Goal: Task Accomplishment & Management: Complete application form

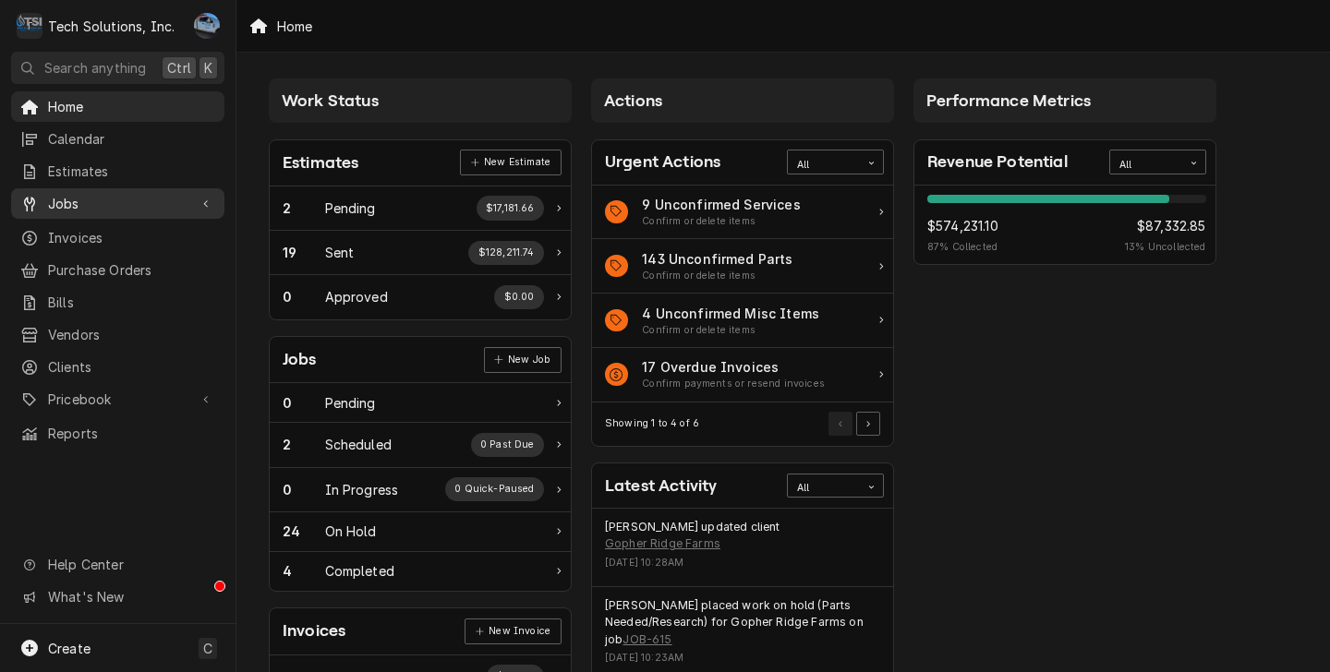
click at [84, 206] on span "Jobs" at bounding box center [117, 203] width 139 height 19
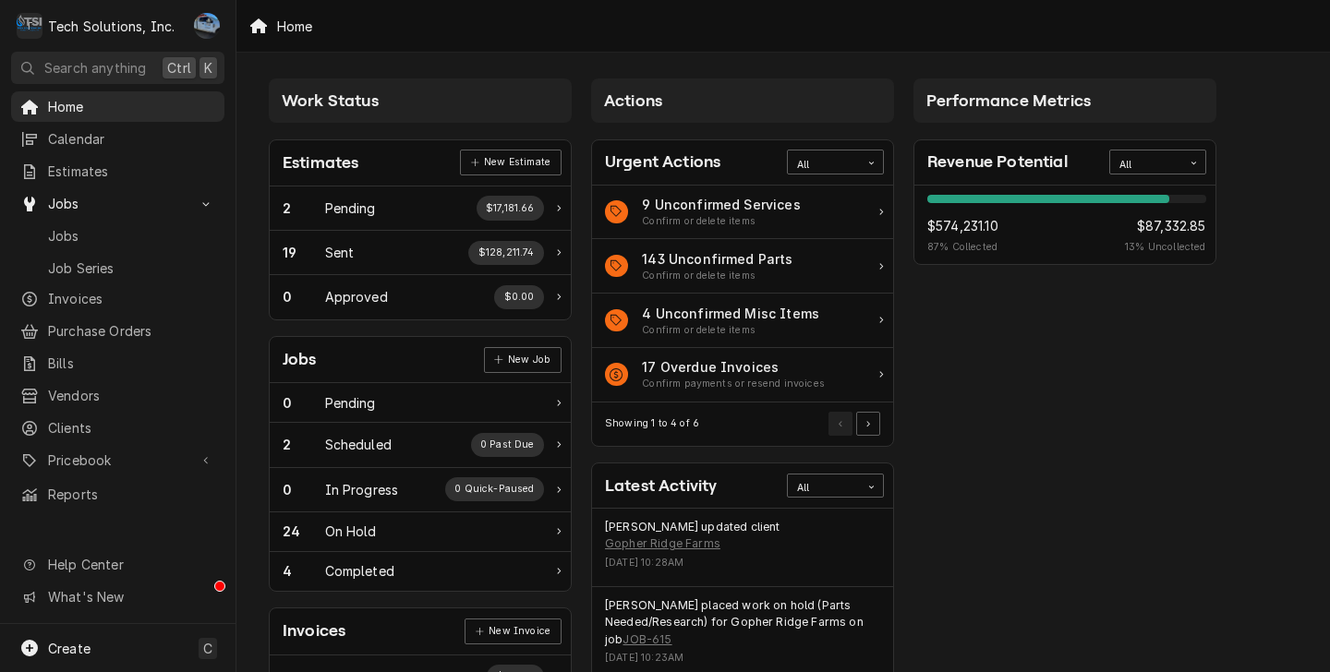
click at [101, 243] on link "Jobs" at bounding box center [117, 236] width 213 height 30
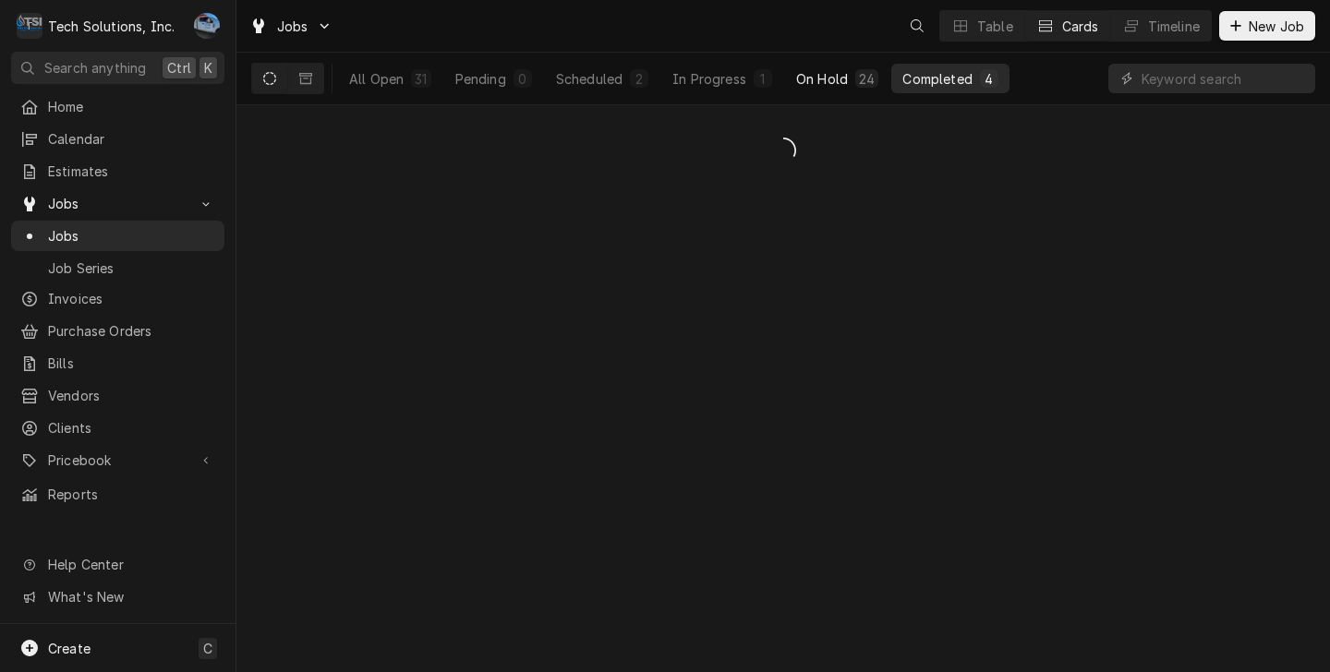
click at [836, 76] on div "On Hold" at bounding box center [822, 78] width 52 height 19
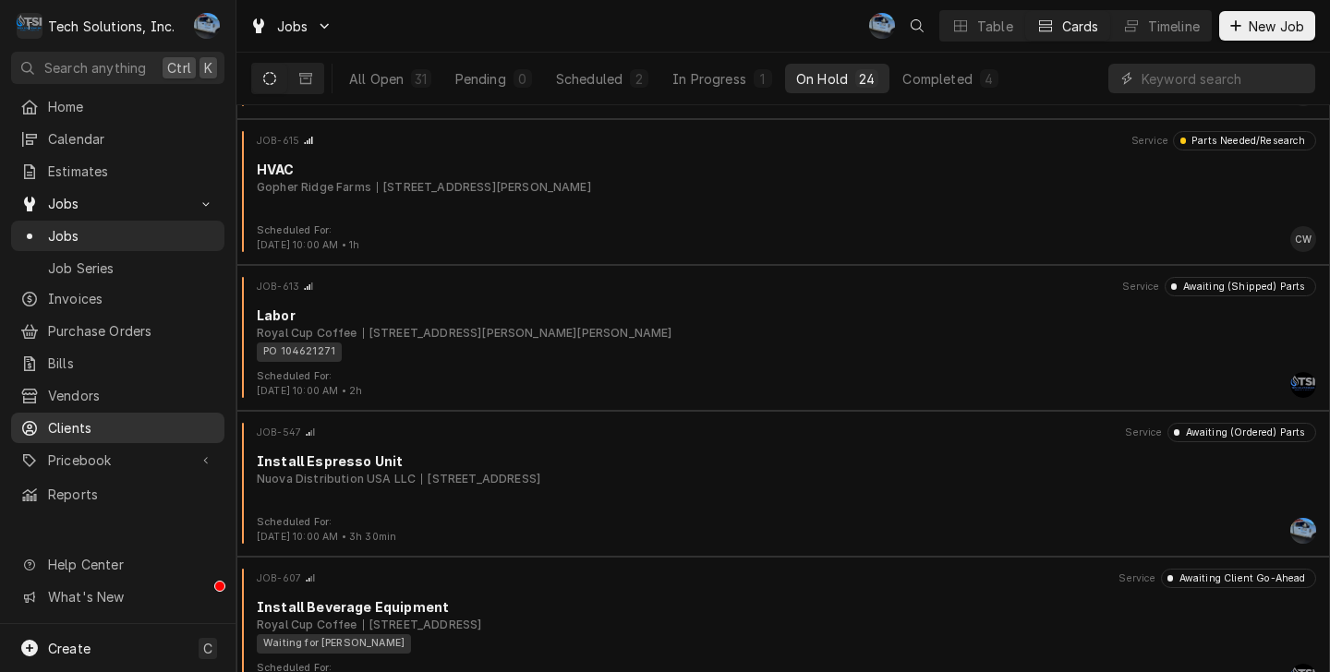
scroll to position [2905, 0]
click at [113, 418] on span "Clients" at bounding box center [131, 427] width 167 height 19
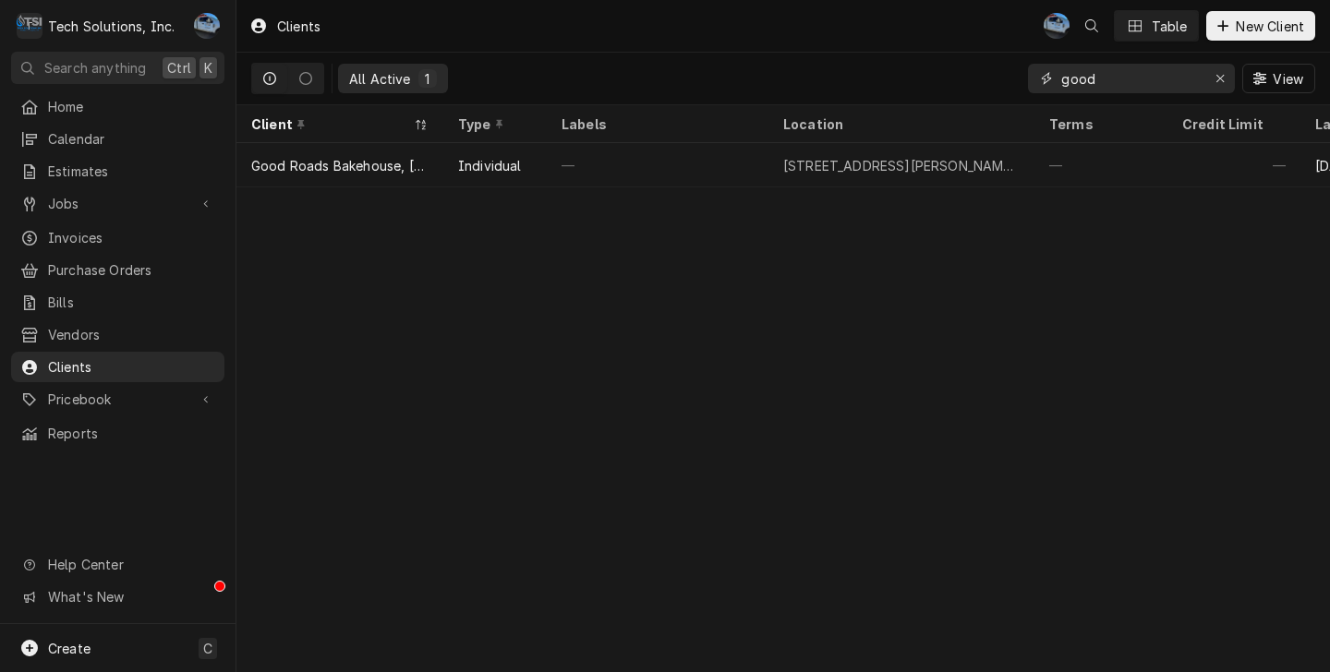
click at [1221, 79] on div "Erase input" at bounding box center [1219, 78] width 18 height 18
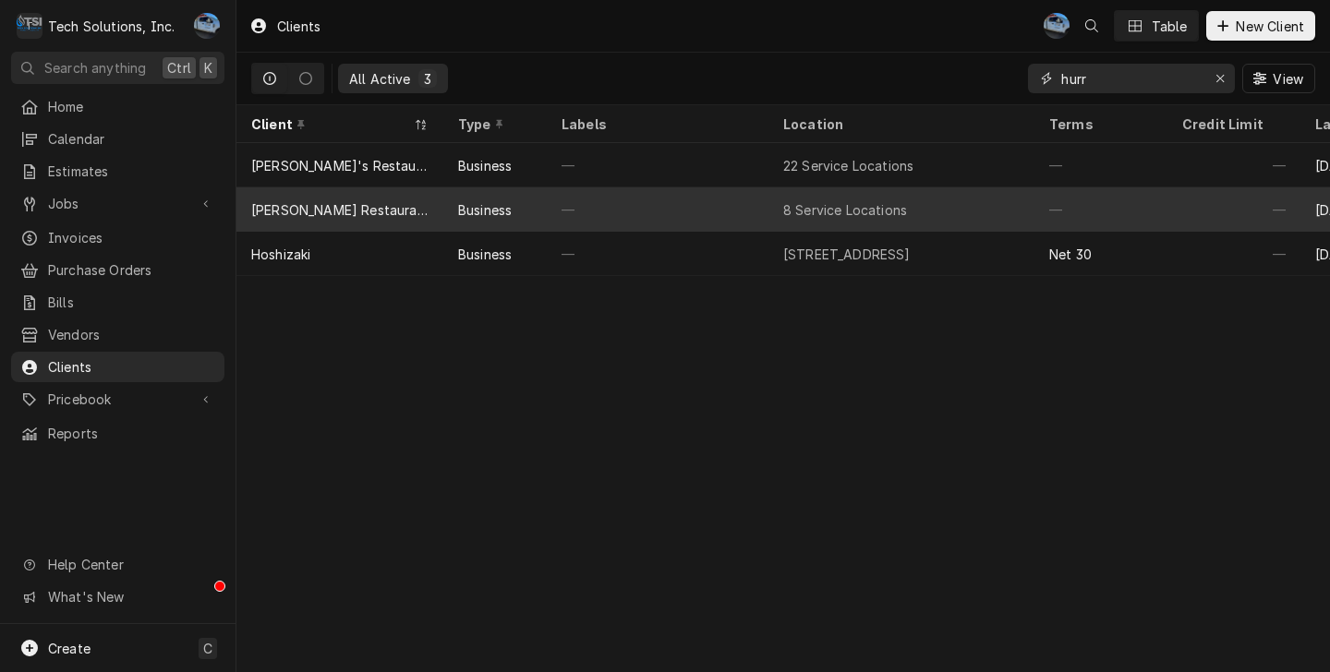
type input "hurr"
click at [767, 211] on div "—" at bounding box center [658, 209] width 222 height 44
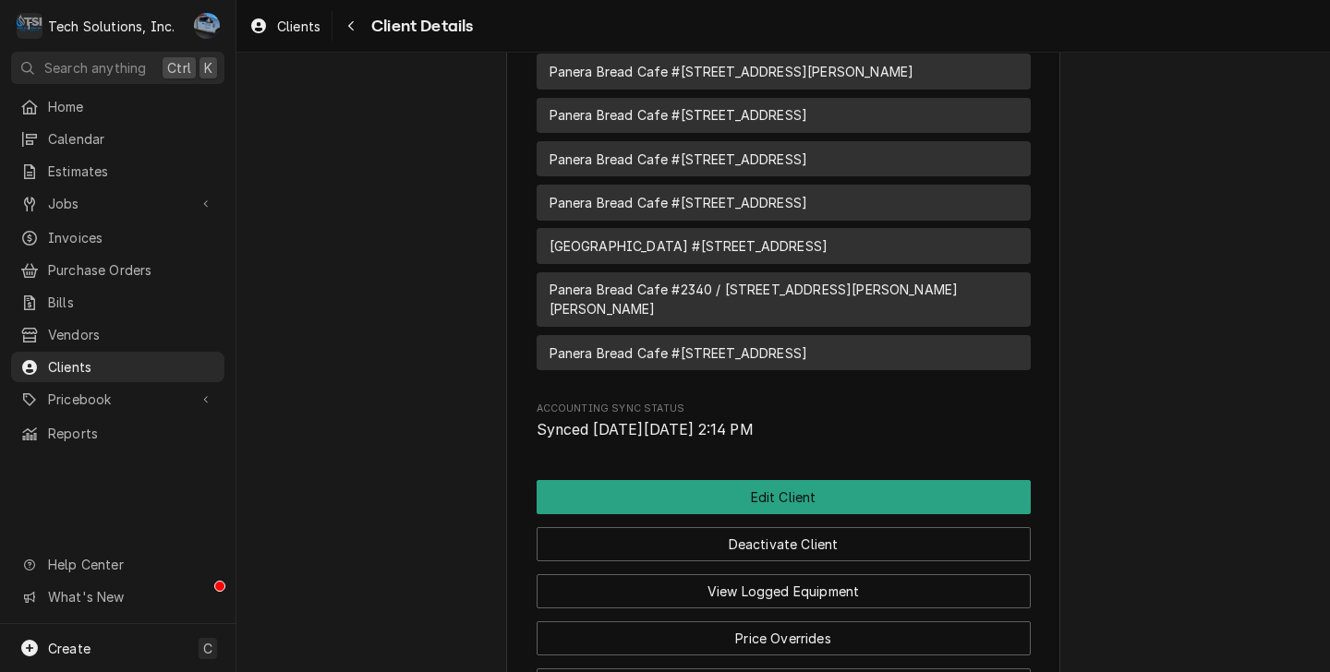
scroll to position [3174, 0]
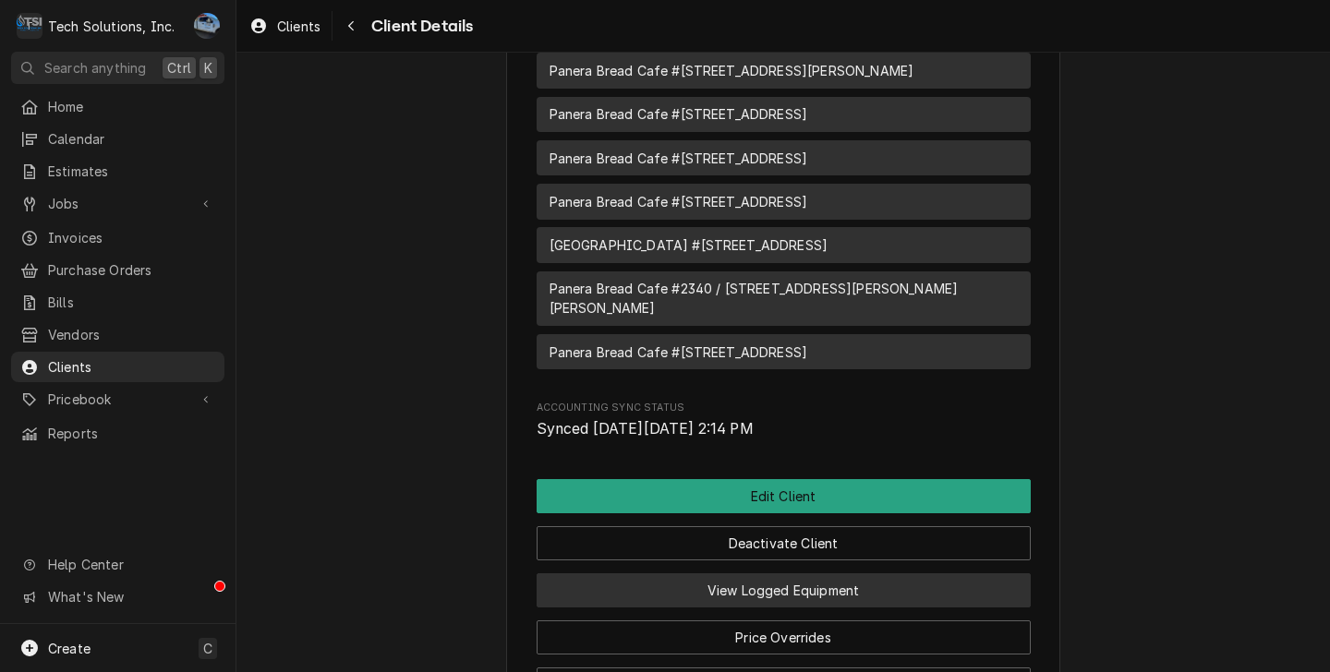
click at [789, 573] on button "View Logged Equipment" at bounding box center [783, 590] width 494 height 34
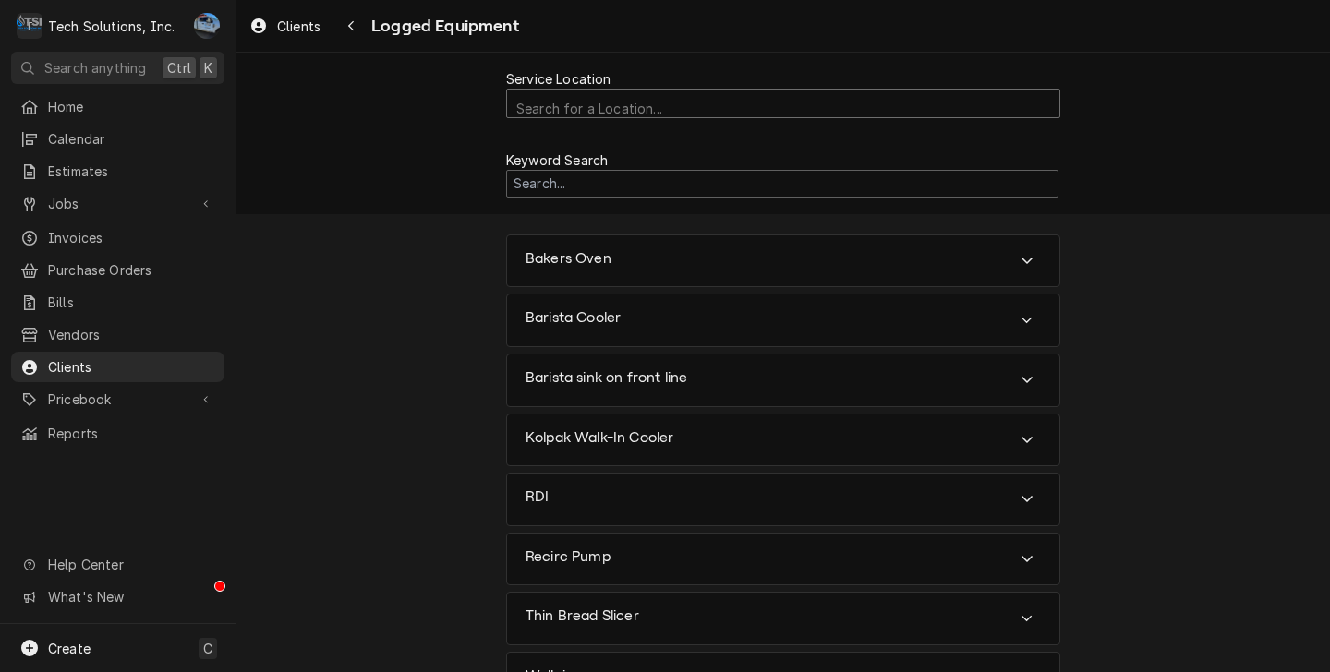
scroll to position [5, 0]
click at [662, 95] on div "Service Location" at bounding box center [783, 105] width 534 height 32
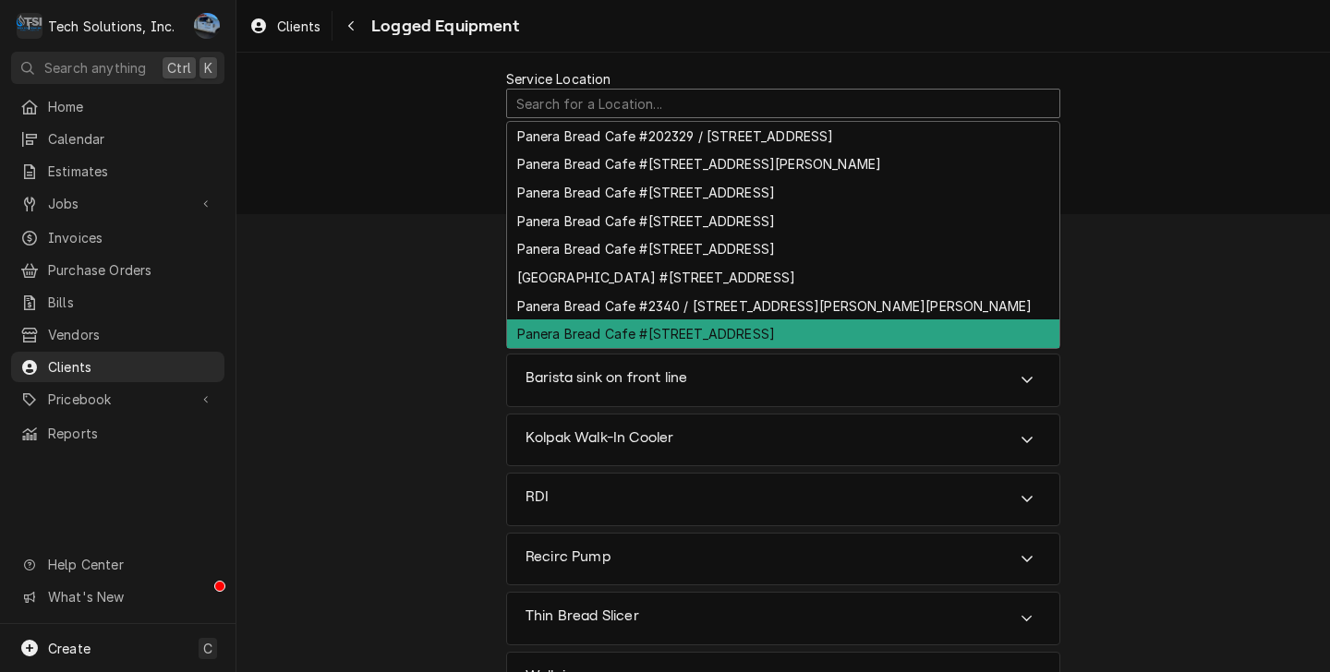
click at [760, 326] on div "Panera Bread Cafe #2344 / 65 Liberty Square, Hurricane, WV 25526" at bounding box center [783, 333] width 552 height 29
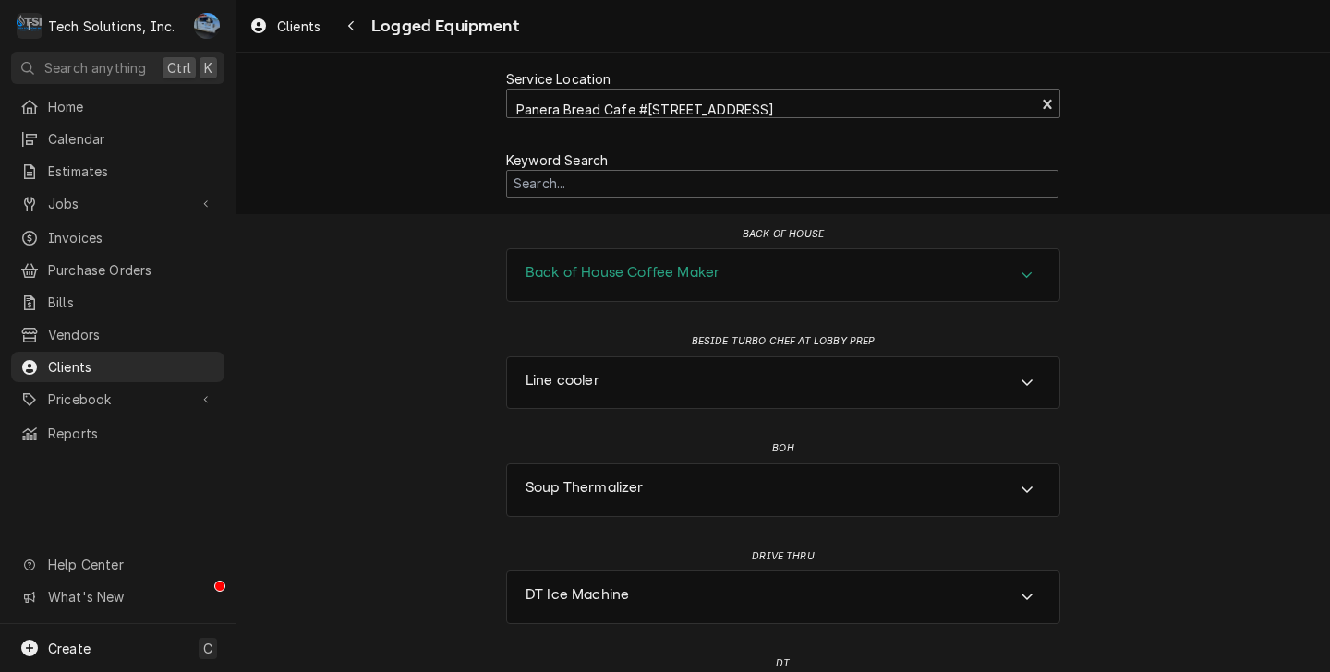
click at [741, 282] on div "Back of House Coffee Maker" at bounding box center [783, 275] width 552 height 52
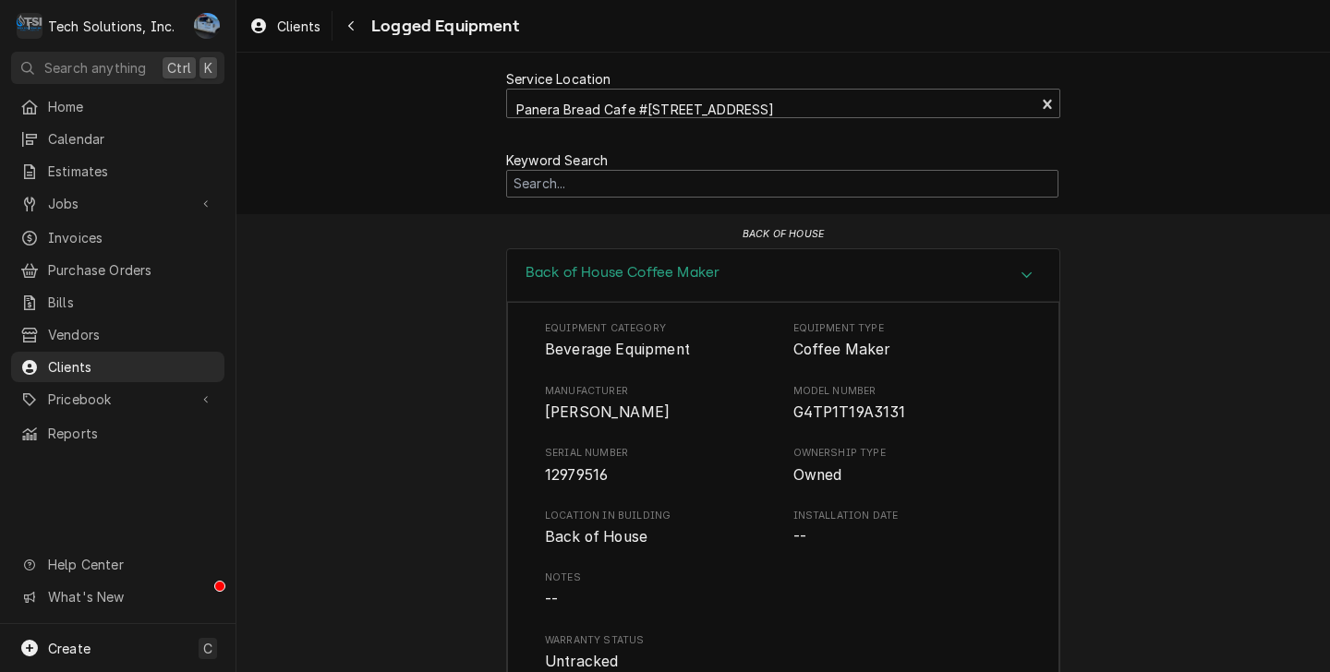
scroll to position [0, 0]
click at [55, 360] on span "Clients" at bounding box center [131, 366] width 167 height 19
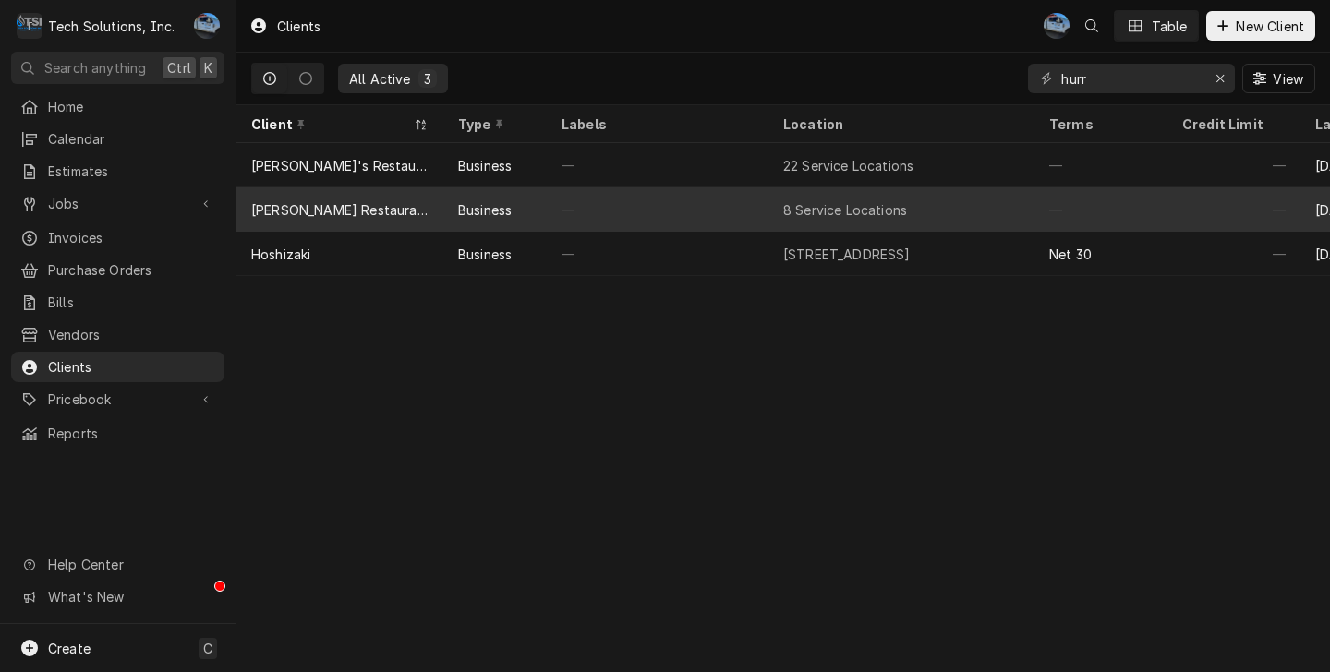
click at [384, 207] on div "Flynn Restaurant Group" at bounding box center [339, 209] width 177 height 19
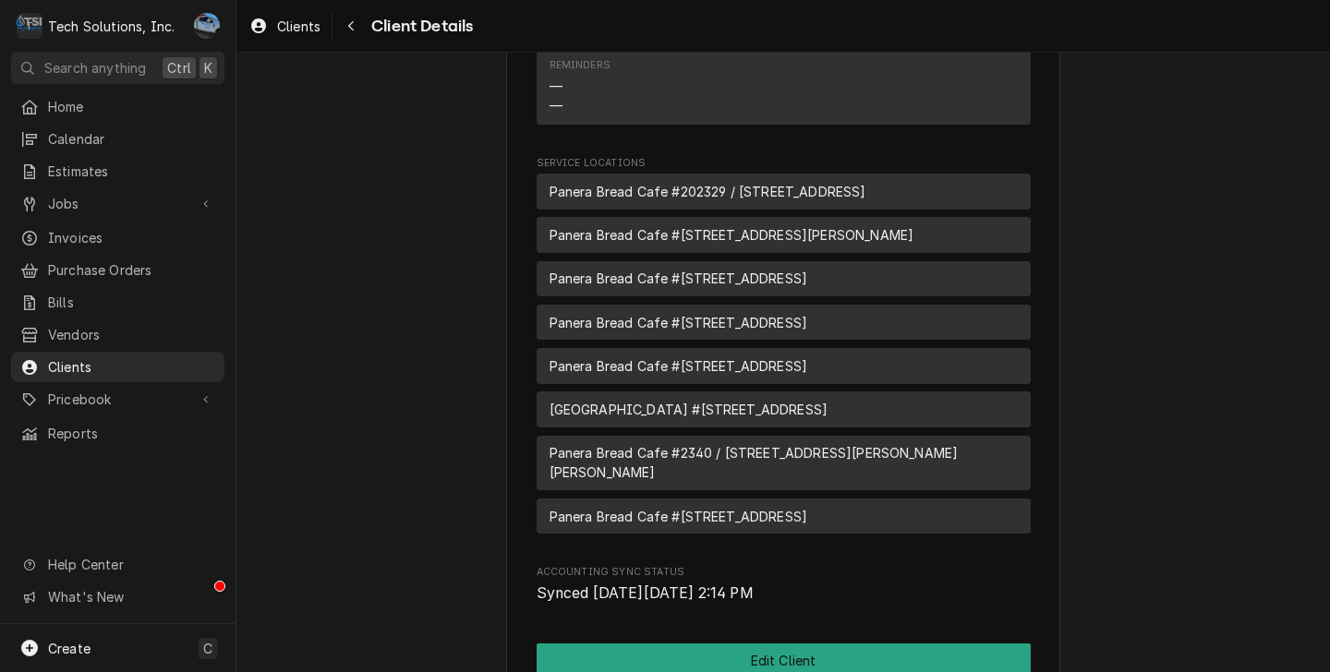
scroll to position [3174, 0]
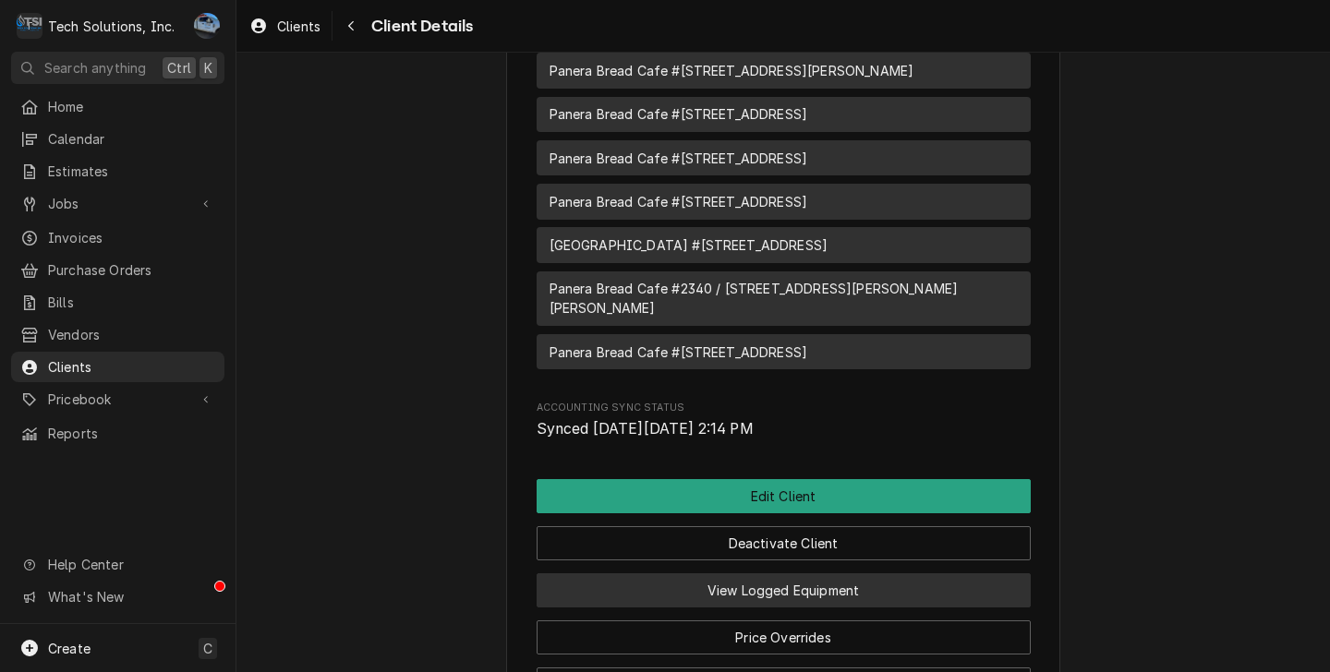
click at [853, 573] on button "View Logged Equipment" at bounding box center [783, 590] width 494 height 34
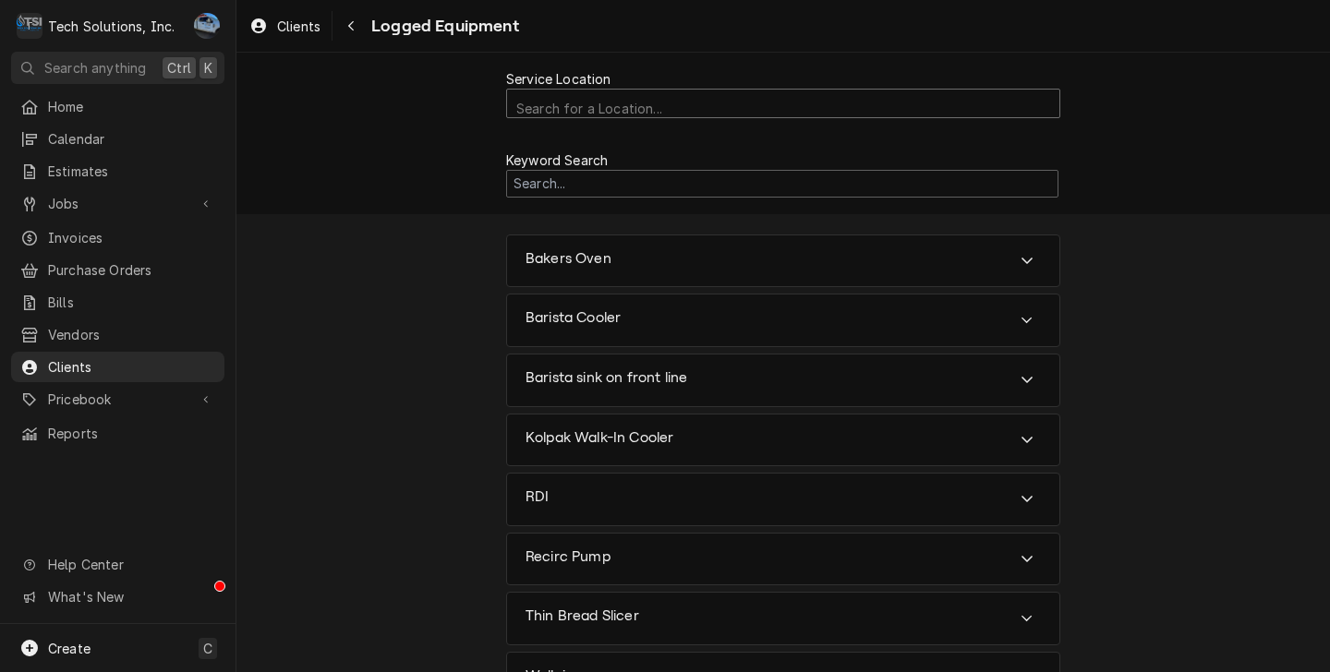
click at [572, 98] on div "Service Location" at bounding box center [783, 109] width 534 height 32
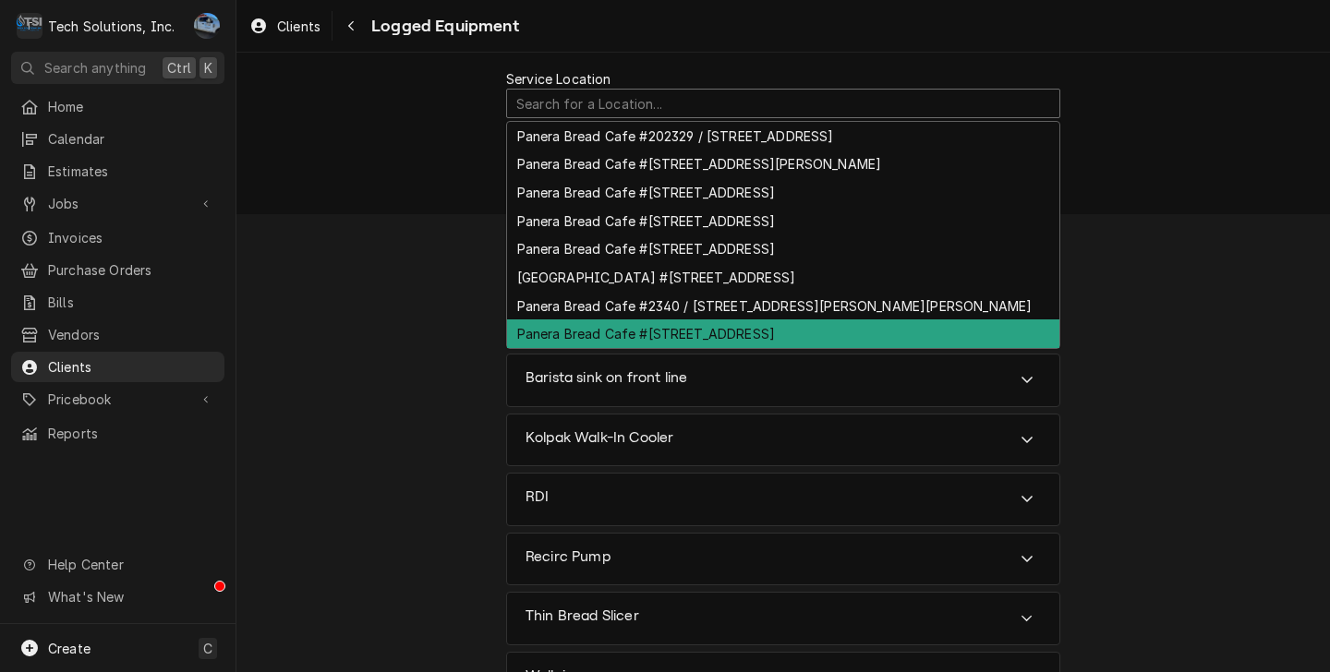
click at [635, 325] on div "Panera Bread Cafe #2344 / 65 Liberty Square, Hurricane, WV 25526" at bounding box center [783, 333] width 552 height 29
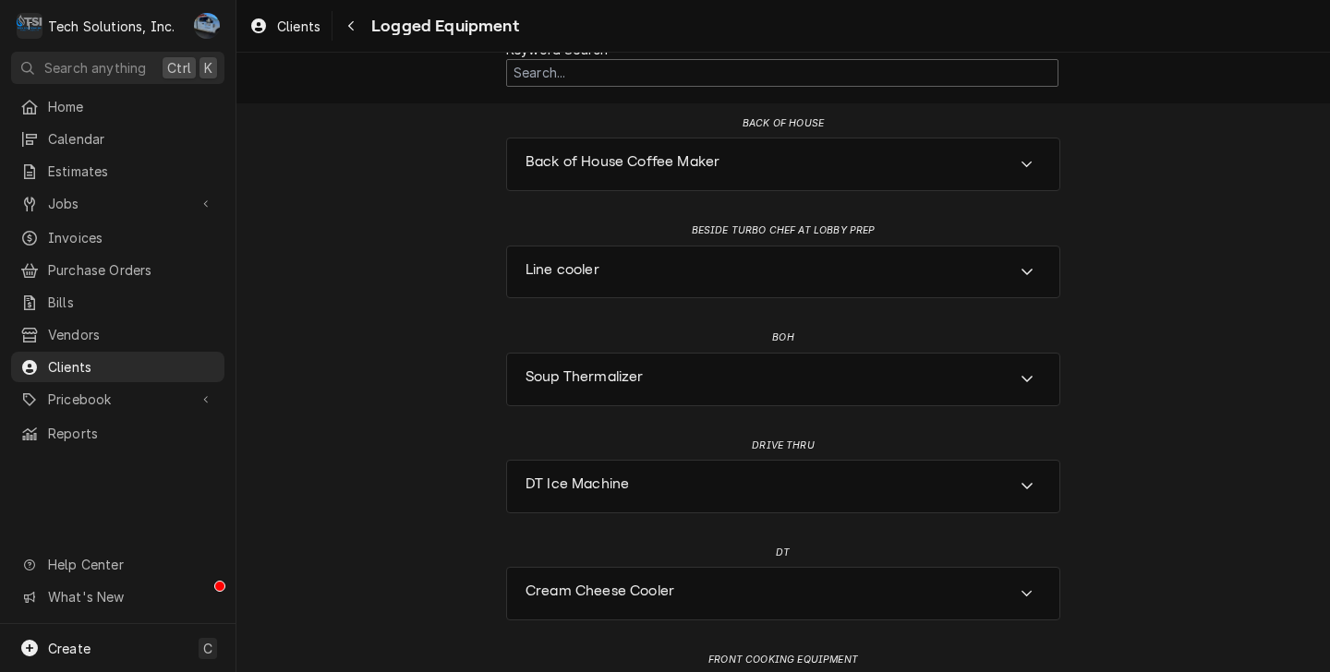
scroll to position [185, 0]
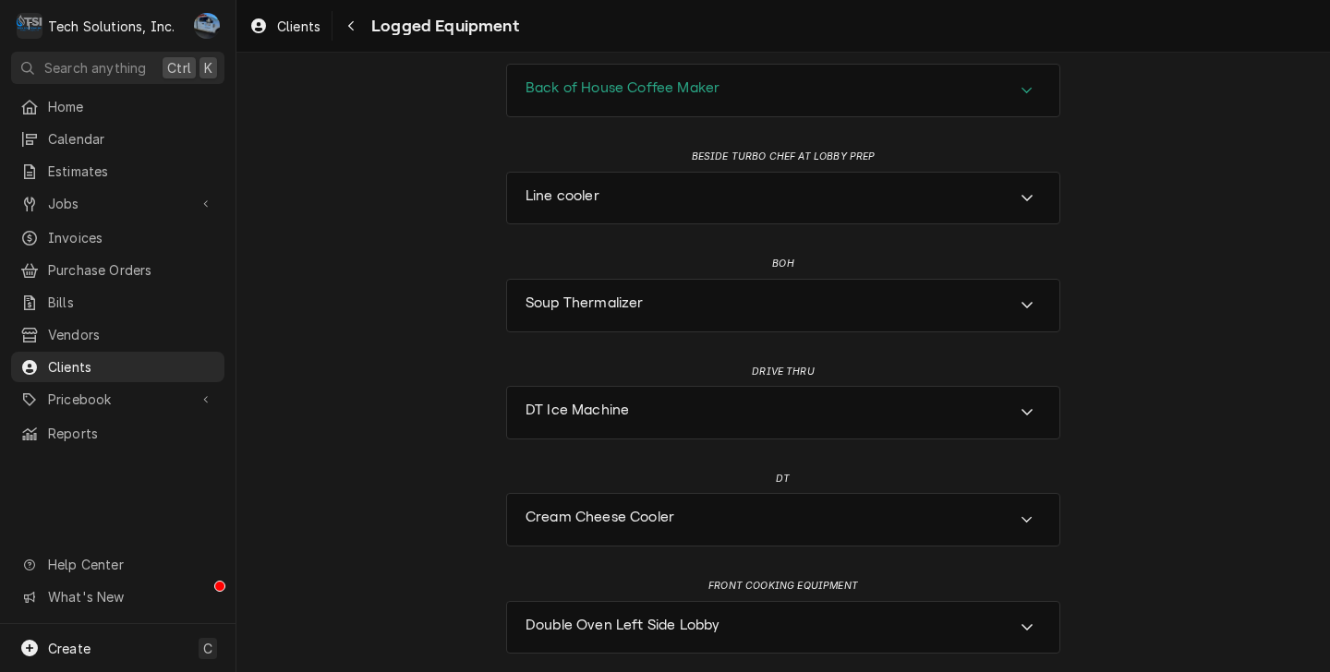
click at [682, 83] on h3 "Back of House Coffee Maker" at bounding box center [622, 88] width 194 height 18
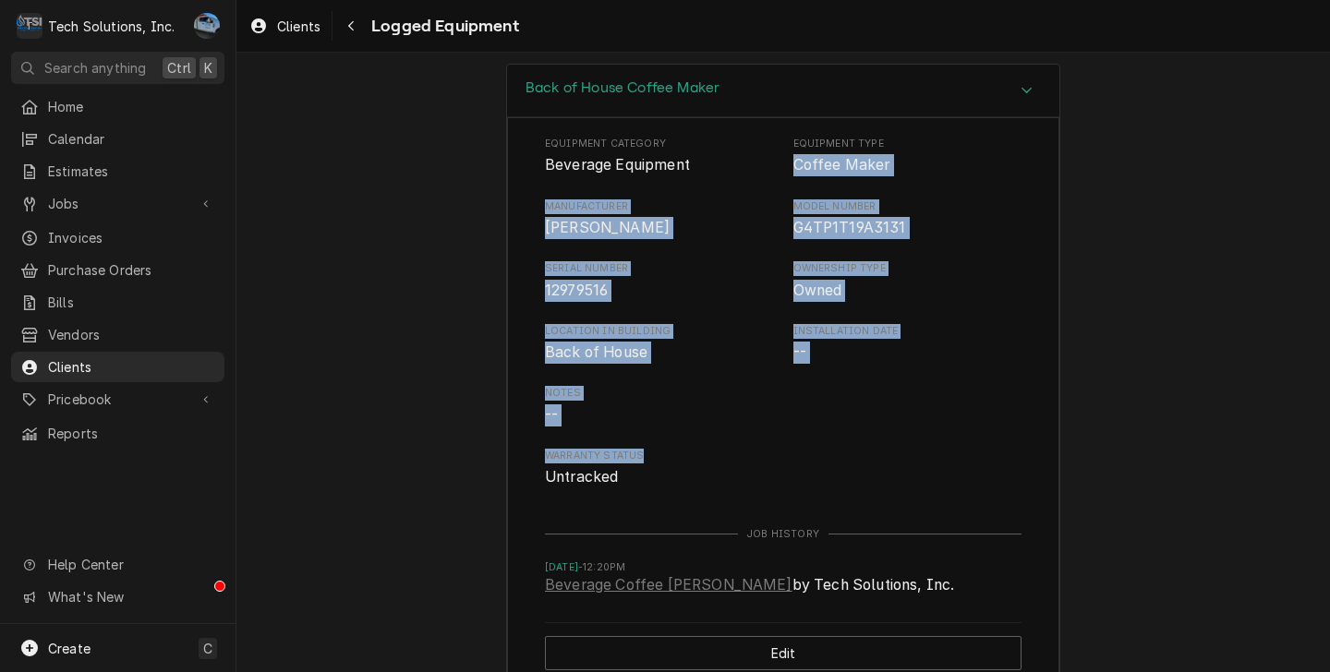
drag, startPoint x: 776, startPoint y: 163, endPoint x: 979, endPoint y: 440, distance: 342.9
click at [979, 440] on div "Equipment Category Beverage Equipment Equipment Type Coffee Maker Manufacturer …" at bounding box center [783, 313] width 476 height 352
drag, startPoint x: 979, startPoint y: 440, endPoint x: 1156, endPoint y: 342, distance: 202.9
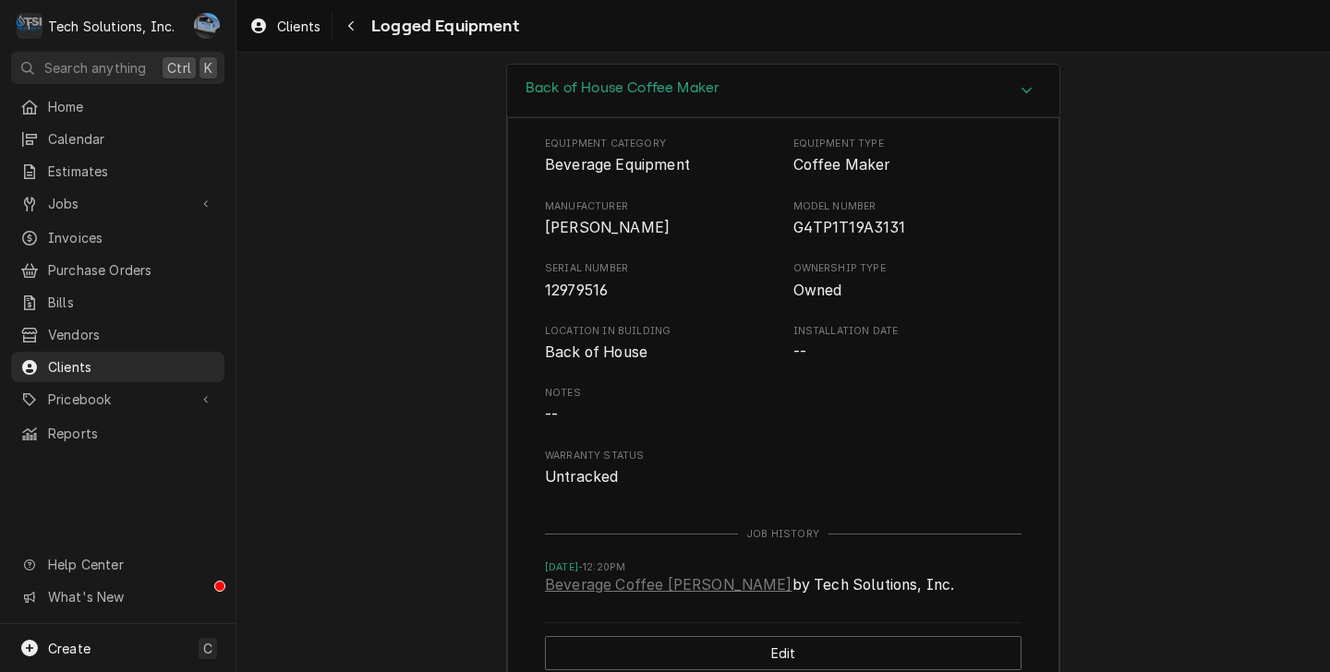
click at [45, 644] on div "Create" at bounding box center [54, 648] width 72 height 22
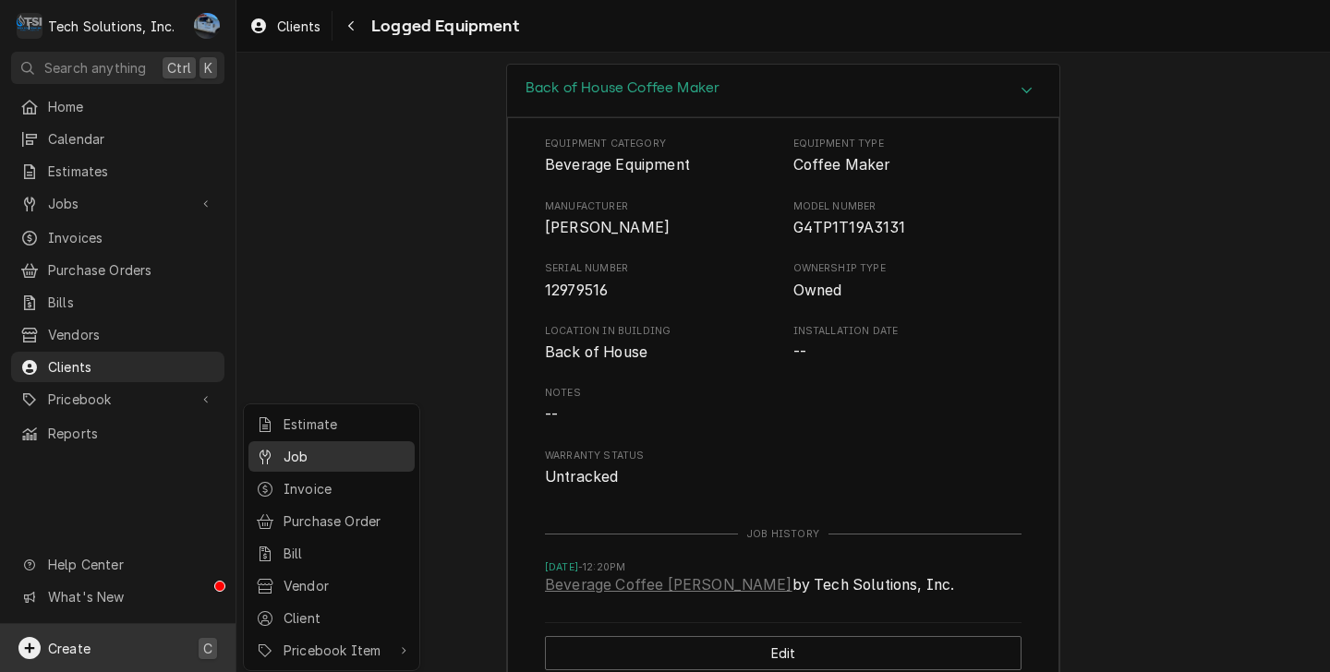
click at [299, 449] on div "Job" at bounding box center [345, 456] width 124 height 19
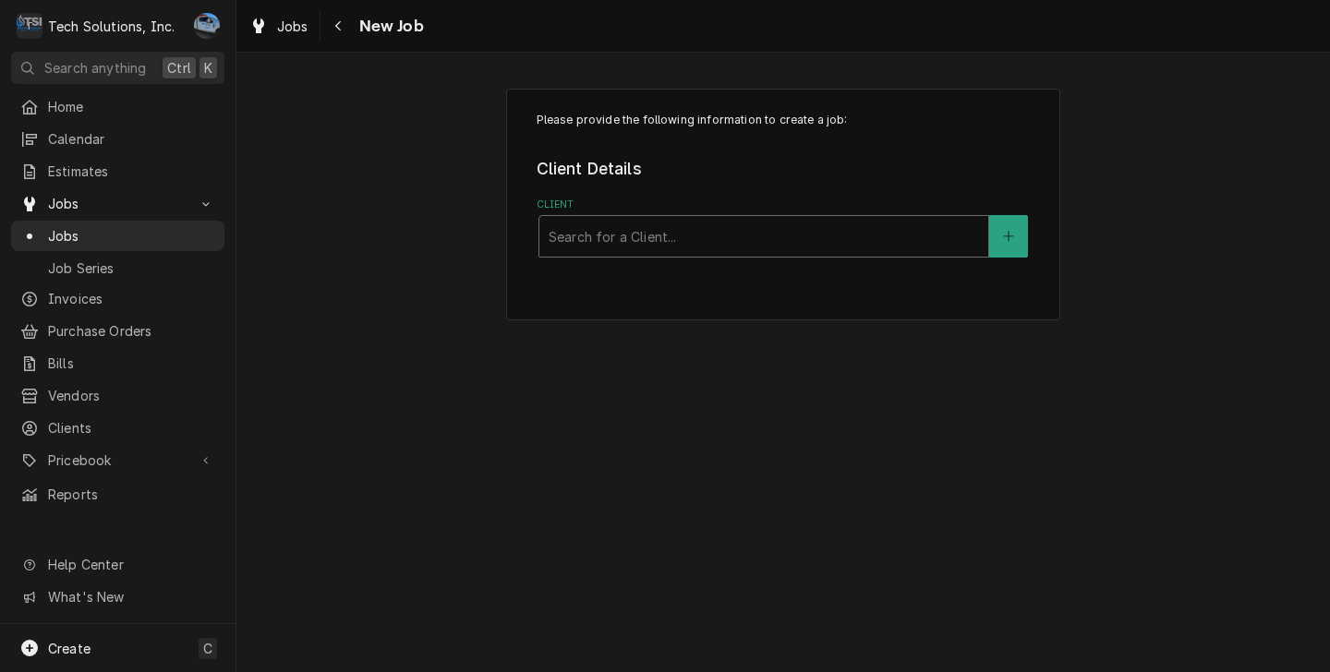
click at [626, 250] on div "Client" at bounding box center [763, 236] width 430 height 33
type input "panera"
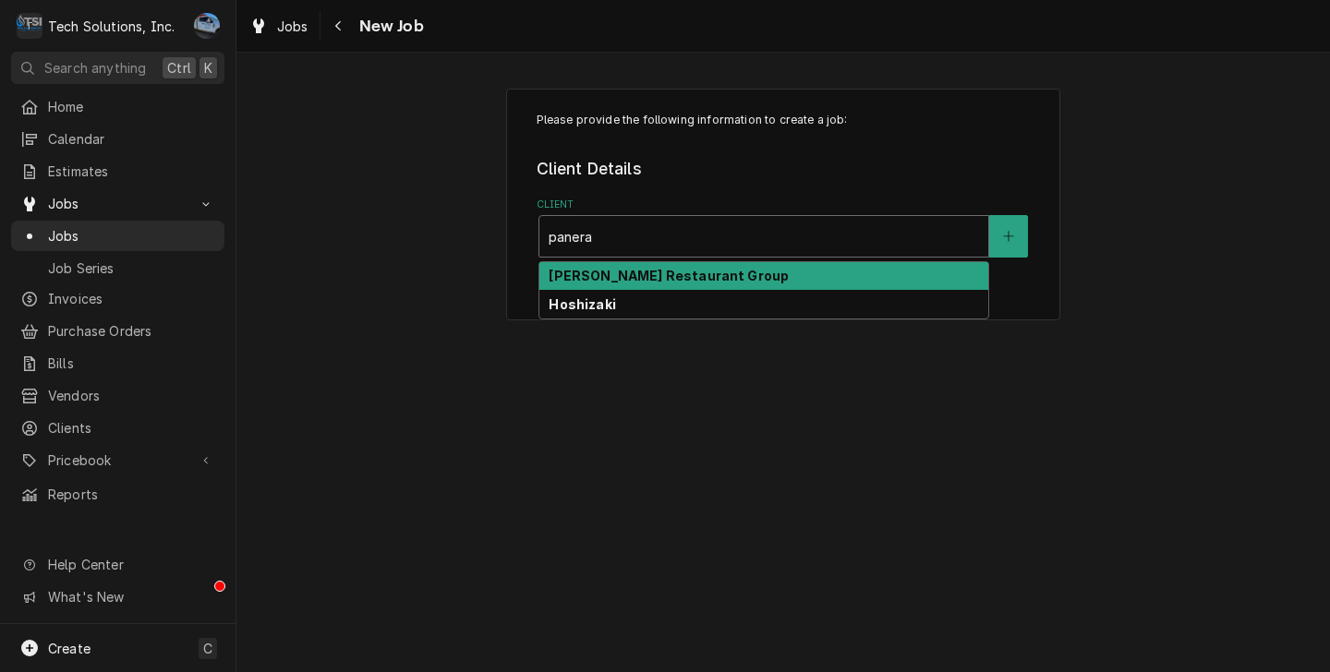
click at [615, 276] on strong "[PERSON_NAME] Restaurant Group" at bounding box center [668, 276] width 240 height 16
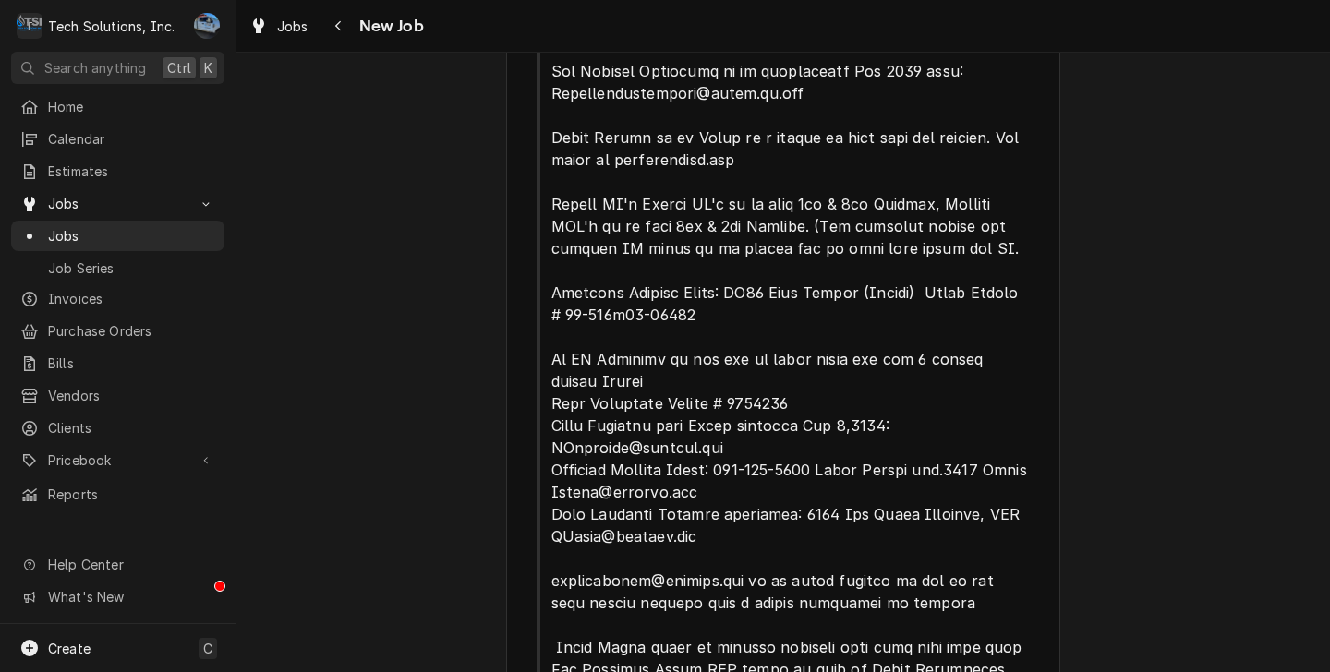
scroll to position [906, 0]
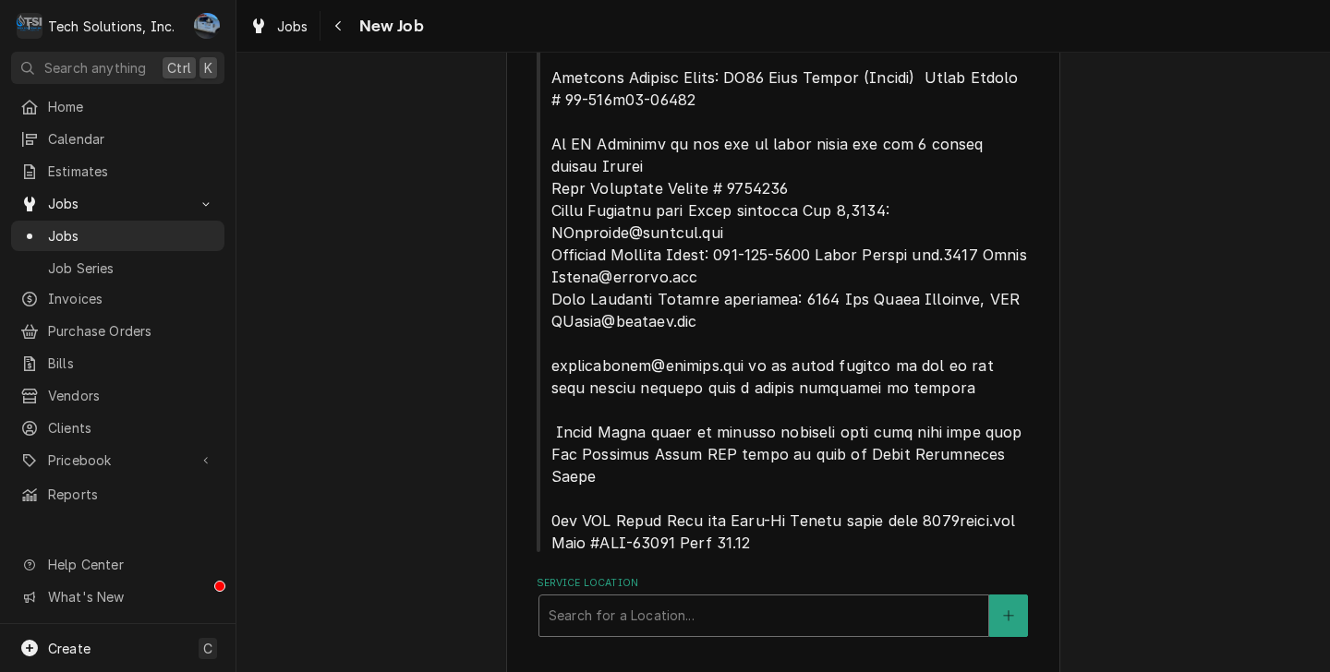
drag, startPoint x: 729, startPoint y: 583, endPoint x: 817, endPoint y: 579, distance: 87.8
click at [729, 599] on div "Service Location" at bounding box center [763, 615] width 430 height 33
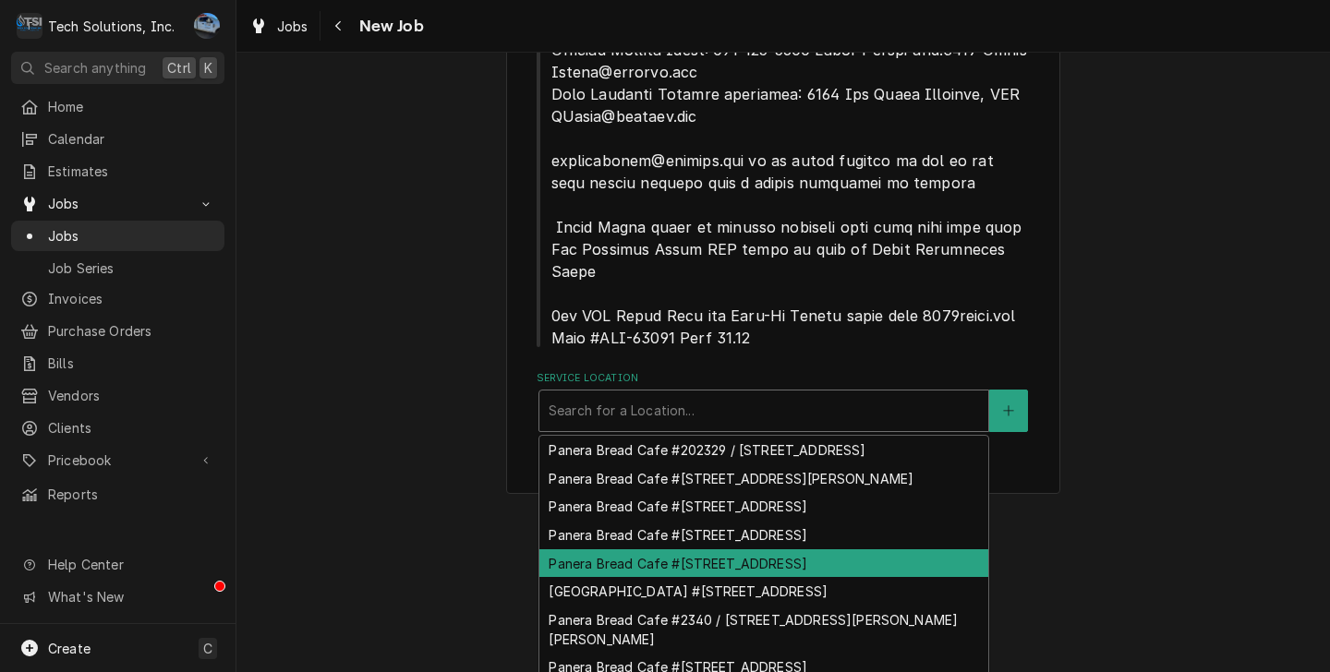
scroll to position [66, 0]
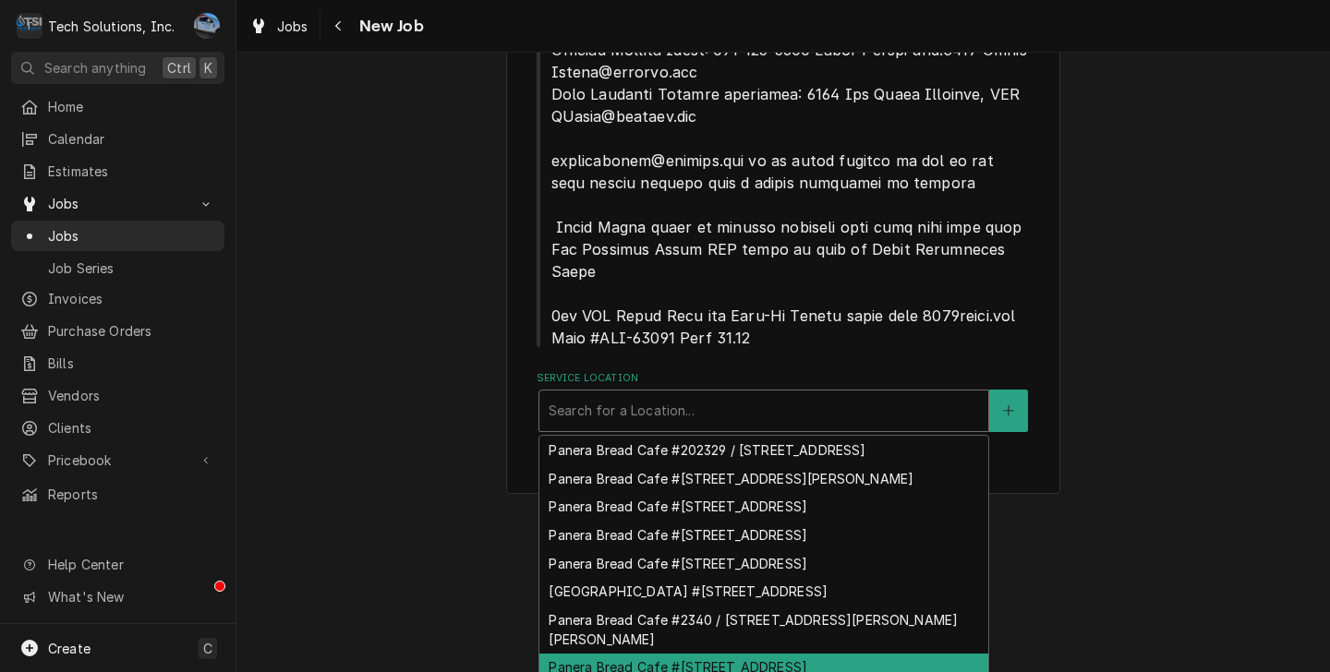
click at [864, 654] on div "Panera Bread Cafe #2344 / 65 Liberty Square, Hurricane, WV 25526" at bounding box center [763, 668] width 449 height 29
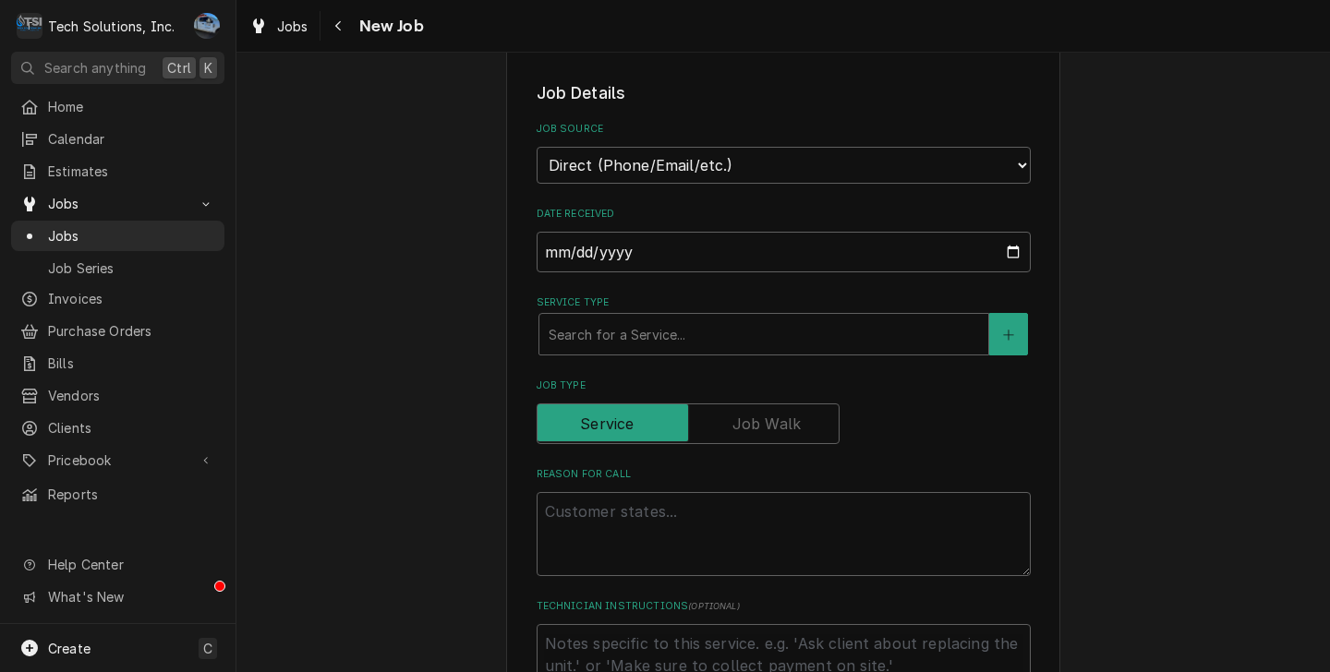
scroll to position [1644, 0]
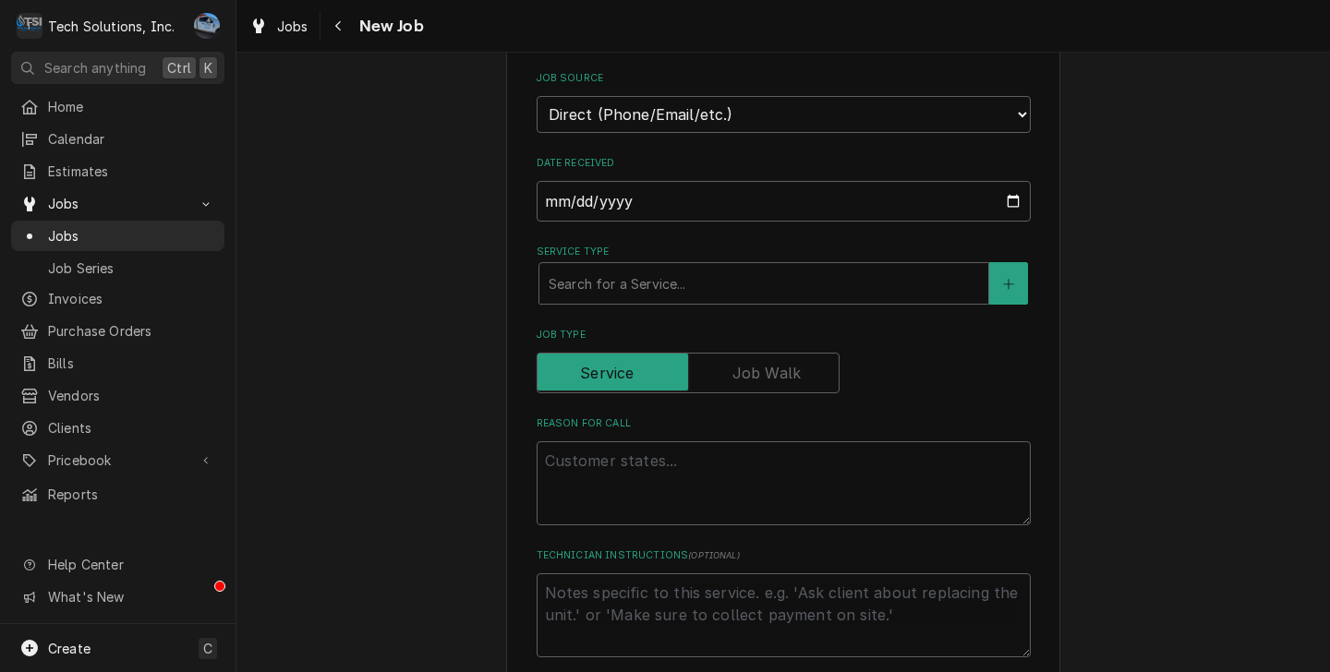
click at [654, 267] on div "Service Type" at bounding box center [763, 283] width 430 height 33
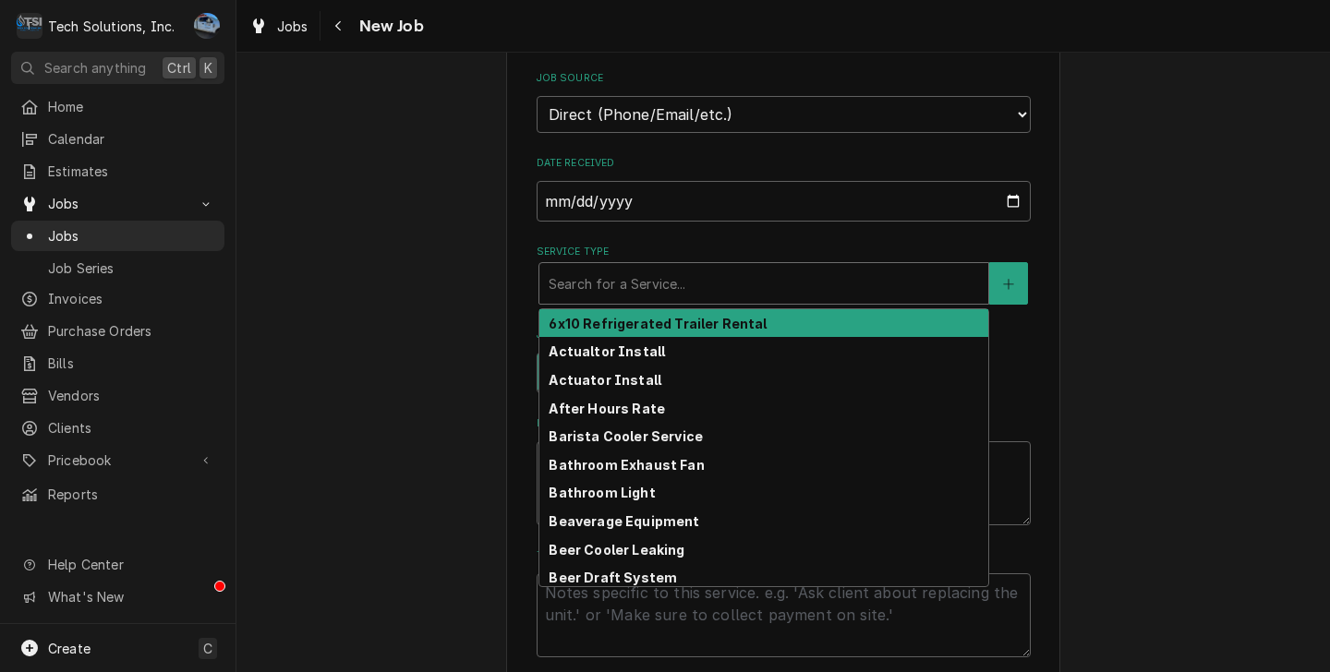
type textarea "x"
type input "C"
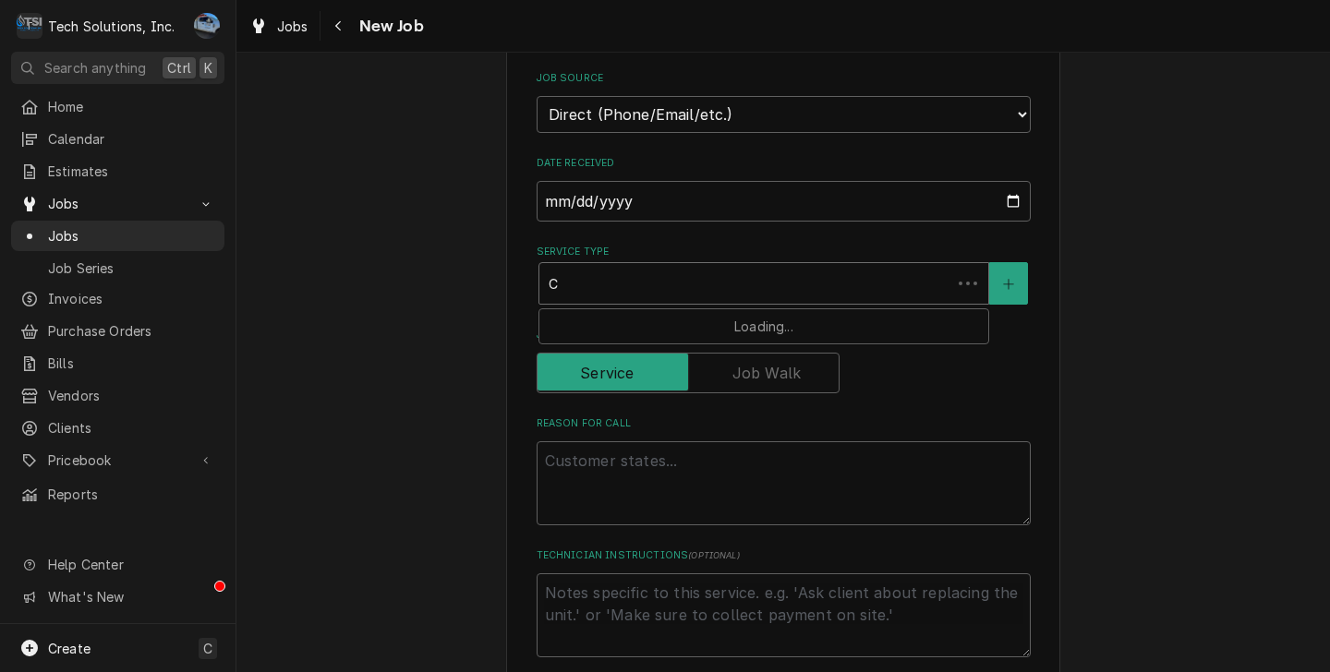
type textarea "x"
type input "Co"
type textarea "x"
type input "Cof"
type textarea "x"
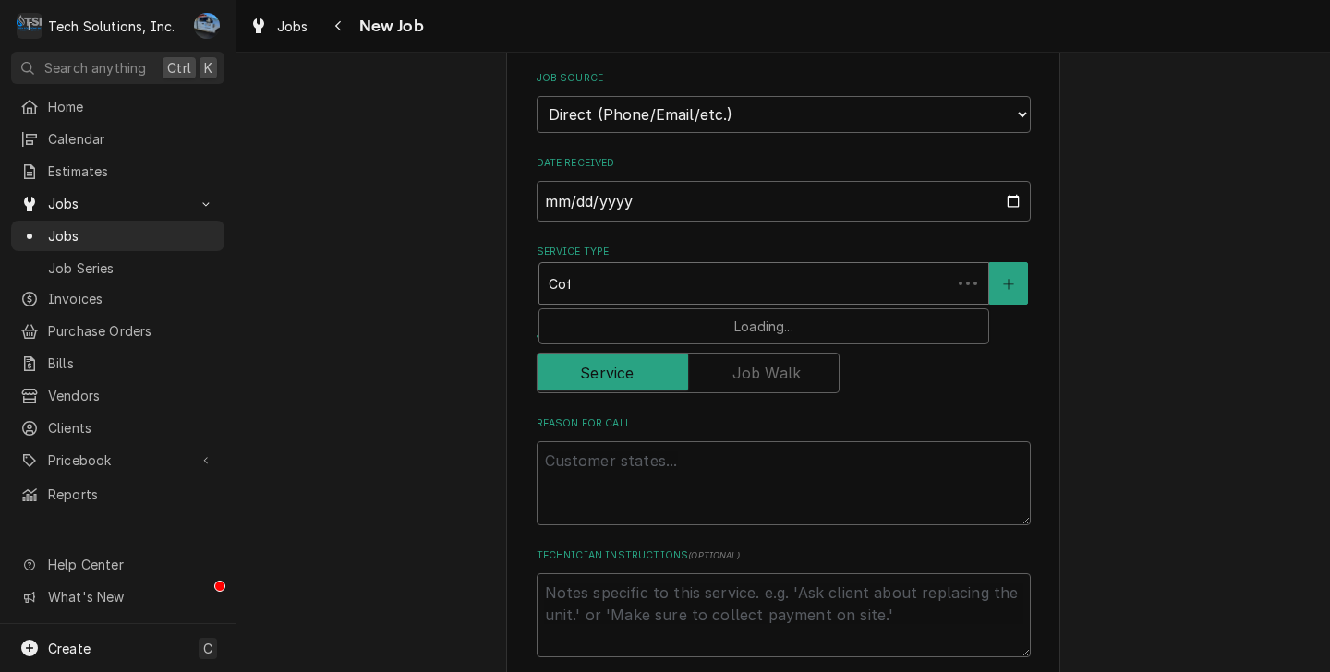
type input "Coff"
type textarea "x"
type input "Coffe"
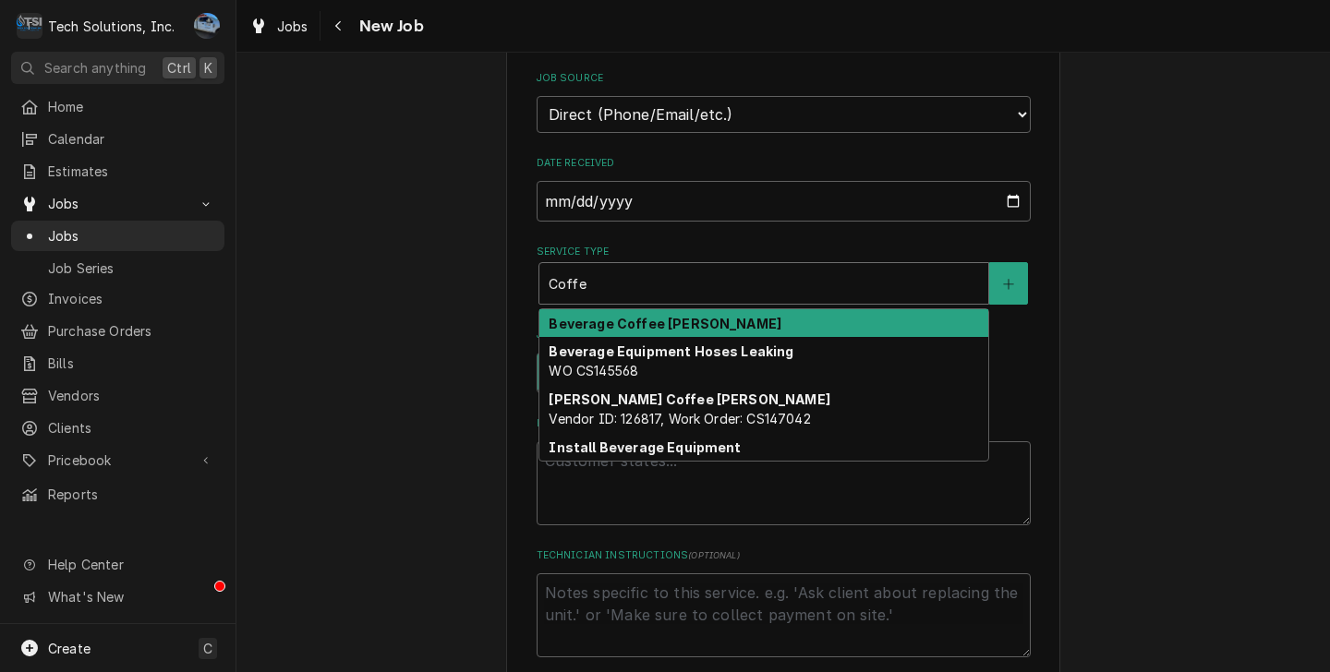
click at [677, 316] on strong "Beverage Coffee [PERSON_NAME]" at bounding box center [664, 324] width 233 height 16
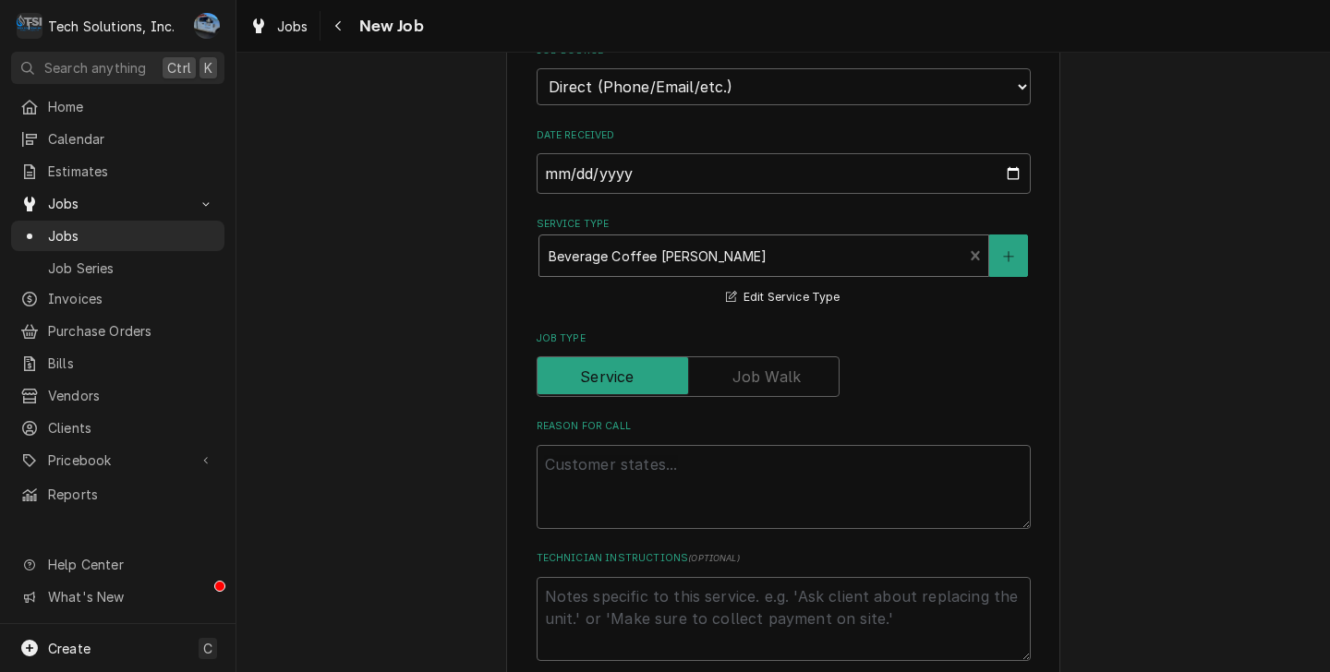
scroll to position [1829, 0]
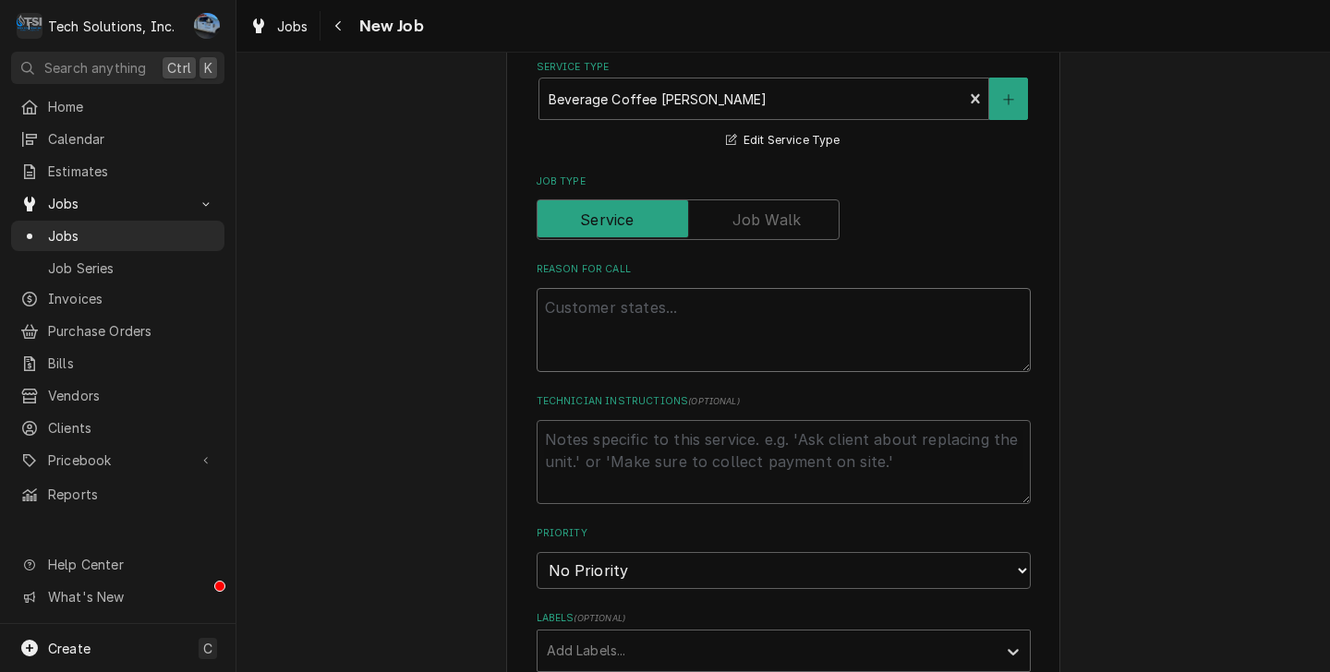
click at [688, 299] on textarea "Reason For Call" at bounding box center [783, 330] width 494 height 84
type textarea "x"
type textarea "R"
type textarea "x"
type textarea "Re"
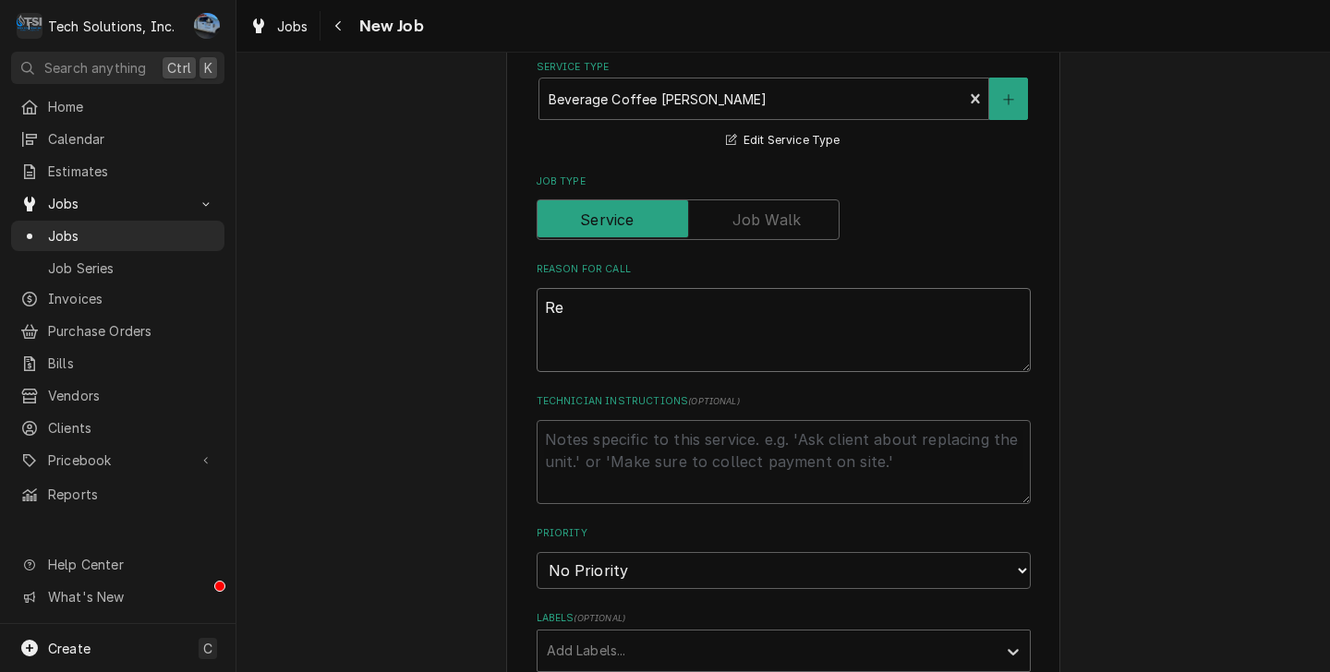
type textarea "x"
type textarea "Rep"
type textarea "x"
type textarea "Repl"
type textarea "x"
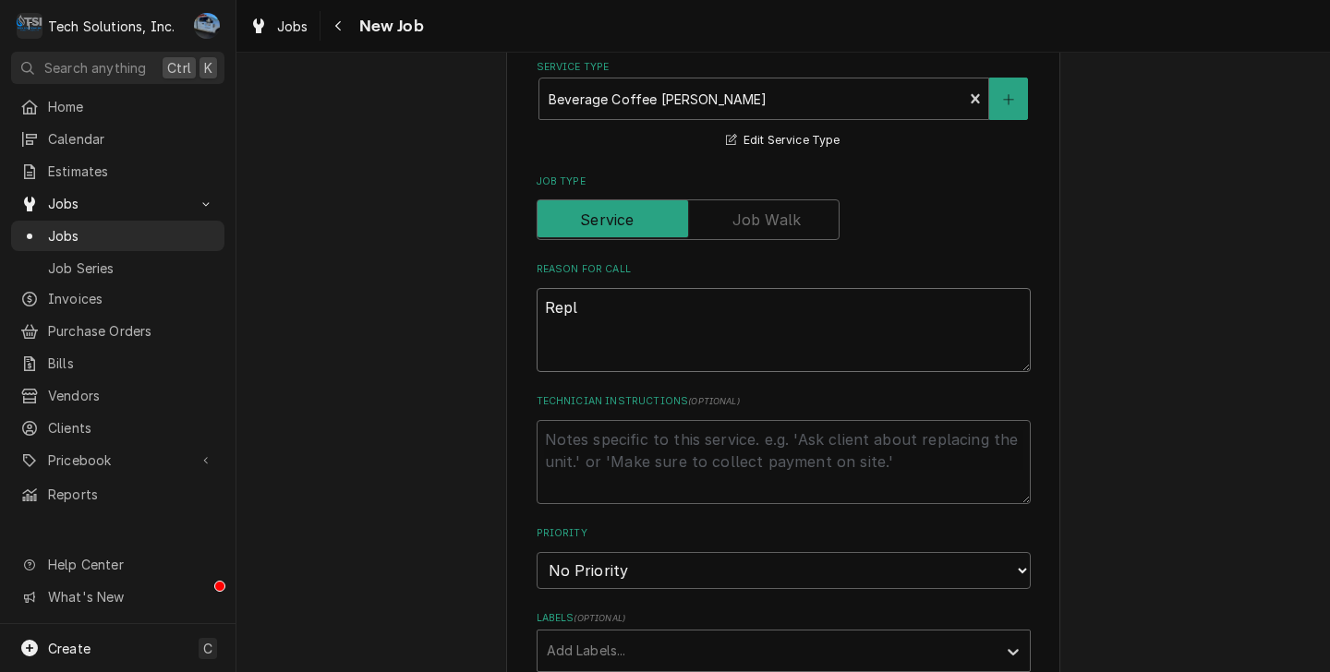
type textarea "Repla"
type textarea "x"
type textarea "Replac"
type textarea "x"
type textarea "Replace"
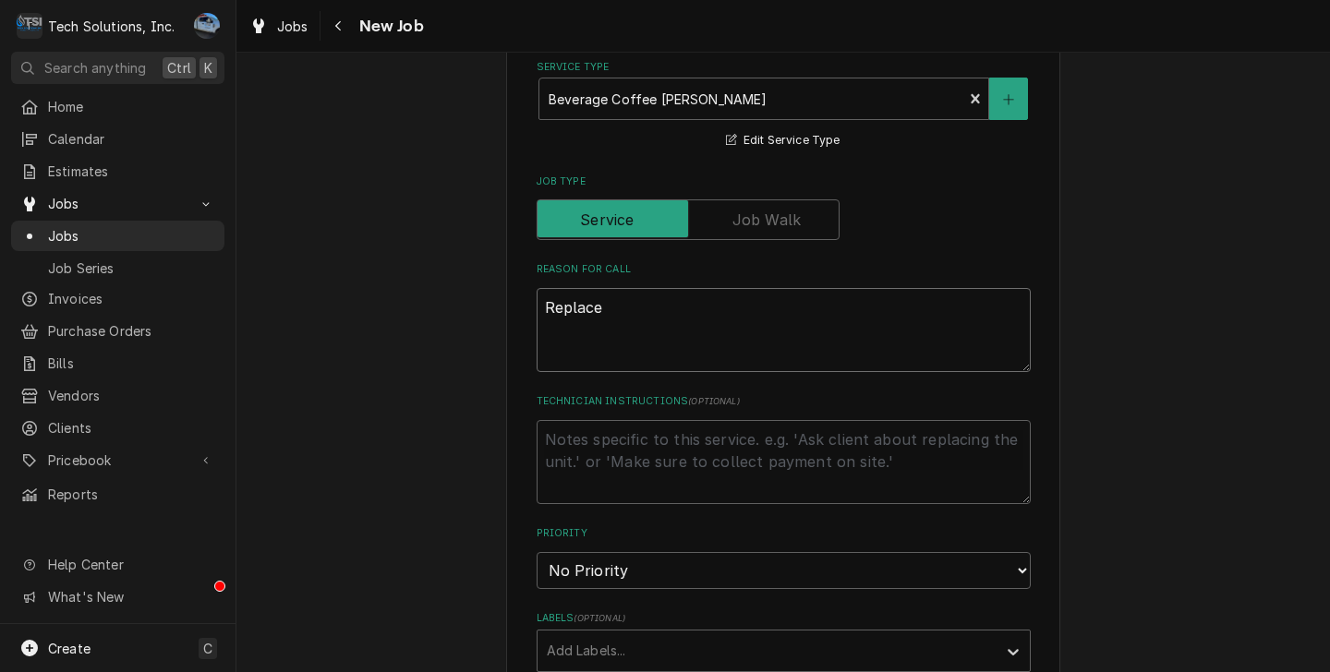
type textarea "x"
type textarea "Replace"
type textarea "x"
type textarea "Replace E"
type textarea "x"
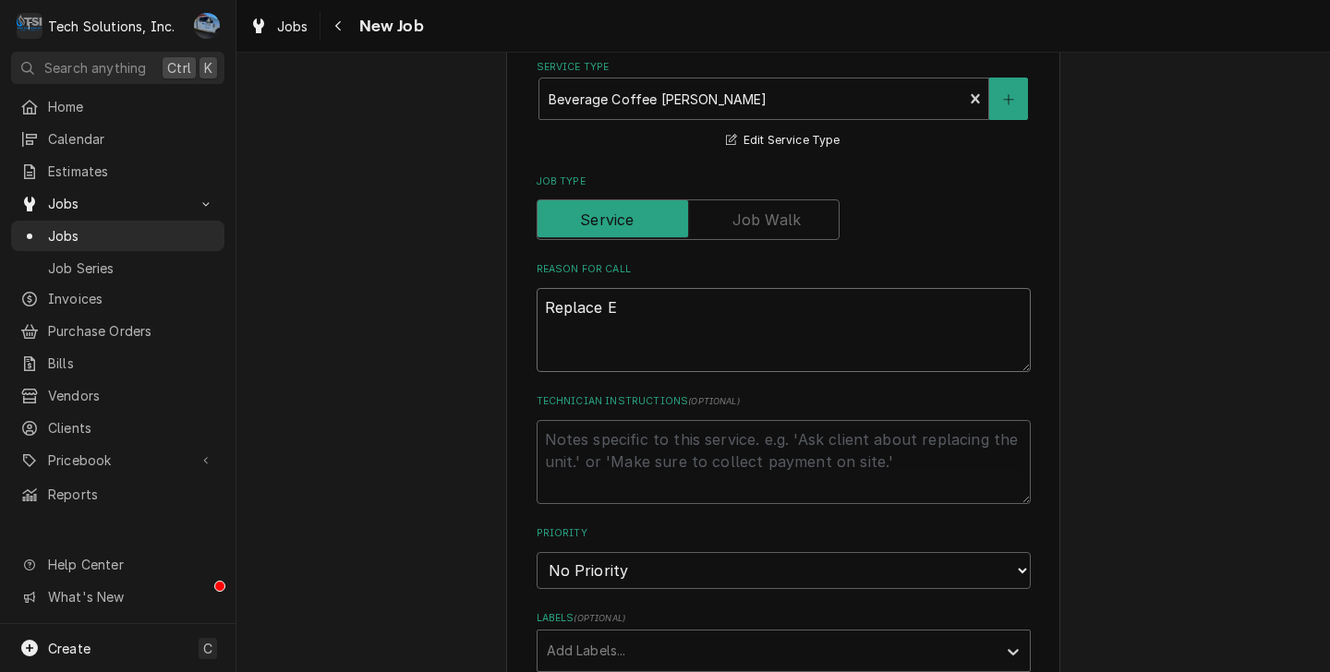
type textarea "Replace El"
type textarea "x"
type textarea "Replace Elb"
type textarea "x"
type textarea "Replace Elbo"
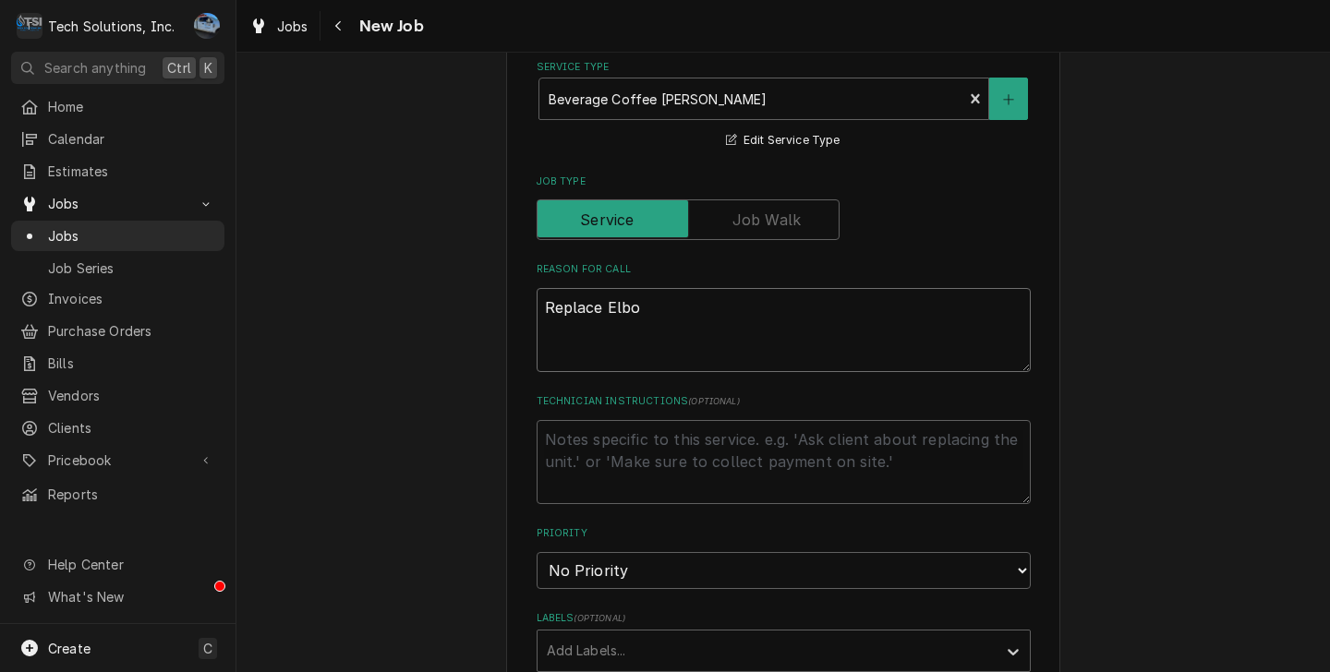
type textarea "x"
type textarea "Replace Elboe"
type textarea "x"
type textarea "Replace Elbo"
type textarea "x"
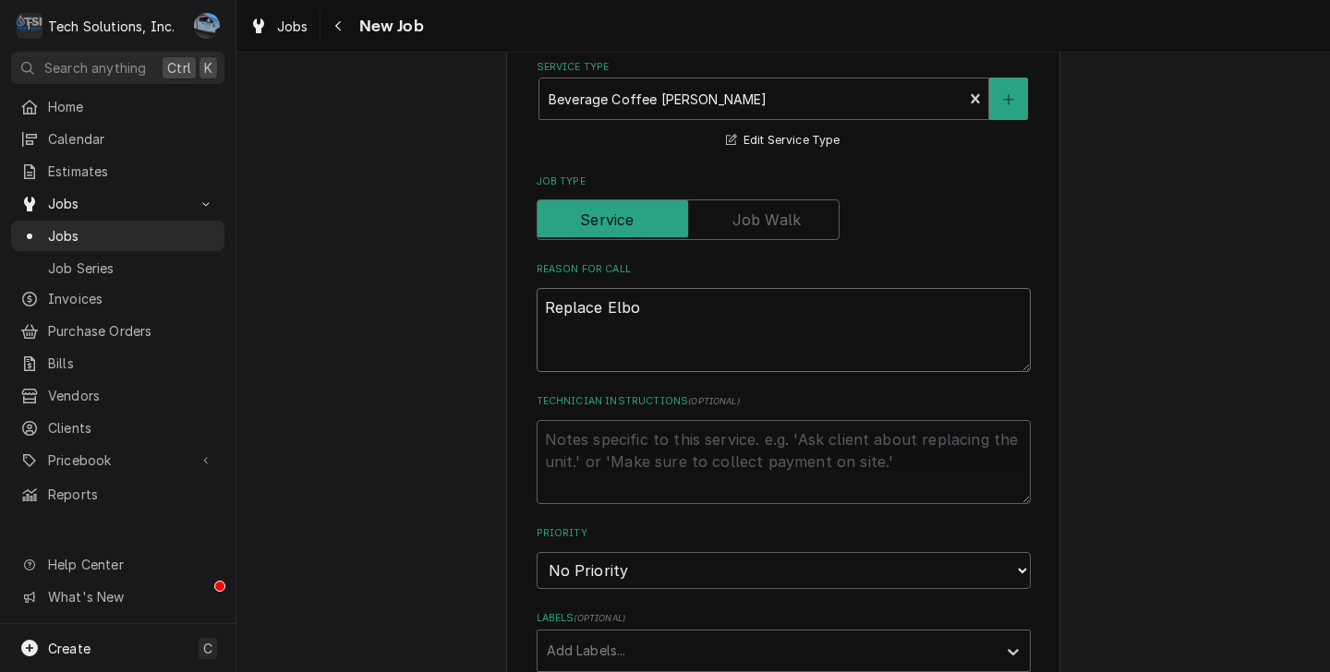
type textarea "Replace Elboe"
type textarea "x"
type textarea "Replace Elboew"
type textarea "x"
type textarea "Replace Elboe"
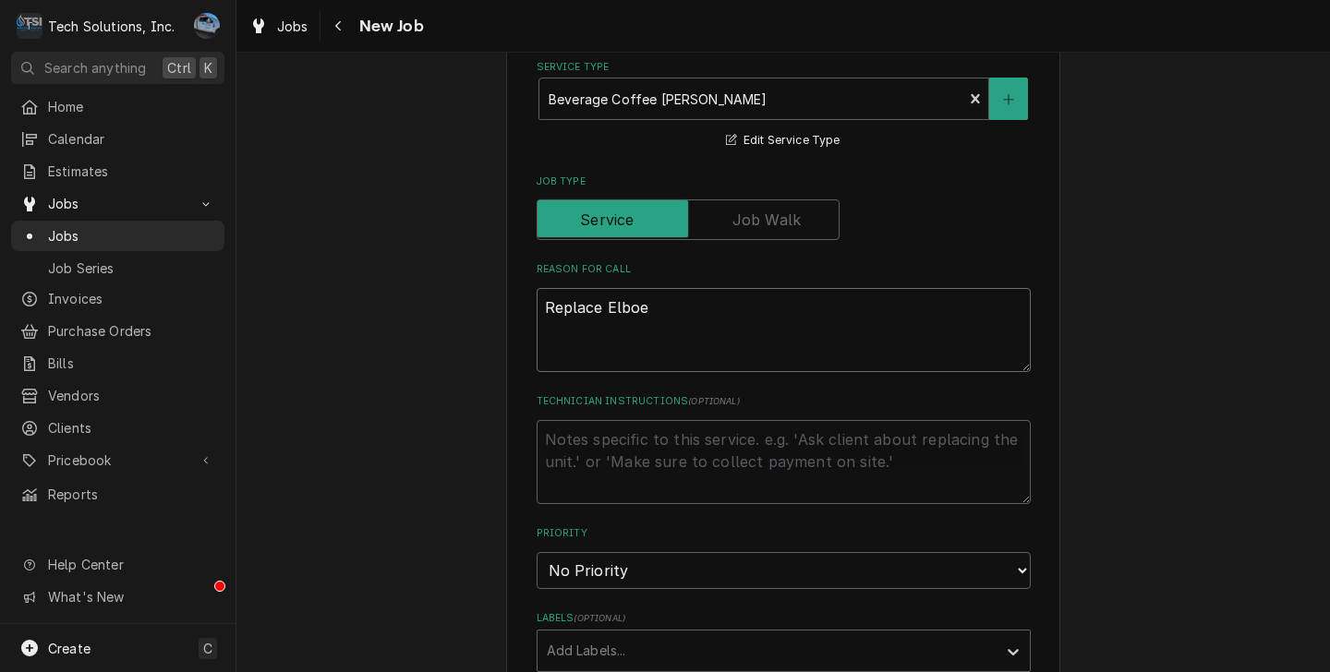
type textarea "x"
type textarea "Replace Elboee"
type textarea "x"
type textarea "Replace Elboe"
type textarea "x"
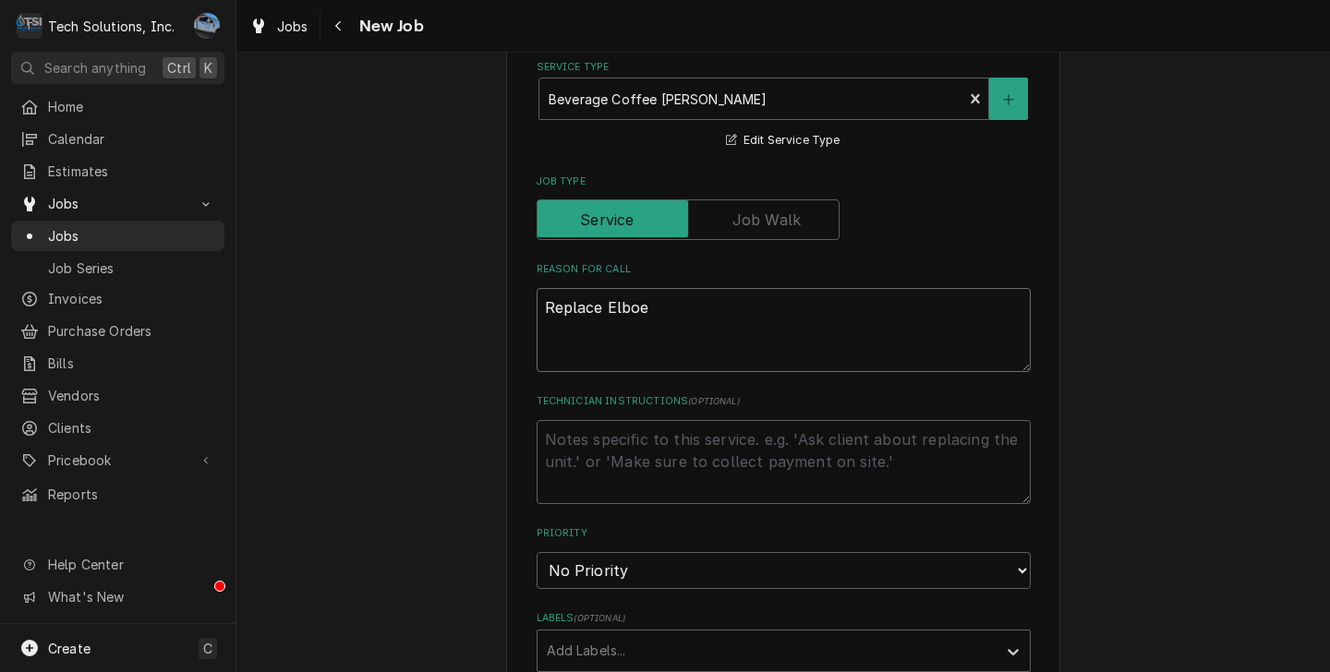
type textarea "Replace Elboew"
type textarea "x"
type textarea "Replace Elboe"
type textarea "x"
type textarea "Replace Elbo"
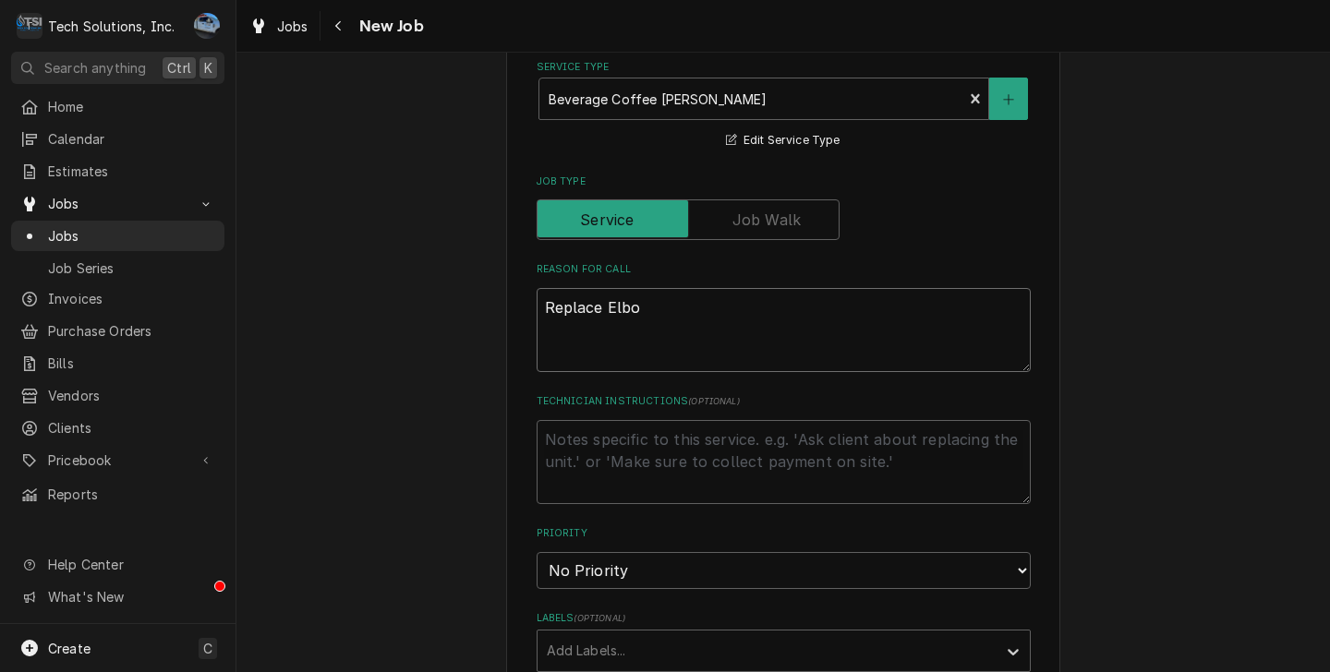
type textarea "x"
type textarea "Replace Elbow"
type textarea "x"
type textarea "Replace Elbow"
type textarea "x"
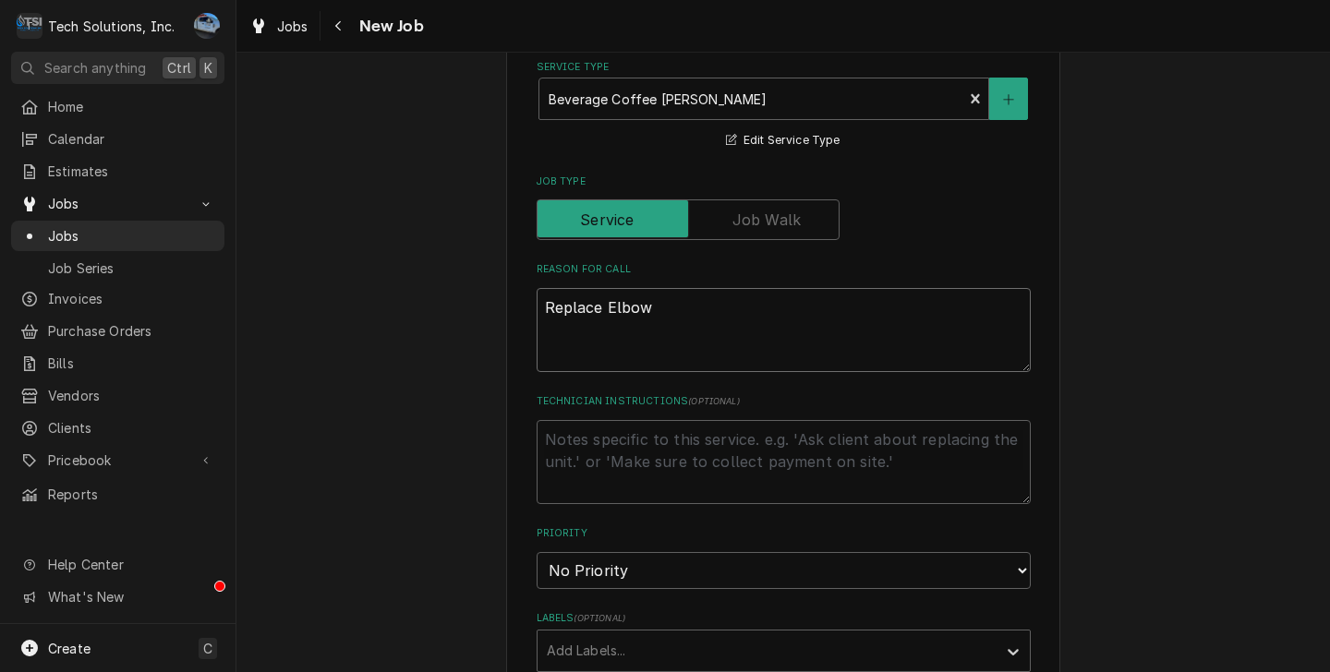
type textarea "Replace Elbow o"
type textarea "x"
type textarea "Replace Elbow on"
type textarea "x"
type textarea "Replace Elbow on"
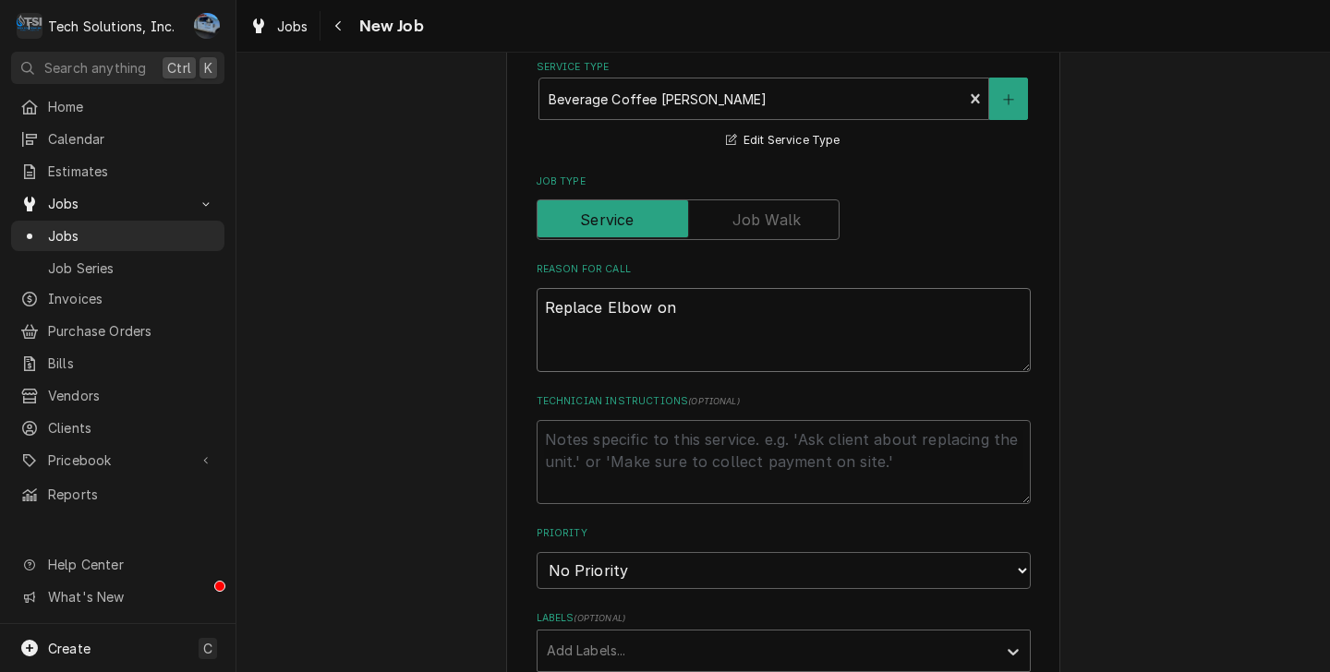
type textarea "x"
type textarea "Replace Elbow on b"
type textarea "x"
type textarea "Replace Elbow on bo"
type textarea "x"
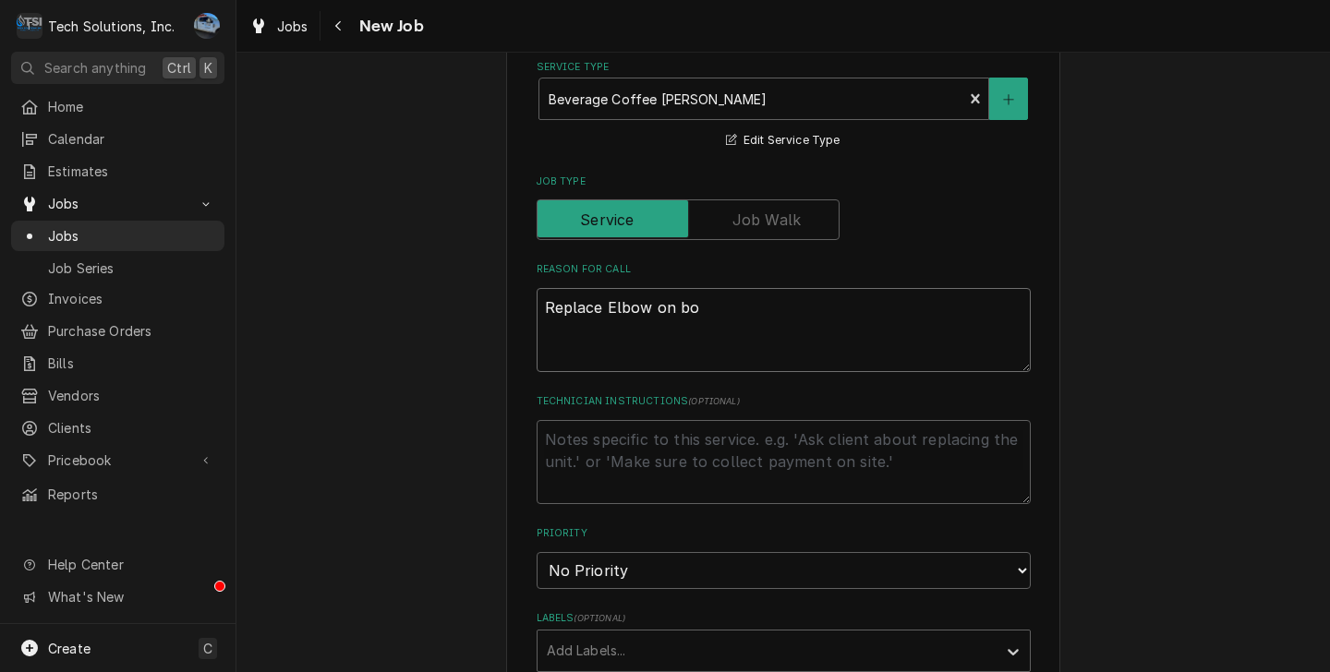
type textarea "Replace Elbow on bot"
type textarea "x"
type textarea "Replace Elbow on bott"
type textarea "x"
type textarea "Replace Elbow on botto"
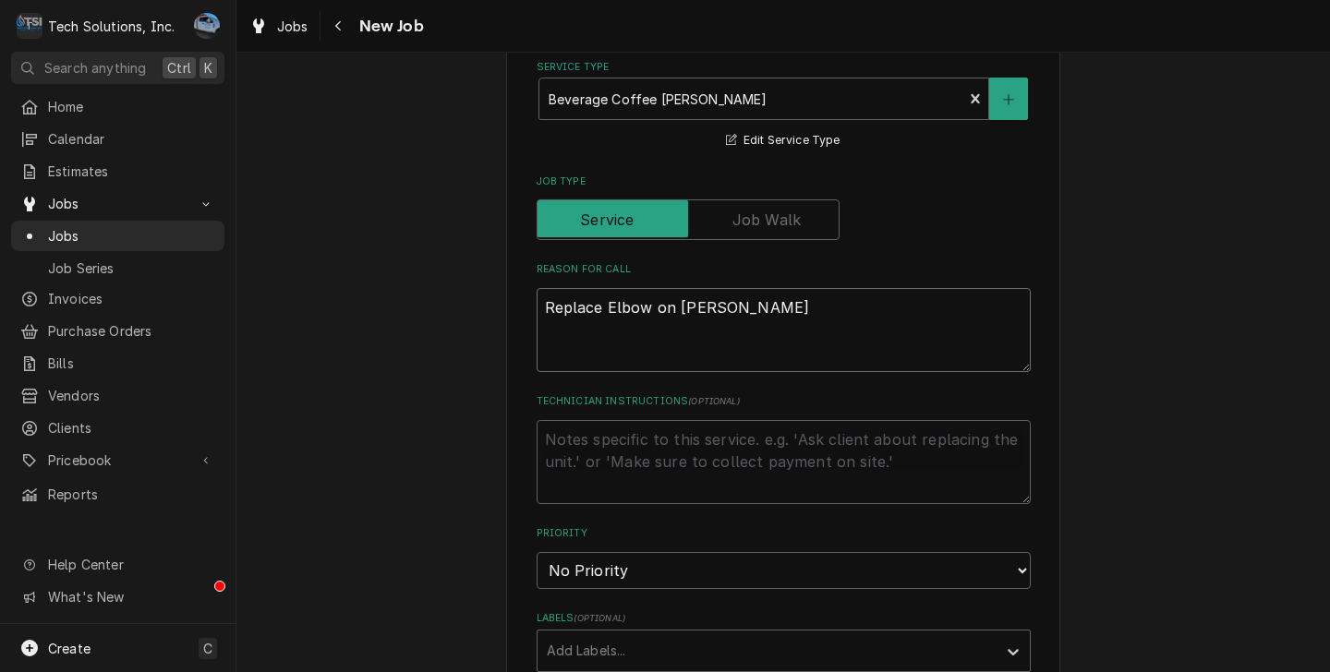
type textarea "x"
type textarea "Replace Elbow on bottom"
type textarea "x"
type textarea "Replace Elbow on bottom"
type textarea "x"
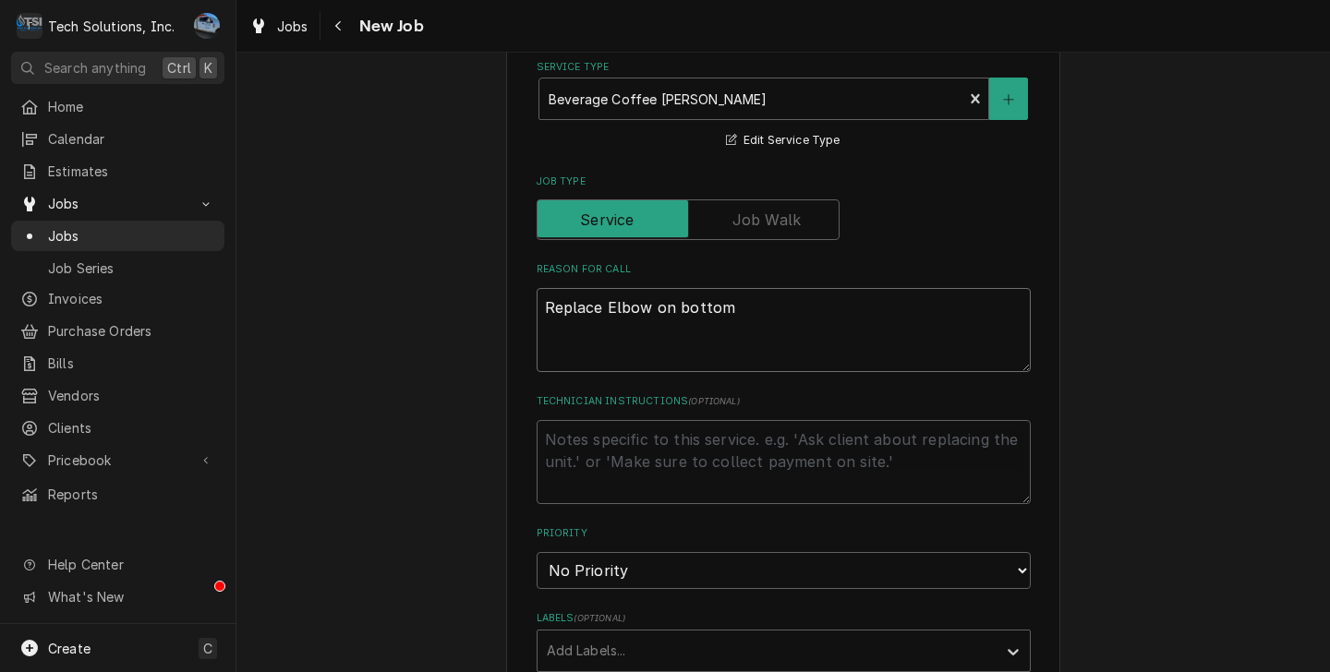
type textarea "Replace Elbow on bottom o"
type textarea "x"
type textarea "Replace Elbow on bottom of"
type textarea "x"
type textarea "Replace Elbow on bottom of"
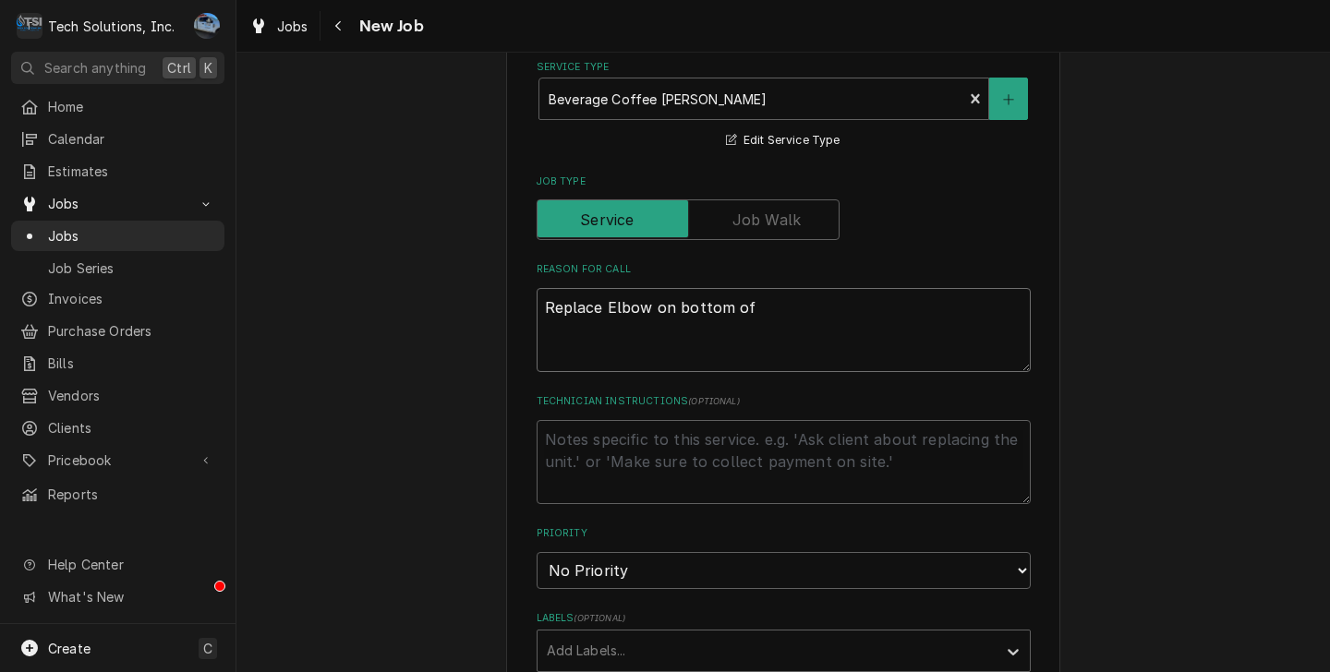
type textarea "x"
type textarea "Replace Elbow on bottom of t"
type textarea "x"
type textarea "Replace Elbow on bottom of tan"
type textarea "x"
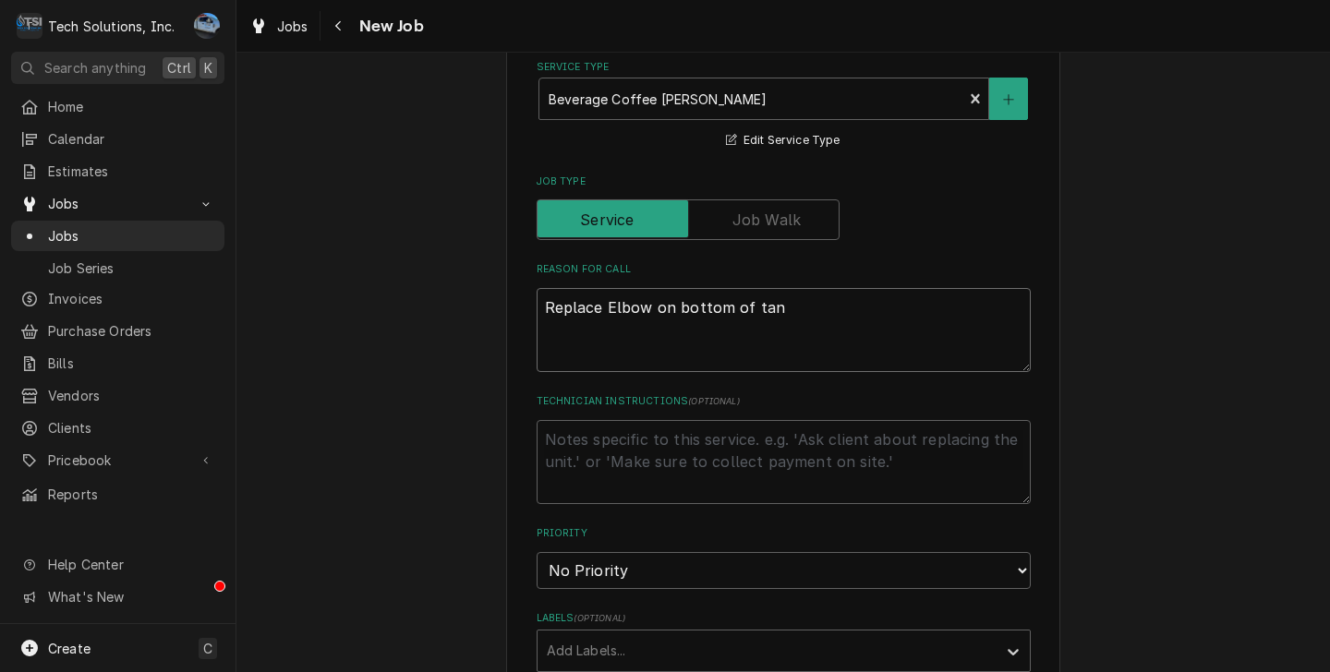
type textarea "Replace Elbow on bottom of tank"
type textarea "x"
type textarea "Replace Elbow on bottom of tank."
type textarea "x"
type textarea "Replace Elbow on bottom of tank."
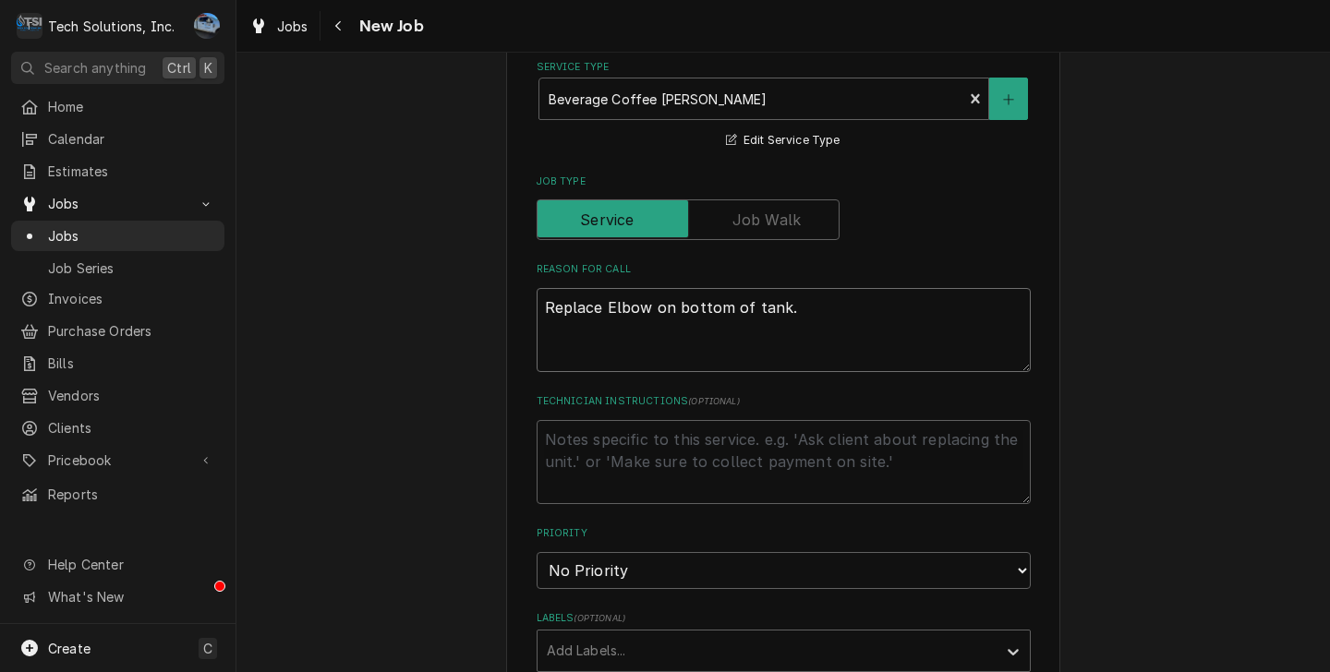
type textarea "x"
type textarea "Replace Elbow on bottom of tank."
type textarea "x"
type textarea "Replace Elbow on bottom of tank."
type textarea "x"
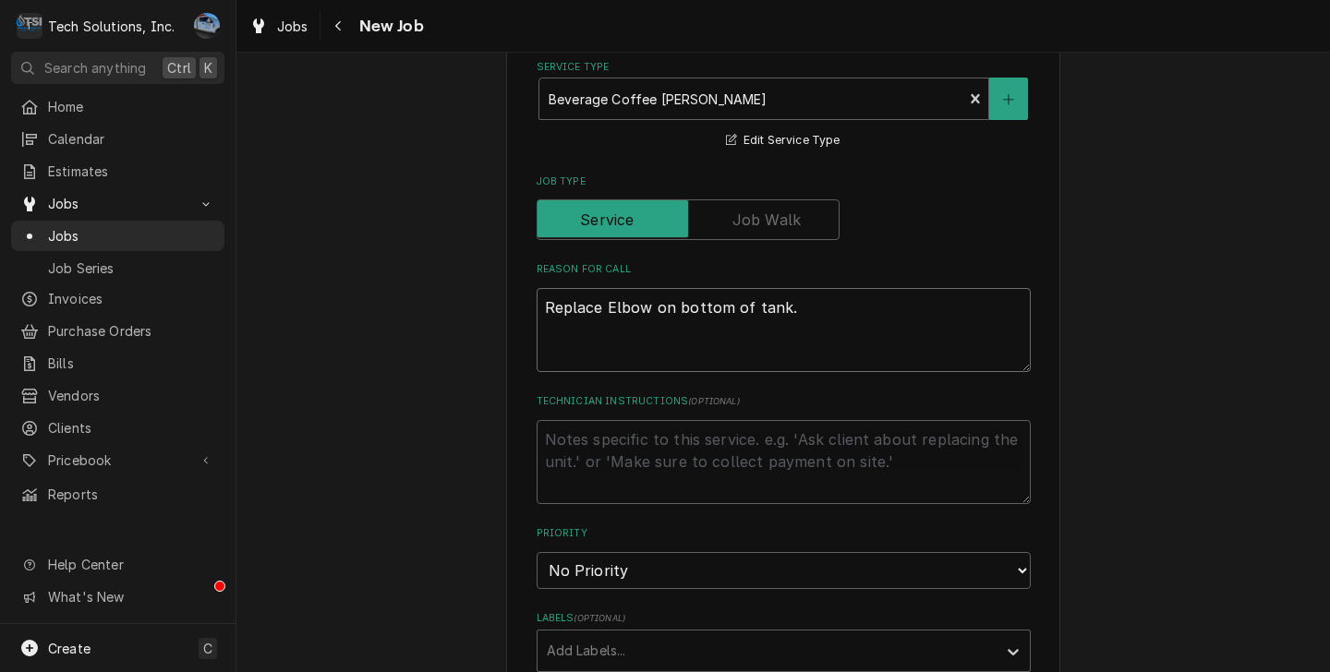
type textarea "Replace Elbow on bottom of tank. R"
type textarea "x"
type textarea "Replace Elbow on bottom of tank. RE"
type textarea "x"
type textarea "Replace Elbow on bottom of tank. RECA"
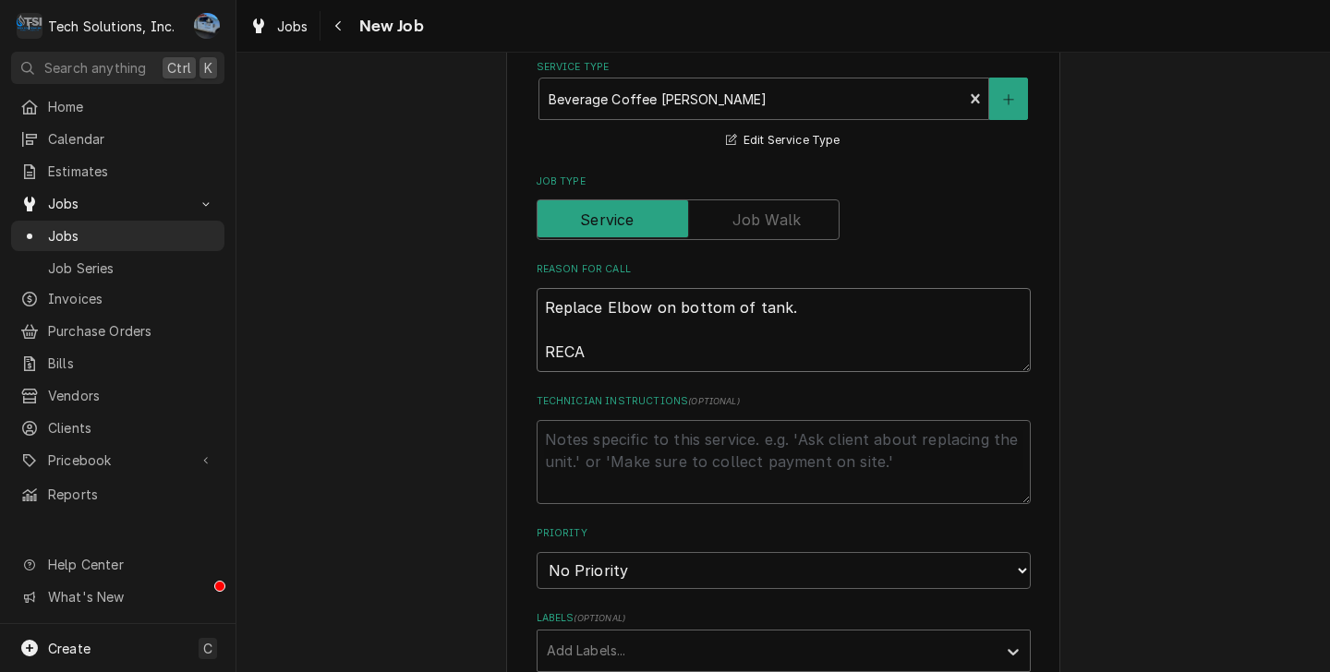
type textarea "x"
type textarea "Replace Elbow on bottom of tank. RECAL"
type textarea "x"
type textarea "Replace Elbow on bottom of tank. RECALL"
type textarea "x"
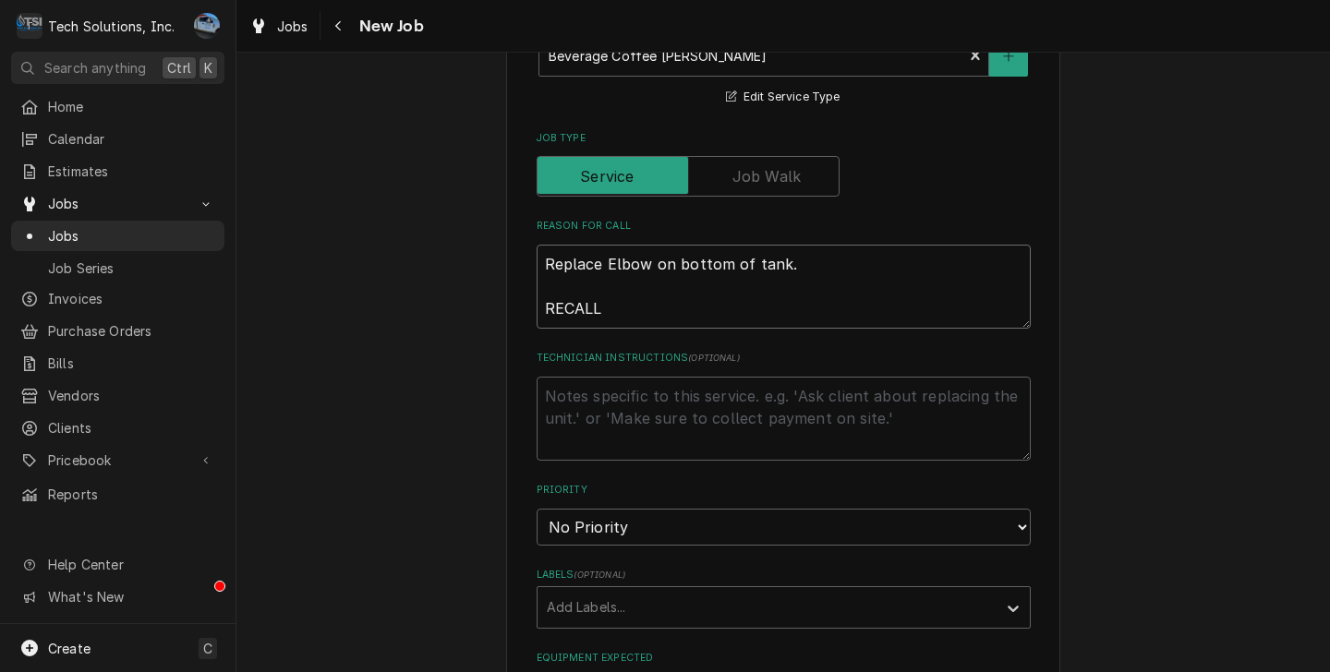
scroll to position [2014, 0]
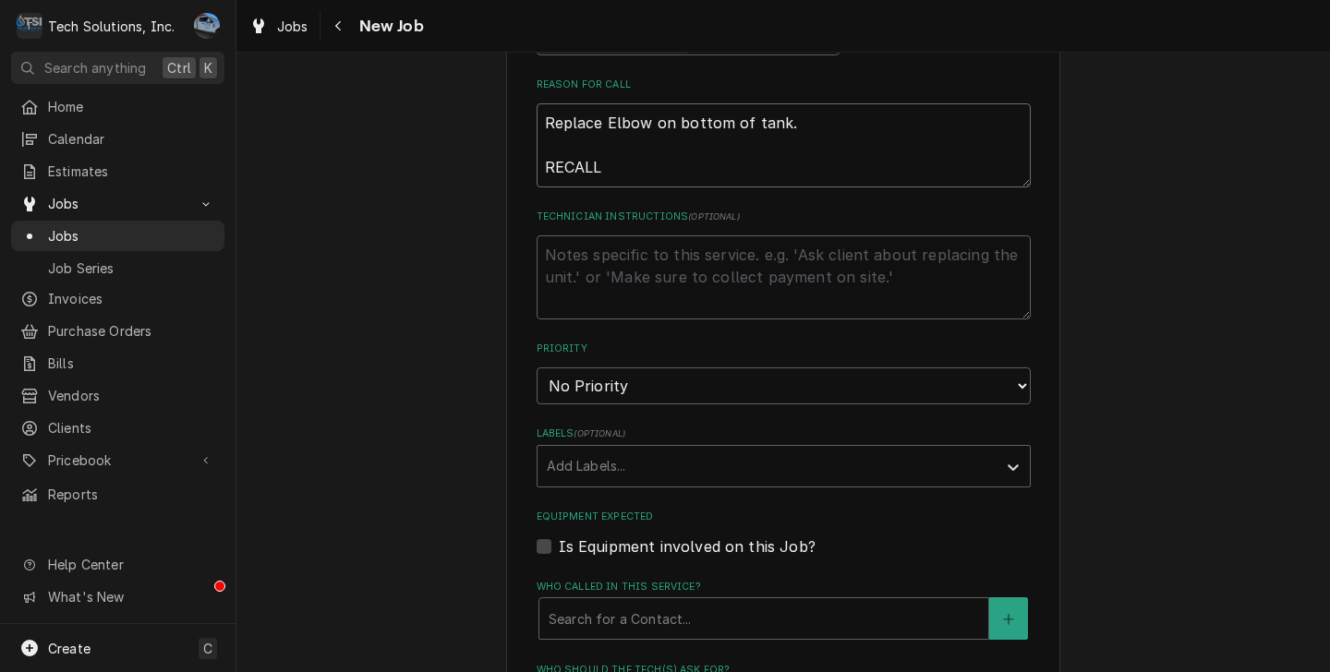
type textarea "Replace Elbow on bottom of tank. RECALL"
click at [646, 367] on select "No Priority Urgent High Medium Low" at bounding box center [783, 385] width 494 height 37
select select "1"
click at [536, 367] on select "No Priority Urgent High Medium Low" at bounding box center [783, 385] width 494 height 37
type textarea "x"
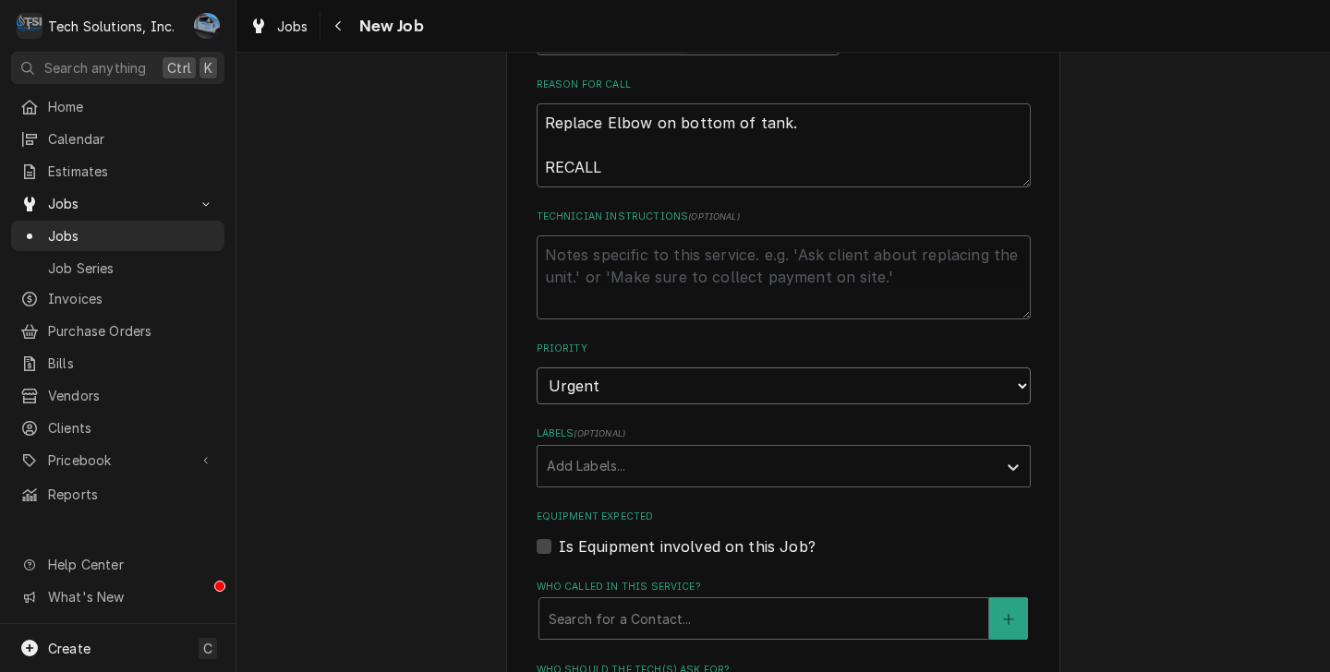
click at [620, 367] on select "No Priority Urgent High Medium Low" at bounding box center [783, 385] width 494 height 37
click at [616, 367] on select "No Priority Urgent High Medium Low" at bounding box center [783, 385] width 494 height 37
select select "2"
click at [536, 367] on select "No Priority Urgent High Medium Low" at bounding box center [783, 385] width 494 height 37
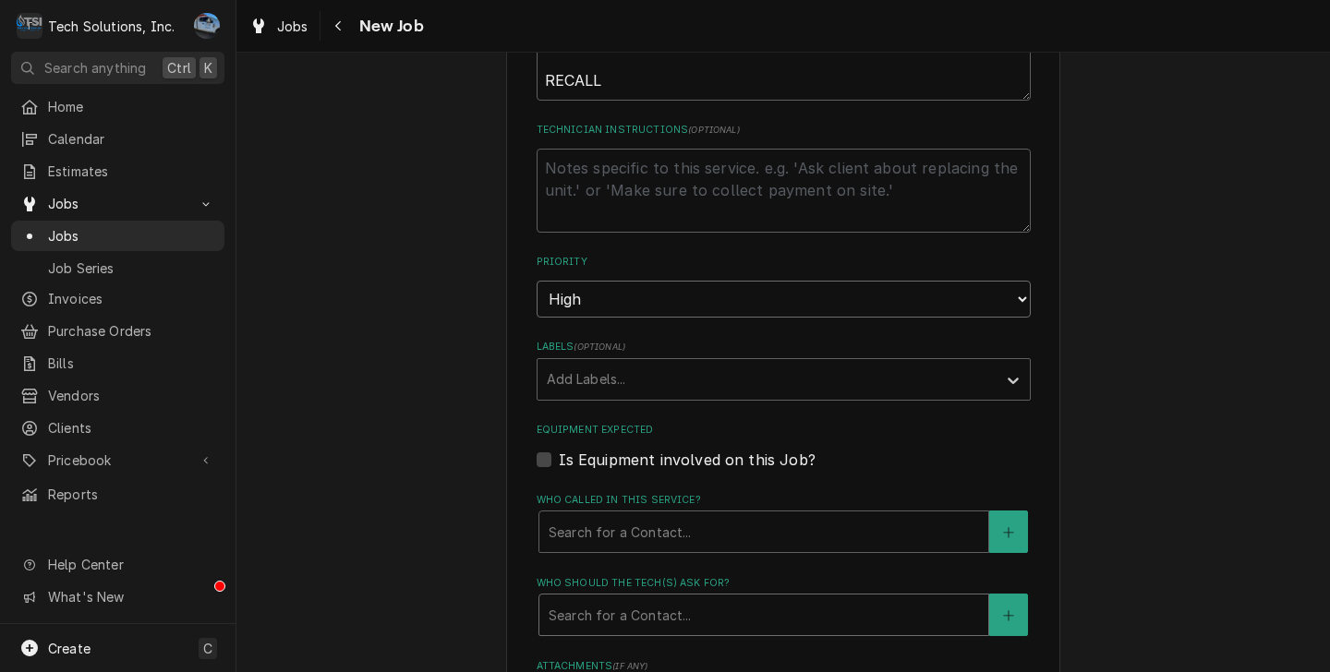
scroll to position [2291, 0]
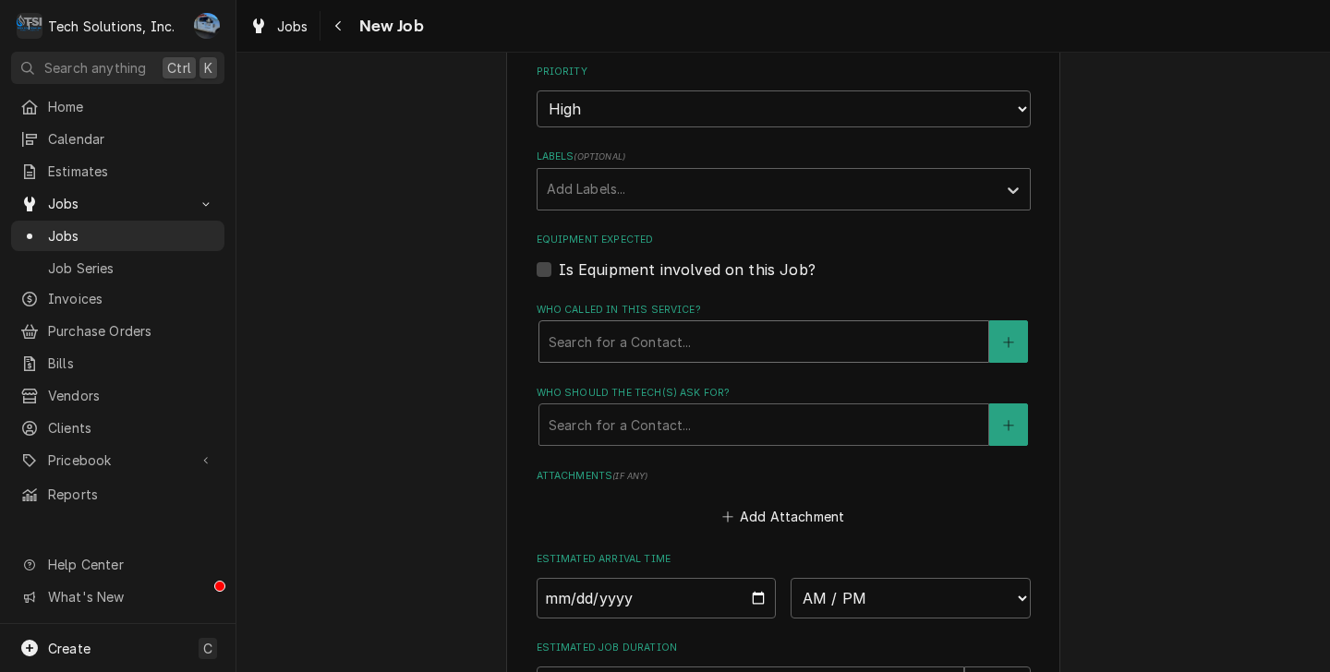
click at [679, 325] on div "Who called in this service?" at bounding box center [763, 341] width 430 height 33
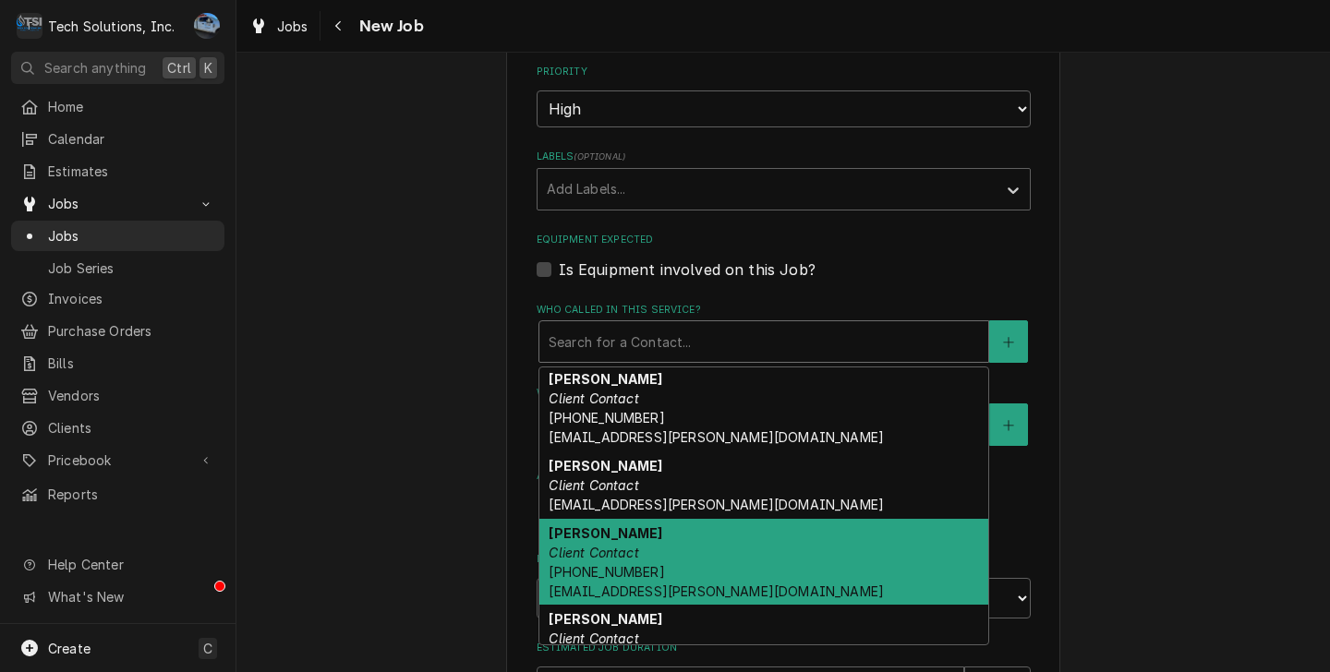
scroll to position [277, 0]
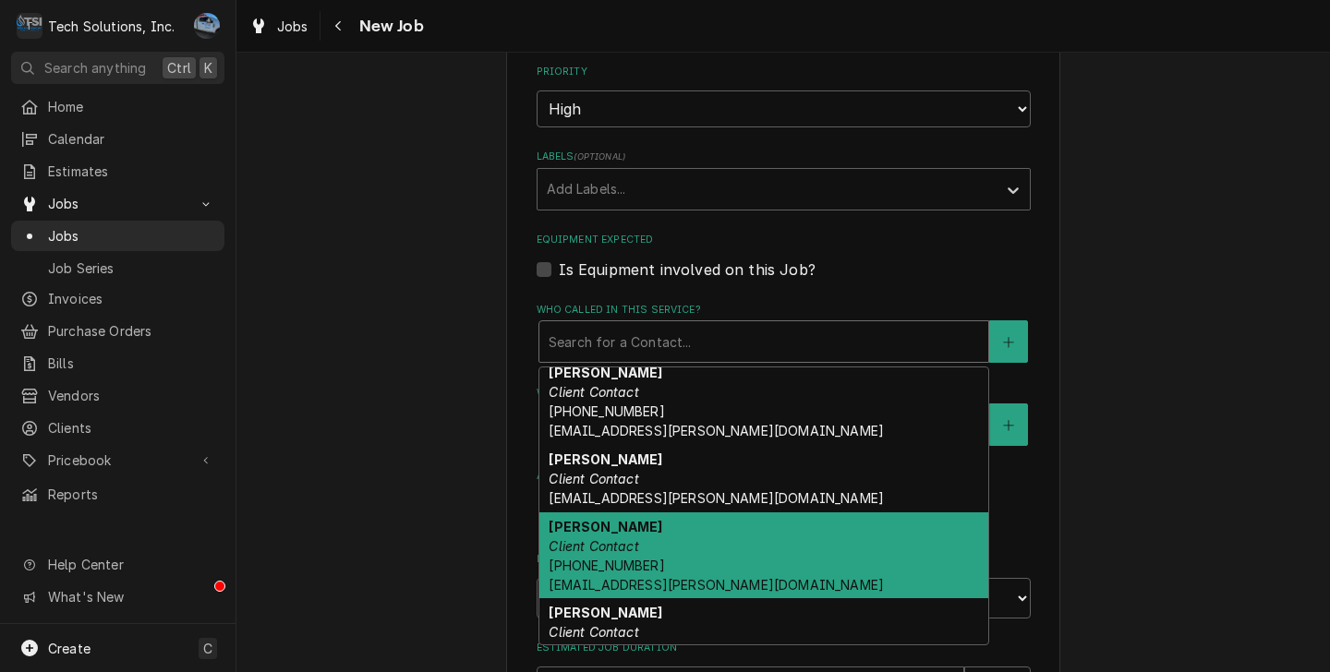
click at [654, 512] on div "Gabby Cipollone Client Contact (304) 543-4438 gcipollone@flynn.com" at bounding box center [763, 555] width 449 height 87
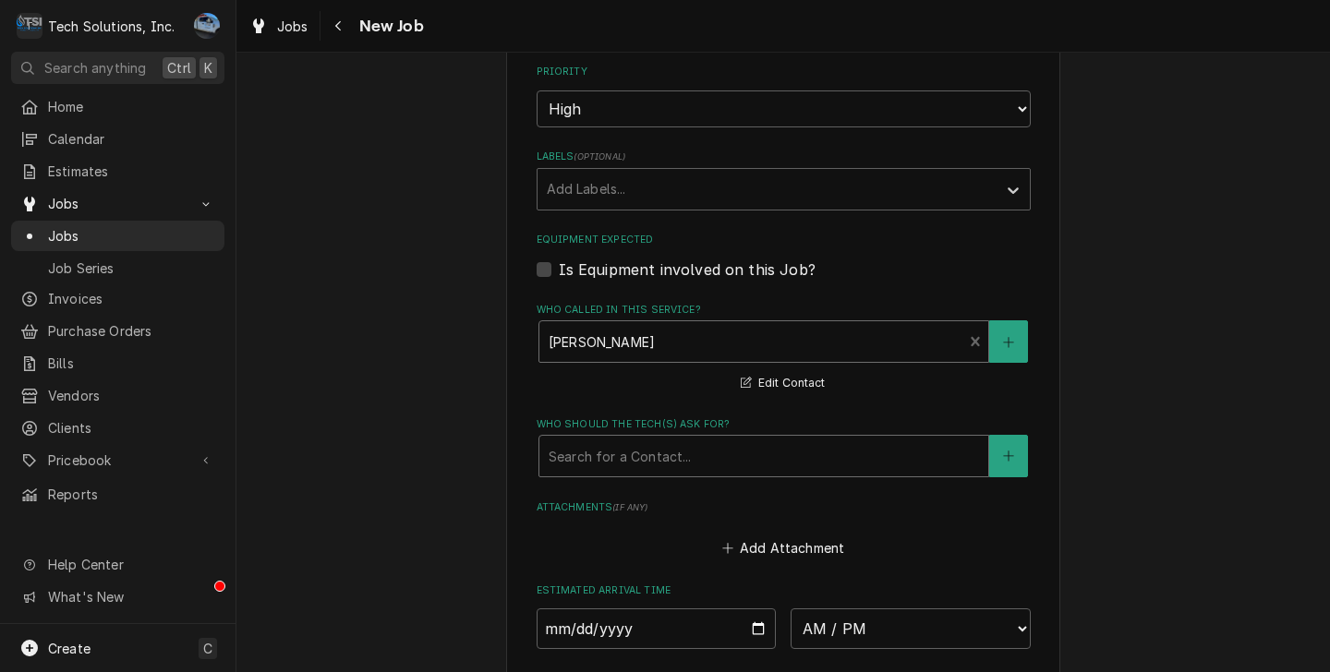
click at [632, 439] on div "Who should the tech(s) ask for?" at bounding box center [763, 455] width 430 height 33
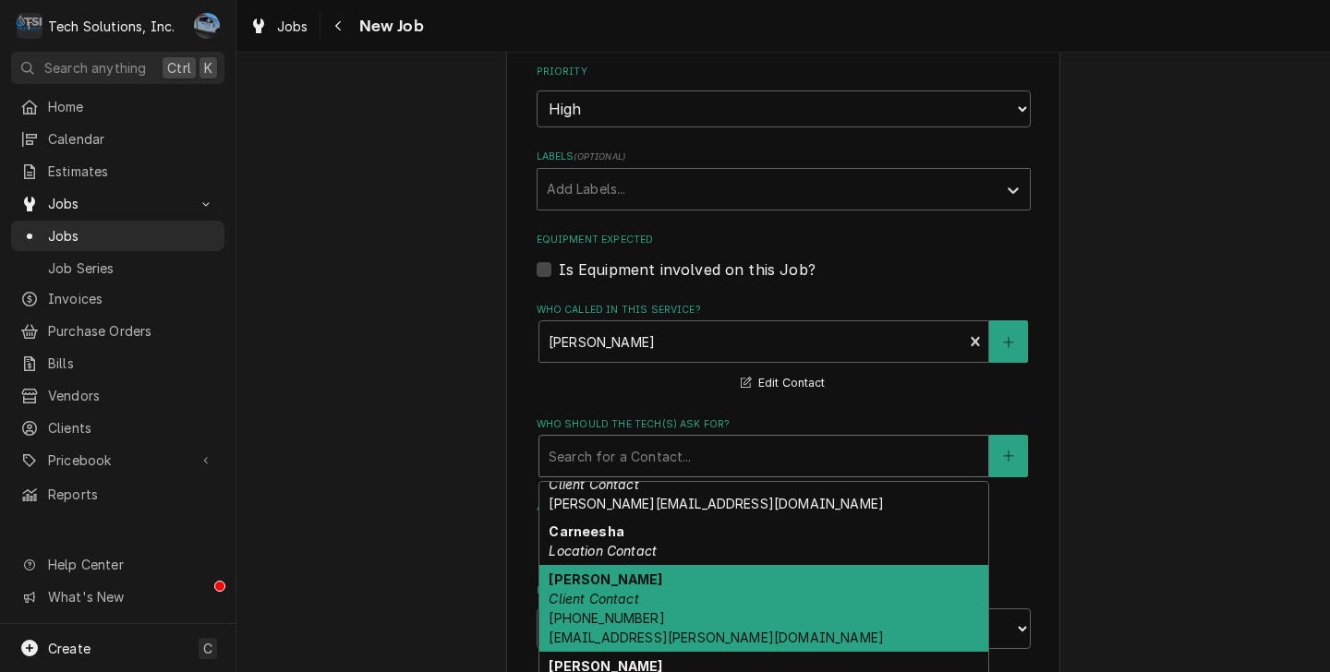
scroll to position [369, 0]
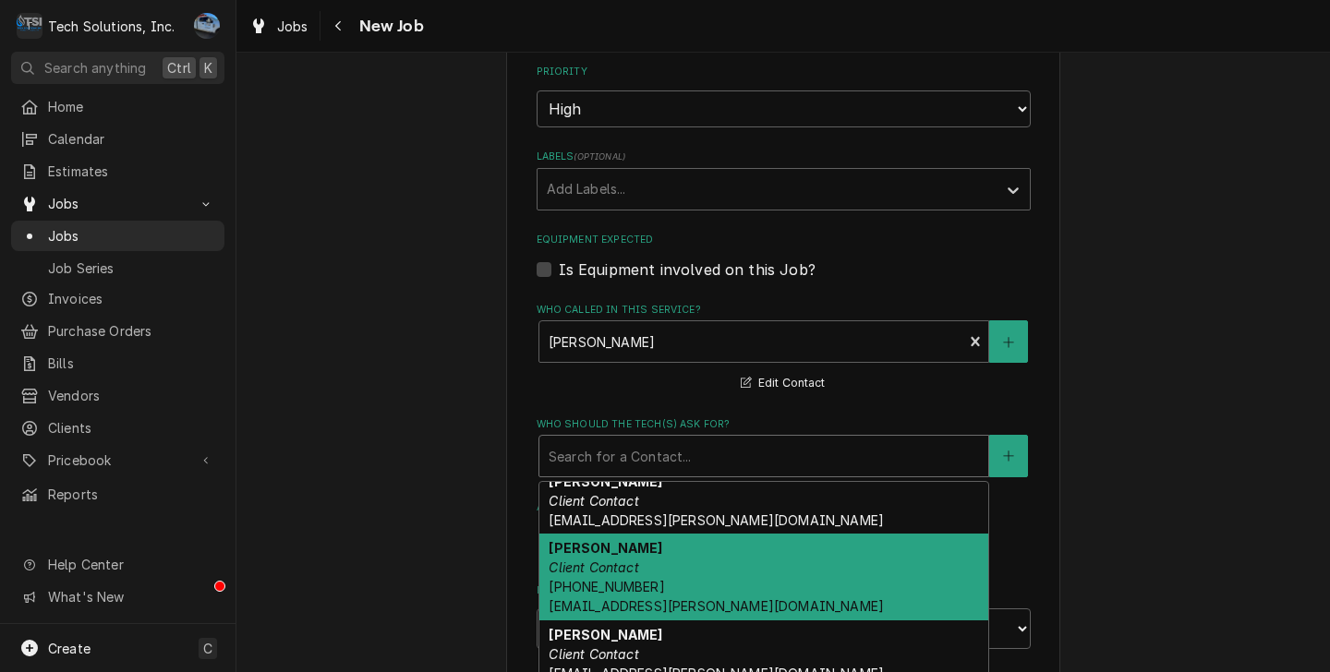
click at [650, 534] on div "Gabby Cipollone Client Contact (304) 543-4438 gcipollone@flynn.com" at bounding box center [763, 577] width 449 height 87
type textarea "x"
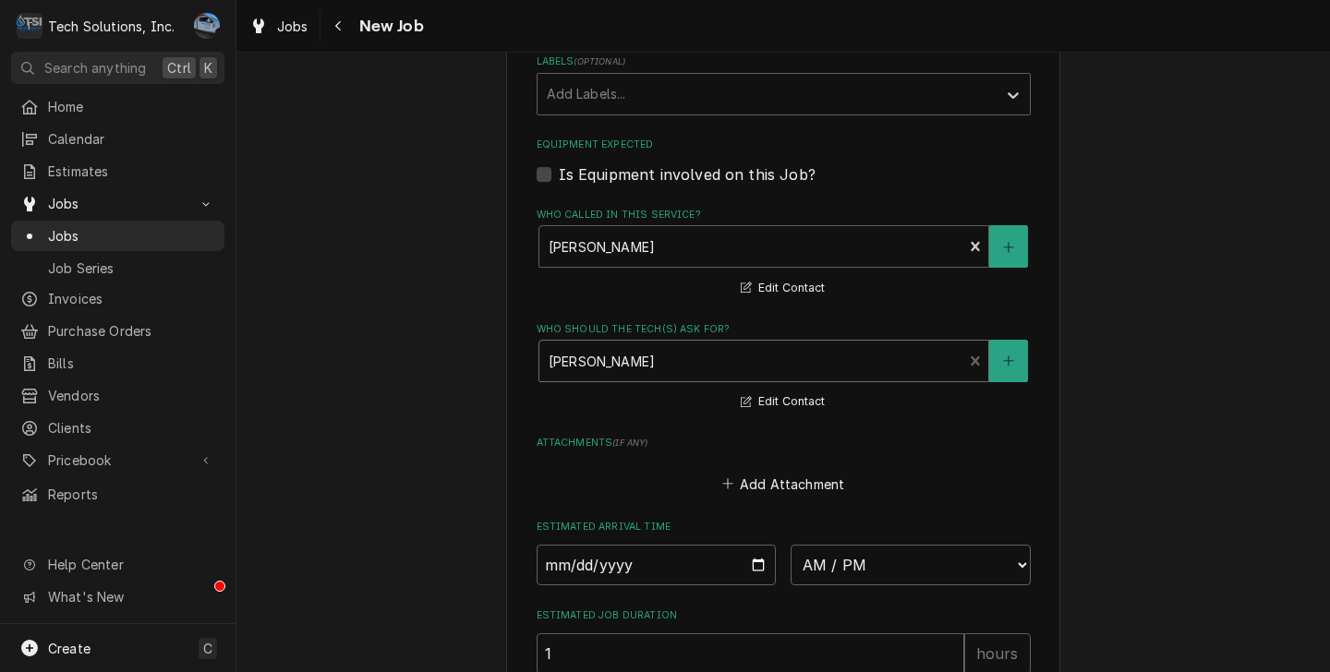
scroll to position [2475, 0]
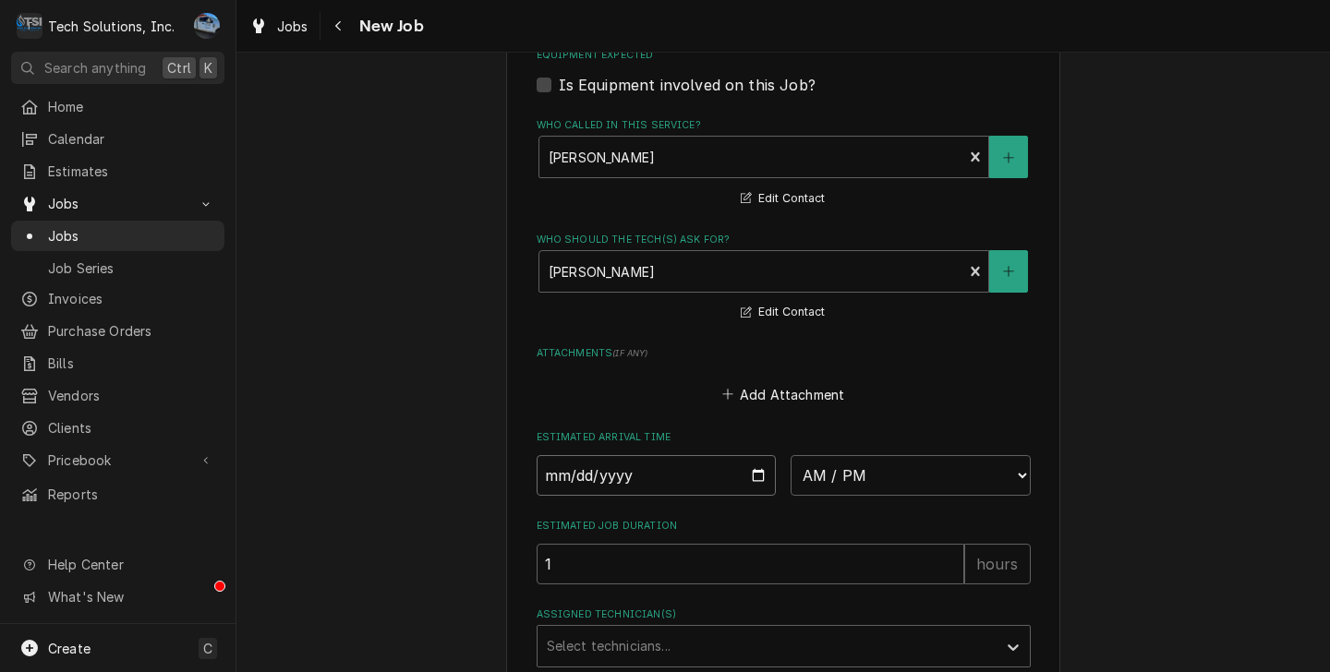
click at [752, 455] on input "Date" at bounding box center [656, 475] width 240 height 41
type input "2025-08-19"
click at [749, 455] on input "2025-08-19" at bounding box center [656, 475] width 240 height 41
type textarea "x"
type input "2025-08-22"
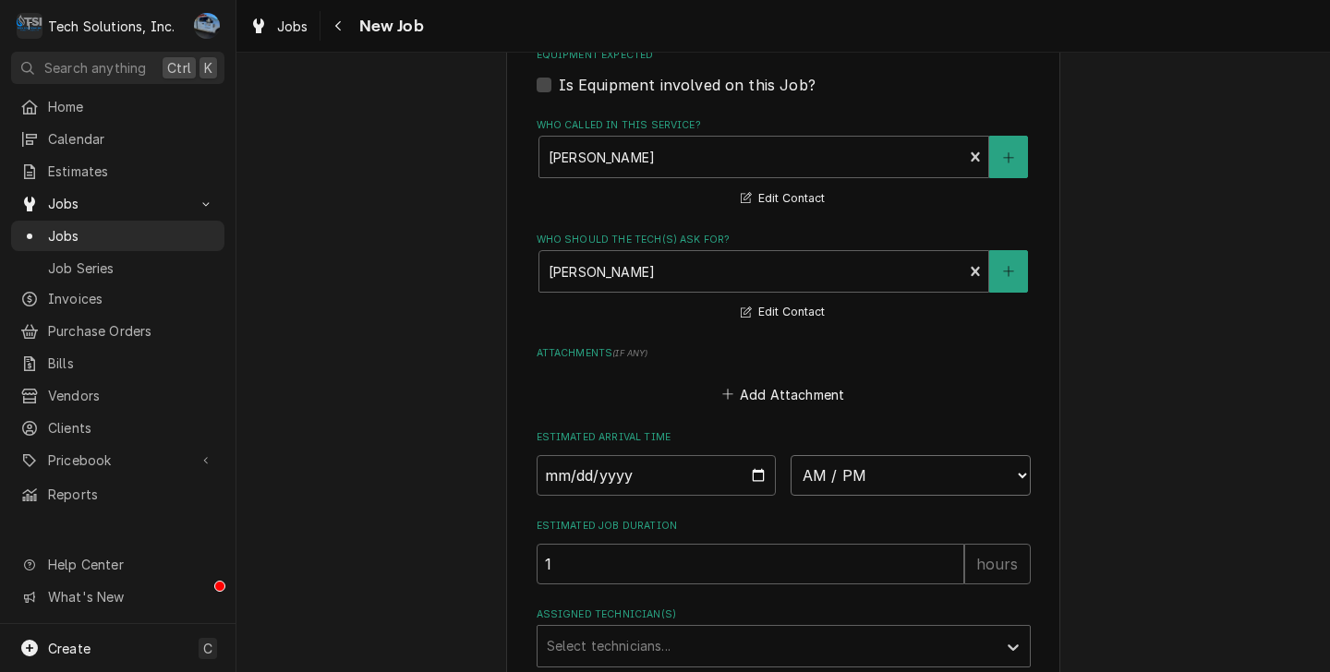
click at [819, 455] on select "AM / PM 6:00 AM 6:15 AM 6:30 AM 6:45 AM 7:00 AM 7:15 AM 7:30 AM 7:45 AM 8:00 AM…" at bounding box center [910, 475] width 240 height 41
type textarea "x"
select select "12:00:00"
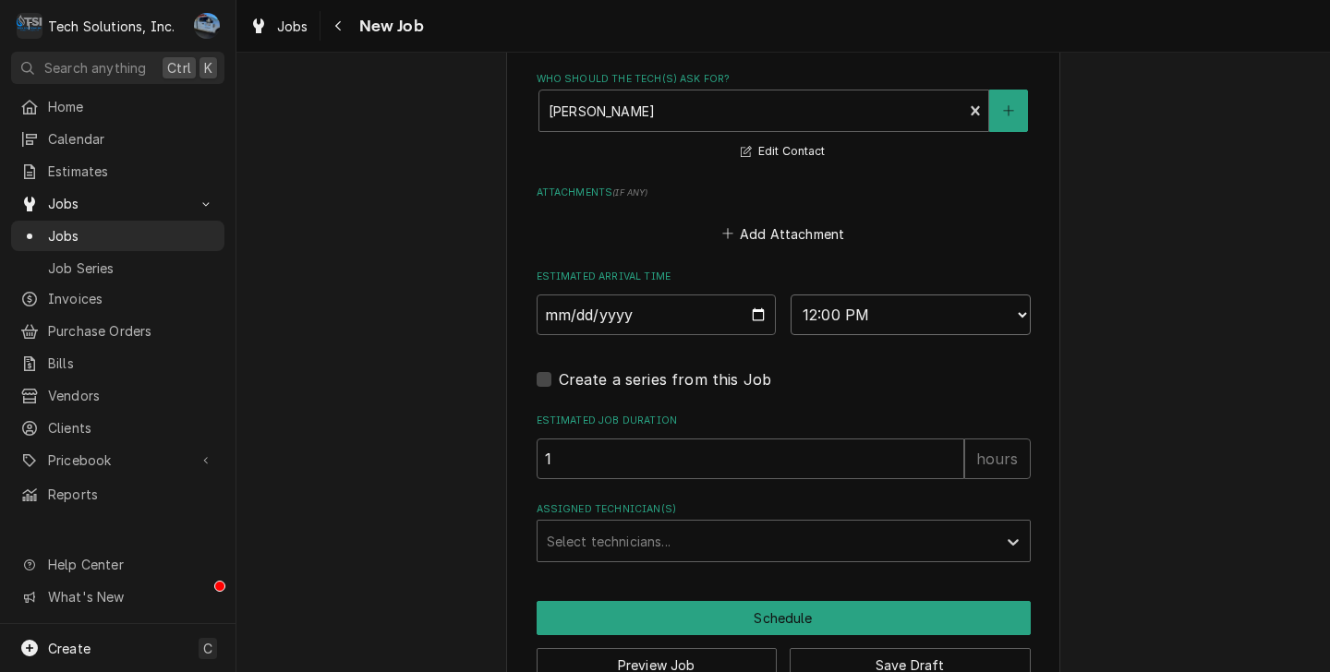
scroll to position [2651, 0]
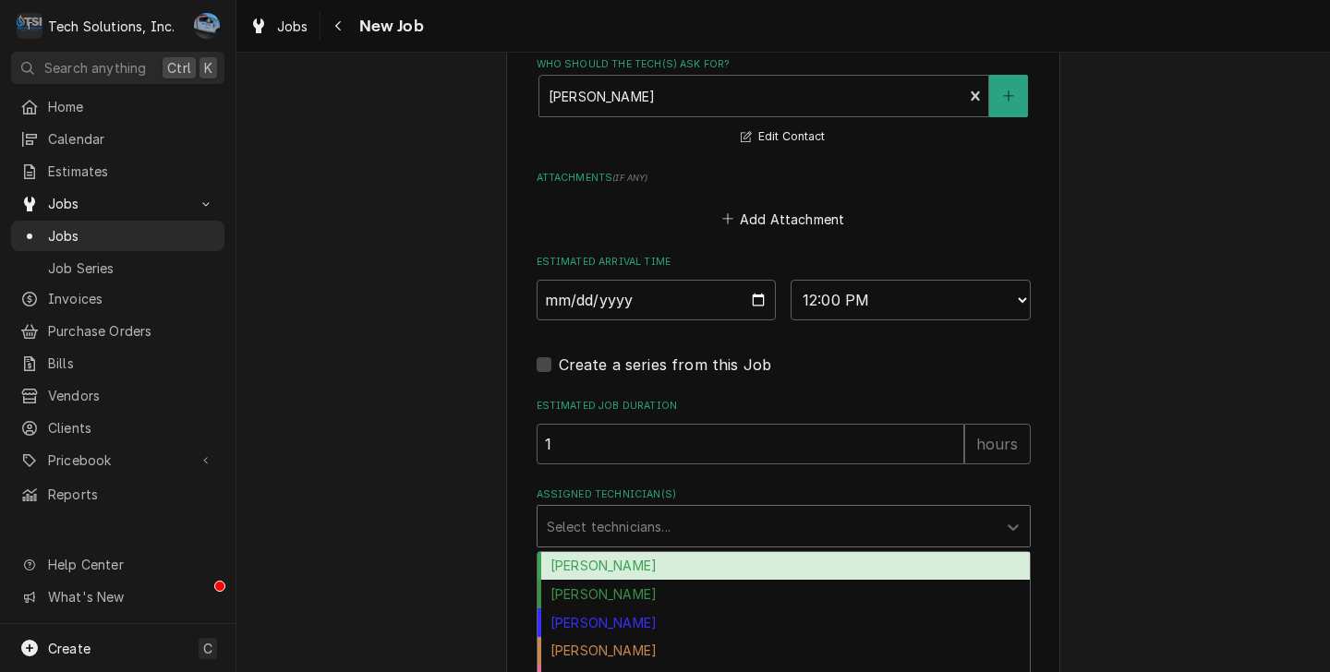
click at [791, 505] on div "Select technicians..." at bounding box center [783, 526] width 494 height 42
click at [665, 552] on div "Austin Fox" at bounding box center [783, 566] width 492 height 29
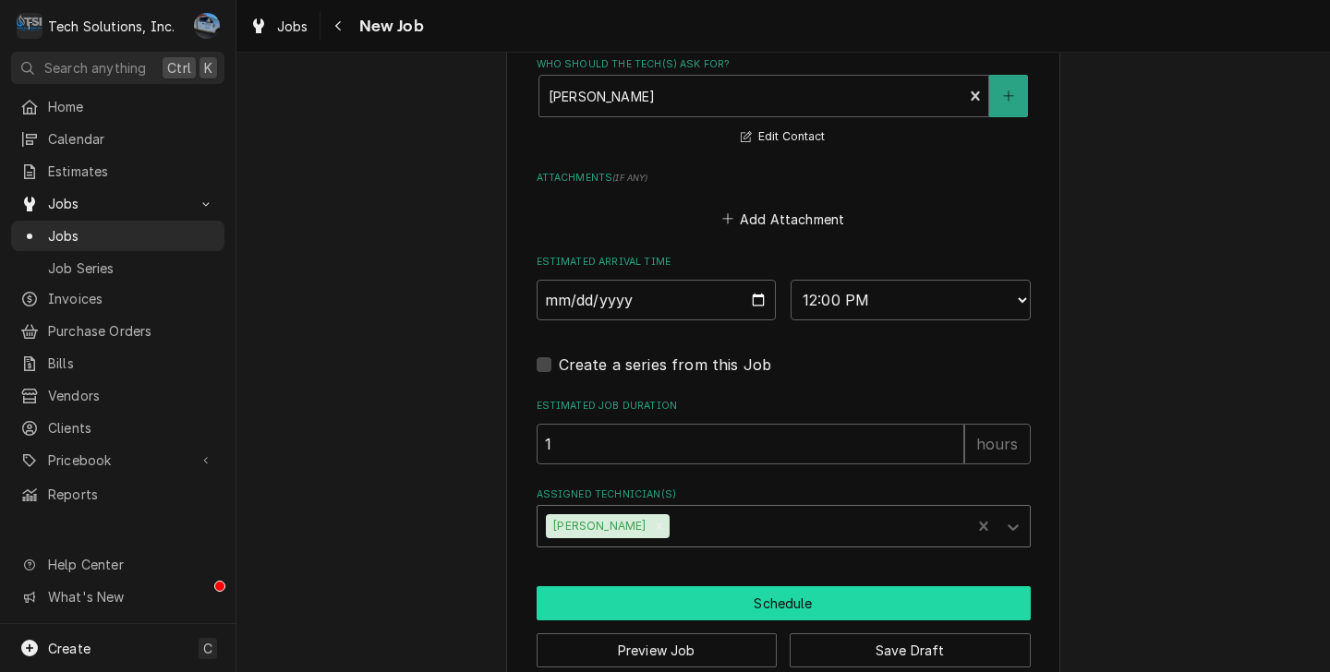
click at [661, 586] on button "Schedule" at bounding box center [783, 603] width 494 height 34
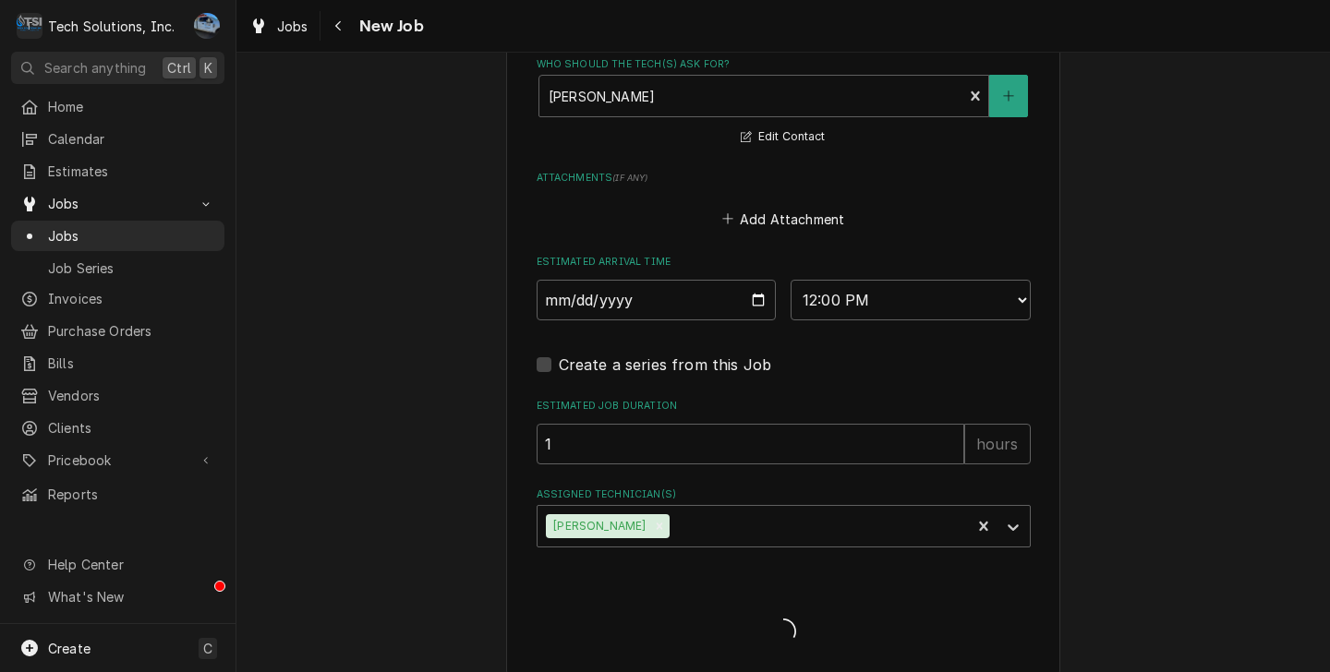
scroll to position [2632, 0]
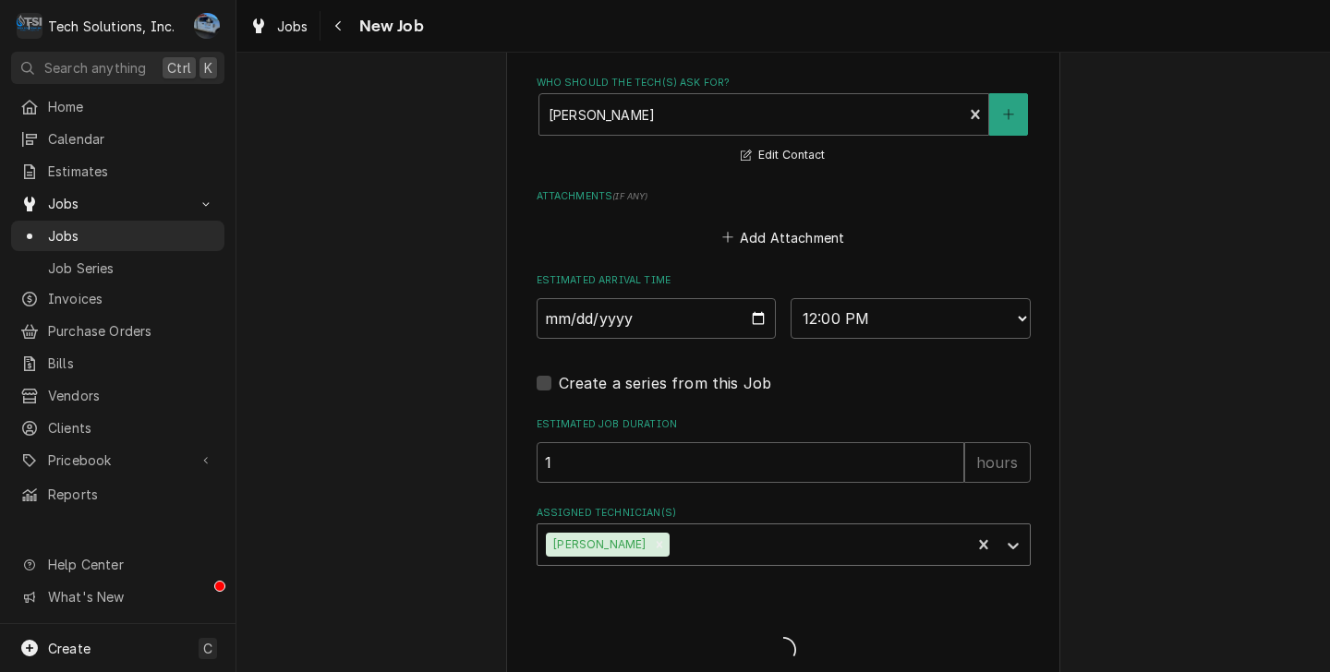
type textarea "x"
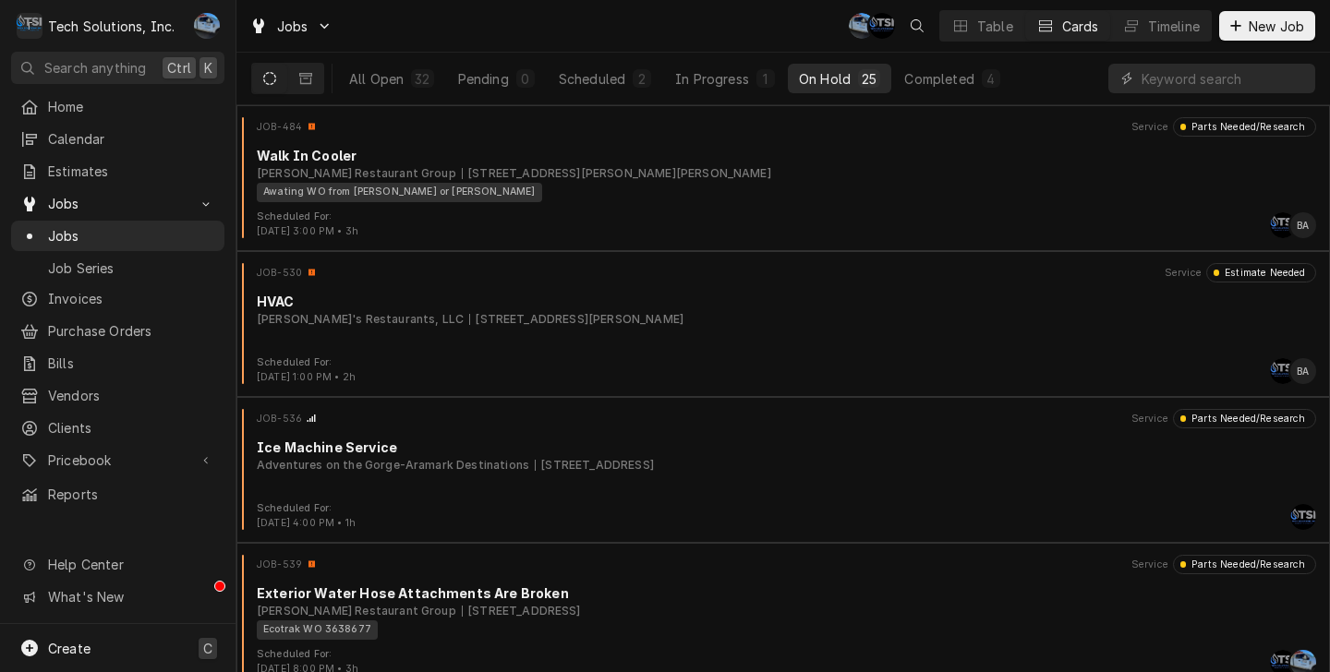
click at [25, 649] on icon "Dynamic Content Wrapper" at bounding box center [29, 648] width 17 height 17
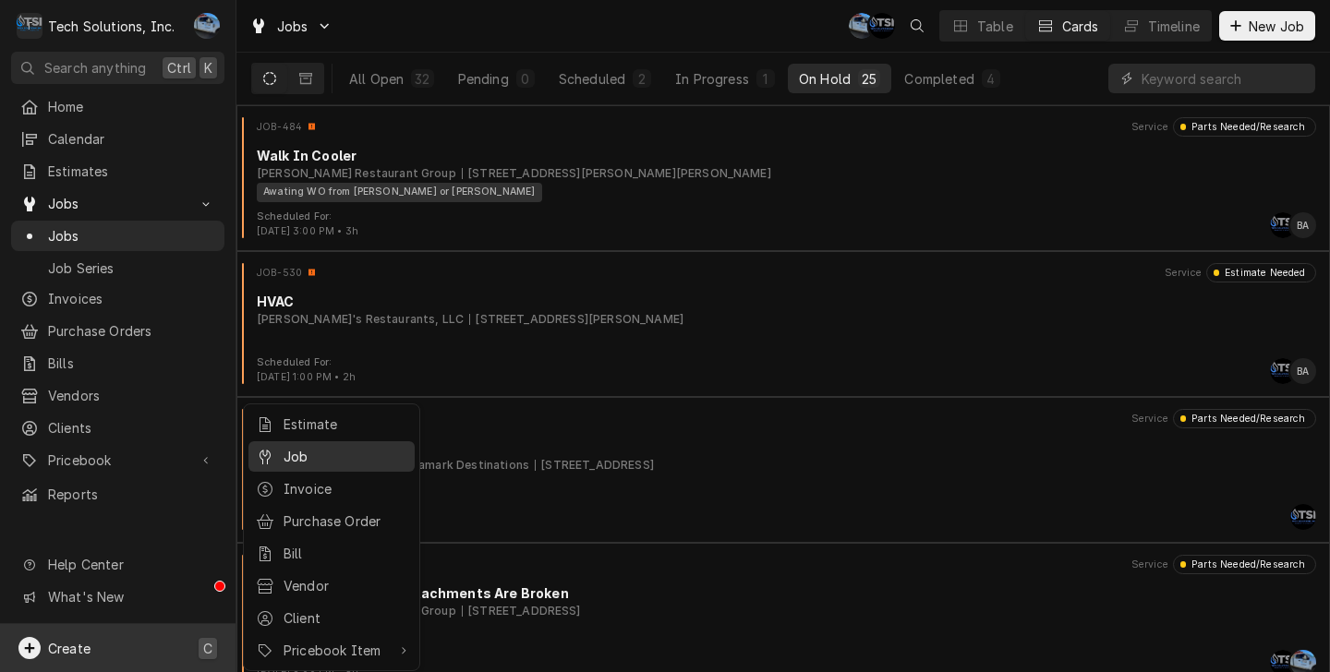
click at [318, 447] on div "Job" at bounding box center [345, 456] width 124 height 19
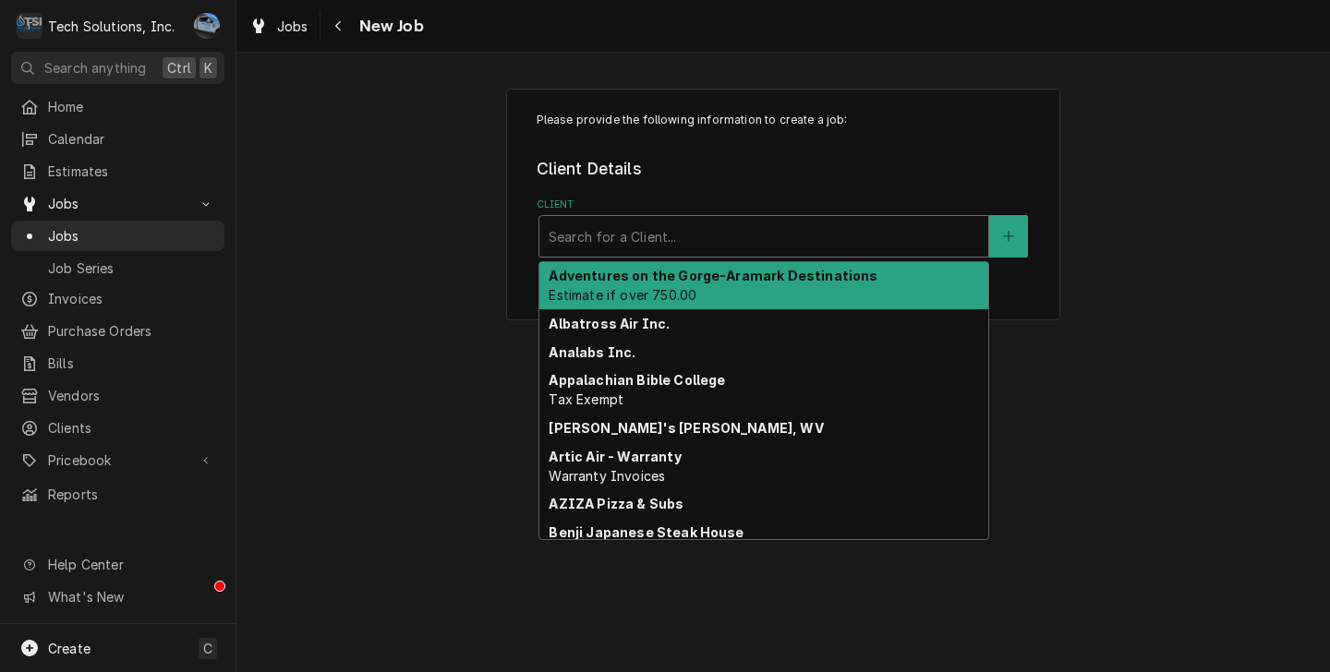
click at [689, 240] on div "Client" at bounding box center [763, 236] width 430 height 33
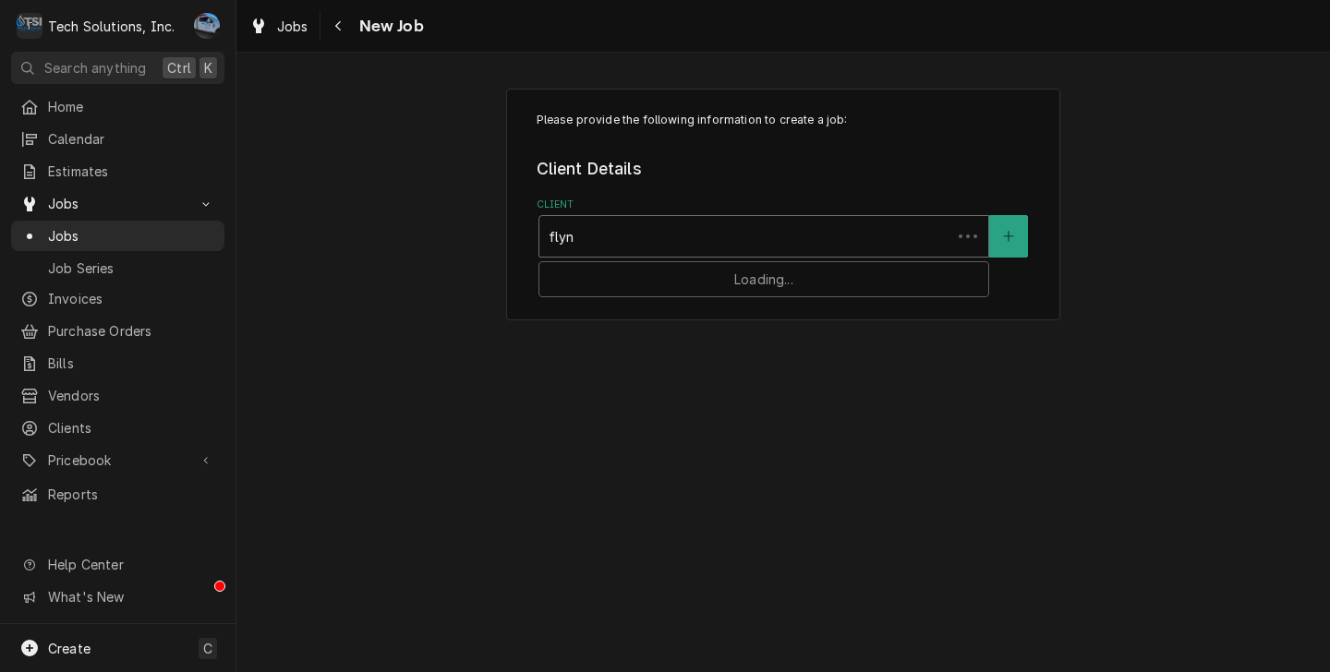
type input "[PERSON_NAME]"
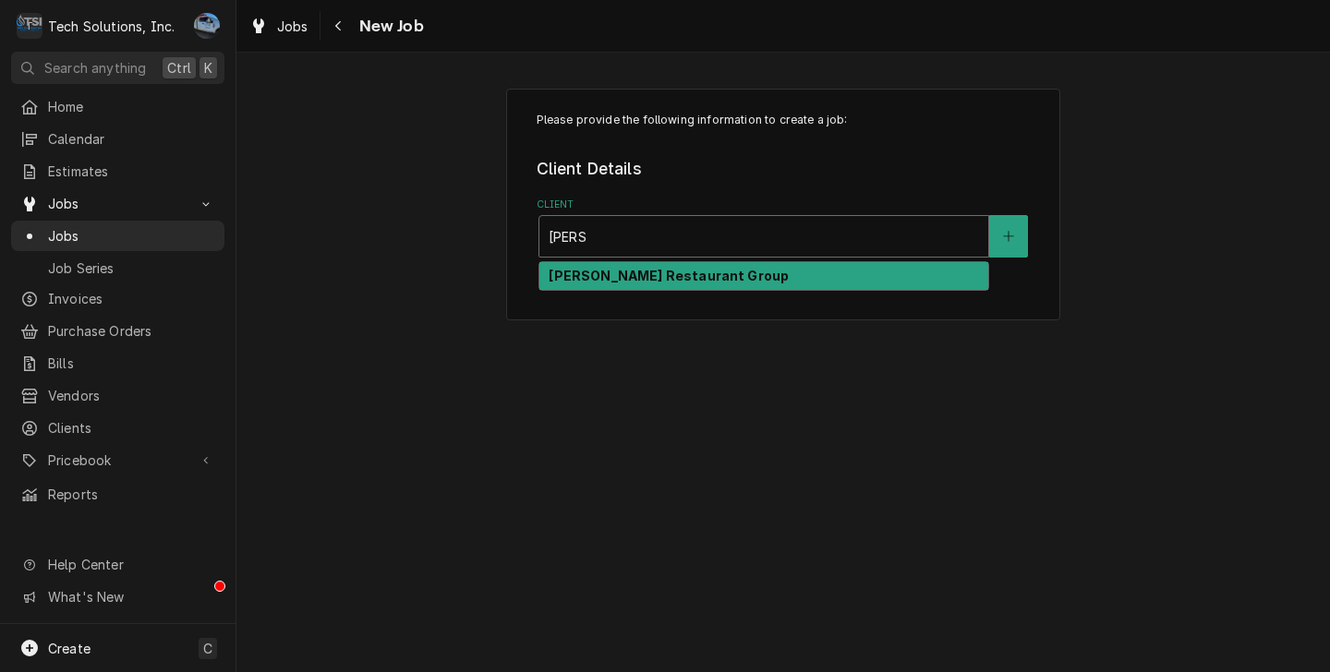
click at [660, 283] on strong "[PERSON_NAME] Restaurant Group" at bounding box center [668, 276] width 240 height 16
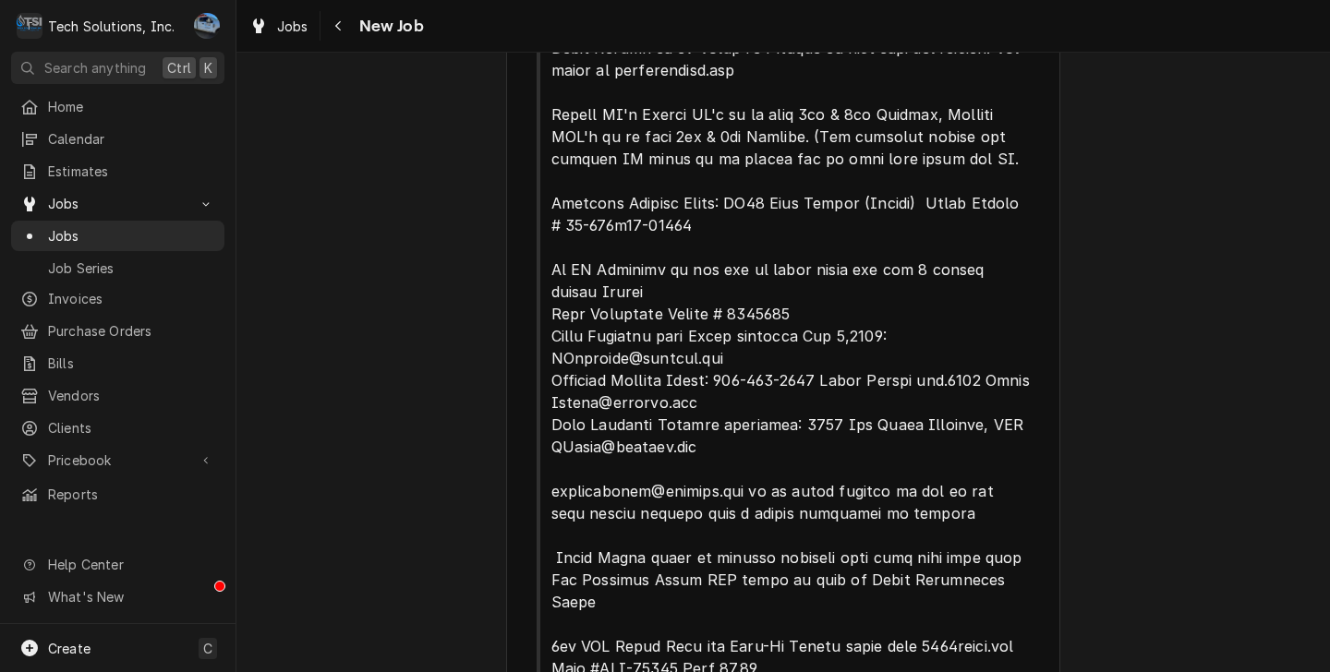
scroll to position [906, 0]
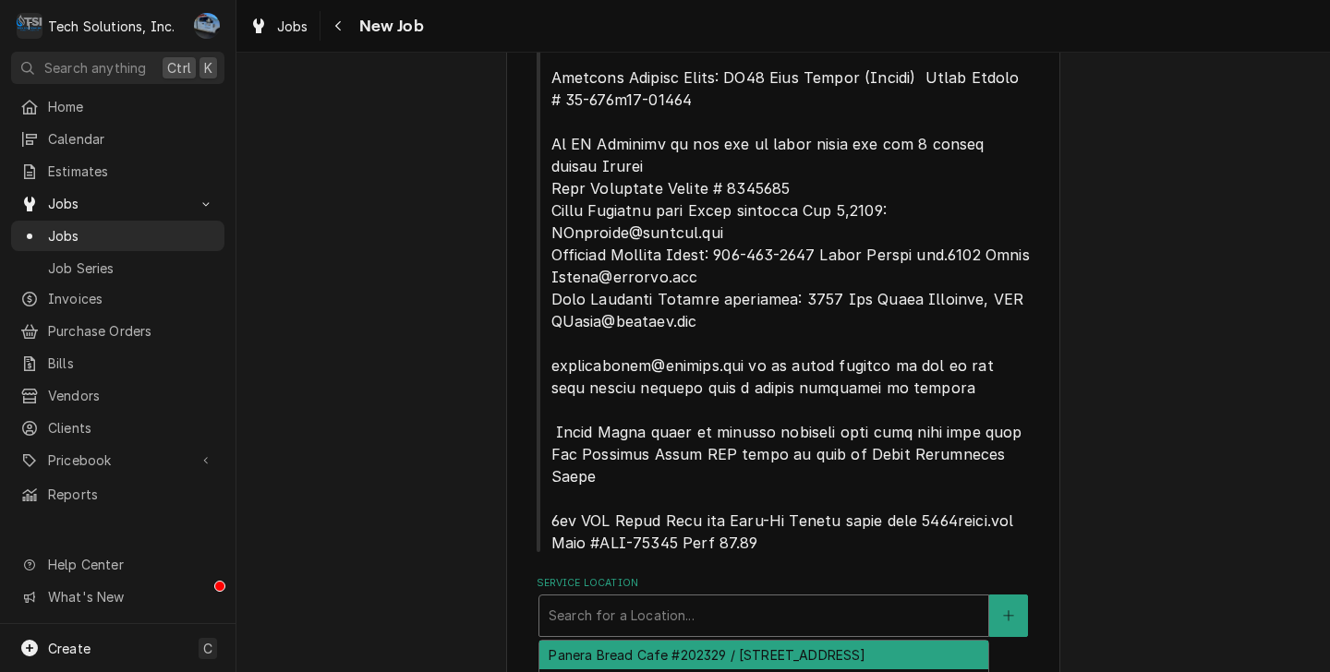
click at [611, 599] on div "Service Location" at bounding box center [763, 615] width 430 height 33
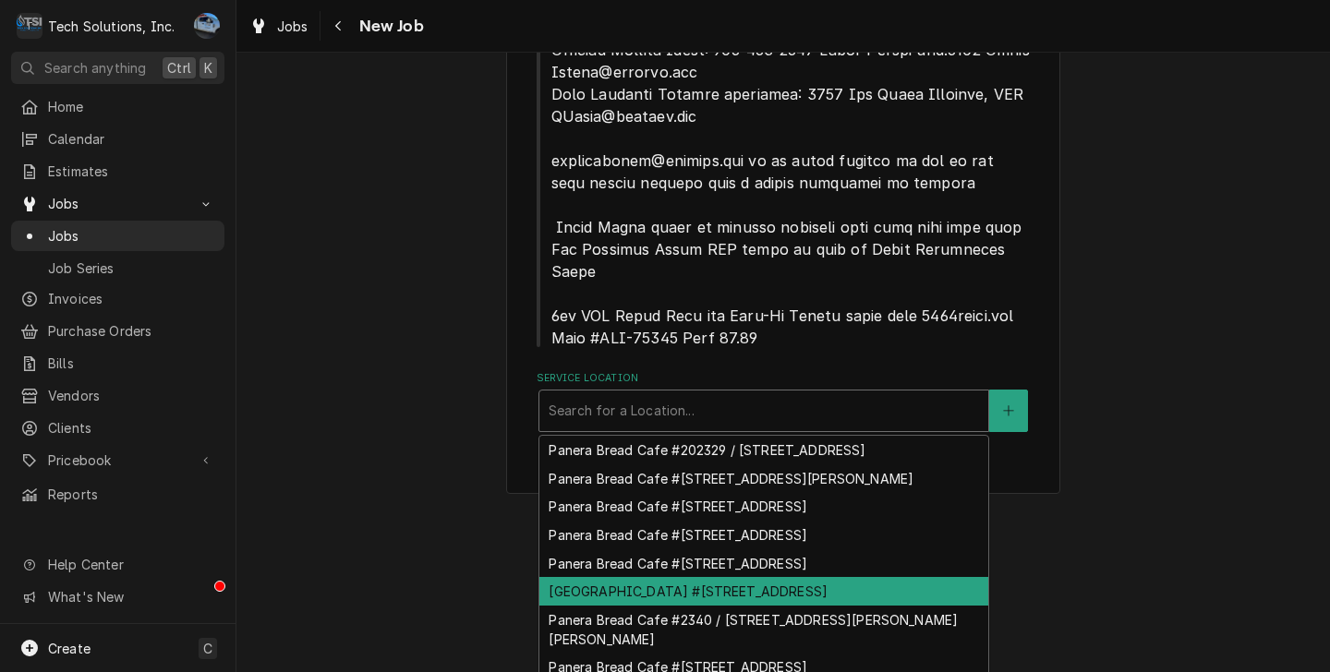
scroll to position [66, 0]
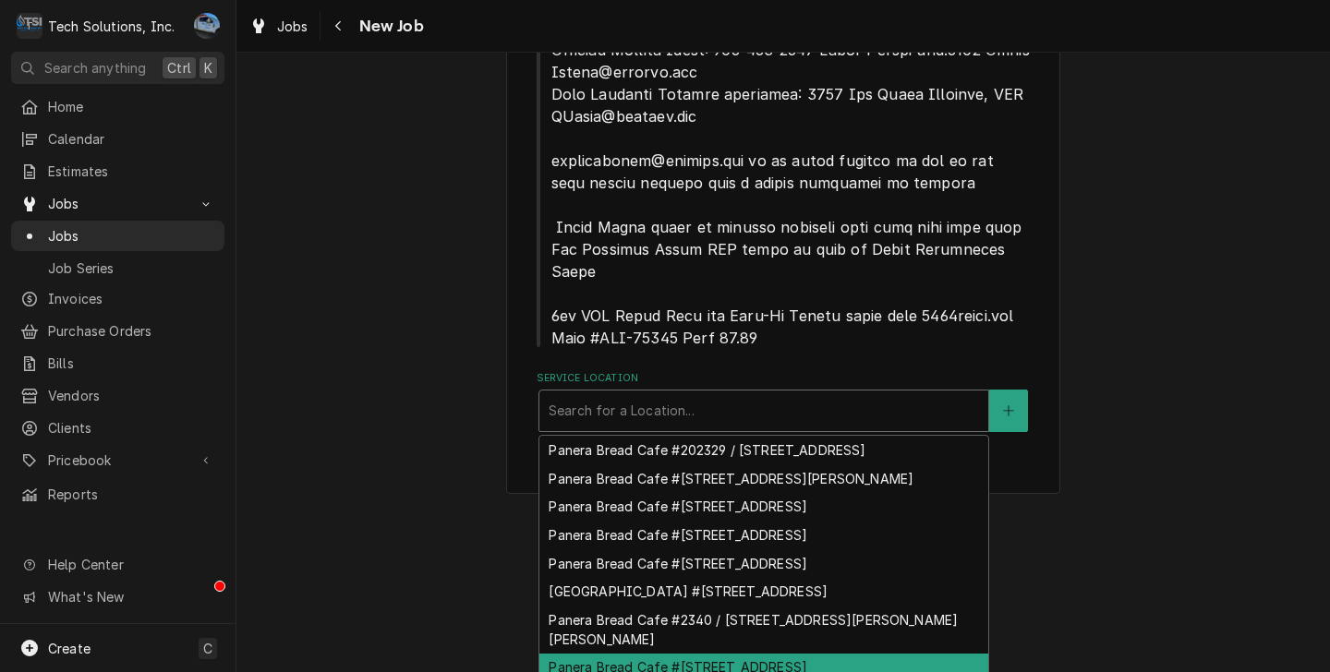
click at [824, 654] on div "Panera Bread Cafe #[STREET_ADDRESS]" at bounding box center [763, 668] width 449 height 29
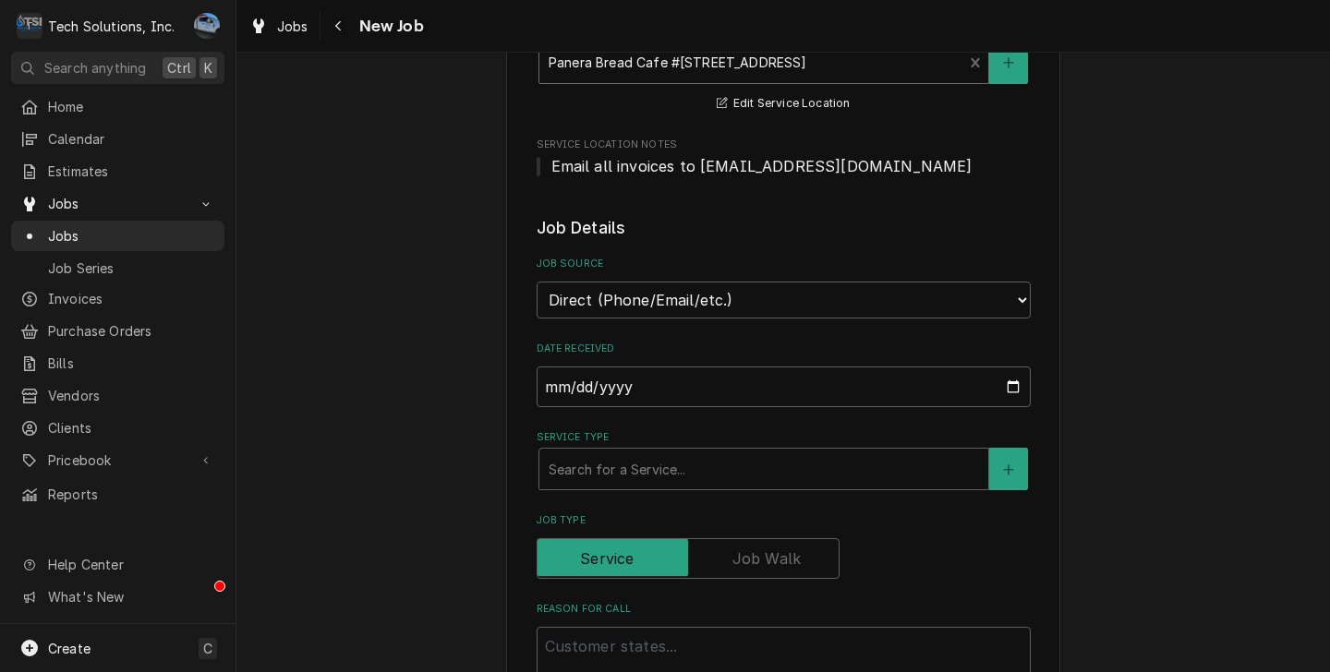
scroll to position [1460, 0]
click at [634, 451] on div "Service Type" at bounding box center [763, 467] width 430 height 33
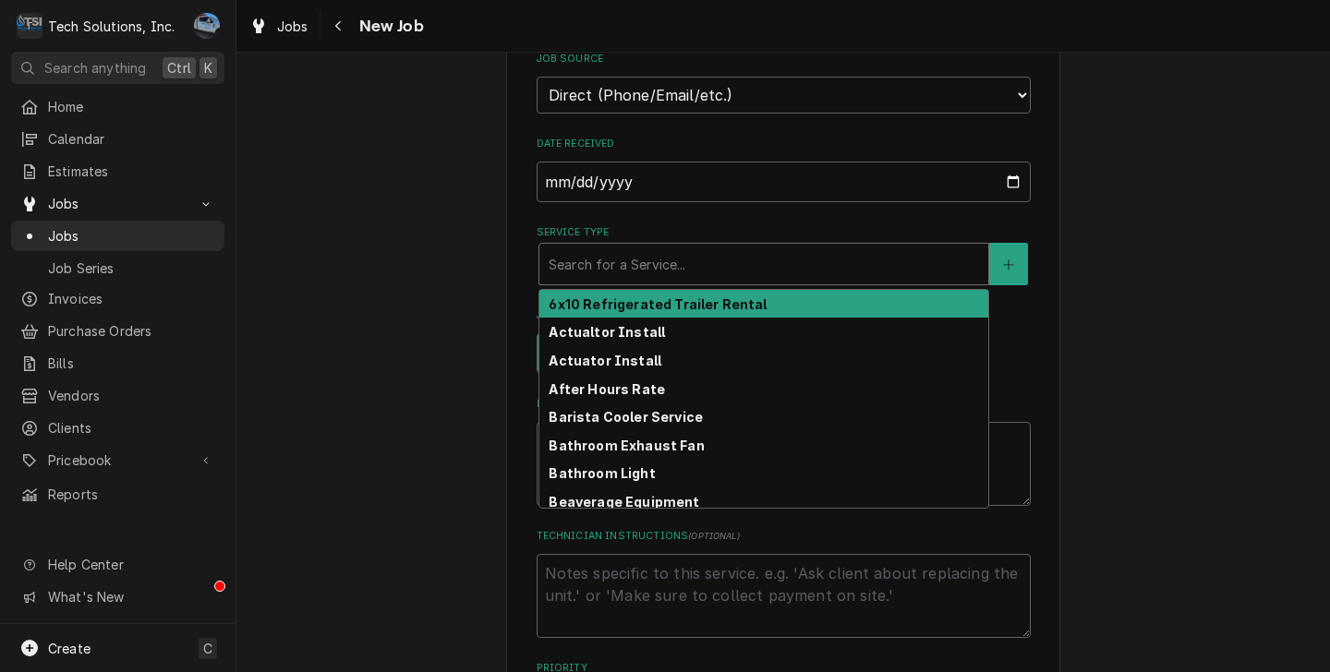
scroll to position [1737, 0]
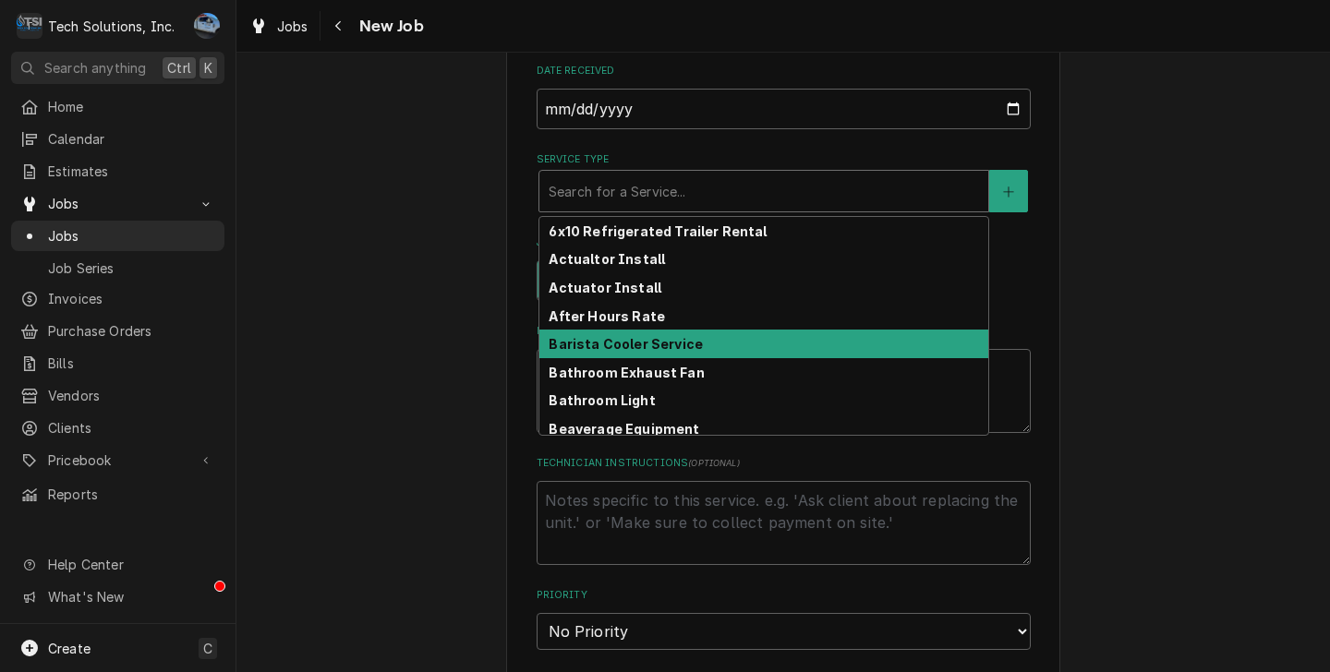
type textarea "x"
type input "r"
type textarea "x"
type input "re"
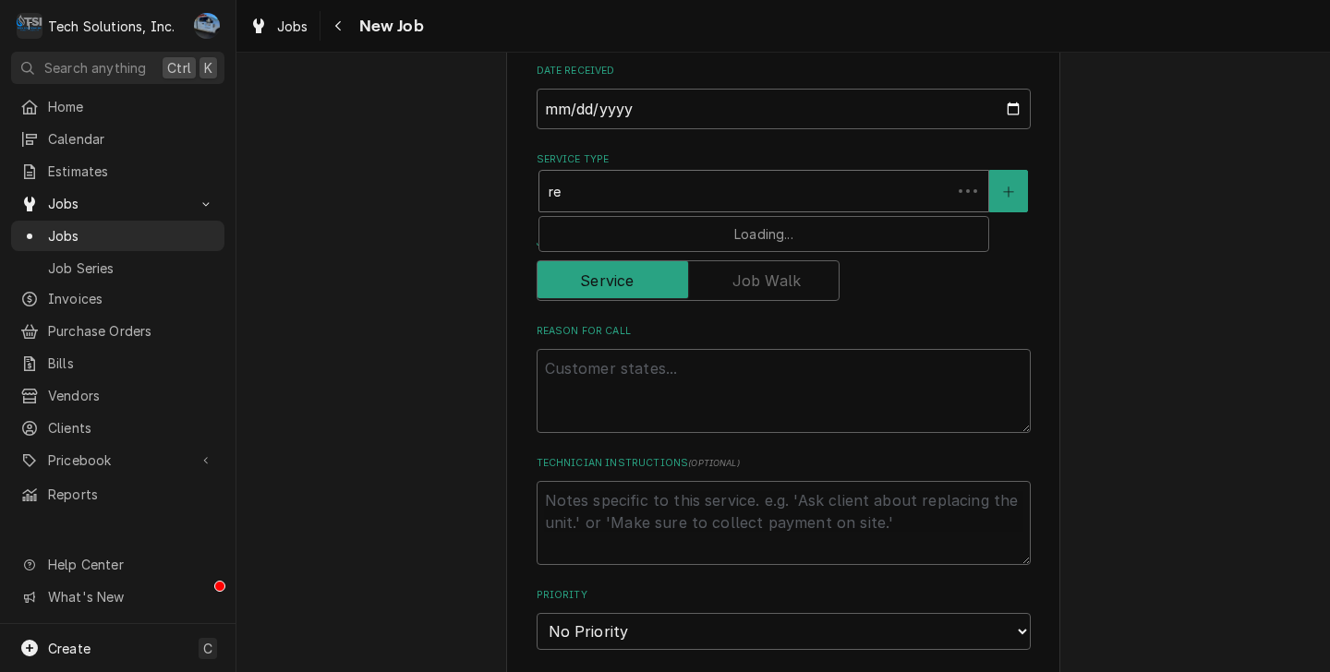
type textarea "x"
type input "rea"
type textarea "x"
type input "reac"
type textarea "x"
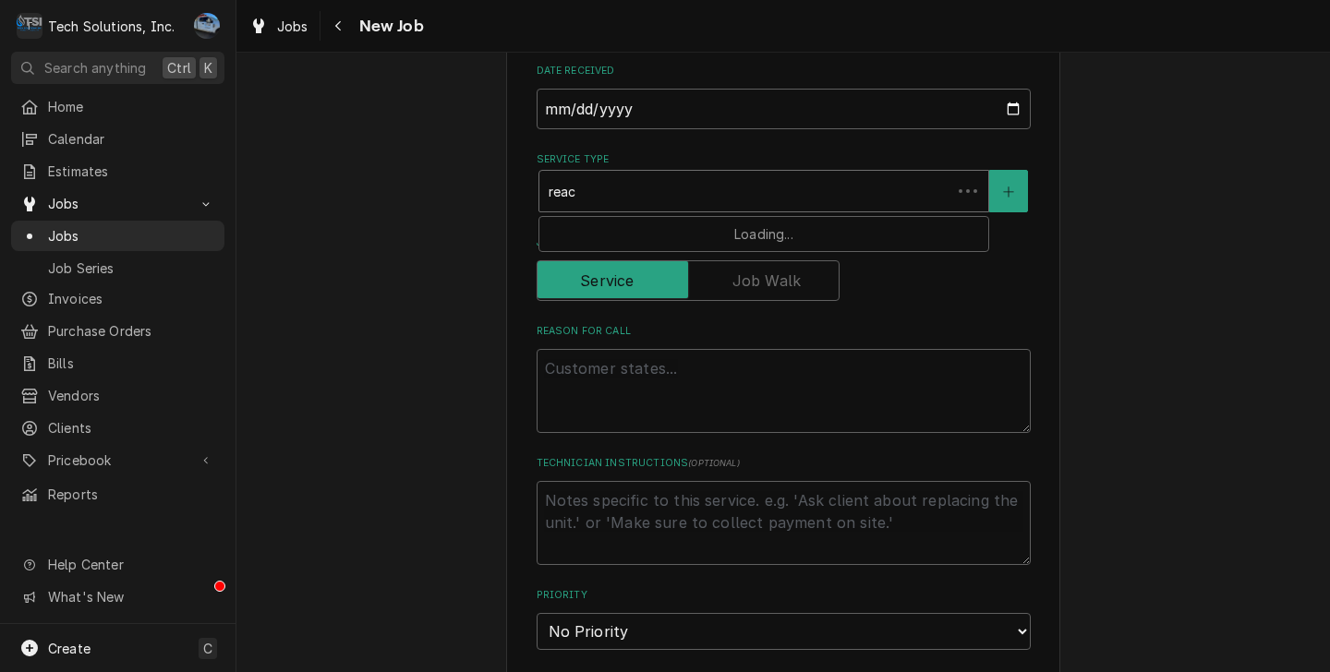
type input "reach"
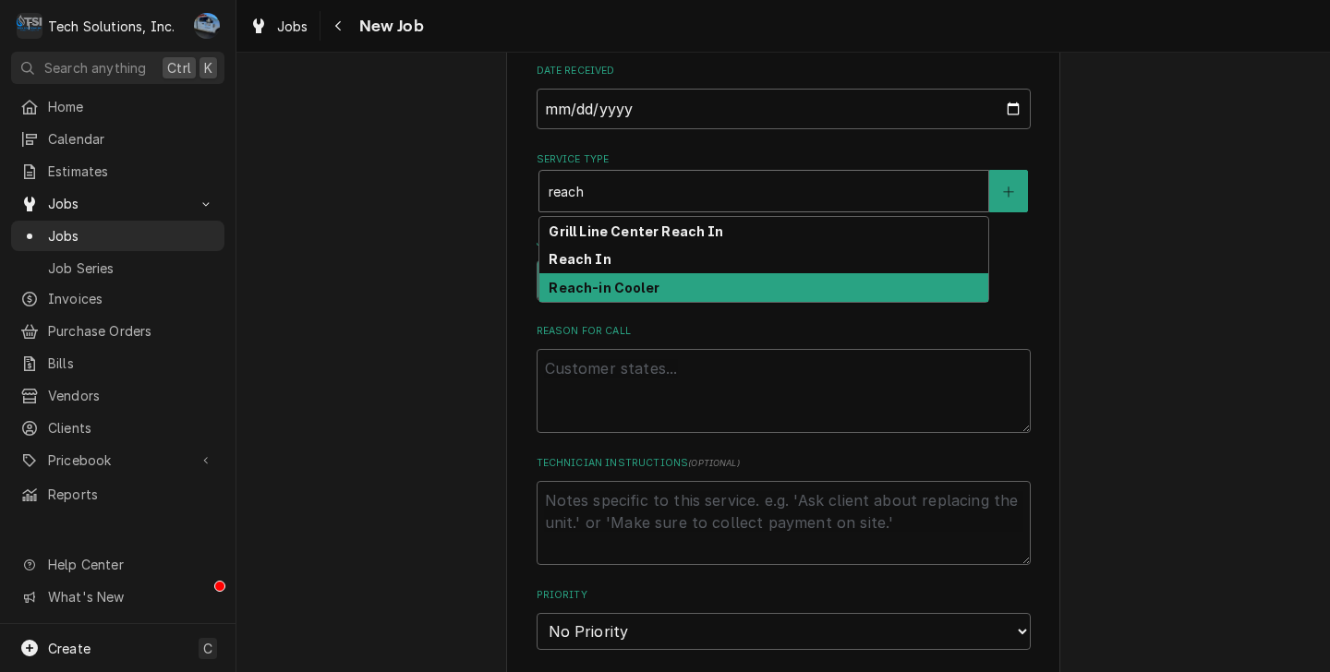
click at [588, 280] on strong "Reach-in Cooler" at bounding box center [603, 288] width 110 height 16
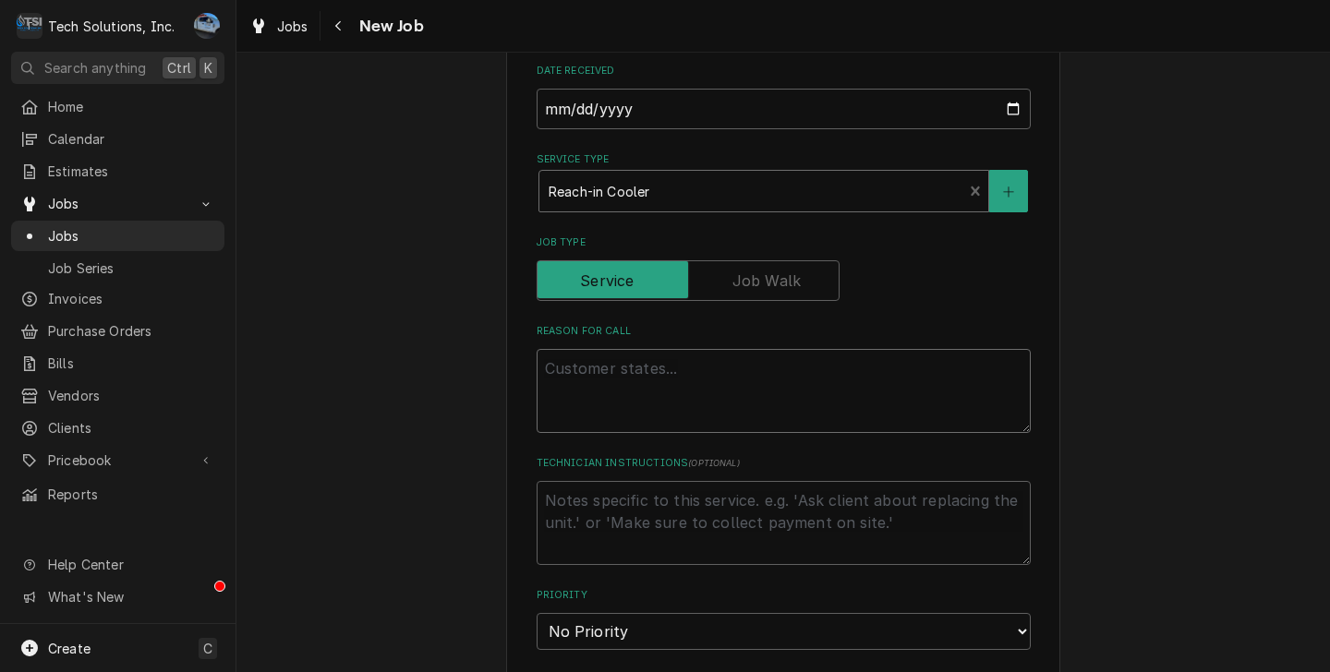
click at [620, 349] on textarea "Reason For Call" at bounding box center [783, 391] width 494 height 84
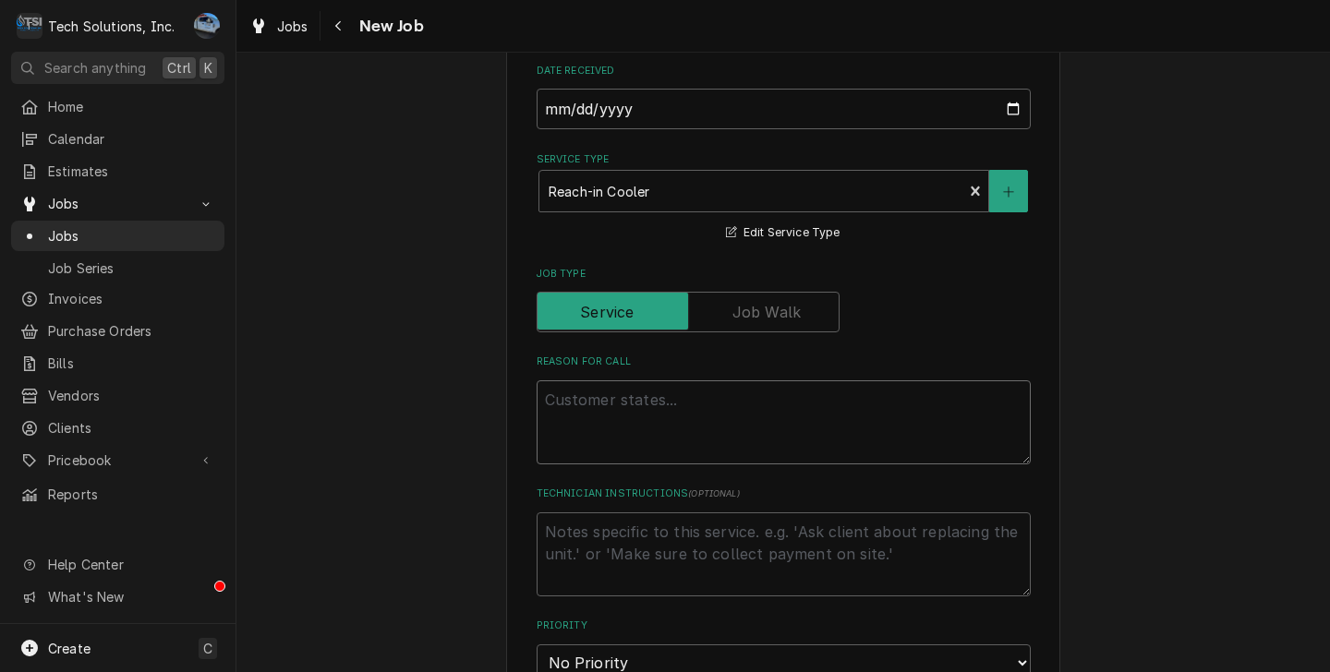
type textarea "x"
type textarea "U"
type textarea "x"
type textarea "Un"
type textarea "x"
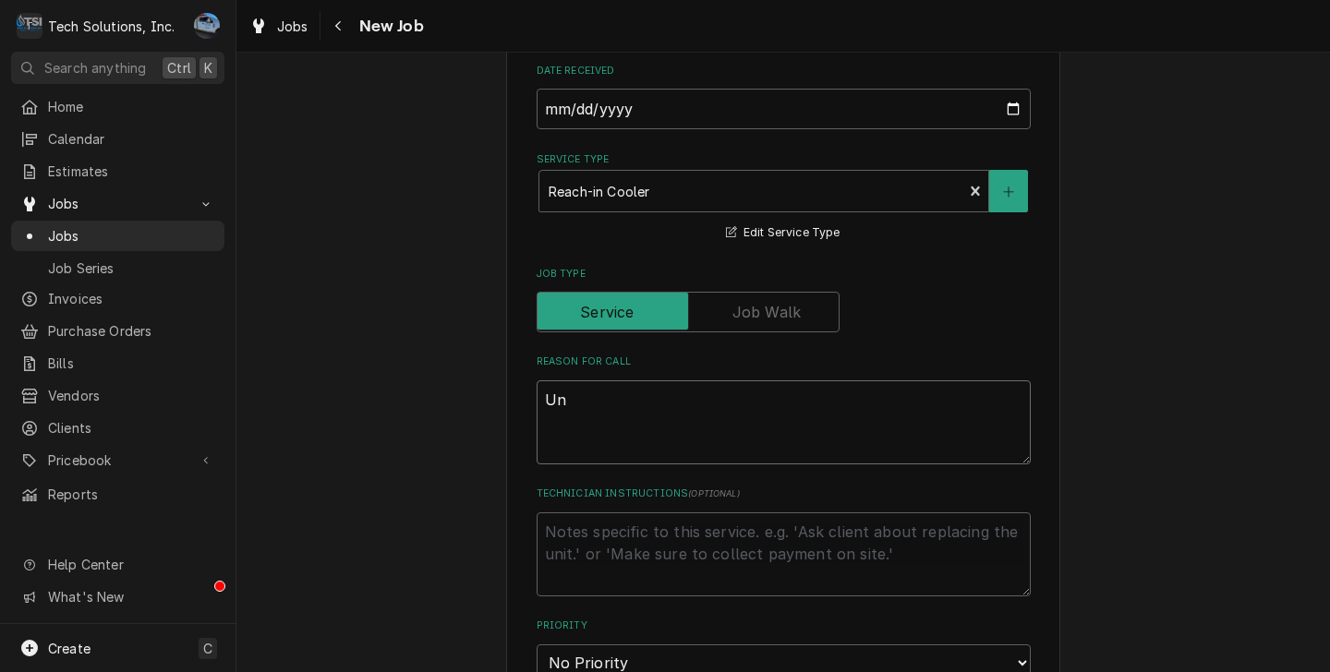
type textarea "Uni"
type textarea "x"
type textarea "Unit"
type textarea "x"
type textarea "Unit"
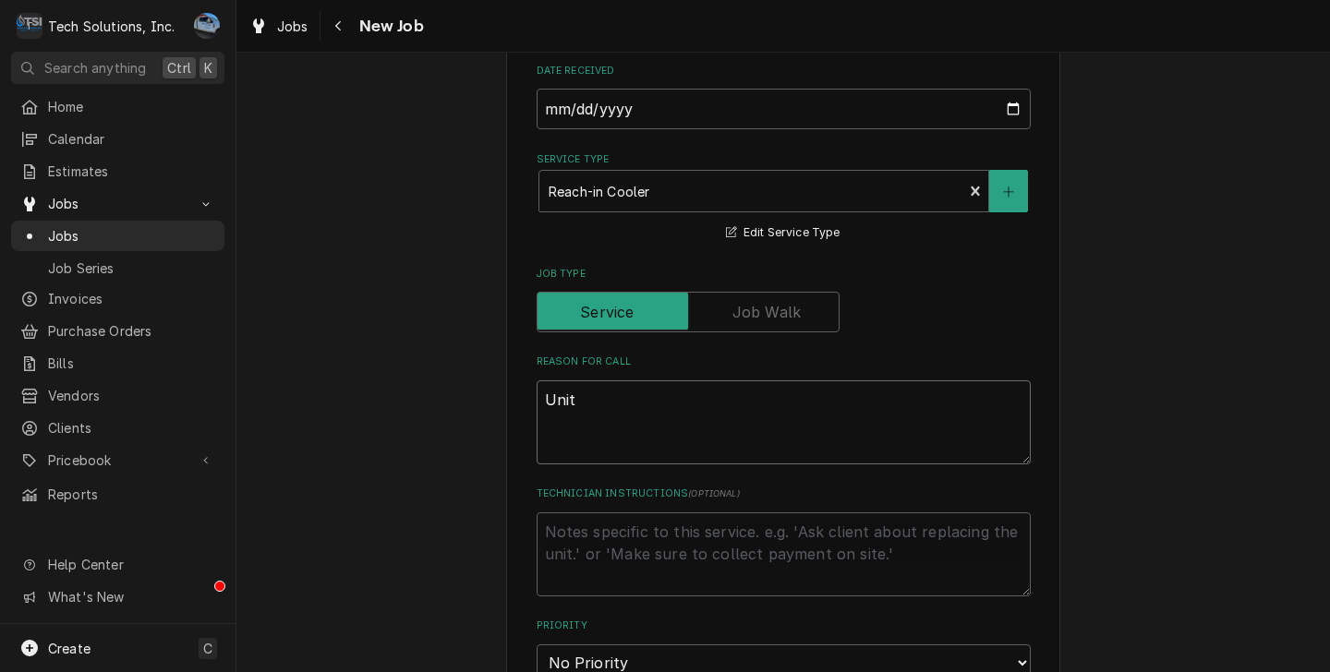
type textarea "x"
type textarea "Unit n"
type textarea "x"
type textarea "Unit no"
type textarea "x"
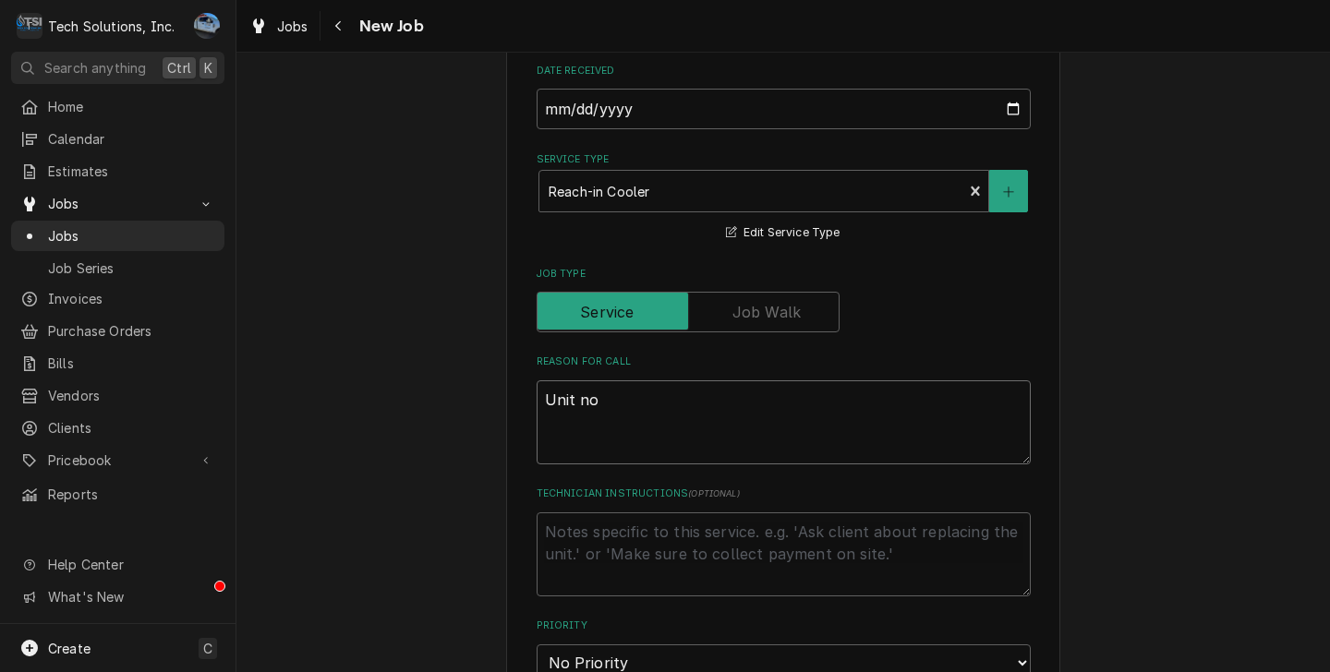
type textarea "Unit not"
type textarea "x"
type textarea "Unit not"
type textarea "x"
type textarea "Unit not t"
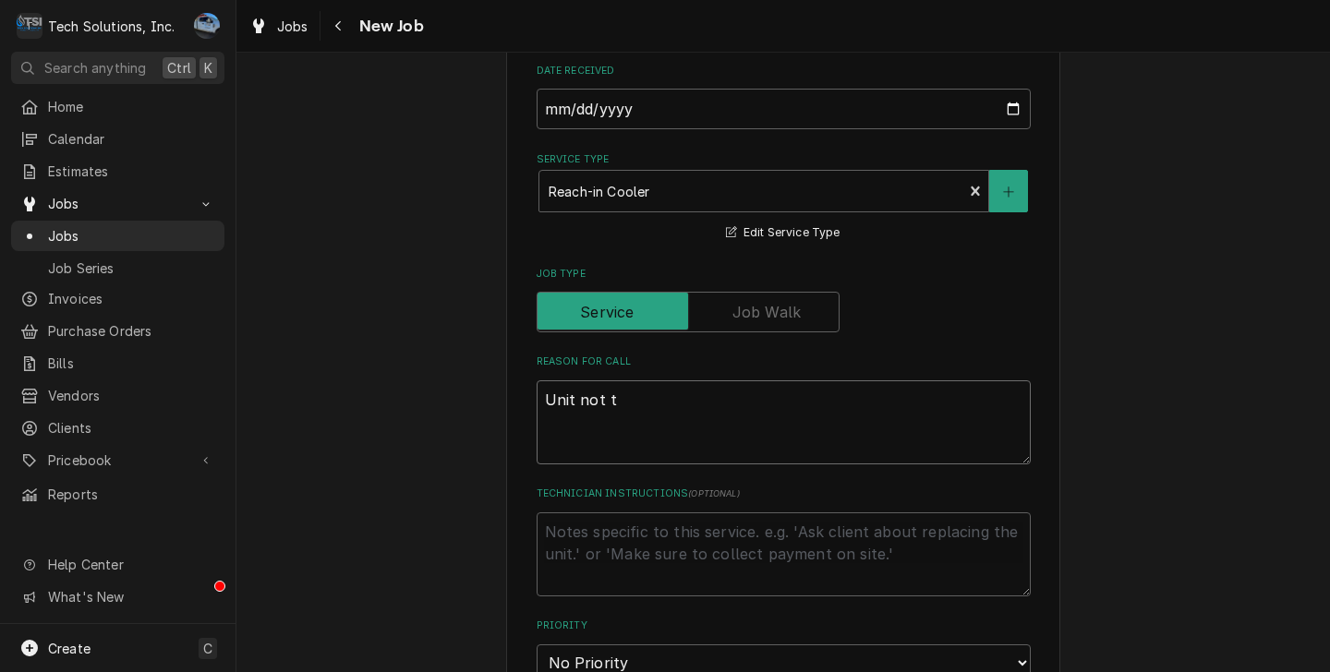
type textarea "x"
type textarea "Unit not te"
type textarea "x"
type textarea "Unit not tem"
type textarea "x"
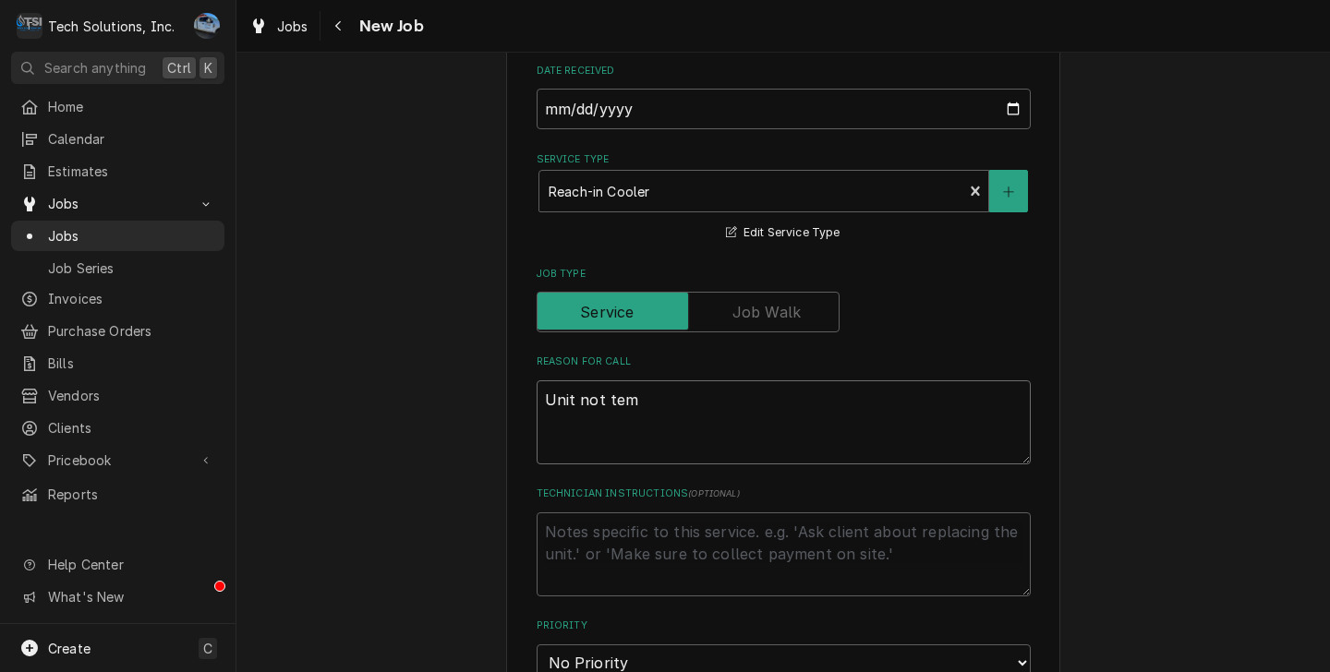
type textarea "Unit not temp"
type textarea "x"
type textarea "Unit not tempi"
type textarea "x"
type textarea "Unit not tempin"
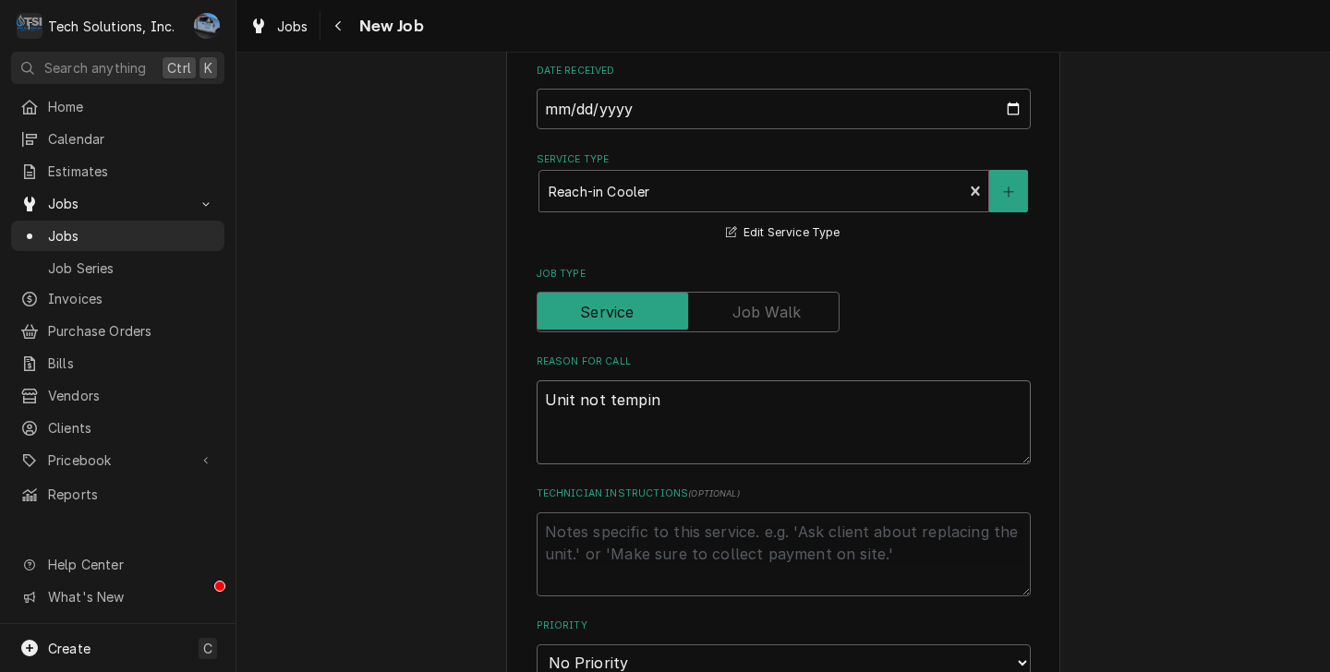
type textarea "x"
type textarea "Unit not temping"
type textarea "x"
type textarea "Unit not temping,"
type textarea "x"
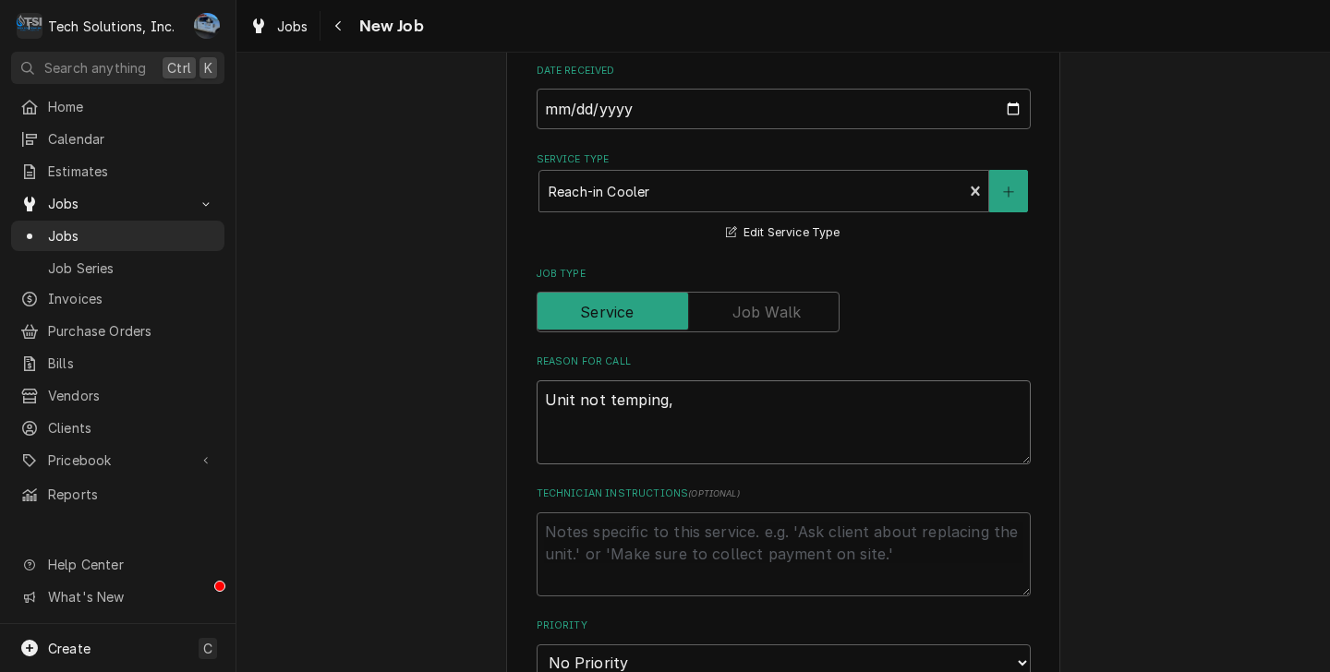
type textarea "Unit not temping,"
type textarea "x"
type textarea "Unit not temping,"
type textarea "x"
type textarea "Unit not temping"
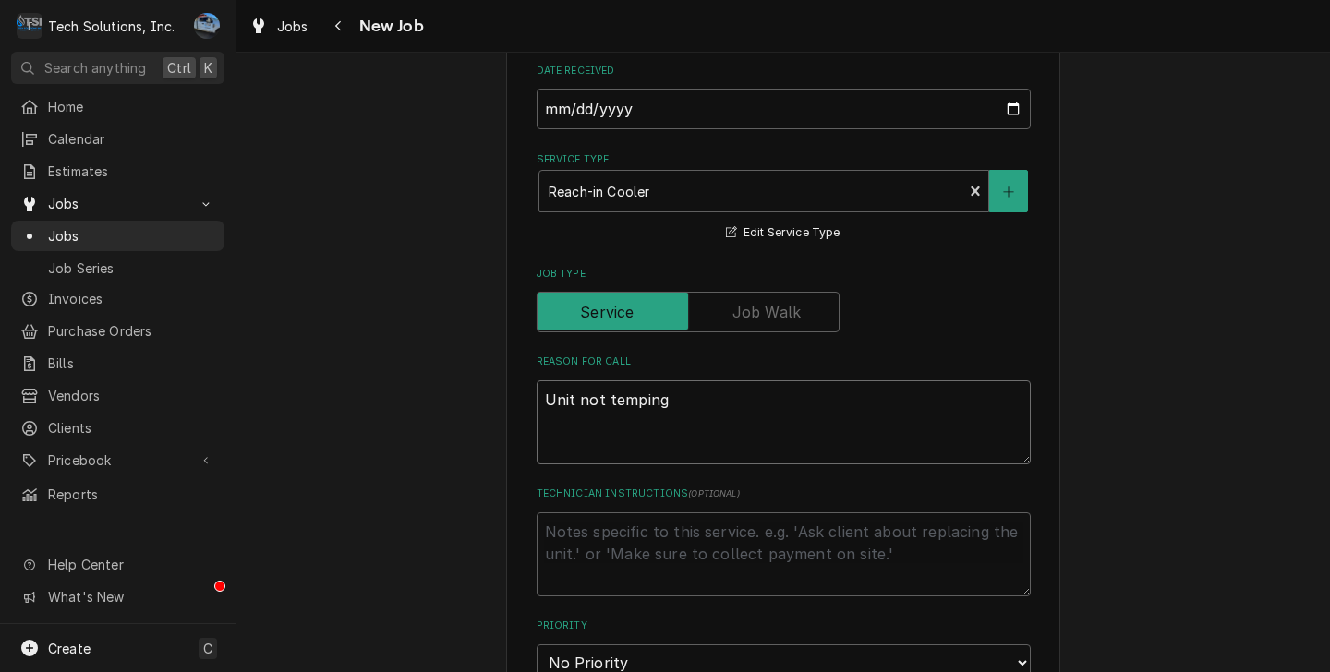
type textarea "x"
type textarea "Unit not temping"
type textarea "x"
type textarea "Unit not temping"
type textarea "x"
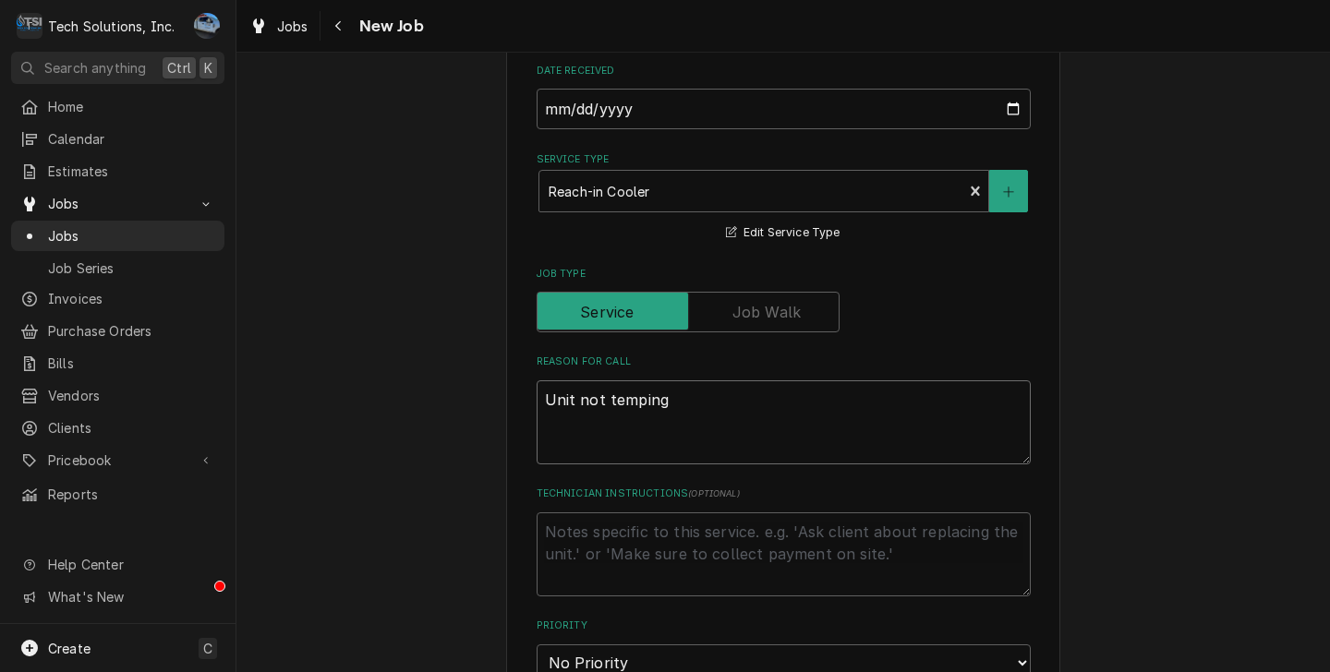
type textarea "Unit not temping L"
type textarea "x"
type textarea "Unit not temping LI"
type textarea "x"
type textarea "Unit not temping LIS"
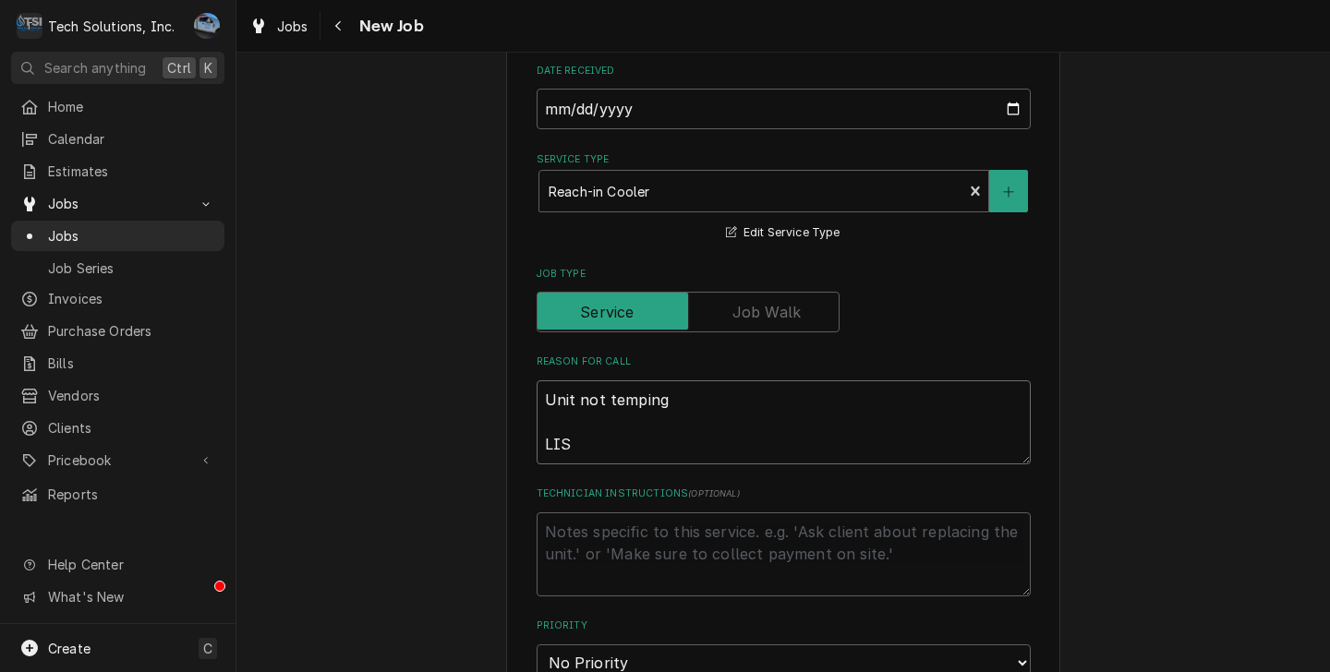
type textarea "x"
type textarea "Unit not temping LISA"
type textarea "x"
type textarea "Unit not temping LISA"
type textarea "x"
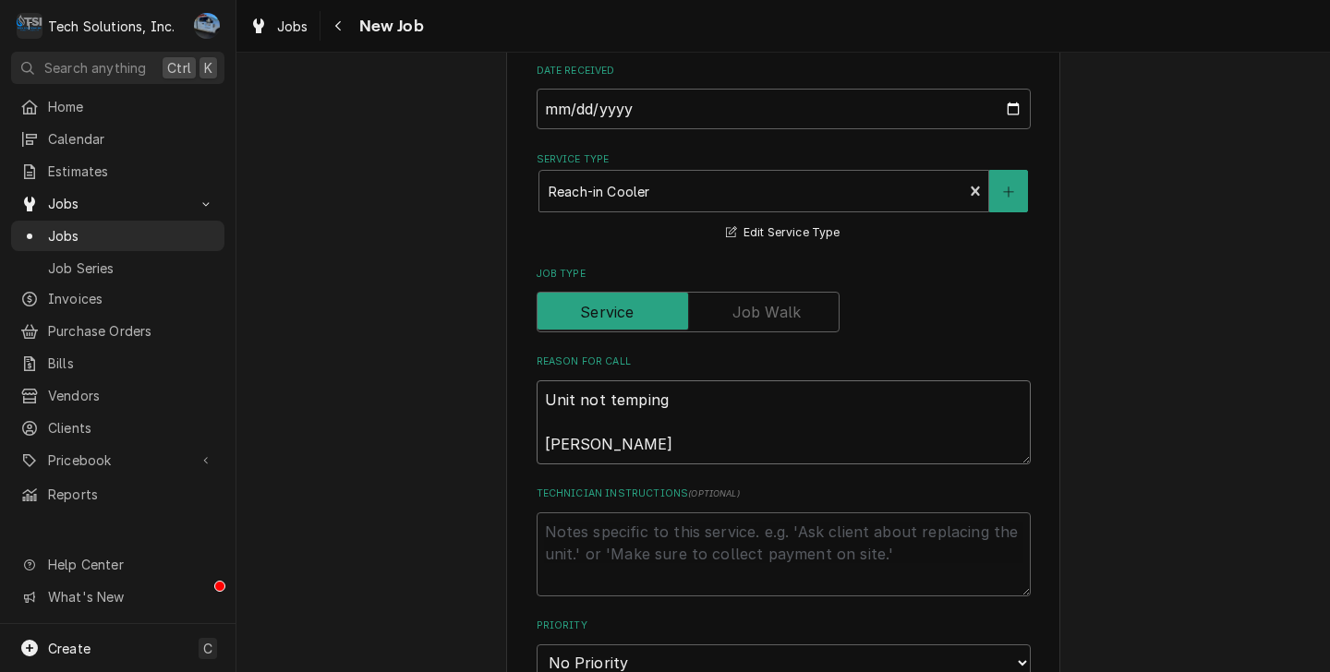
type textarea "Unit not temping LISA W"
type textarea "x"
type textarea "Unit not temping LISA WA"
type textarea "x"
type textarea "Unit not temping LISA WAT"
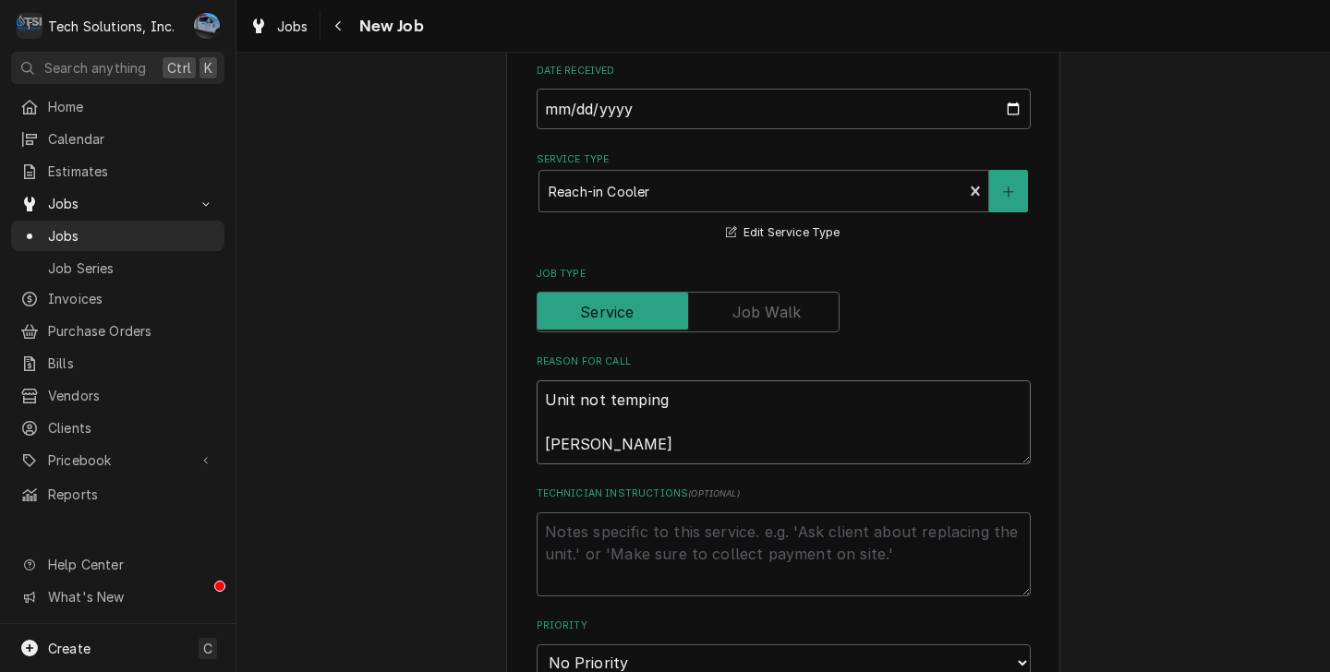
type textarea "x"
type textarea "Unit not temping LISA WATI"
type textarea "x"
type textarea "Unit not temping LISA WATIN"
type textarea "x"
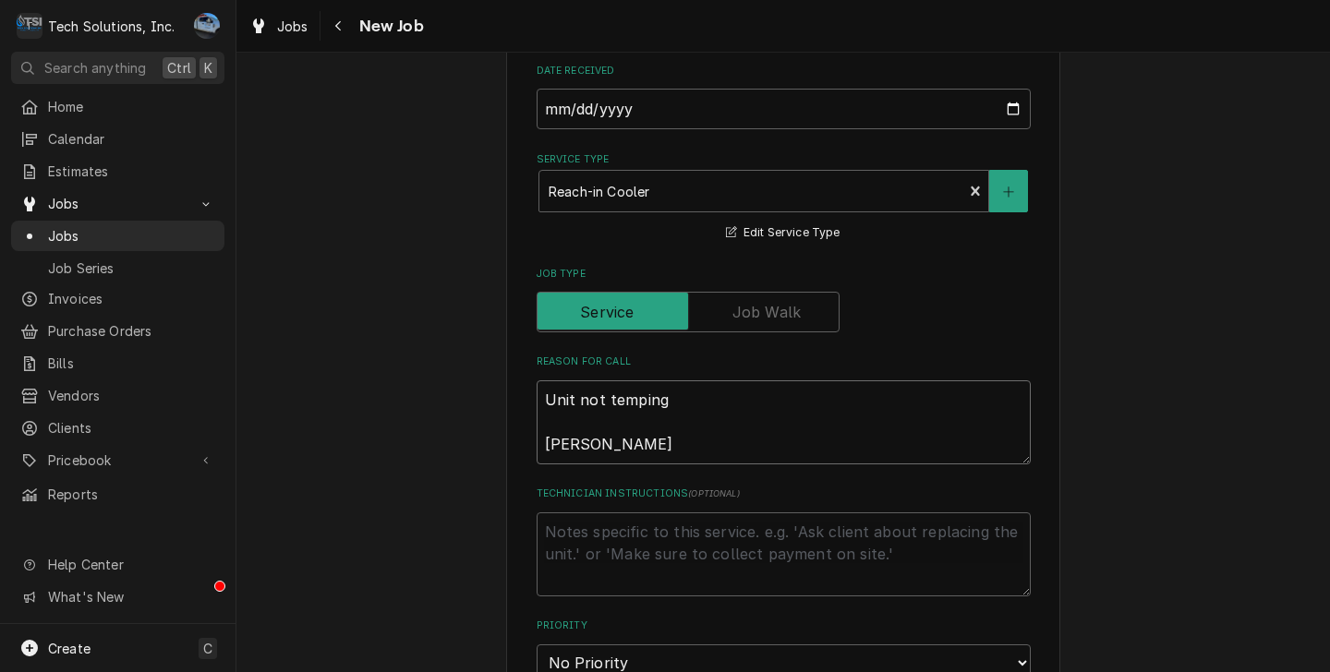
type textarea "Unit not temping LISA WATING"
type textarea "x"
type textarea "Unit not temping LISA WATING"
type textarea "x"
type textarea "Unit not temping LISA WATING O"
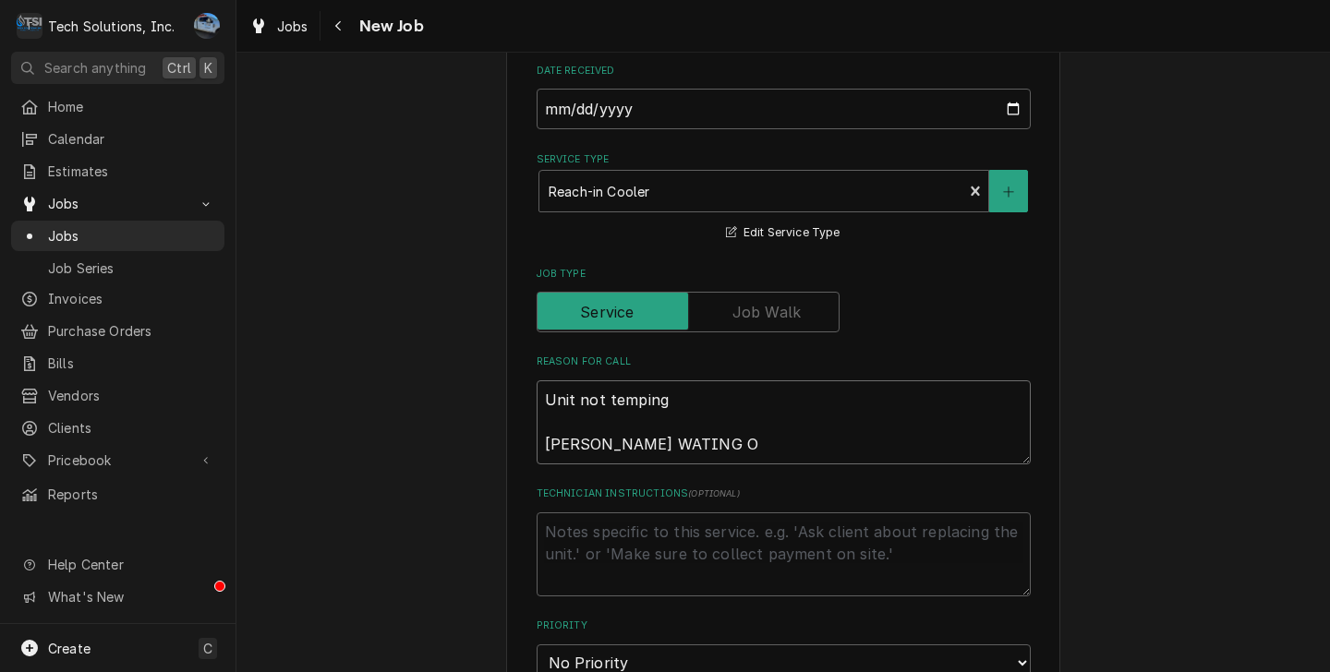
type textarea "x"
type textarea "Unit not temping LISA WATING ON"
type textarea "x"
type textarea "Unit not temping LISA WATING ON"
type textarea "x"
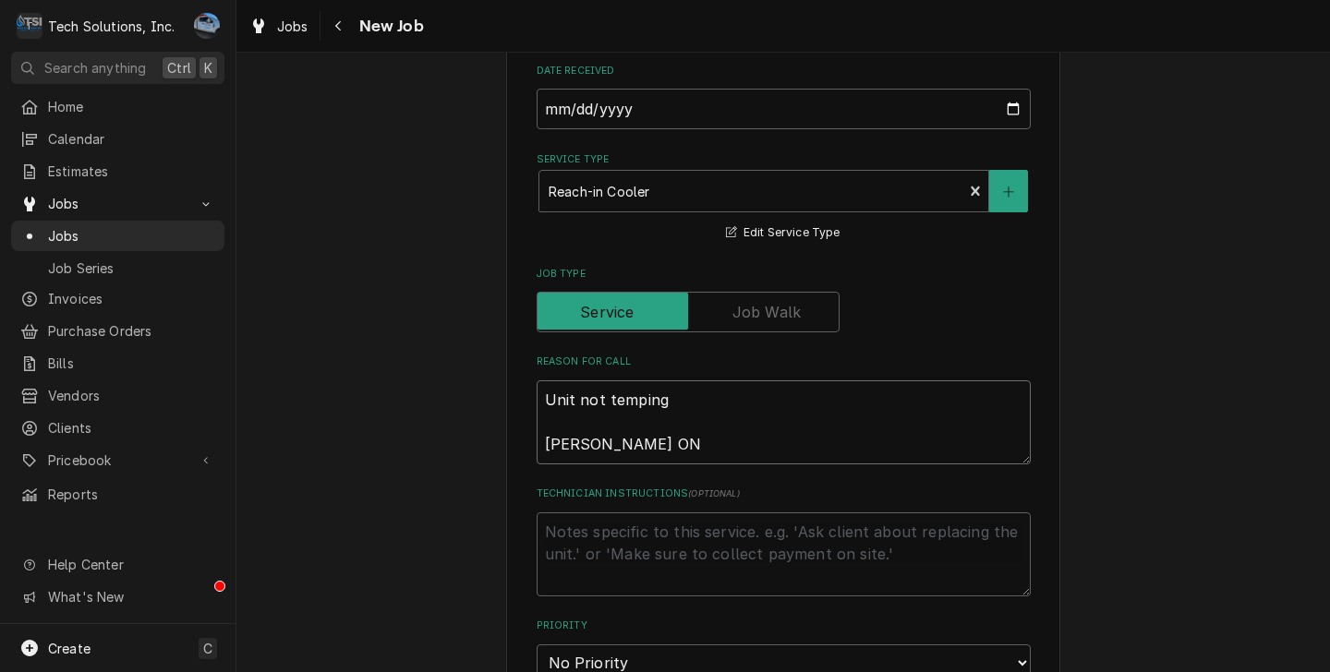
type textarea "Unit not temping LISA WATING ON E"
type textarea "x"
type textarea "Unit not temping LISA WATING ON EC"
type textarea "x"
type textarea "Unit not temping LISA WATING ON ECO"
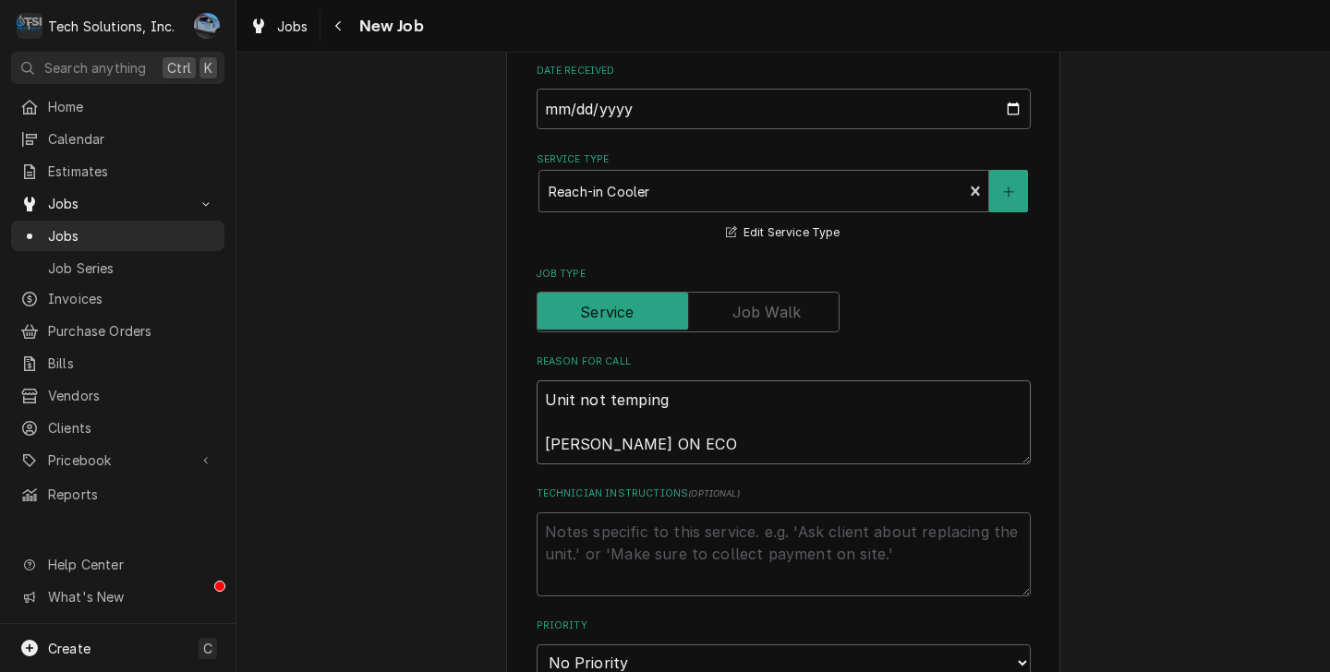
type textarea "x"
type textarea "Unit not temping LISA WATING ON ECO"
type textarea "x"
type textarea "Unit not temping LISA WATING ON ECO T"
type textarea "x"
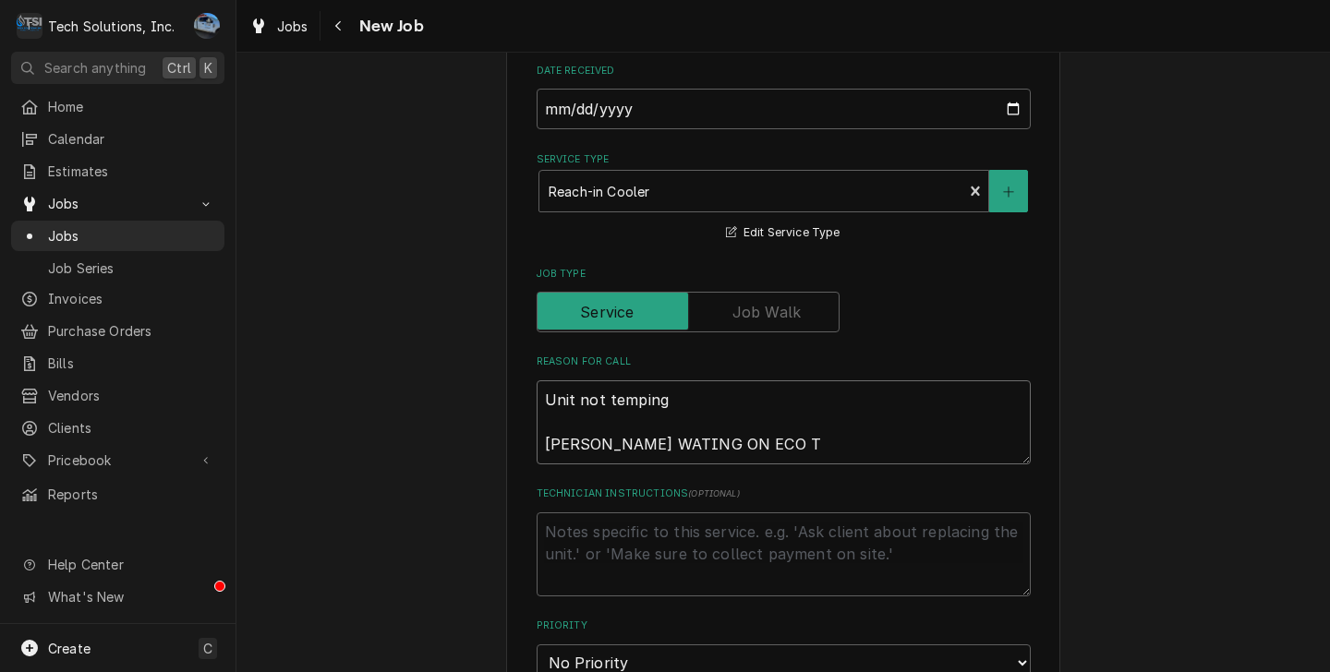
type textarea "Unit not temping LISA WATING ON ECO TR"
type textarea "x"
type textarea "Unit not temping LISA WATING ON ECO TRA"
type textarea "x"
type textarea "Unit not temping LISA WATING ON ECO TRAC"
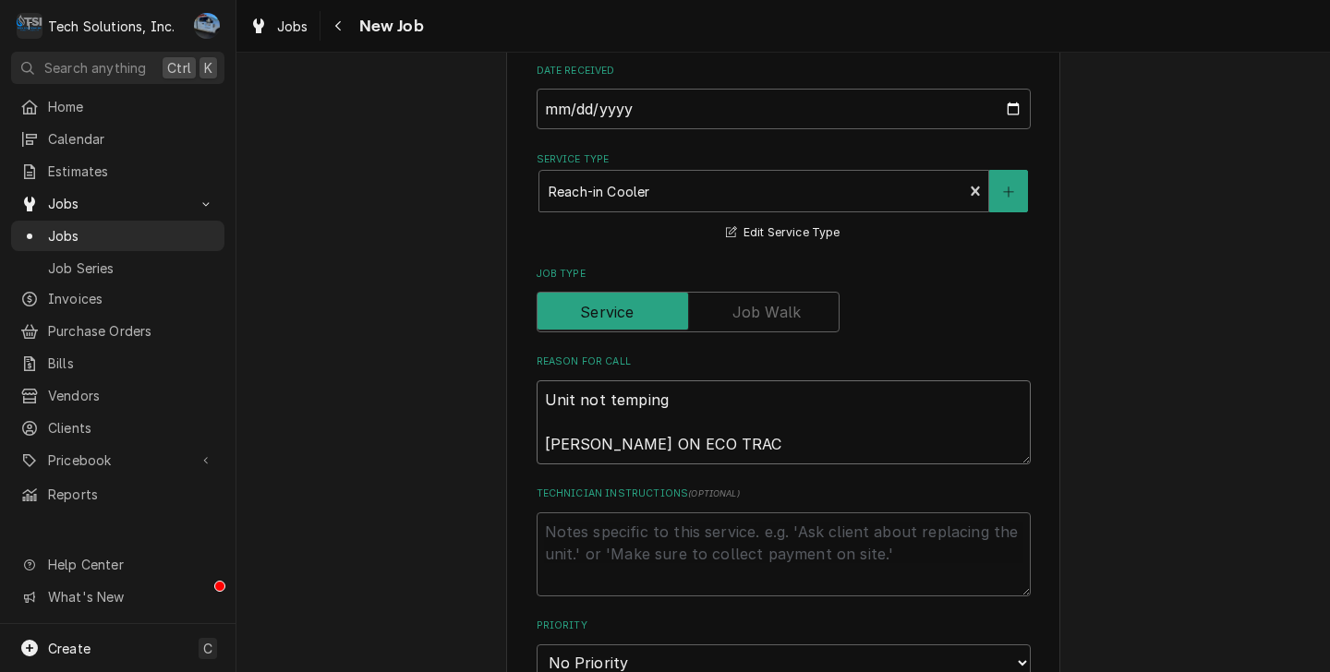
type textarea "x"
type textarea "Unit not temping LISA WATING ON ECO TRACK"
type textarea "x"
type textarea "Unit not temping LISA WATING ON ECO TRACK"
type textarea "x"
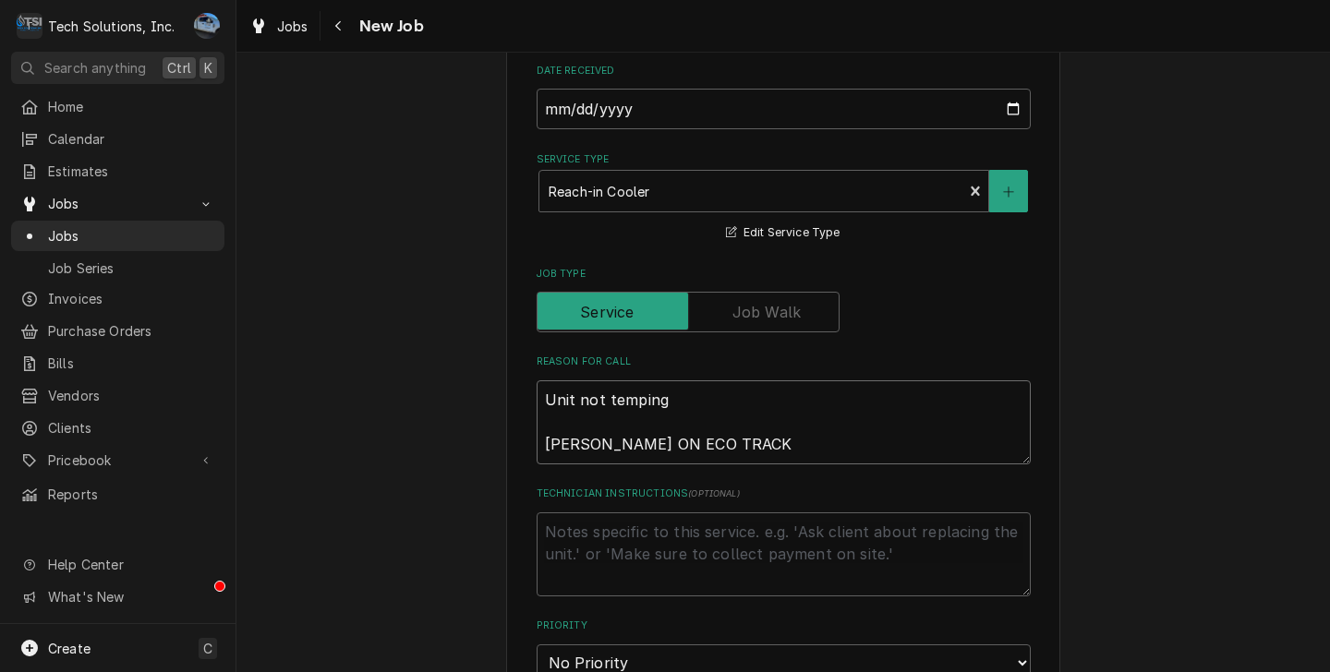
type textarea "Unit not temping LISA WATING ON ECO TRACK W"
type textarea "x"
type textarea "Unit not temping LISA WATING ON ECO TRACK WO"
type textarea "x"
type textarea "Unit not temping LISA WATING ON ECO TRACK WOR"
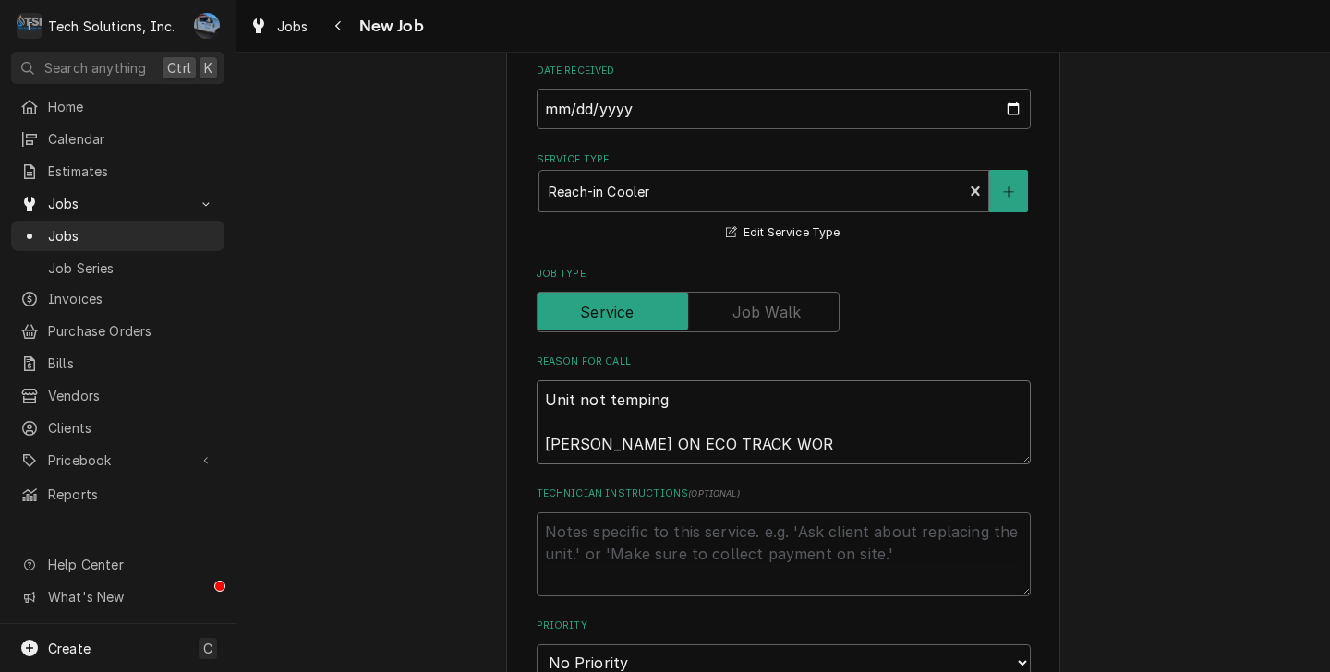
type textarea "x"
type textarea "Unit not temping LISA WATING ON ECO TRACK WORK"
type textarea "x"
type textarea "Unit not temping LISA WATING ON ECO TRACK WORK"
type textarea "x"
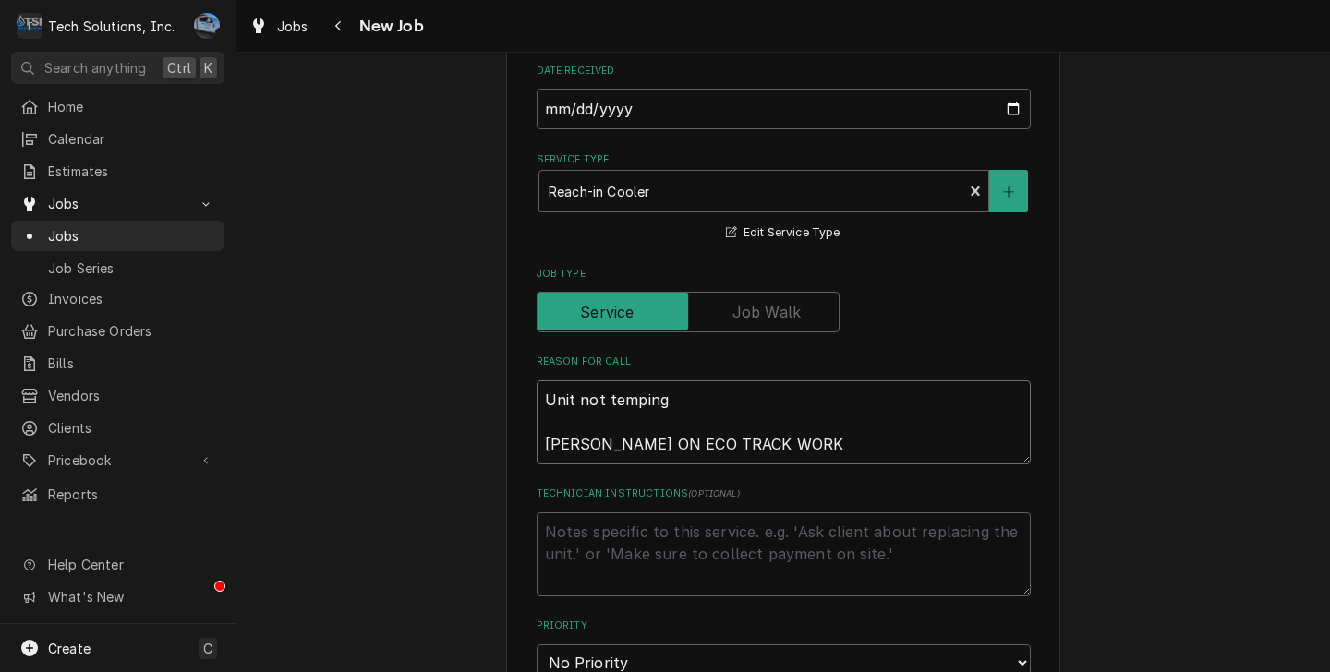
type textarea "Unit not temping LISA WATING ON ECO TRACK WORK O"
type textarea "x"
type textarea "Unit not temping LISA WATING ON ECO TRACK WORK OR"
type textarea "x"
type textarea "Unit not temping LISA WATING ON ECO TRACK WORK ORD"
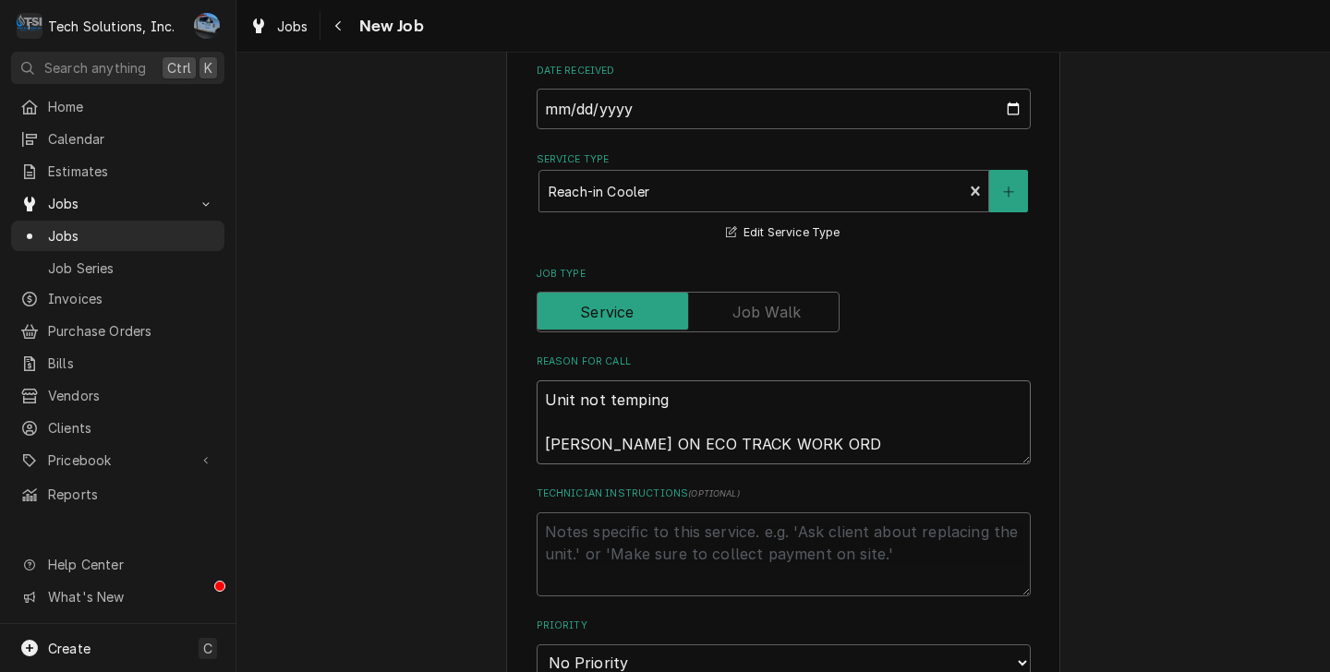
type textarea "x"
type textarea "Unit not temping LISA WATING ON ECO TRACK WORK ORDE"
type textarea "x"
type textarea "Unit not temping LISA WATING ON ECO TRACK WORK ORDER"
type textarea "x"
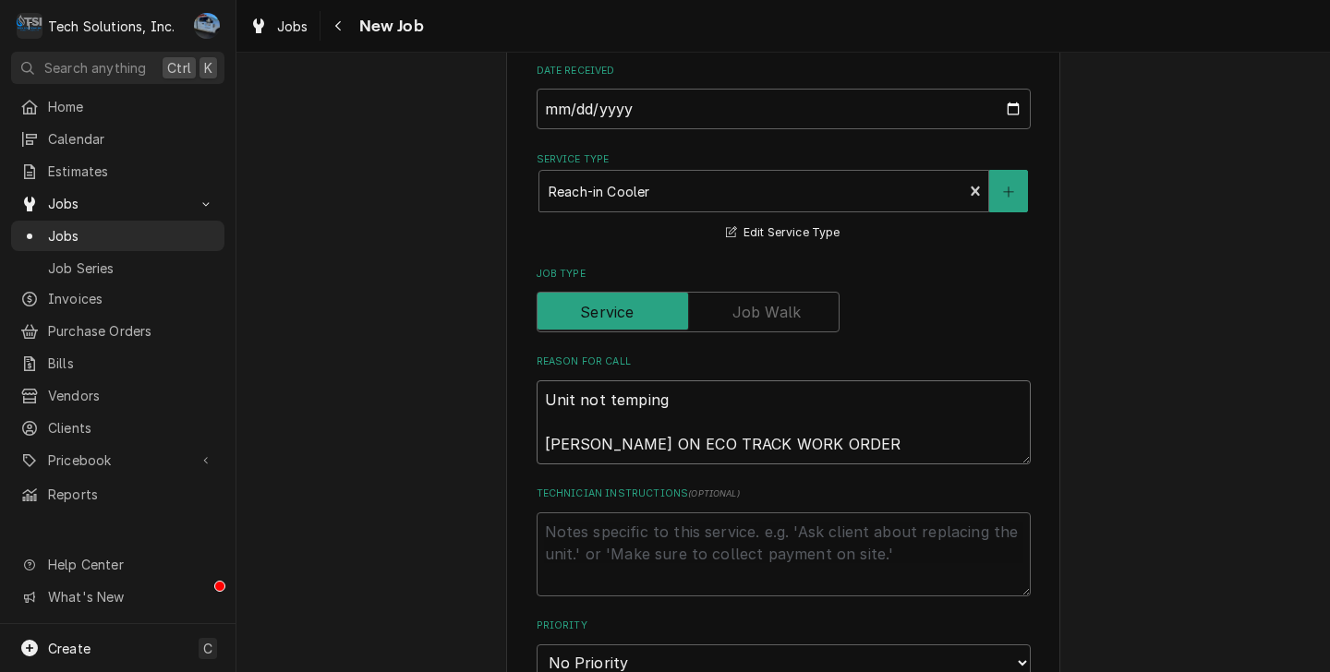
type textarea "Unit not temping LISA WATING ON ECO TRACK WORK ORDER"
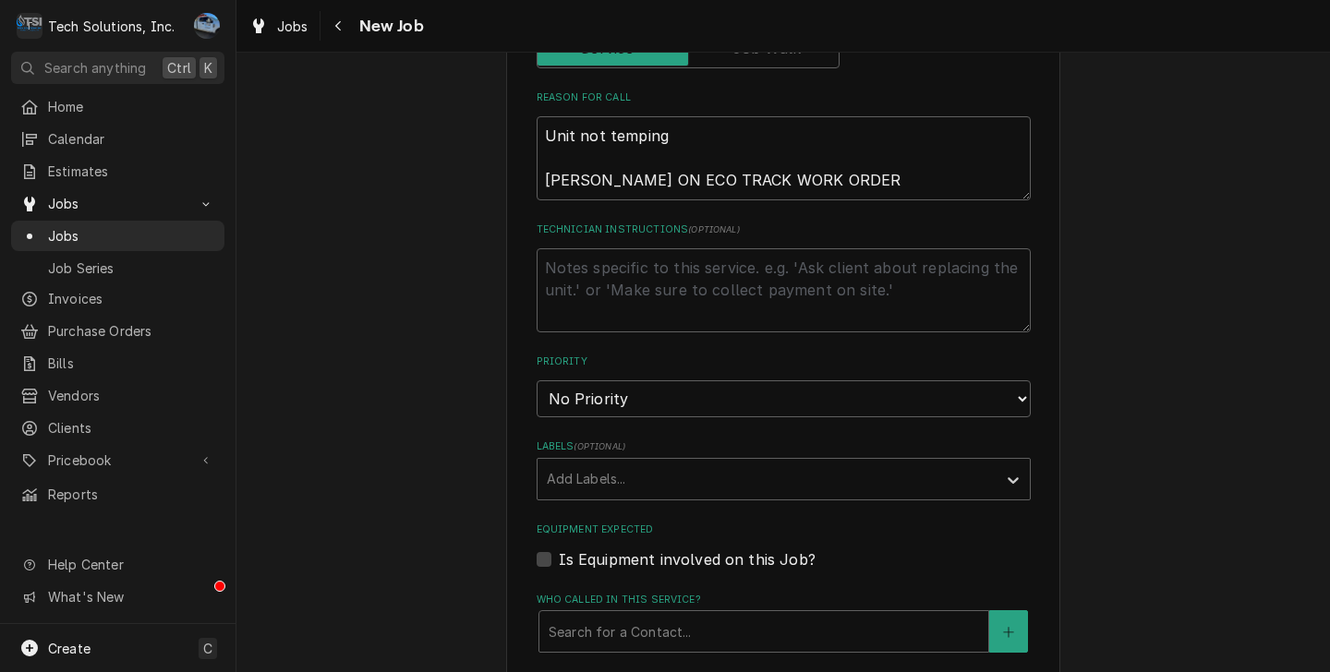
scroll to position [2014, 0]
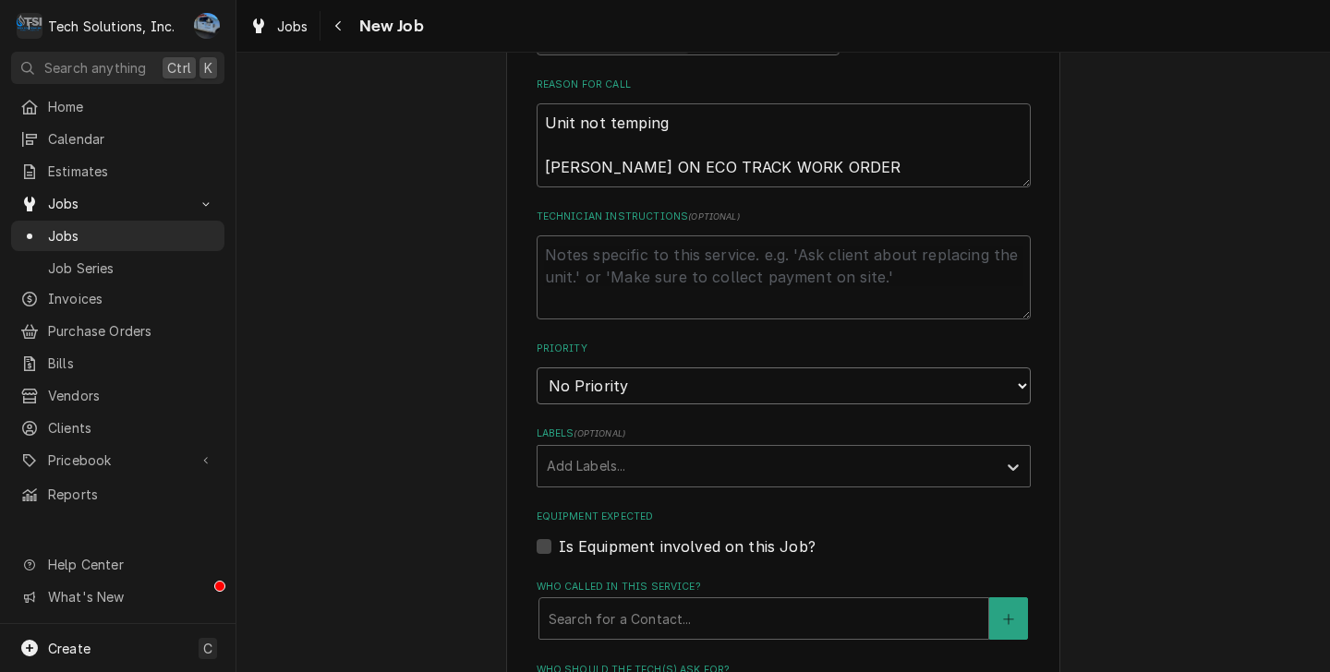
click at [632, 367] on select "No Priority Urgent High Medium Low" at bounding box center [783, 385] width 494 height 37
select select "1"
click at [536, 367] on select "No Priority Urgent High Medium Low" at bounding box center [783, 385] width 494 height 37
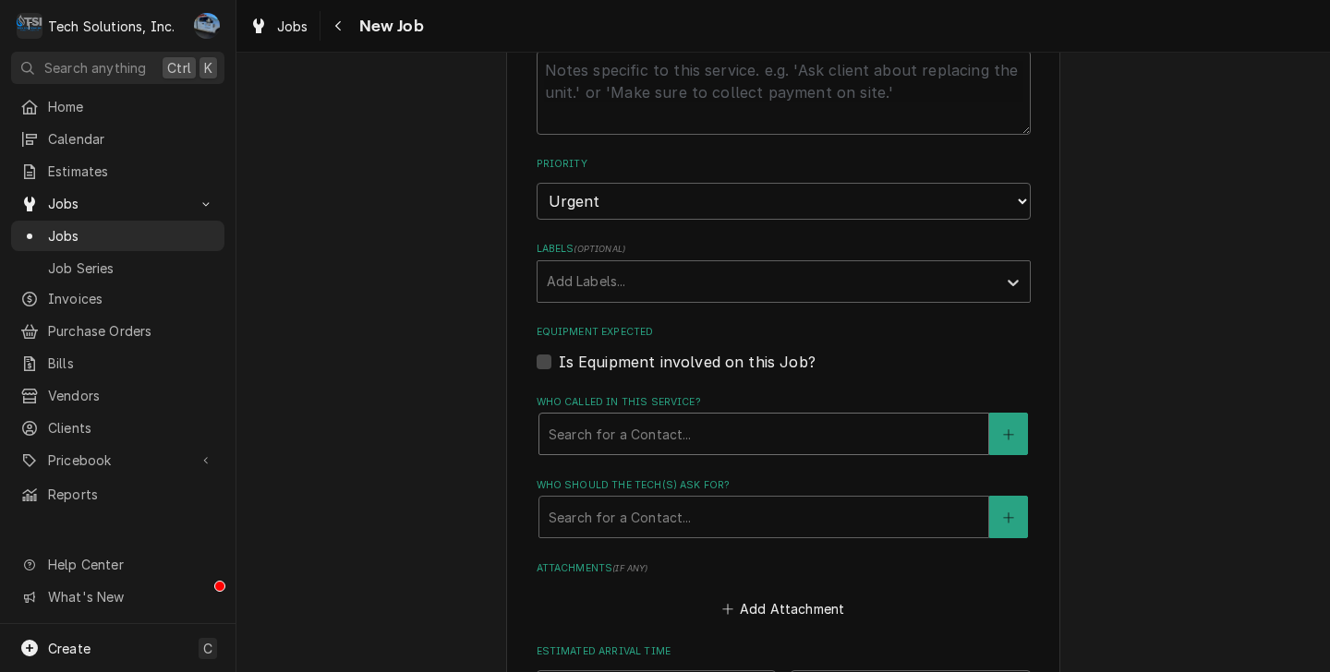
click at [609, 417] on div "Who called in this service?" at bounding box center [763, 433] width 430 height 33
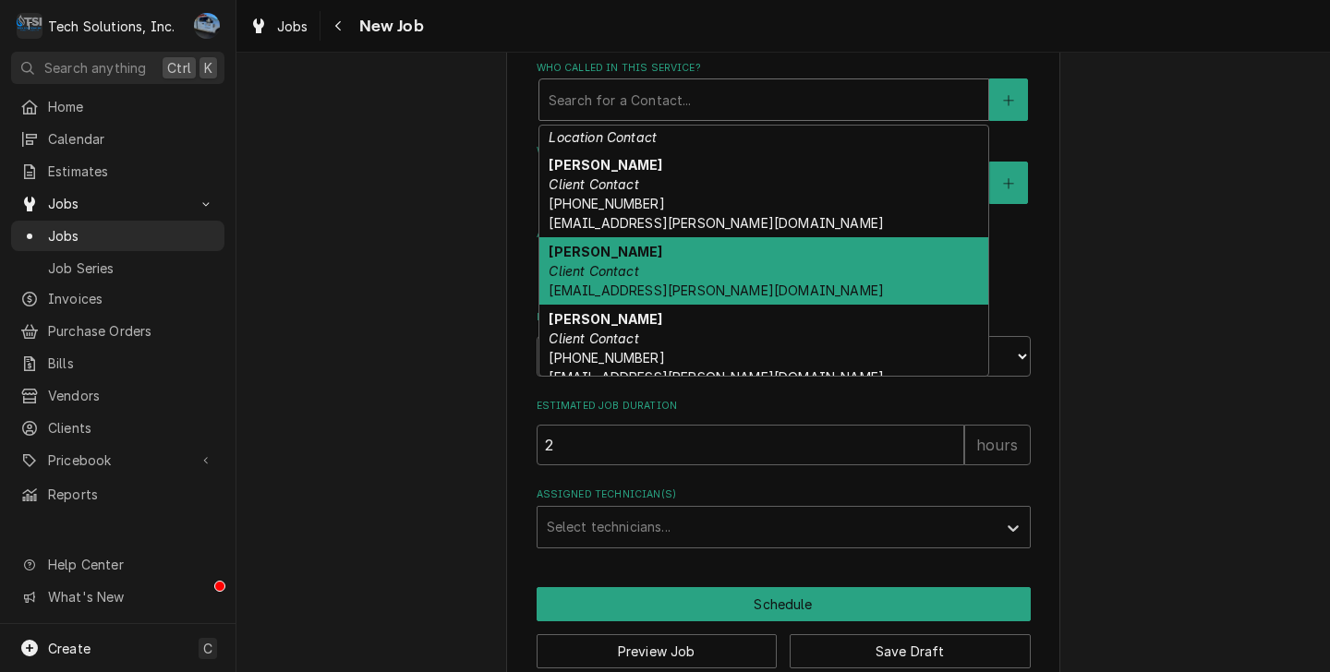
scroll to position [277, 0]
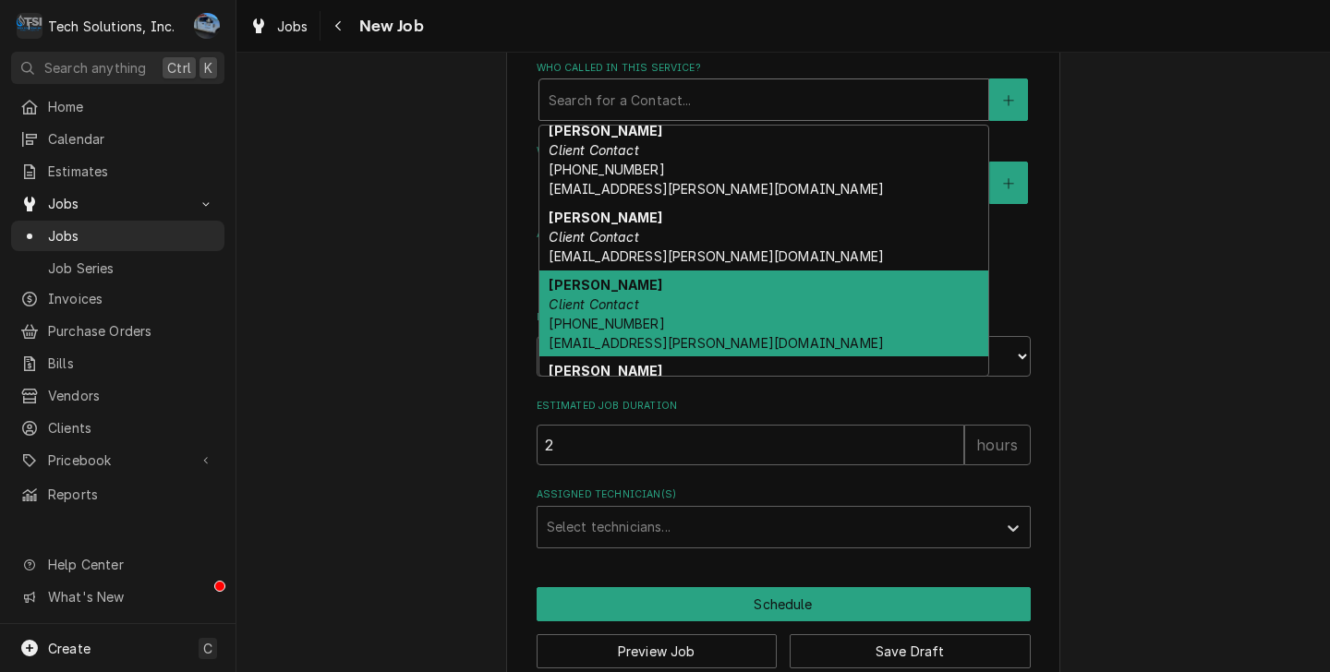
click at [621, 316] on span "(304) 543-4438 gcipollone@flynn.com" at bounding box center [715, 333] width 335 height 35
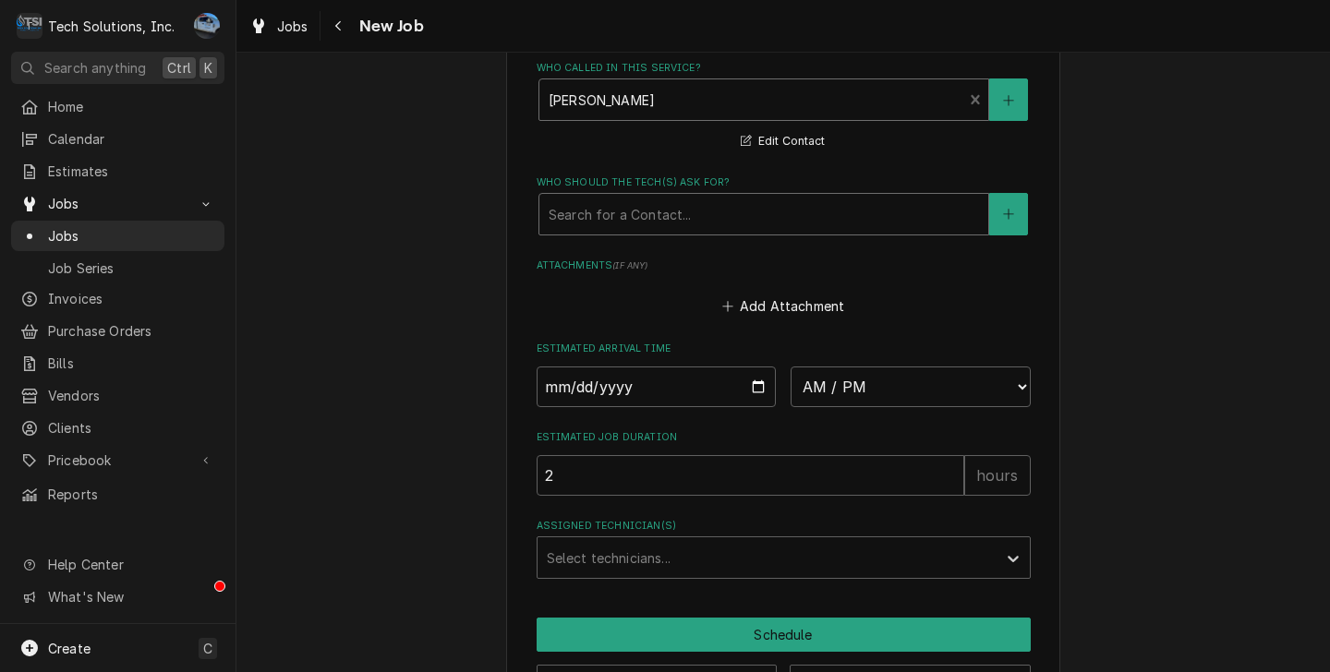
click at [607, 198] on div "Who should the tech(s) ask for?" at bounding box center [763, 214] width 430 height 33
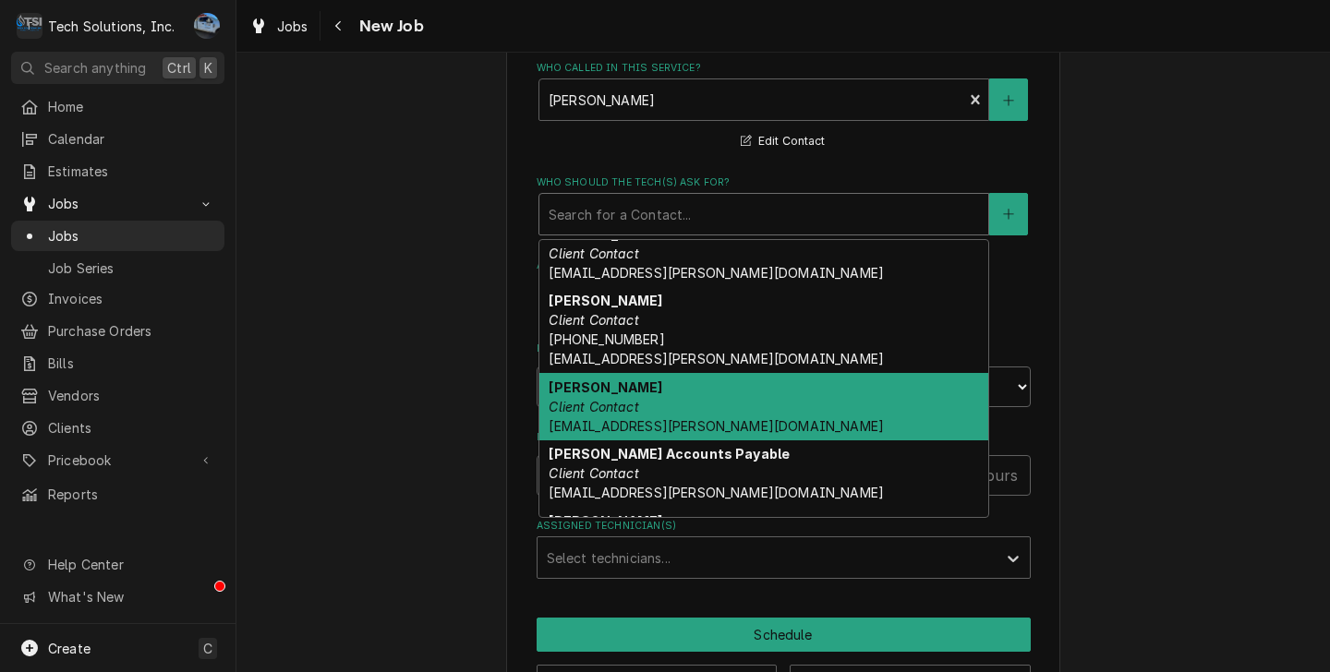
scroll to position [369, 0]
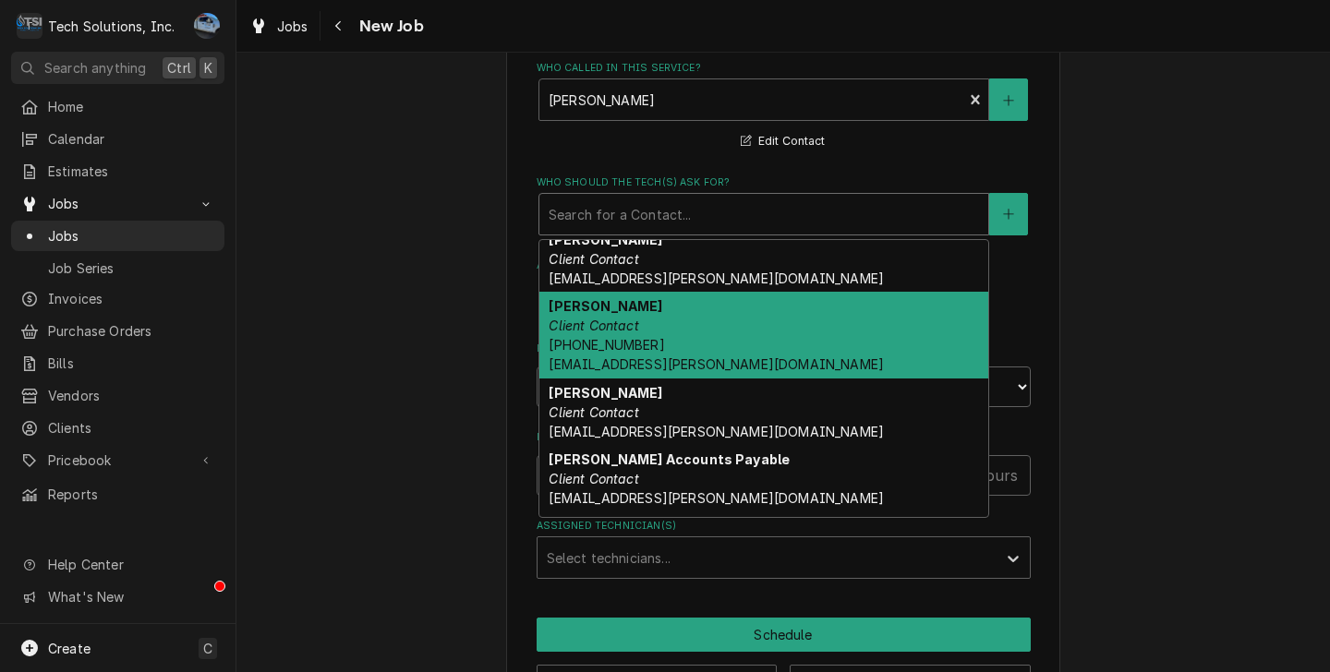
drag, startPoint x: 646, startPoint y: 307, endPoint x: 946, endPoint y: 329, distance: 300.9
click at [648, 307] on div "Gabby Cipollone Client Contact (304) 543-4438 gcipollone@flynn.com" at bounding box center [763, 335] width 449 height 87
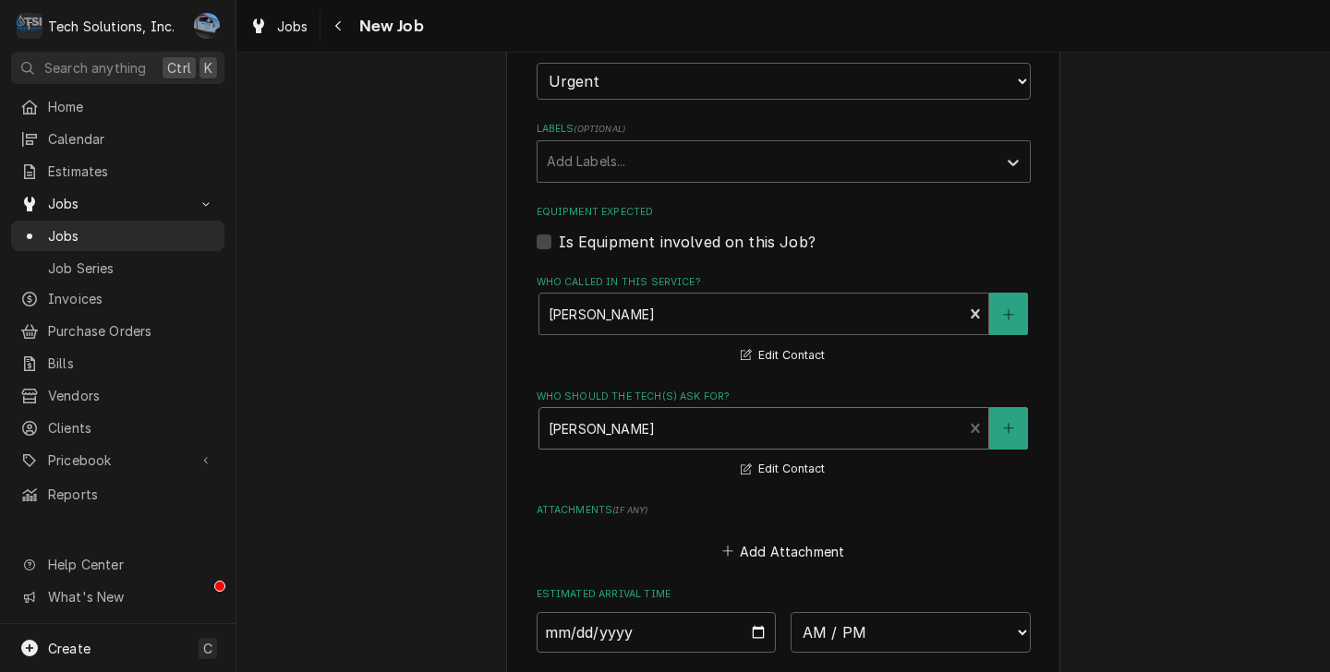
scroll to position [2533, 0]
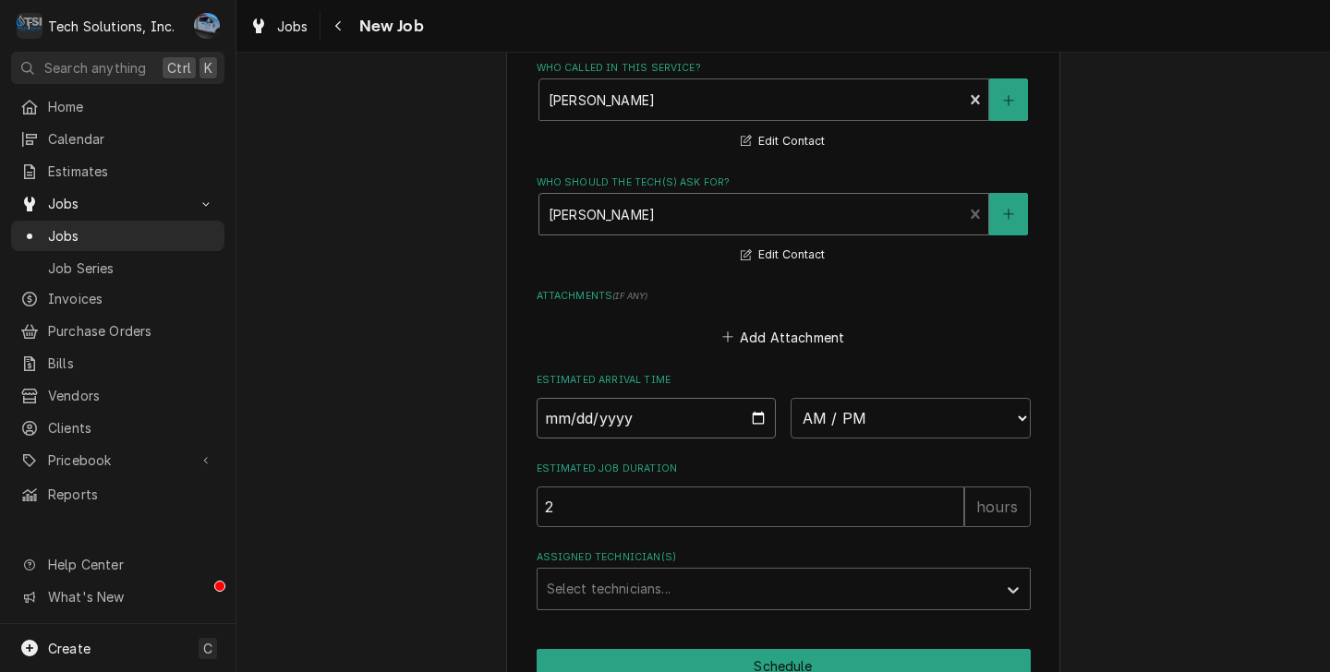
click at [742, 398] on input "Date" at bounding box center [656, 418] width 240 height 41
type textarea "x"
type input "2025-08-18"
click at [890, 398] on select "AM / PM 6:00 AM 6:15 AM 6:30 AM 6:45 AM 7:00 AM 7:15 AM 7:30 AM 7:45 AM 8:00 AM…" at bounding box center [910, 418] width 240 height 41
type textarea "x"
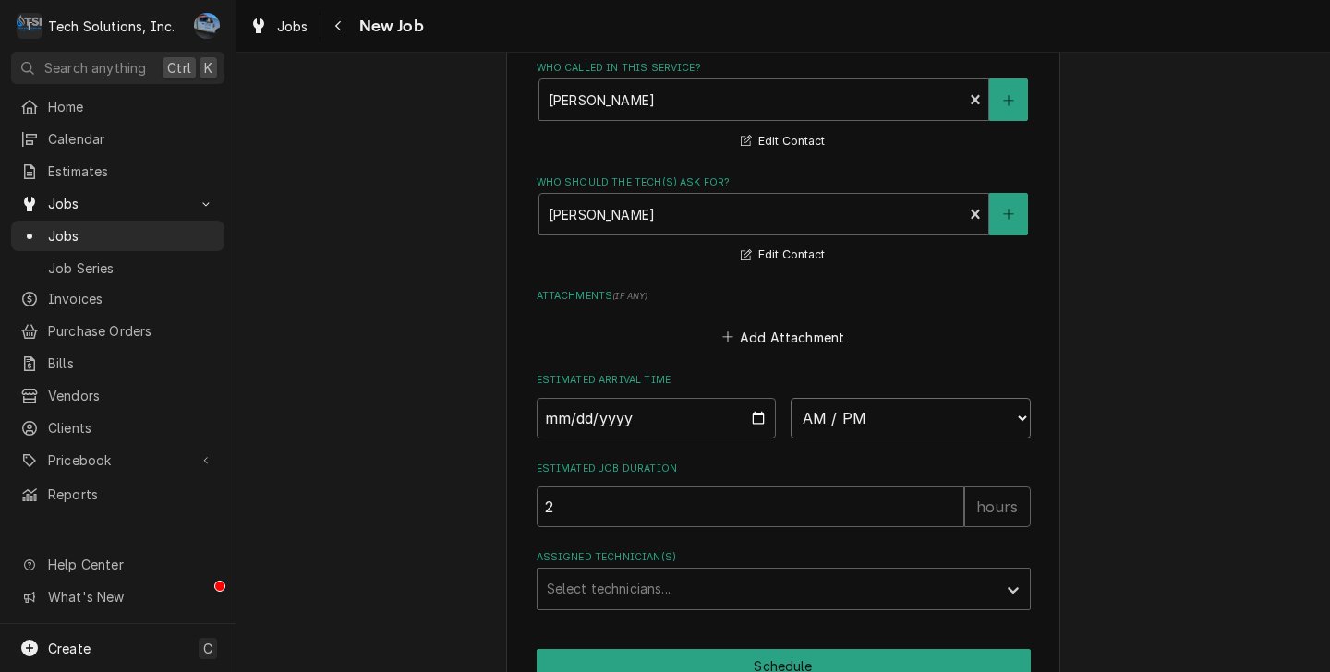
select select "14:00:00"
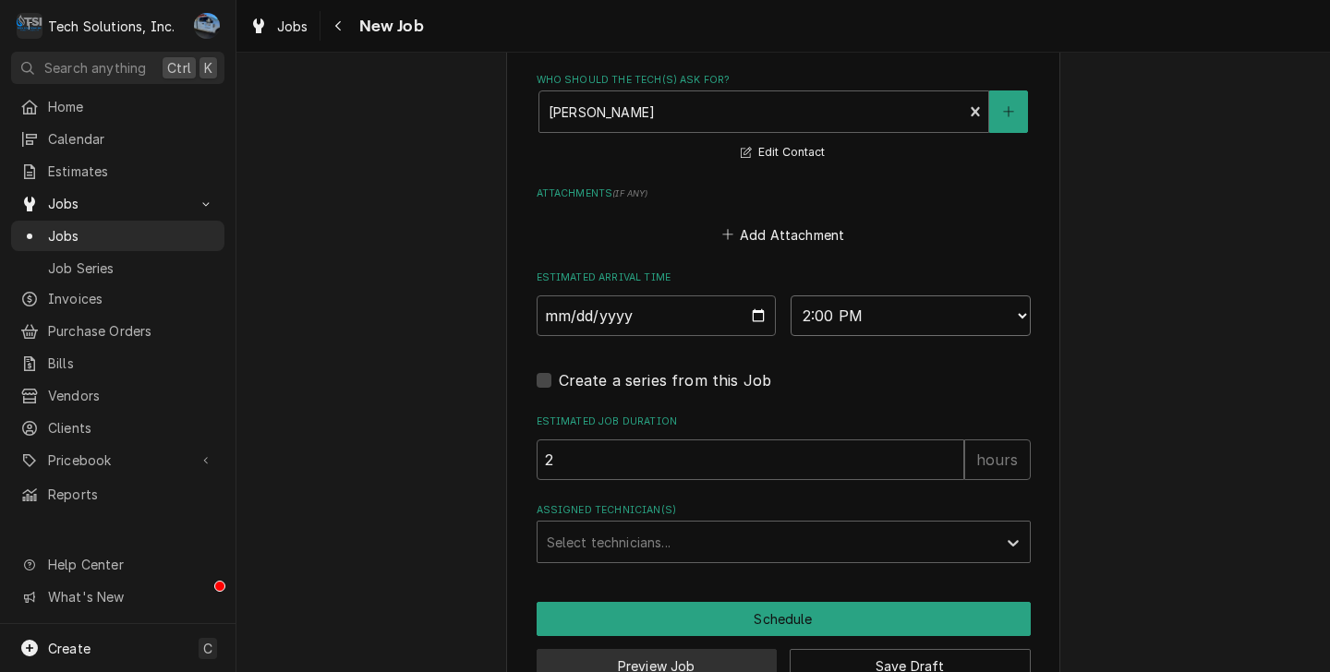
scroll to position [2651, 0]
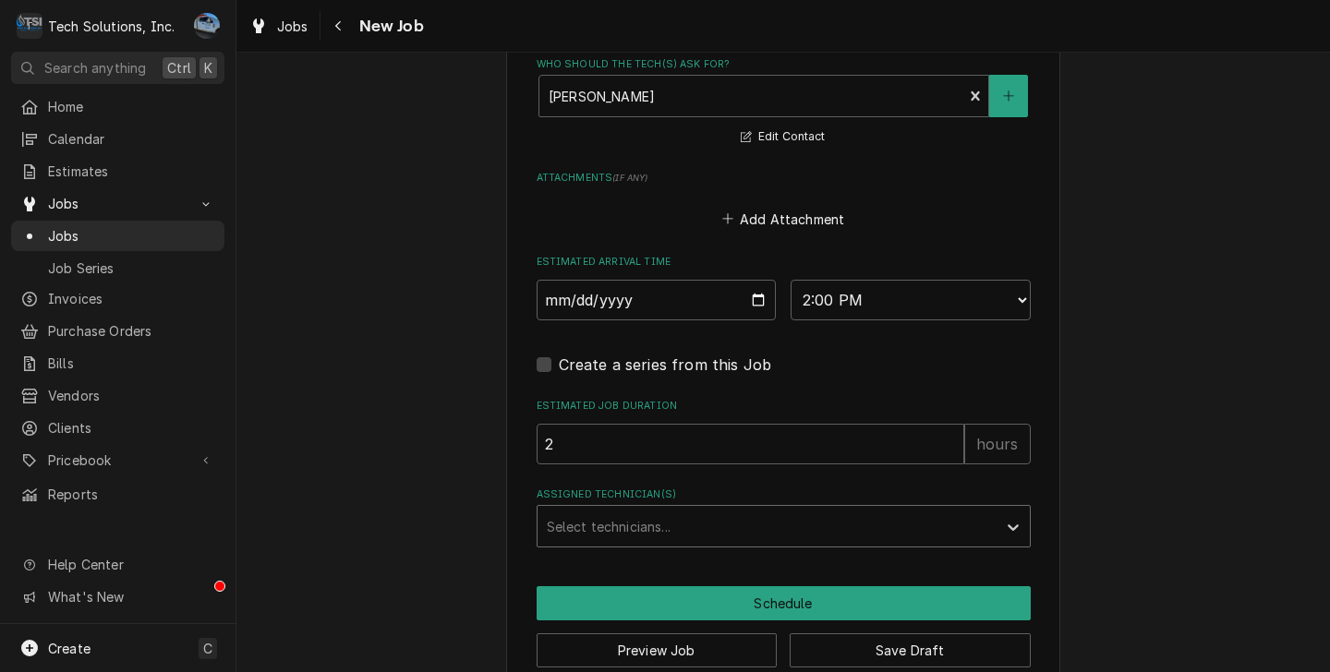
click at [637, 510] on div "Assigned Technician(s)" at bounding box center [767, 526] width 440 height 33
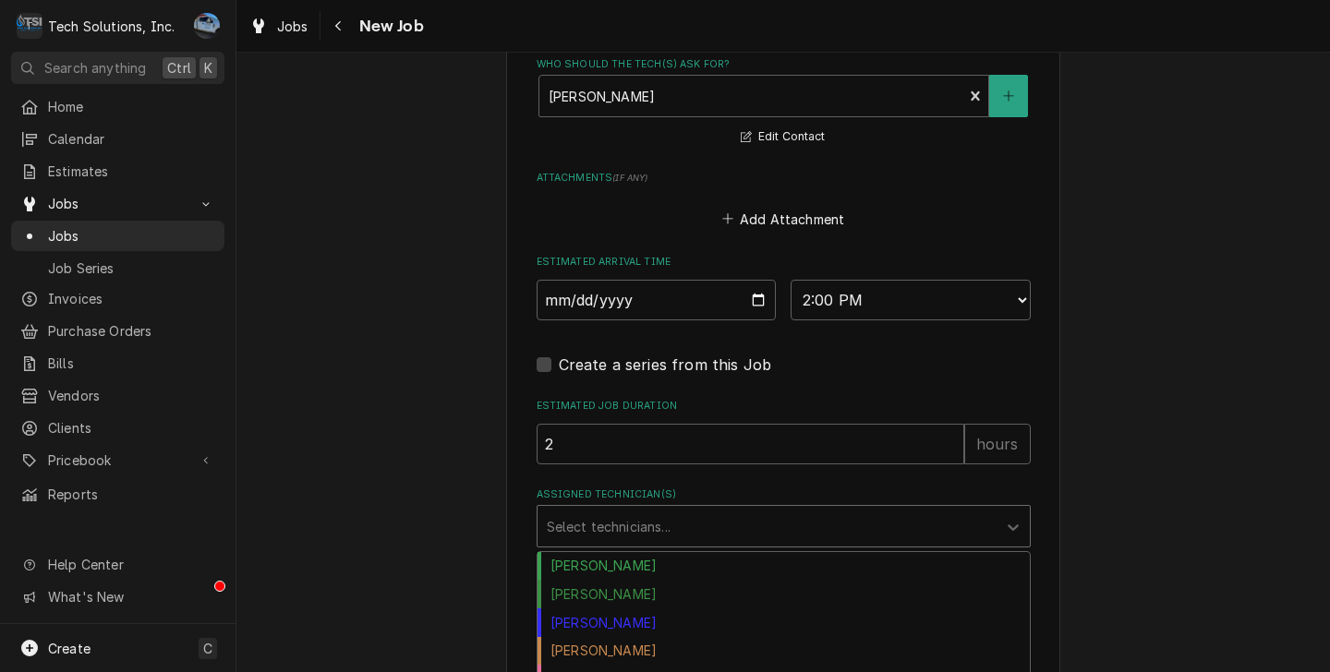
scroll to position [70, 0]
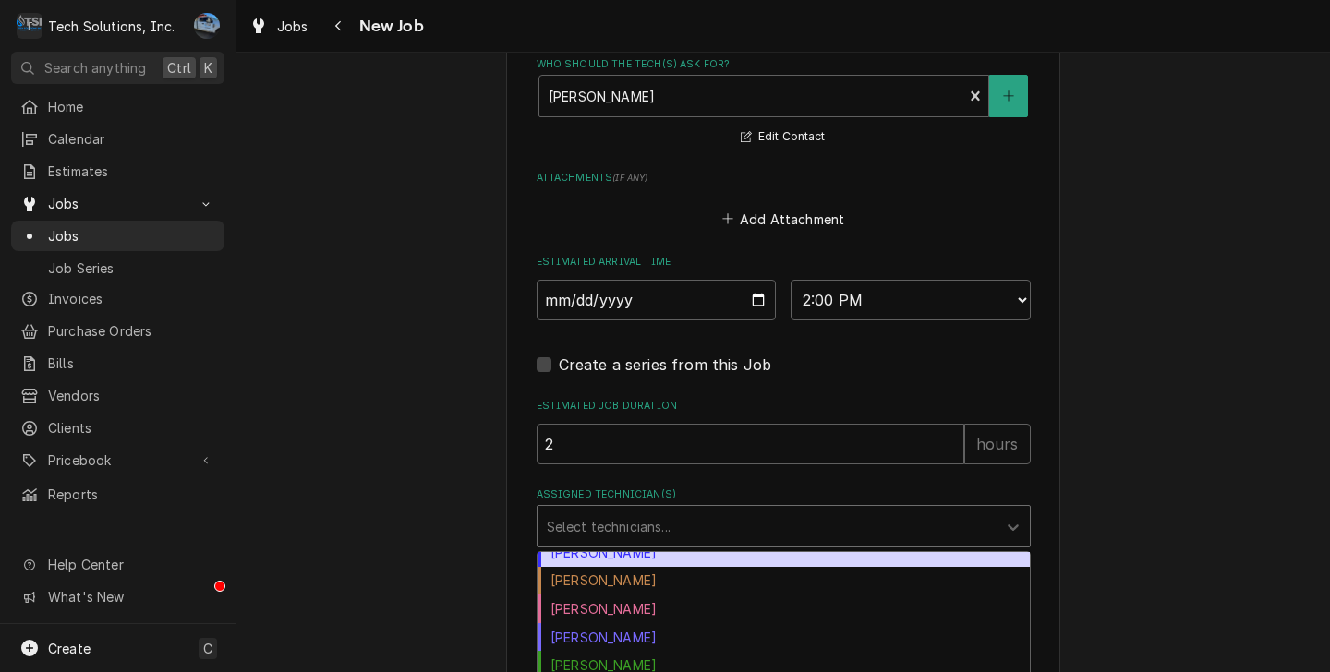
click at [669, 538] on div "Coleton Wallace" at bounding box center [783, 552] width 492 height 29
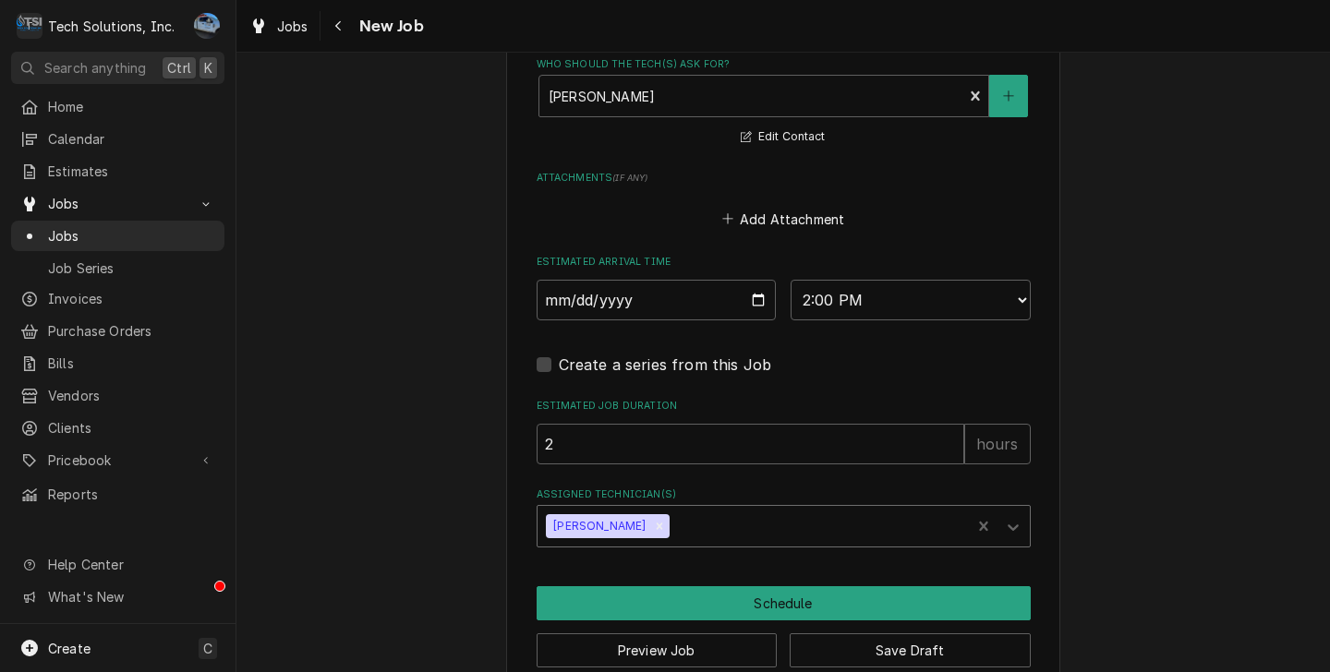
click at [737, 510] on div "Assigned Technician(s)" at bounding box center [817, 526] width 288 height 33
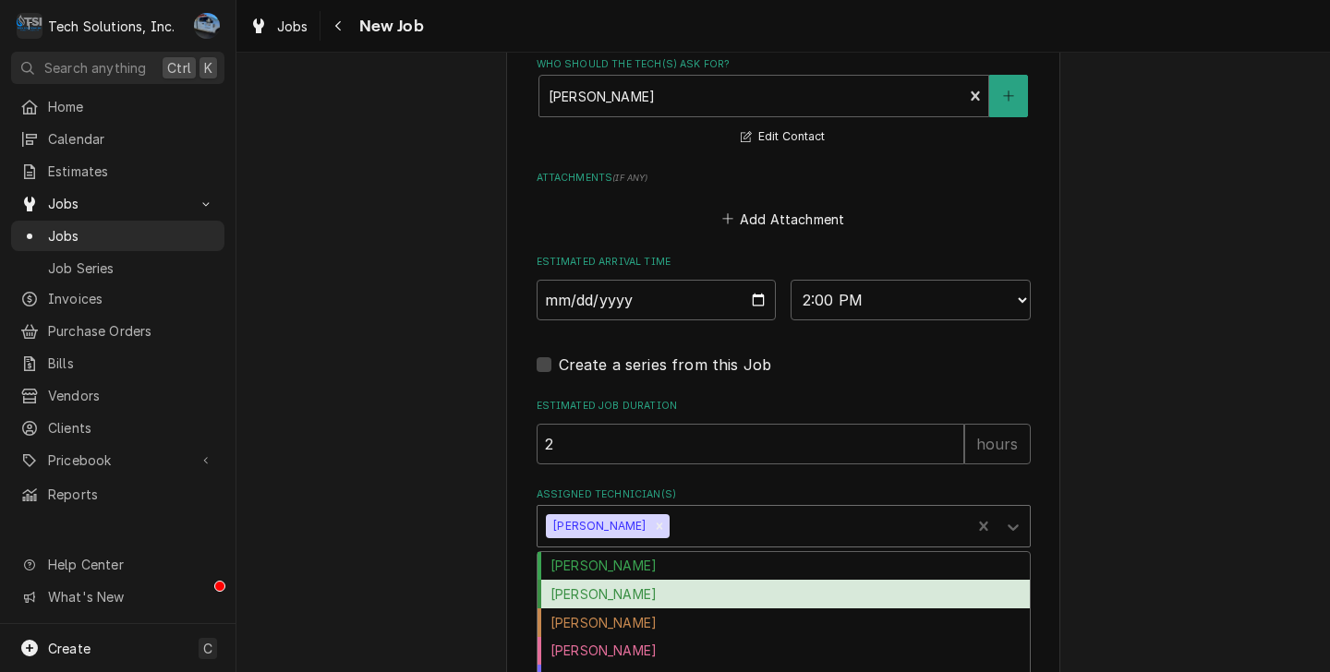
scroll to position [42, 0]
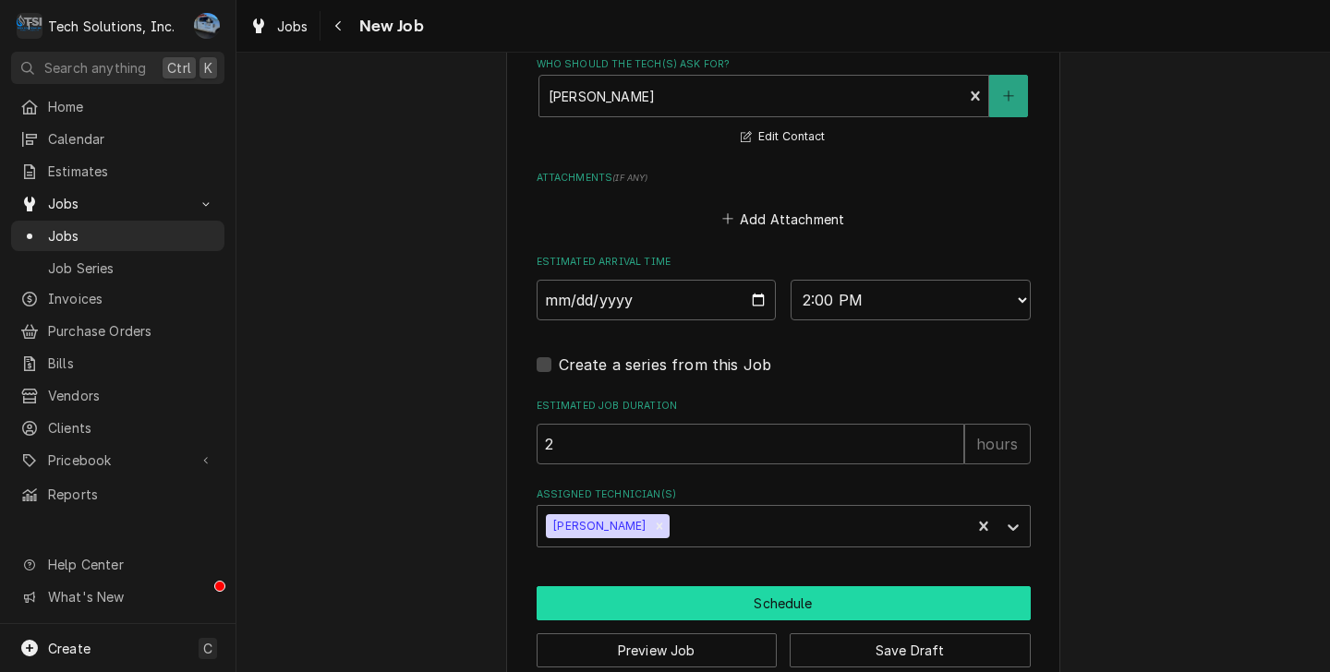
drag, startPoint x: 744, startPoint y: 567, endPoint x: 965, endPoint y: 593, distance: 222.2
click at [745, 586] on button "Schedule" at bounding box center [783, 603] width 494 height 34
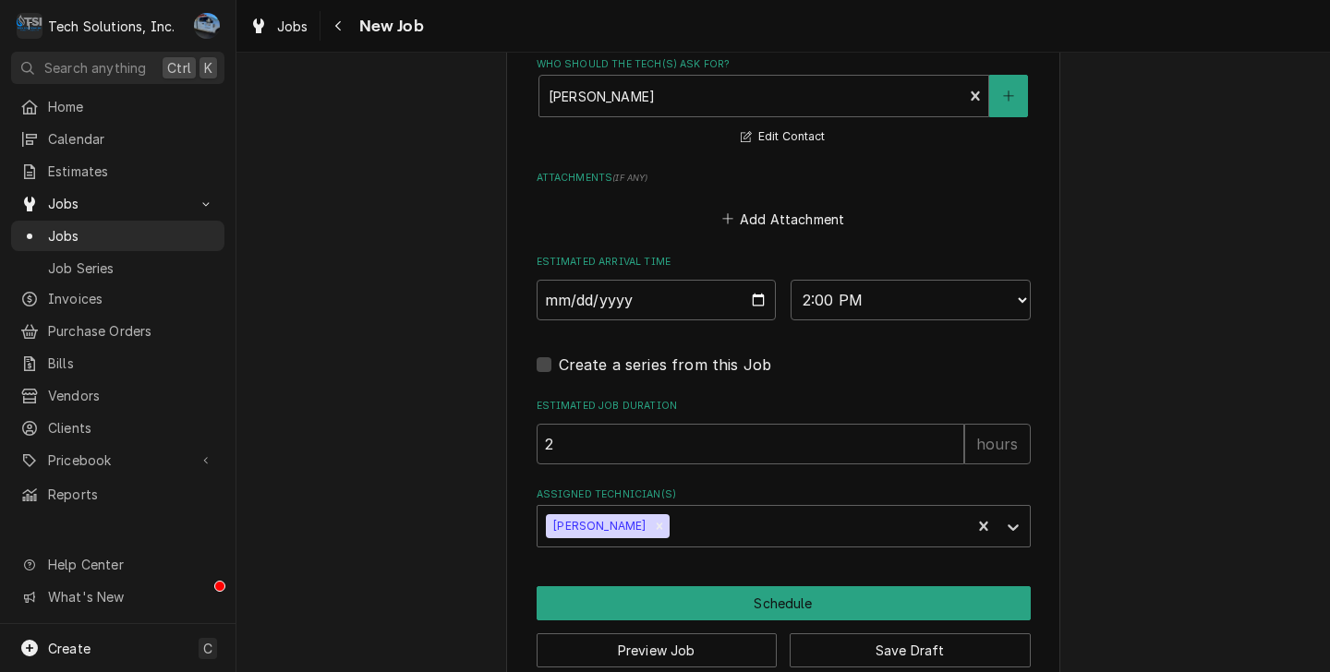
scroll to position [2632, 0]
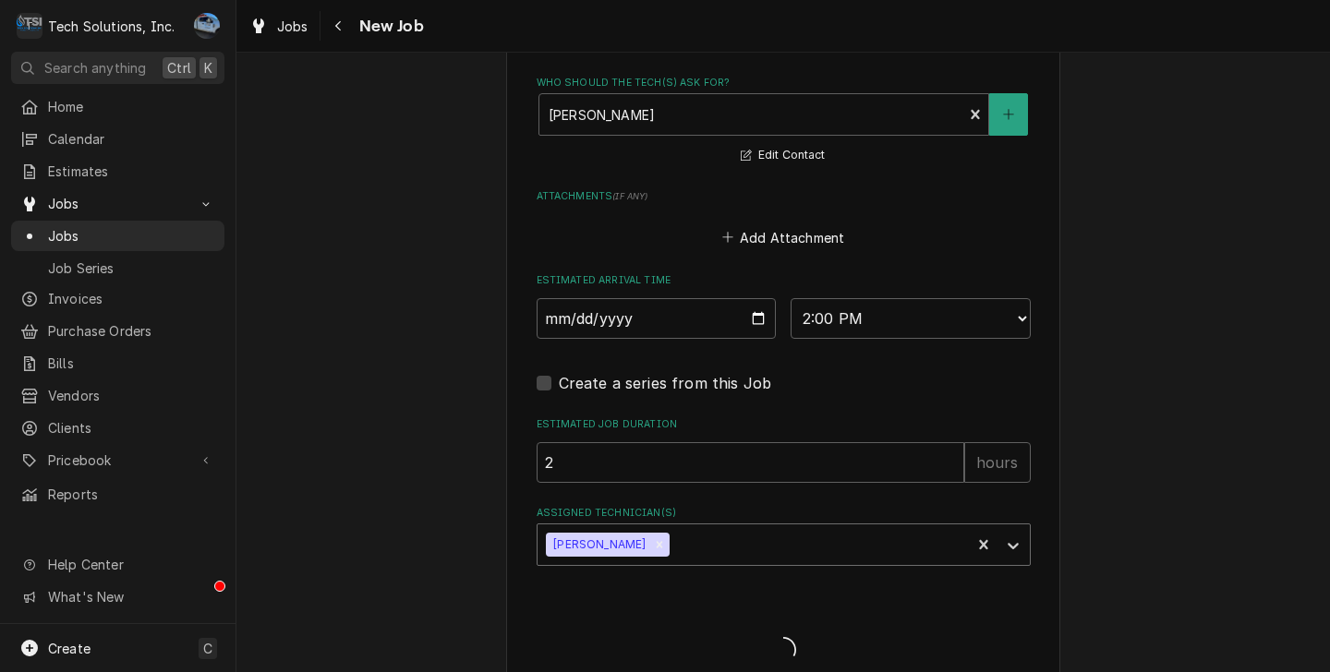
type textarea "x"
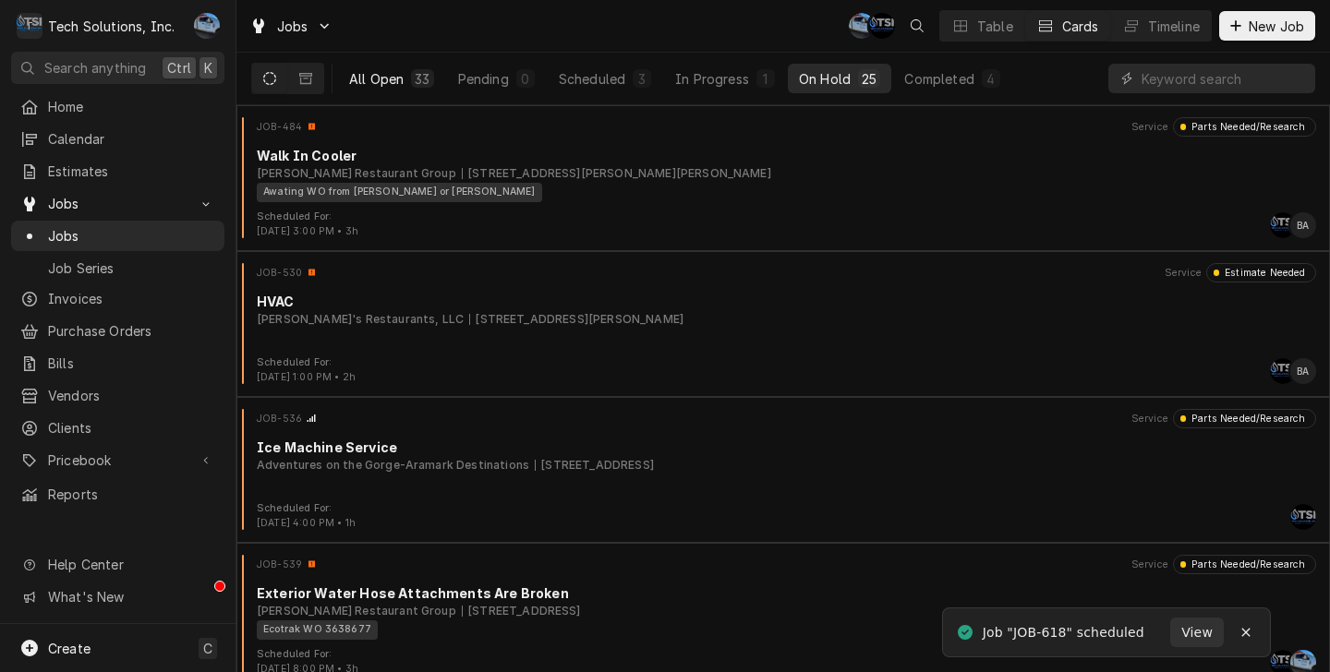
click at [401, 89] on button "All Open 33" at bounding box center [391, 79] width 107 height 30
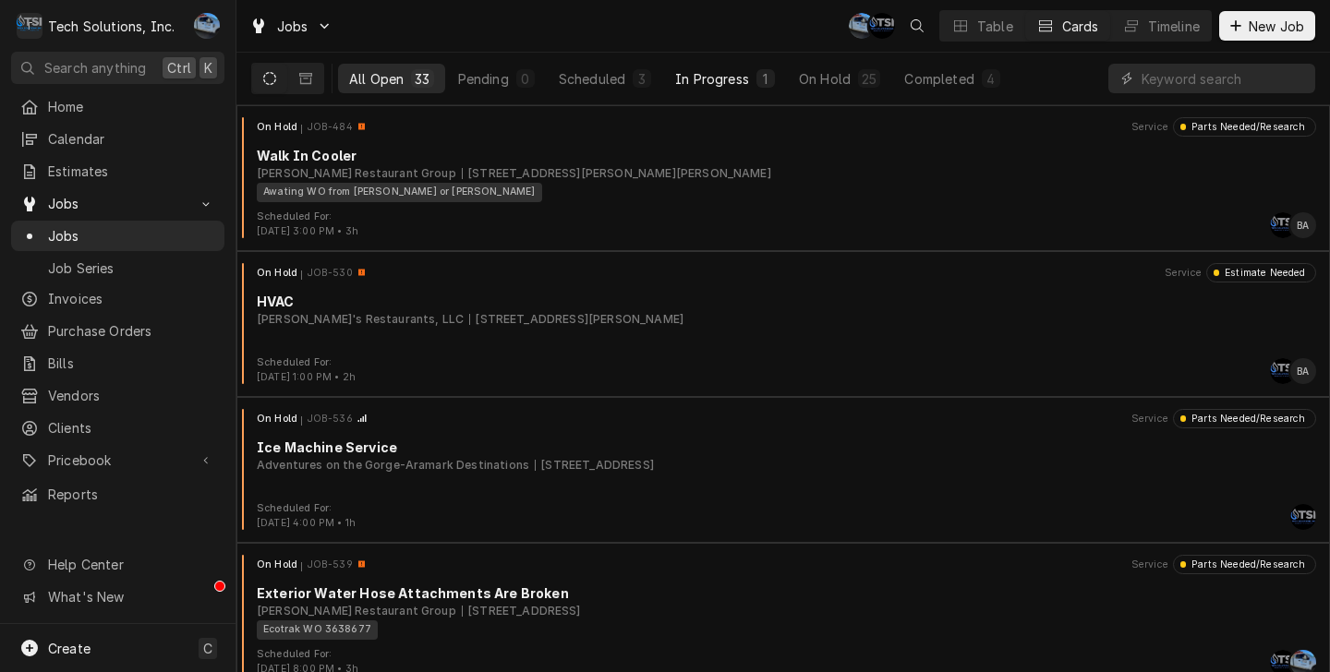
click at [740, 86] on div "In Progress" at bounding box center [712, 78] width 74 height 19
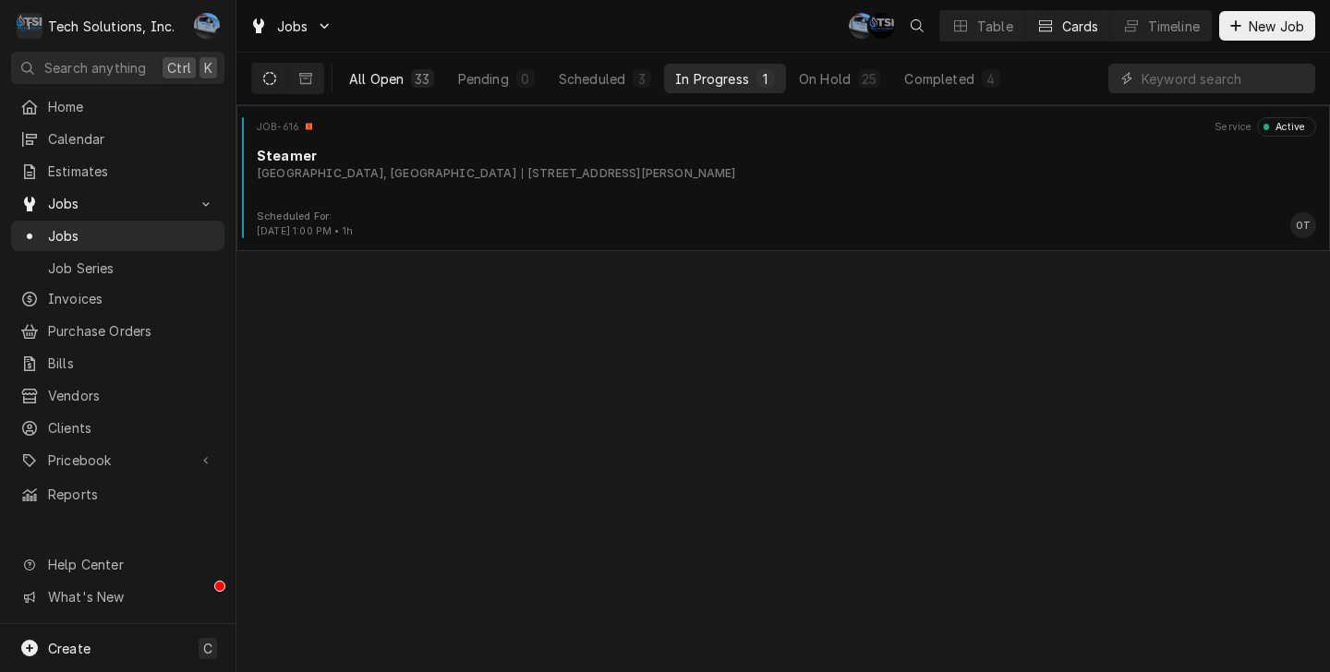
click at [401, 83] on div "All Open" at bounding box center [376, 78] width 54 height 19
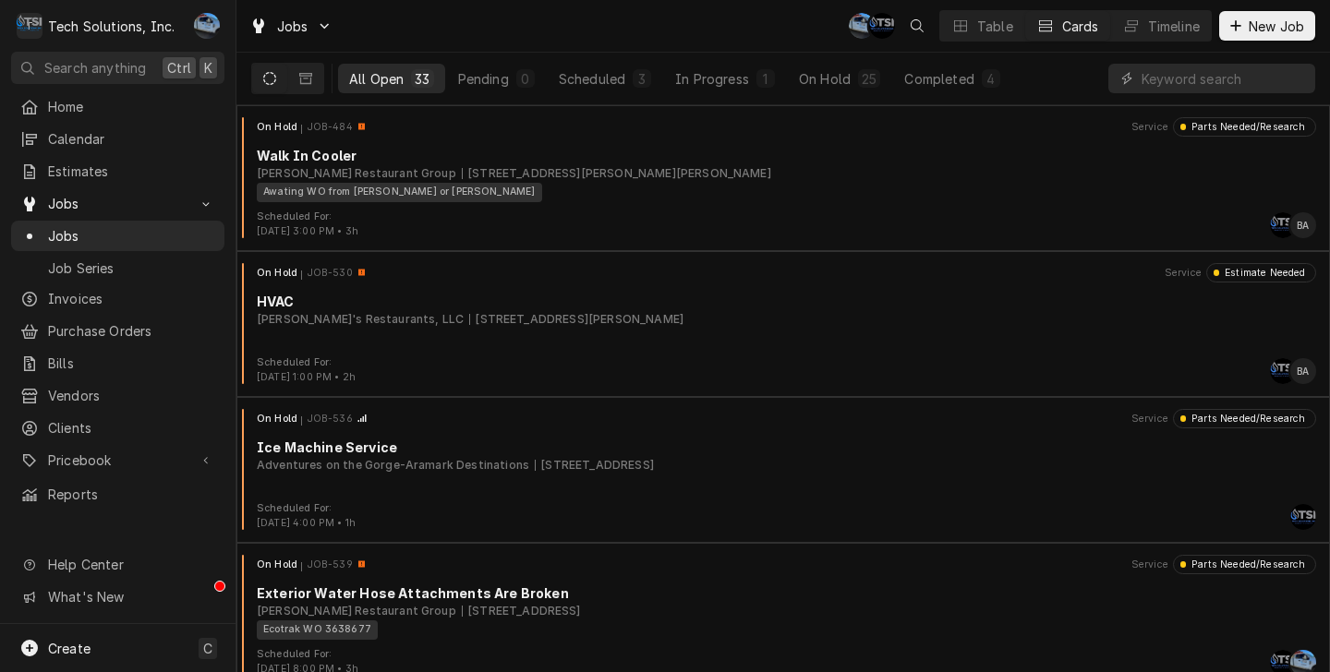
click at [890, 66] on div "All Open 33 Pending 0 Scheduled 3 In Progress 1 On Hold 25 Completed 4" at bounding box center [674, 79] width 673 height 30
click at [877, 72] on div "25" at bounding box center [869, 78] width 22 height 18
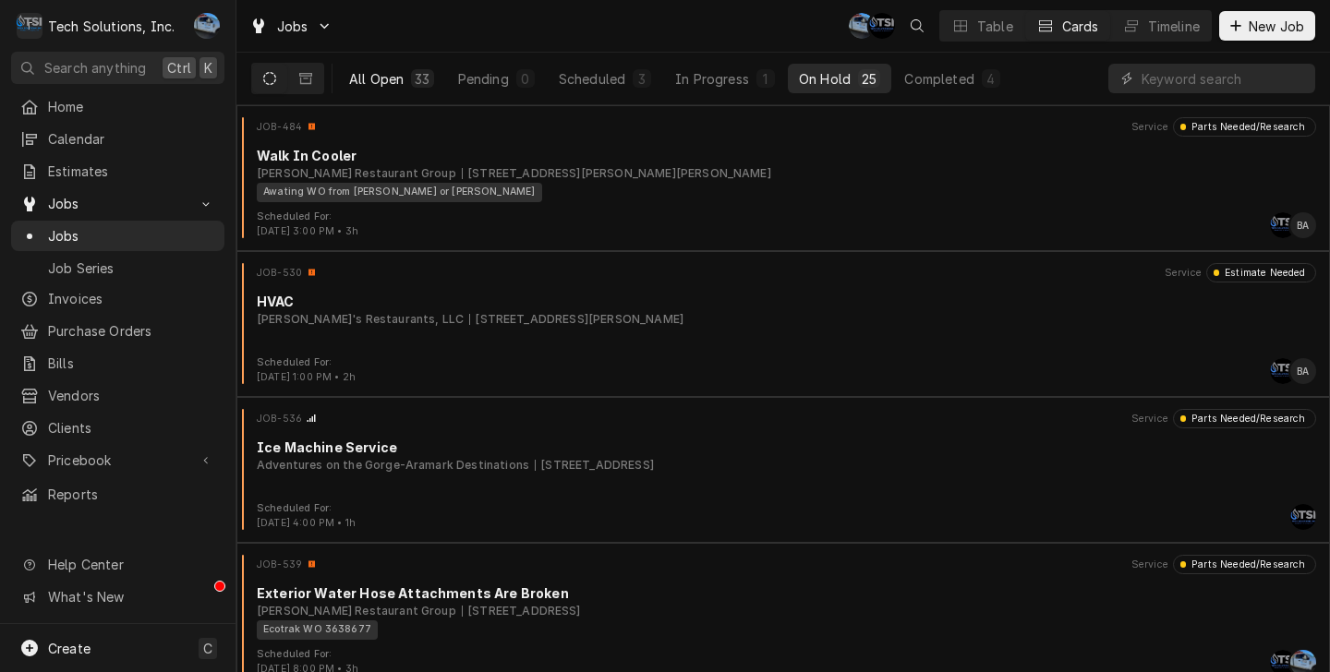
click at [387, 75] on div "All Open" at bounding box center [376, 78] width 54 height 19
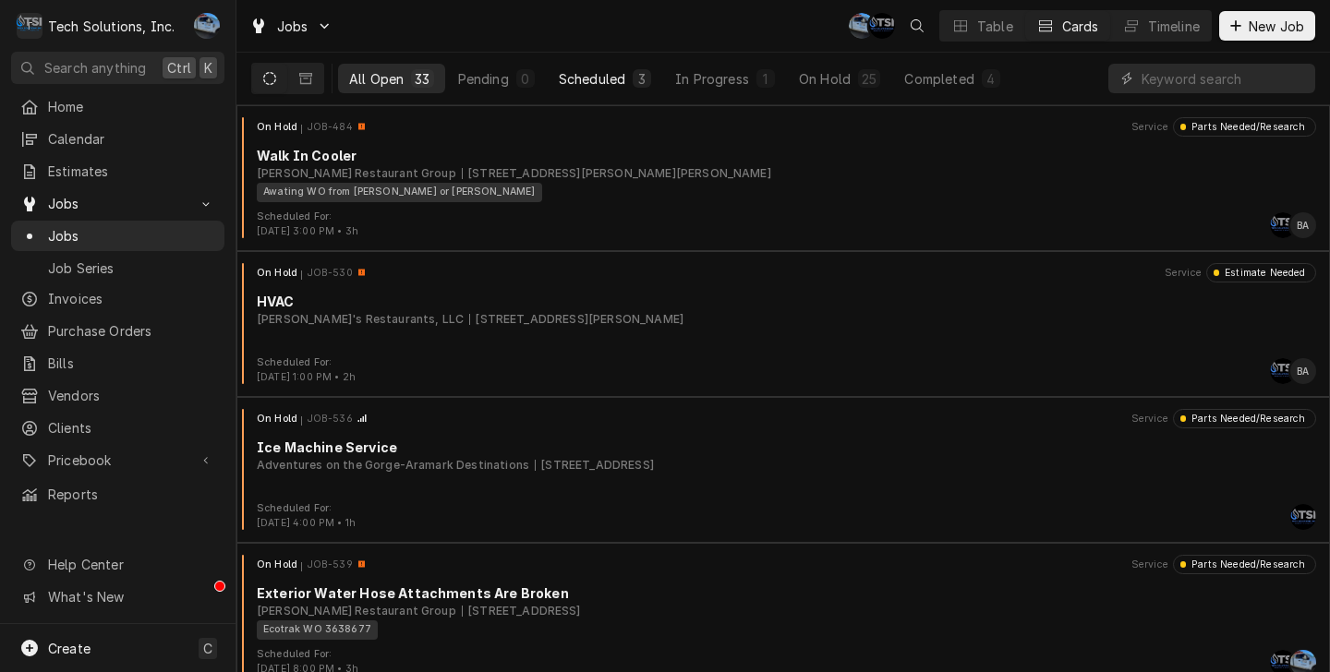
click at [630, 79] on button "Scheduled 3" at bounding box center [605, 79] width 114 height 30
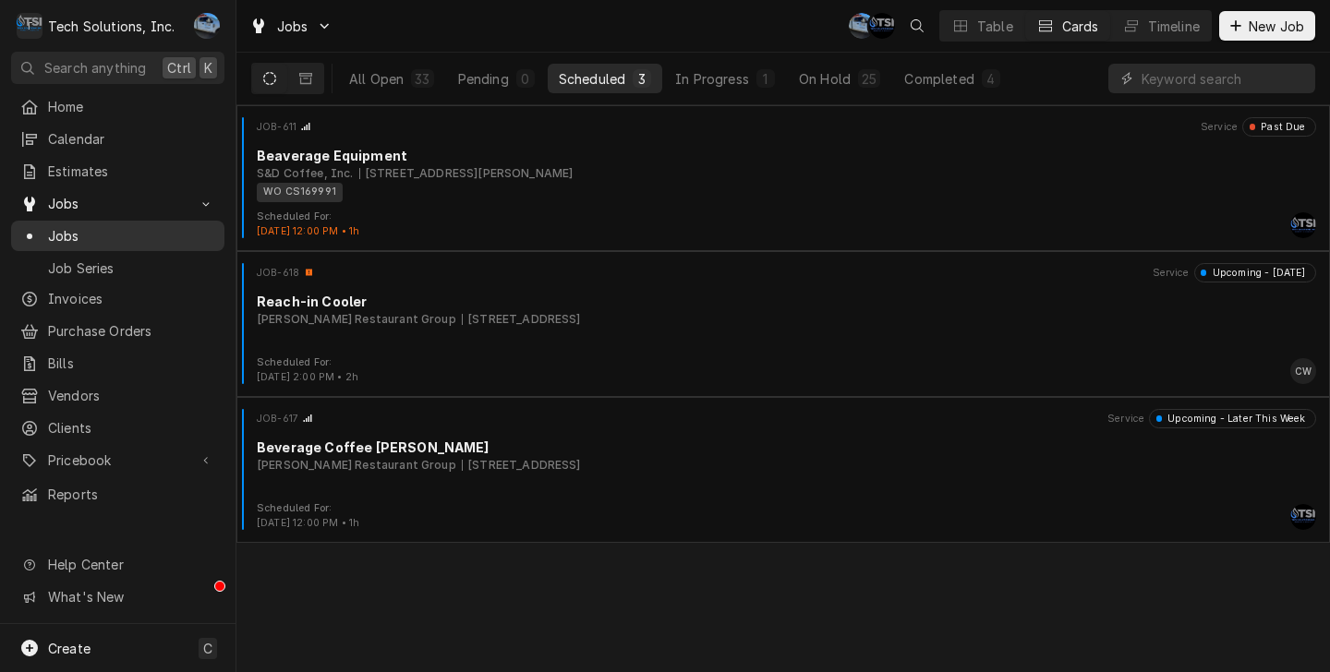
click at [124, 226] on span "Jobs" at bounding box center [131, 235] width 167 height 19
click at [802, 70] on div "On Hold" at bounding box center [825, 78] width 52 height 19
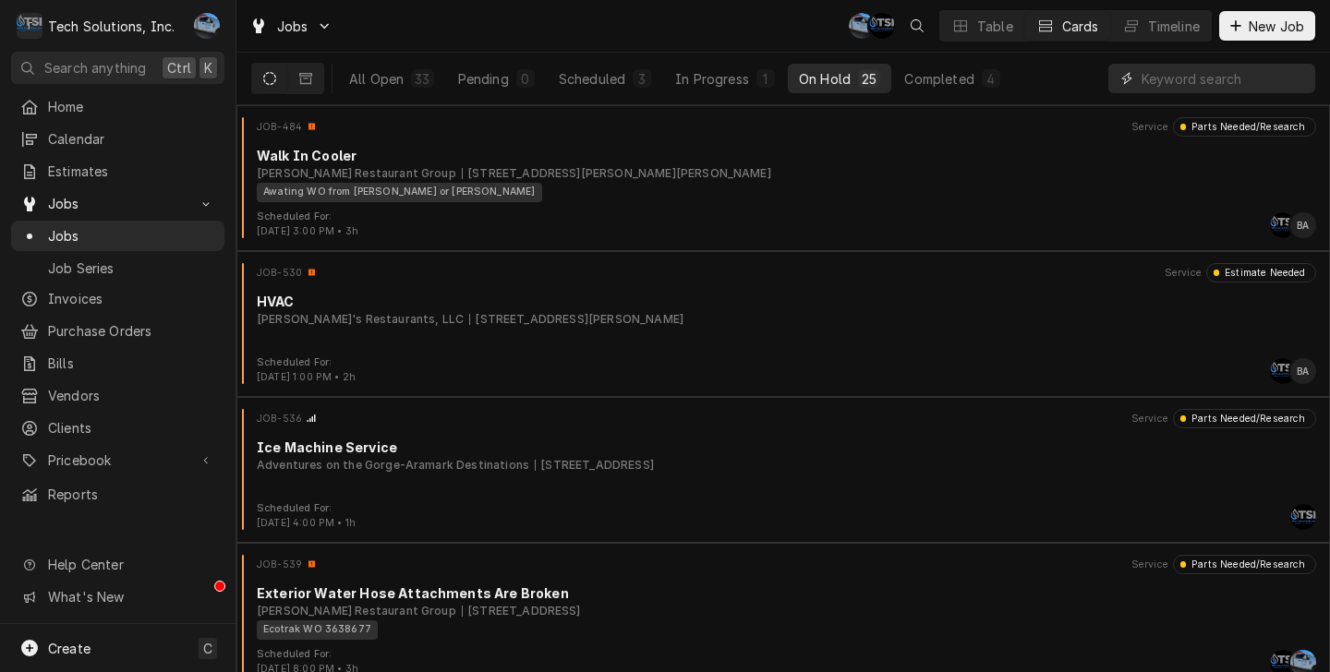
click at [1195, 83] on input "Dynamic Content Wrapper" at bounding box center [1223, 79] width 164 height 30
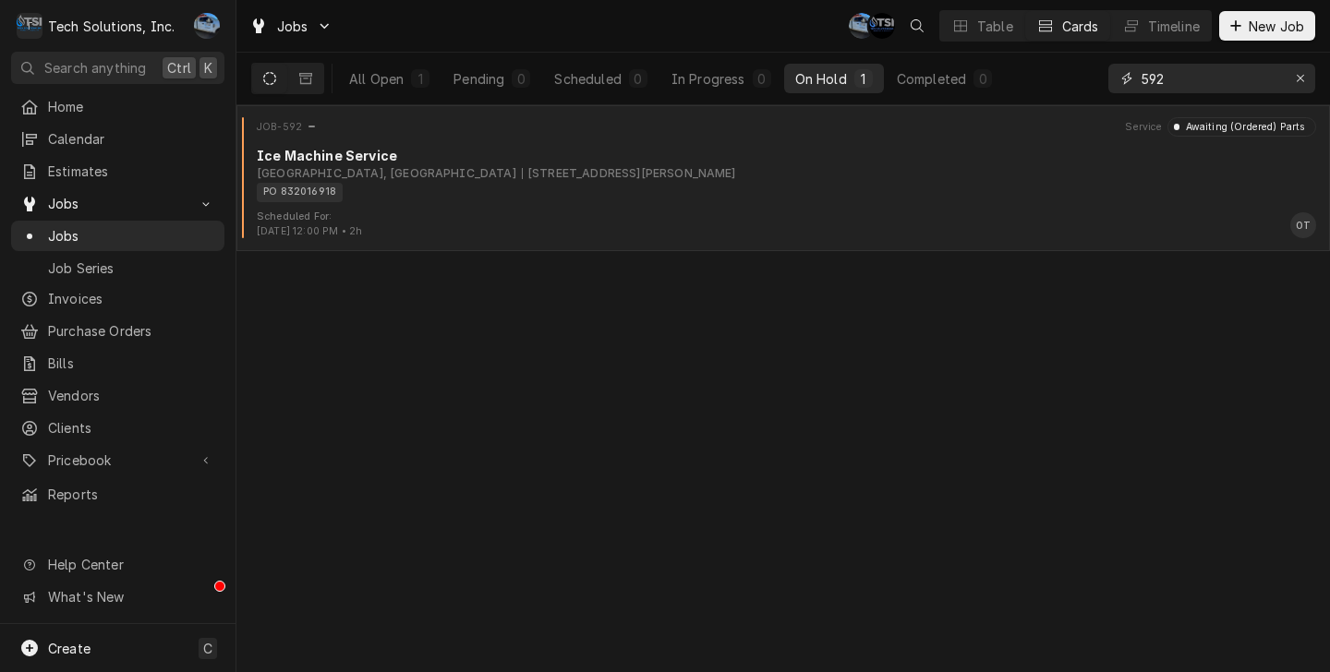
type input "592"
click at [485, 176] on div "[GEOGRAPHIC_DATA], [GEOGRAPHIC_DATA]" at bounding box center [386, 173] width 259 height 17
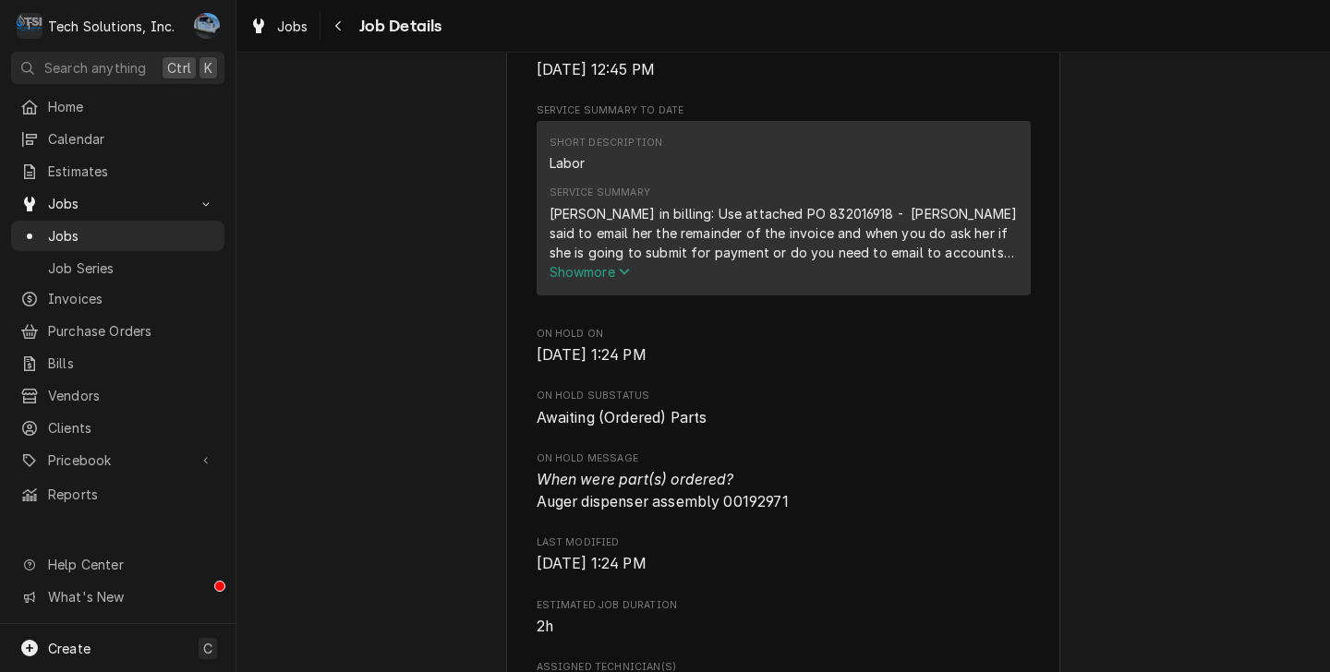
scroll to position [1293, 0]
click at [614, 263] on span "Show more" at bounding box center [589, 271] width 81 height 16
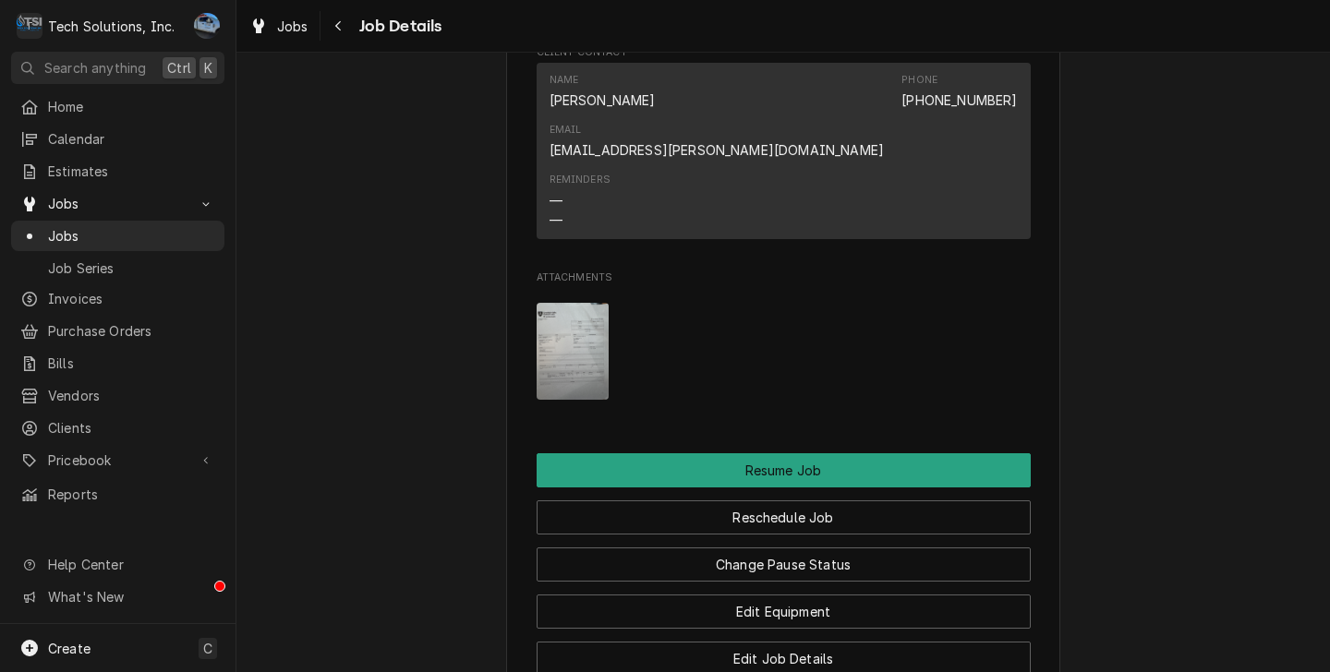
scroll to position [2770, 0]
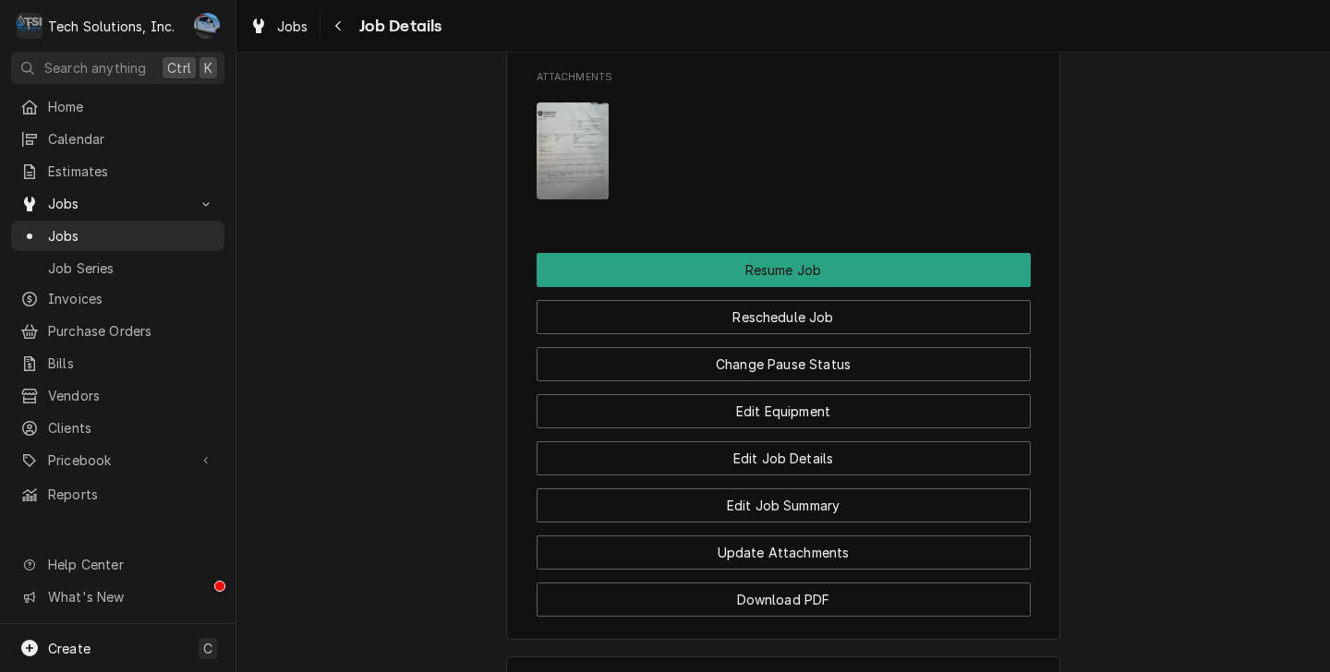
click at [786, 523] on div "Update Attachments" at bounding box center [783, 546] width 494 height 47
click at [864, 488] on button "Edit Job Summary" at bounding box center [783, 505] width 494 height 34
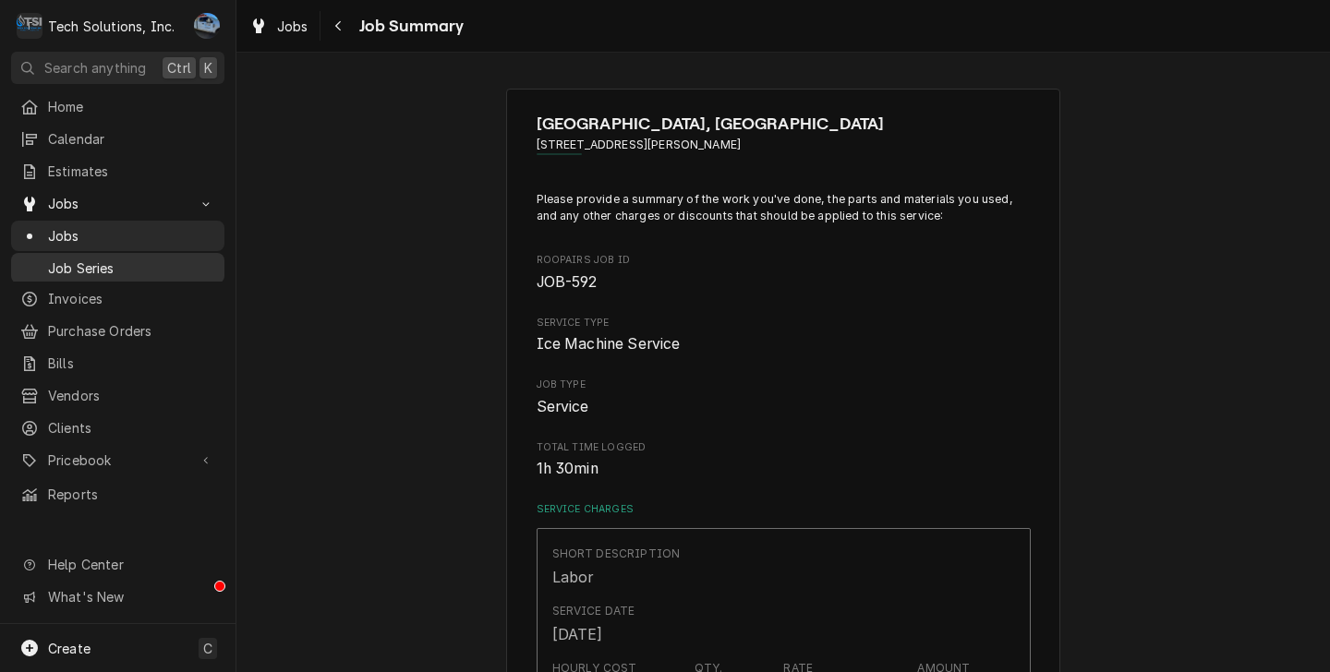
click at [57, 259] on span "Job Series" at bounding box center [131, 268] width 167 height 19
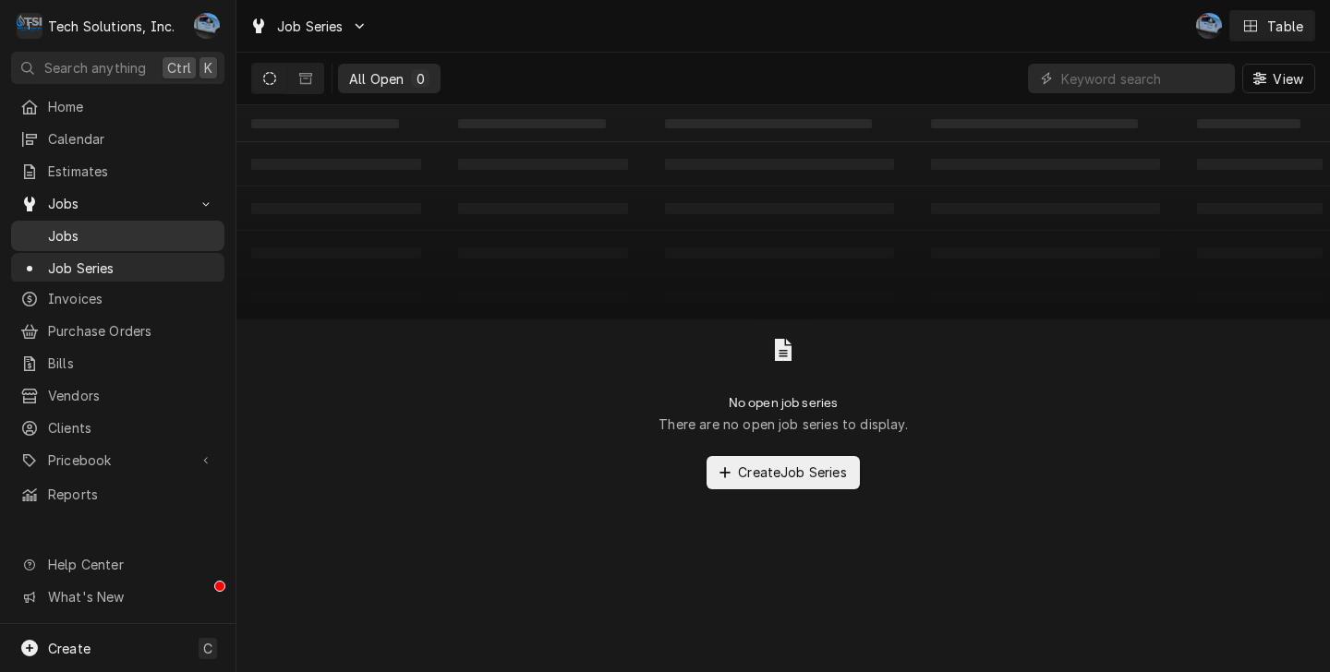
click at [76, 226] on span "Jobs" at bounding box center [131, 235] width 167 height 19
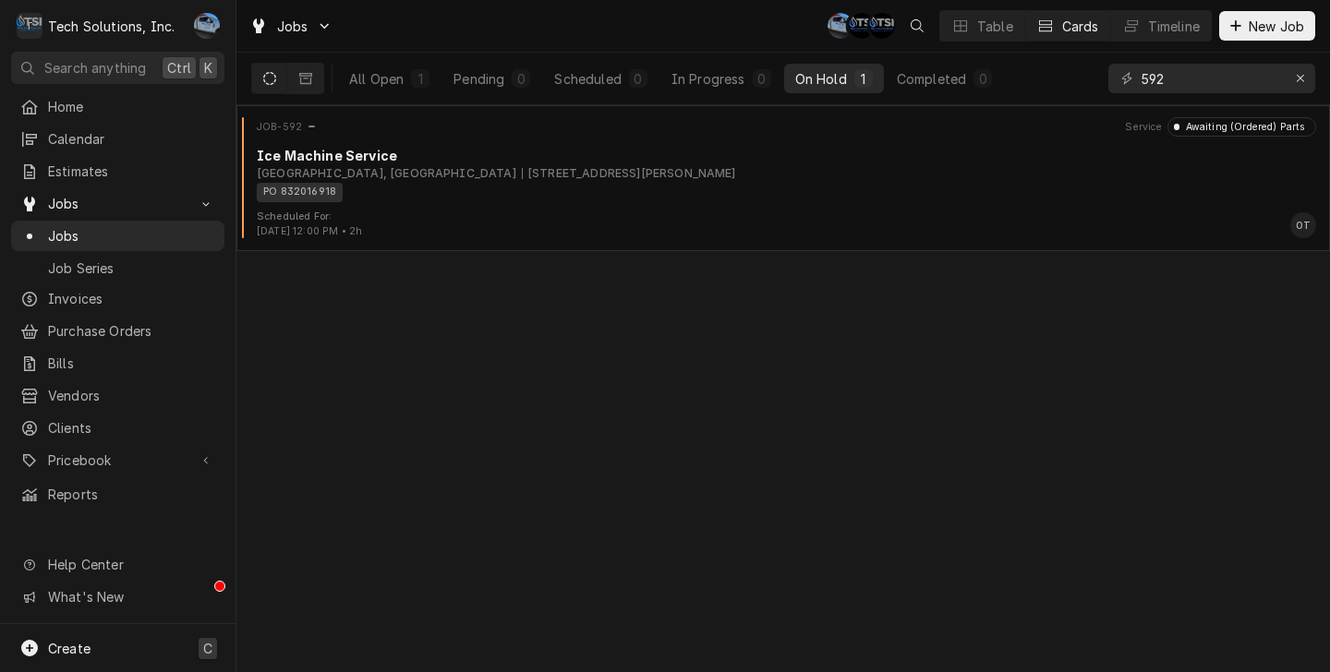
drag, startPoint x: 20, startPoint y: 645, endPoint x: 40, endPoint y: 642, distance: 19.7
click at [21, 645] on icon "Dynamic Content Wrapper" at bounding box center [29, 648] width 17 height 17
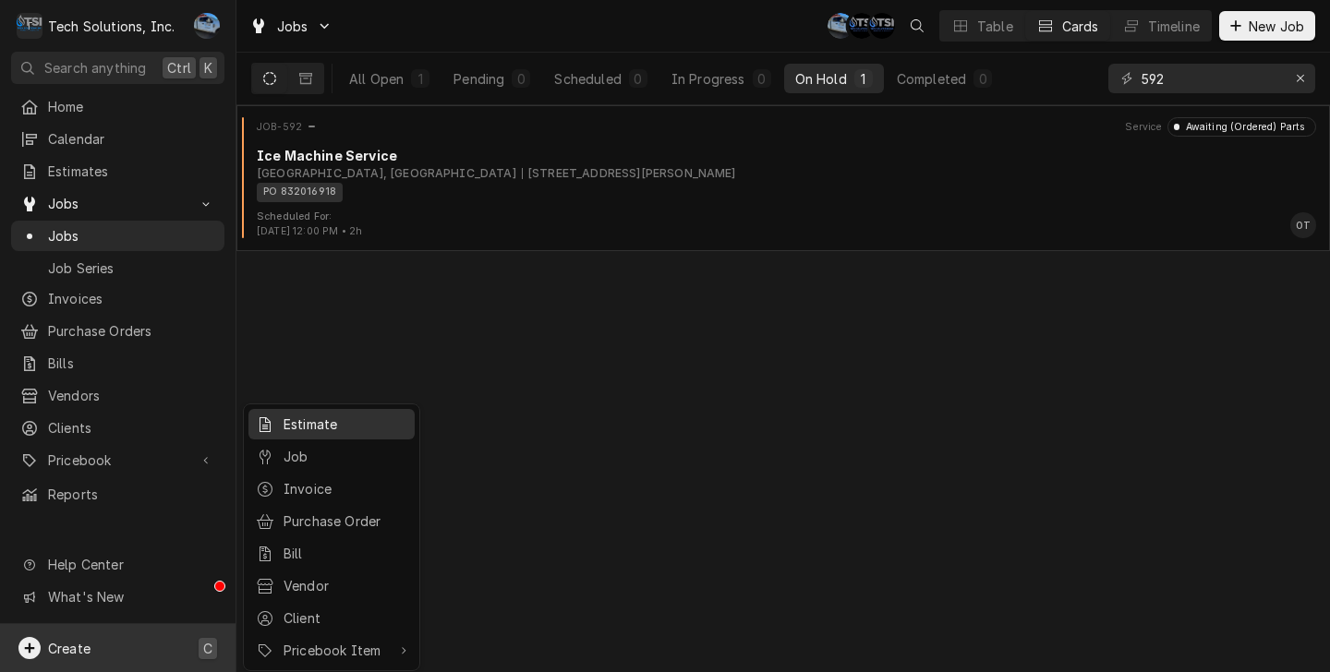
click at [327, 429] on div "Estimate" at bounding box center [345, 424] width 124 height 19
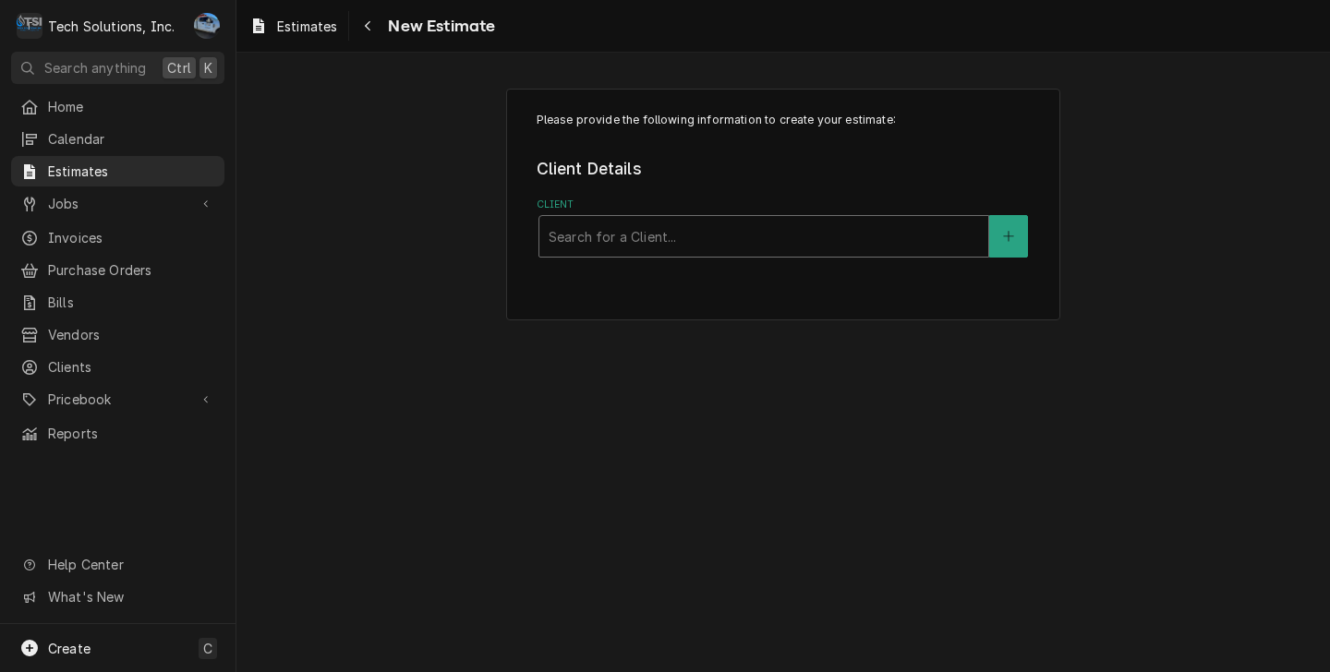
click at [688, 253] on div "Client" at bounding box center [763, 236] width 430 height 33
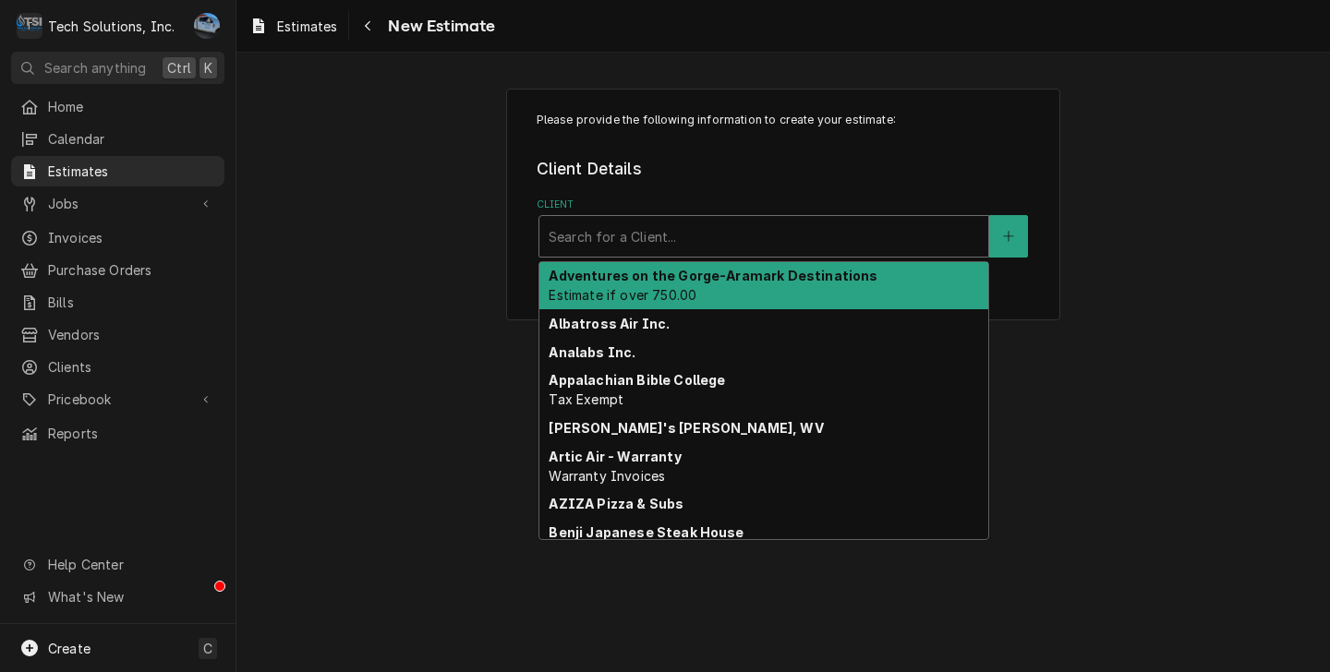
click at [654, 233] on div "Client" at bounding box center [763, 236] width 430 height 33
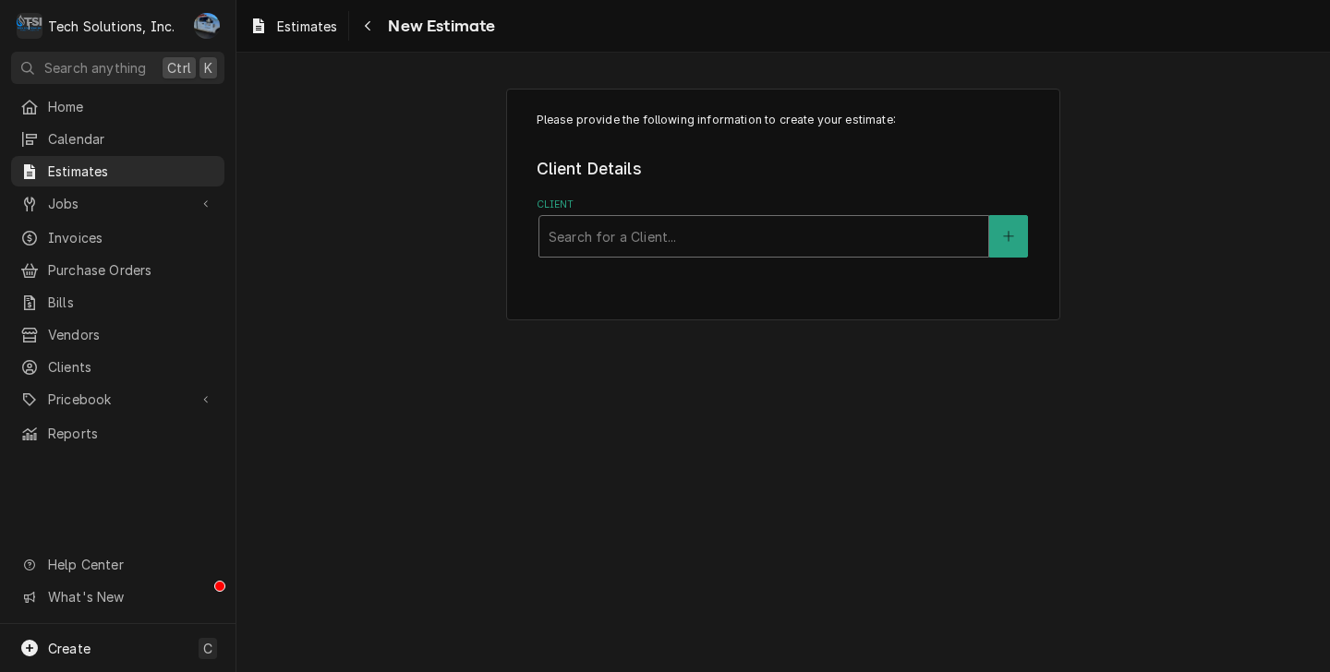
click at [654, 233] on div "Client" at bounding box center [763, 236] width 430 height 33
type input "flynn"
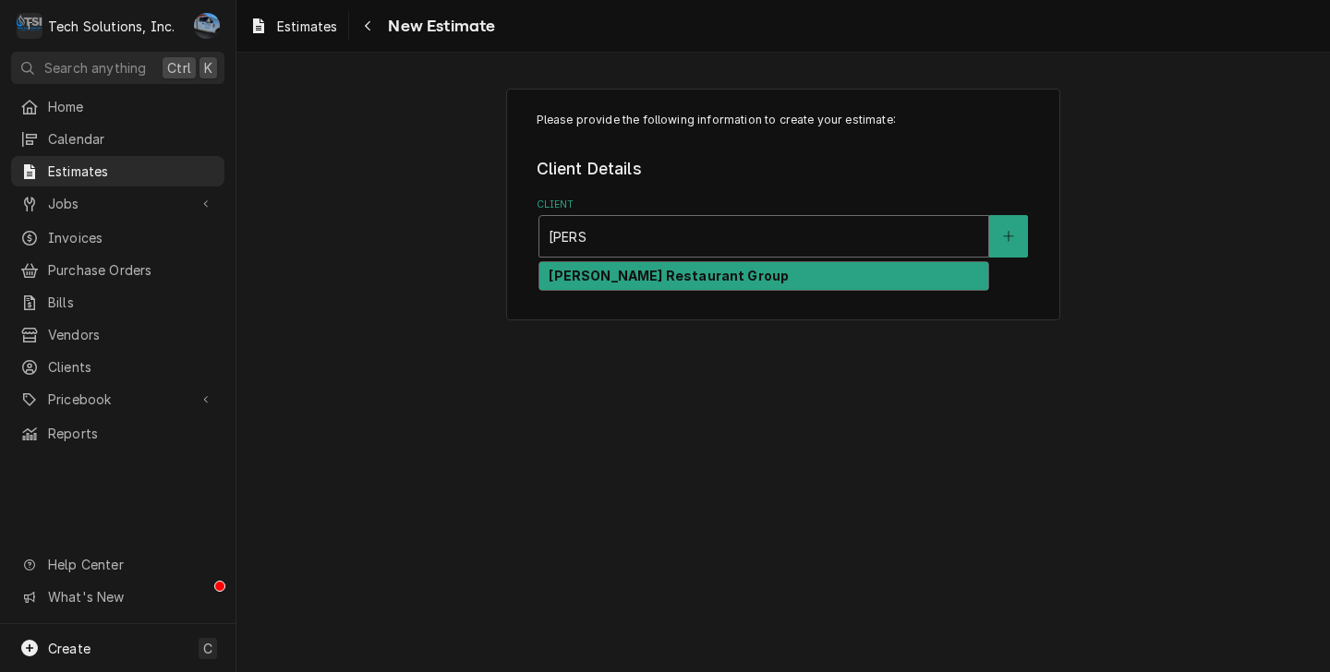
click at [652, 281] on strong "Flynn Restaurant Group" at bounding box center [668, 276] width 240 height 16
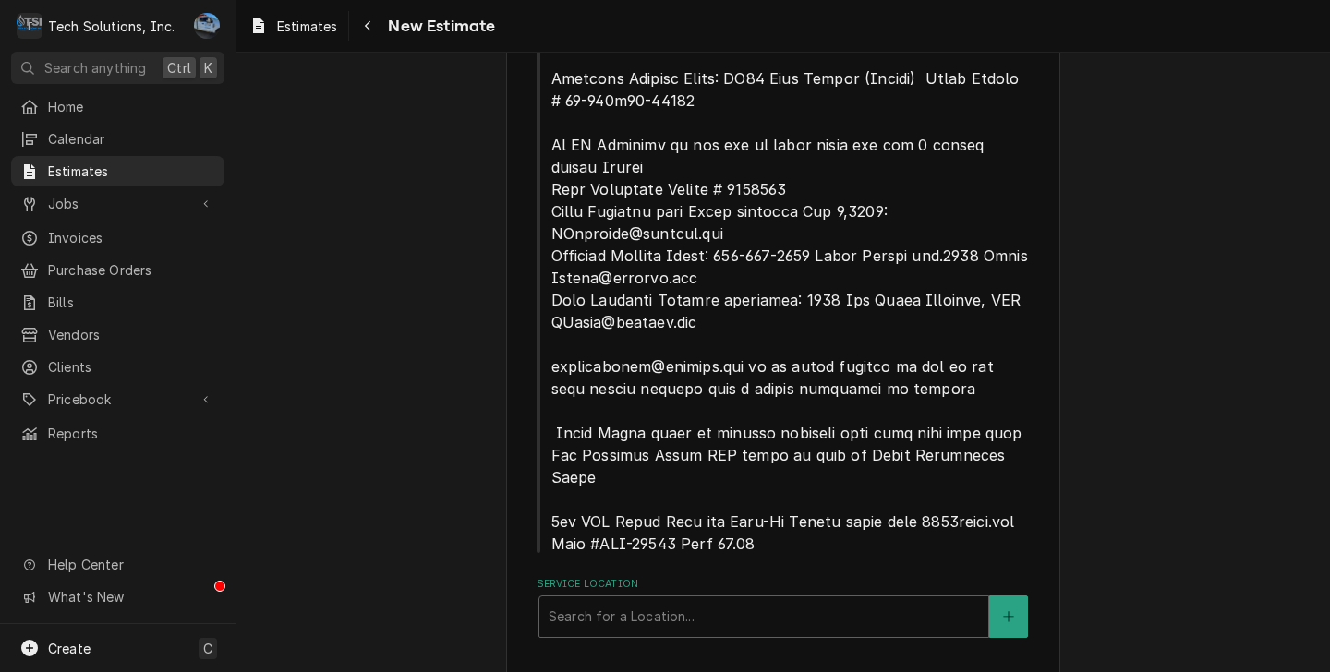
scroll to position [906, 0]
click at [673, 599] on div "Service Location" at bounding box center [763, 615] width 430 height 33
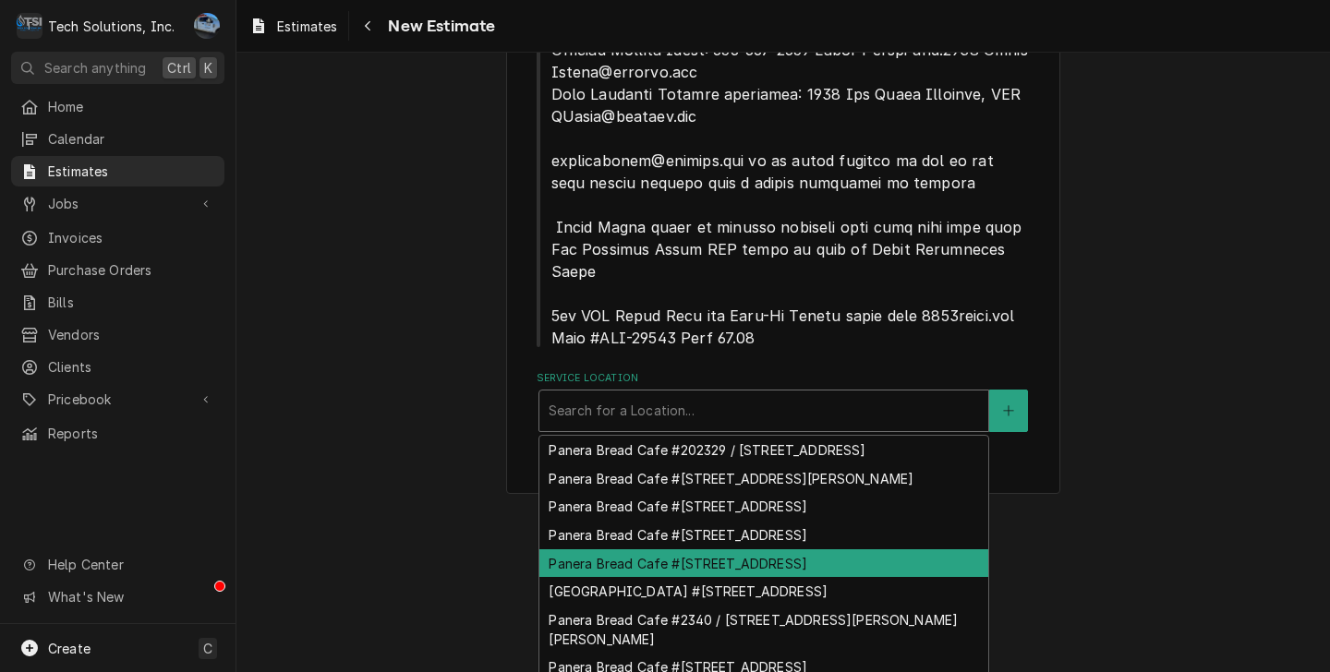
scroll to position [0, 0]
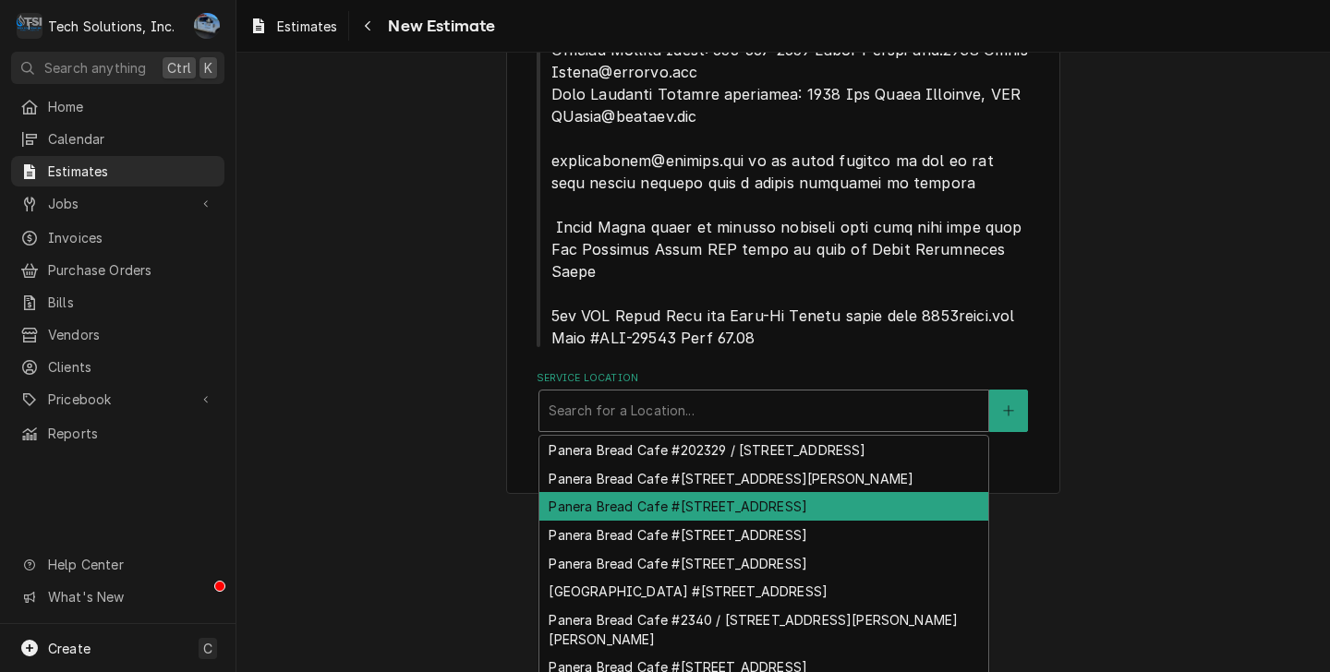
click at [782, 494] on div "Panera Bread Cafe #2325 / 2830 Mountaineer Blvd, Charleston, WV 25309" at bounding box center [763, 506] width 449 height 29
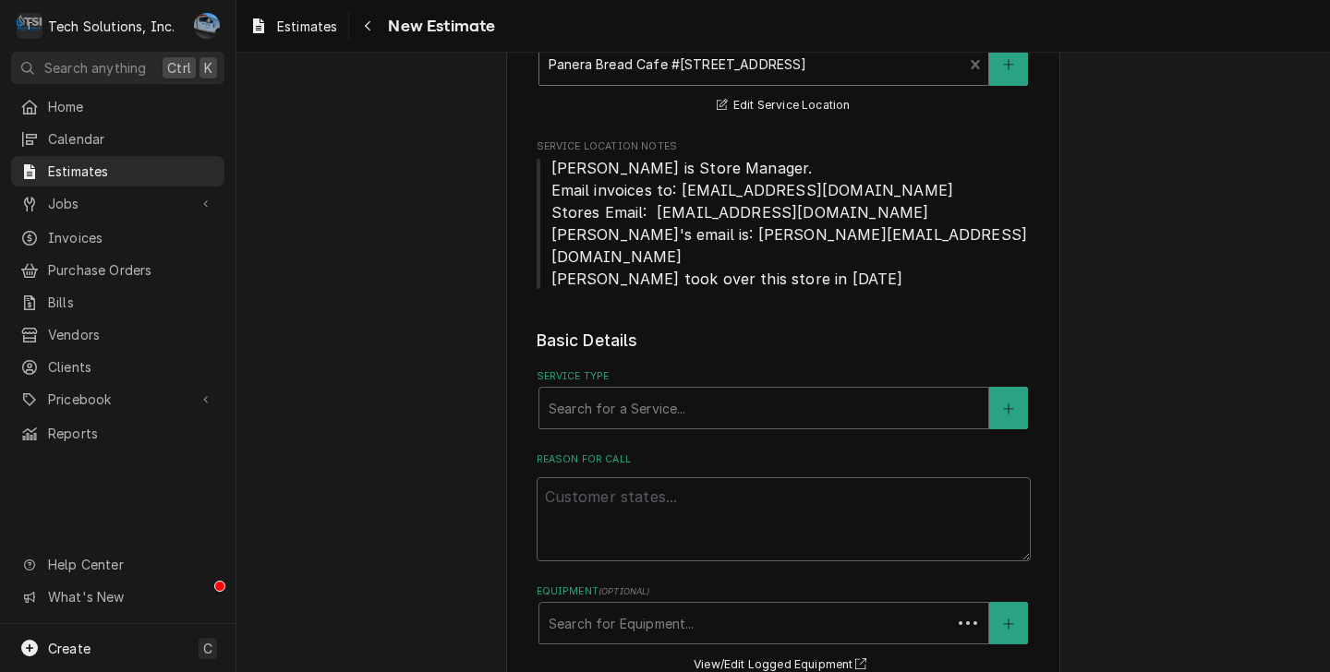
scroll to position [1460, 0]
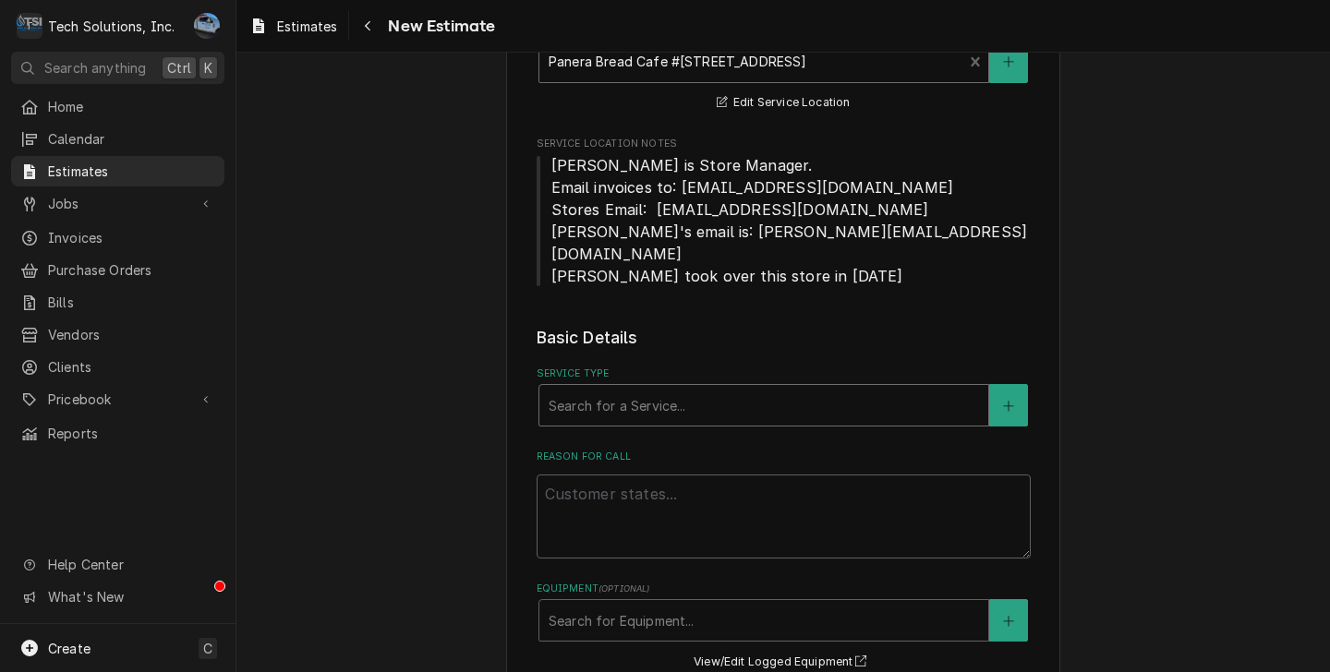
click at [812, 389] on div "Service Type" at bounding box center [763, 405] width 430 height 33
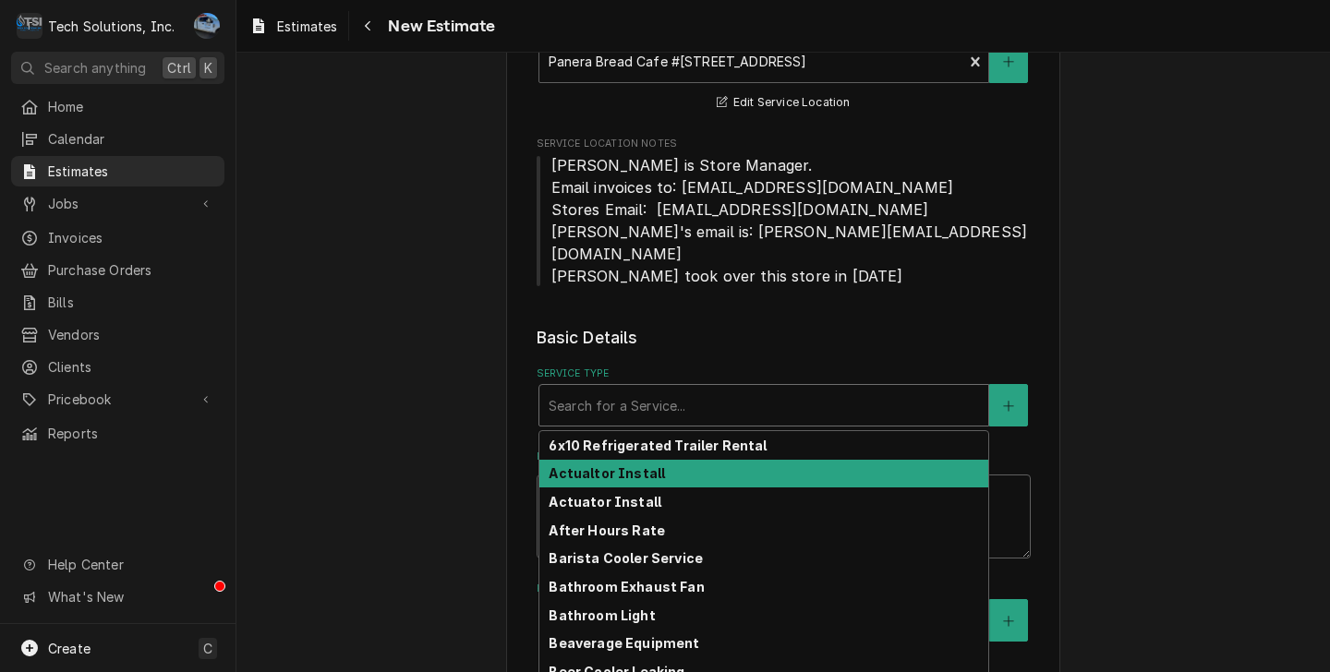
type textarea "x"
type input "W"
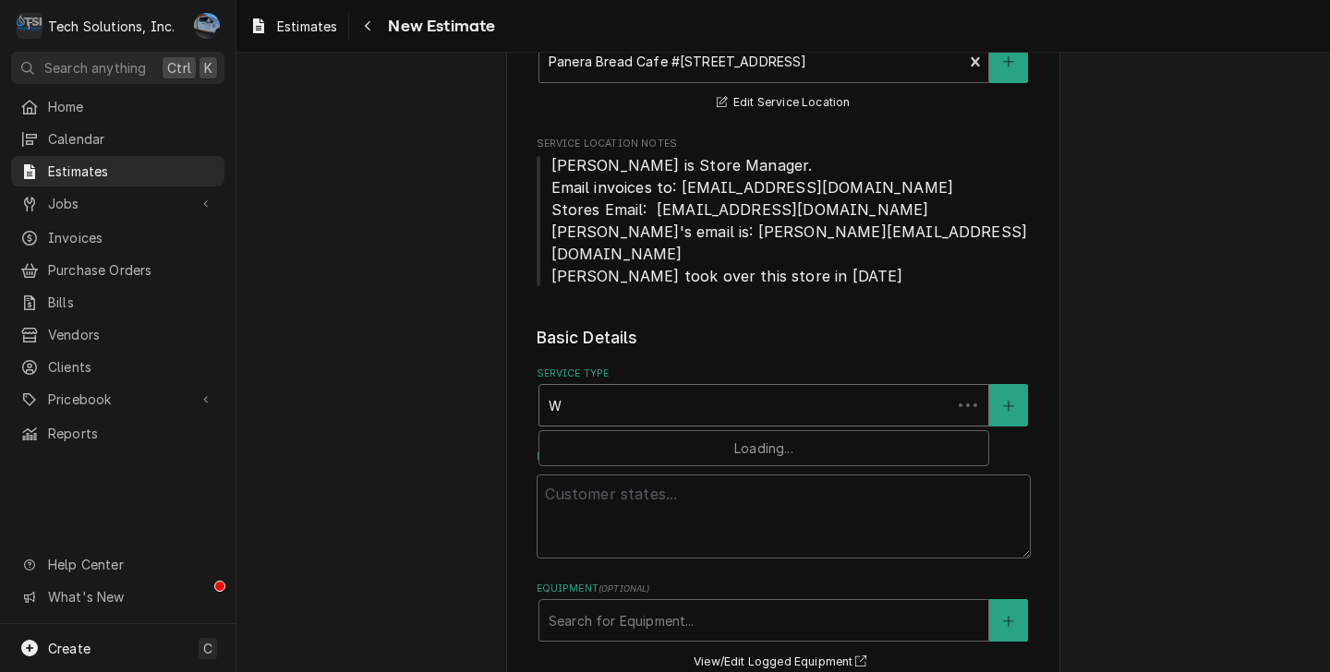
type textarea "x"
type input "Wa"
type textarea "x"
type input "Wal"
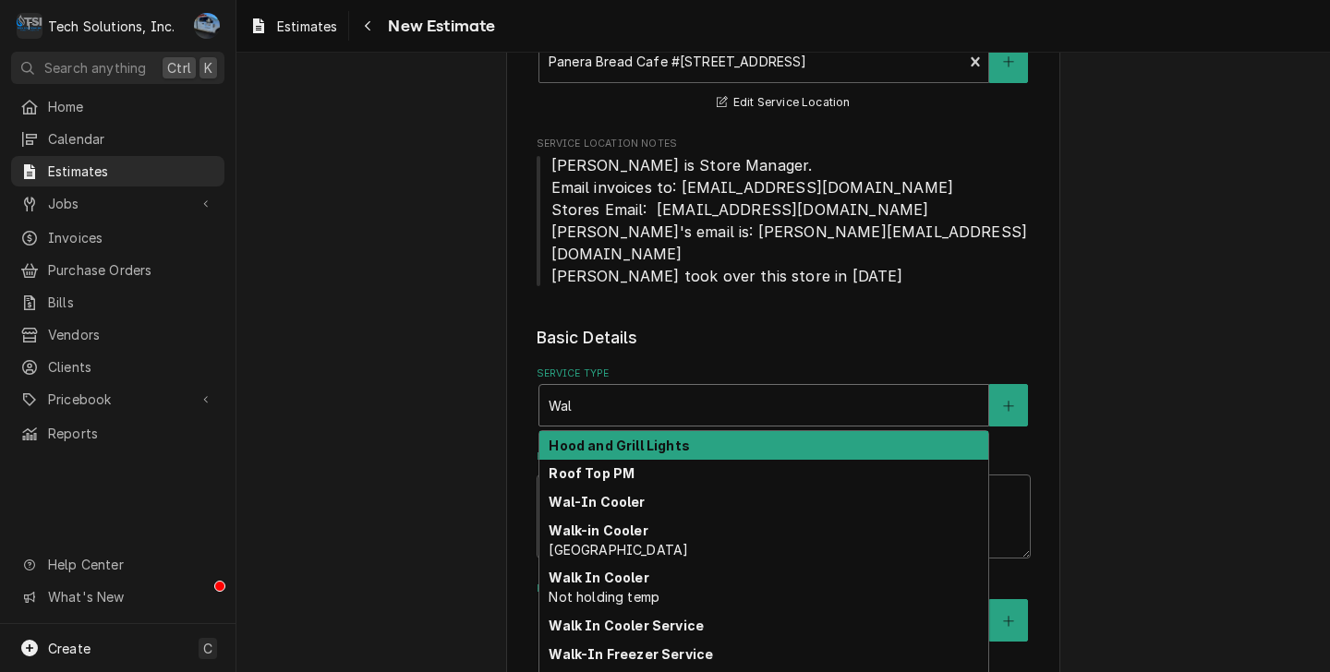
type textarea "x"
type input "Walt"
type textarea "x"
type input "Walte"
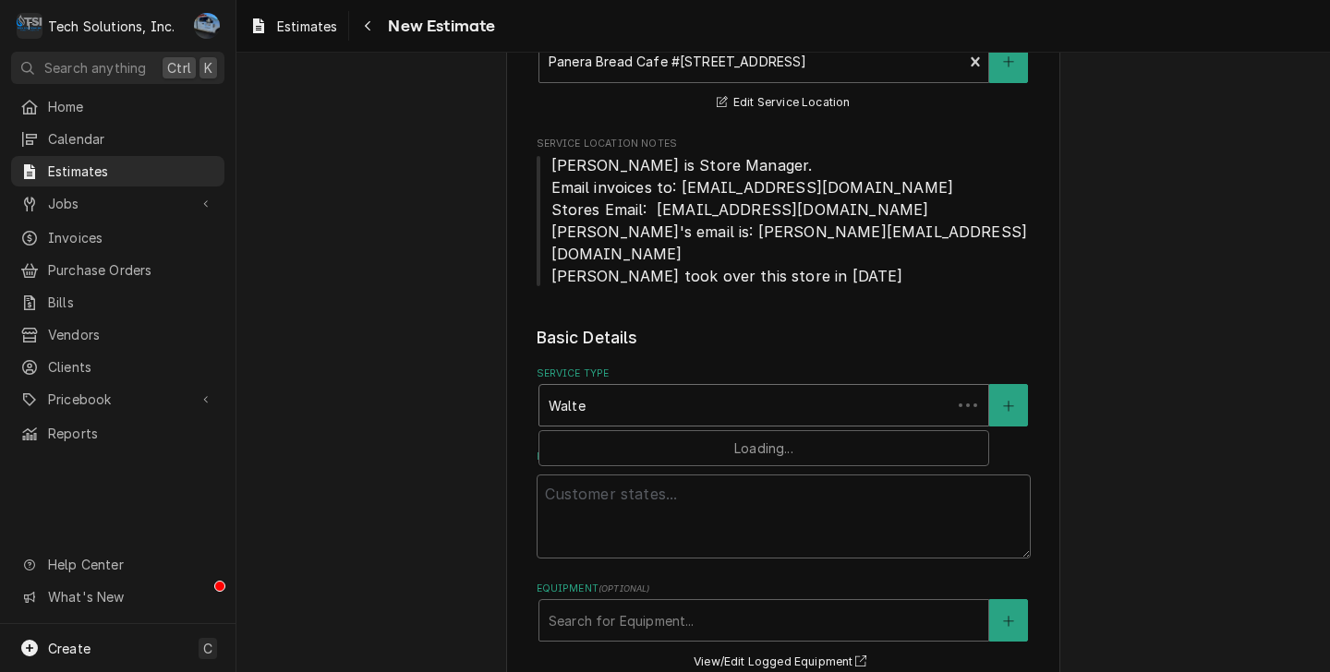
type textarea "x"
type input "Walter"
type textarea "x"
type input "Walte"
type textarea "x"
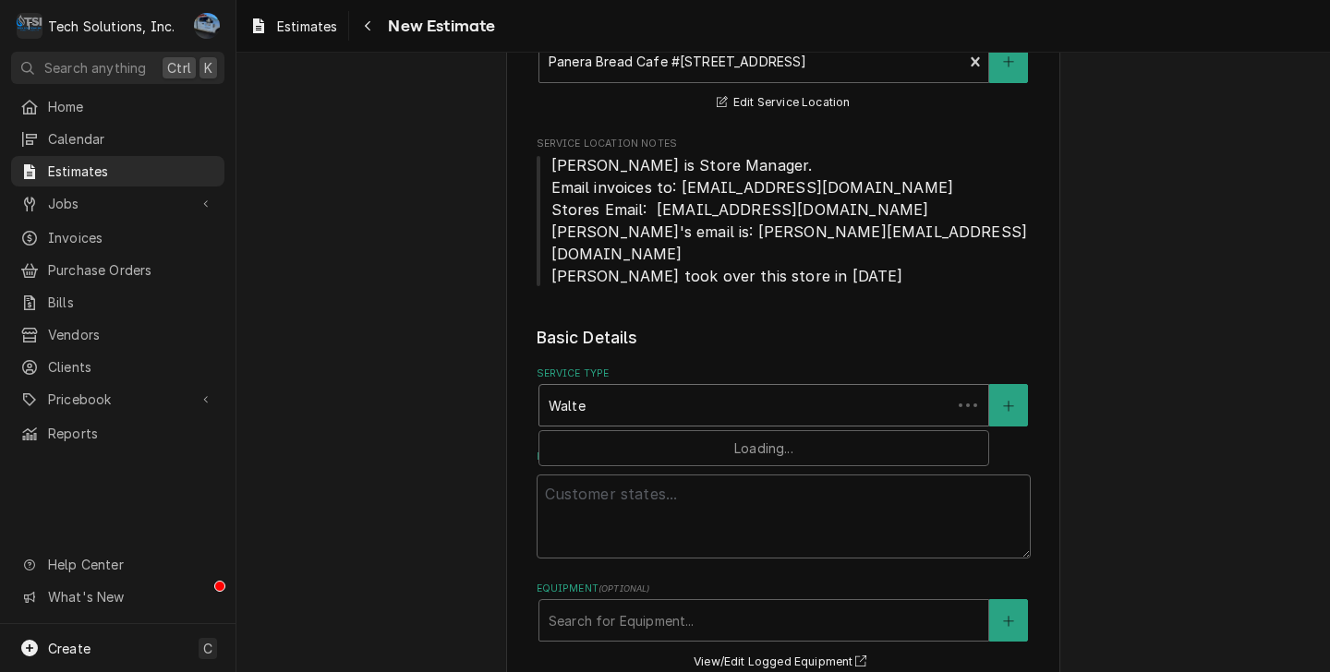
type input "Walt"
type textarea "x"
type input "Wal"
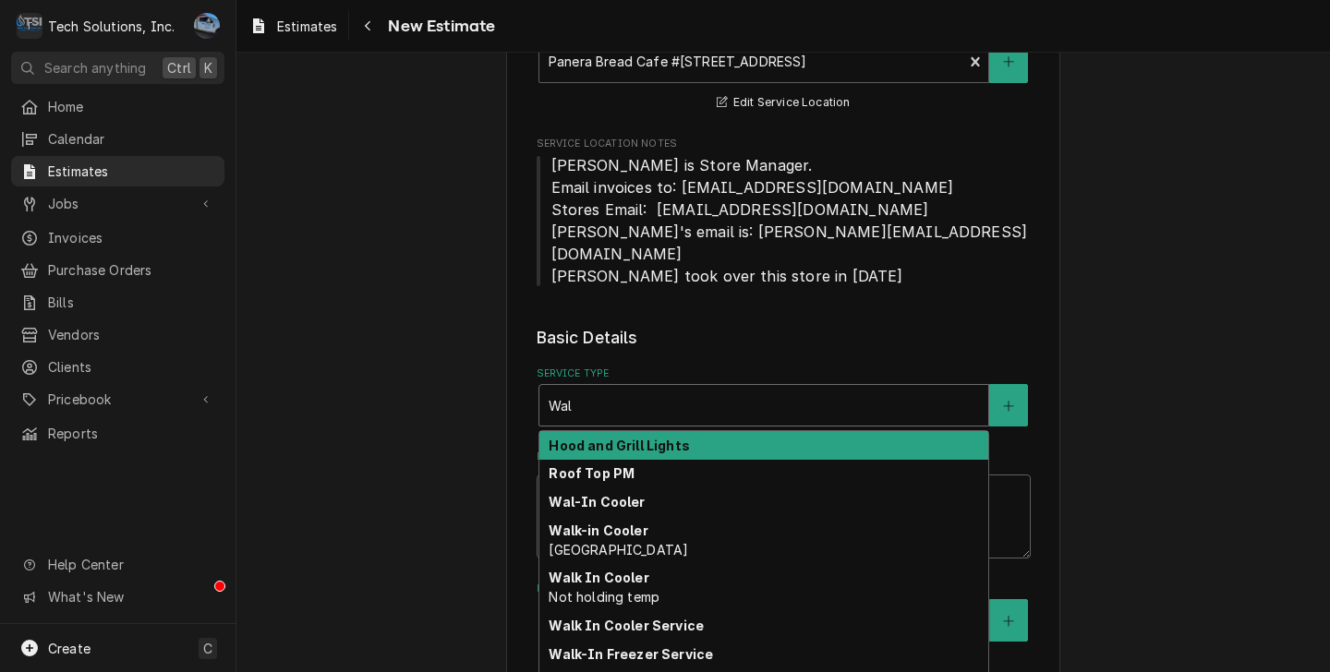
type textarea "x"
type input "Wa"
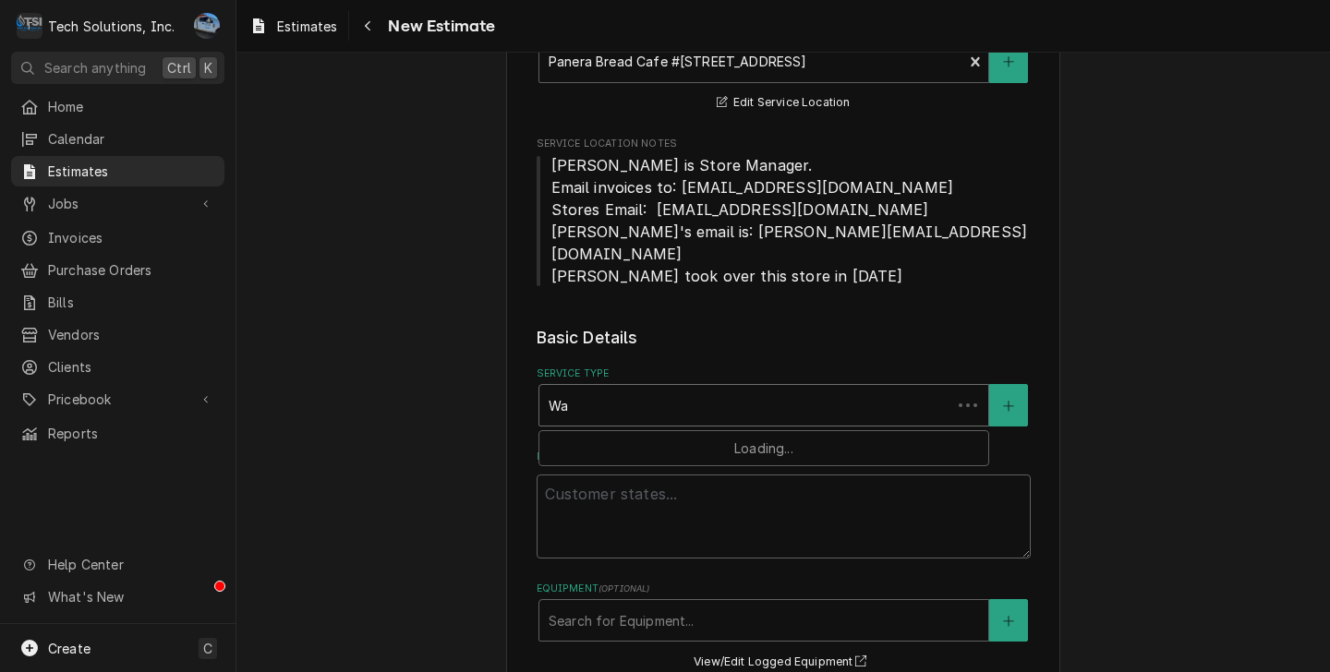
type textarea "x"
type input "W"
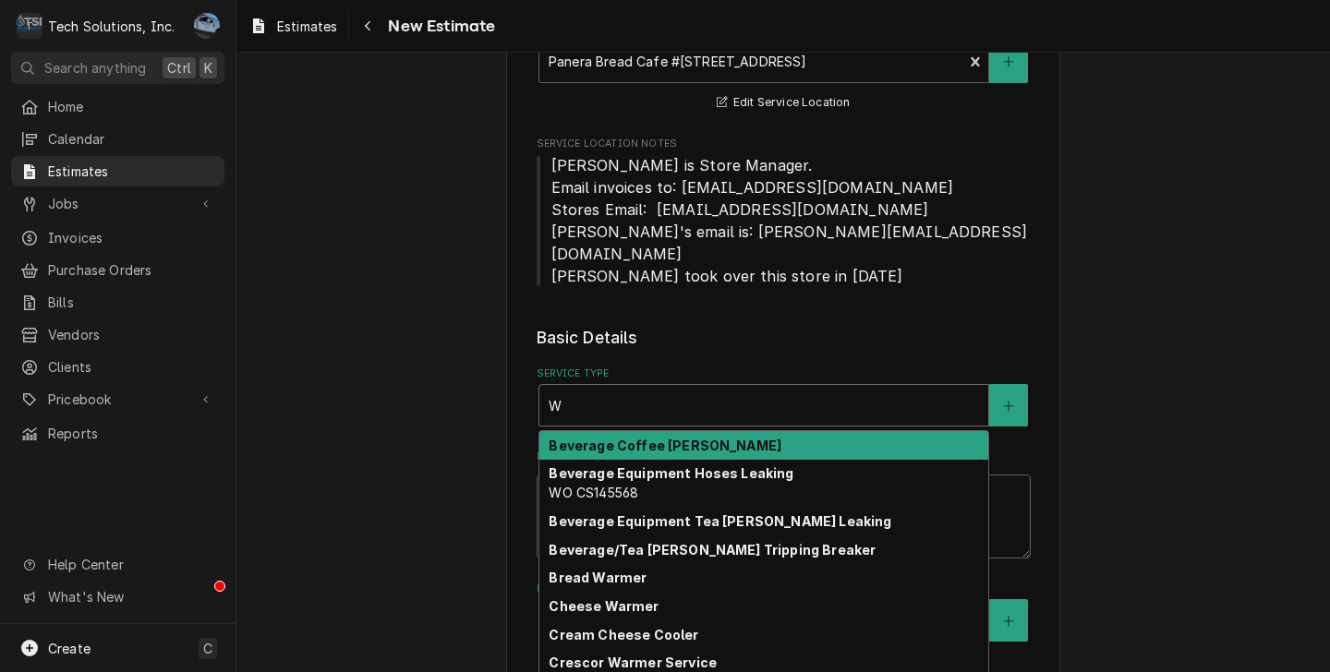
type textarea "x"
type input "Wa"
type textarea "x"
type input "Wat"
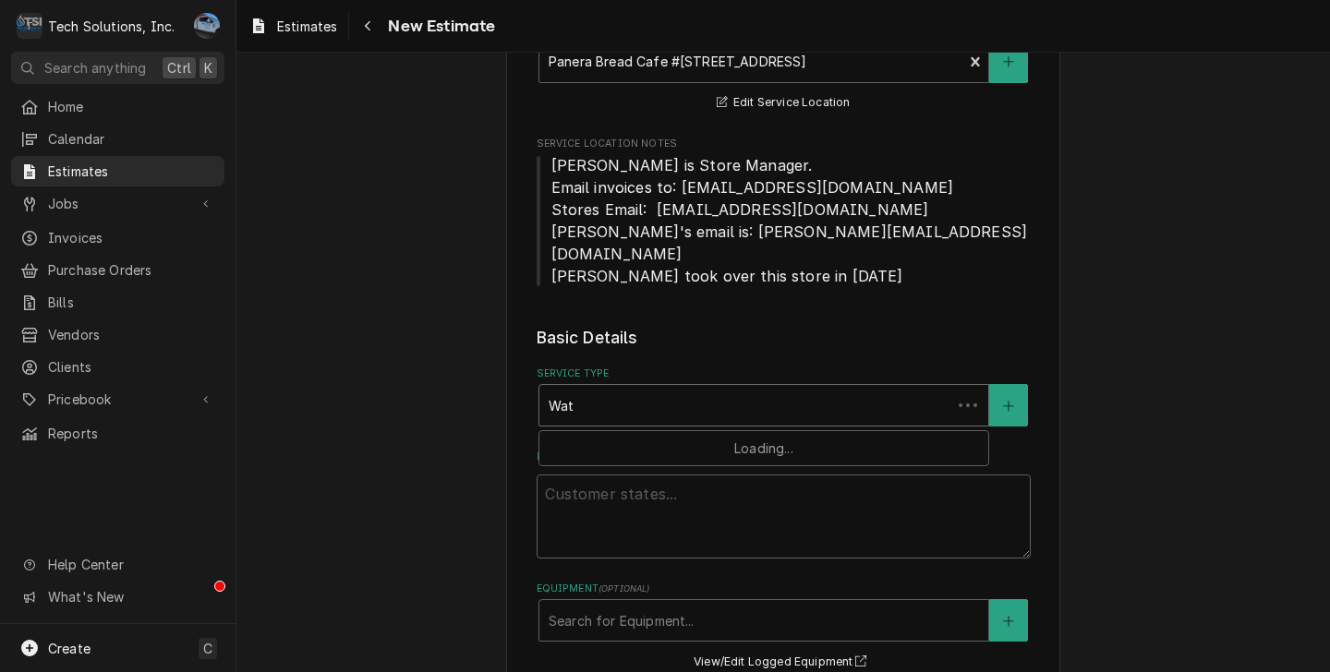
type textarea "x"
type input "Wate"
type textarea "x"
type input "Water"
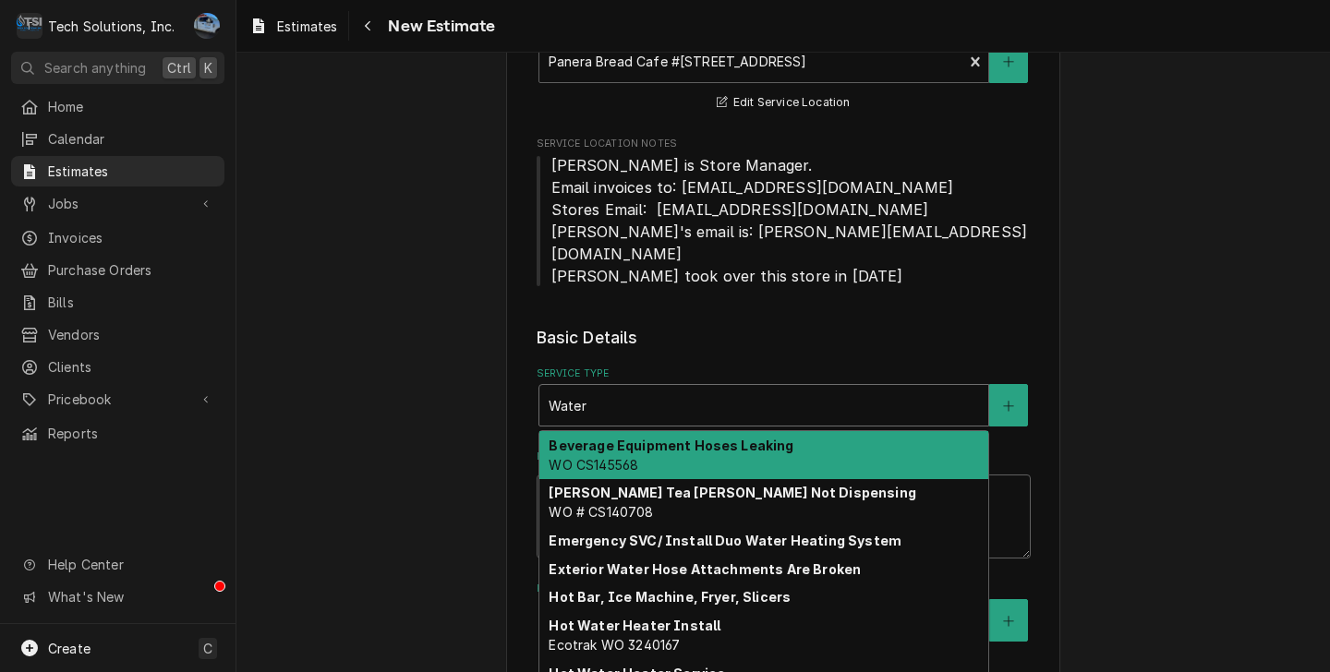
type textarea "x"
type input "Water"
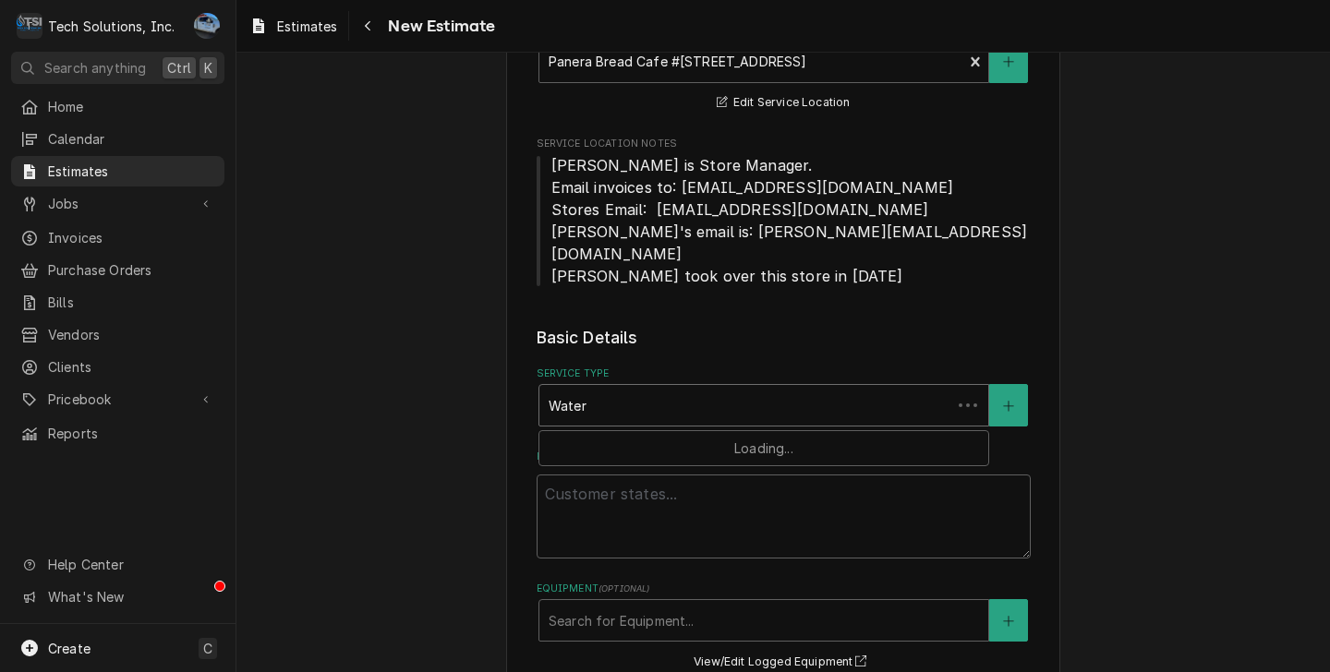
type textarea "x"
type input "Water F"
type textarea "x"
type input "Water Fi"
type textarea "x"
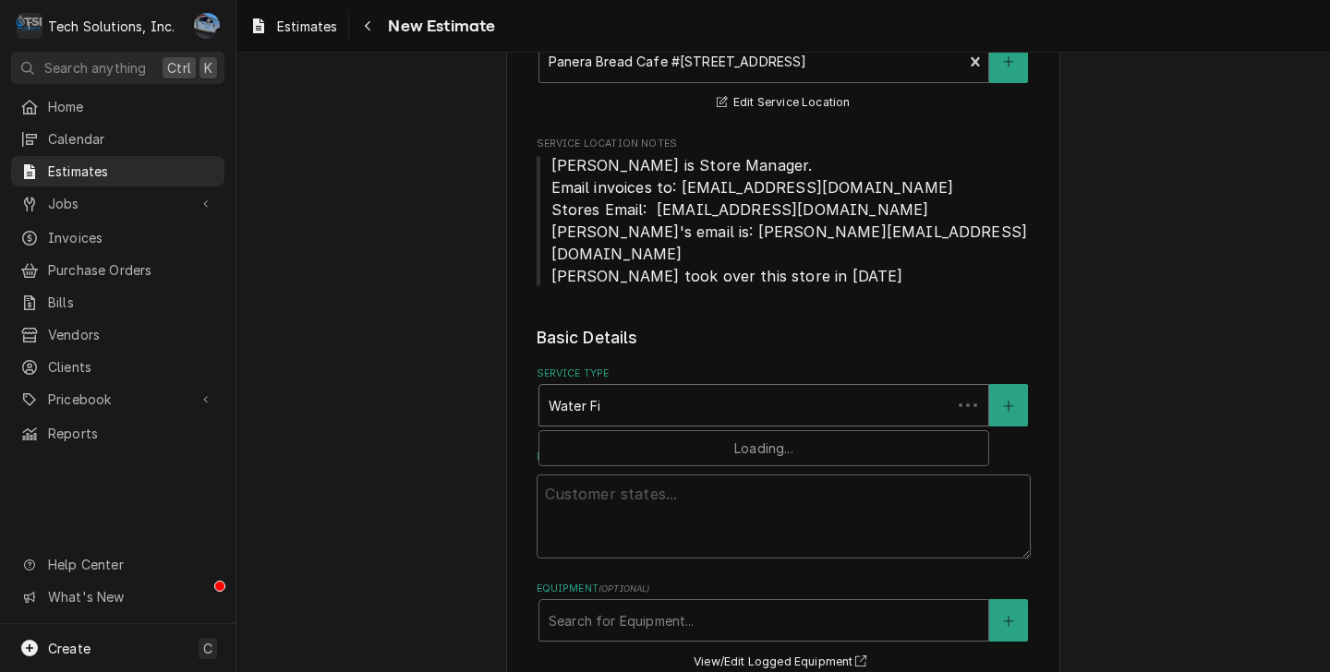
type input "Water Fil"
type textarea "x"
type input "Water Filt"
type textarea "x"
type input "Water Filte"
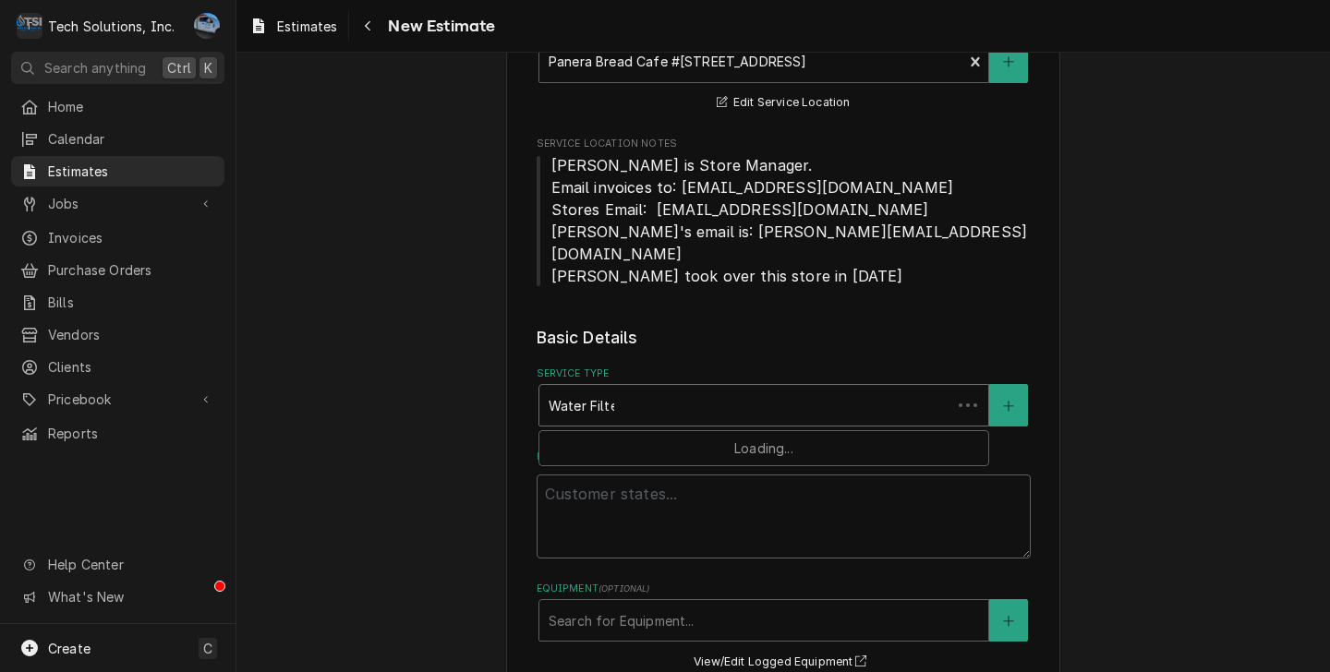
type textarea "x"
type input "Water Filter"
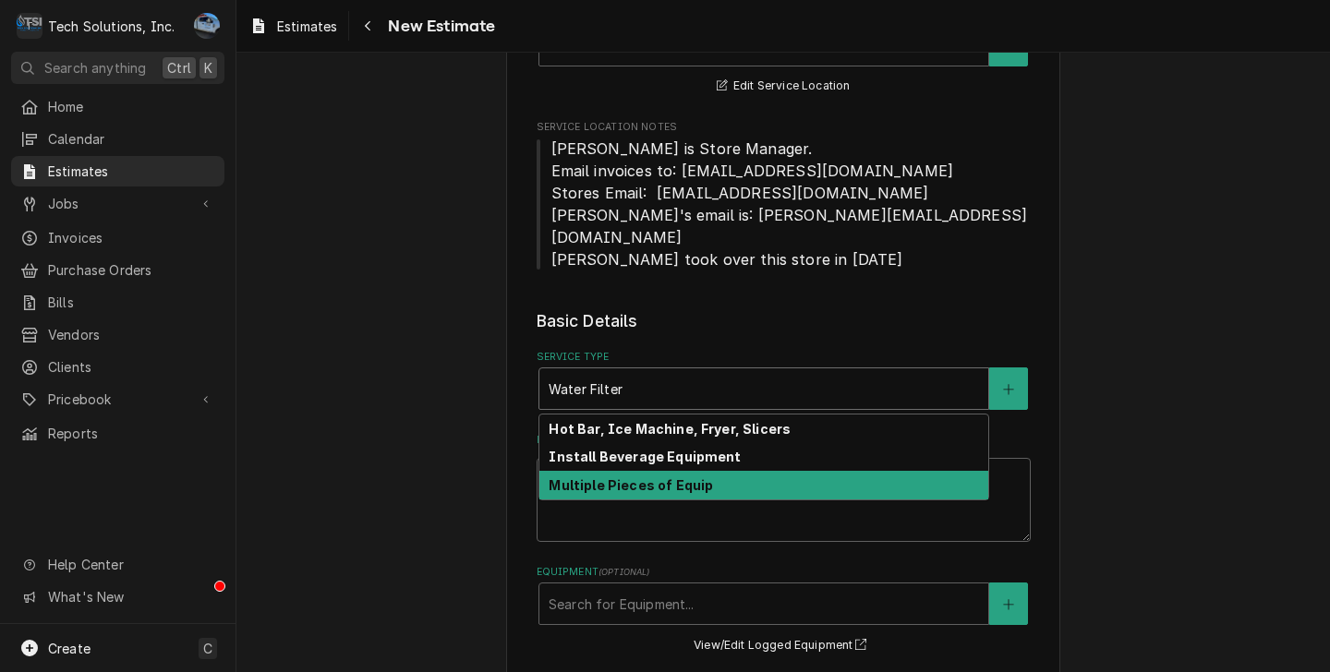
scroll to position [1477, 0]
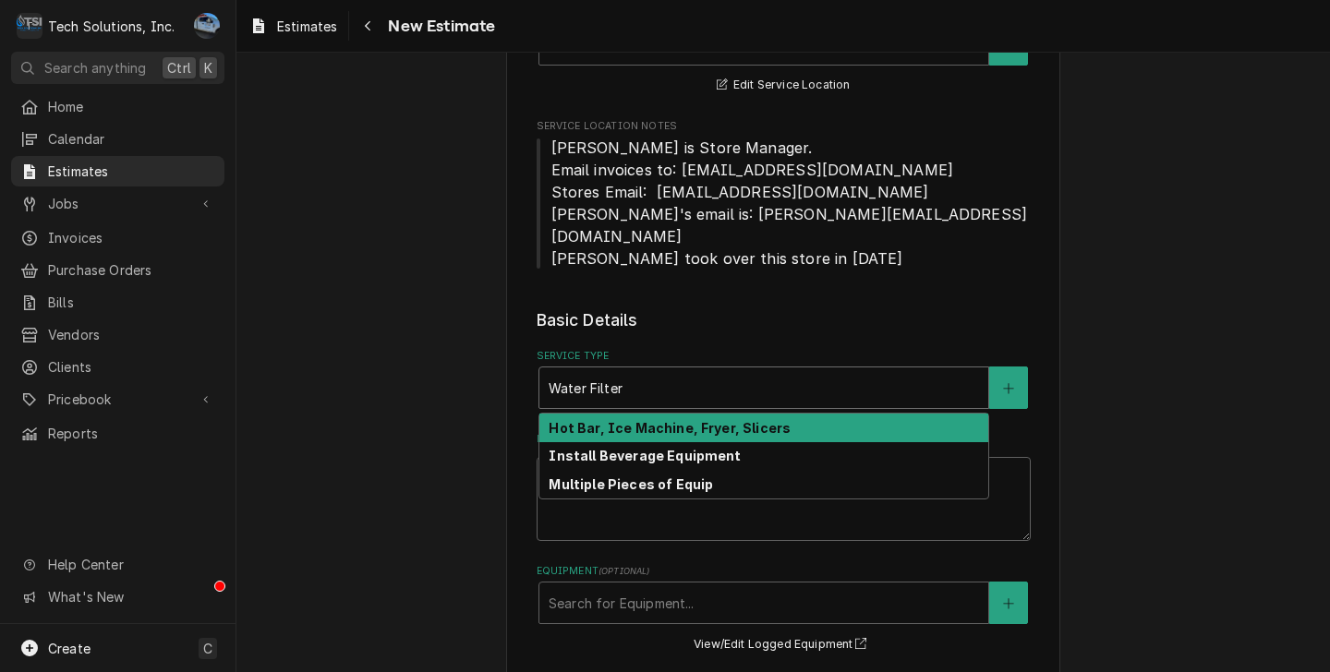
type textarea "x"
type input "Water Filter"
type textarea "x"
type input "Water Filter I"
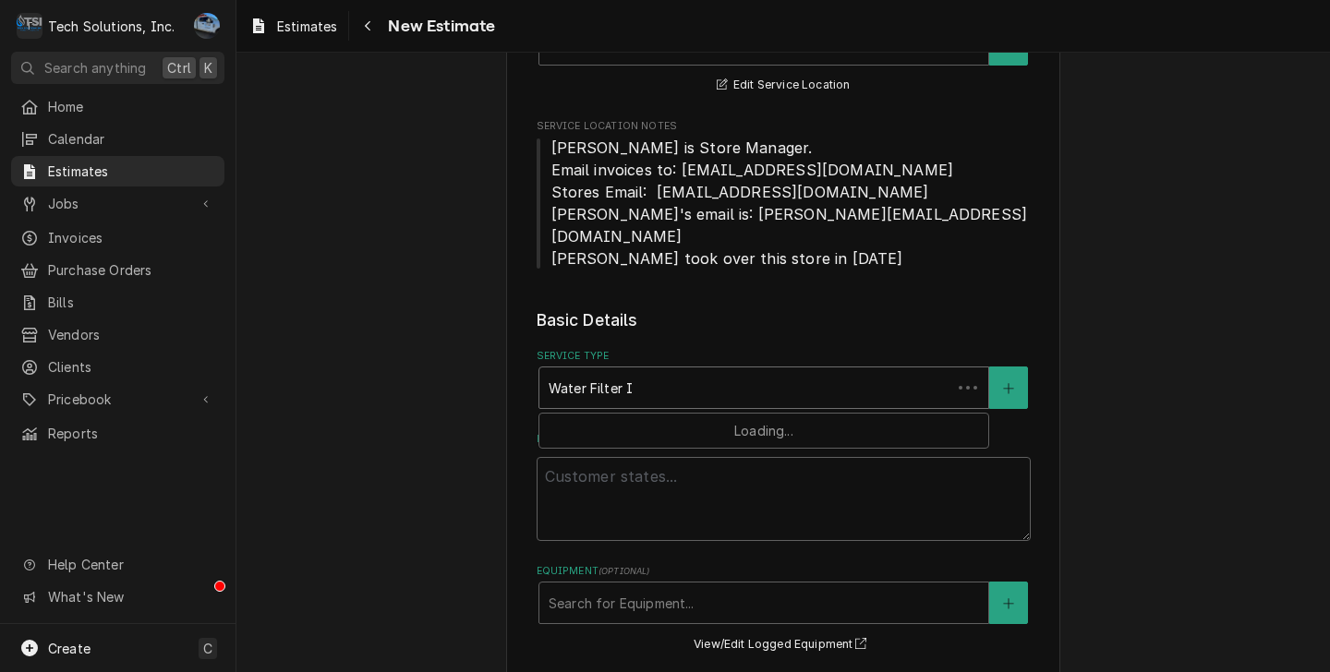
type textarea "x"
type input "Water Filter In"
type textarea "x"
type input "Water Filter Ins"
type textarea "x"
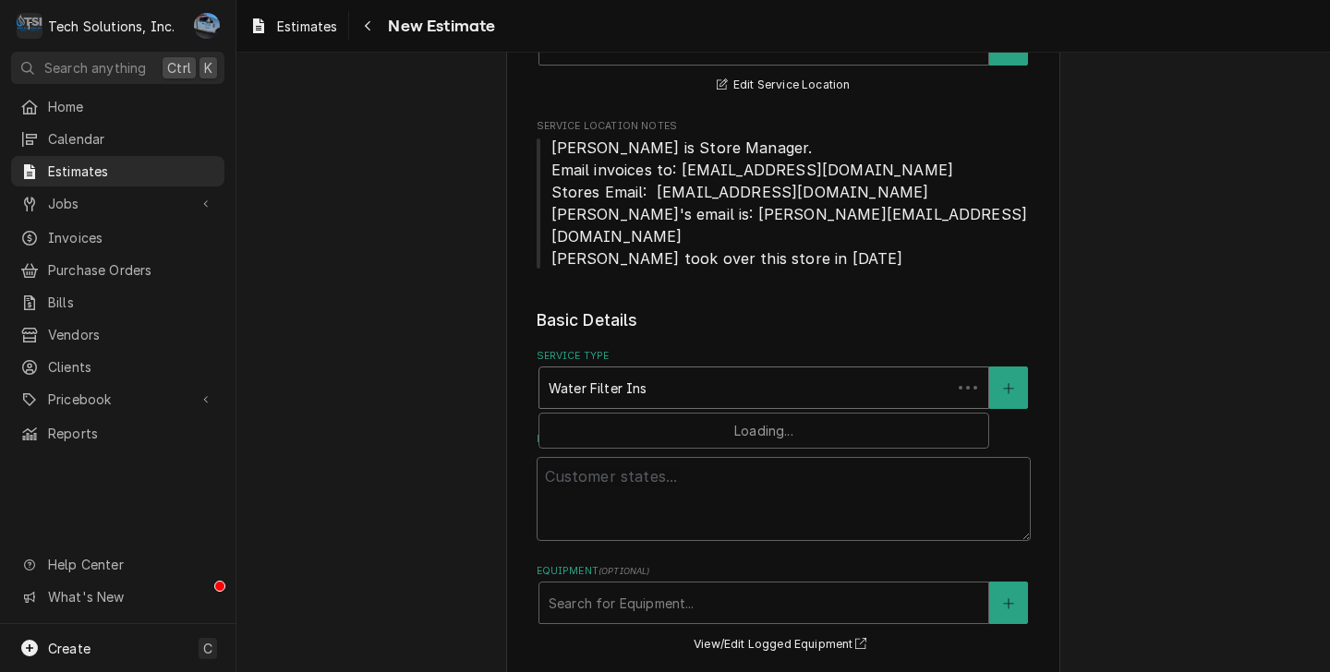
type input "Water Filter Inst"
type textarea "x"
type input "Water Filter Insta"
type textarea "x"
type input "Water Filter Instal"
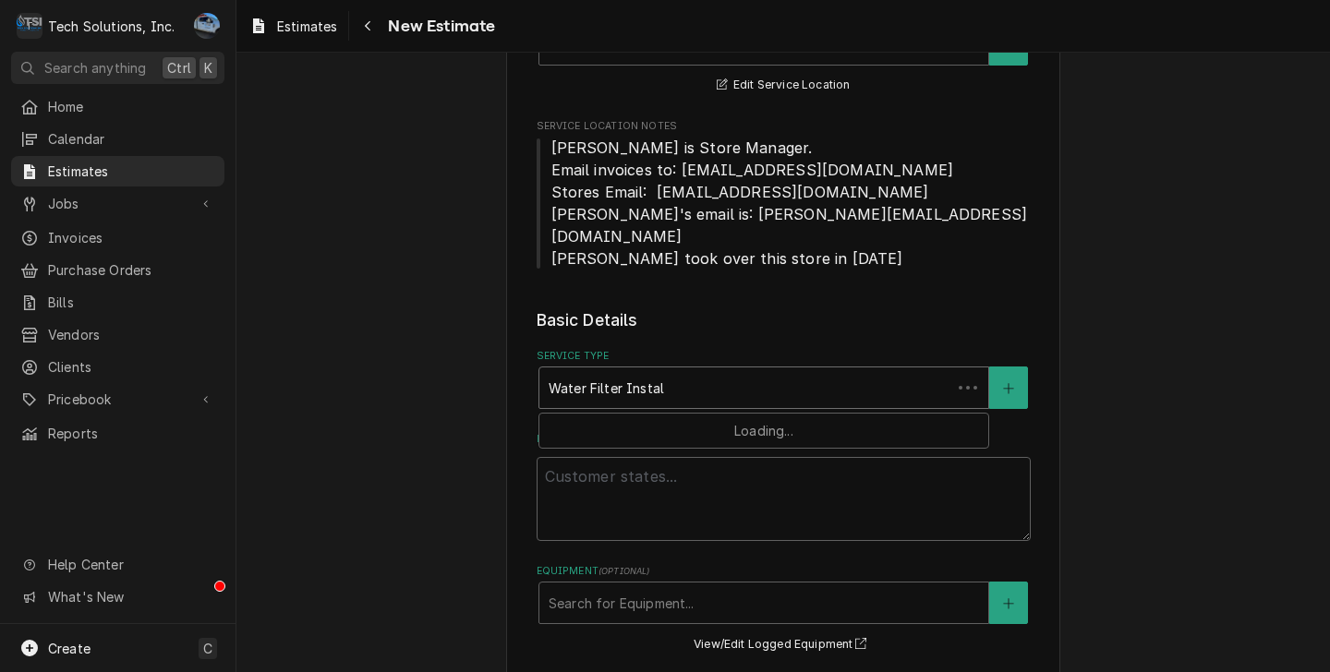
type textarea "x"
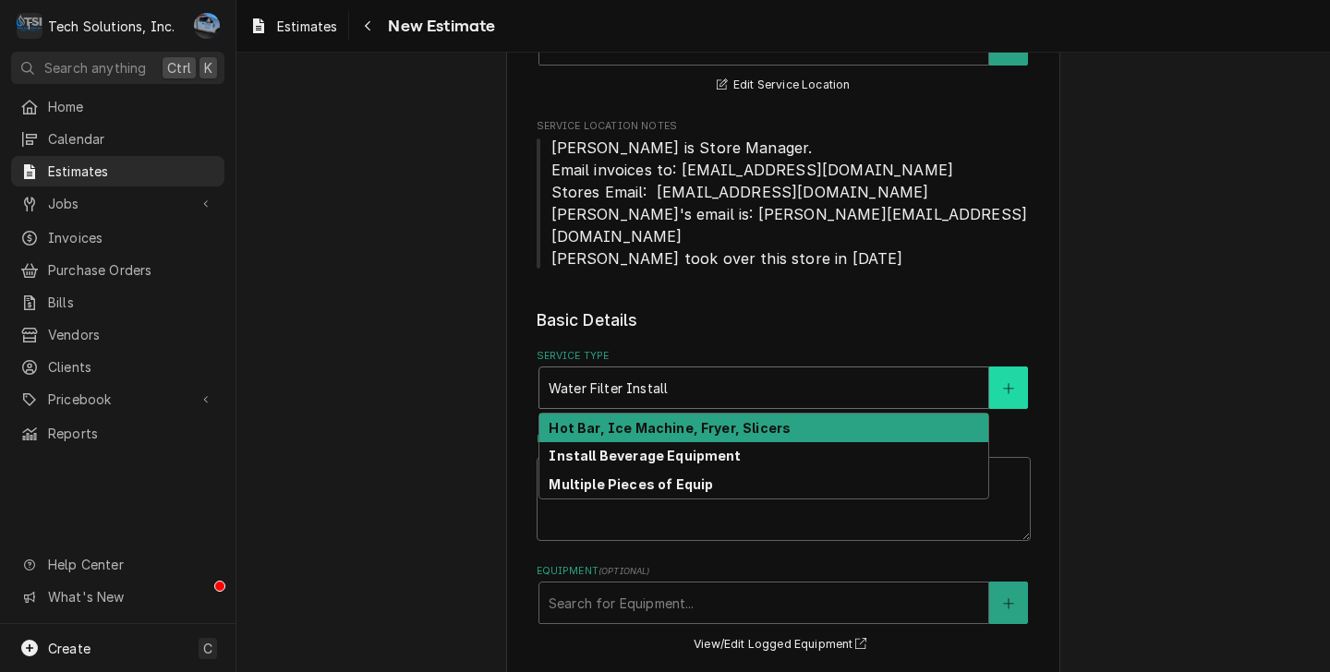
type input "Water Filter Install"
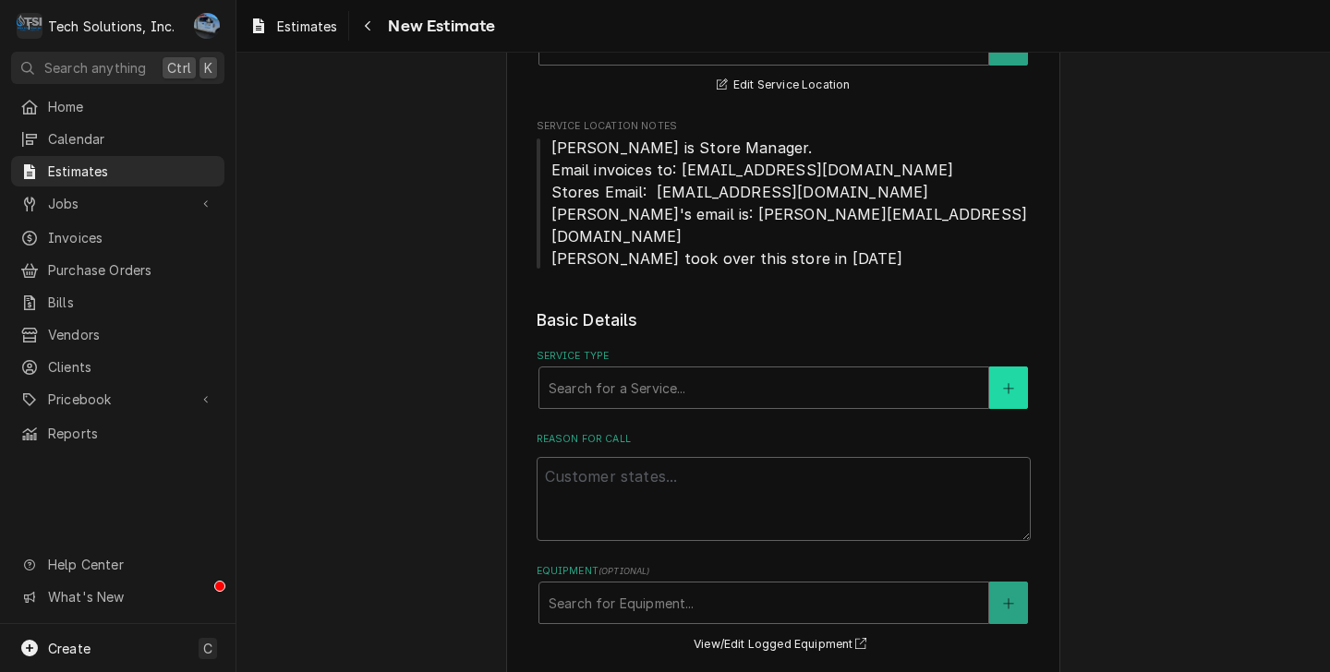
click at [1008, 367] on button "Service Type" at bounding box center [1008, 388] width 39 height 42
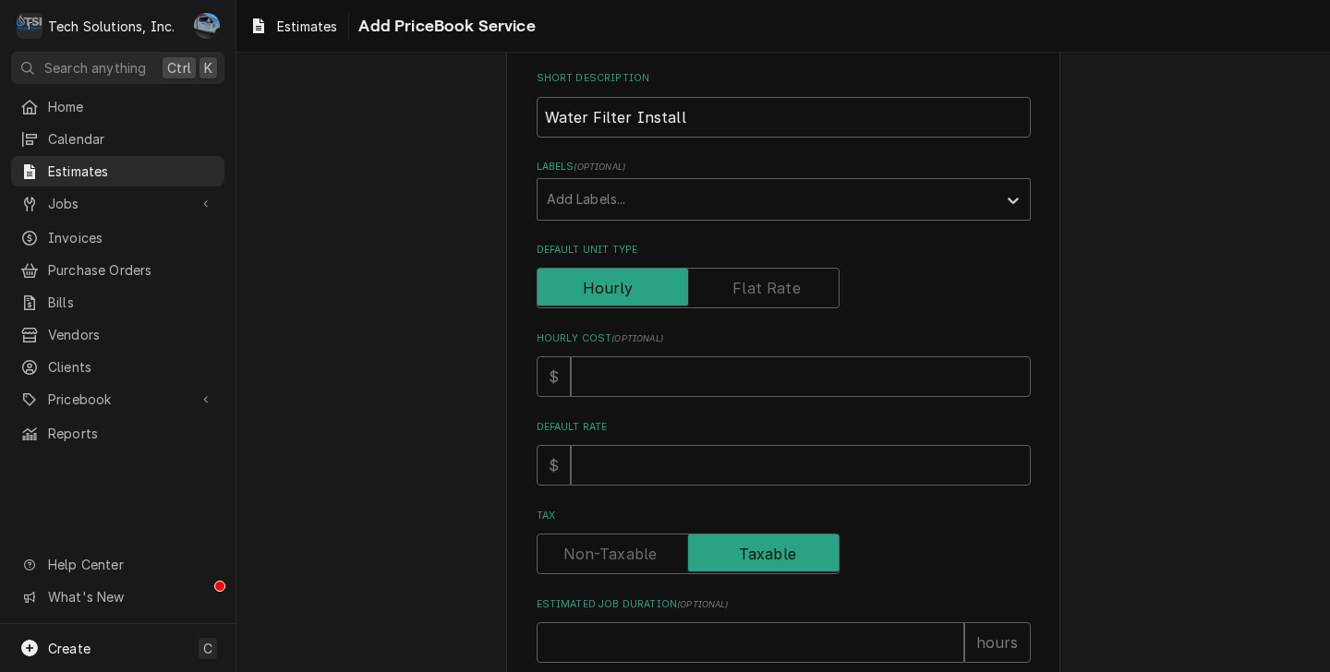
scroll to position [277, 0]
click at [637, 368] on input "Hourly Cost ( optional )" at bounding box center [801, 375] width 460 height 41
click at [1125, 285] on div "Please provide the following information to create a PriceBook item. Active Sta…" at bounding box center [782, 417] width 1093 height 1244
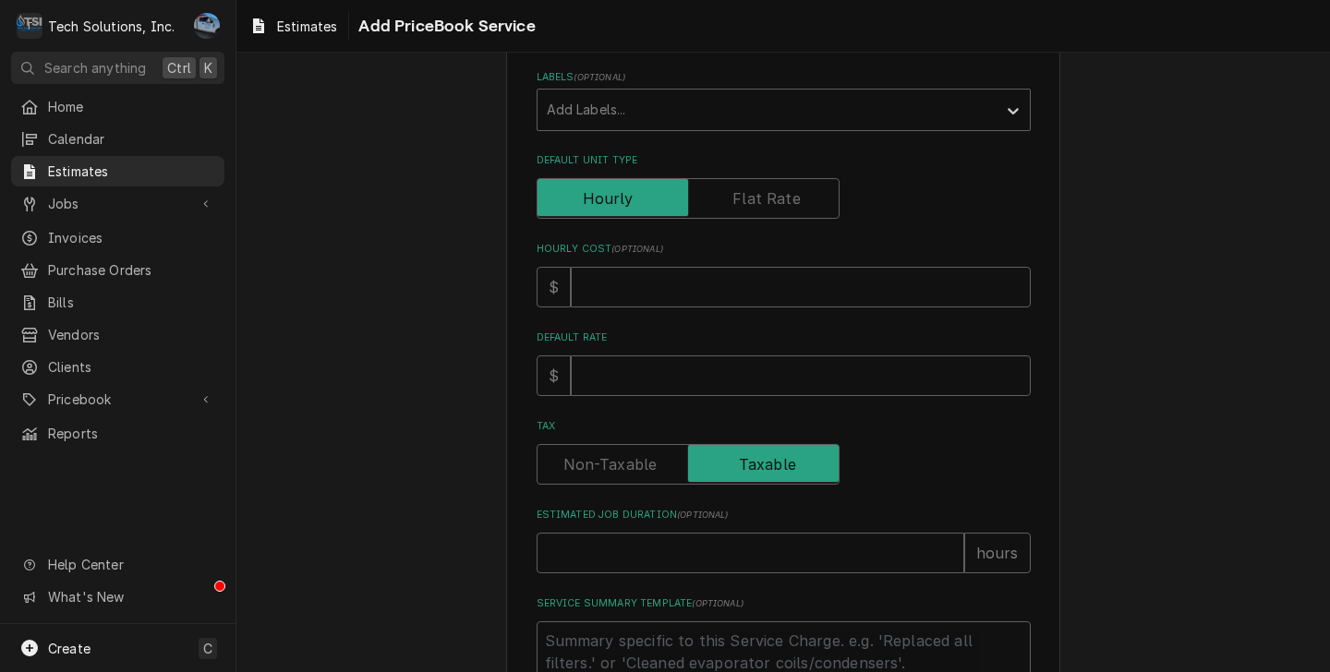
scroll to position [369, 0]
click at [606, 379] on input "Default Rate" at bounding box center [801, 372] width 460 height 41
type textarea "x"
type input "6"
type textarea "x"
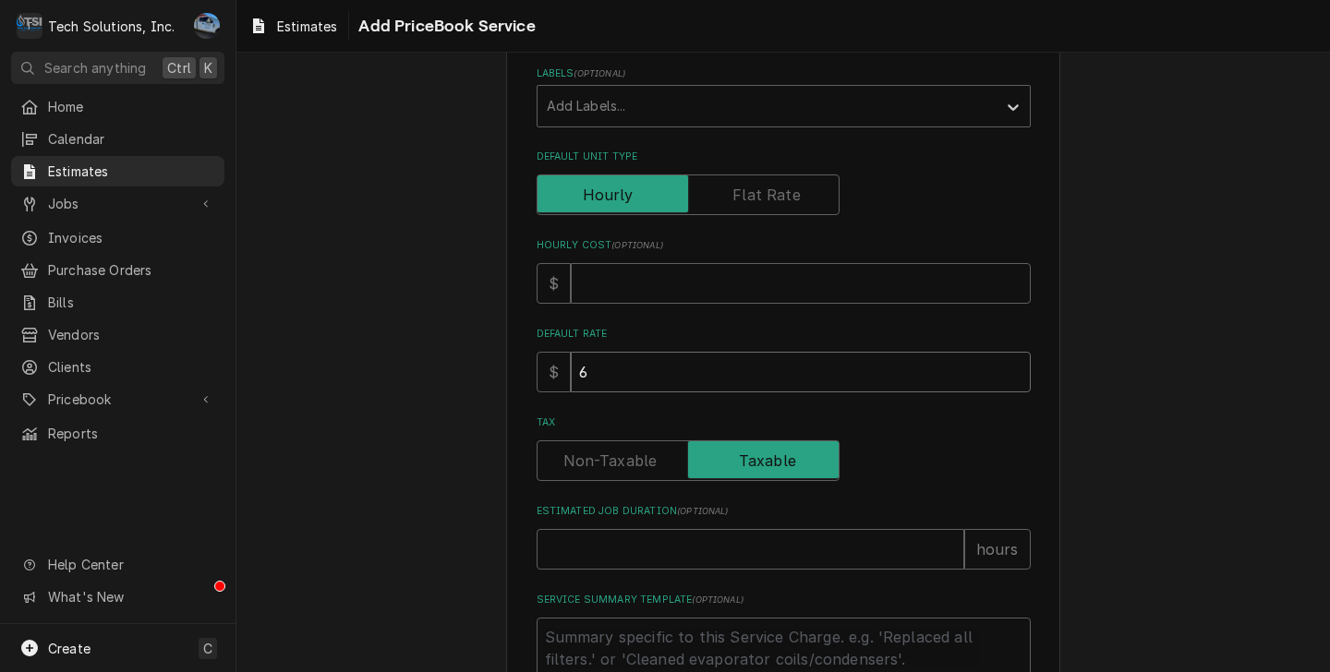
type input "60"
type textarea "x"
type input "6"
type textarea "x"
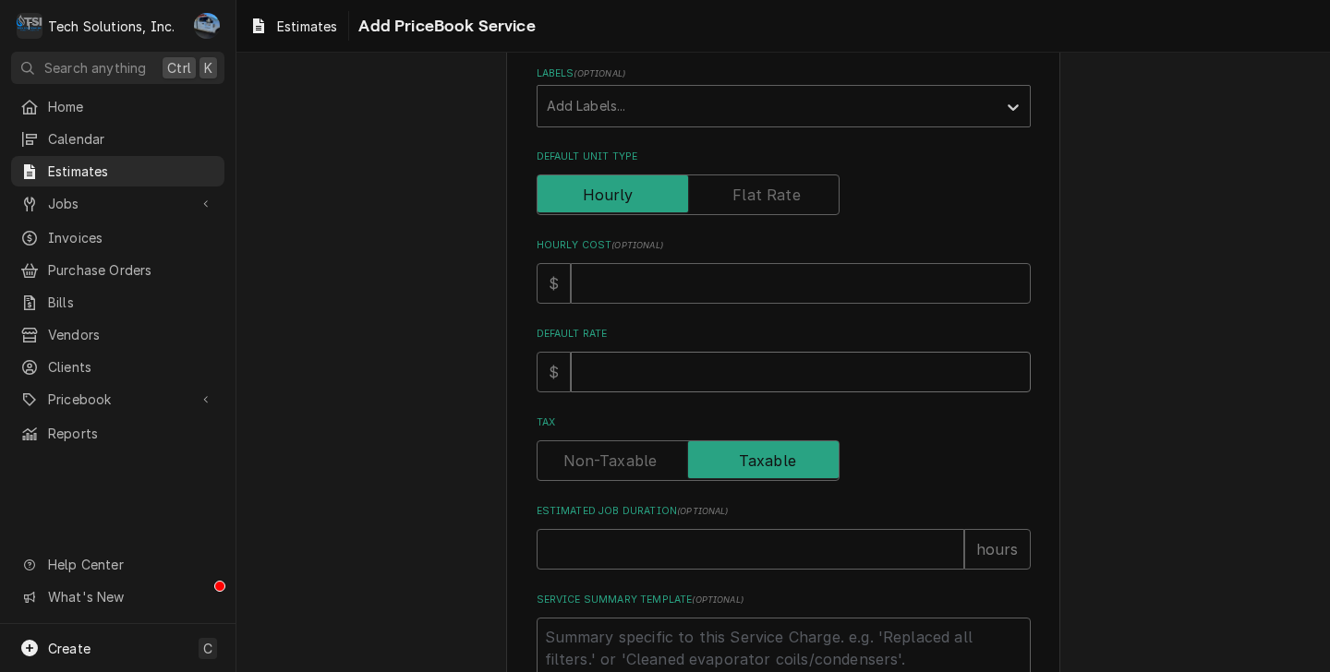
type input "9"
type textarea "x"
type input "90"
type textarea "x"
type input "90"
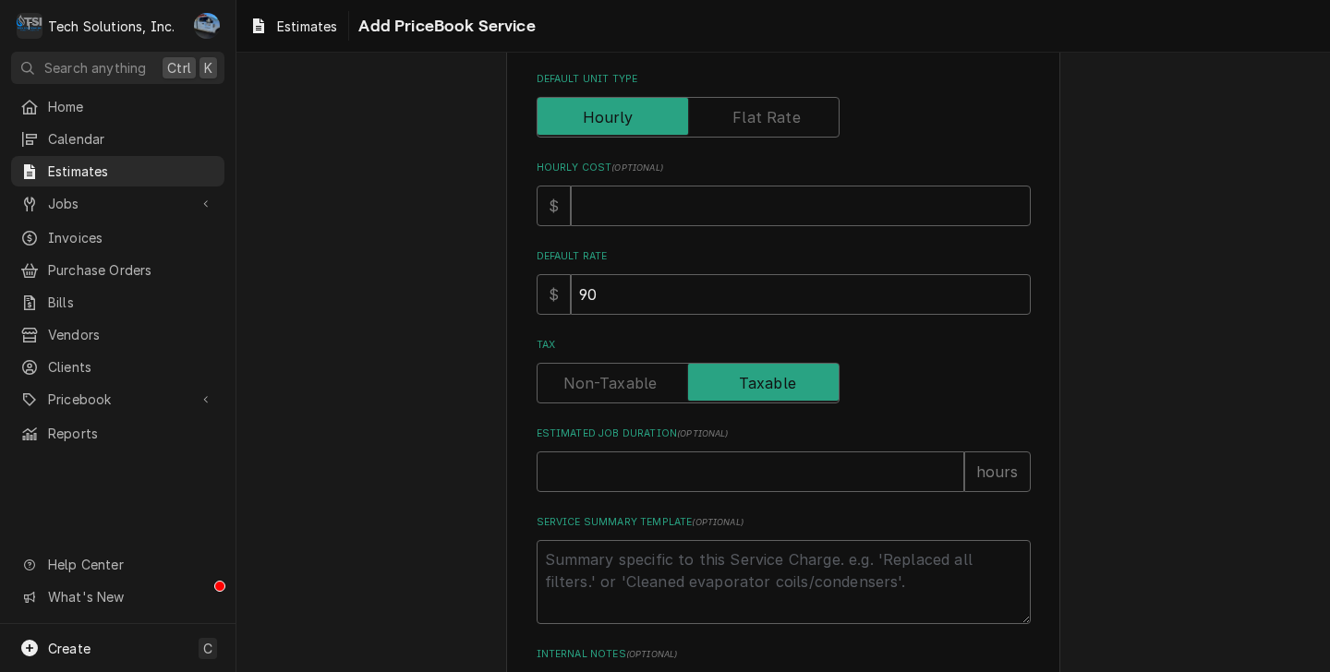
scroll to position [554, 0]
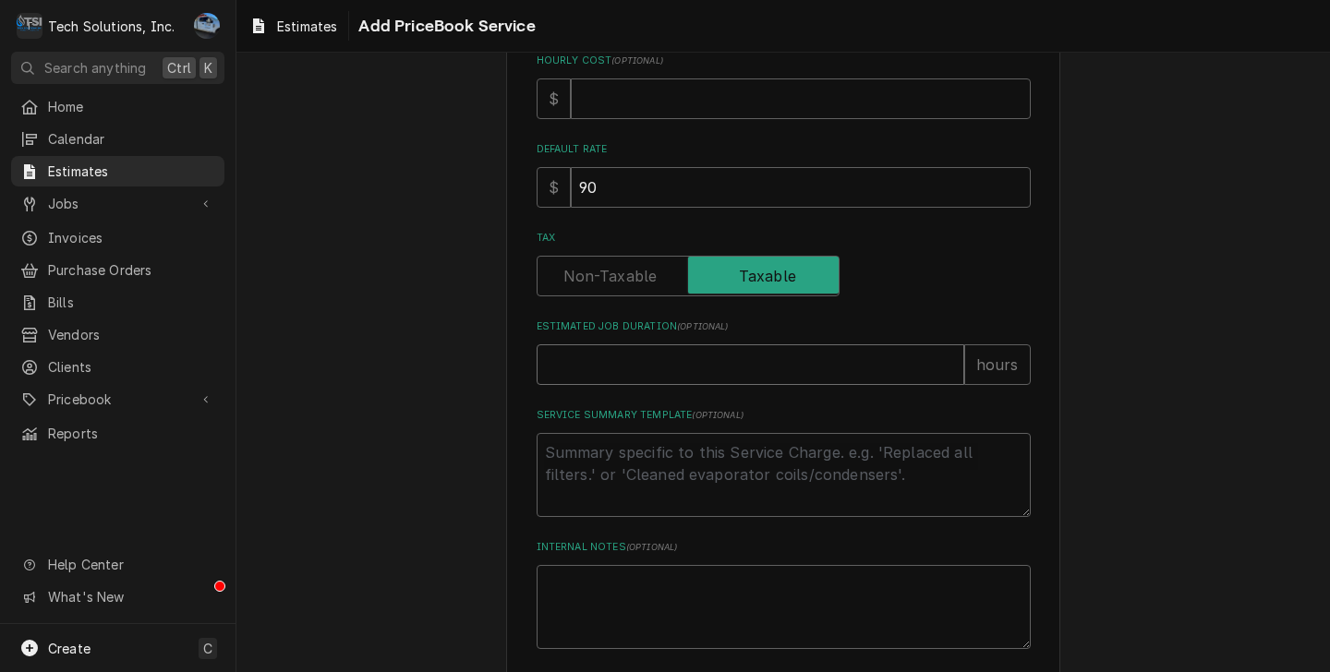
click at [671, 373] on input "Estimated Job Duration ( optional )" at bounding box center [749, 364] width 427 height 41
click at [1210, 256] on div "Please provide the following information to create a PriceBook item. Active Sta…" at bounding box center [782, 140] width 1093 height 1244
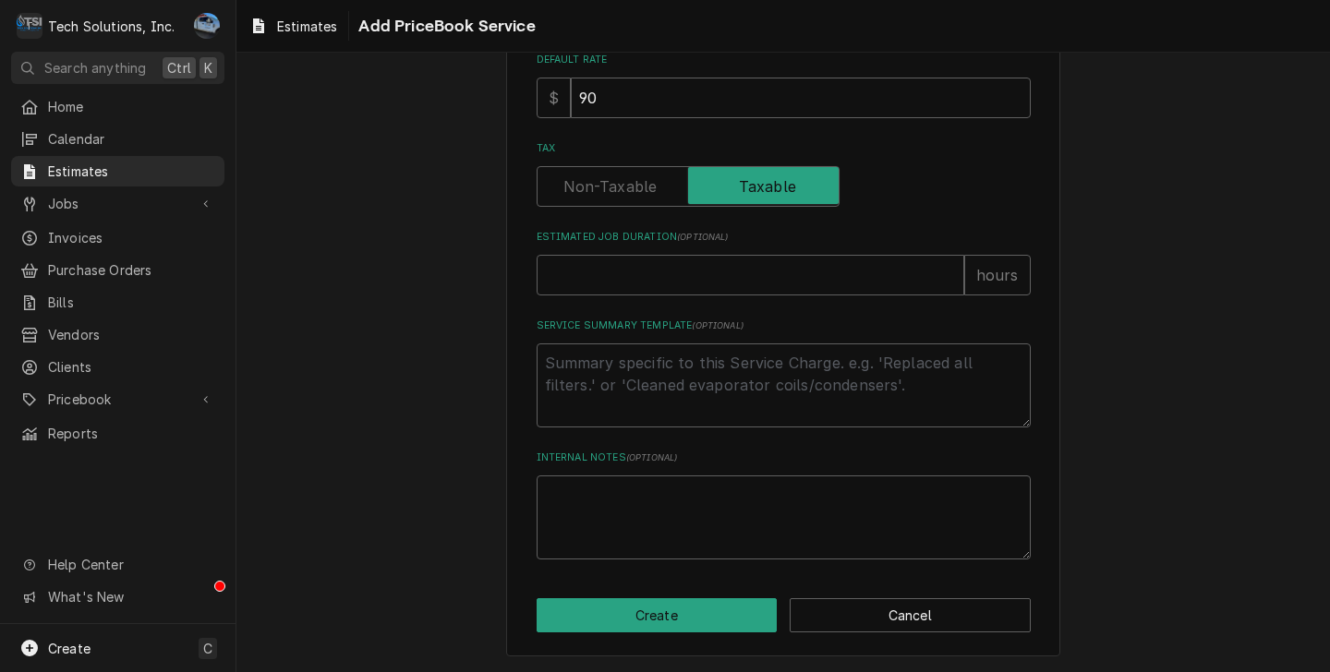
scroll to position [645, 0]
click at [695, 620] on button "Create" at bounding box center [656, 615] width 241 height 34
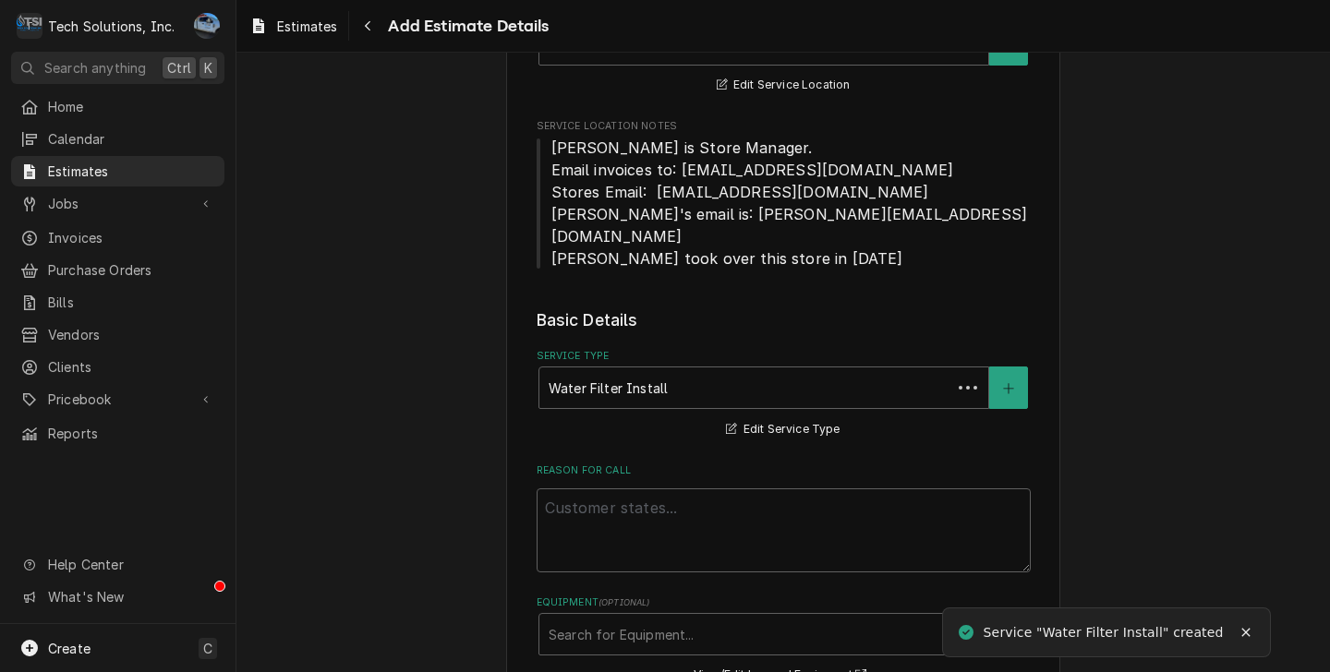
type textarea "x"
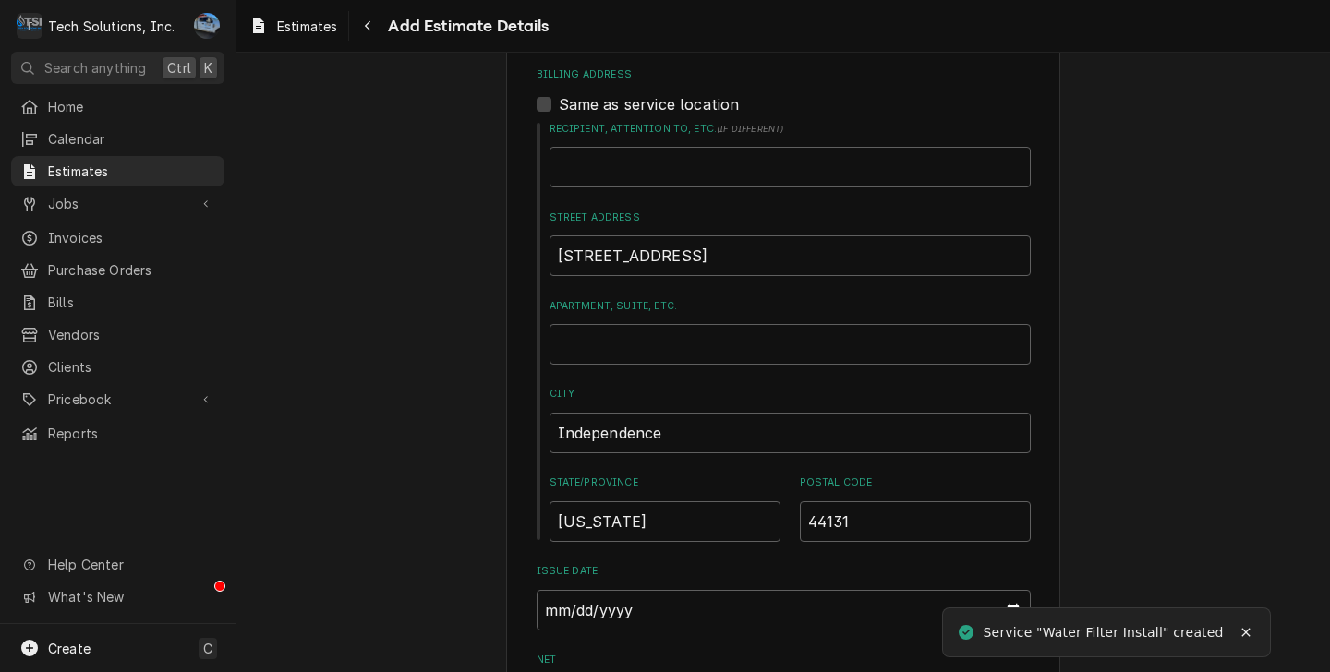
scroll to position [2421, 0]
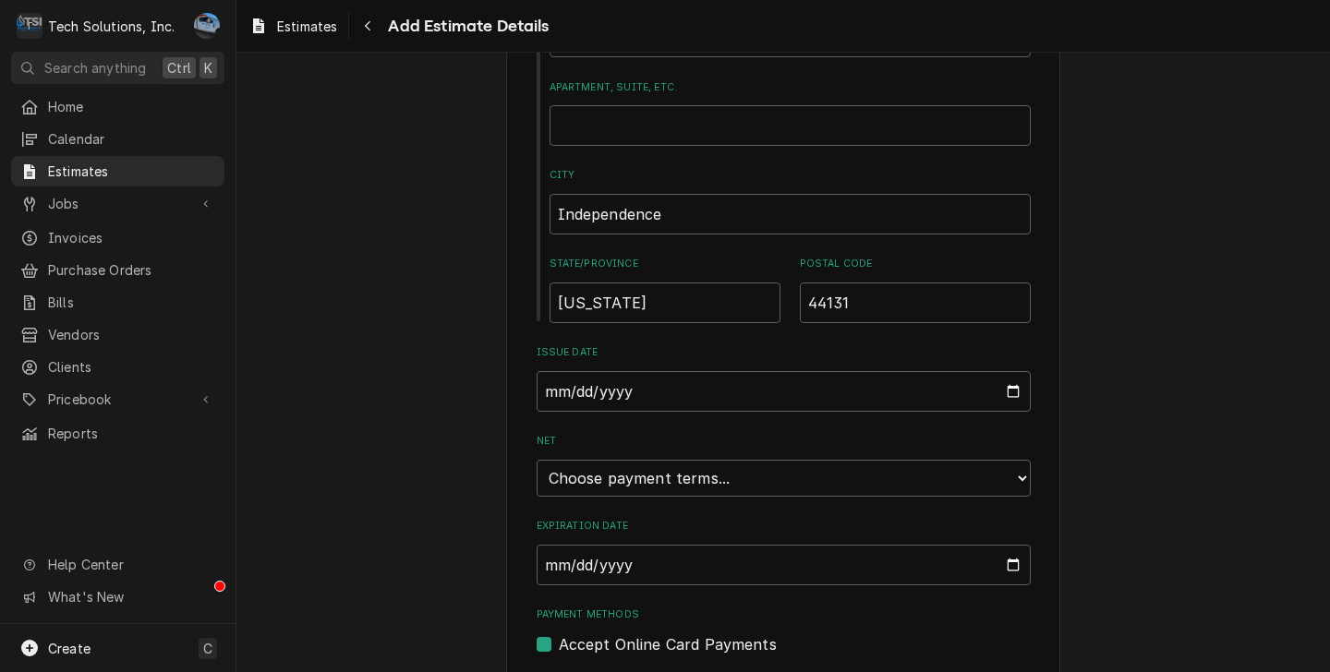
click at [559, 633] on label "Accept Online Card Payments" at bounding box center [668, 644] width 218 height 22
click at [559, 633] on input "Payment Methods" at bounding box center [806, 653] width 494 height 41
checkbox input "false"
type textarea "x"
drag, startPoint x: 534, startPoint y: 581, endPoint x: 801, endPoint y: 584, distance: 267.8
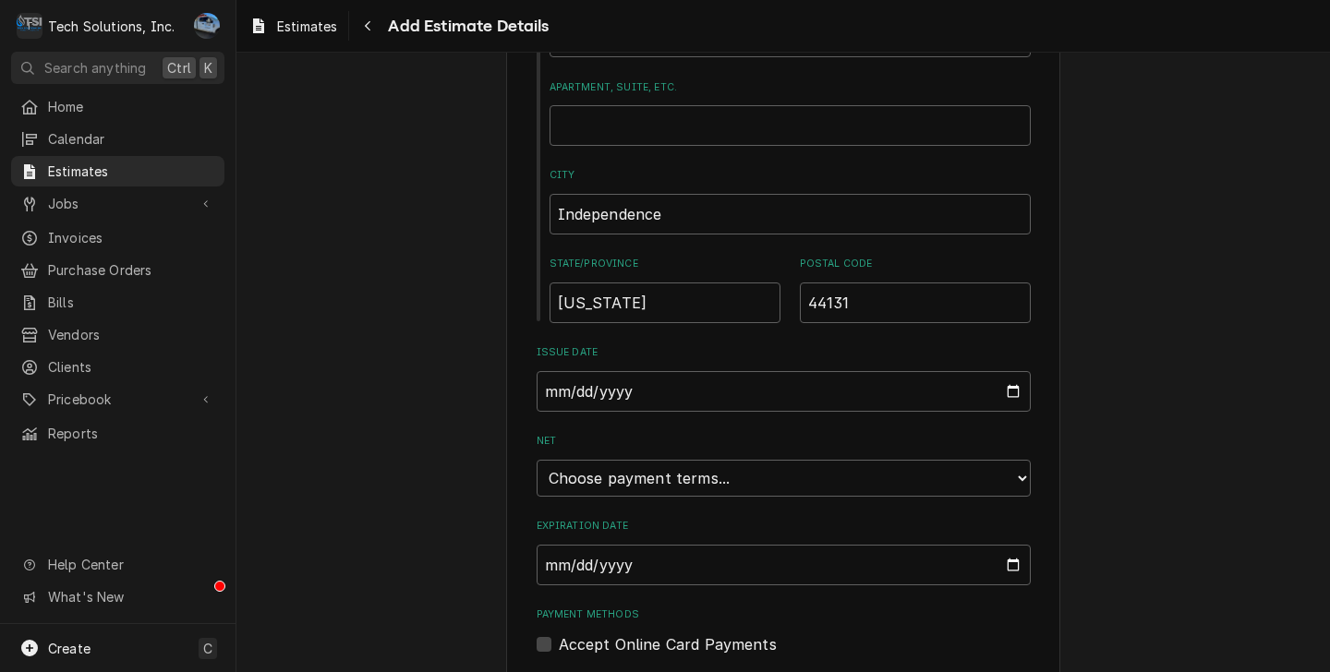
click at [559, 633] on label "Accept Online Card Payments" at bounding box center [668, 644] width 218 height 22
click at [559, 633] on input "Payment Methods" at bounding box center [806, 653] width 494 height 41
checkbox input "true"
click at [730, 460] on select "Choose payment terms... Same Day Net 7 Net 14 Net 21 Net 30 Net 45 Net 60 Net 90" at bounding box center [783, 478] width 494 height 37
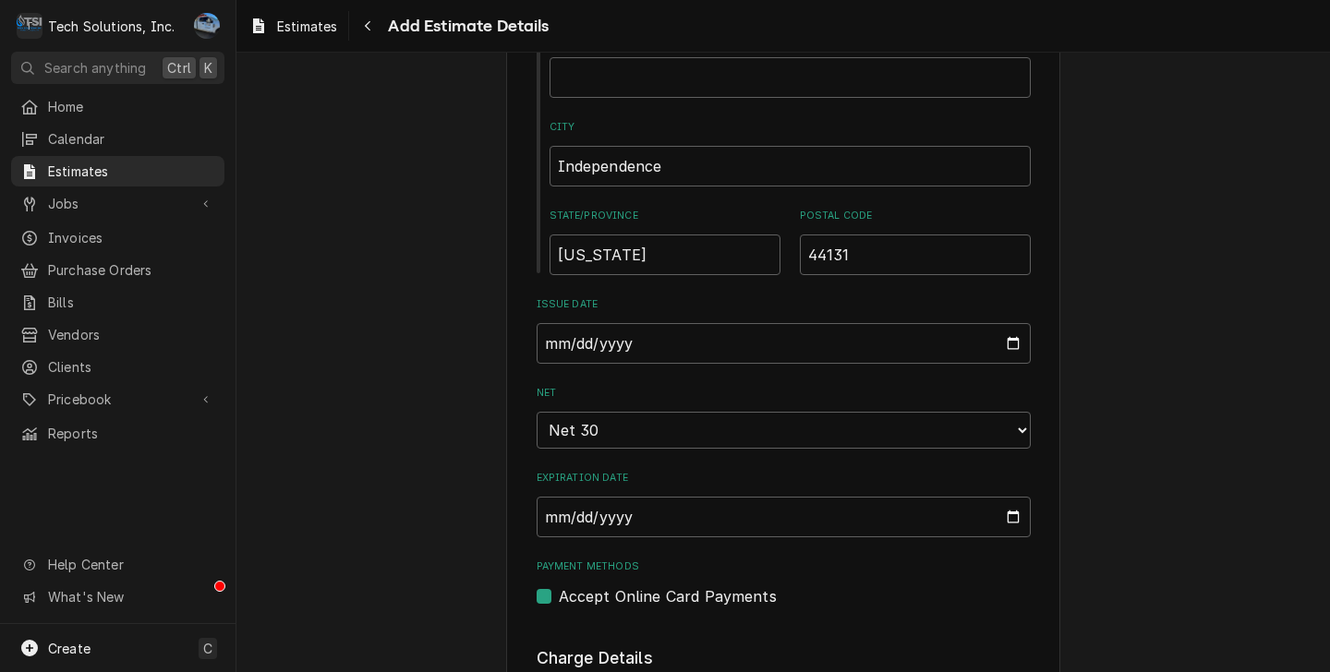
scroll to position [2698, 0]
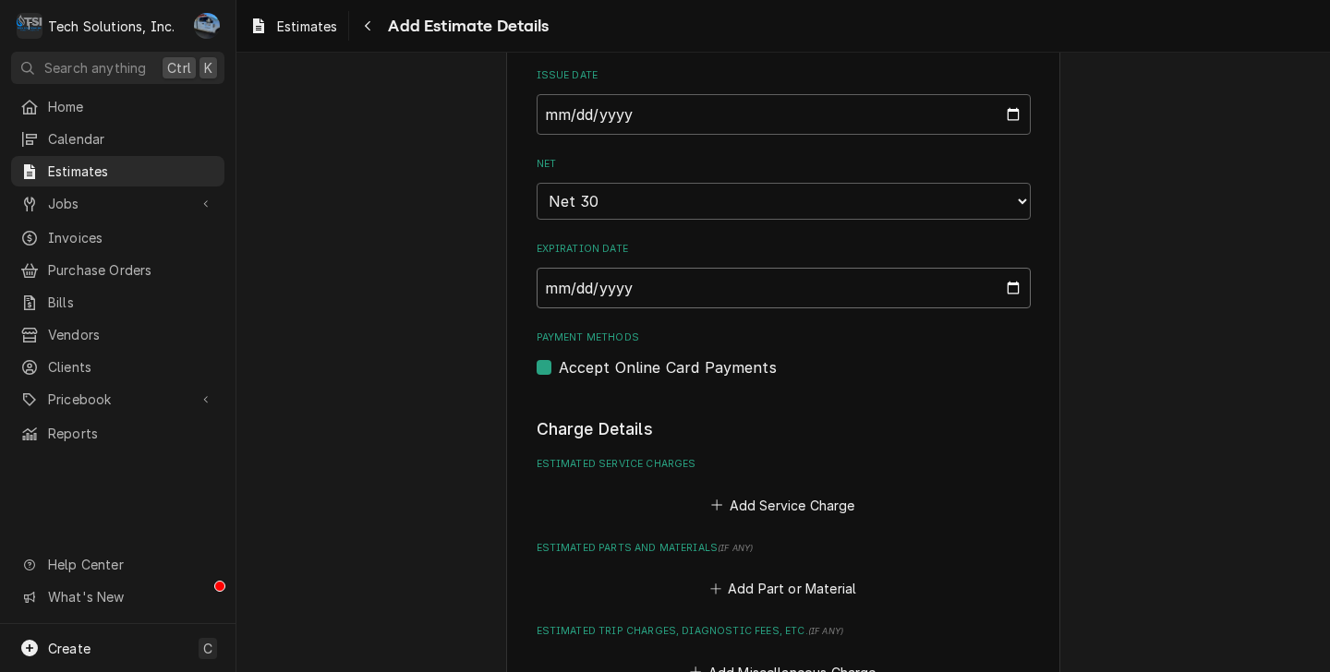
click at [1006, 268] on input "2025-09-17" at bounding box center [783, 288] width 494 height 41
click at [1005, 268] on input "2025-09-17" at bounding box center [783, 288] width 494 height 41
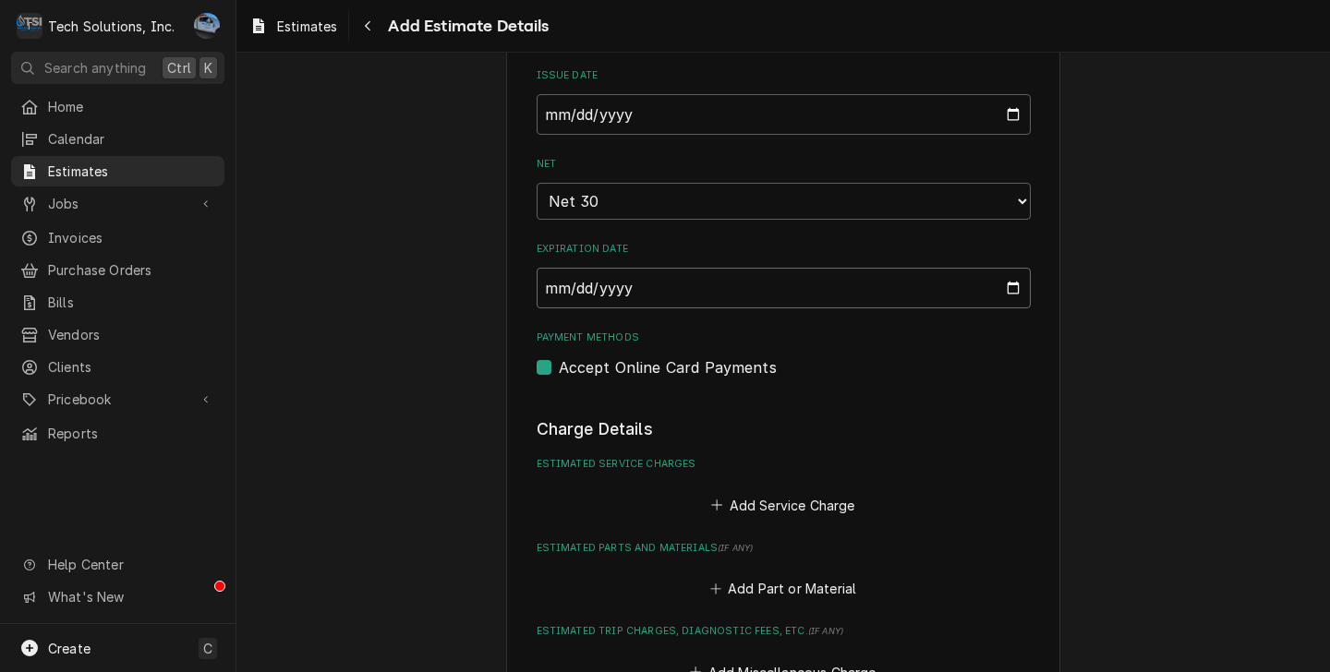
click at [980, 268] on input "2025-09-17" at bounding box center [783, 288] width 494 height 41
click at [1005, 268] on input "2025-09-17" at bounding box center [783, 288] width 494 height 41
click at [1002, 268] on input "2025-09-17" at bounding box center [783, 288] width 494 height 41
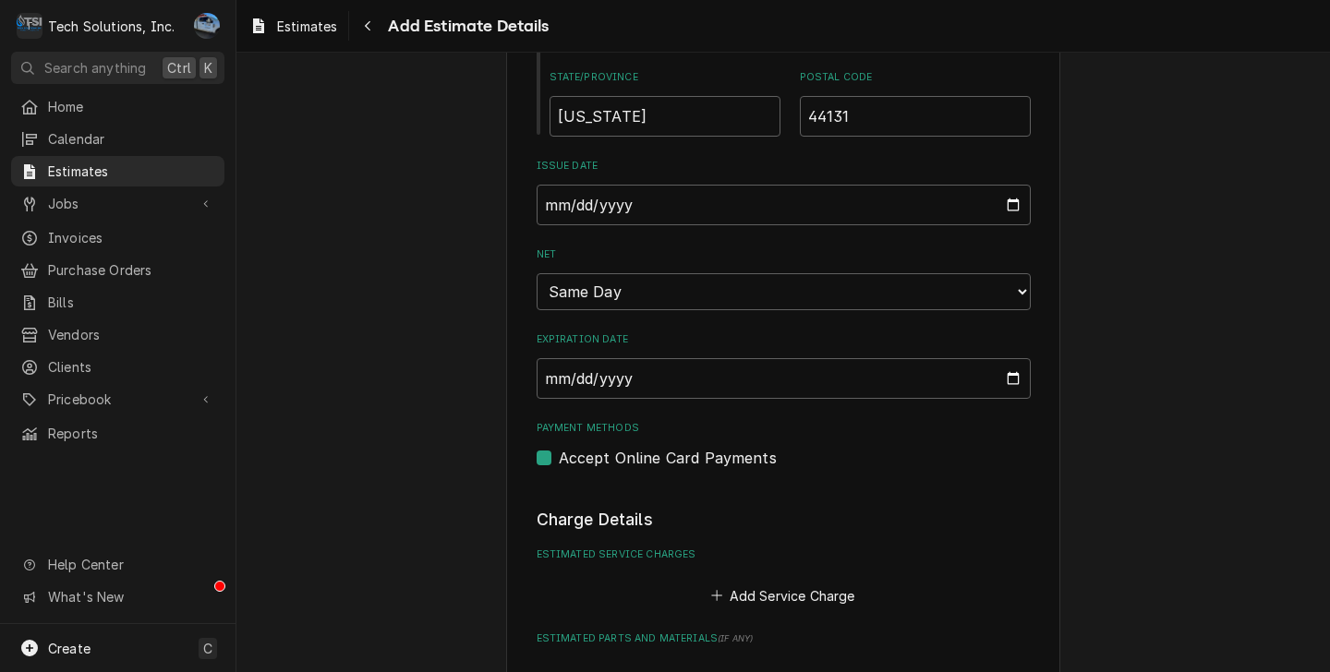
scroll to position [2598, 0]
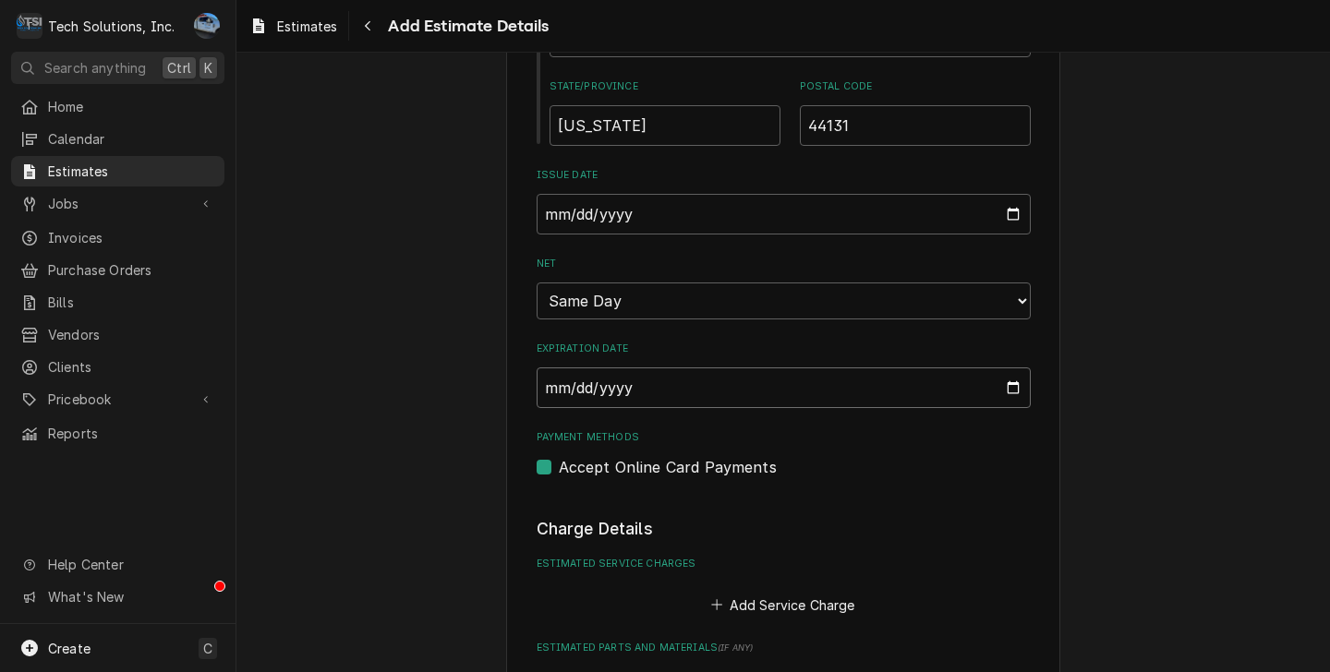
click at [688, 367] on input "2025-08-18" at bounding box center [783, 387] width 494 height 41
click at [721, 367] on input "2025-08-18" at bounding box center [783, 387] width 494 height 41
click at [1005, 367] on input "2025-08-18" at bounding box center [783, 387] width 494 height 41
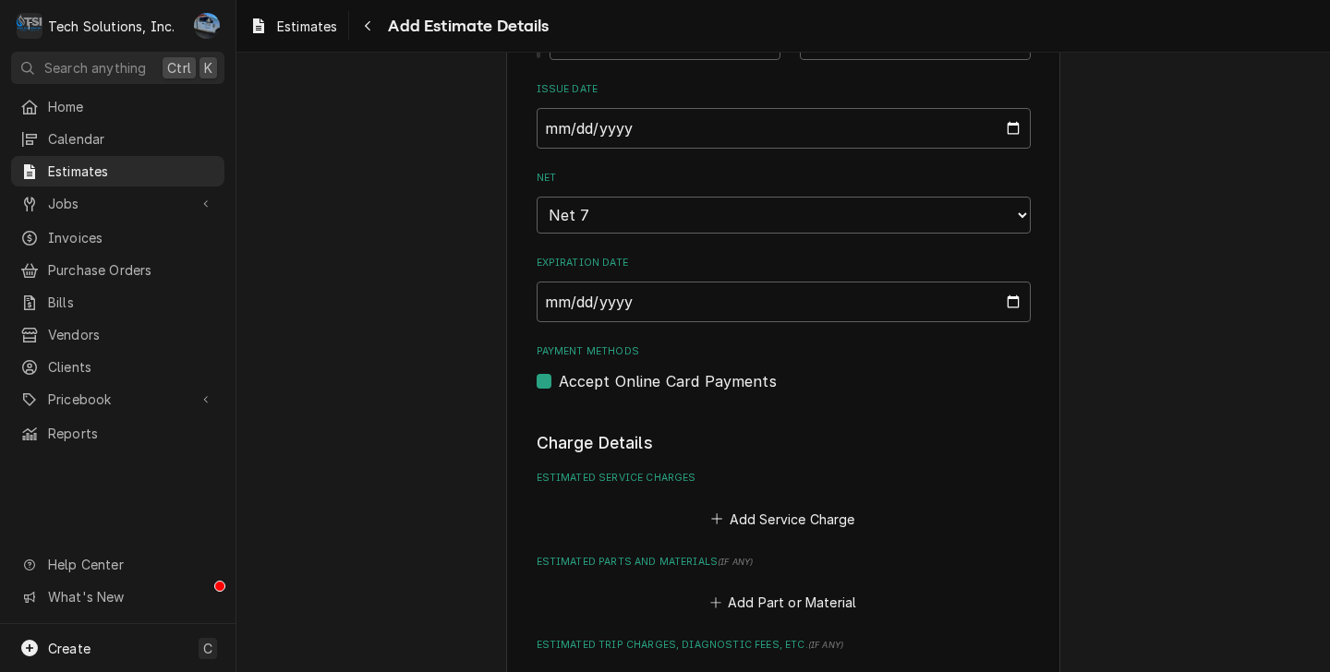
type textarea "x"
click at [769, 506] on button "Add Service Charge" at bounding box center [783, 519] width 150 height 26
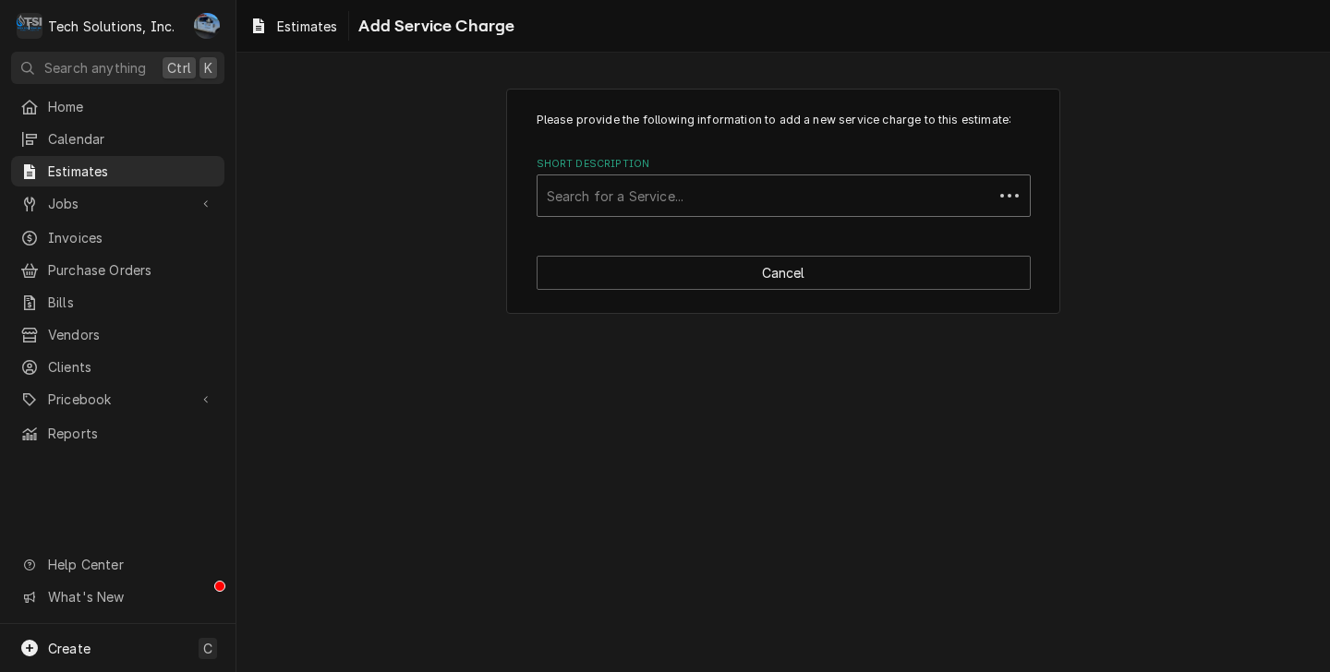
click at [638, 181] on div "Short Description" at bounding box center [765, 195] width 437 height 33
type input "Labor"
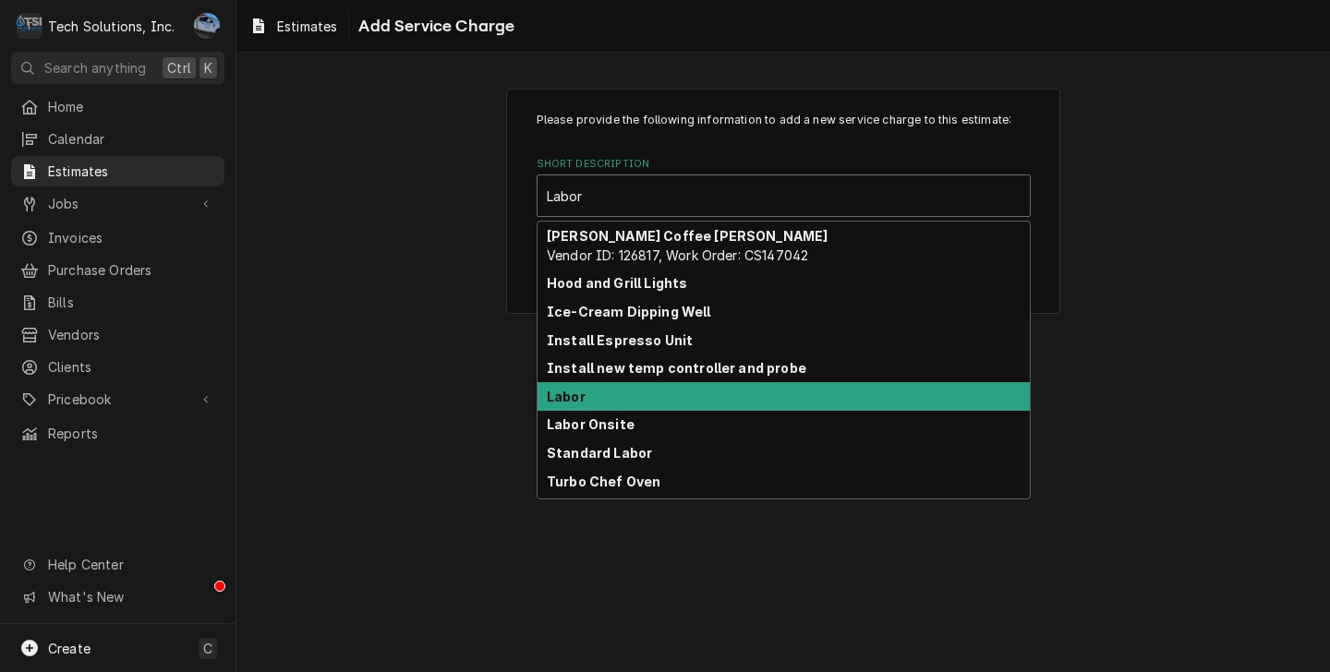
click at [648, 400] on div "Labor" at bounding box center [783, 396] width 492 height 29
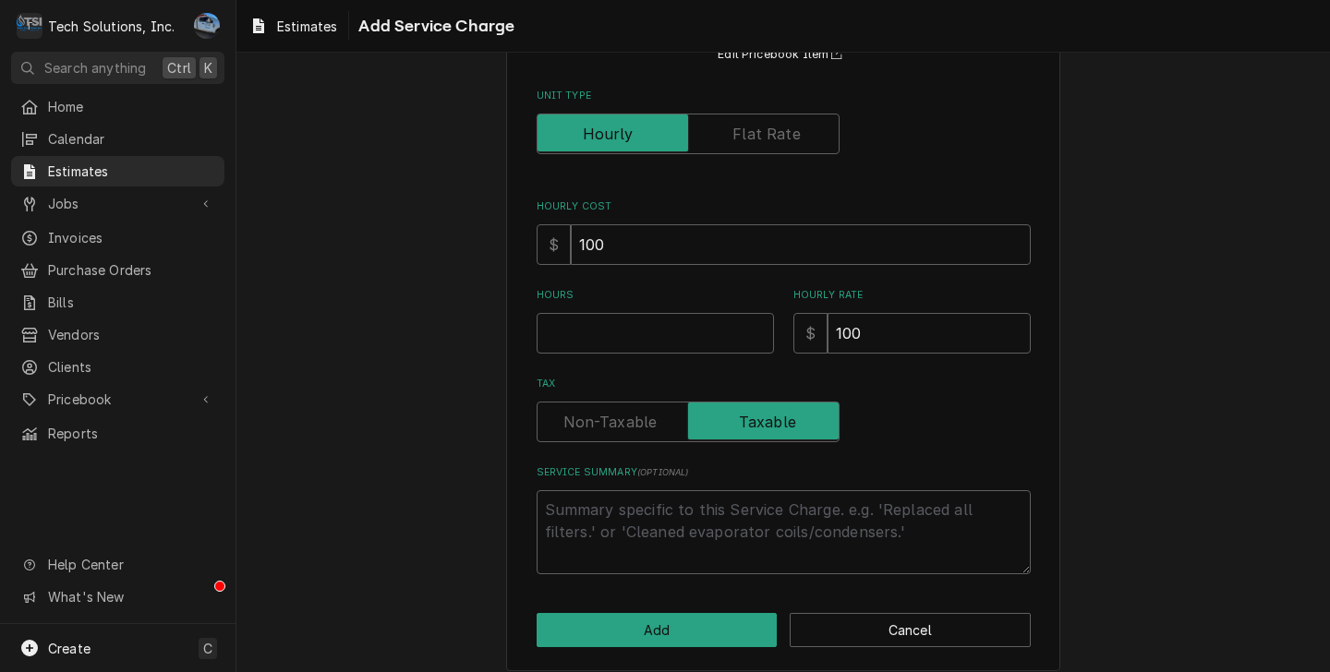
scroll to position [185, 0]
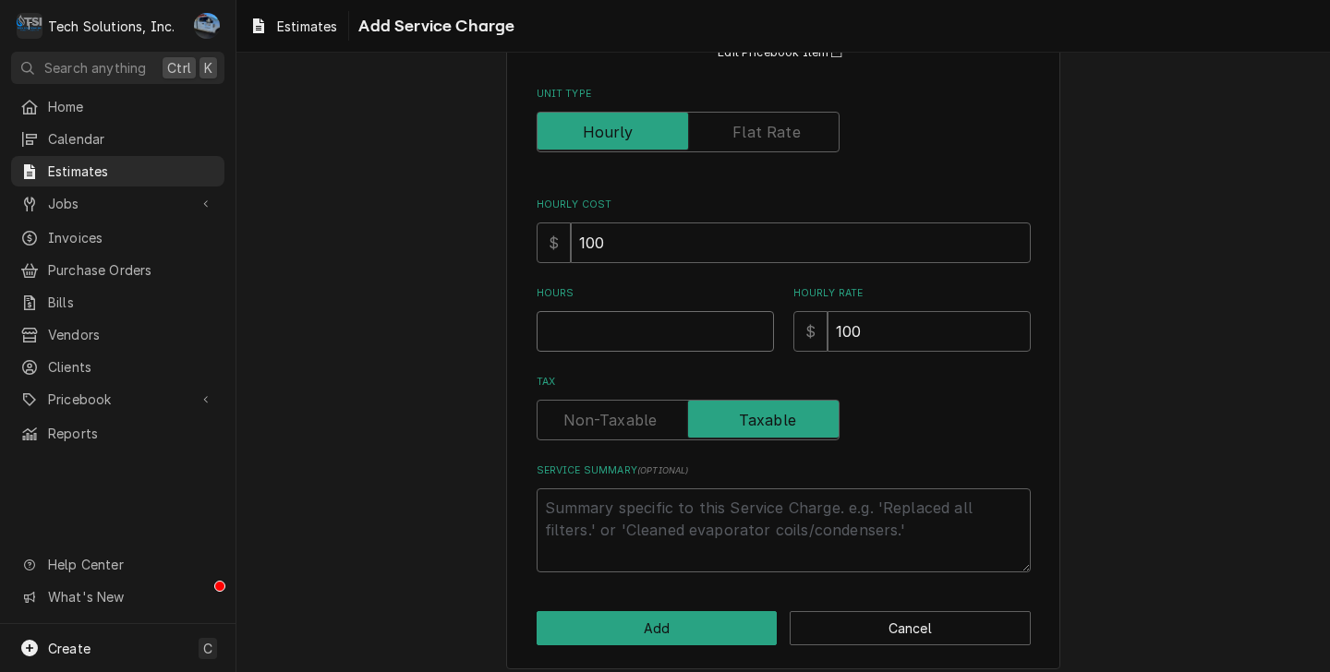
click at [646, 355] on div "Please provide the following information to add a new service charge to this es…" at bounding box center [783, 249] width 494 height 645
click at [647, 343] on input "Hours" at bounding box center [654, 331] width 237 height 41
type textarea "x"
type input "2"
type textarea "x"
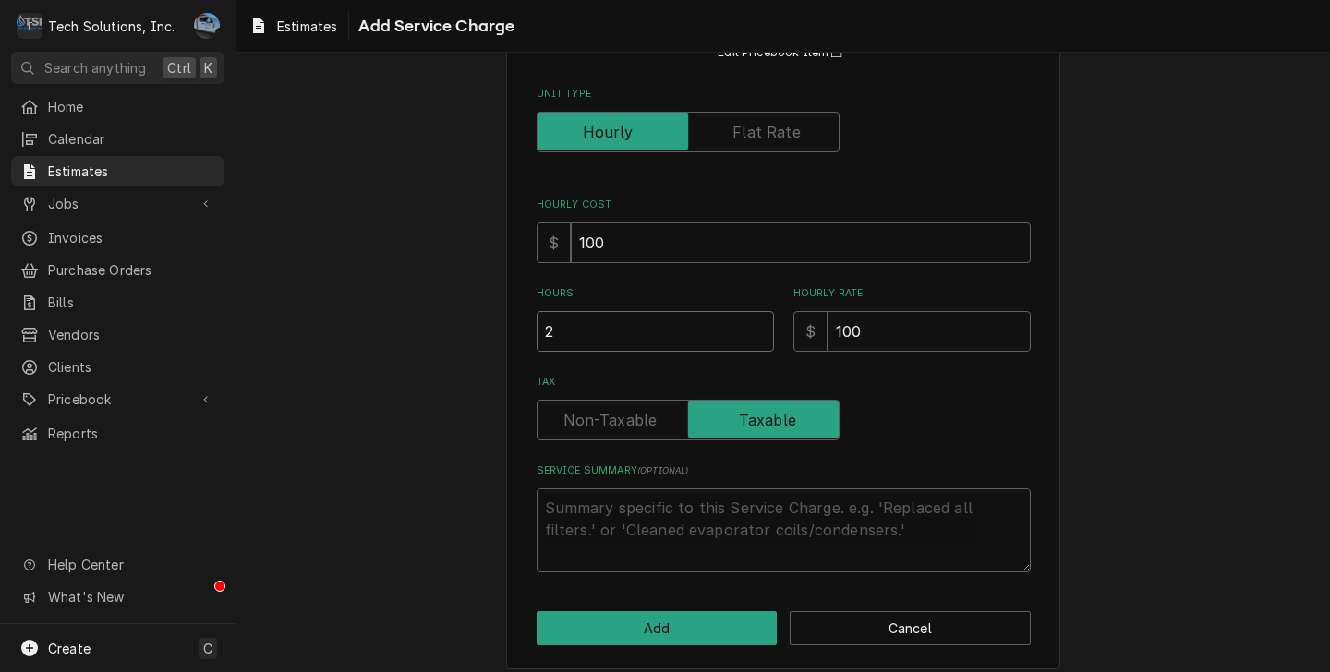
type input "2"
click at [861, 328] on input "100" at bounding box center [928, 331] width 203 height 41
type textarea "x"
type input "10"
type textarea "x"
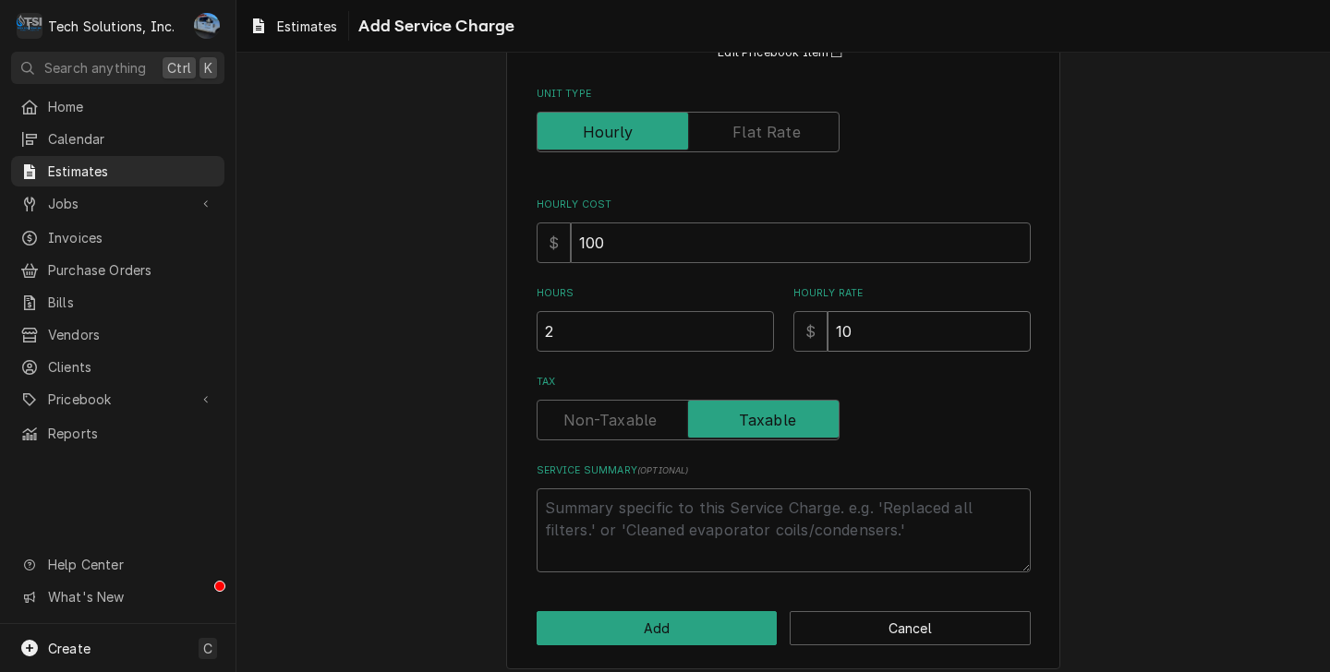
type input "1"
type textarea "x"
type input "9"
type textarea "x"
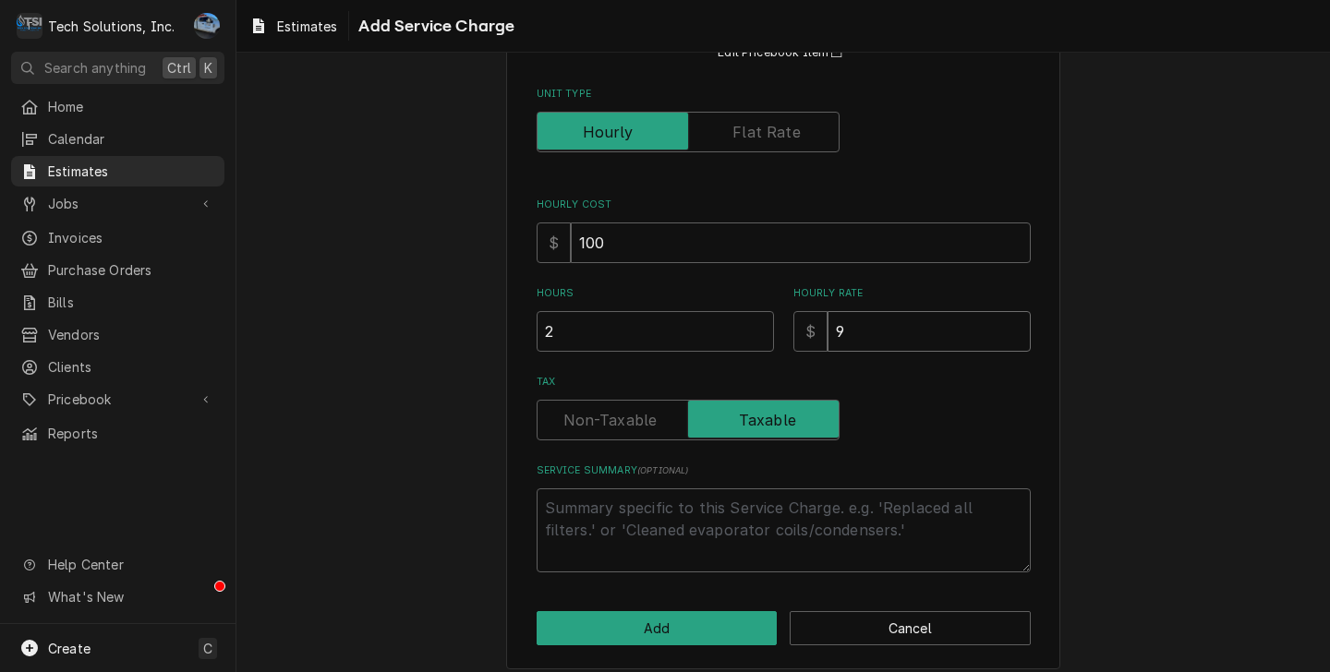
type input "90"
type textarea "x"
type input "90"
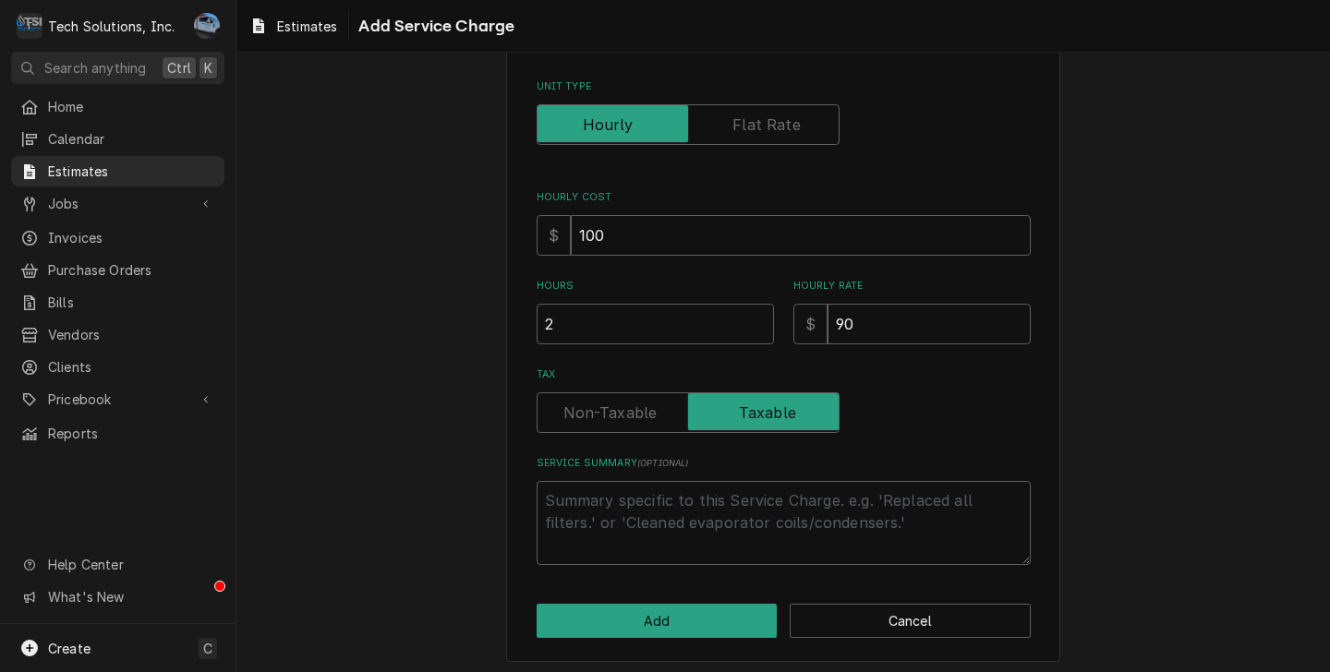
scroll to position [199, 0]
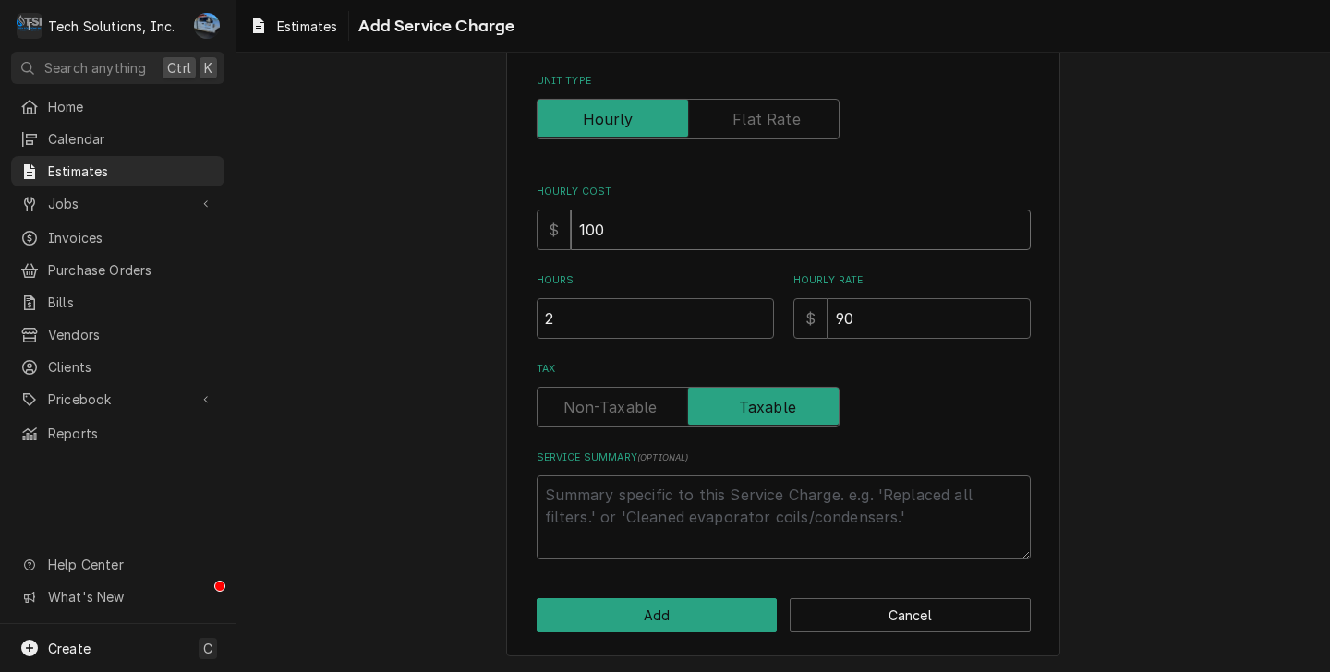
click at [642, 222] on input "100" at bounding box center [801, 230] width 460 height 41
type textarea "x"
type input "10"
type textarea "x"
type input "1"
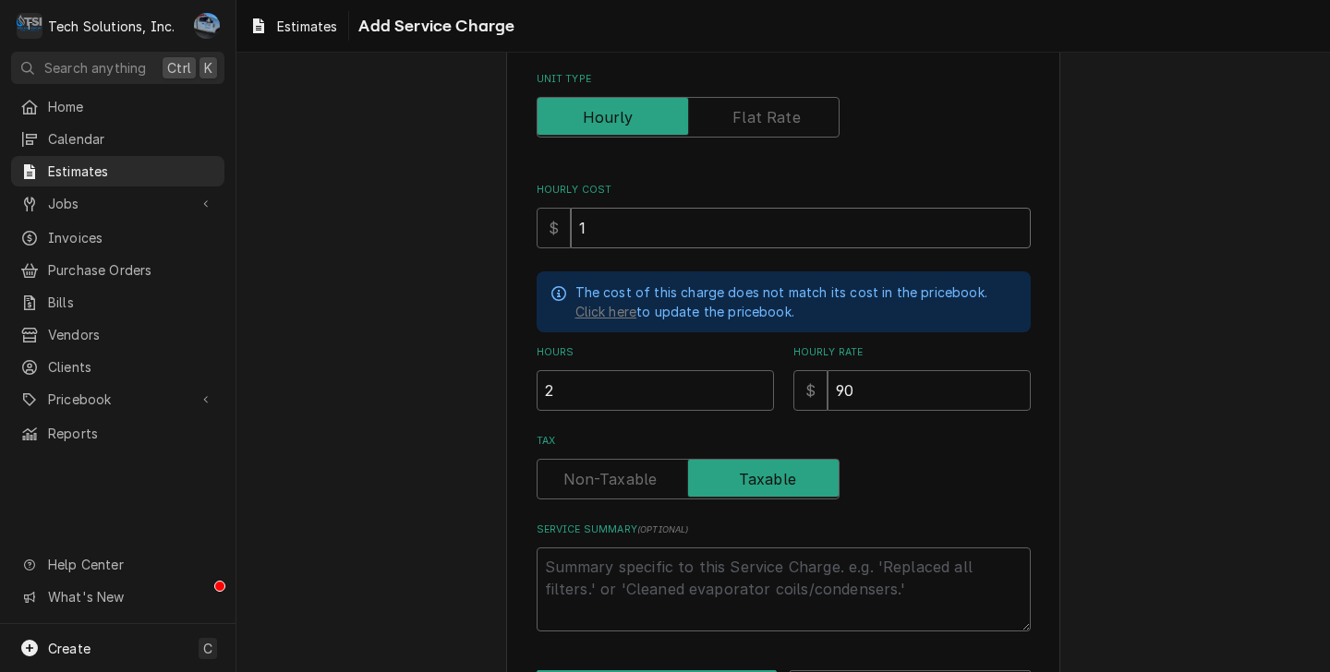
type textarea "x"
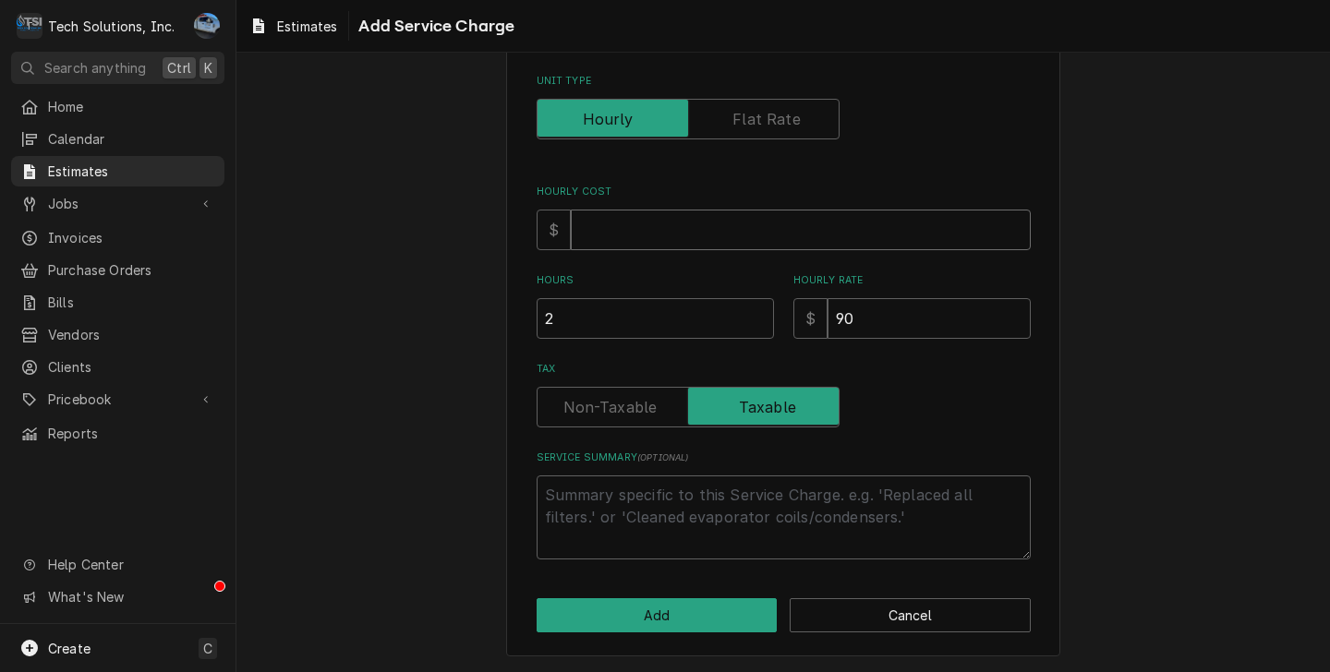
type textarea "x"
type input "9"
type textarea "x"
type input "90"
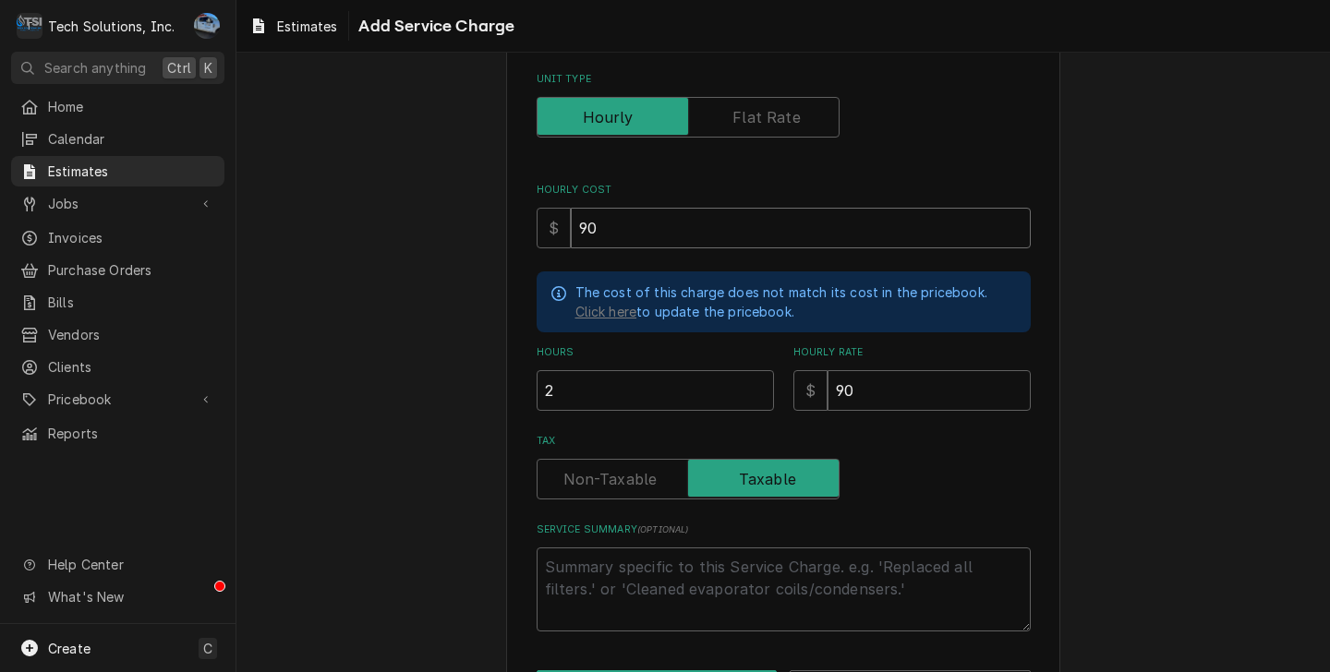
type textarea "x"
type input "90"
drag, startPoint x: 1169, startPoint y: 201, endPoint x: 1018, endPoint y: 381, distance: 234.7
click at [1167, 202] on div "Please provide the following information to add a new service charge to this es…" at bounding box center [782, 309] width 1093 height 872
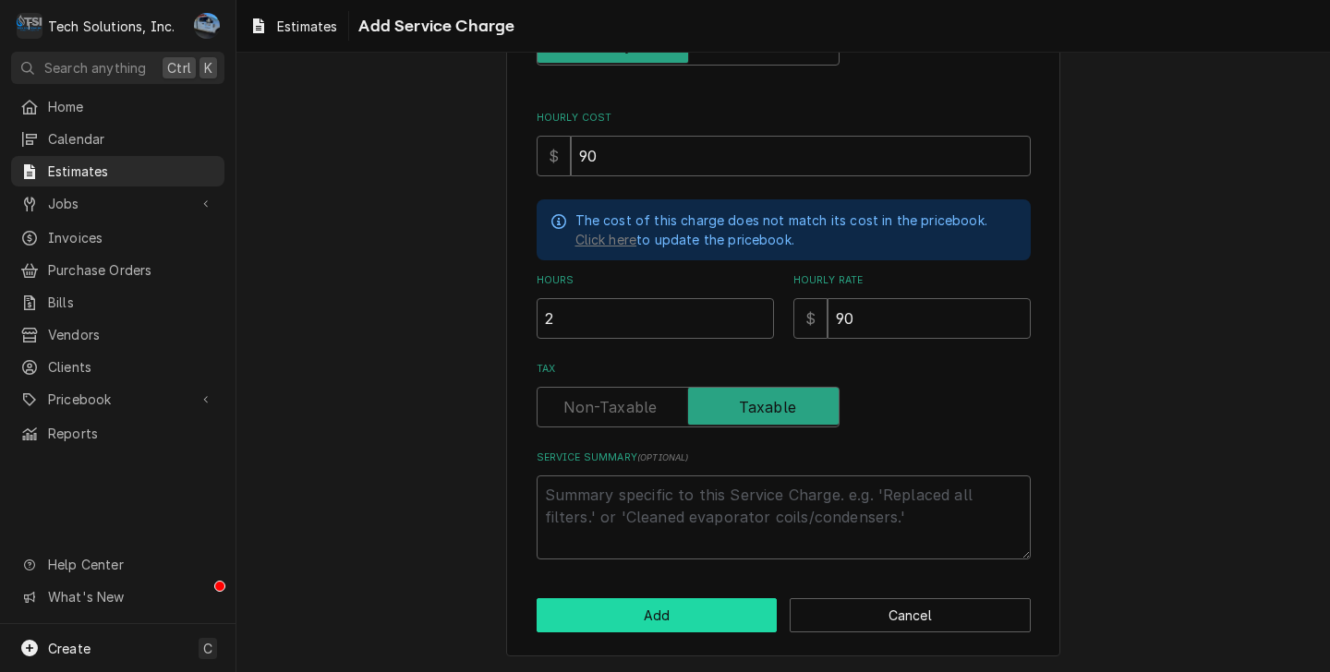
click at [631, 617] on button "Add" at bounding box center [656, 615] width 241 height 34
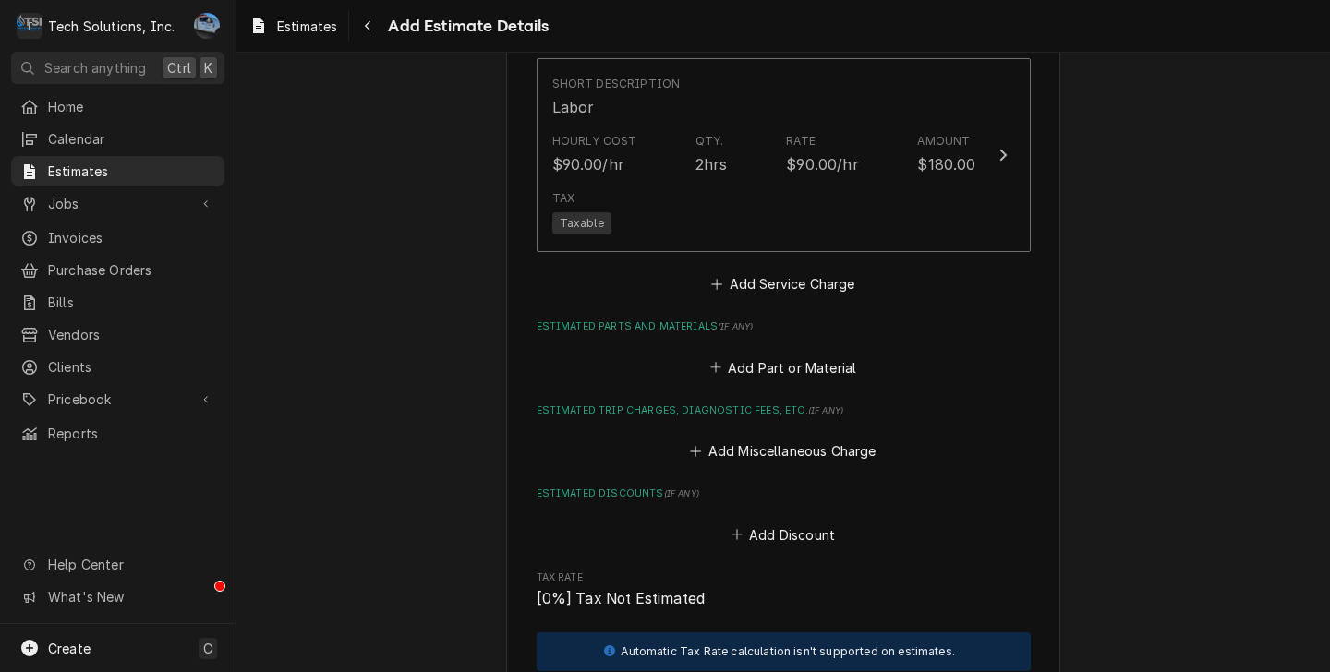
scroll to position [3124, 0]
click at [752, 270] on button "Add Service Charge" at bounding box center [783, 283] width 150 height 26
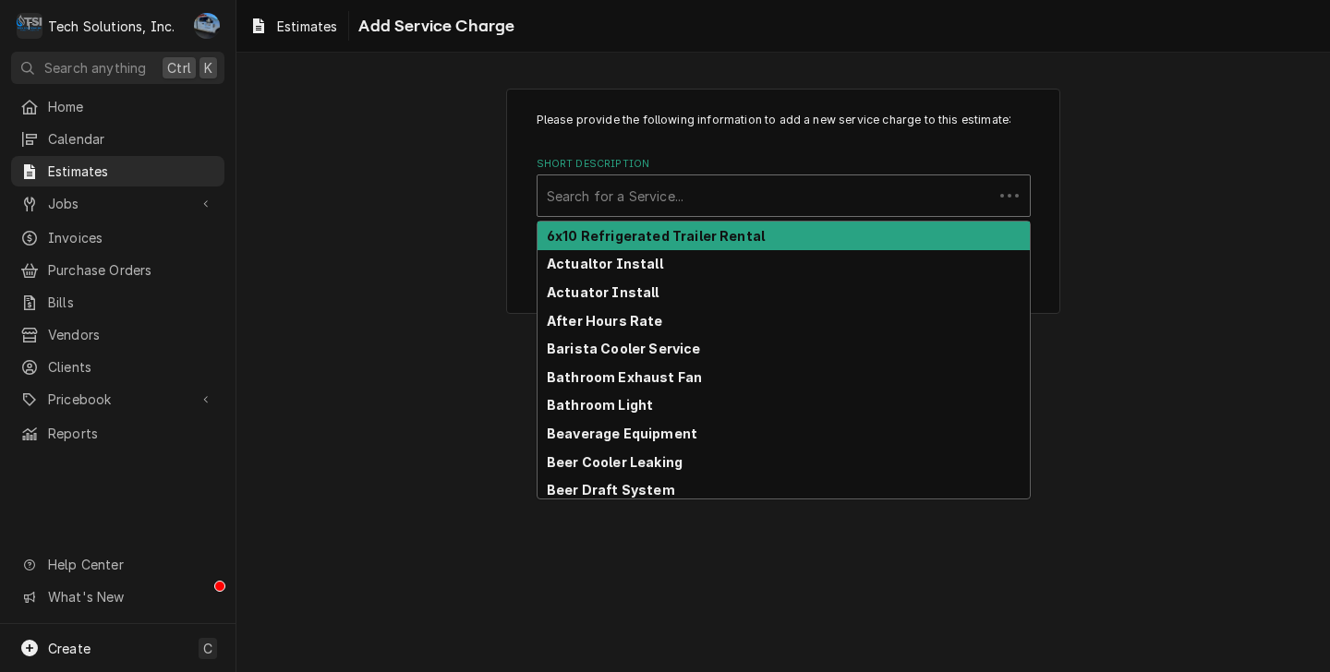
click at [705, 195] on div "Short Description" at bounding box center [765, 195] width 437 height 33
click at [1183, 249] on div "Please provide the following information to add a new service charge to this es…" at bounding box center [782, 201] width 1093 height 258
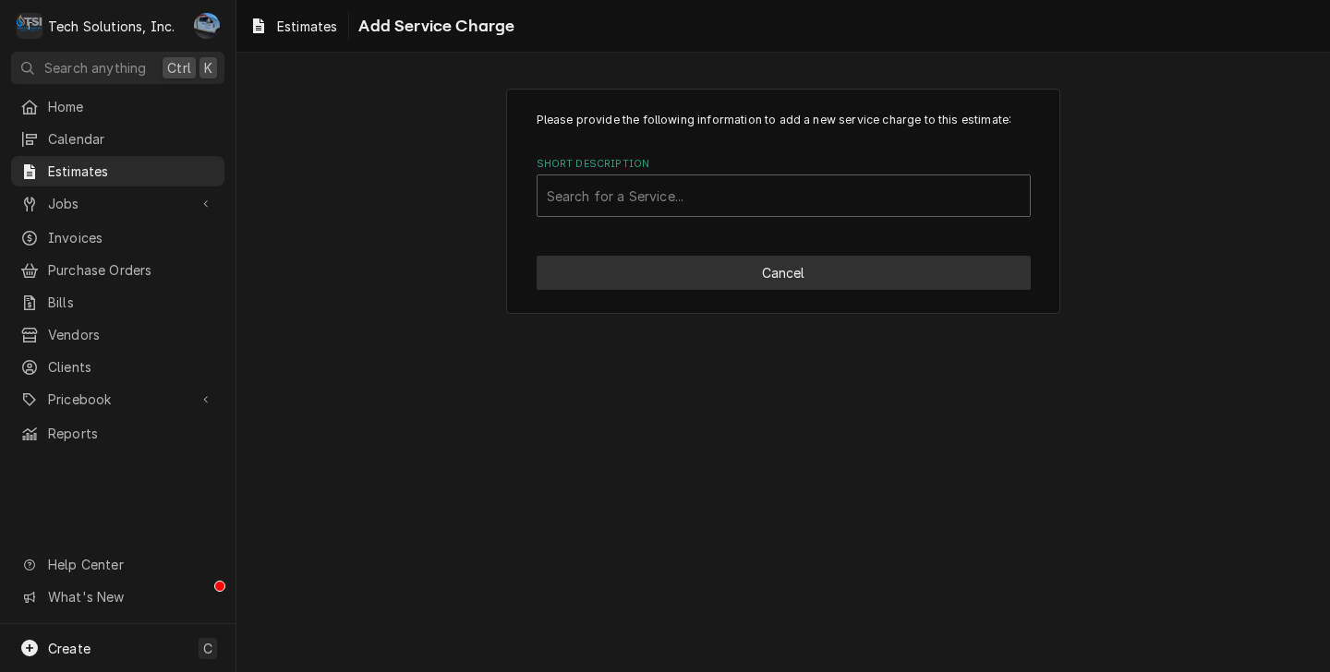
click at [857, 271] on button "Cancel" at bounding box center [783, 273] width 494 height 34
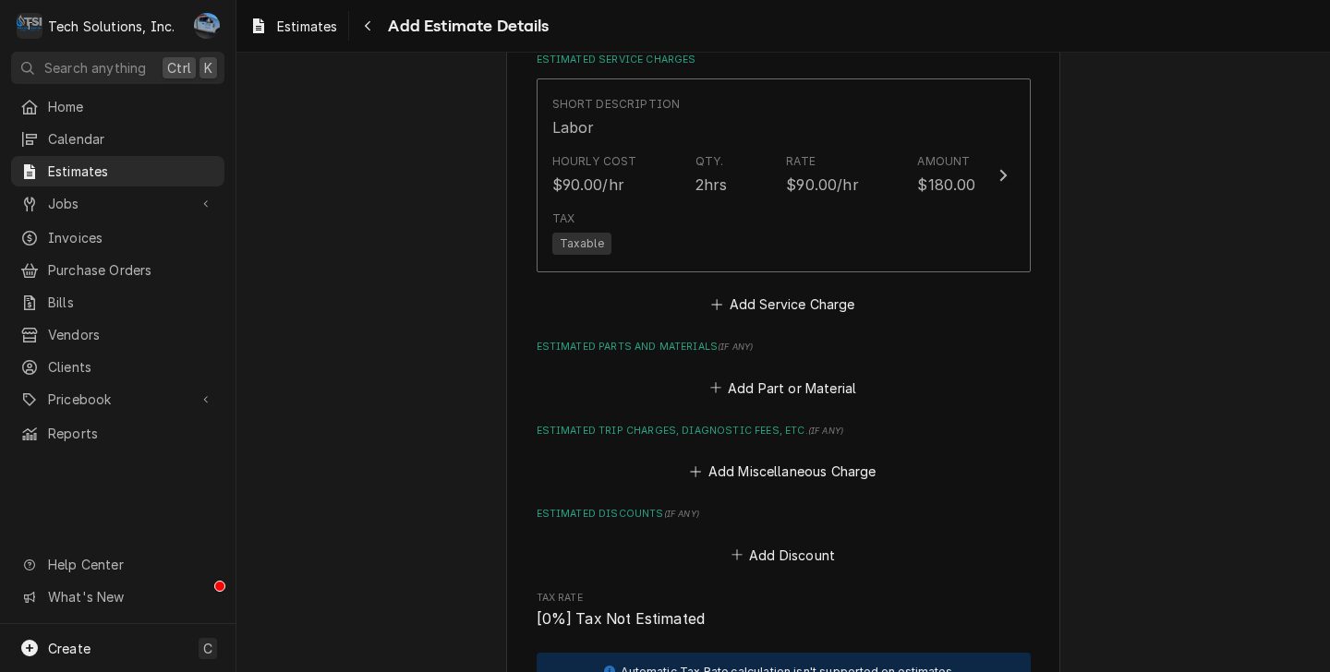
type textarea "x"
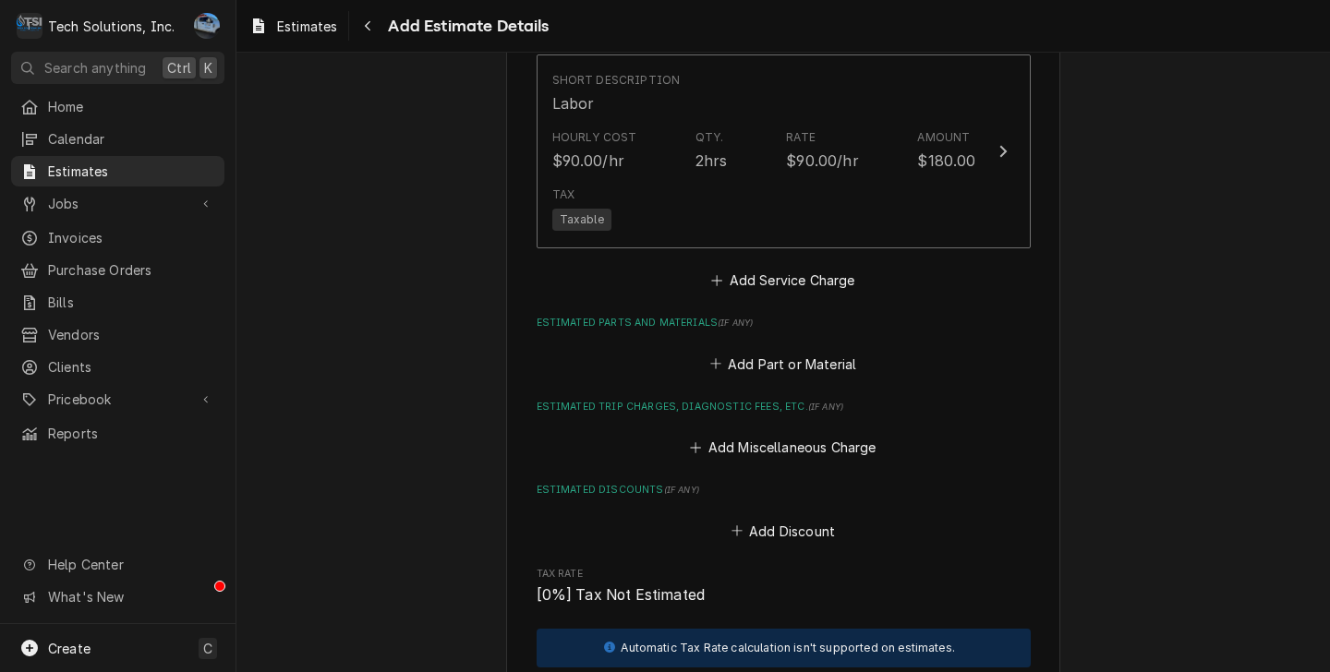
scroll to position [3103, 0]
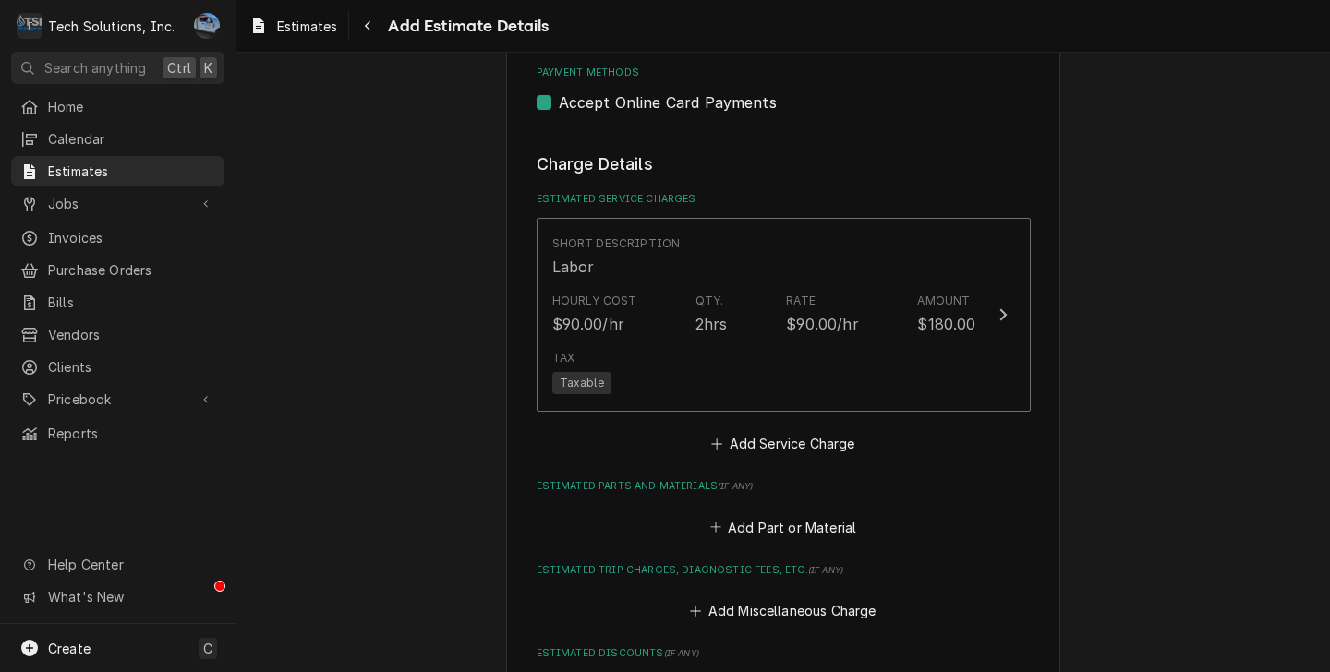
scroll to position [3011, 0]
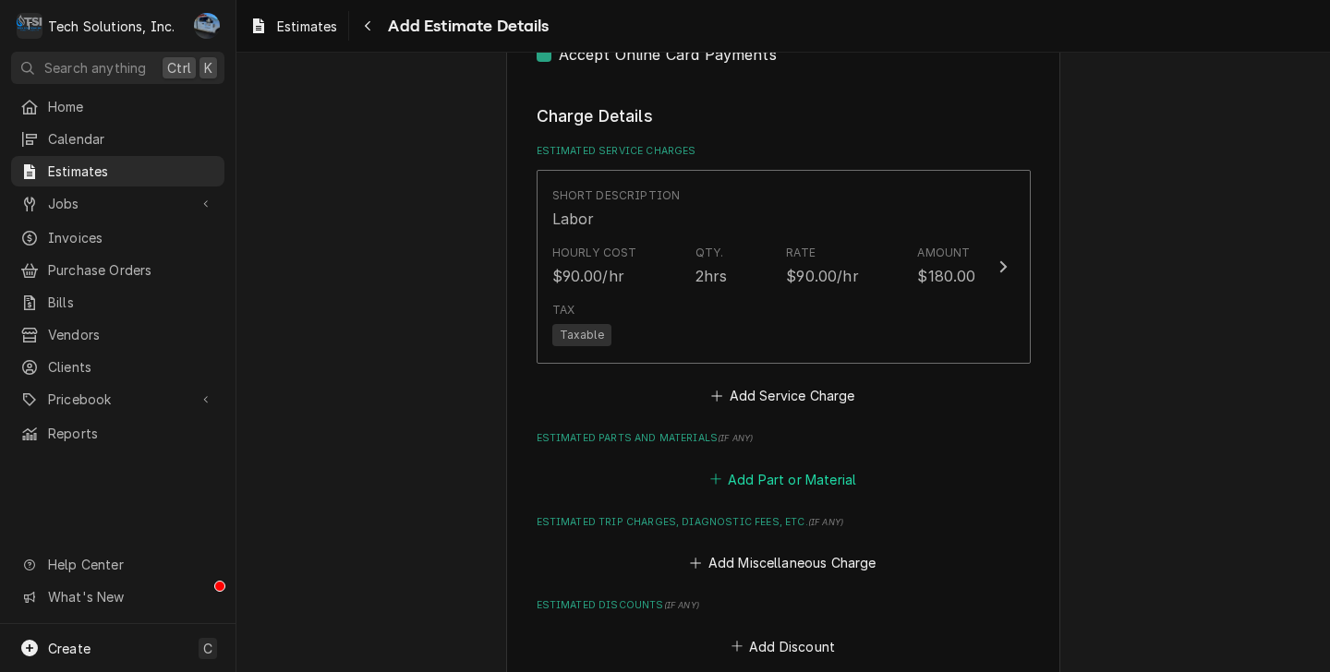
click at [771, 466] on button "Add Part or Material" at bounding box center [782, 479] width 152 height 26
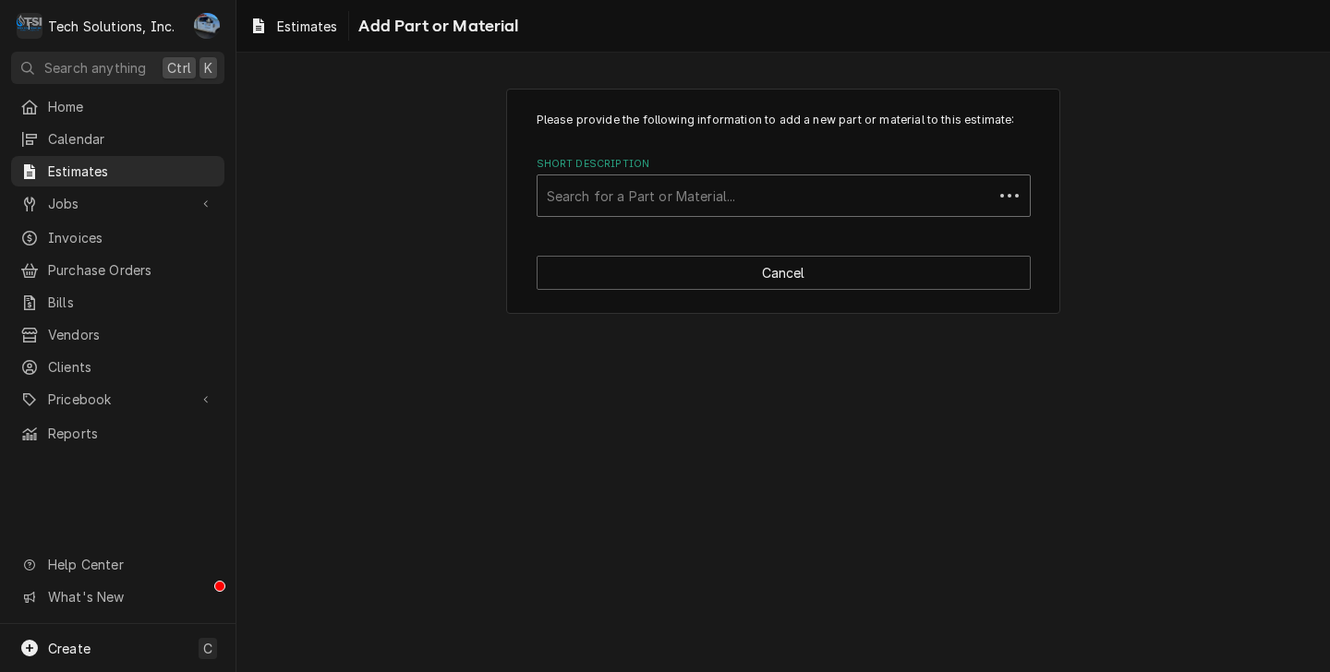
click at [713, 211] on div "Short Description" at bounding box center [765, 195] width 437 height 33
type input "Hoshizaki Water Filter"
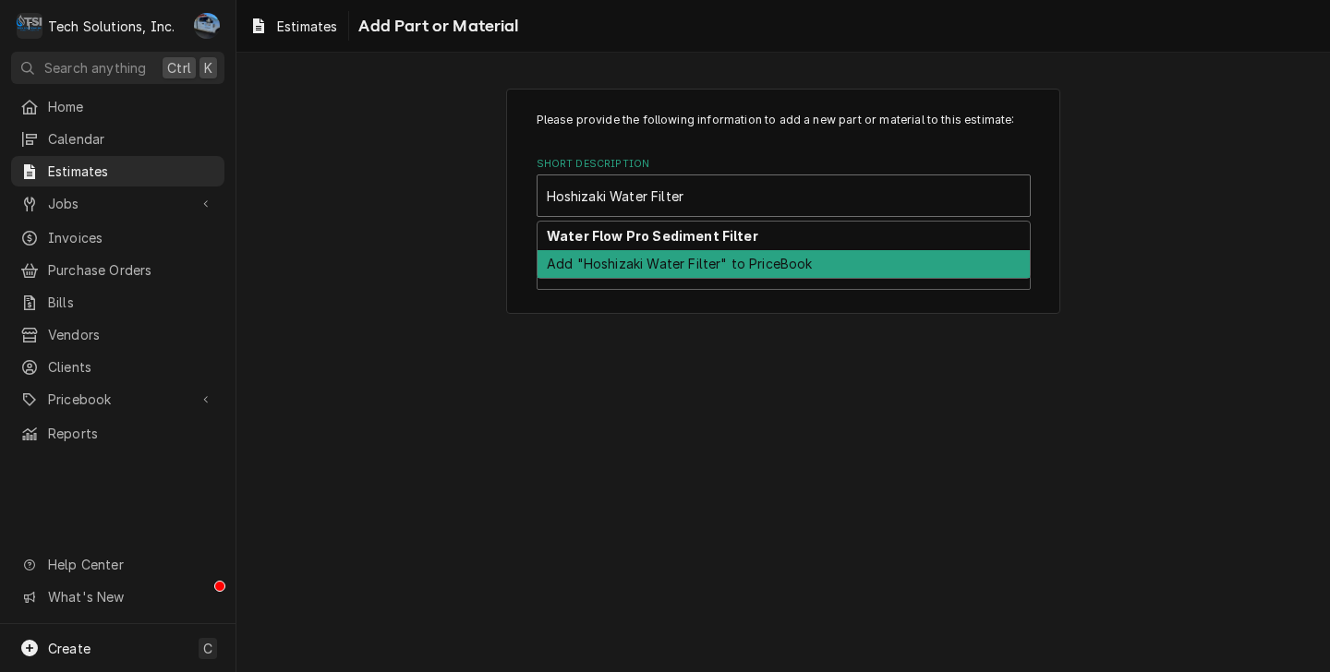
click at [738, 266] on div "Add "Hoshizaki Water Filter" to PriceBook" at bounding box center [783, 264] width 492 height 29
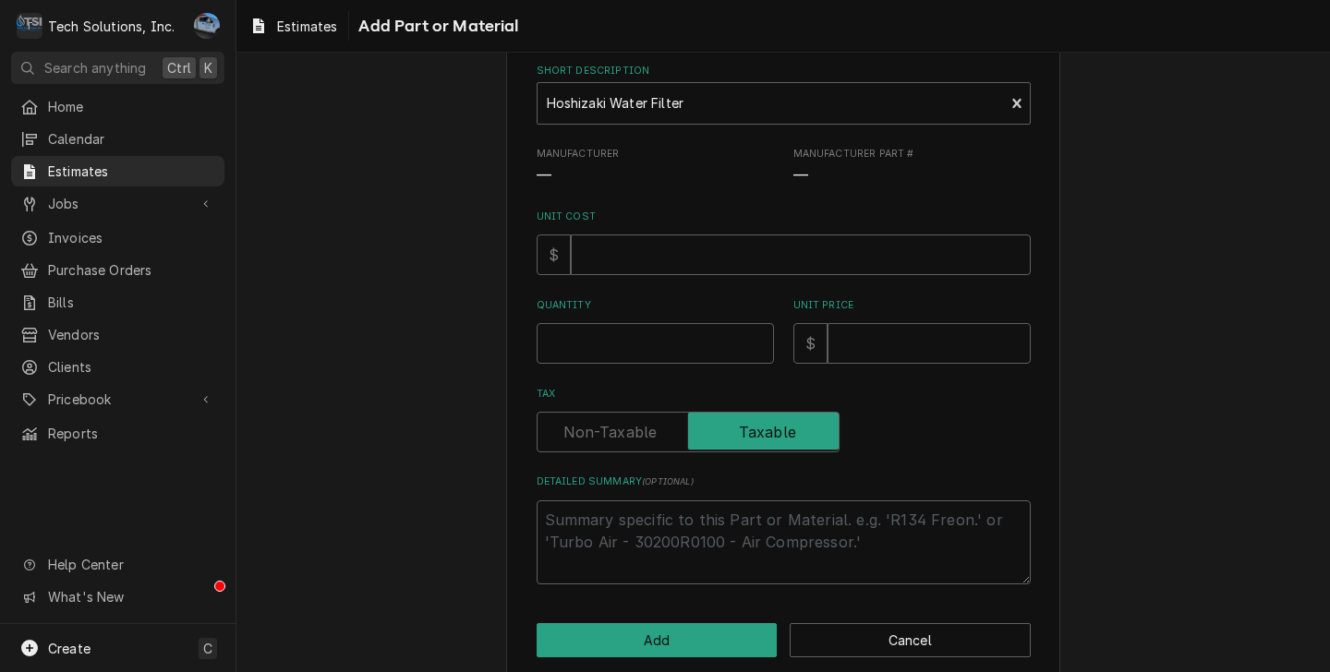
scroll to position [185, 0]
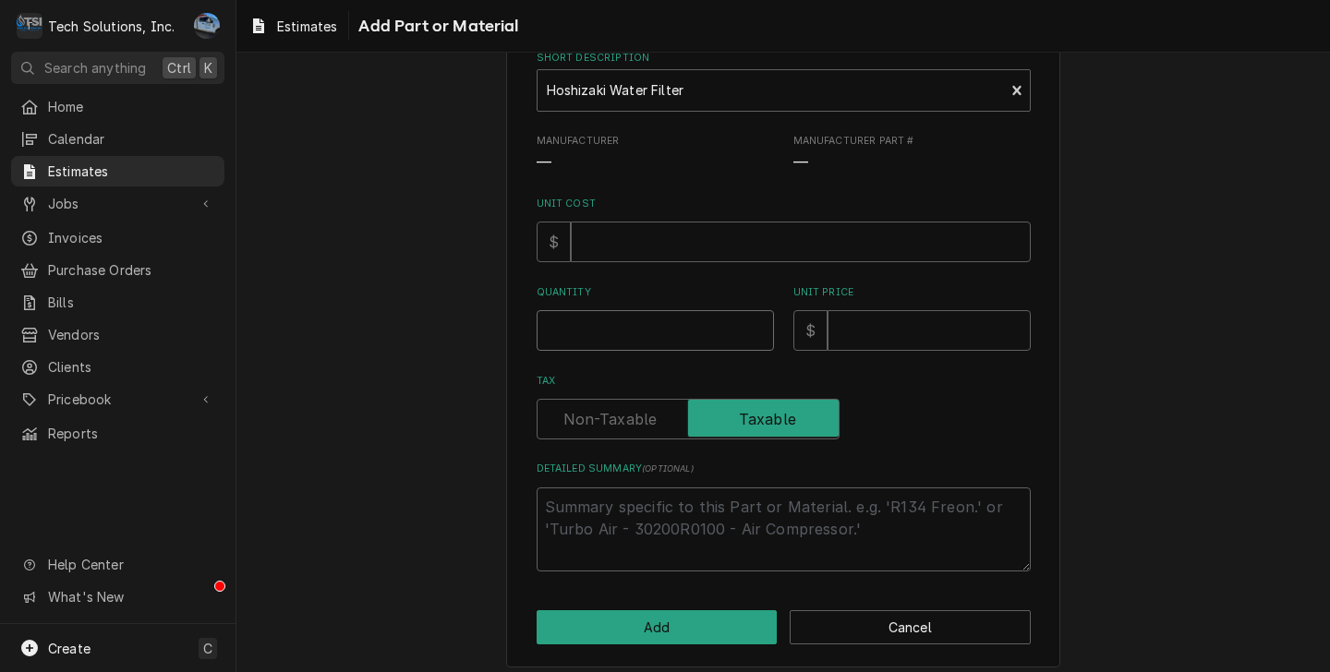
click at [662, 340] on input "Quantity" at bounding box center [654, 330] width 237 height 41
type textarea "x"
type input "2"
type textarea "x"
type input "2"
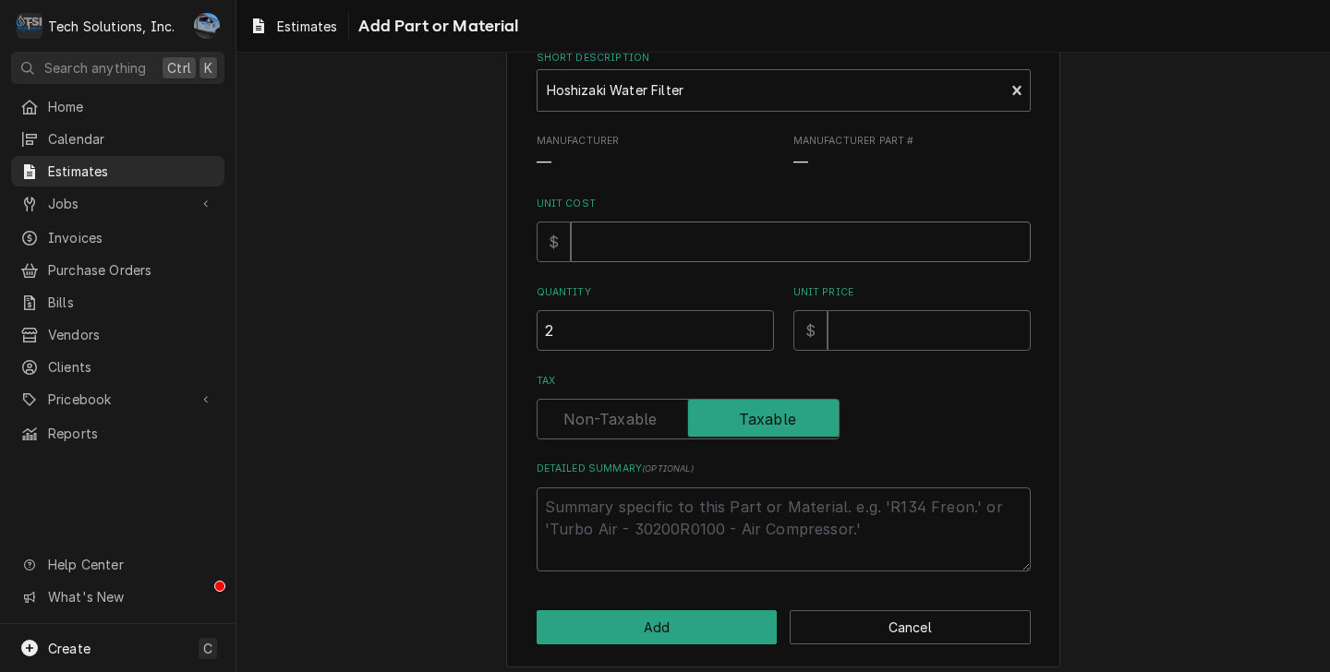
click at [667, 252] on input "Unit Cost" at bounding box center [801, 242] width 460 height 41
click at [871, 343] on input "Unit Price" at bounding box center [928, 330] width 203 height 41
type textarea "x"
type input "3"
type textarea "x"
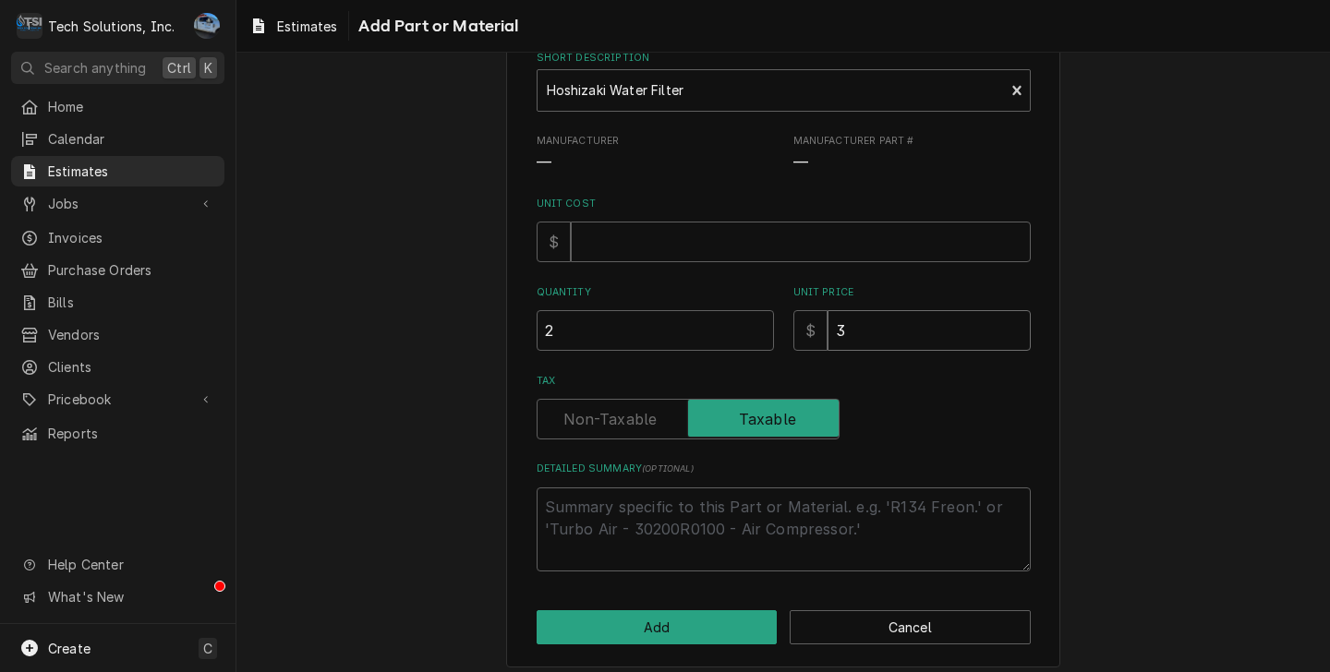
type input "31"
type textarea "x"
type input "311"
type textarea "x"
type input "311.2"
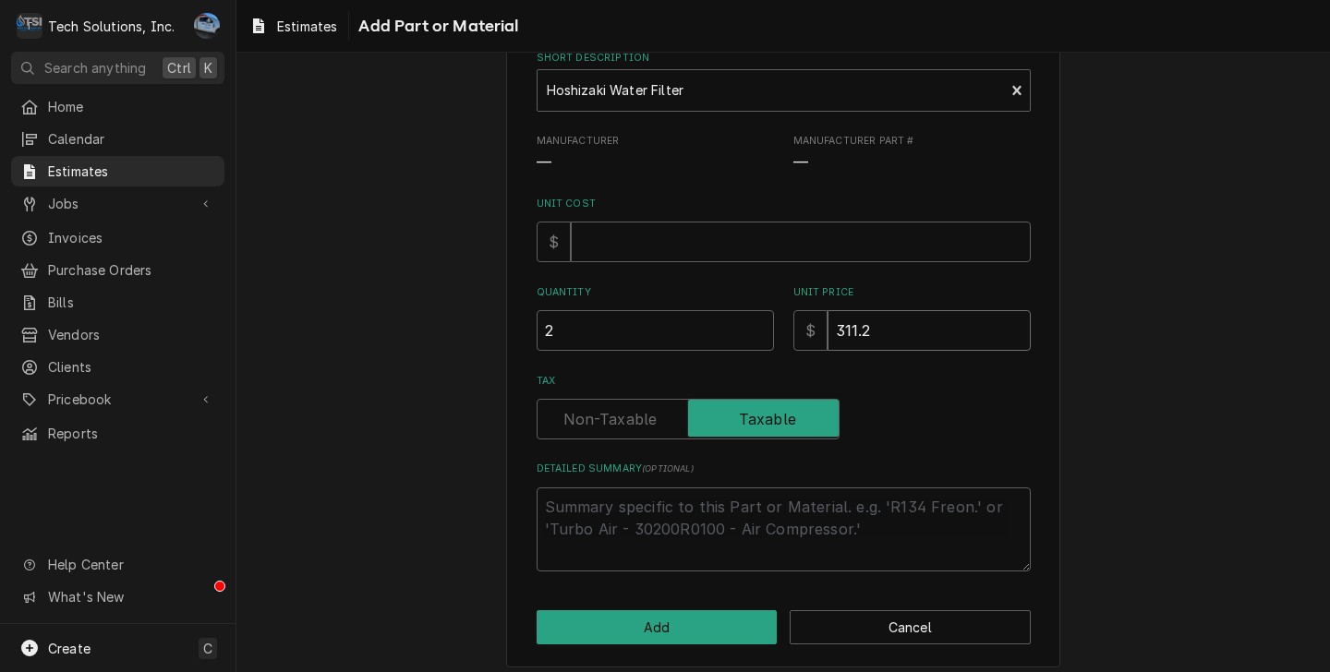
type textarea "x"
type input "311.29"
type textarea "x"
type input "311.29"
click at [1266, 393] on div "Please provide the following information to add a new part or material to this …" at bounding box center [782, 285] width 1093 height 797
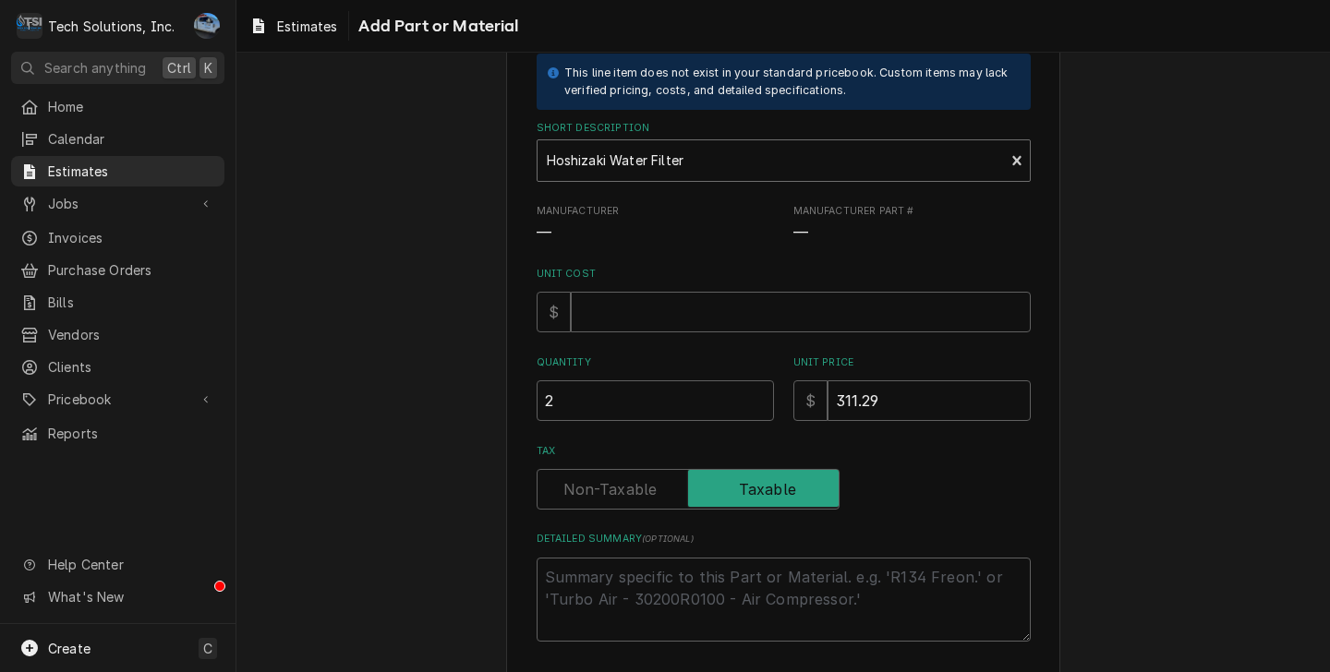
scroll to position [199, 0]
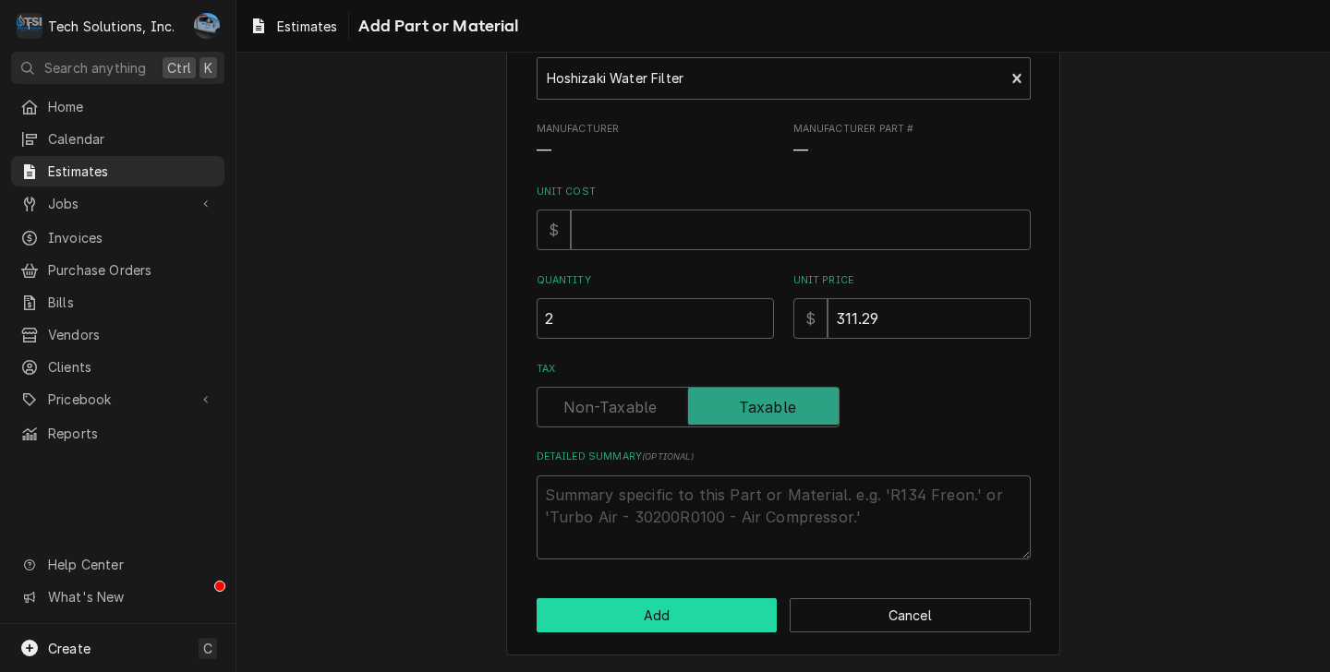
click at [695, 629] on button "Add" at bounding box center [656, 615] width 241 height 34
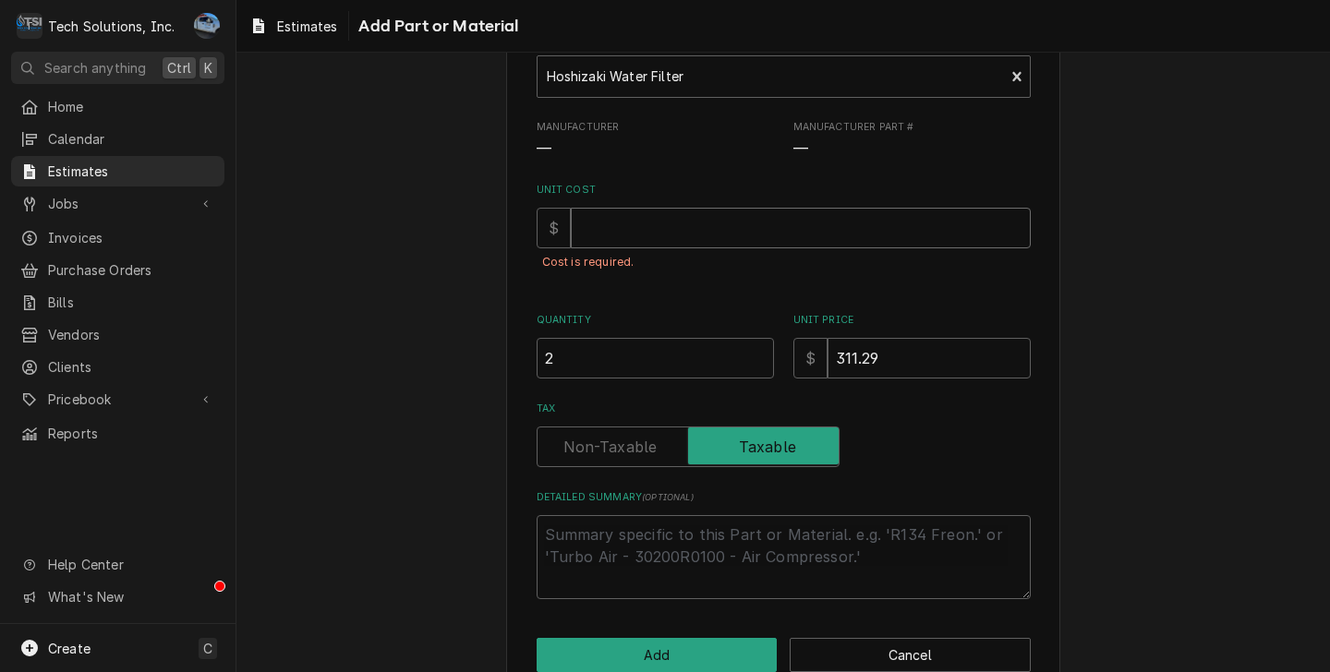
click at [694, 234] on input "Unit Cost" at bounding box center [801, 228] width 460 height 41
type textarea "x"
type input "2"
type textarea "x"
type input "25"
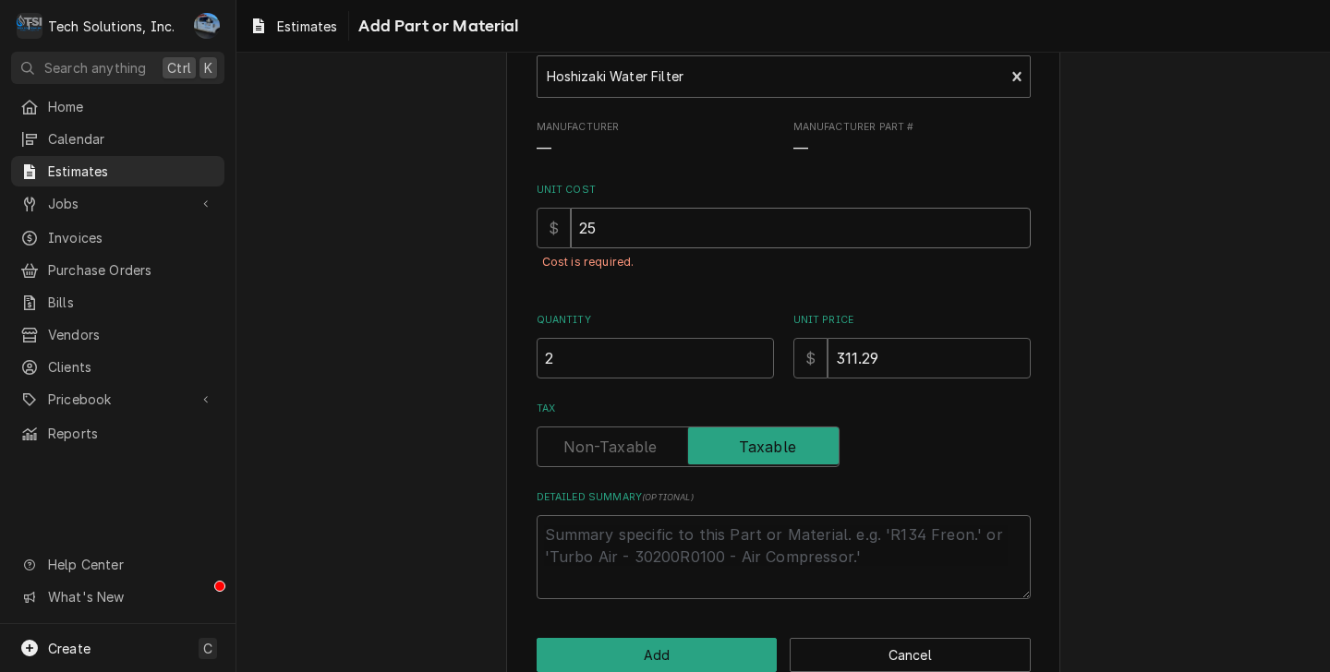
type textarea "x"
type input "258"
type textarea "x"
type input "258.6"
type textarea "x"
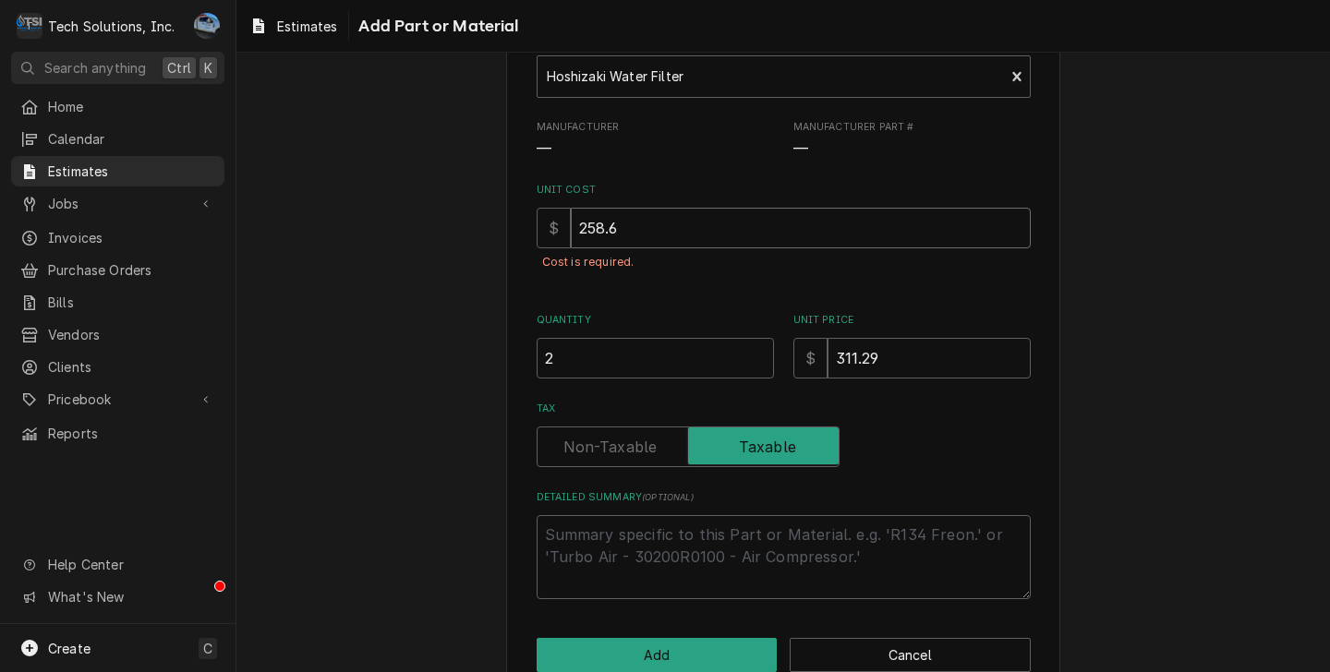
type input "258.62"
type textarea "x"
type input "258.62"
click at [1139, 262] on div "Please provide the following information to add a new part or material to this …" at bounding box center [782, 293] width 1093 height 838
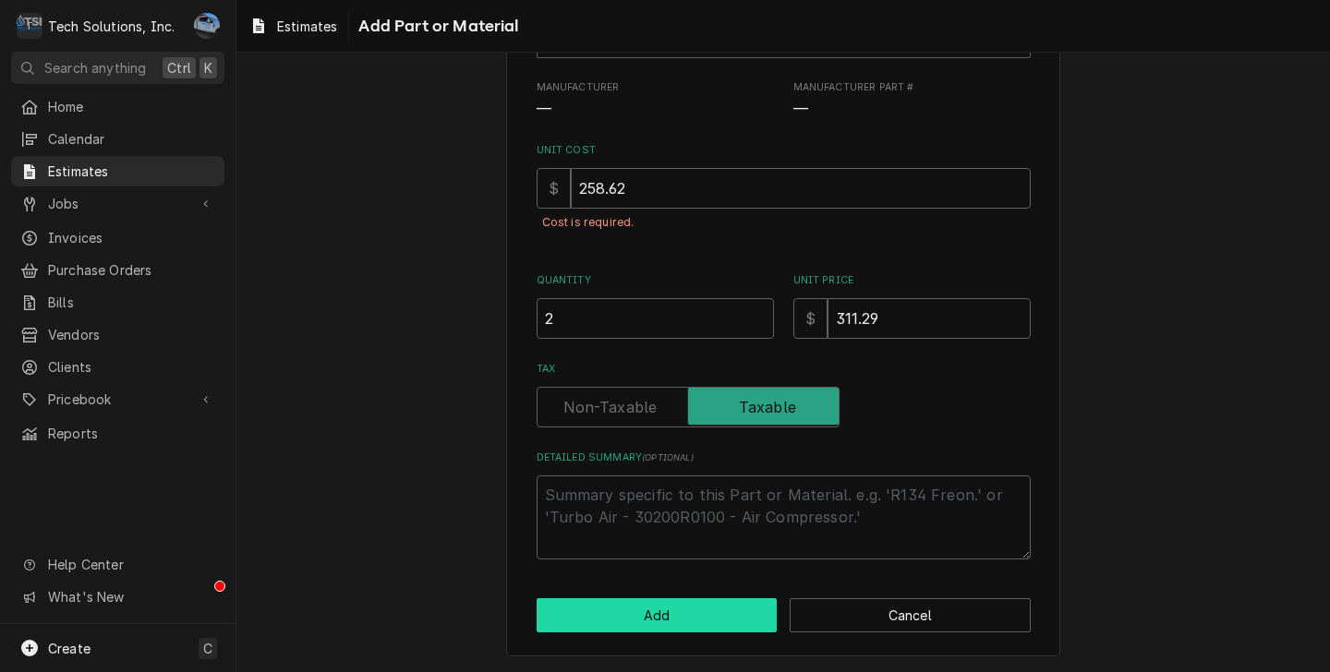
click at [680, 609] on button "Add" at bounding box center [656, 615] width 241 height 34
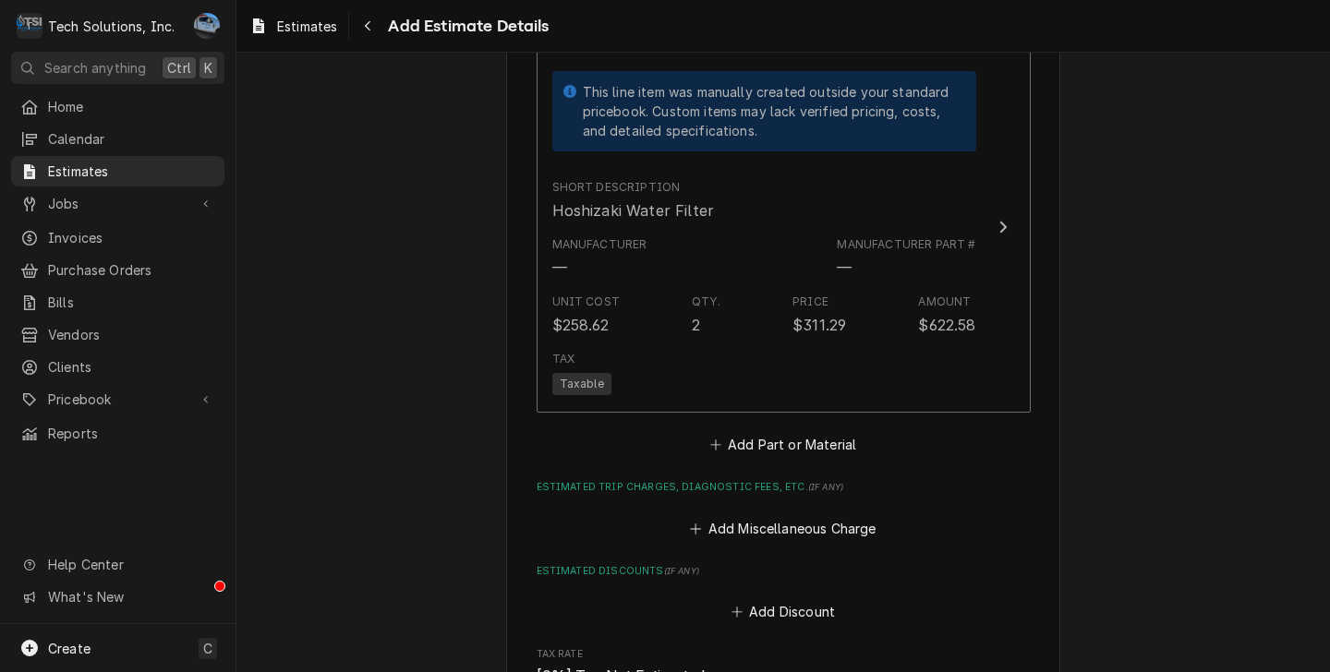
scroll to position [3636, 0]
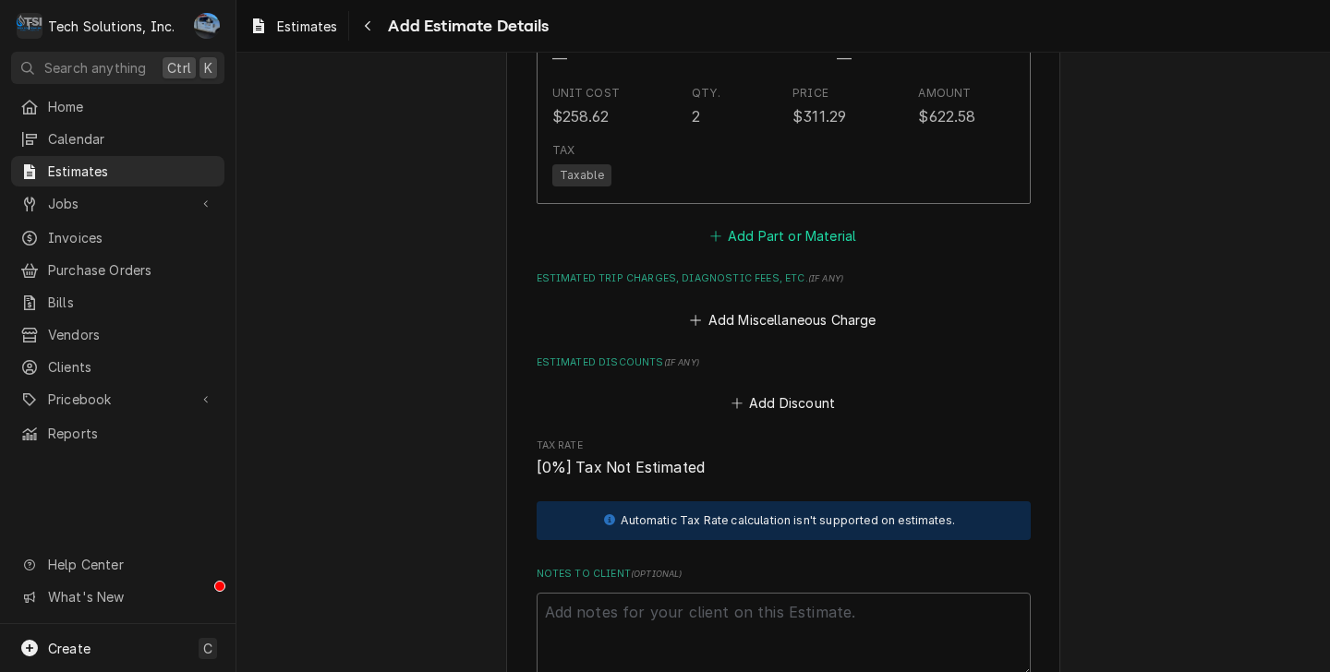
click at [766, 223] on button "Add Part or Material" at bounding box center [782, 236] width 152 height 26
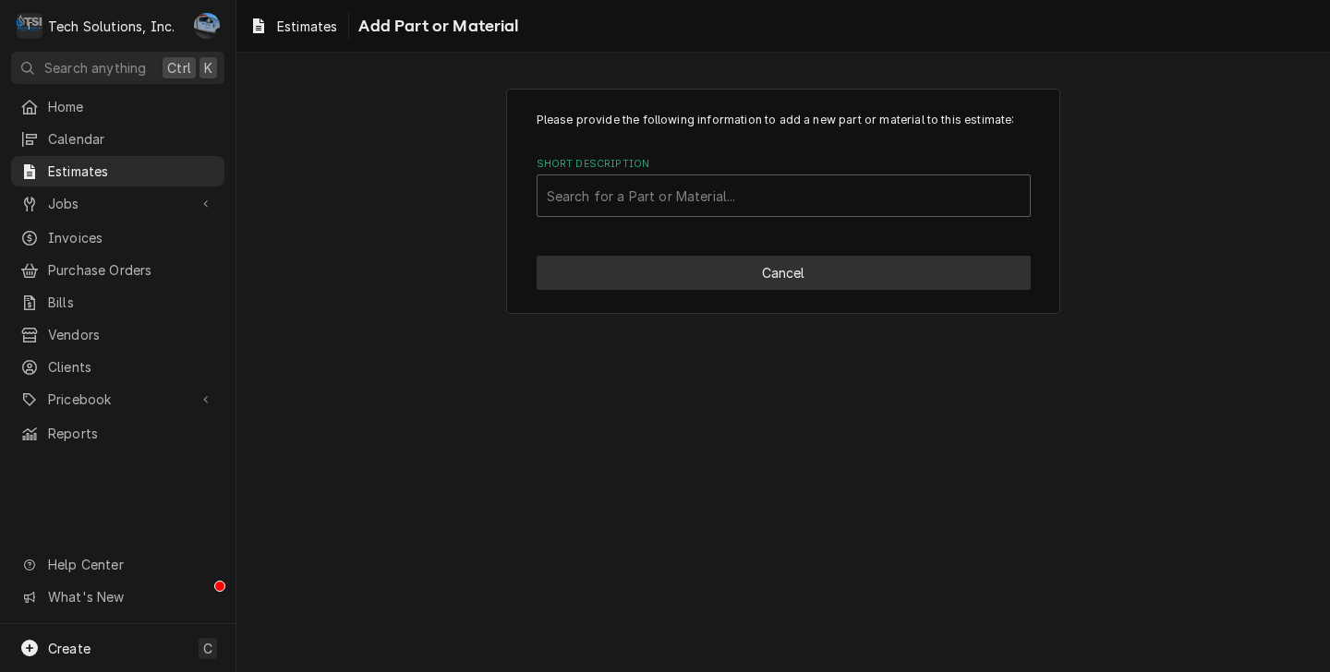
click at [801, 275] on button "Cancel" at bounding box center [783, 273] width 494 height 34
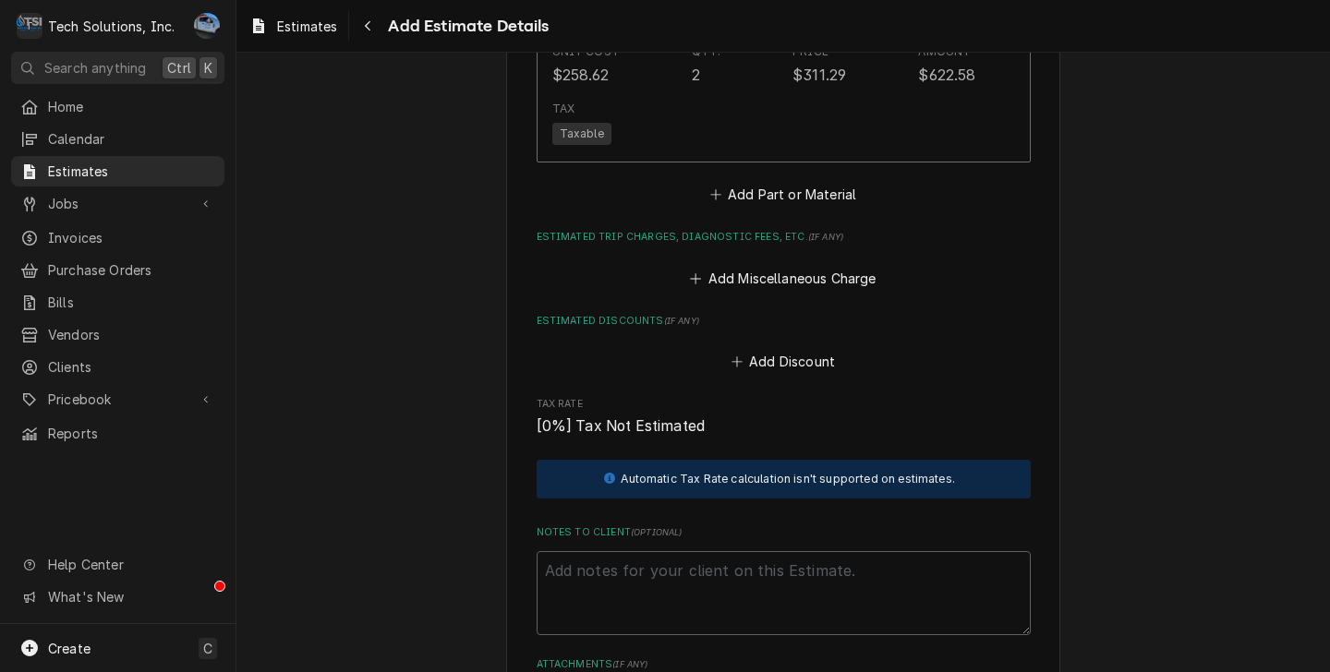
type textarea "x"
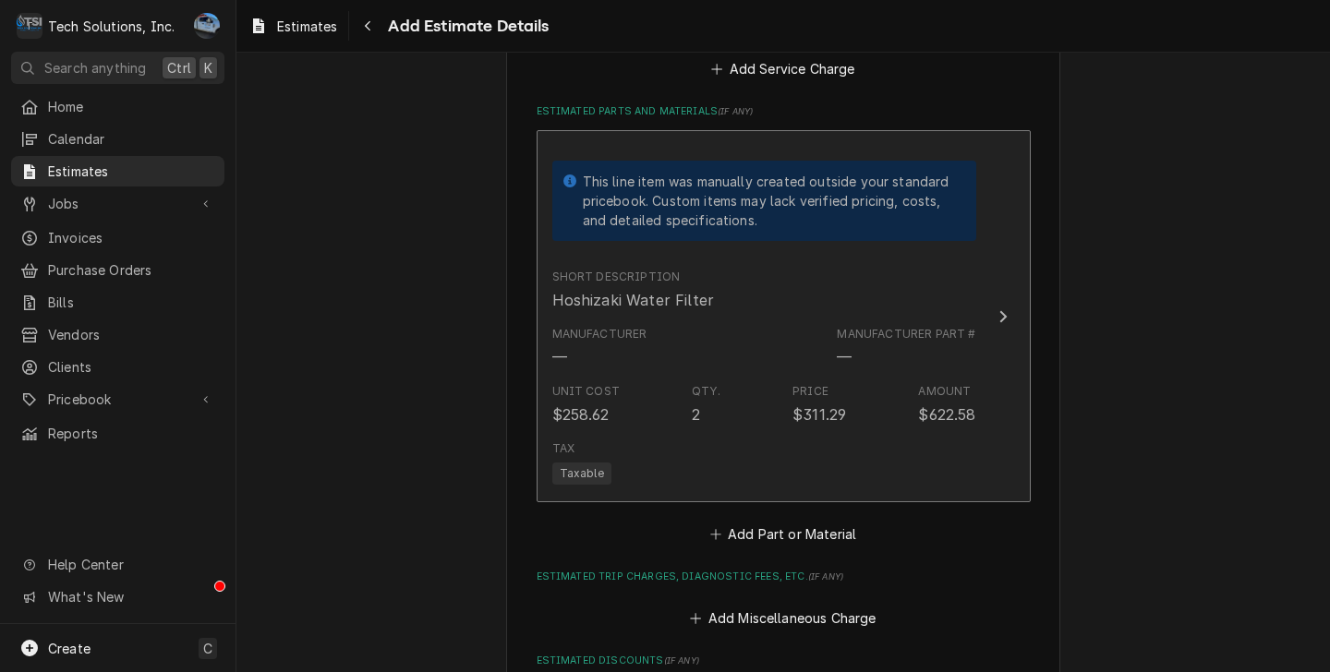
scroll to position [3522, 0]
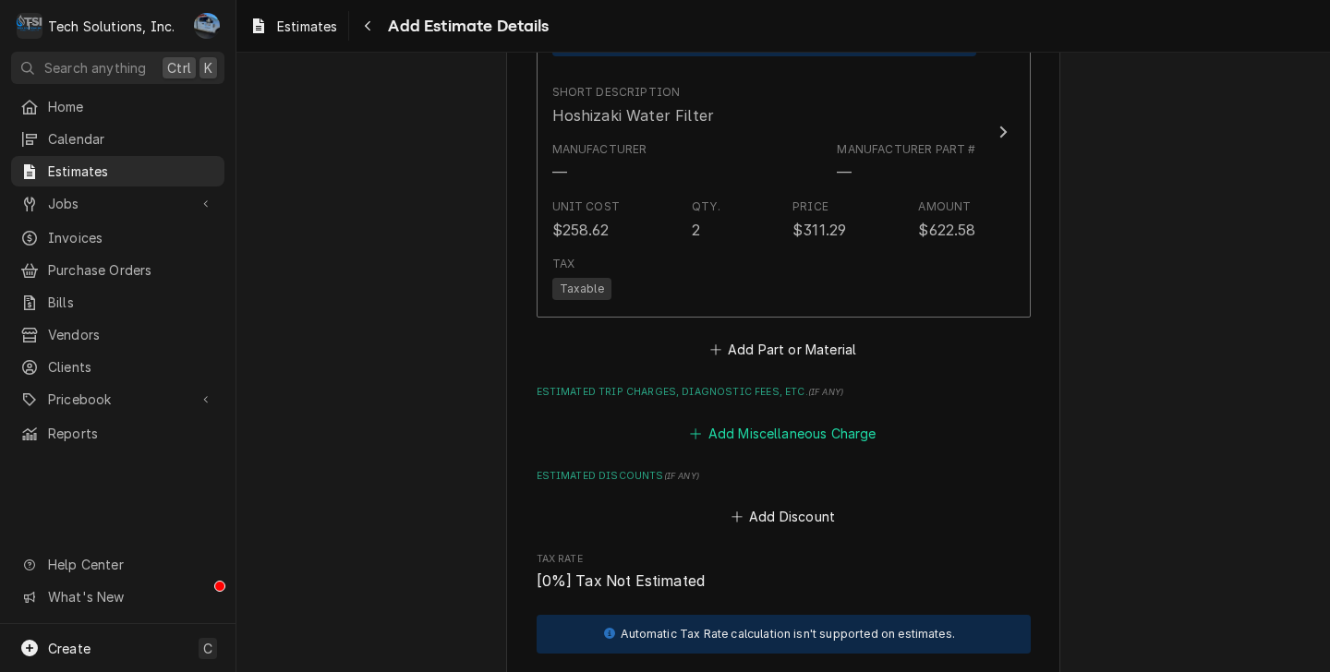
click at [773, 420] on button "Add Miscellaneous Charge" at bounding box center [783, 433] width 192 height 26
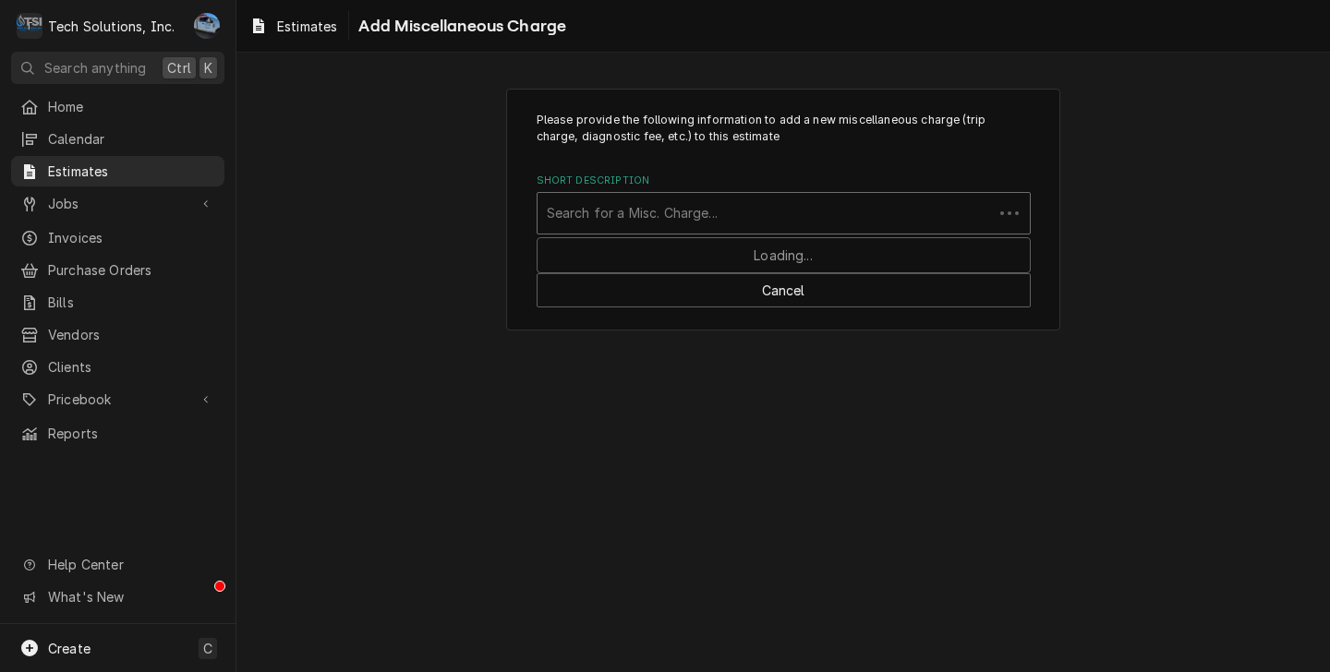
click at [680, 230] on div "Short Description" at bounding box center [765, 213] width 437 height 33
type input "fuel"
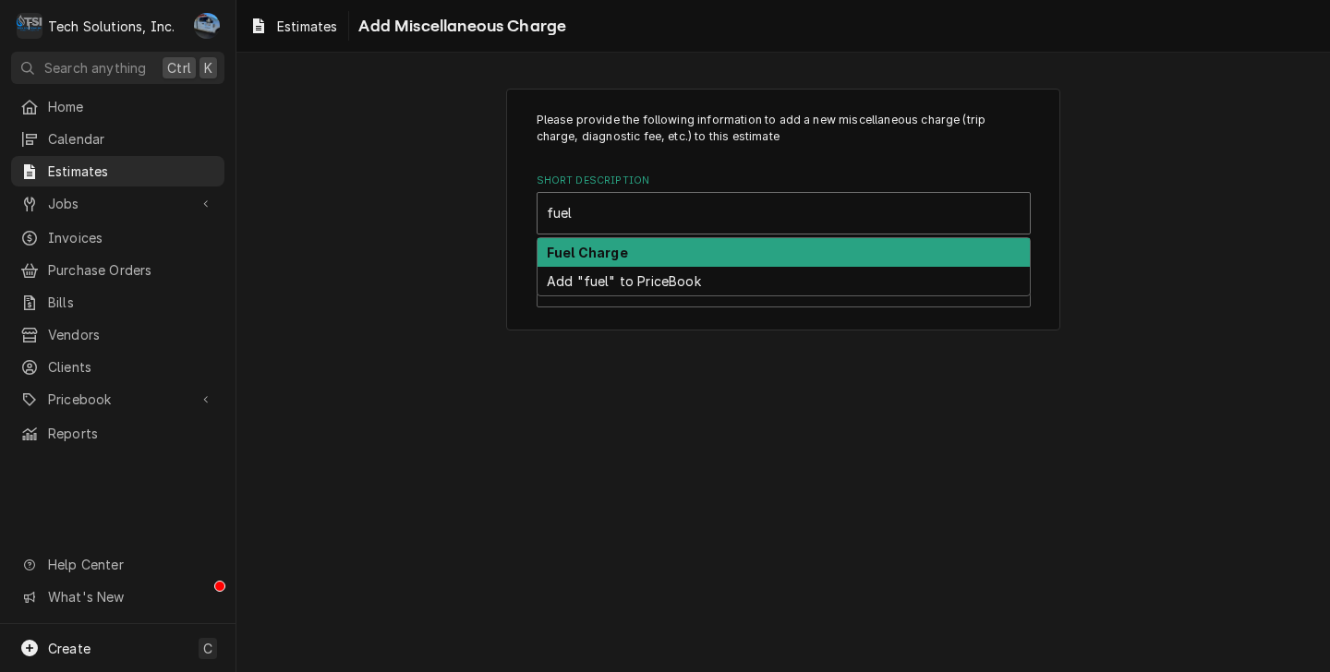
click at [645, 250] on div "Fuel Charge" at bounding box center [783, 252] width 492 height 29
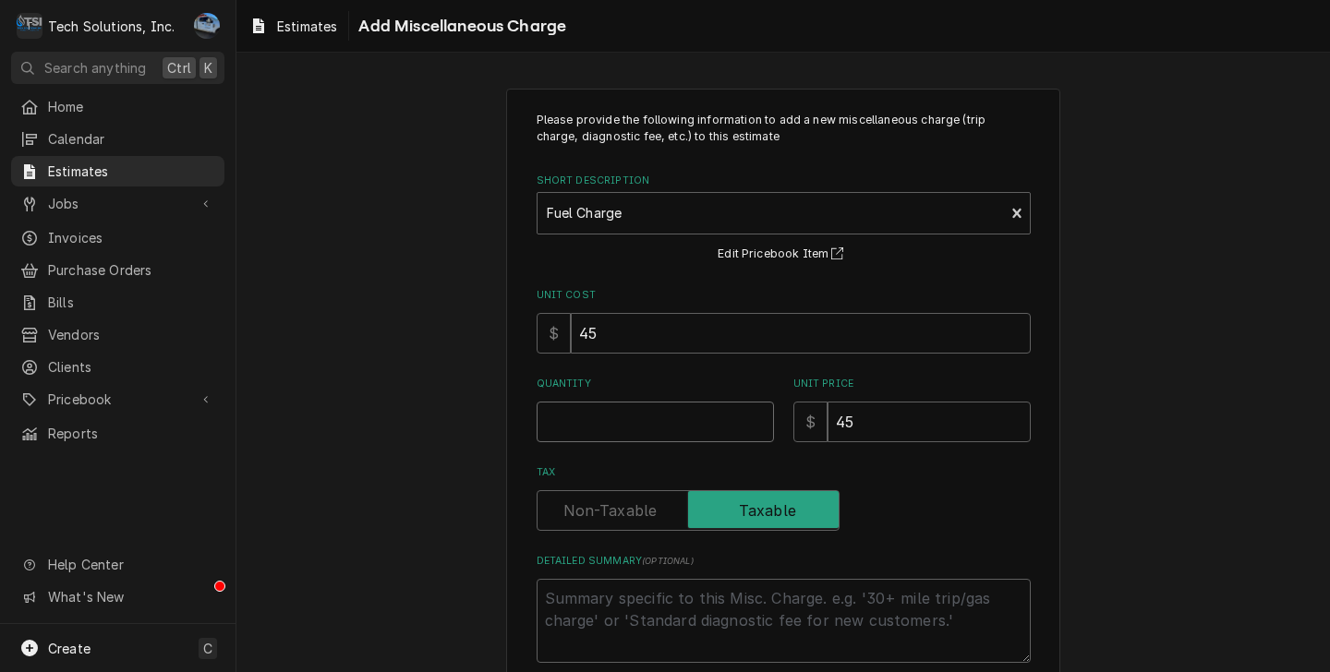
click at [658, 426] on input "Quantity" at bounding box center [654, 422] width 237 height 41
type textarea "x"
type input "1"
type textarea "x"
type input "1"
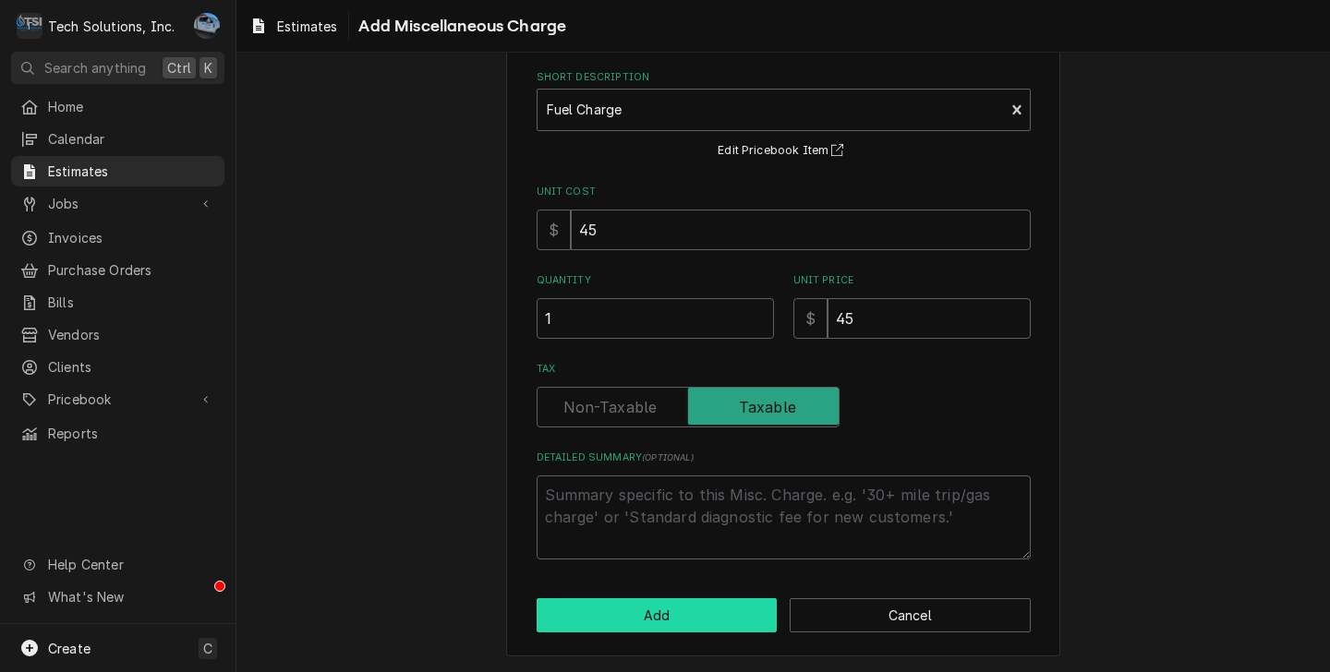
click at [656, 613] on button "Add" at bounding box center [656, 615] width 241 height 34
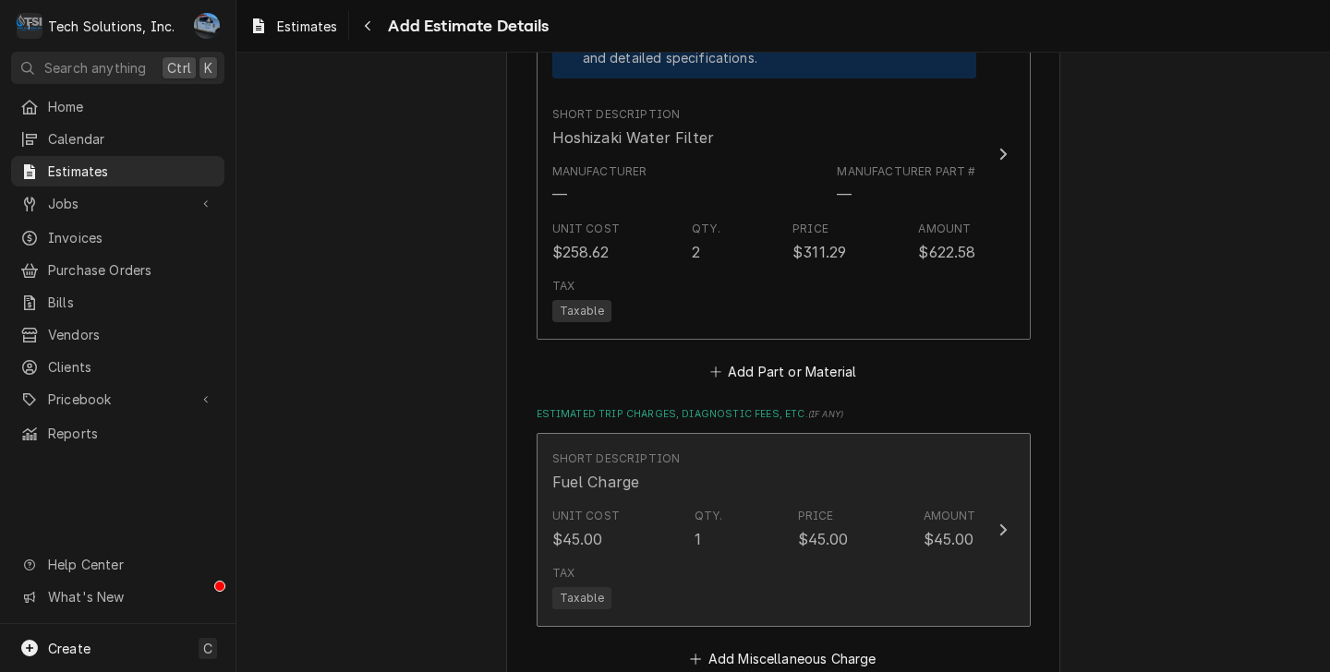
type textarea "x"
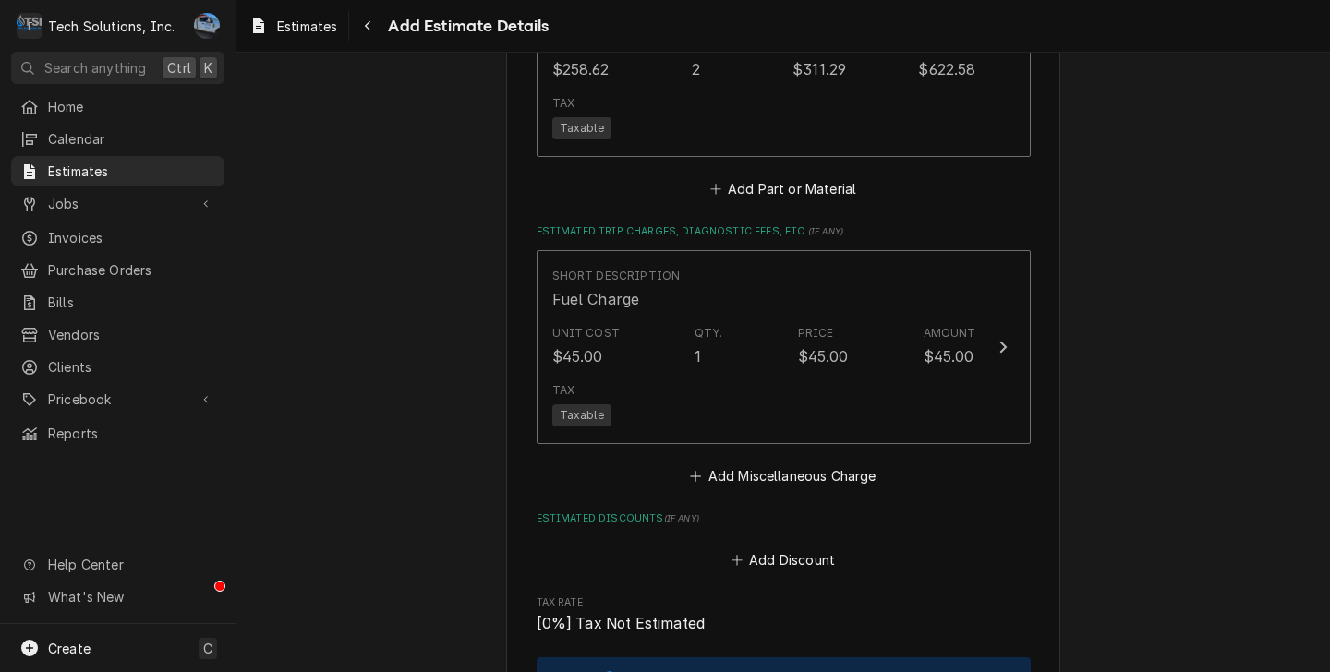
scroll to position [3686, 0]
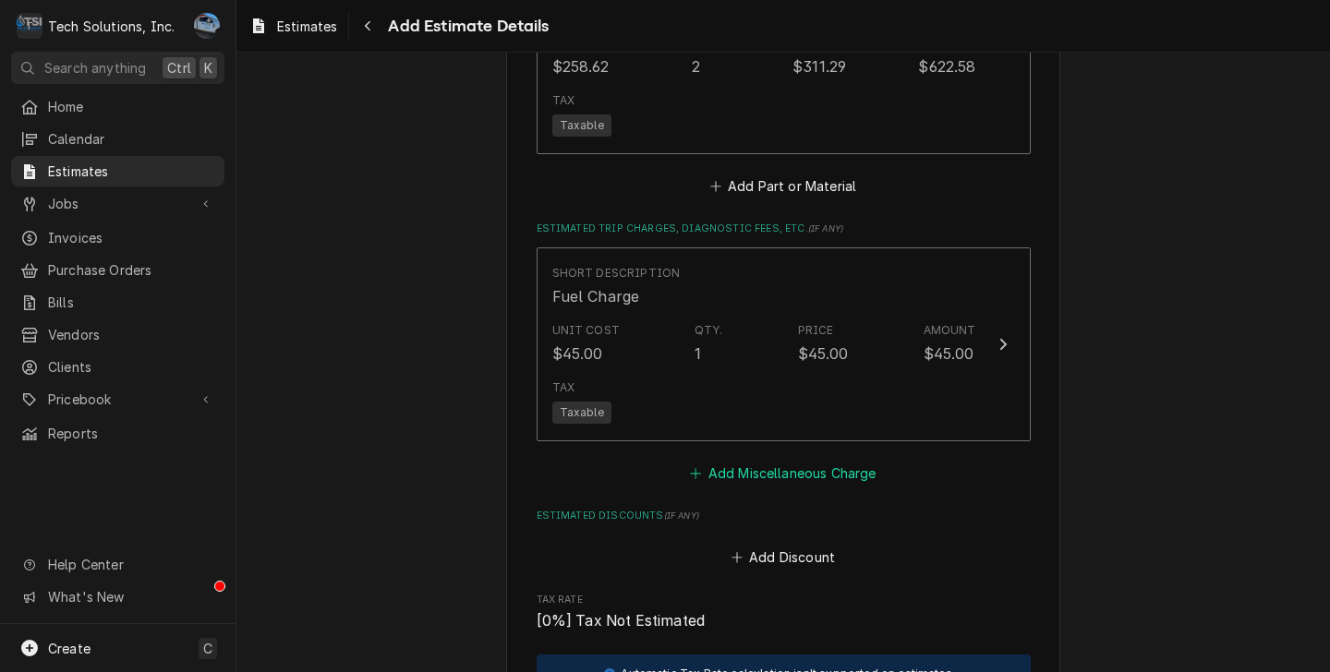
click at [740, 461] on button "Add Miscellaneous Charge" at bounding box center [783, 474] width 192 height 26
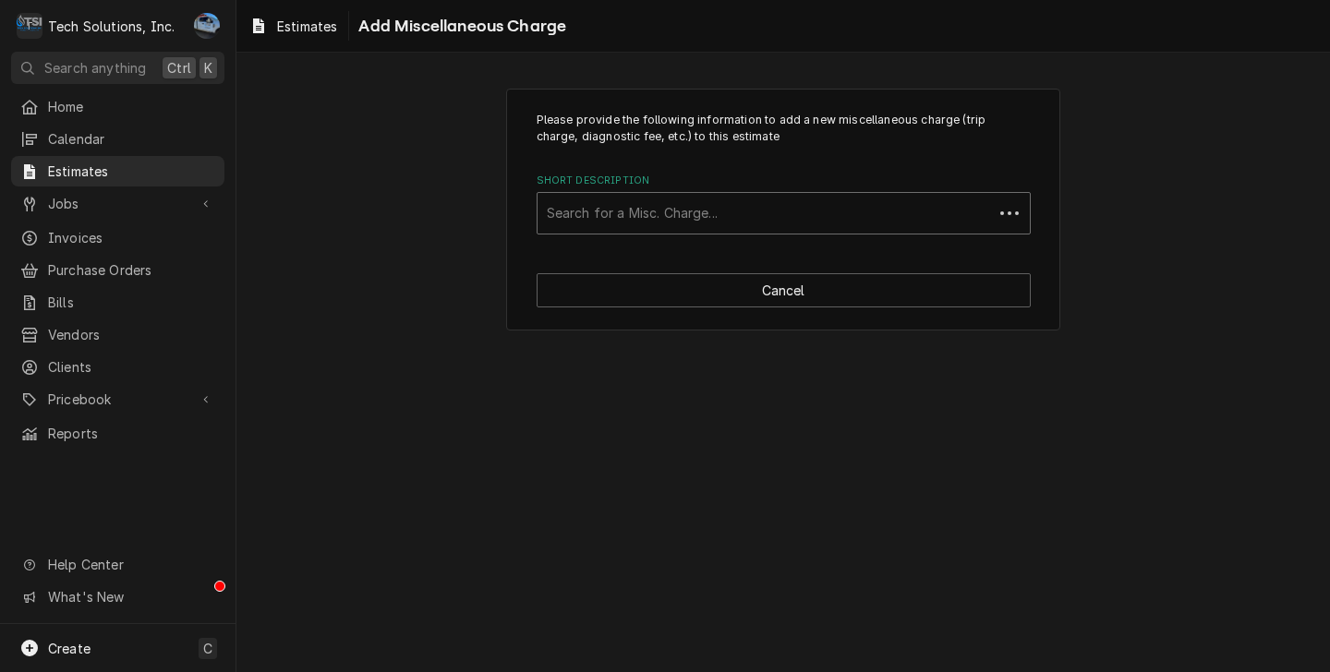
click at [595, 216] on div "Short Description" at bounding box center [765, 213] width 437 height 33
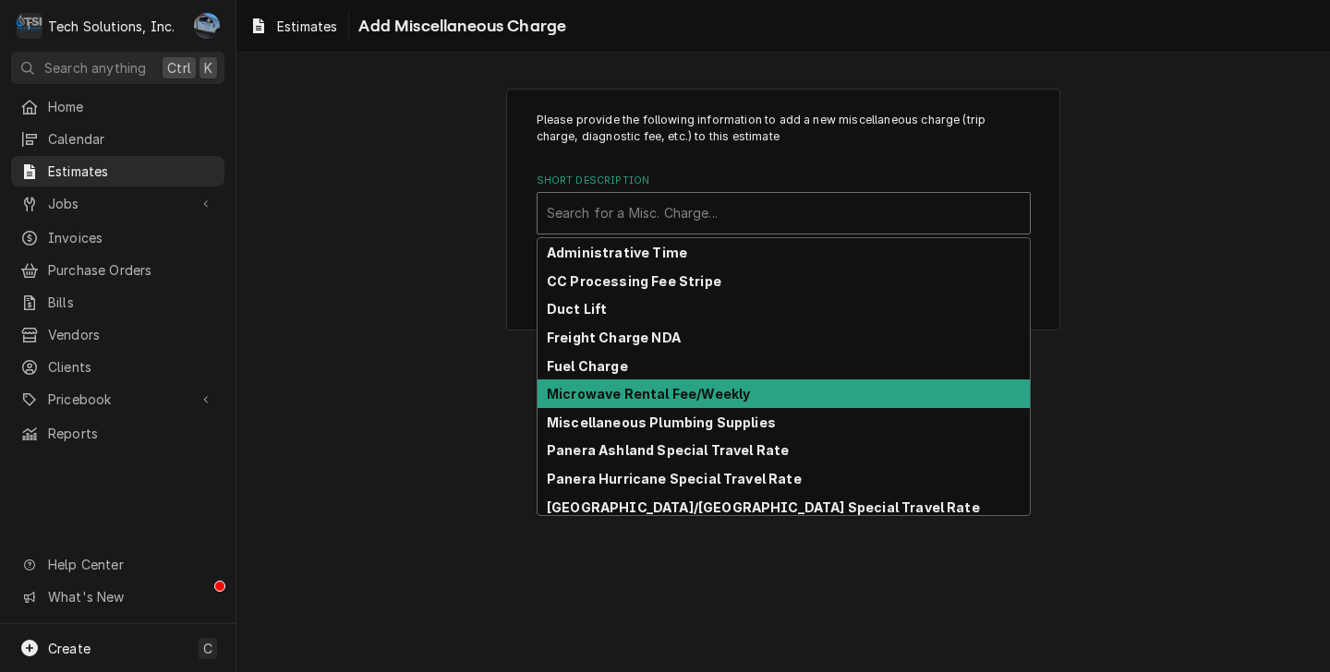
type input "f"
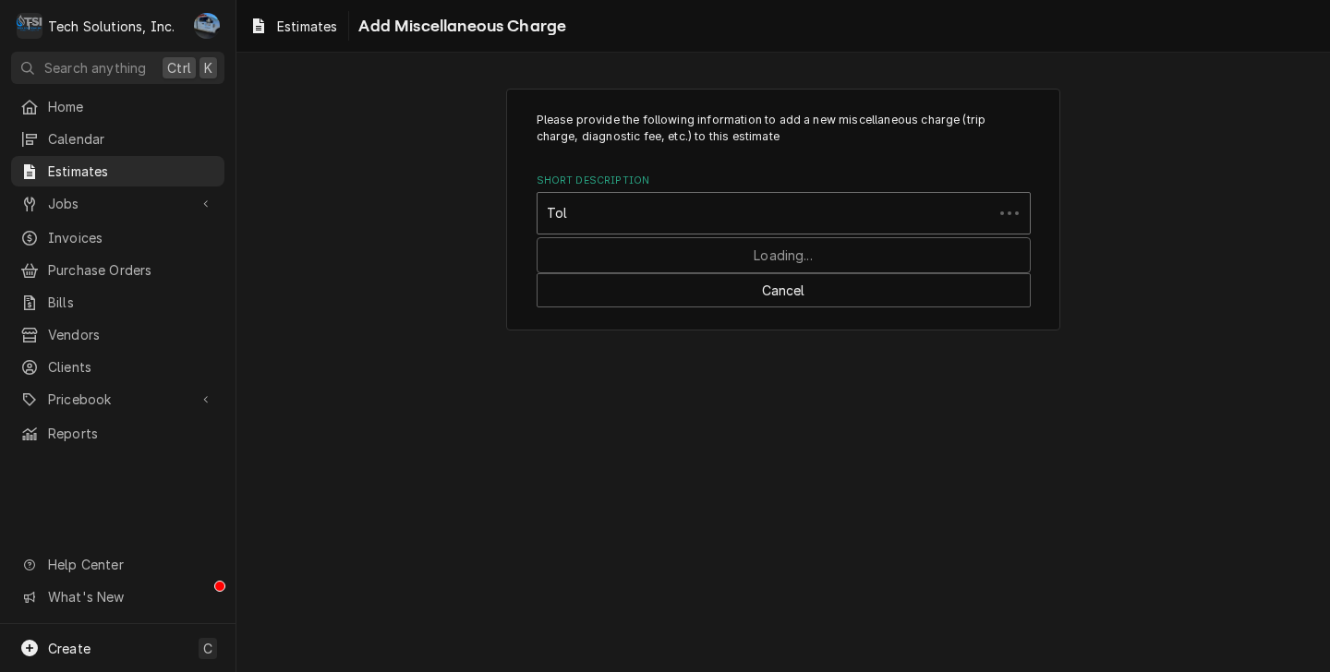
type input "Toll"
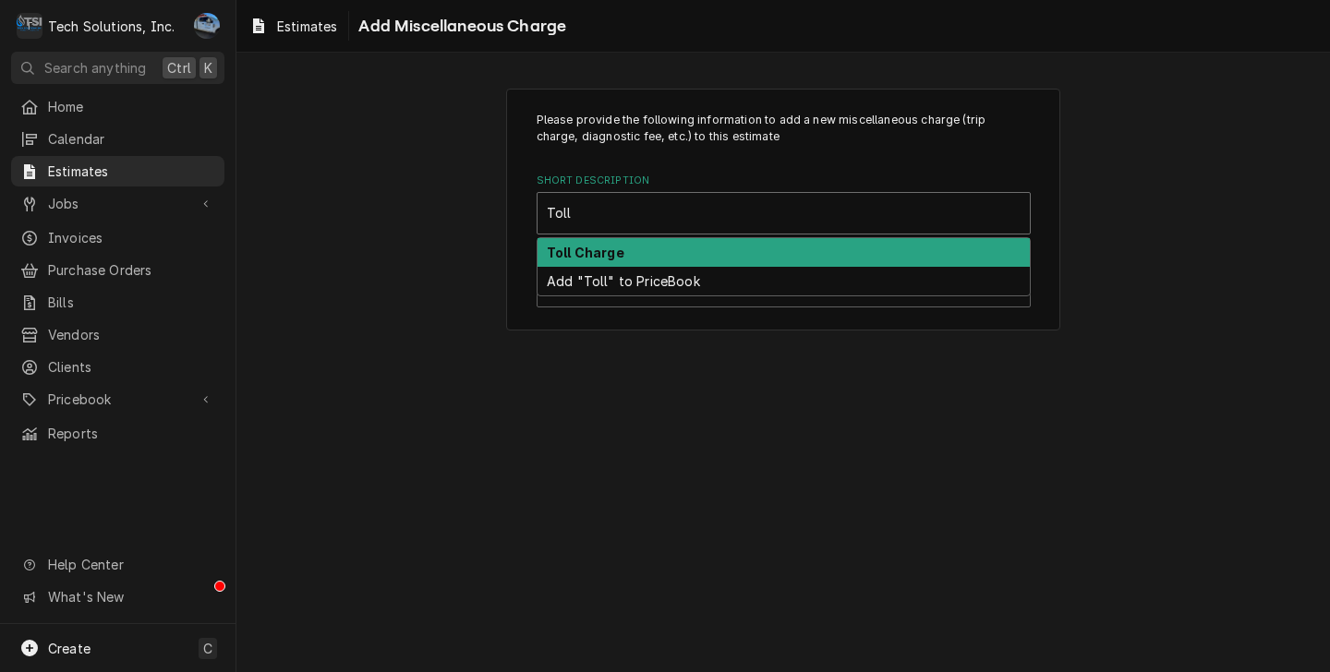
click at [664, 251] on div "Toll Charge" at bounding box center [783, 252] width 492 height 29
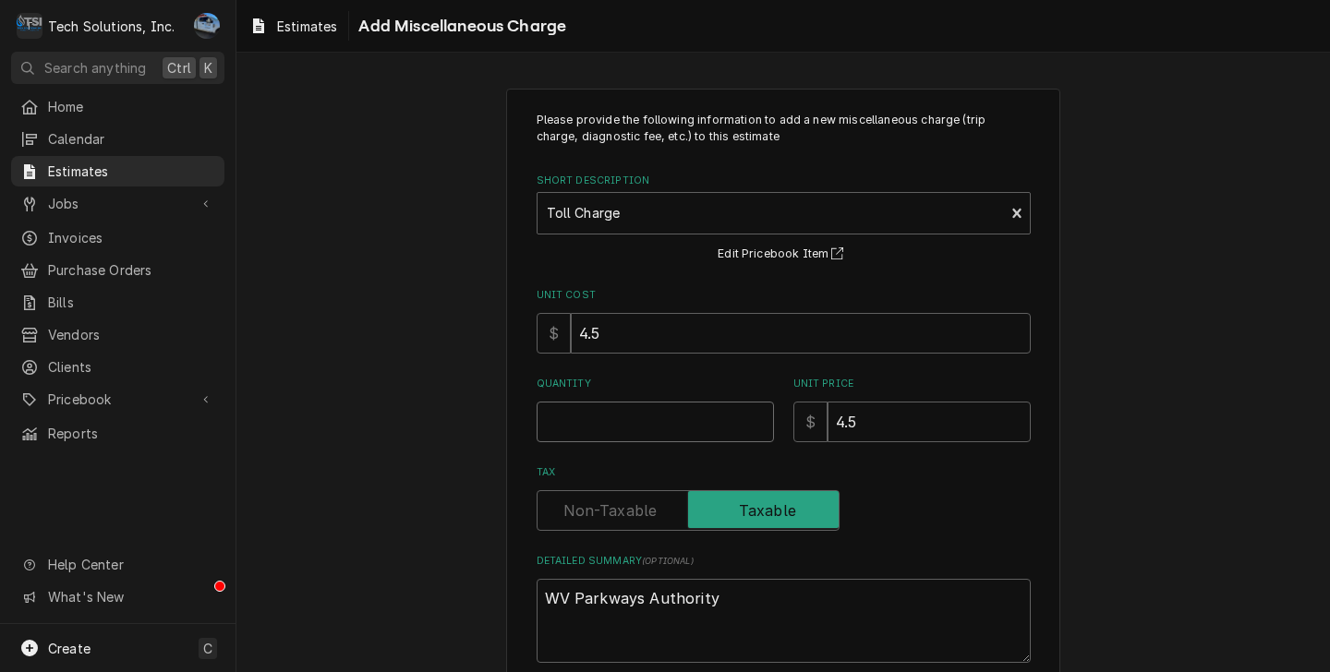
click at [701, 430] on input "Quantity" at bounding box center [654, 422] width 237 height 41
type textarea "x"
type input "2"
type textarea "x"
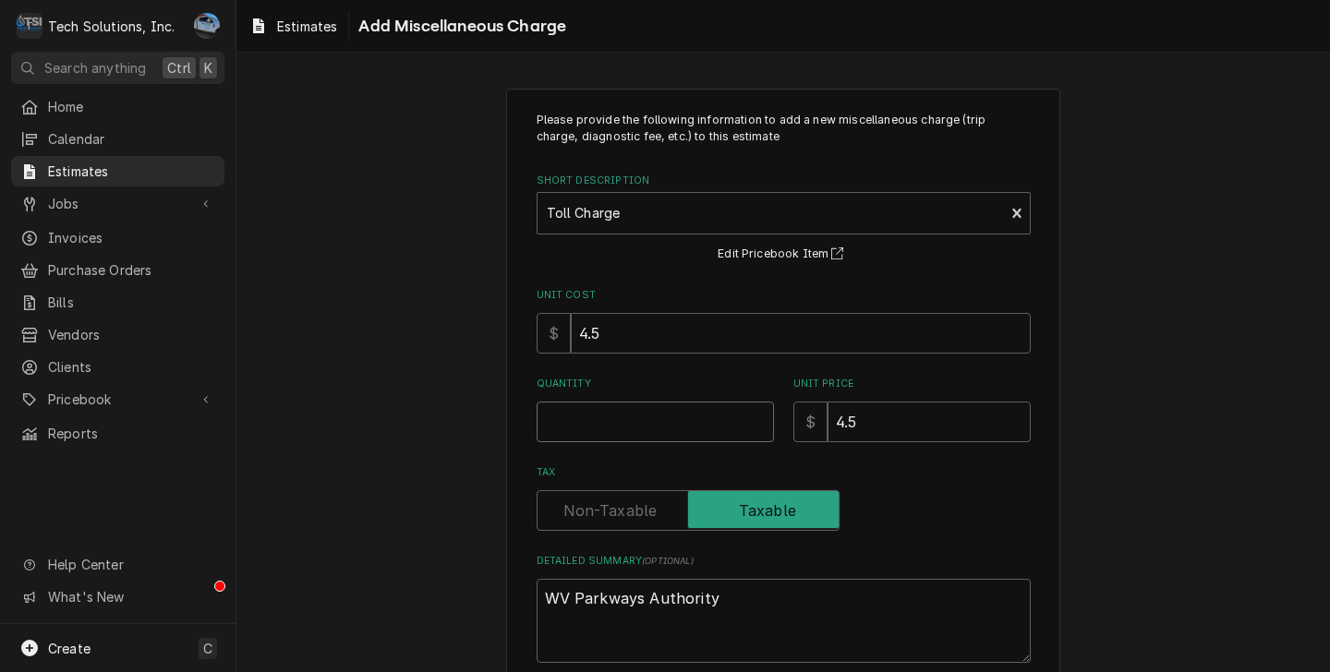
type input "4"
type textarea "x"
type input "4"
click at [1240, 352] on div "Please provide the following information to add a new miscellaneous charge (tri…" at bounding box center [782, 424] width 1093 height 704
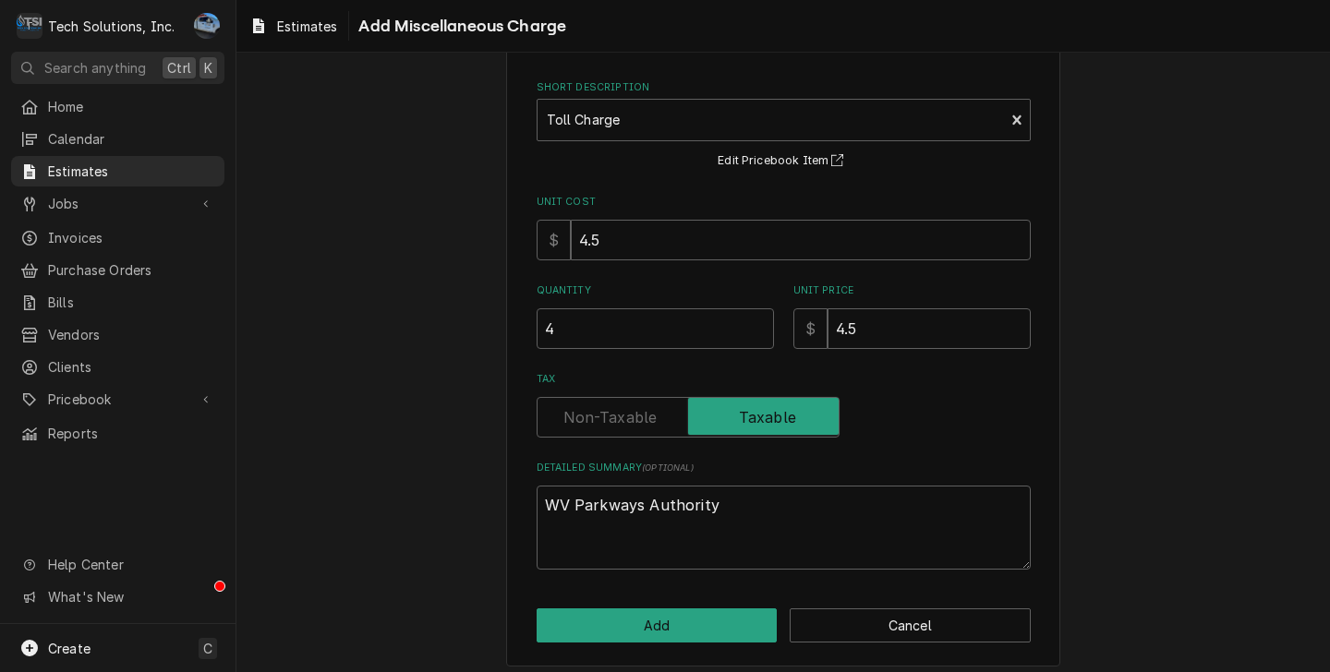
scroll to position [105, 0]
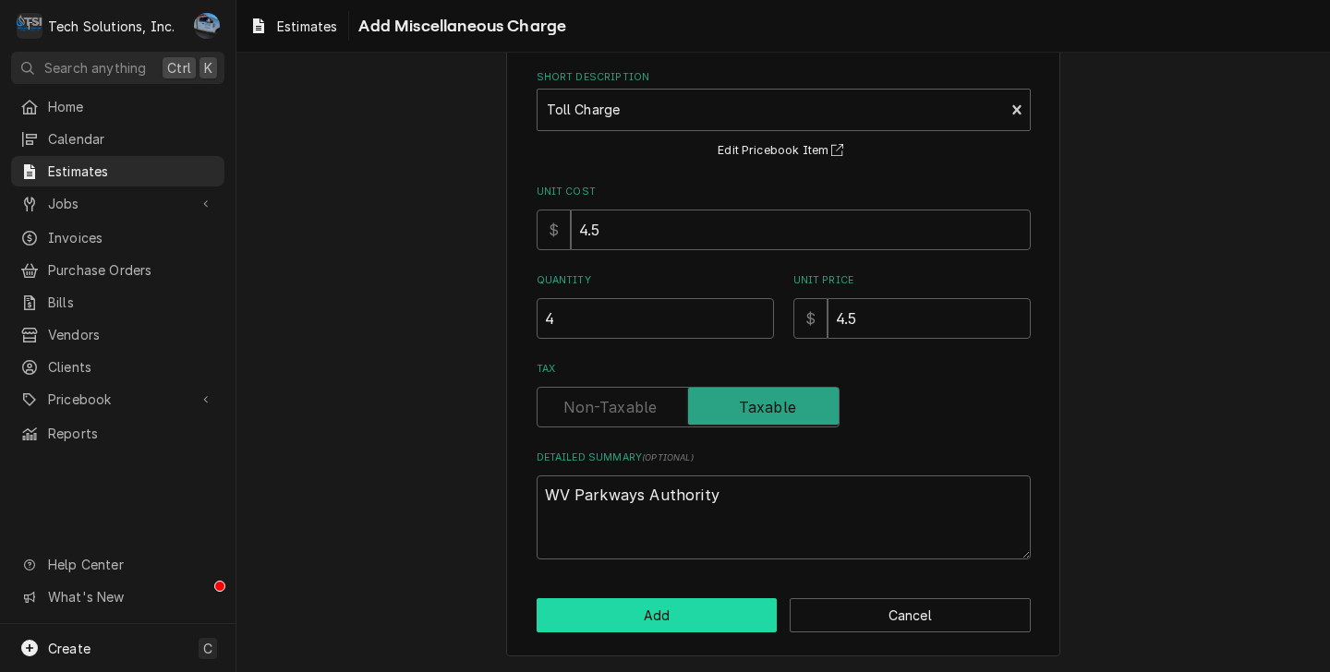
click at [657, 610] on button "Add" at bounding box center [656, 615] width 241 height 34
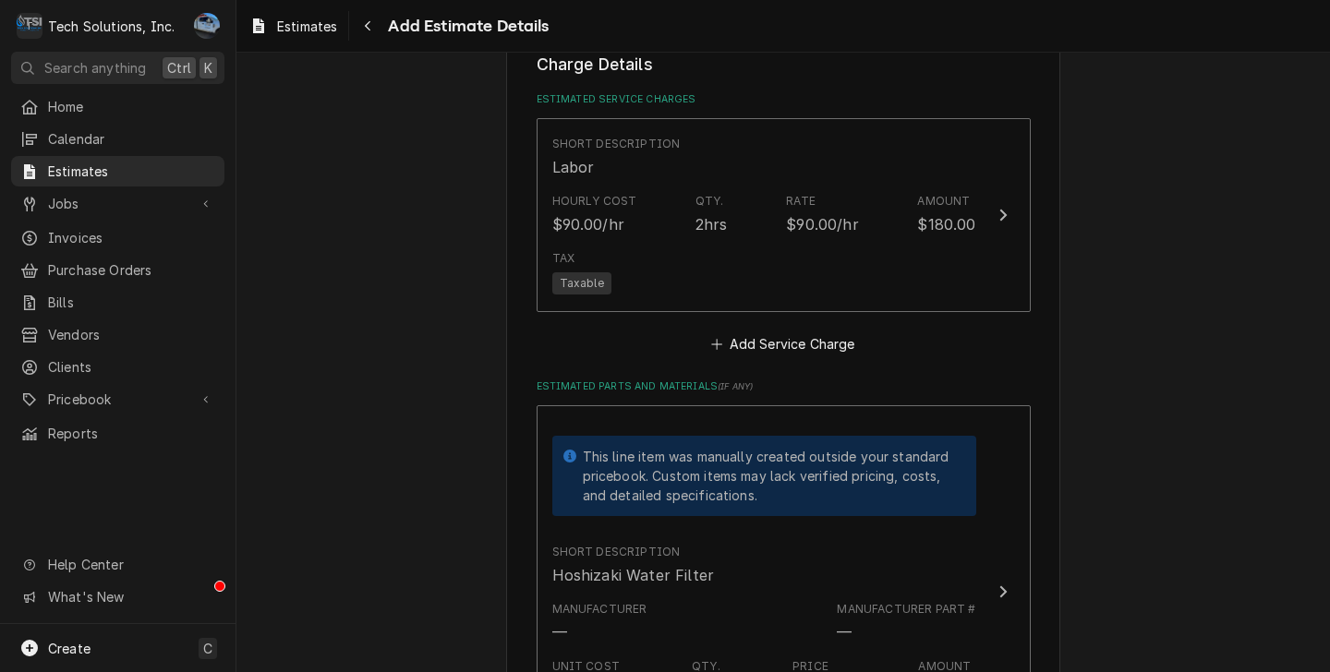
scroll to position [3111, 0]
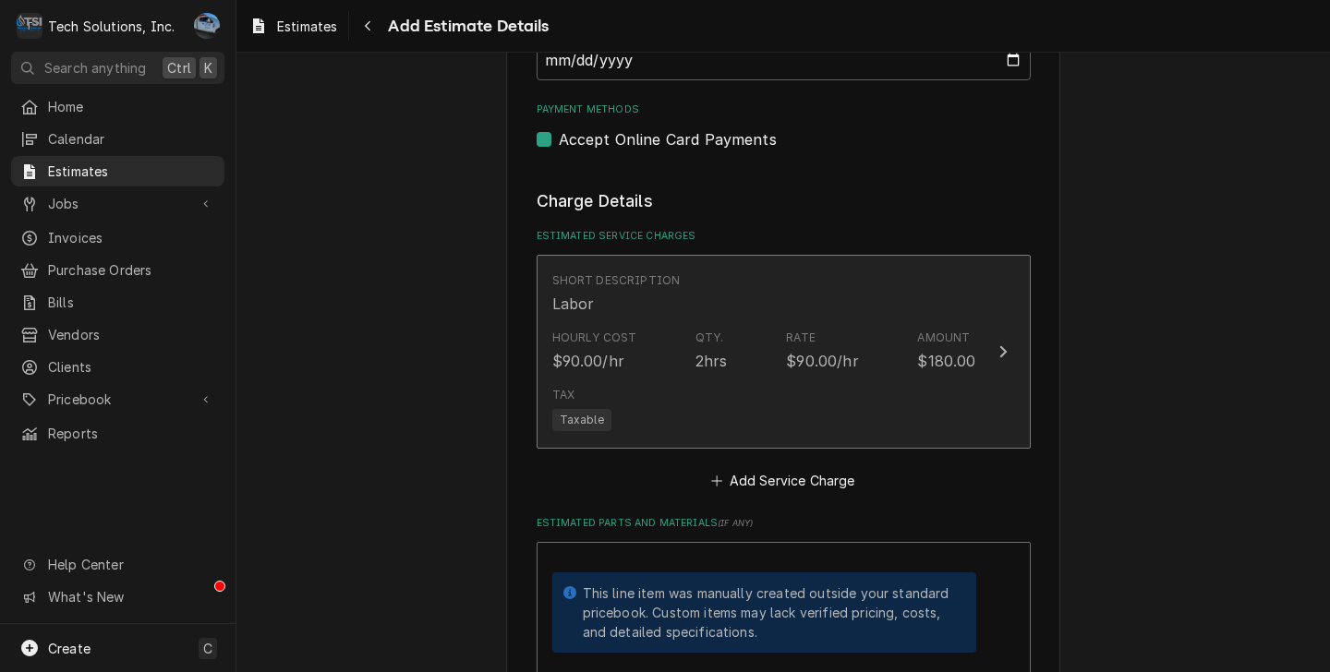
click at [738, 379] on div "Tax Taxable" at bounding box center [764, 408] width 424 height 59
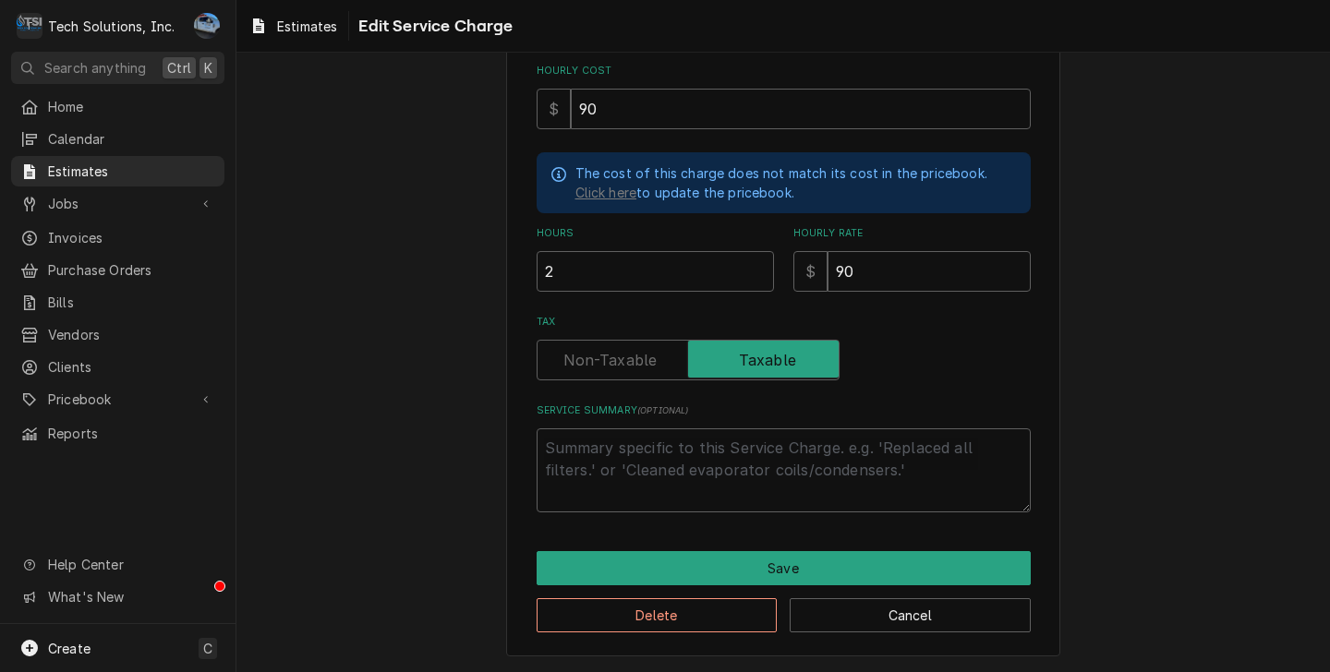
scroll to position [319, 0]
click at [691, 451] on textarea "Service Summary ( optional )" at bounding box center [783, 470] width 494 height 84
type textarea "x"
type textarea "T"
type textarea "x"
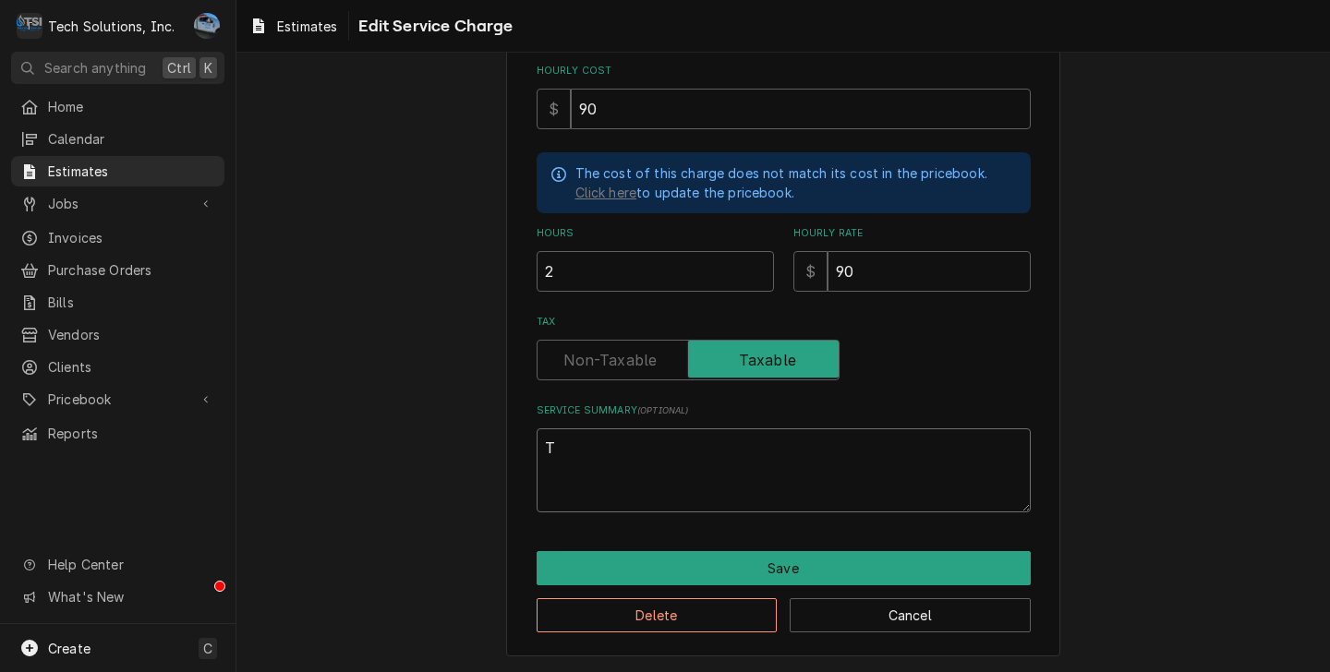
type textarea "Th"
type textarea "x"
type textarea "Thi"
type textarea "x"
type textarea "This"
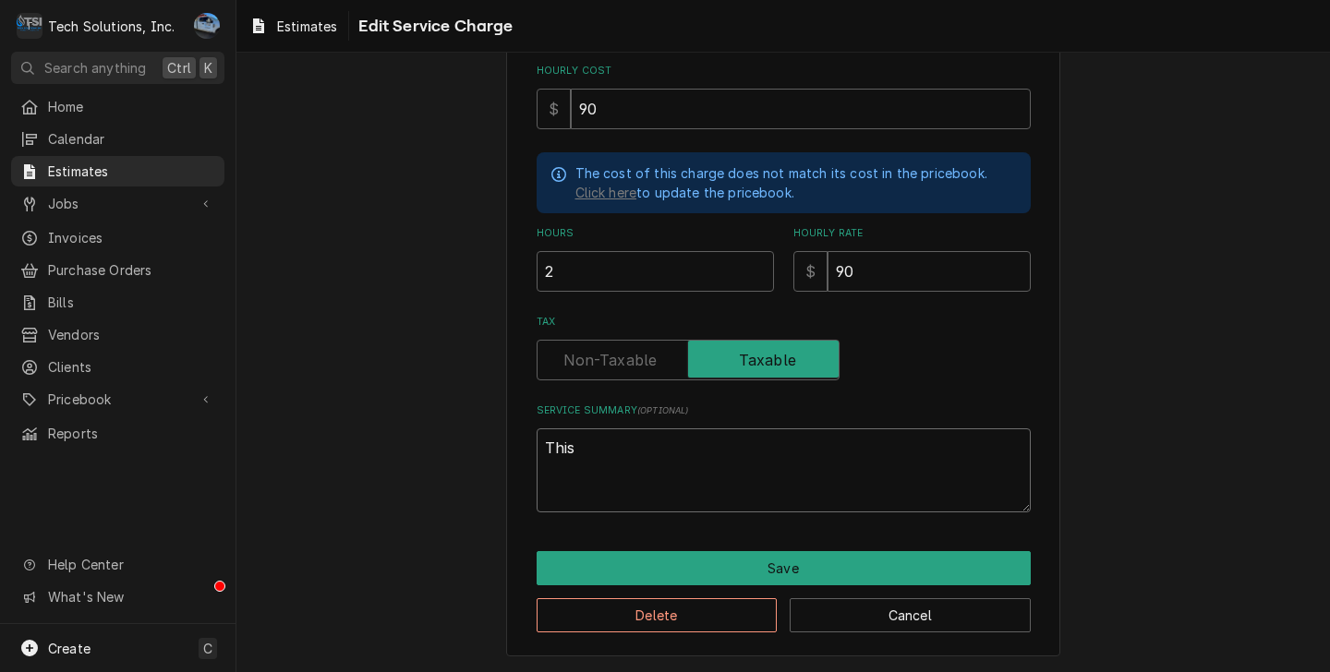
type textarea "x"
type textarea "This"
type textarea "x"
type textarea "This l"
type textarea "x"
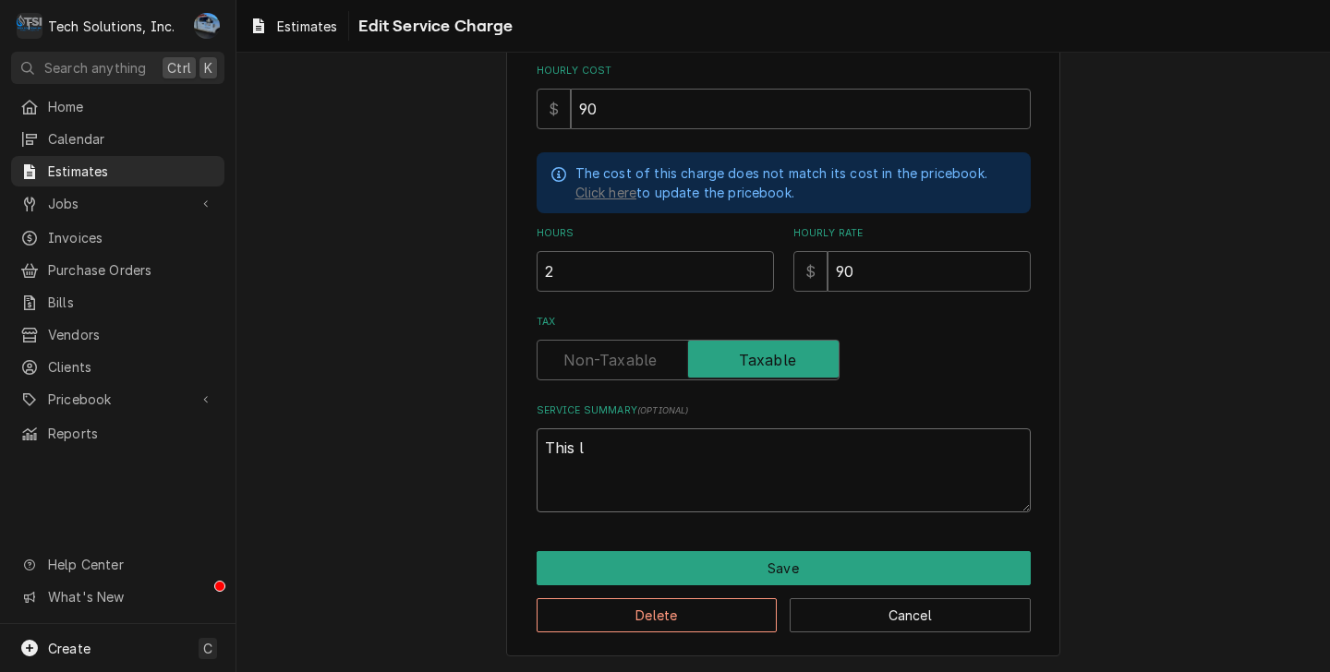
type textarea "This la"
type textarea "x"
type textarea "This lab"
type textarea "x"
type textarea "This labo"
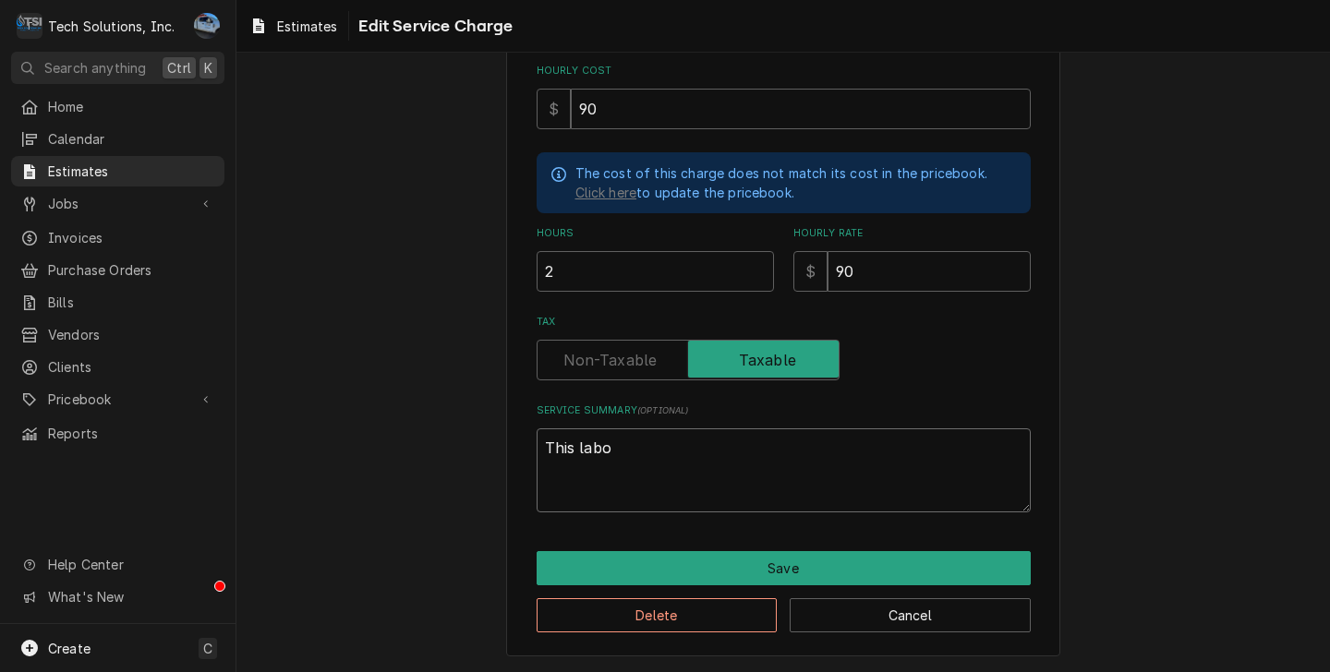
type textarea "x"
type textarea "This labor"
type textarea "x"
type textarea "This labor"
type textarea "x"
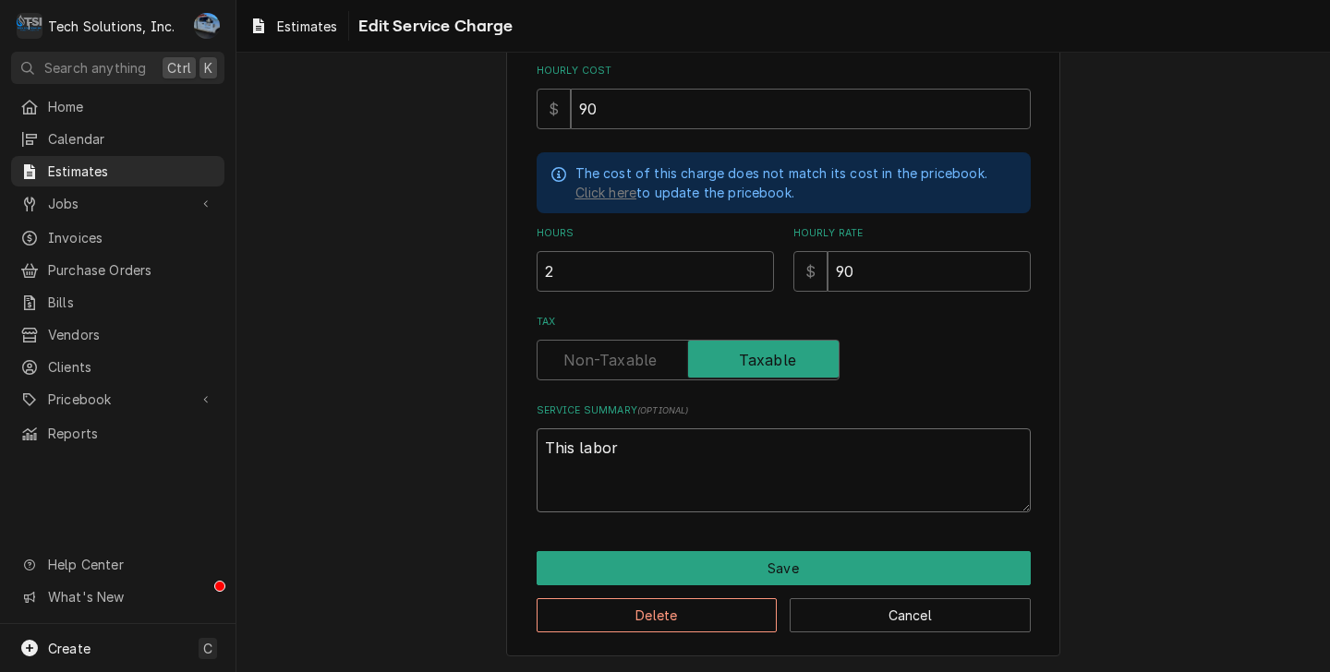
type textarea "This labor r"
type textarea "x"
type textarea "This labor ra"
type textarea "x"
type textarea "This labor rat"
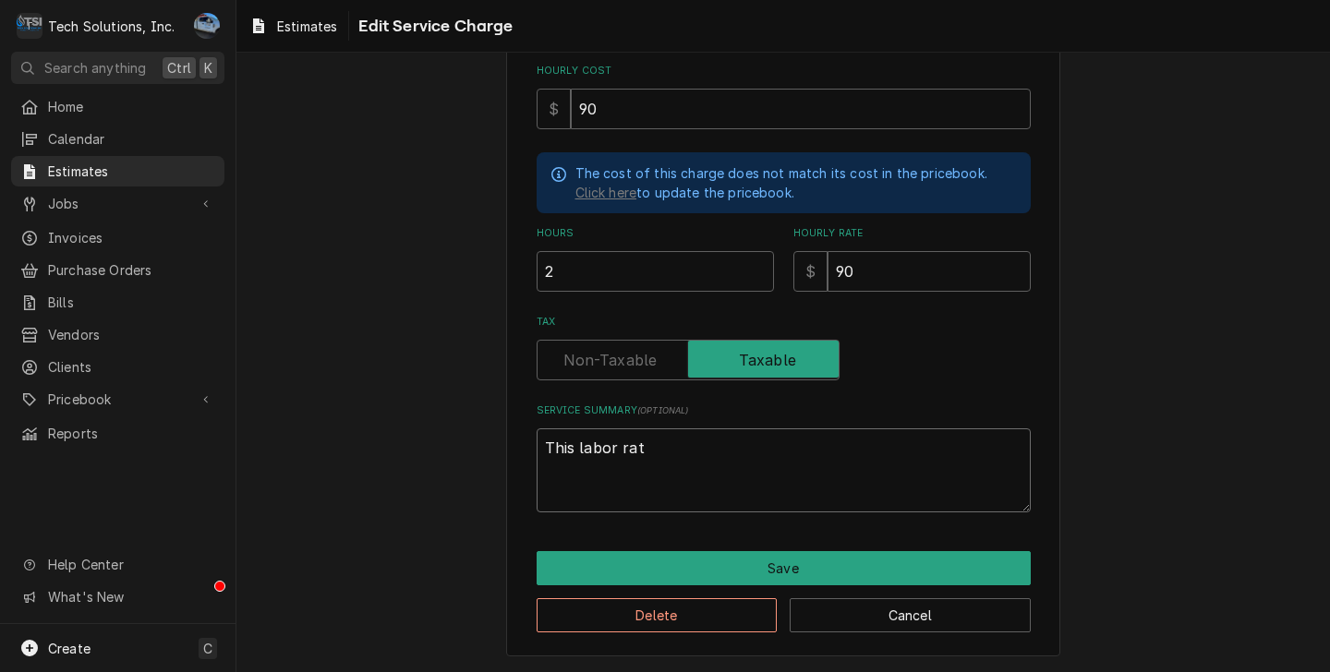
type textarea "x"
type textarea "This labor rate"
type textarea "x"
type textarea "This labor rate"
type textarea "x"
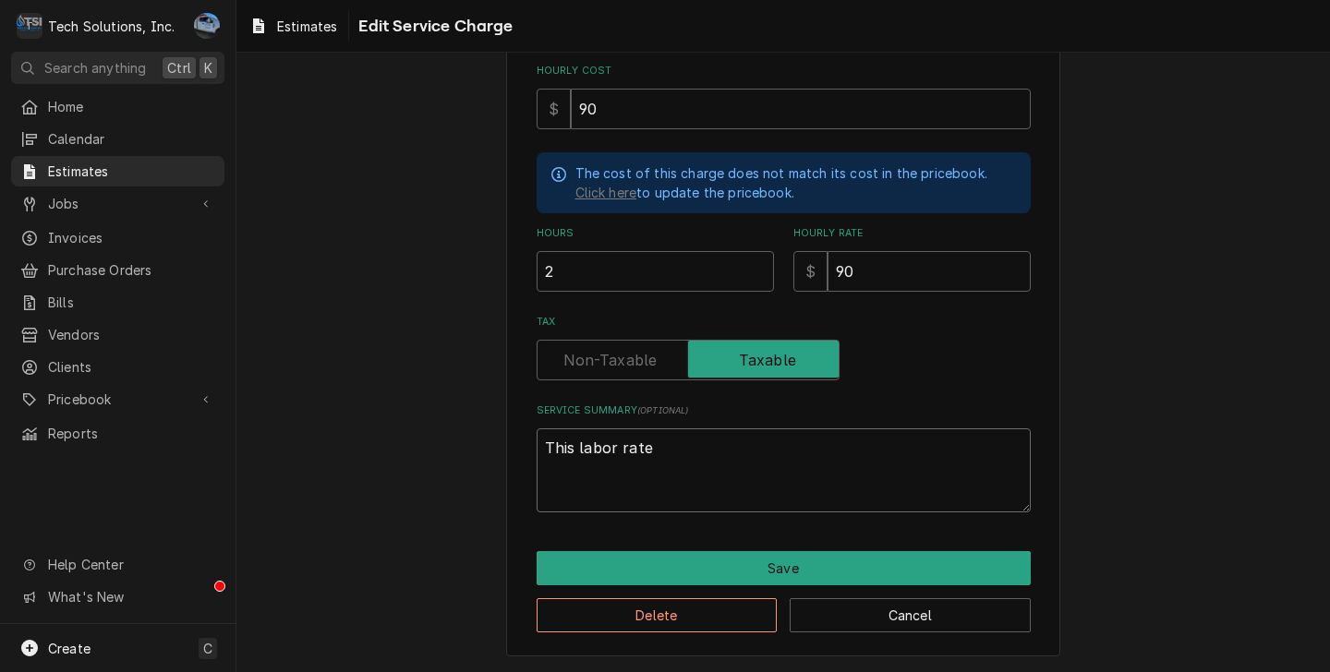
type textarea "This labor rate i"
type textarea "x"
type textarea "This labor rate is"
type textarea "x"
type textarea "This labor rate is"
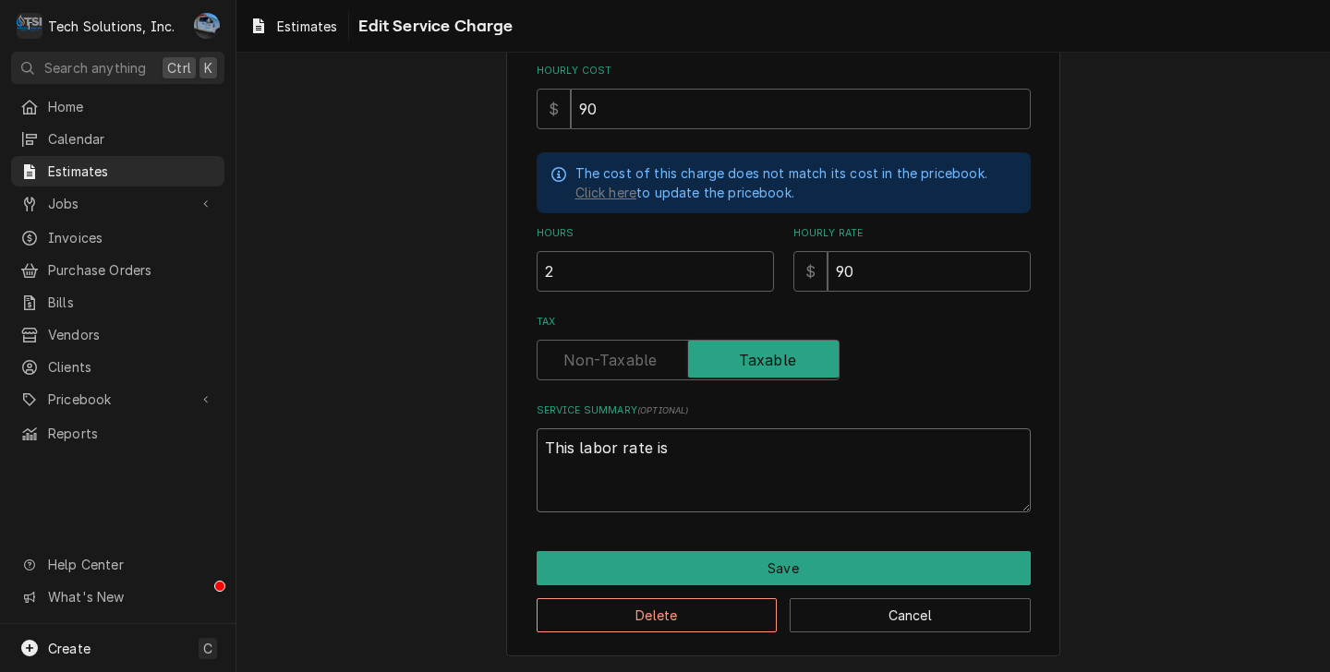
type textarea "x"
click at [768, 438] on textarea "This labor rate includes travel" at bounding box center [783, 470] width 494 height 84
click at [1129, 379] on div "Use the fields below to edit this service charge Short Description Labor Edit P…" at bounding box center [782, 212] width 1093 height 919
click at [825, 480] on textarea "This labor rate includes travel. Remove and replace water filters" at bounding box center [783, 470] width 494 height 84
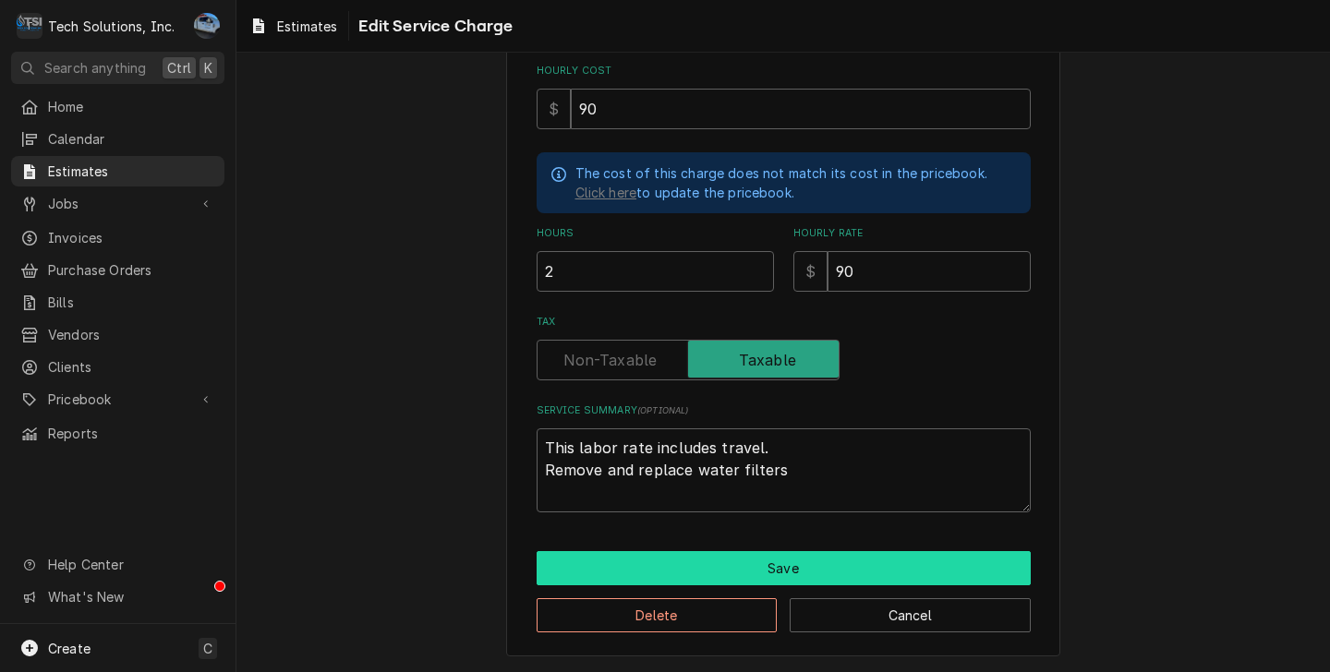
click at [790, 570] on button "Save" at bounding box center [783, 568] width 494 height 34
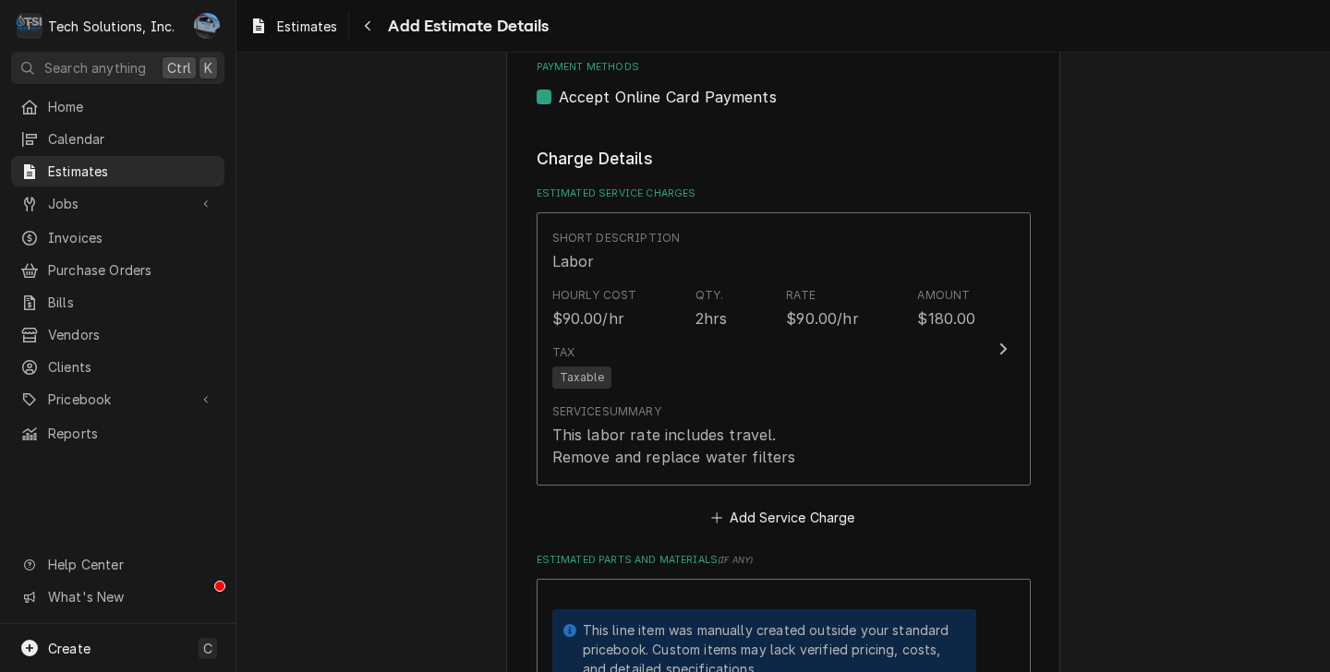
scroll to position [3089, 0]
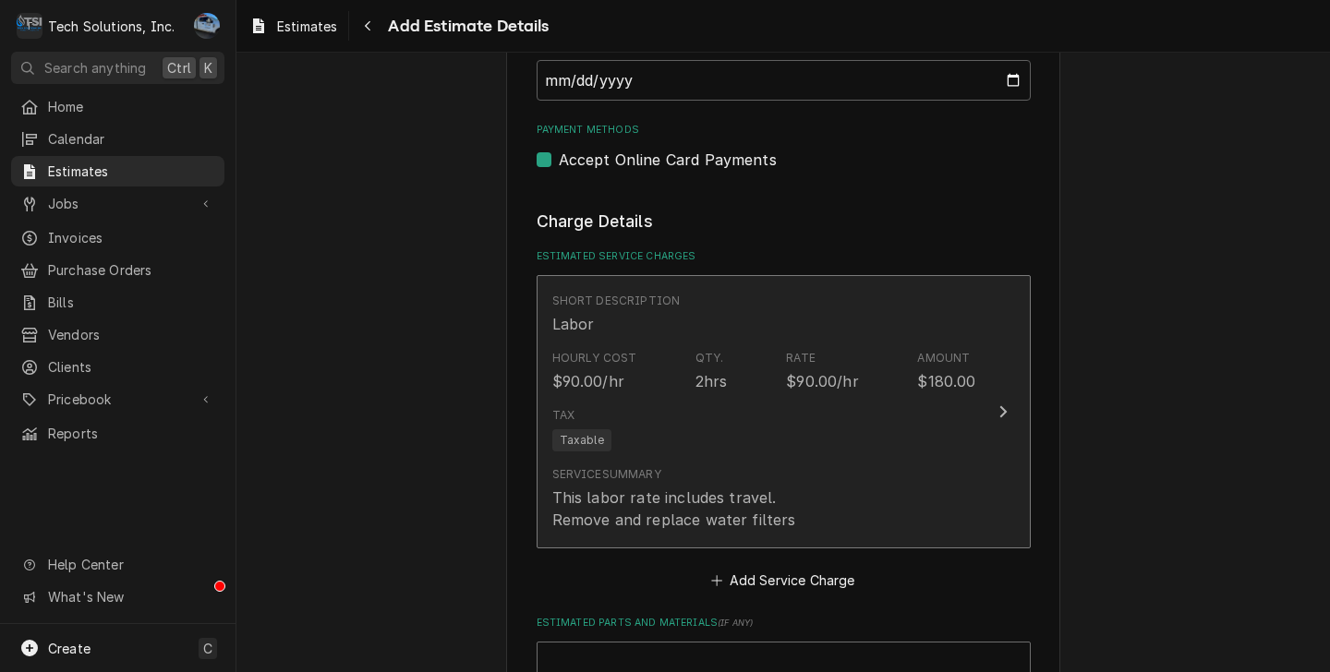
click at [788, 400] on div "Tax Taxable" at bounding box center [764, 429] width 424 height 59
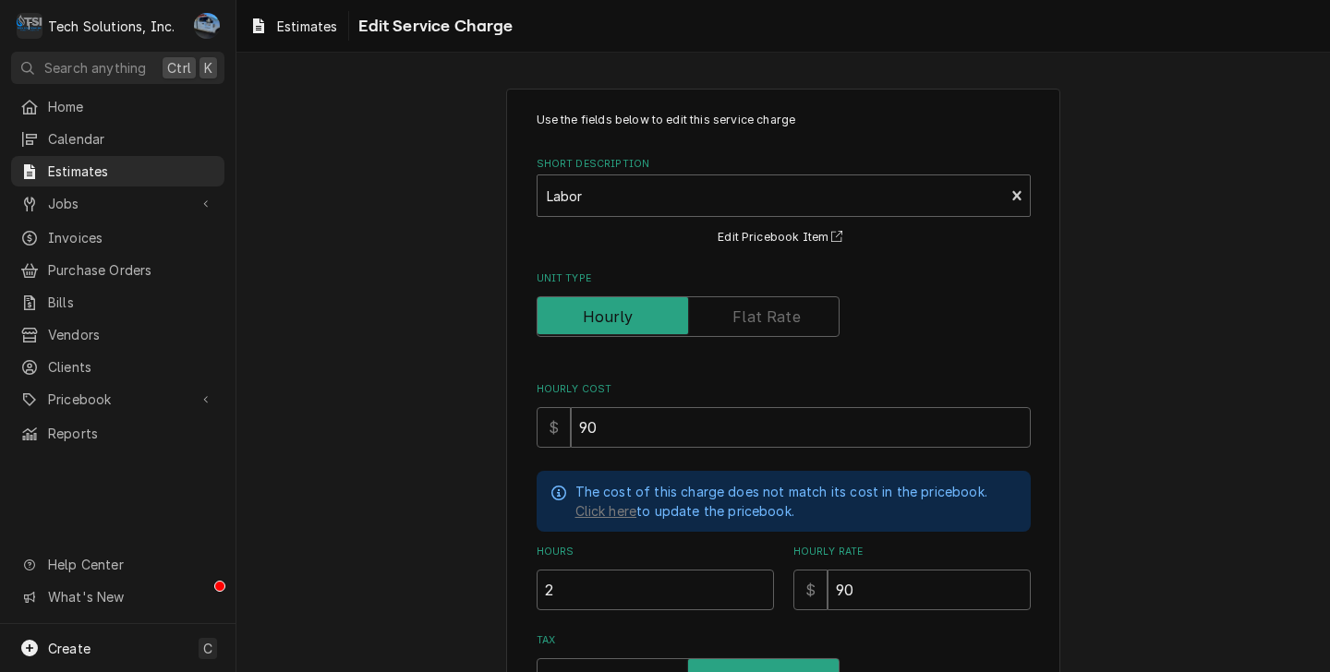
scroll to position [185, 0]
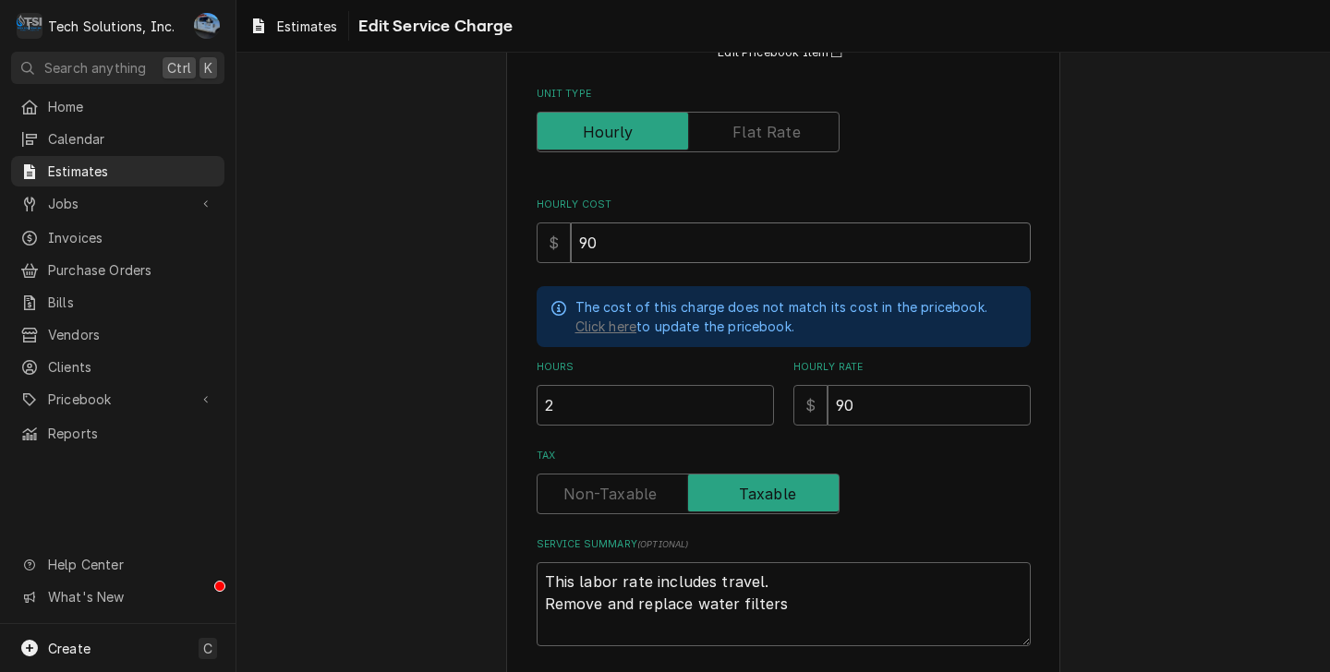
click at [607, 252] on input "90" at bounding box center [801, 243] width 460 height 41
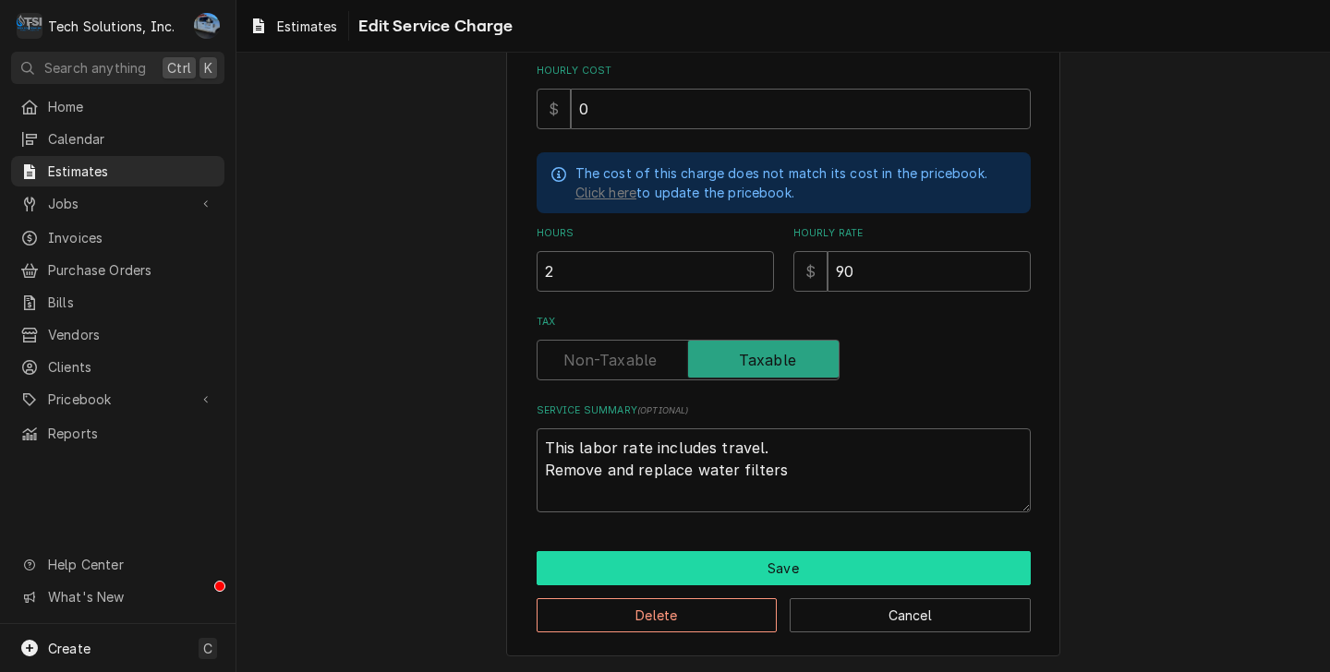
click at [792, 575] on button "Save" at bounding box center [783, 568] width 494 height 34
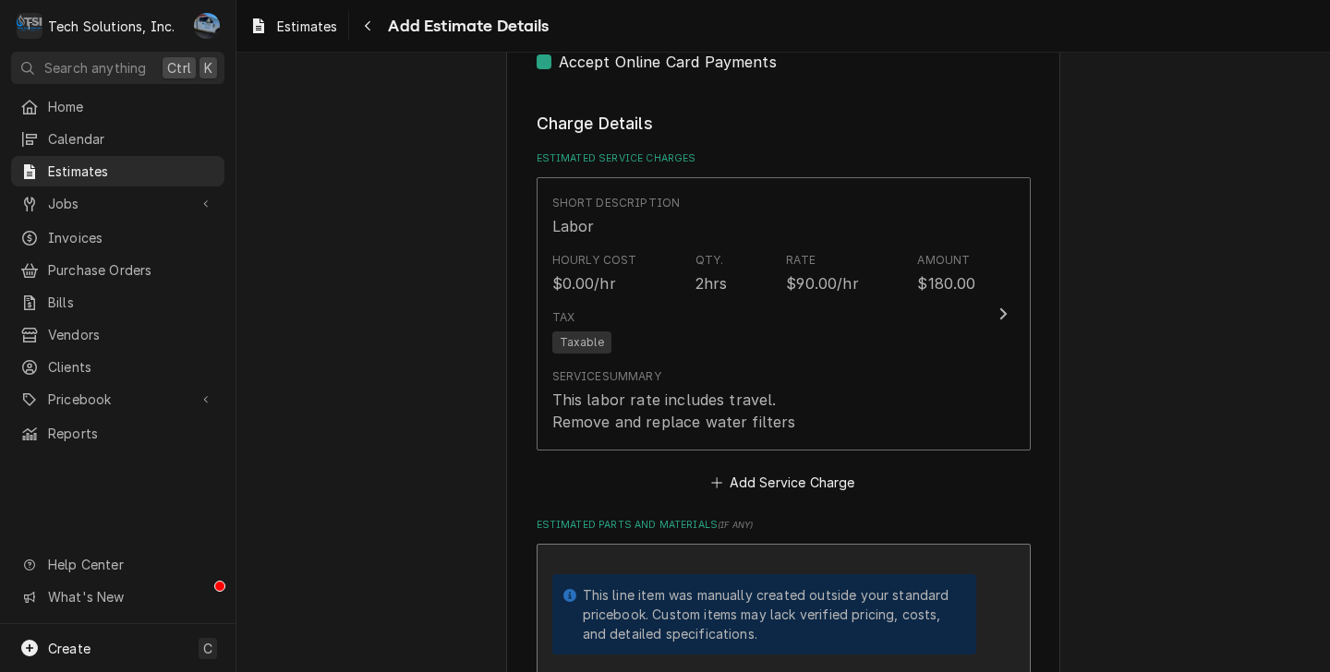
scroll to position [2998, 0]
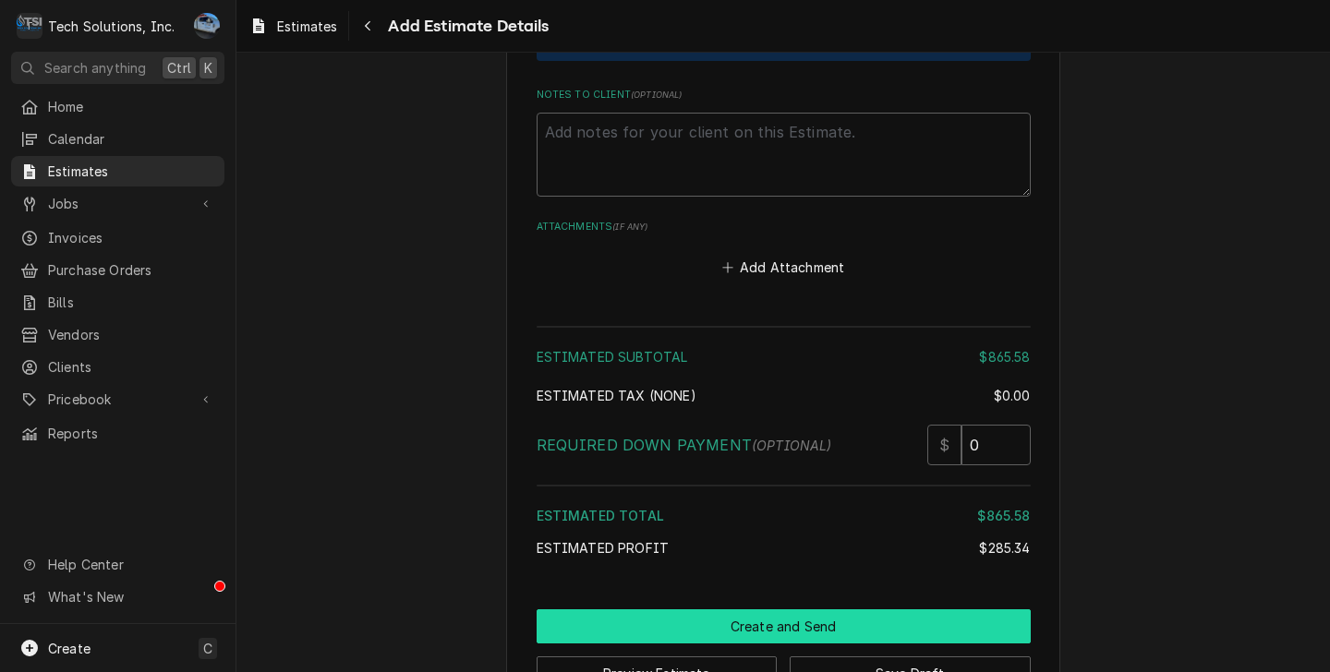
click at [780, 609] on button "Create and Send" at bounding box center [783, 626] width 494 height 34
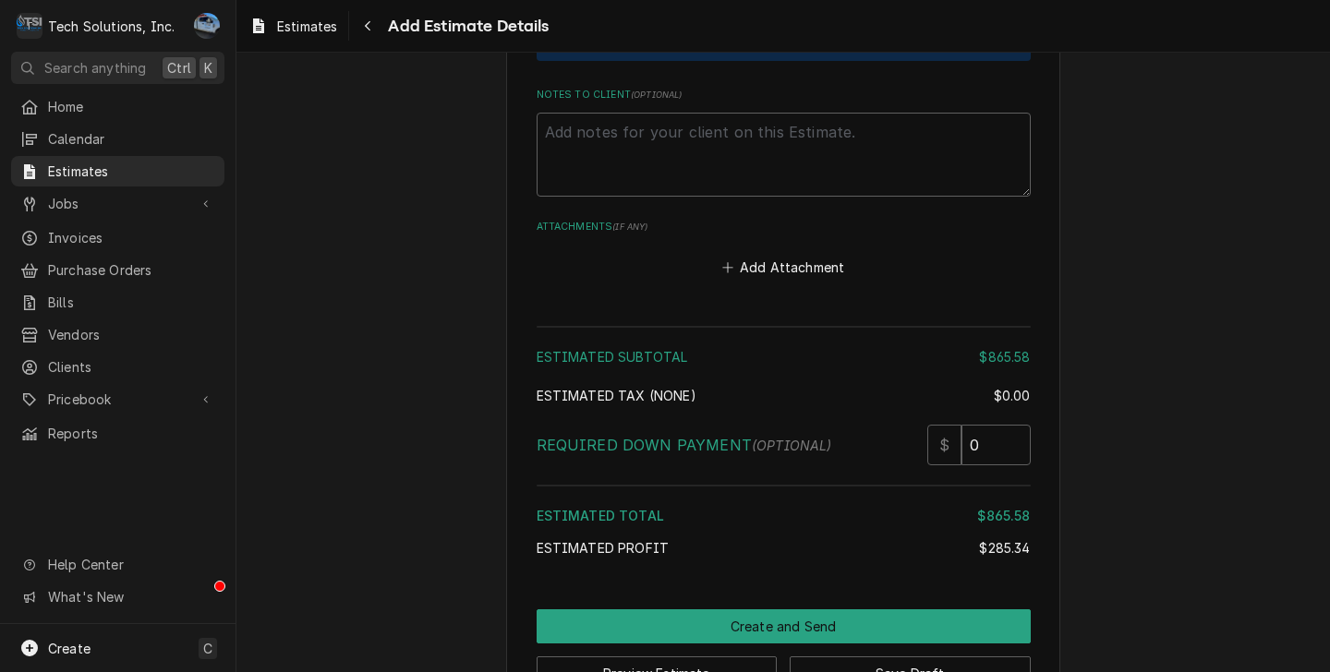
scroll to position [4648, 0]
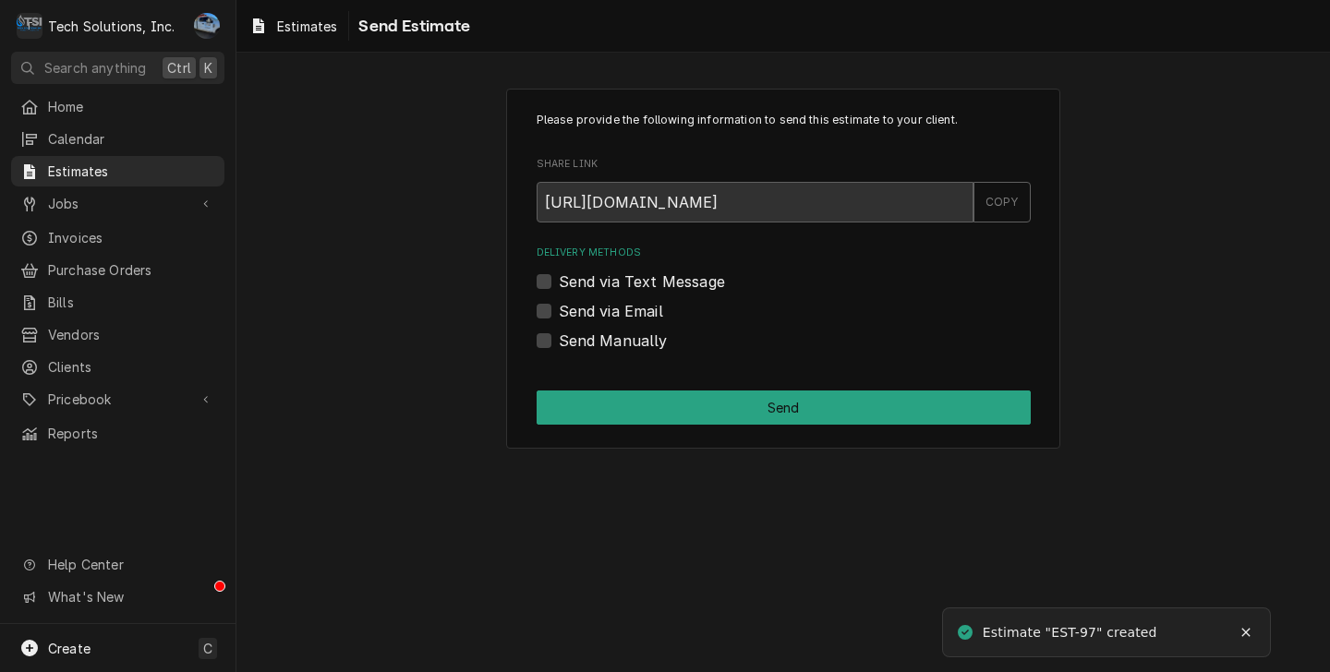
click at [553, 318] on div "Send via Email" at bounding box center [783, 311] width 494 height 22
click at [559, 312] on label "Send via Email" at bounding box center [611, 311] width 104 height 22
click at [559, 312] on input "Send via Email" at bounding box center [806, 320] width 494 height 41
checkbox input "true"
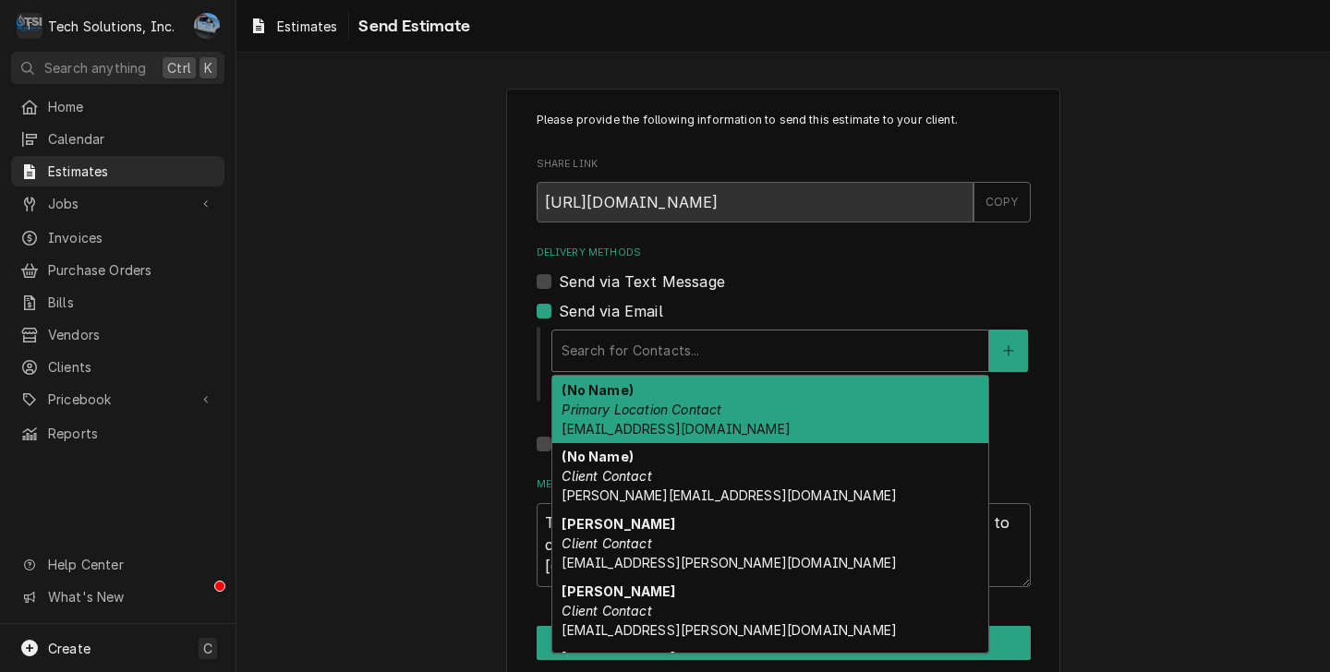
click at [606, 360] on div "Delivery Methods" at bounding box center [769, 350] width 417 height 33
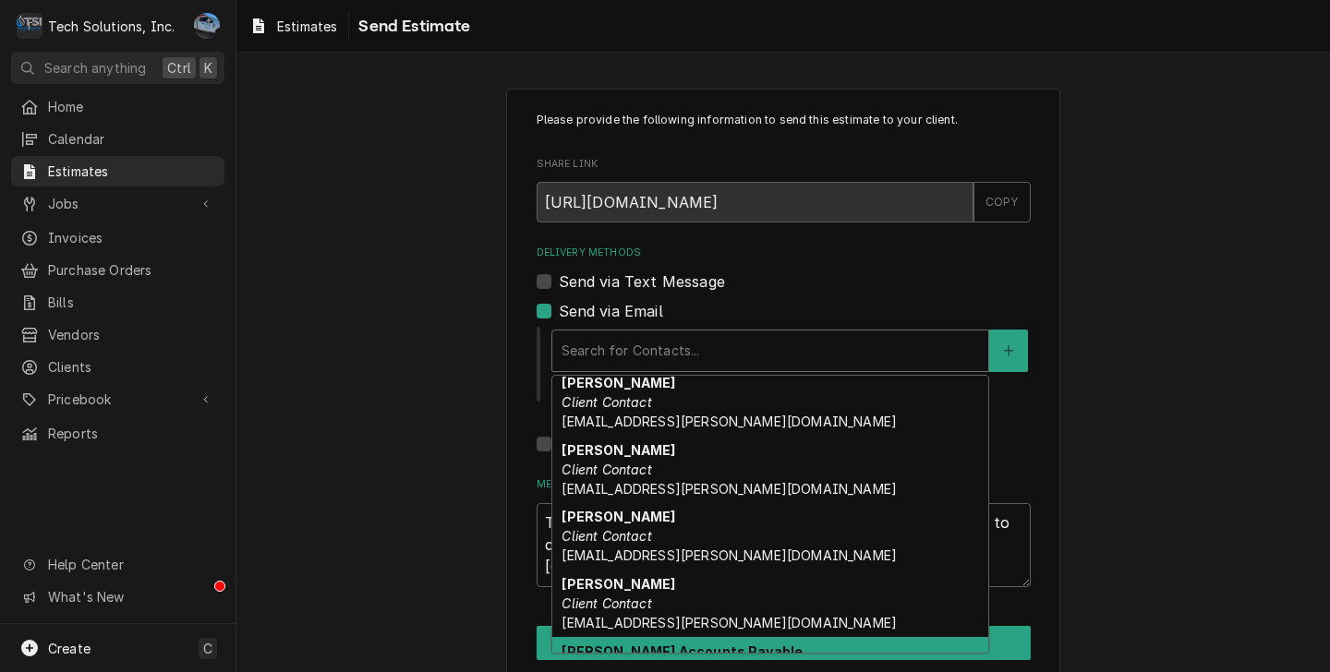
scroll to position [234, 0]
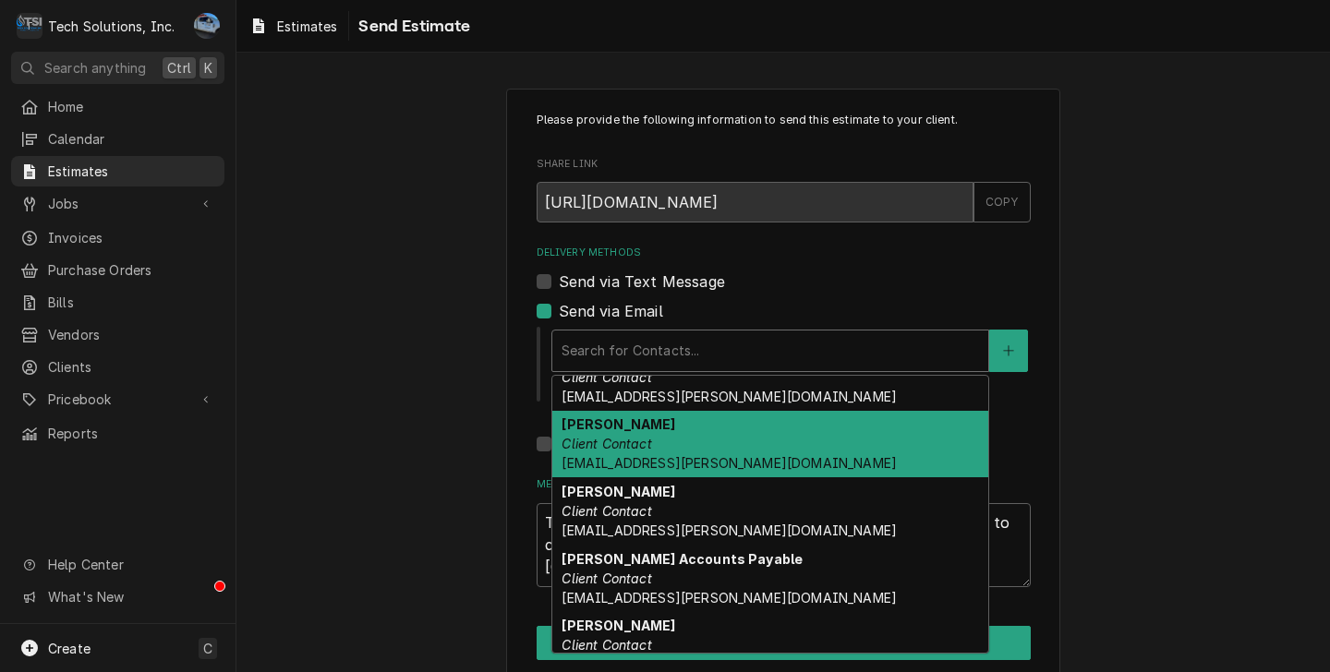
click at [691, 453] on div "Gabby Cipollone Client Contact gcipollone@flynn.com" at bounding box center [770, 444] width 436 height 67
type textarea "x"
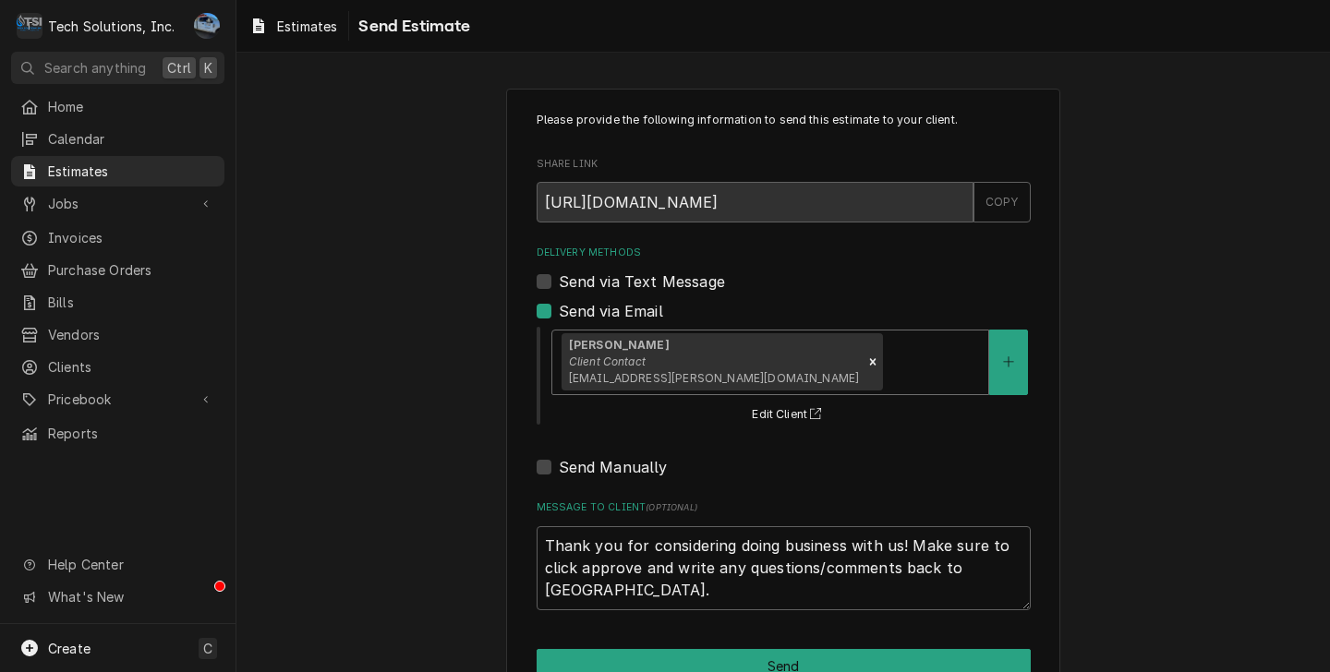
click at [886, 367] on div "Delivery Methods" at bounding box center [932, 361] width 92 height 33
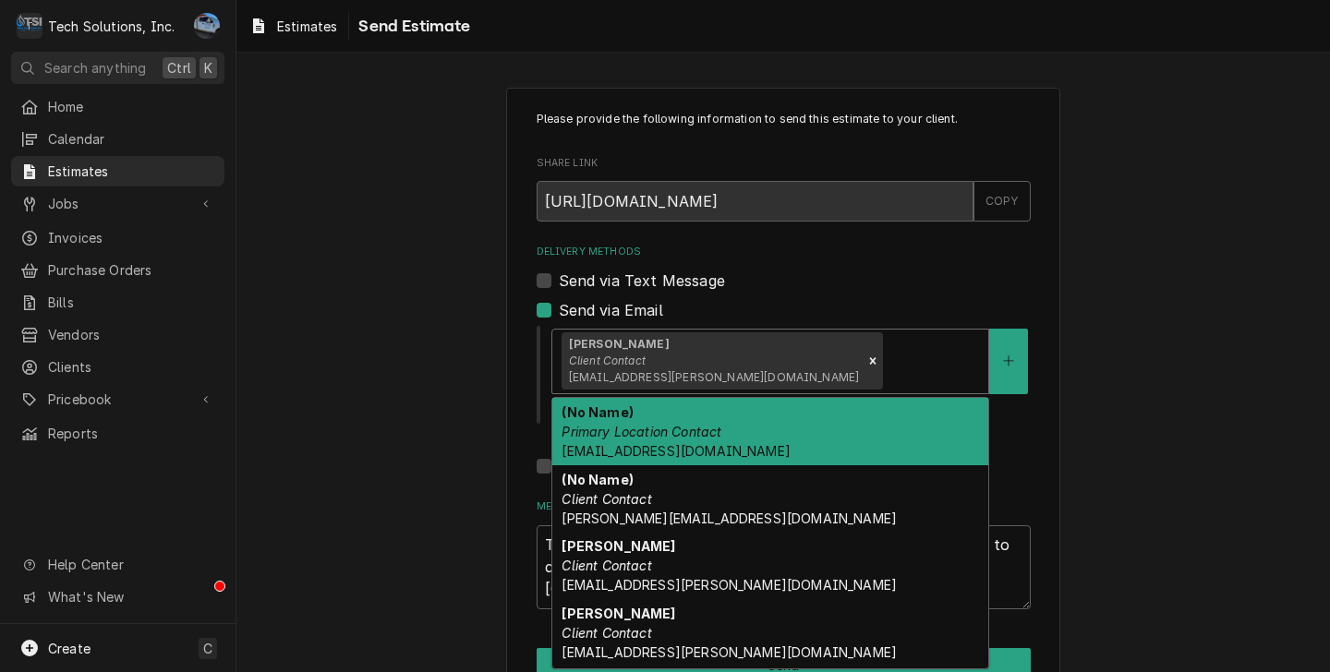
scroll to position [0, 0]
drag, startPoint x: 1133, startPoint y: 328, endPoint x: 1128, endPoint y: 337, distance: 10.3
click at [1133, 328] on div "Please provide the following information to send this estimate to your client. …" at bounding box center [782, 397] width 1093 height 651
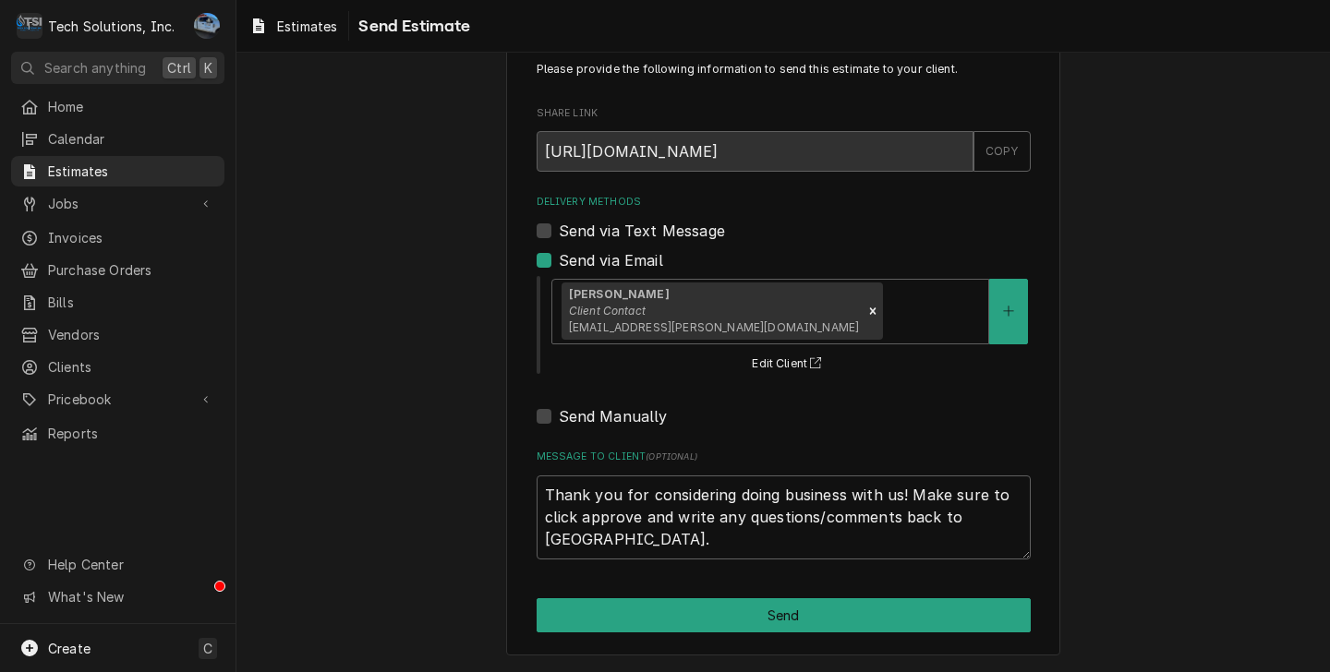
scroll to position [52, 0]
click at [886, 321] on div "Delivery Methods" at bounding box center [932, 311] width 92 height 33
click at [1005, 329] on button "Delivery Methods" at bounding box center [1008, 312] width 39 height 66
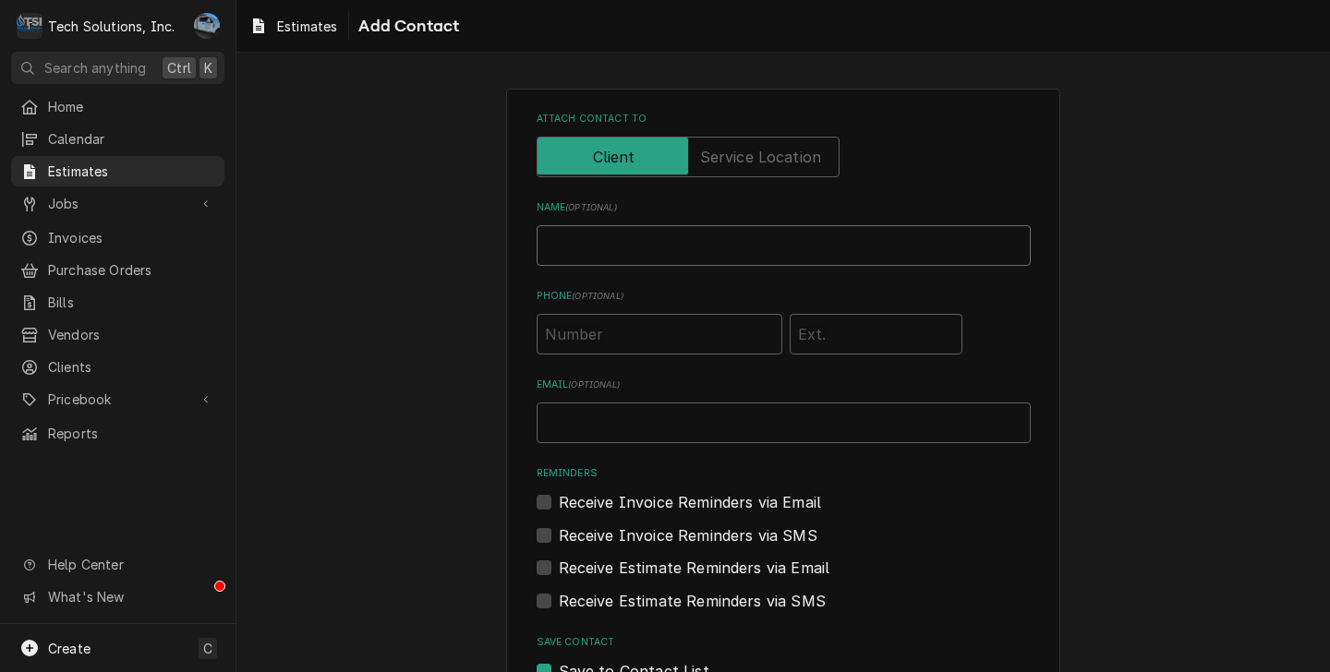
click at [683, 247] on input "Name ( optional )" at bounding box center [783, 245] width 494 height 41
type input "John Gage"
click at [704, 158] on label "Attach contact to" at bounding box center [687, 157] width 303 height 41
click at [704, 158] on input "Attach contact to" at bounding box center [688, 157] width 286 height 41
checkbox input "true"
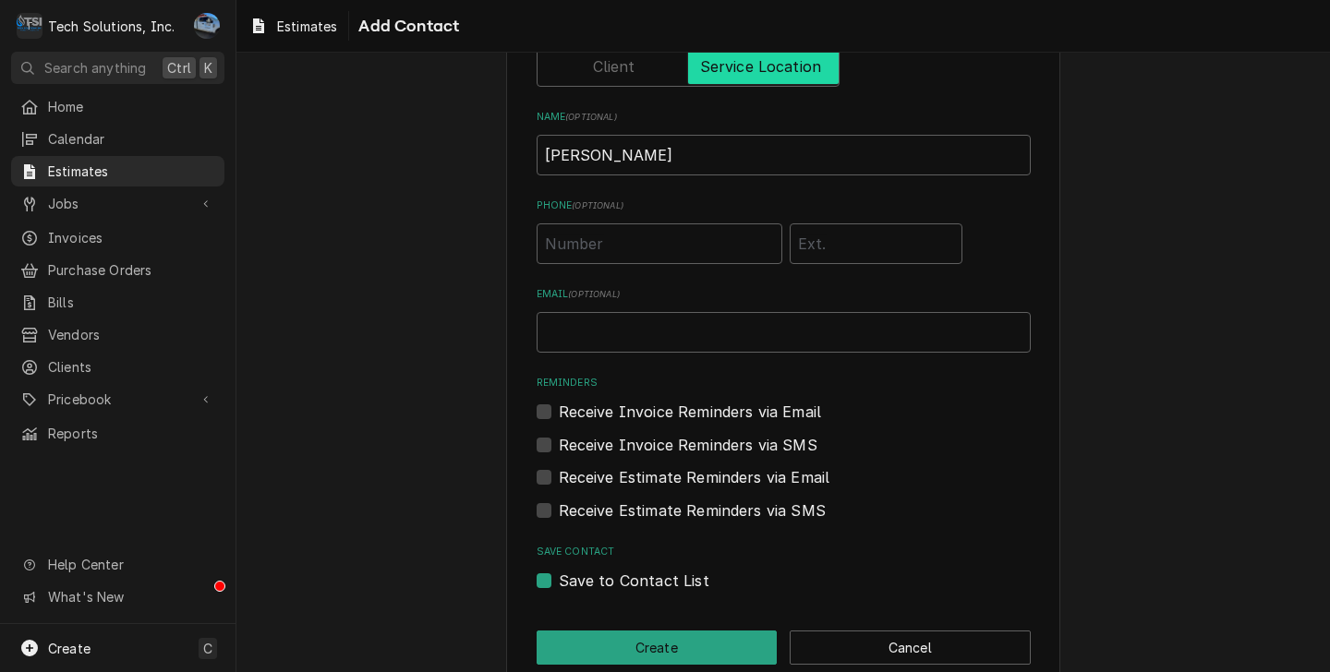
scroll to position [92, 0]
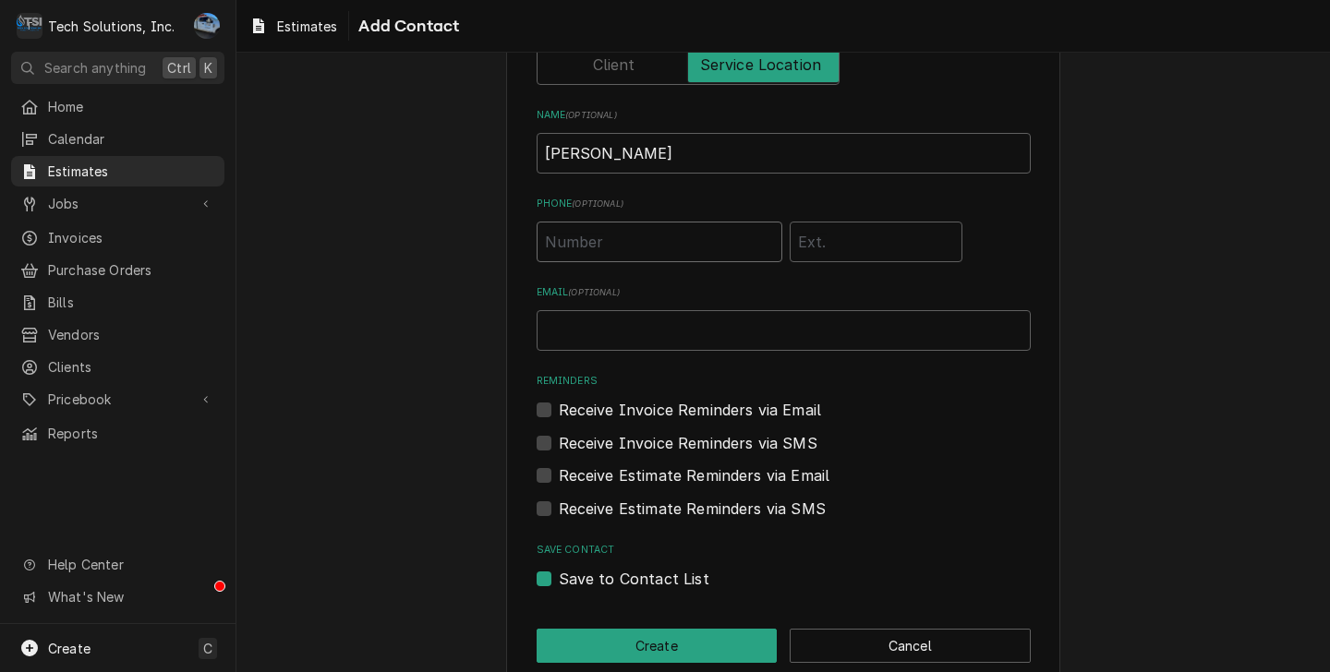
click at [593, 258] on input "Phone ( optional )" at bounding box center [659, 242] width 246 height 41
type input "(520) 979-5040"
click at [704, 337] on input "Email ( optional )" at bounding box center [783, 330] width 494 height 41
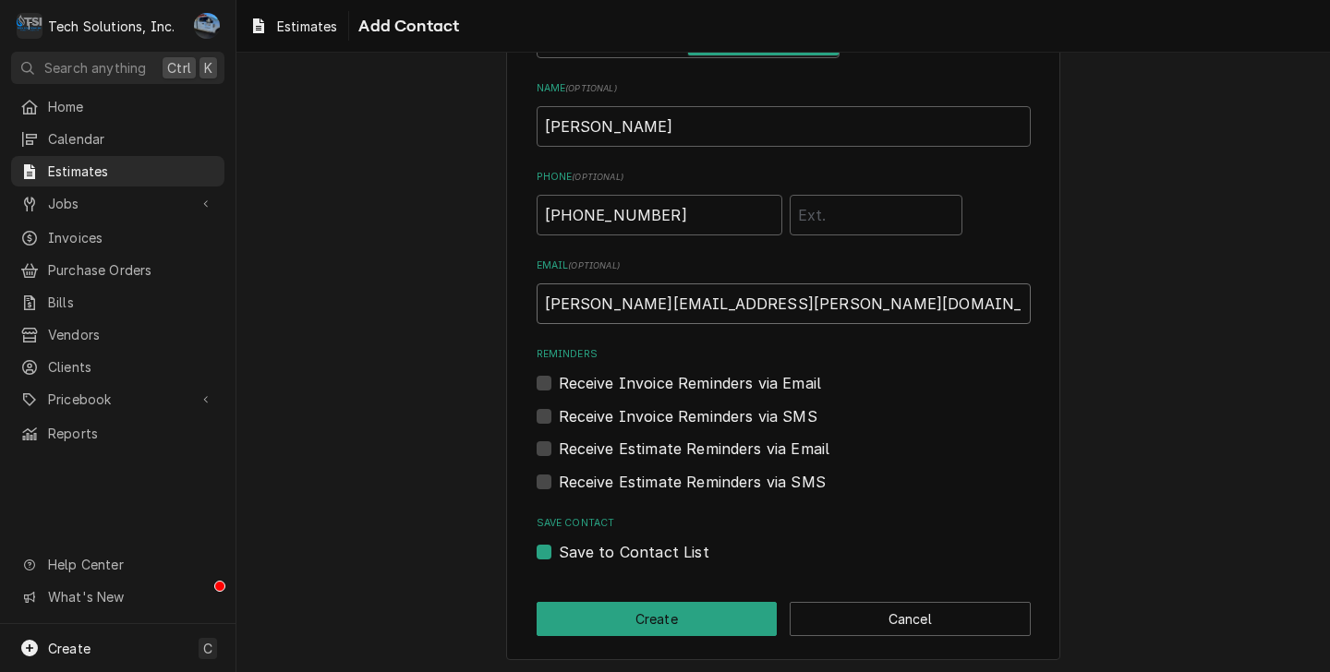
scroll to position [124, 0]
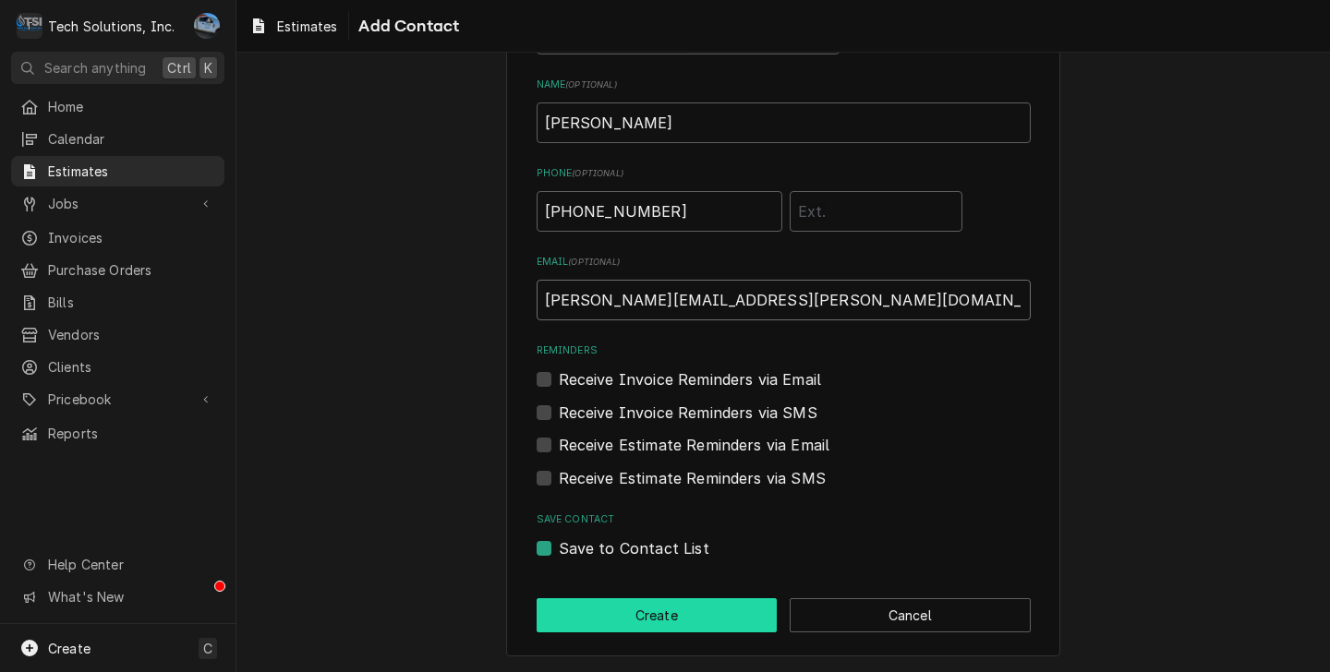
type input "john.gage@panerabread.com"
click at [647, 624] on button "Create" at bounding box center [656, 615] width 241 height 34
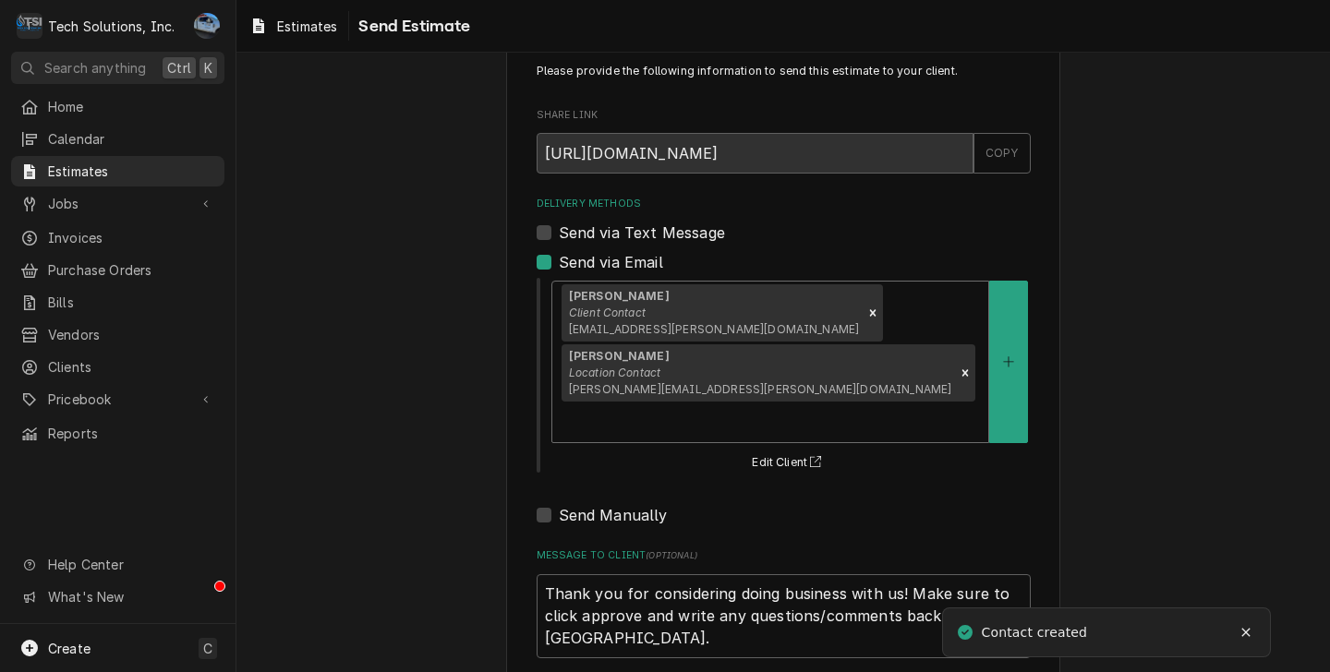
scroll to position [52, 0]
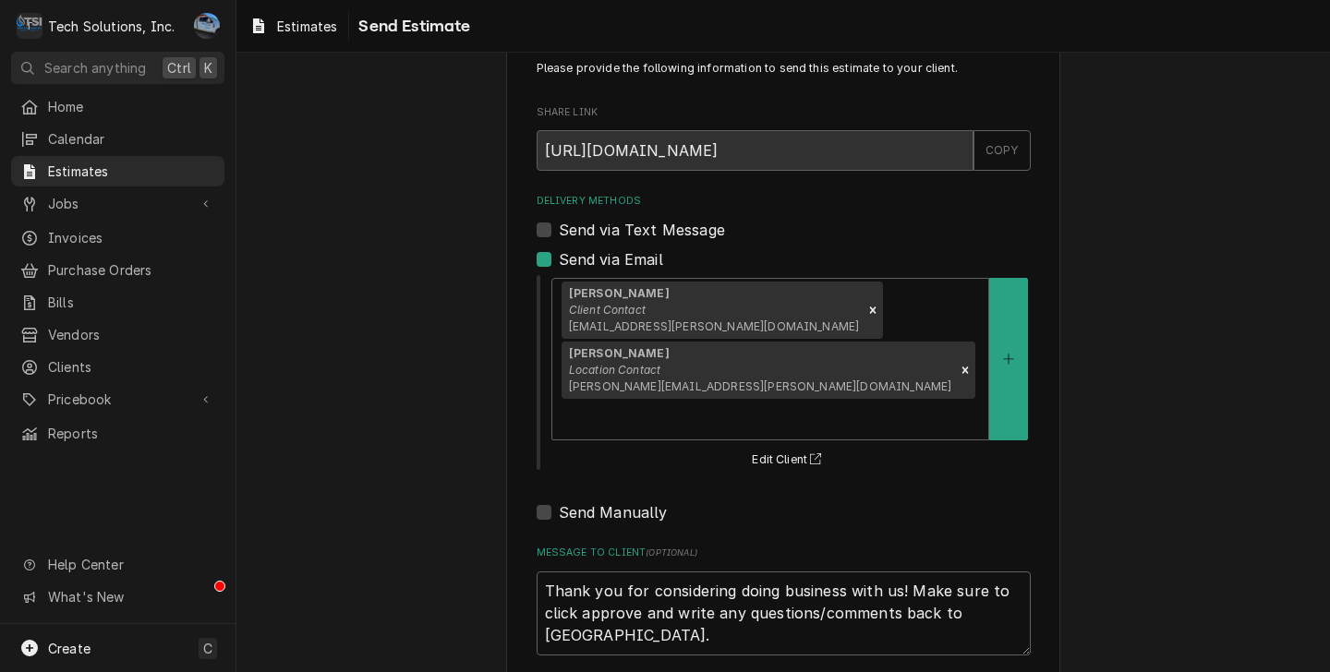
type textarea "x"
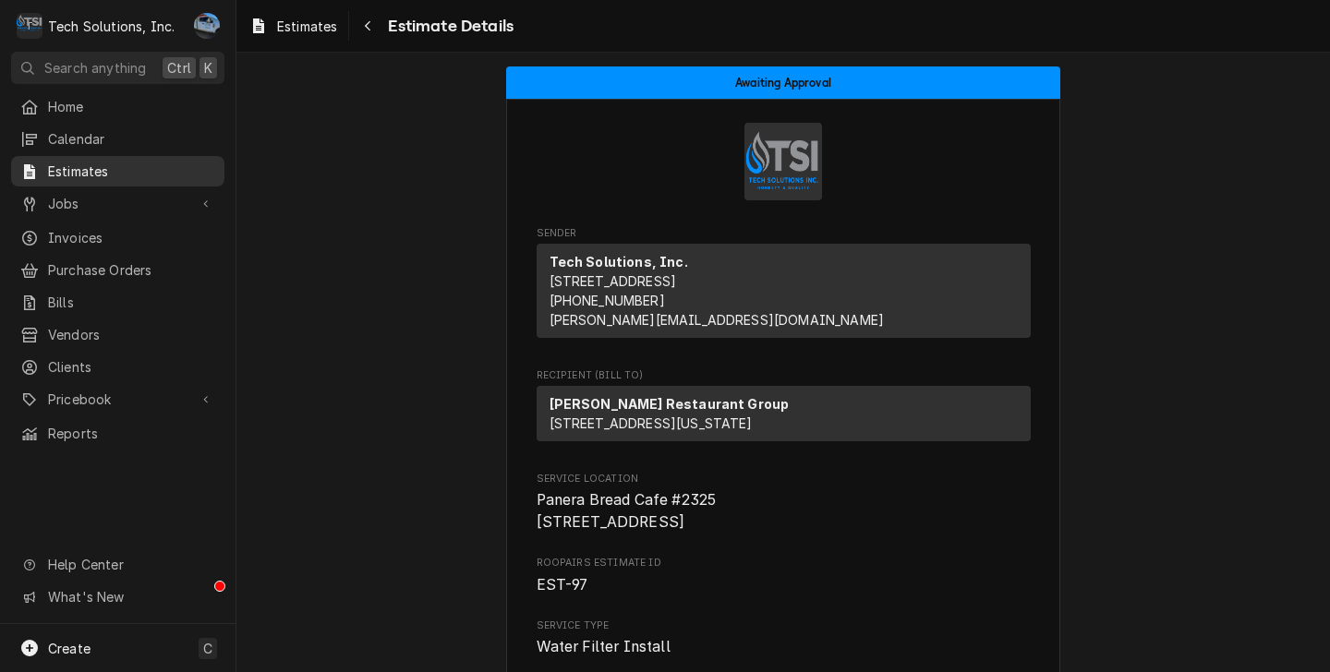
click at [124, 176] on link "Estimates" at bounding box center [117, 171] width 213 height 30
click at [124, 176] on div "Estimates" at bounding box center [118, 171] width 206 height 23
click at [104, 188] on link "Jobs" at bounding box center [117, 203] width 213 height 30
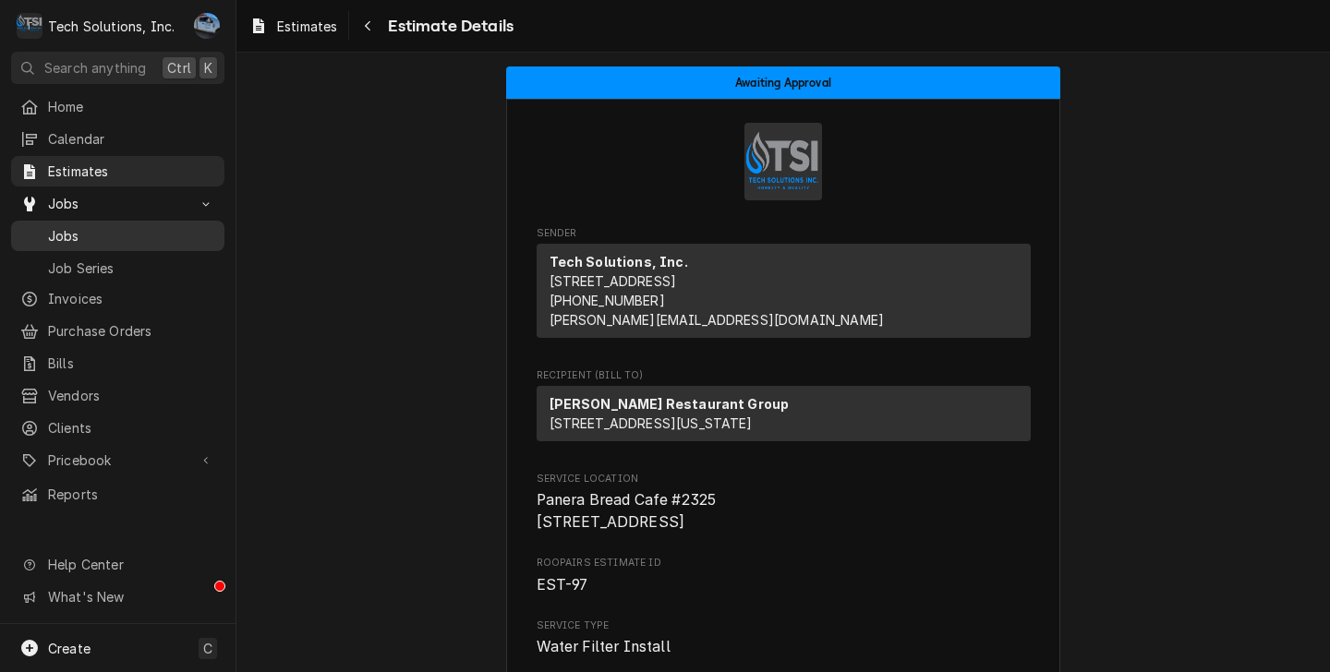
click at [74, 226] on span "Jobs" at bounding box center [131, 235] width 167 height 19
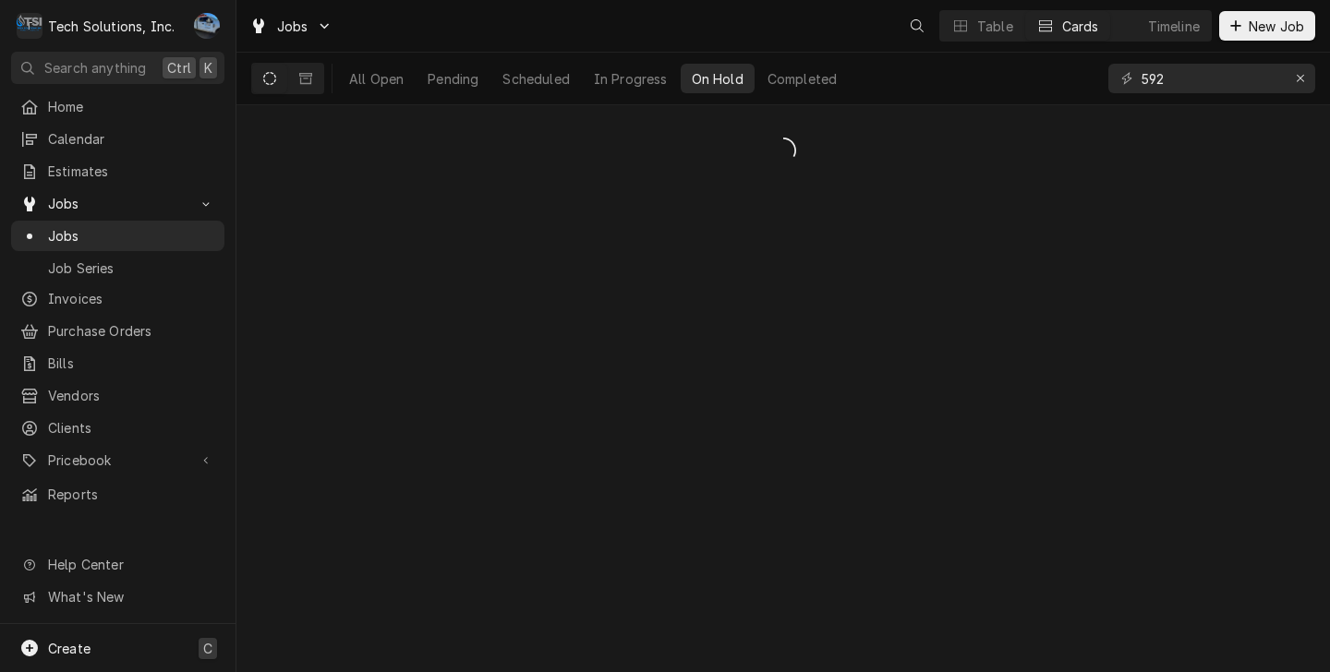
click at [36, 648] on icon "Dynamic Content Wrapper" at bounding box center [29, 648] width 17 height 17
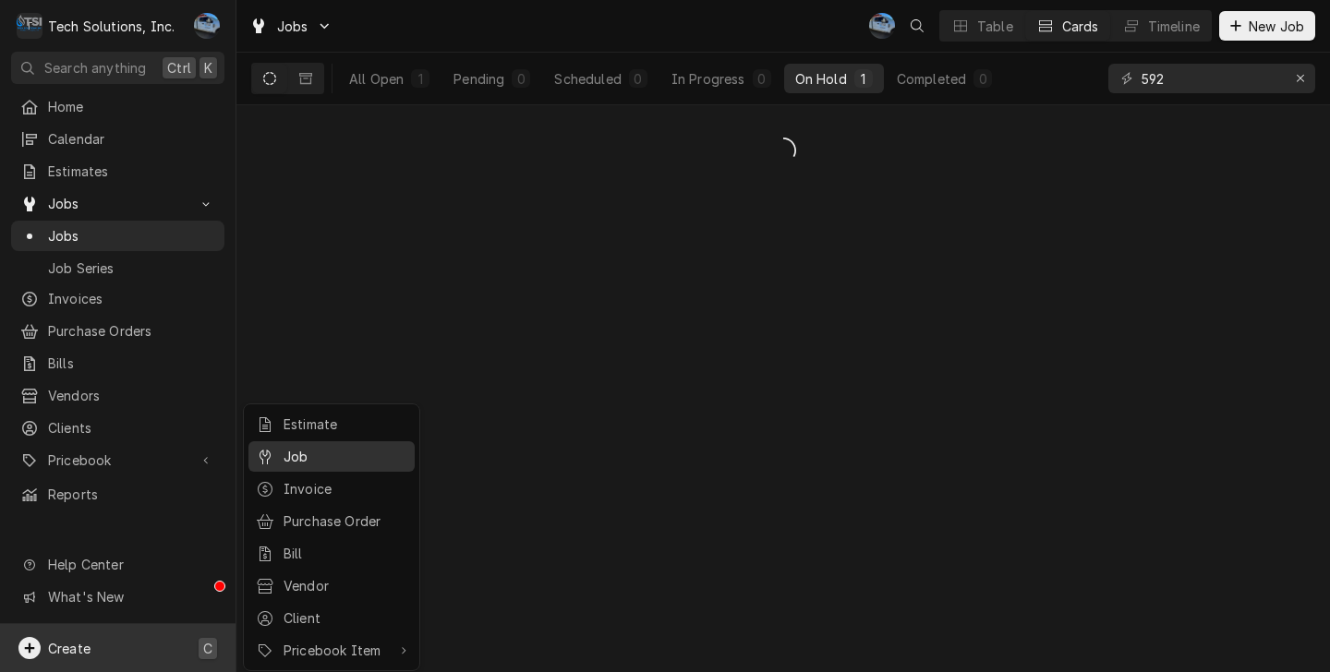
click at [278, 466] on link "Job" at bounding box center [331, 456] width 166 height 30
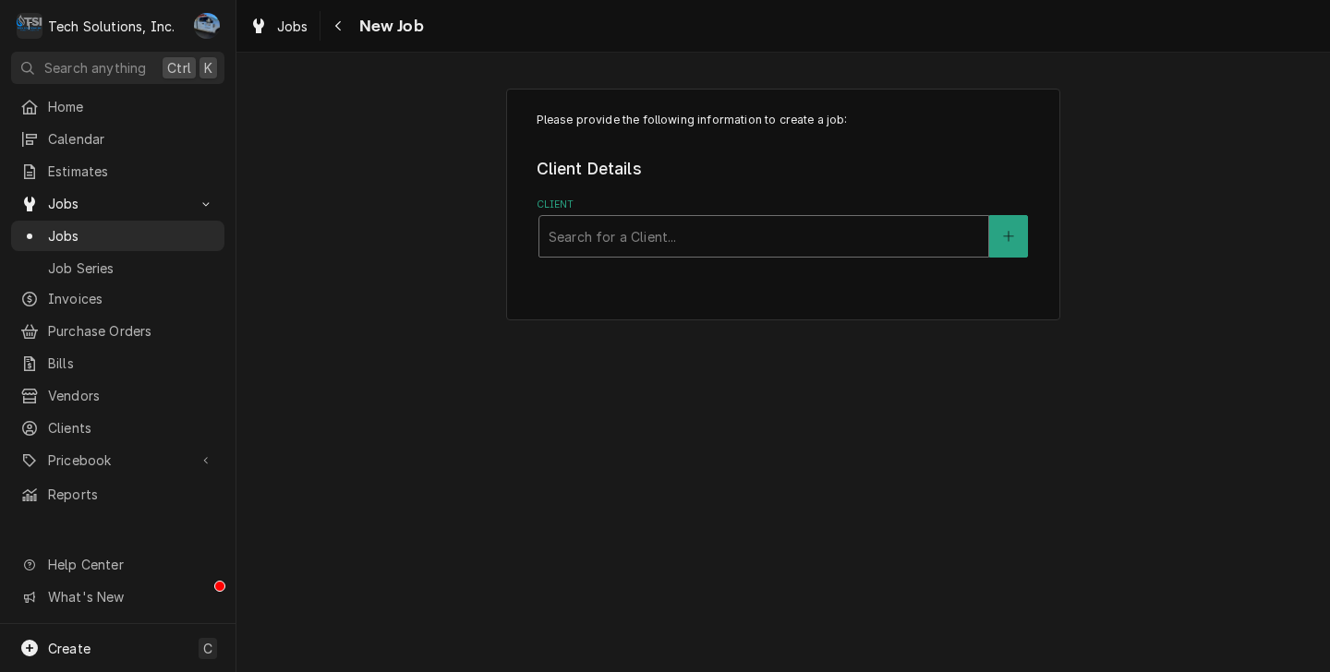
click at [719, 236] on div "Client" at bounding box center [763, 236] width 430 height 33
type input "adv"
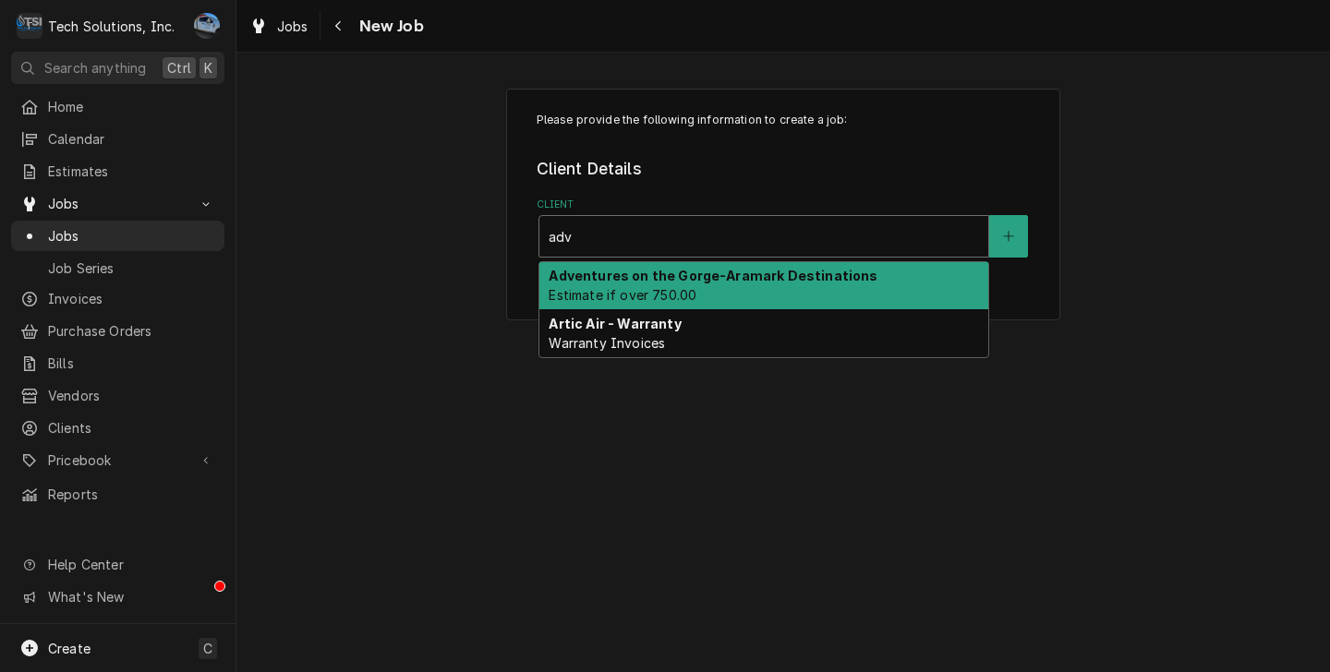
click at [707, 285] on div "Adventures on the Gorge-Aramark Destinations Estimate if over 750.00" at bounding box center [763, 286] width 449 height 48
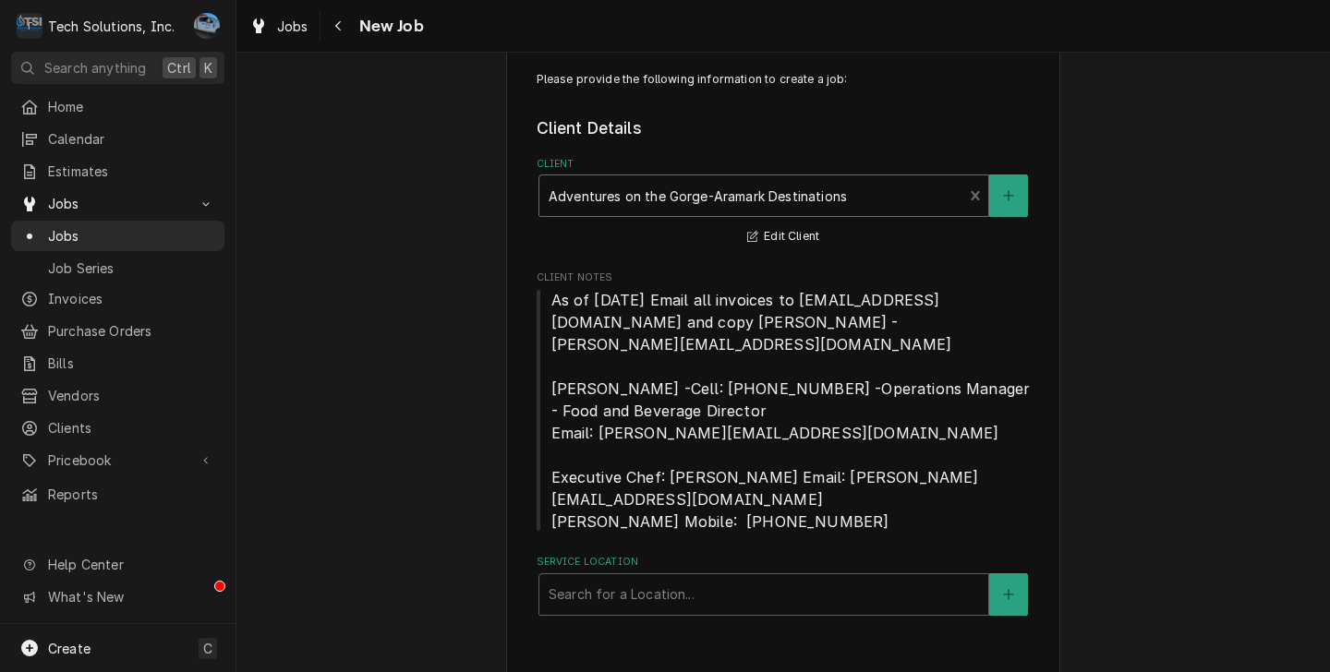
scroll to position [42, 0]
click at [636, 577] on div "Service Location" at bounding box center [763, 593] width 430 height 33
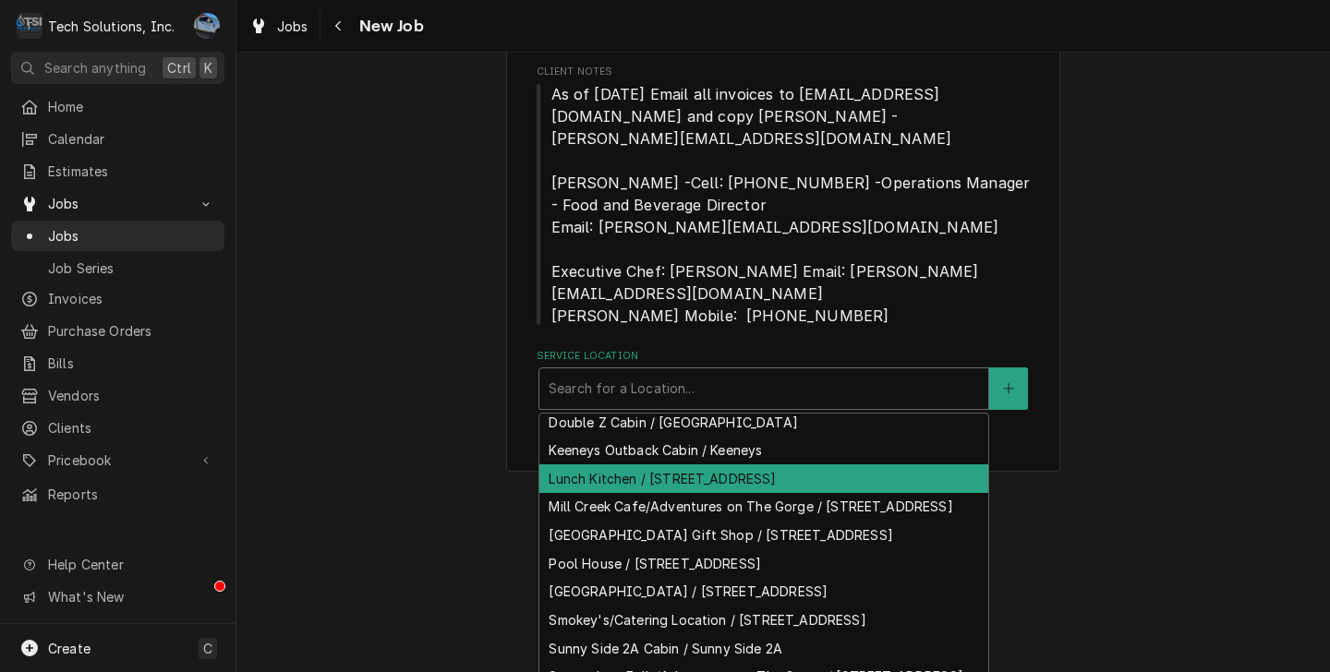
scroll to position [255, 0]
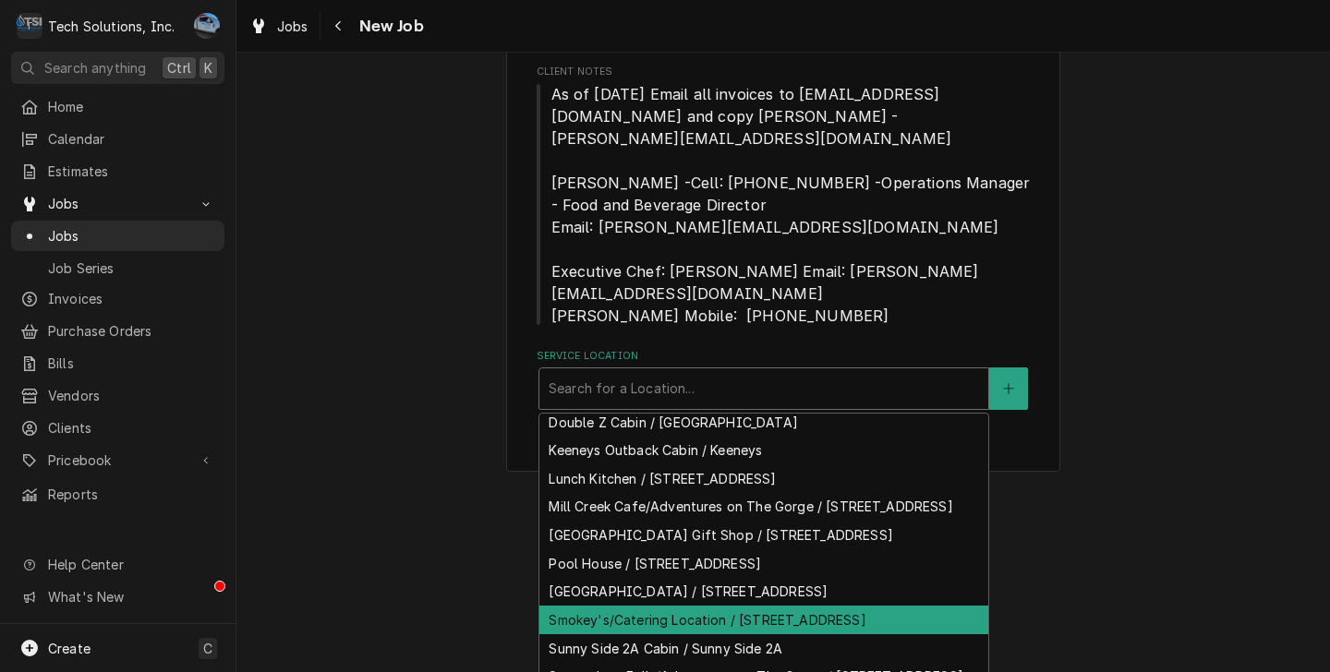
click at [776, 606] on div "Smokey's/Catering Location / 96 Canyon Rim Campus Road, Lansing, WV 25862" at bounding box center [763, 620] width 449 height 29
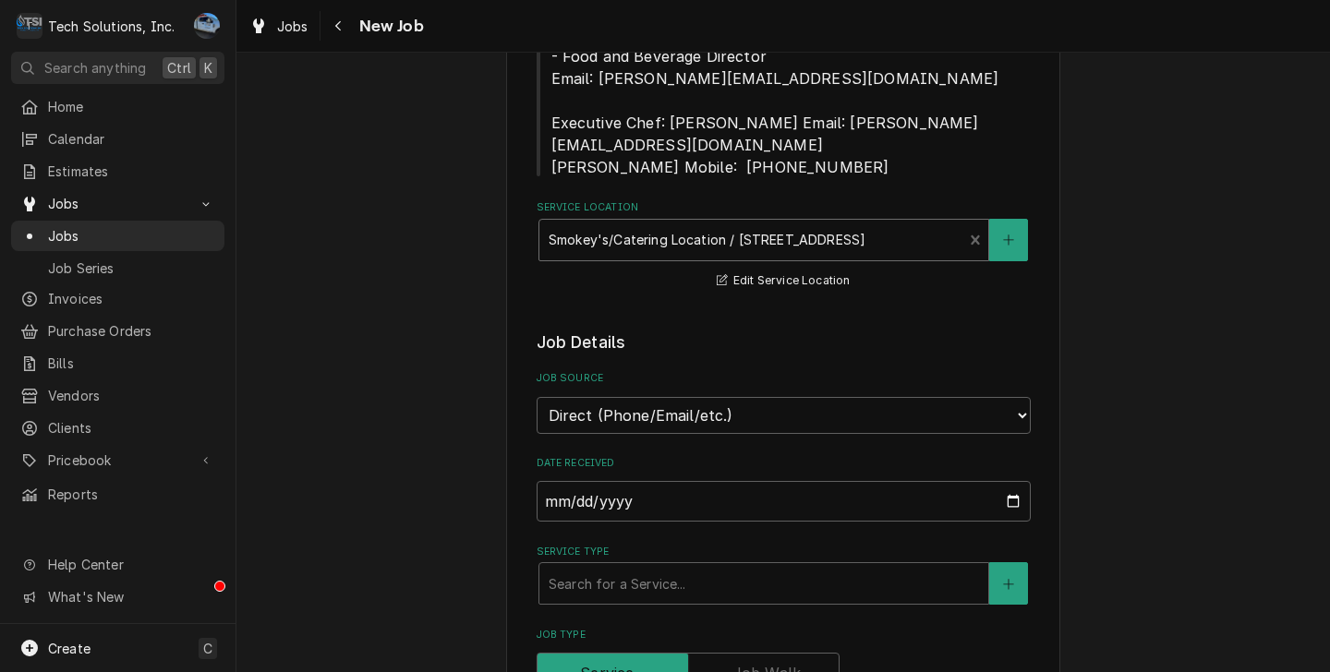
scroll to position [503, 0]
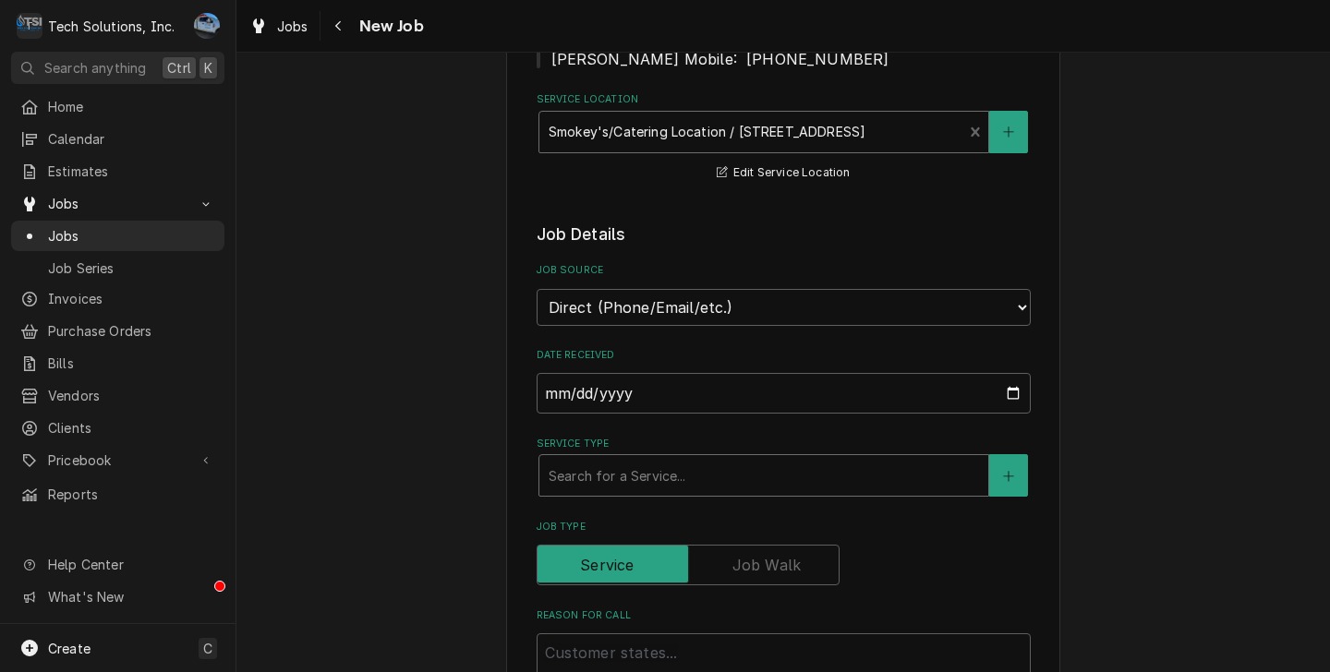
click at [616, 462] on div "Service Type" at bounding box center [763, 475] width 430 height 33
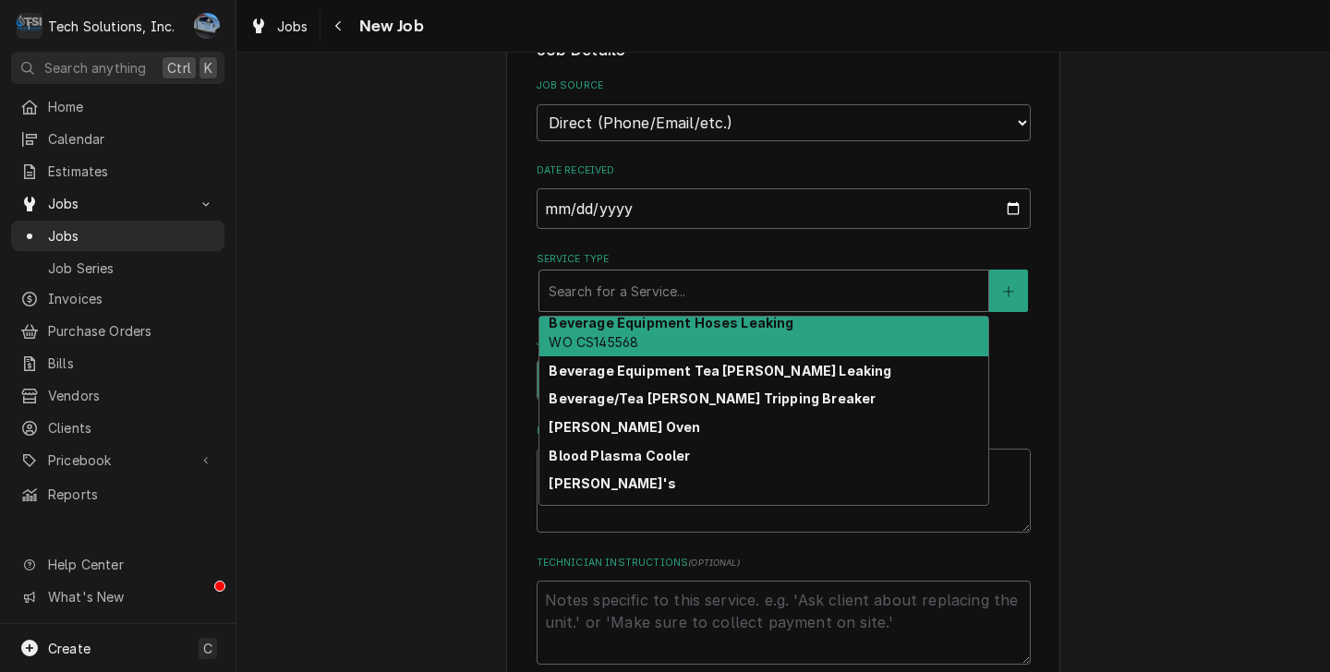
scroll to position [369, 0]
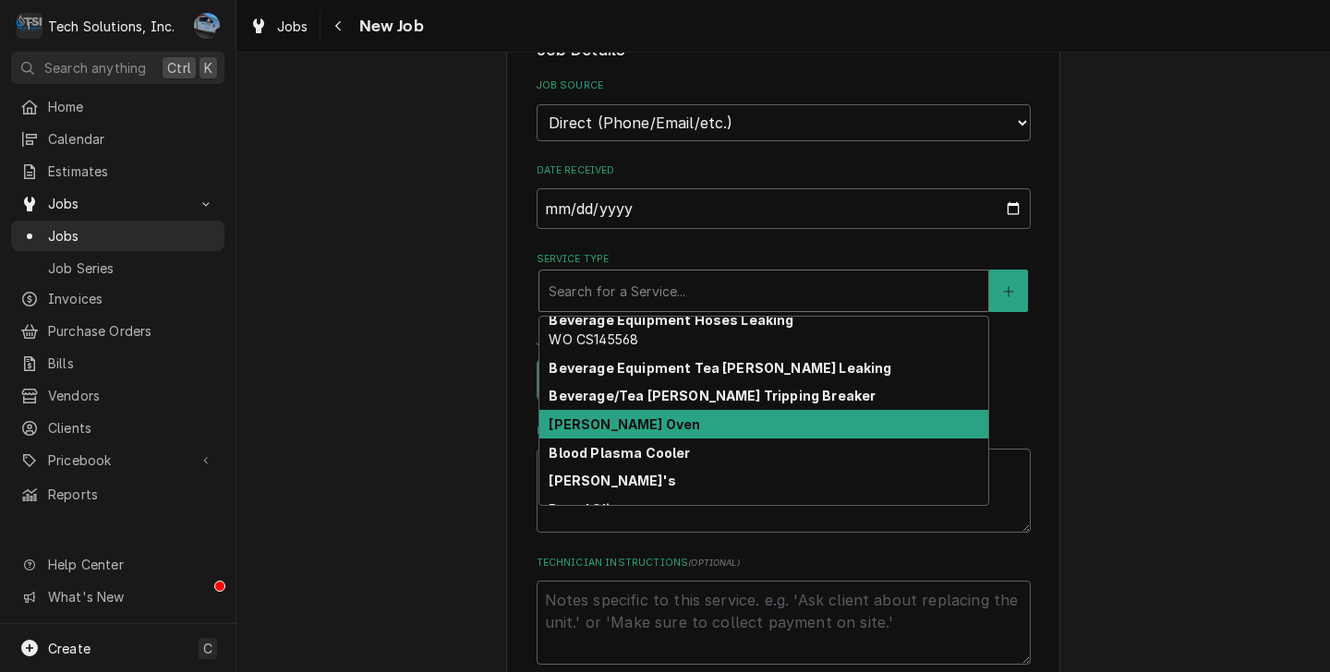
type textarea "x"
type input "R"
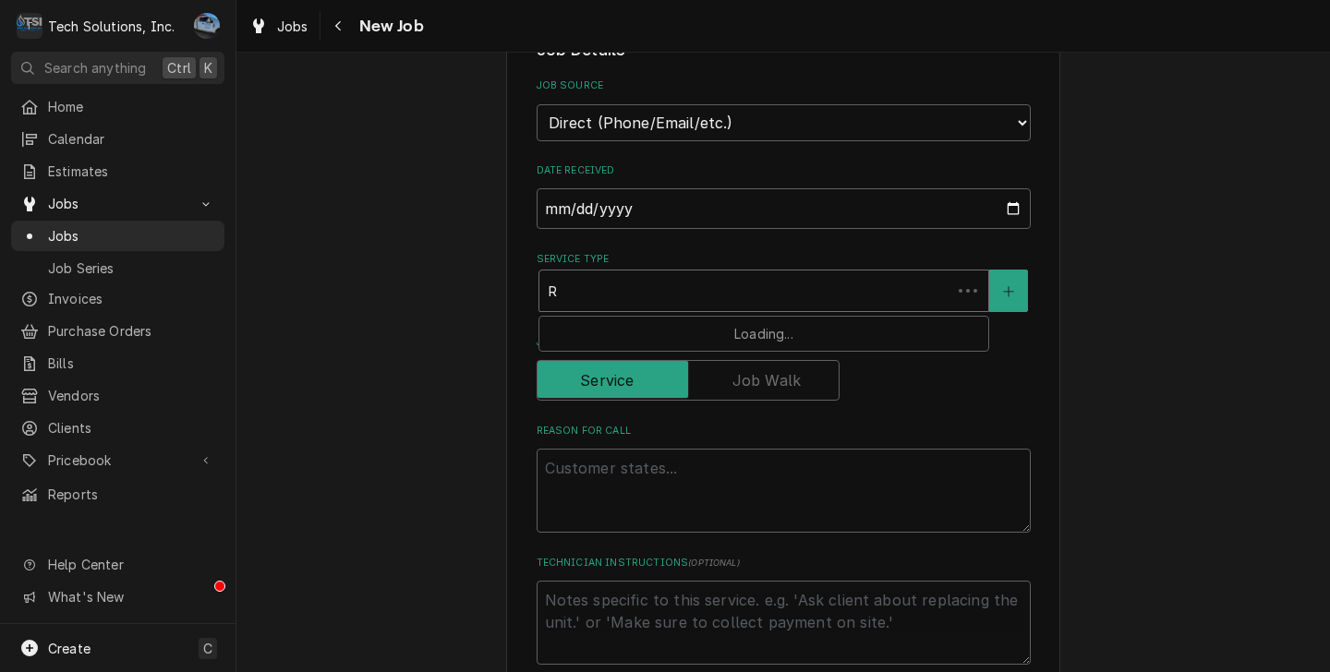
type textarea "x"
type input "Re"
type textarea "x"
type input "Rea"
type textarea "x"
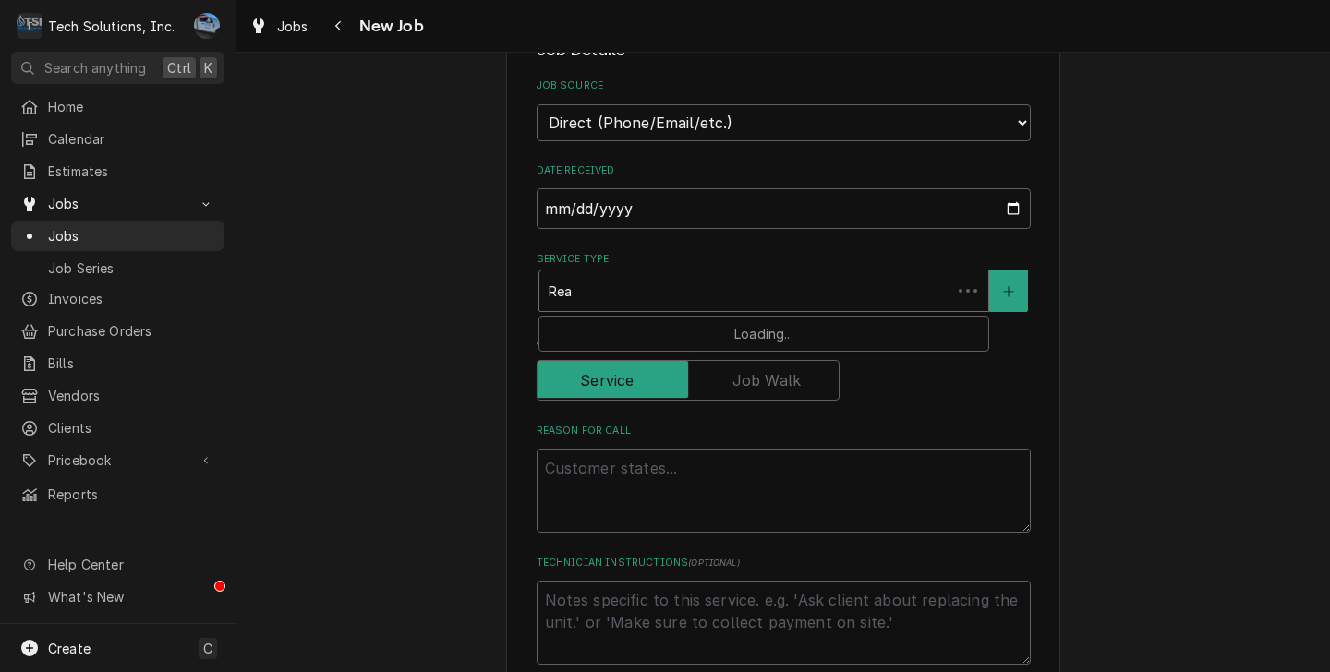
type input "Reac"
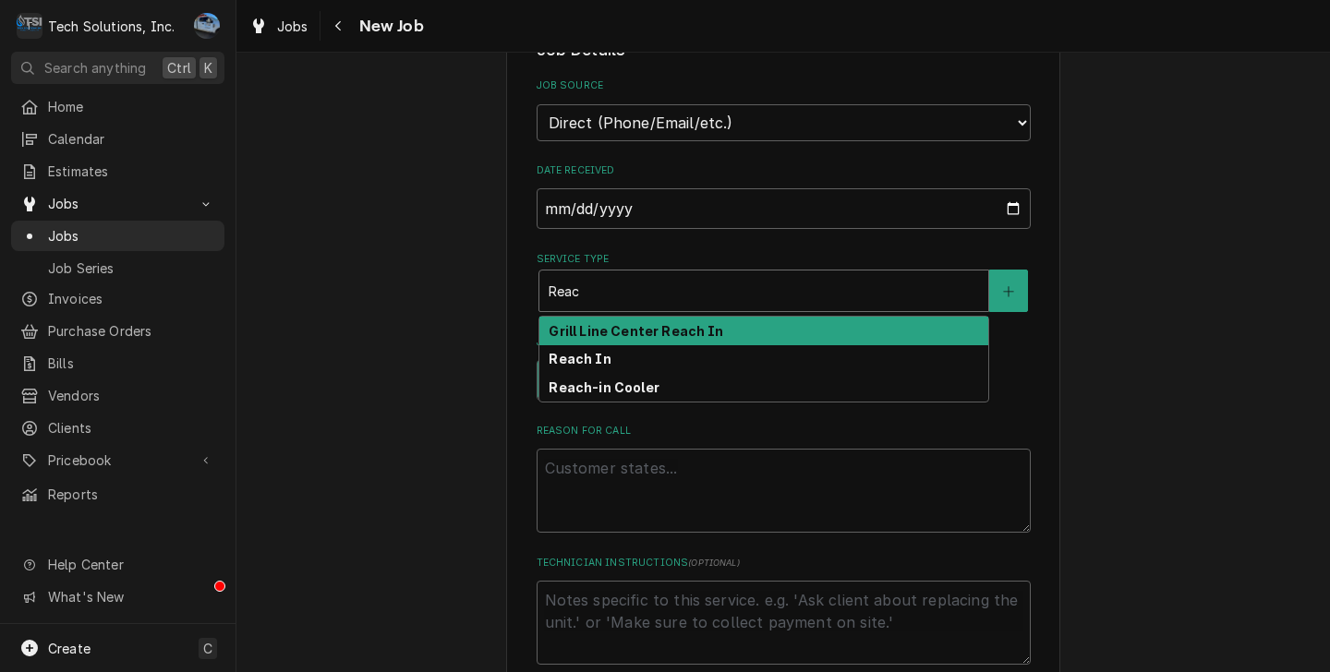
type textarea "x"
type input "Reach"
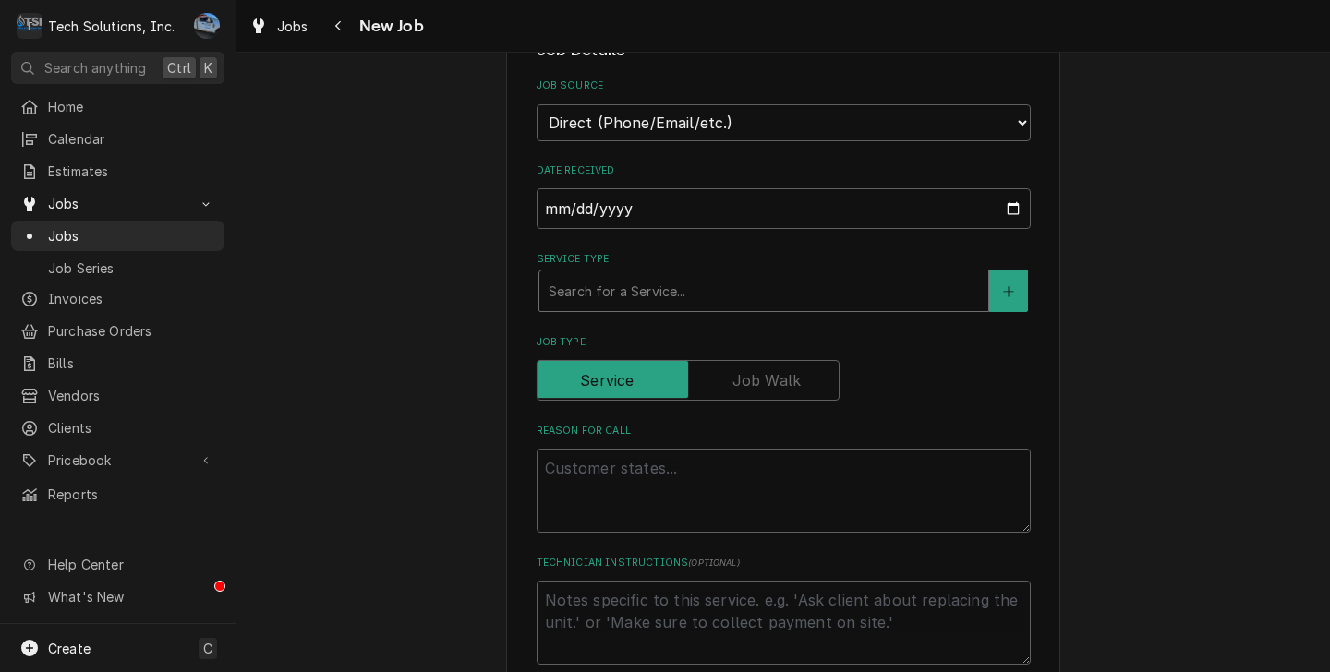
click at [750, 274] on div "Service Type" at bounding box center [763, 290] width 430 height 33
type textarea "x"
type input "W"
type textarea "x"
type input "Wa"
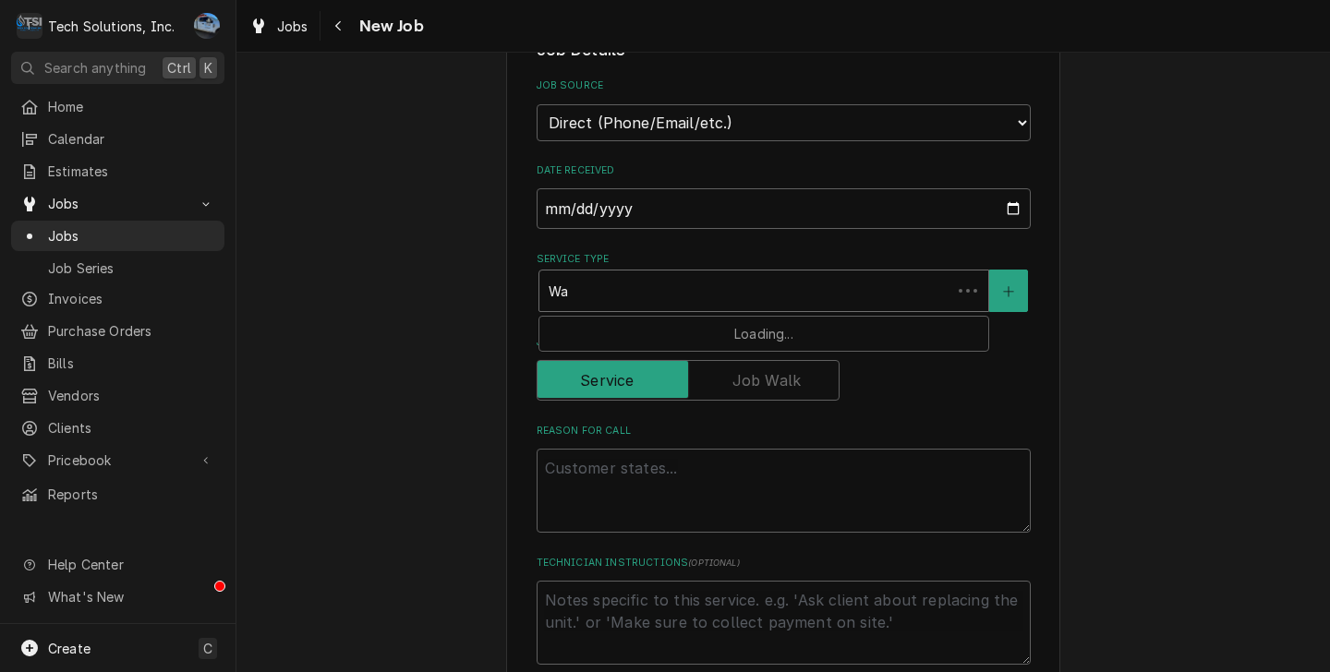
type textarea "x"
type input "War"
type textarea "x"
type input "Warm"
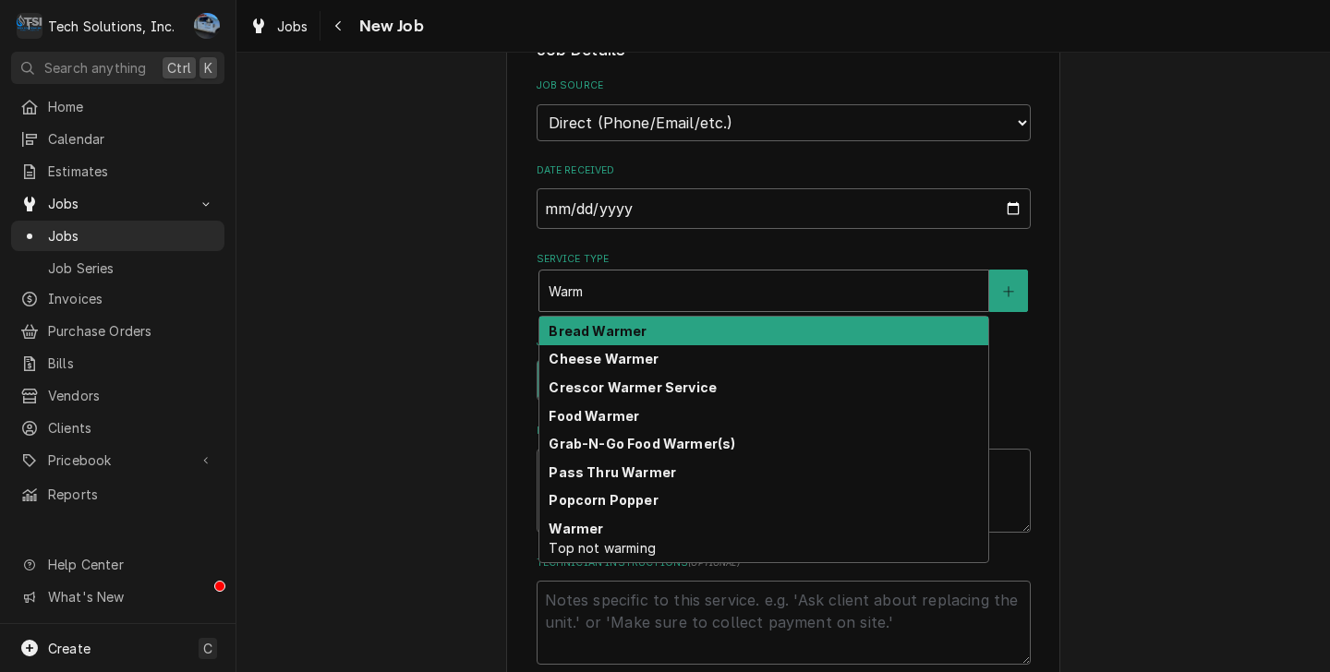
type textarea "x"
type input "Warme"
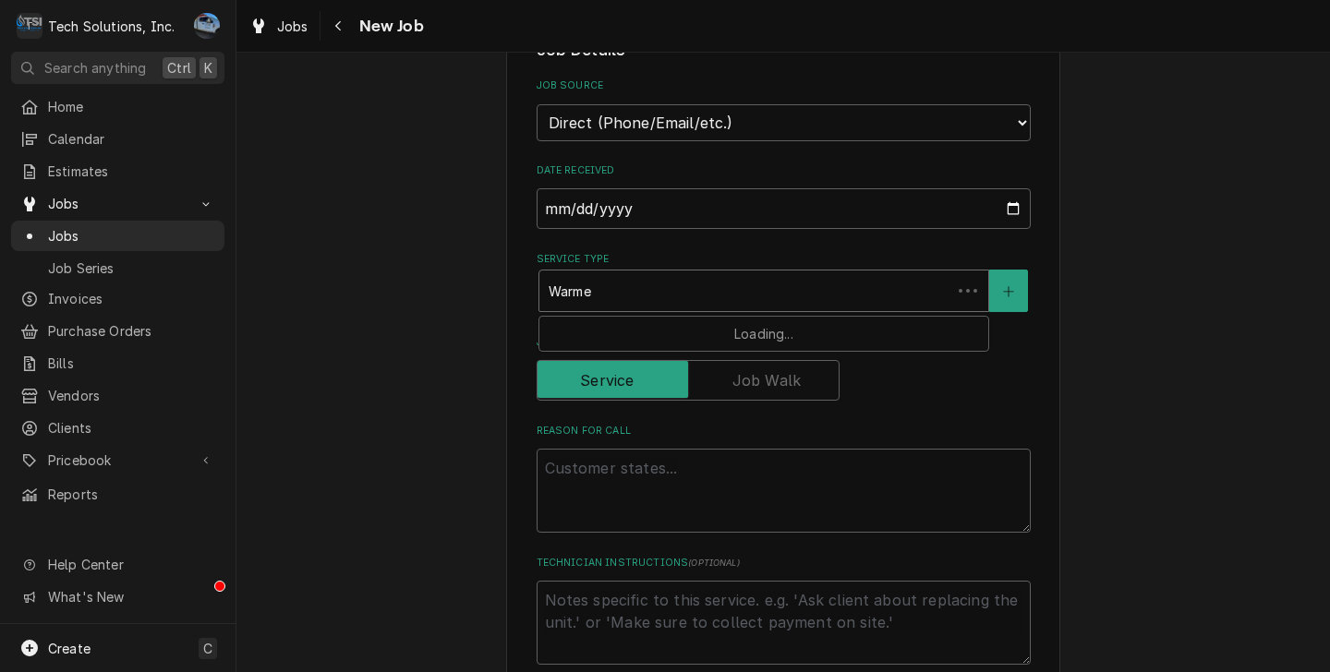
type textarea "x"
type input "Warmer"
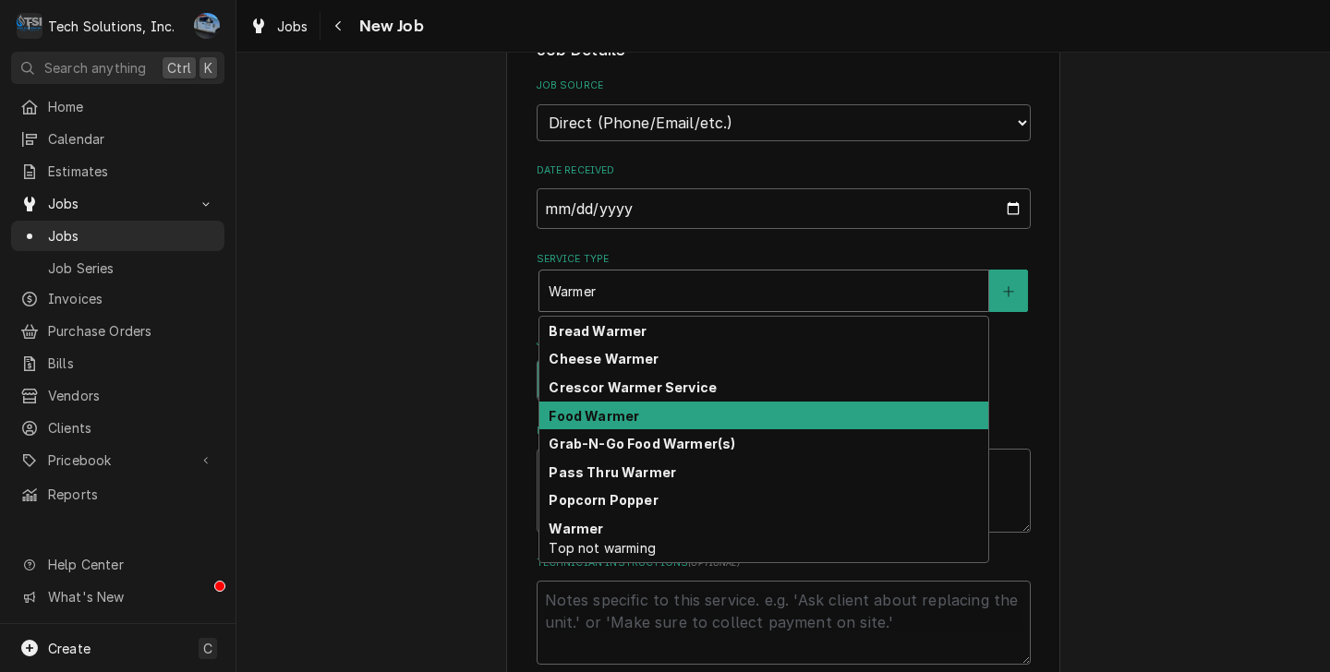
click at [628, 402] on div "Food Warmer" at bounding box center [763, 416] width 449 height 29
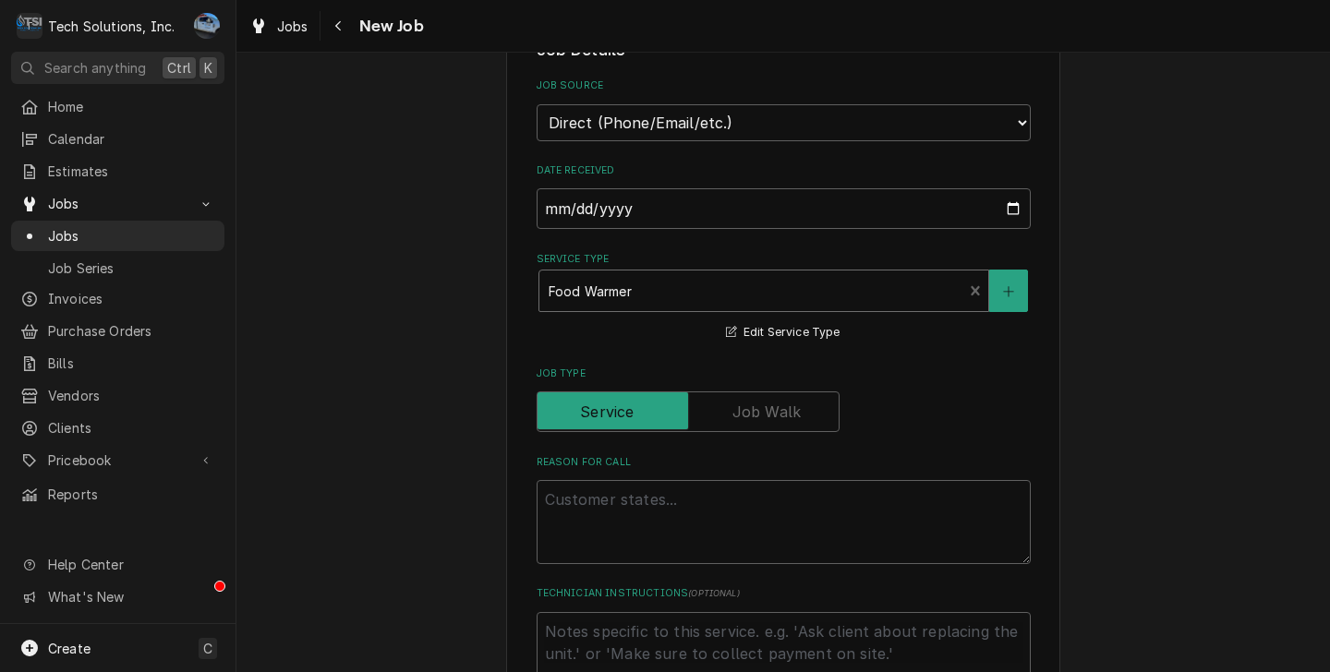
click at [667, 455] on label "Reason For Call" at bounding box center [783, 462] width 494 height 15
click at [667, 480] on textarea "Reason For Call" at bounding box center [783, 522] width 494 height 84
type textarea "x"
type textarea "U"
type textarea "x"
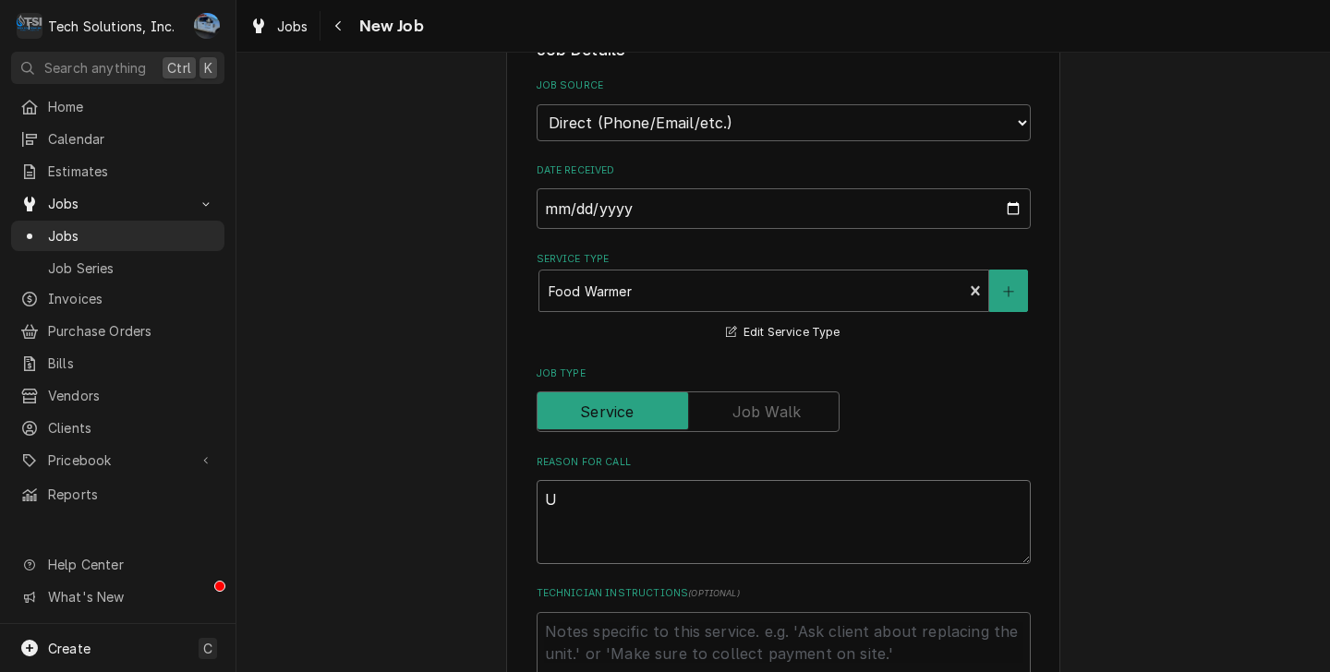
type textarea "Un"
type textarea "x"
type textarea "Uni"
type textarea "x"
type textarea "Unit"
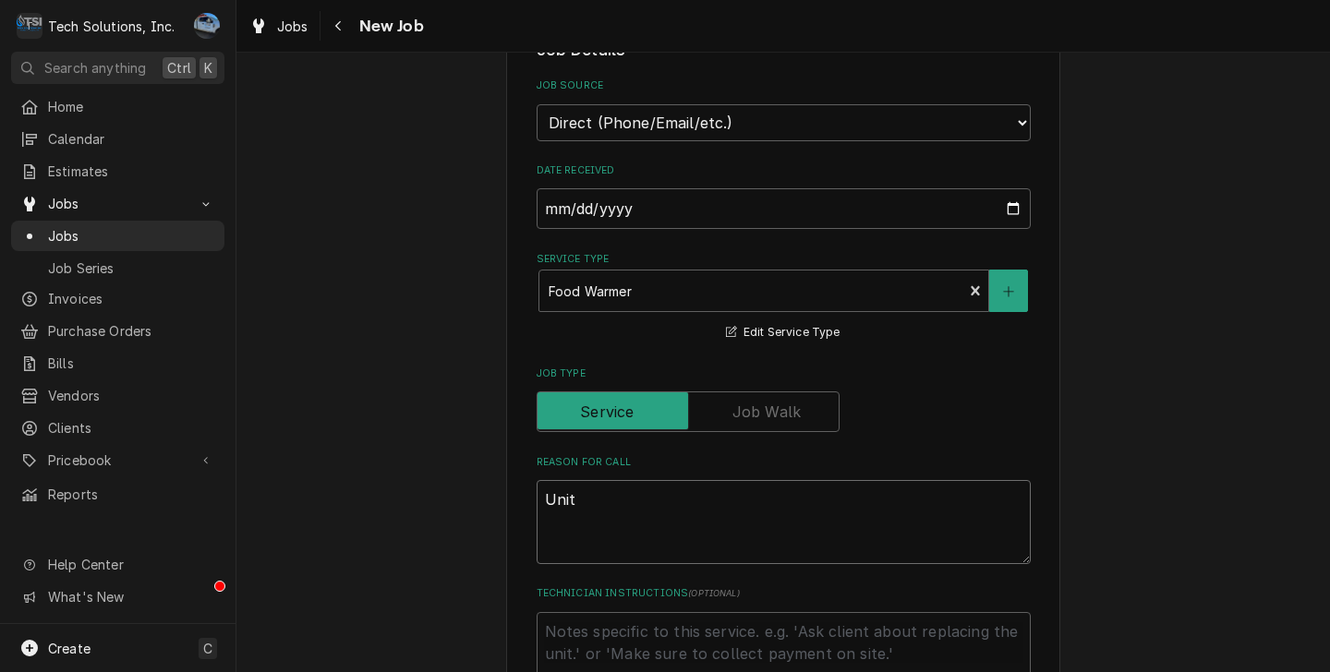
type textarea "x"
type textarea "Unit"
type textarea "x"
type textarea "Unit n"
type textarea "x"
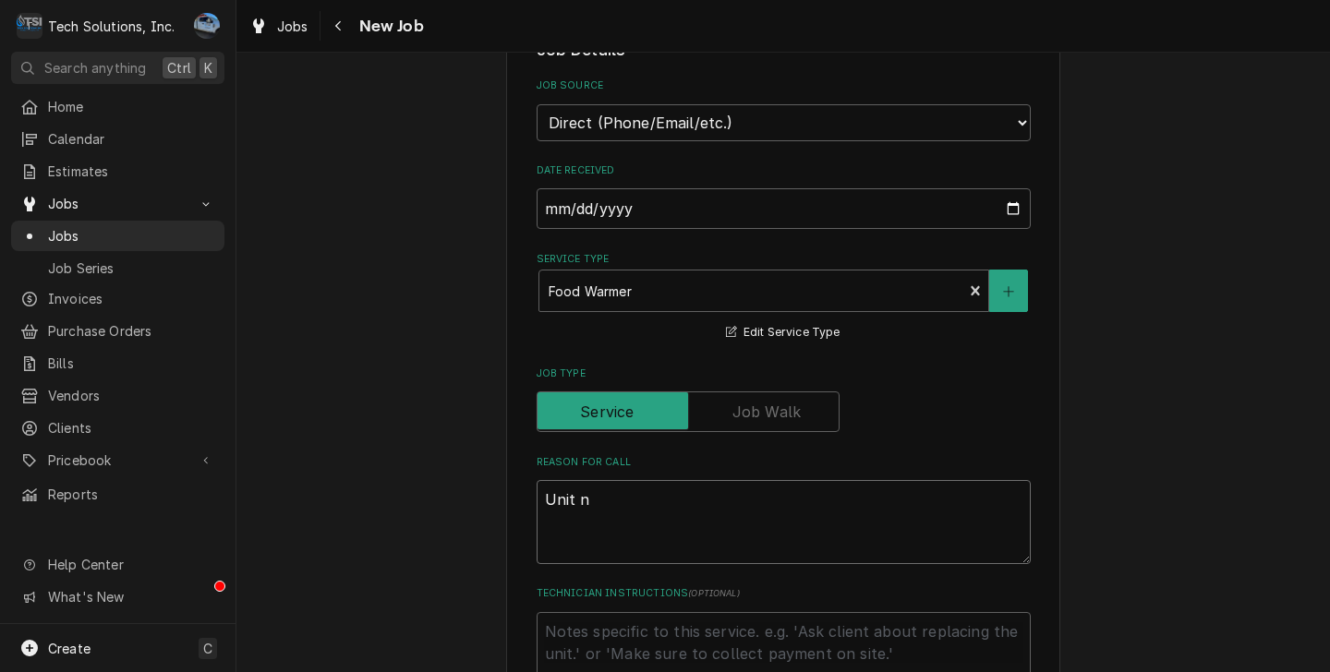
type textarea "Unit np"
type textarea "x"
type textarea "Unit n"
type textarea "x"
type textarea "Unit no"
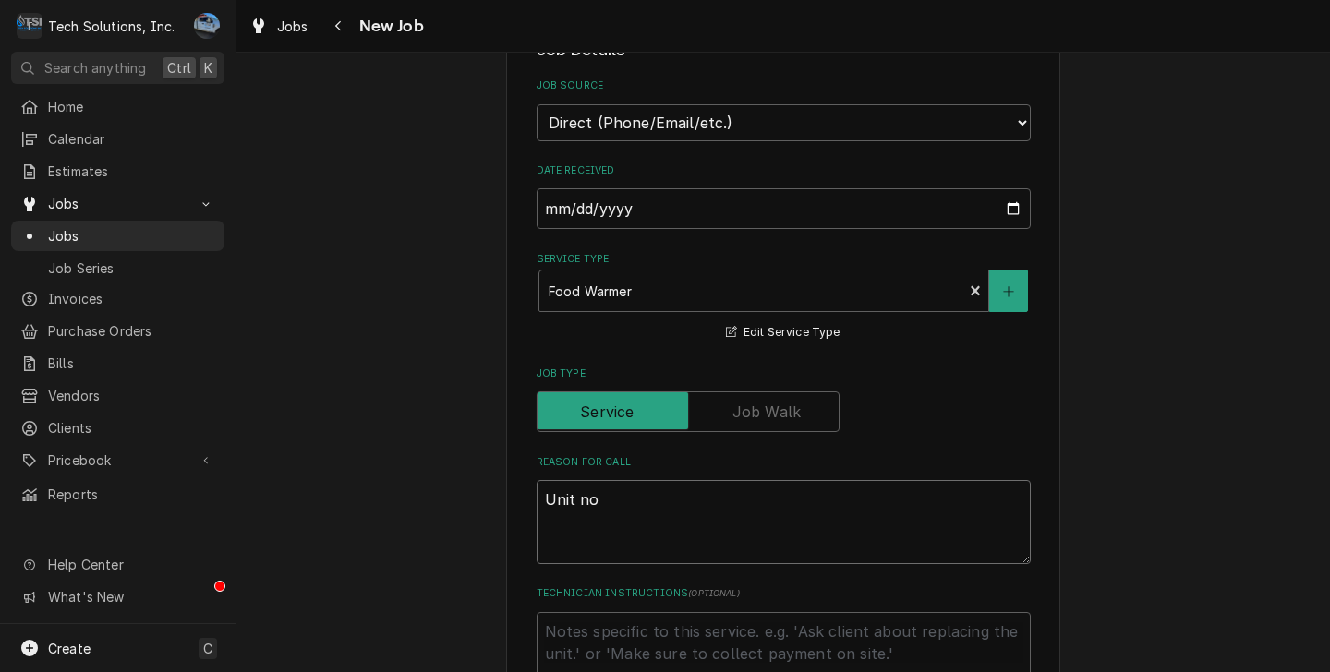
type textarea "x"
type textarea "Unit not"
type textarea "x"
type textarea "Unit not"
type textarea "x"
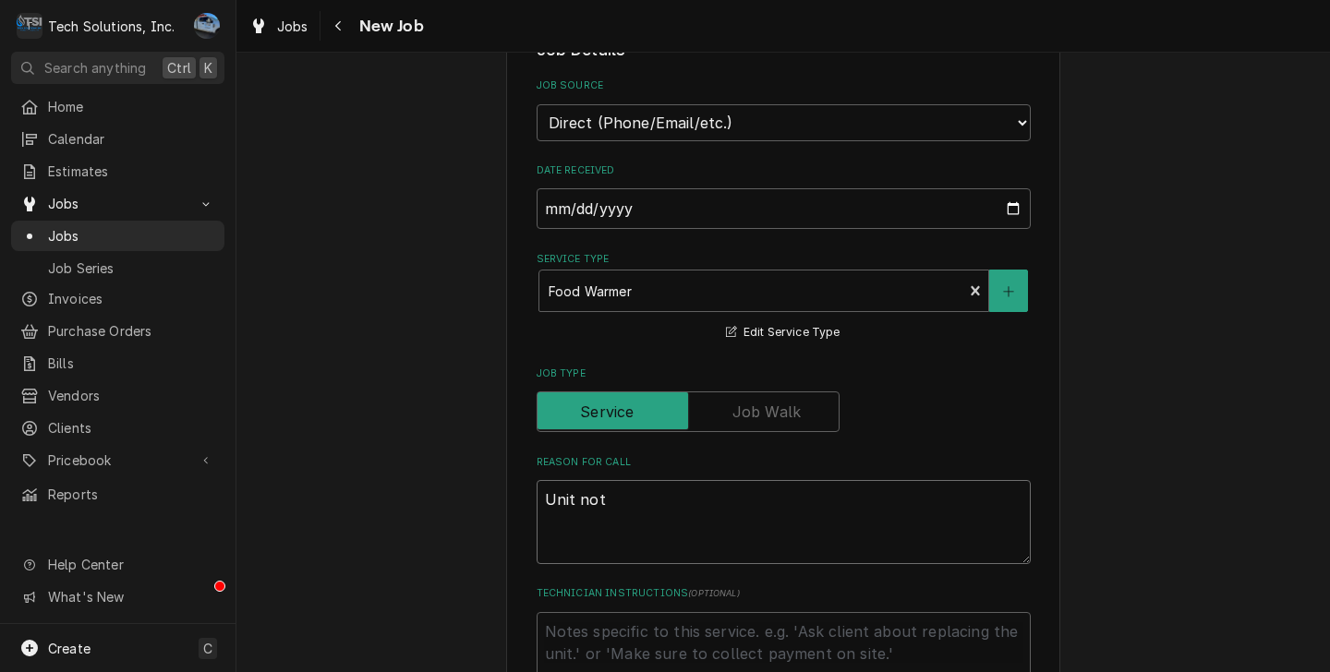
type textarea "Unit not h"
type textarea "x"
type textarea "Unit not he"
type textarea "x"
type textarea "Unit not hea"
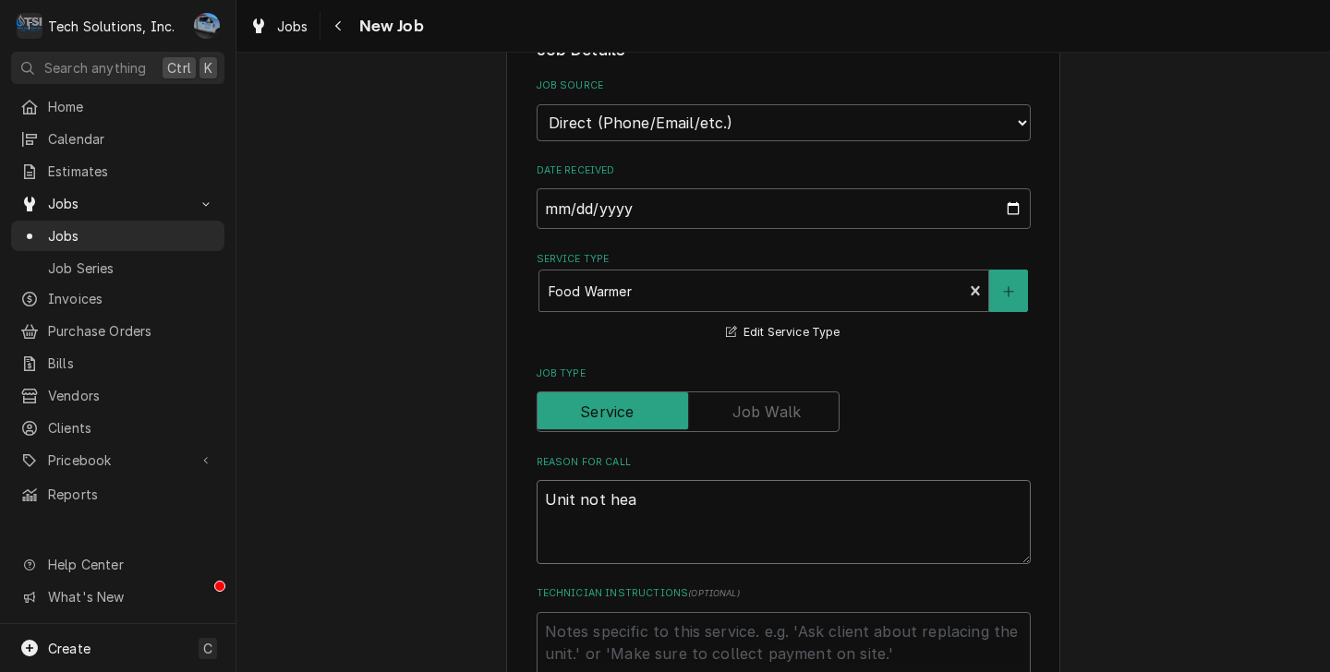
type textarea "x"
type textarea "Unit not heat"
type textarea "x"
type textarea "Unit not heati"
type textarea "x"
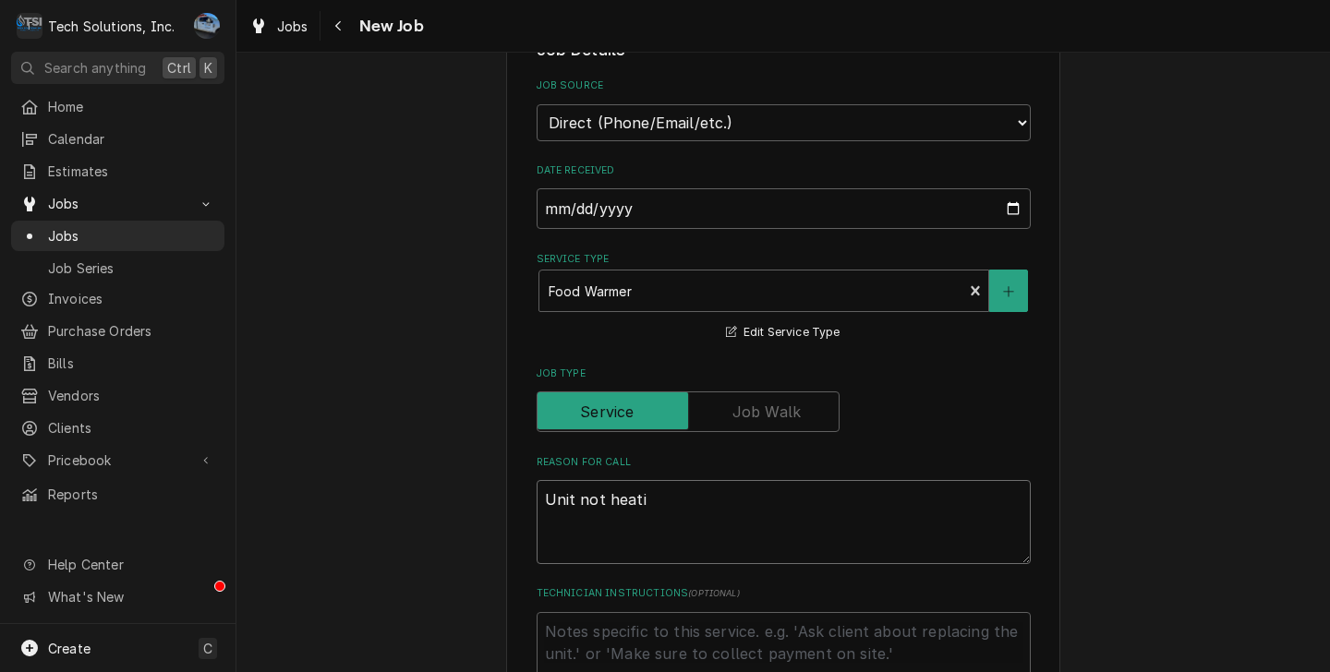
type textarea "Unit not heatin"
type textarea "x"
type textarea "Unit not heating"
type textarea "x"
type textarea "Unit not heating"
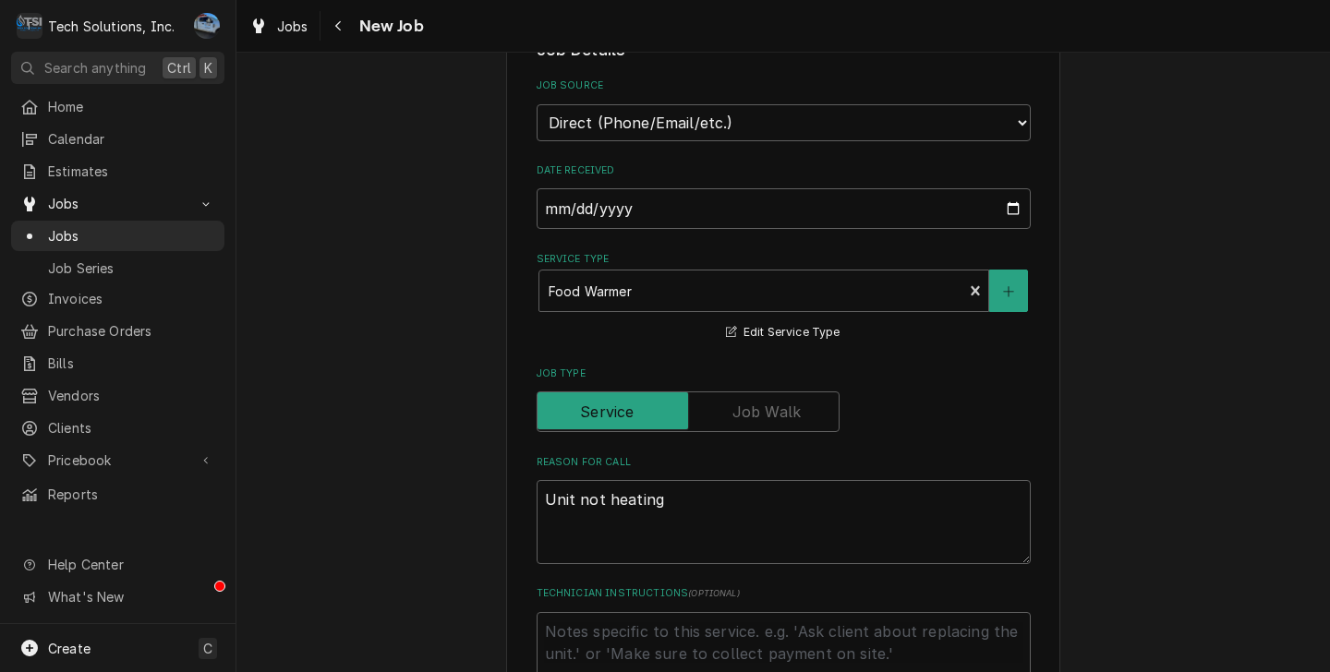
click at [994, 298] on div "Service Type Food Warmer Edit Service Type" at bounding box center [783, 297] width 494 height 91
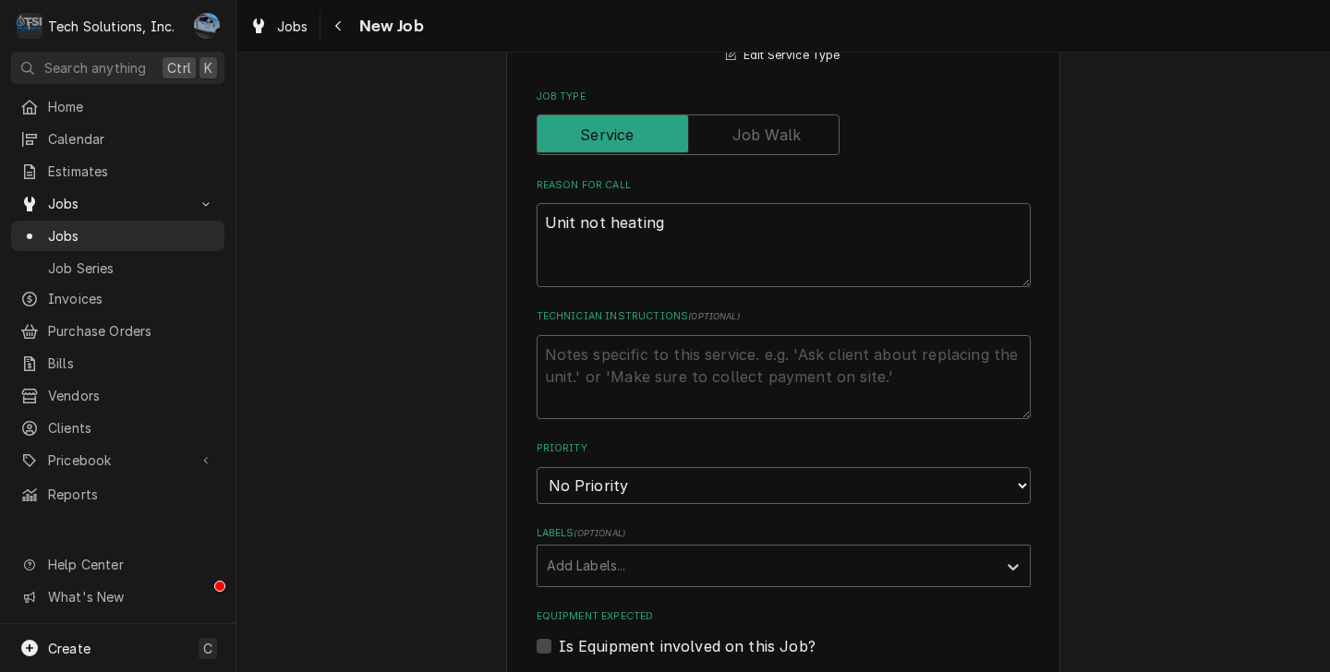
scroll to position [1057, 0]
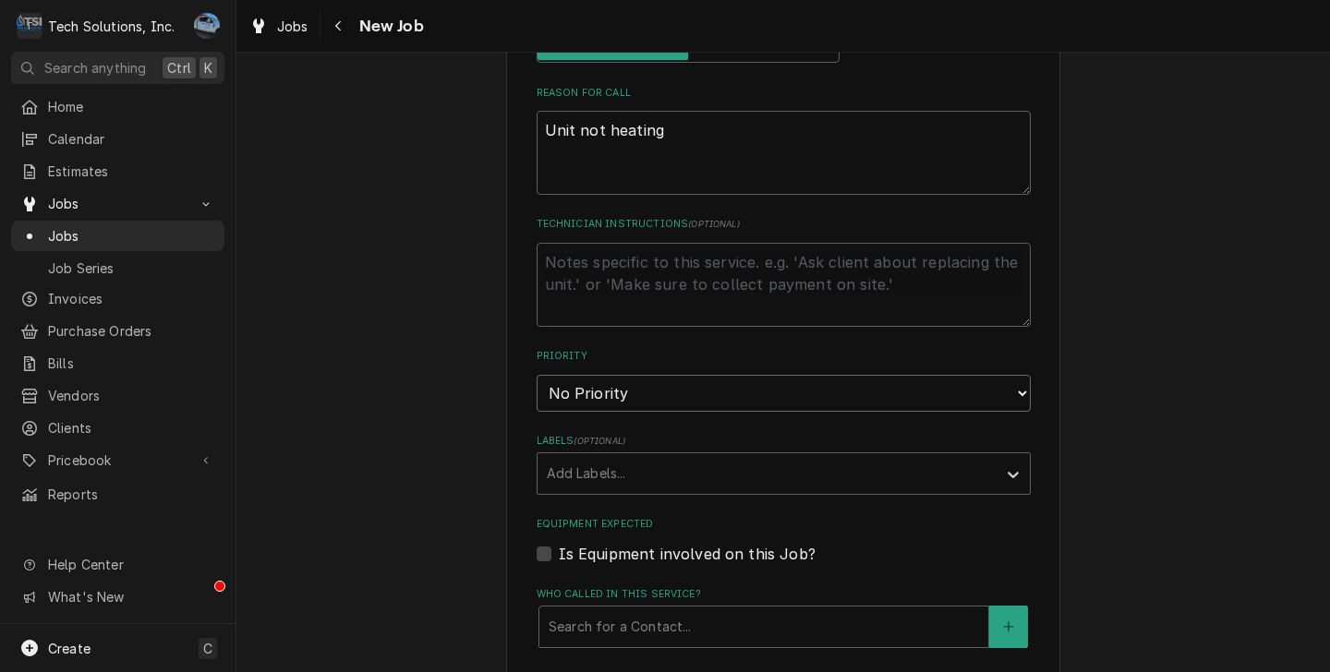
click at [704, 375] on select "No Priority Urgent High Medium Low" at bounding box center [783, 393] width 494 height 37
select select "2"
click at [536, 375] on select "No Priority Urgent High Medium Low" at bounding box center [783, 393] width 494 height 37
type textarea "x"
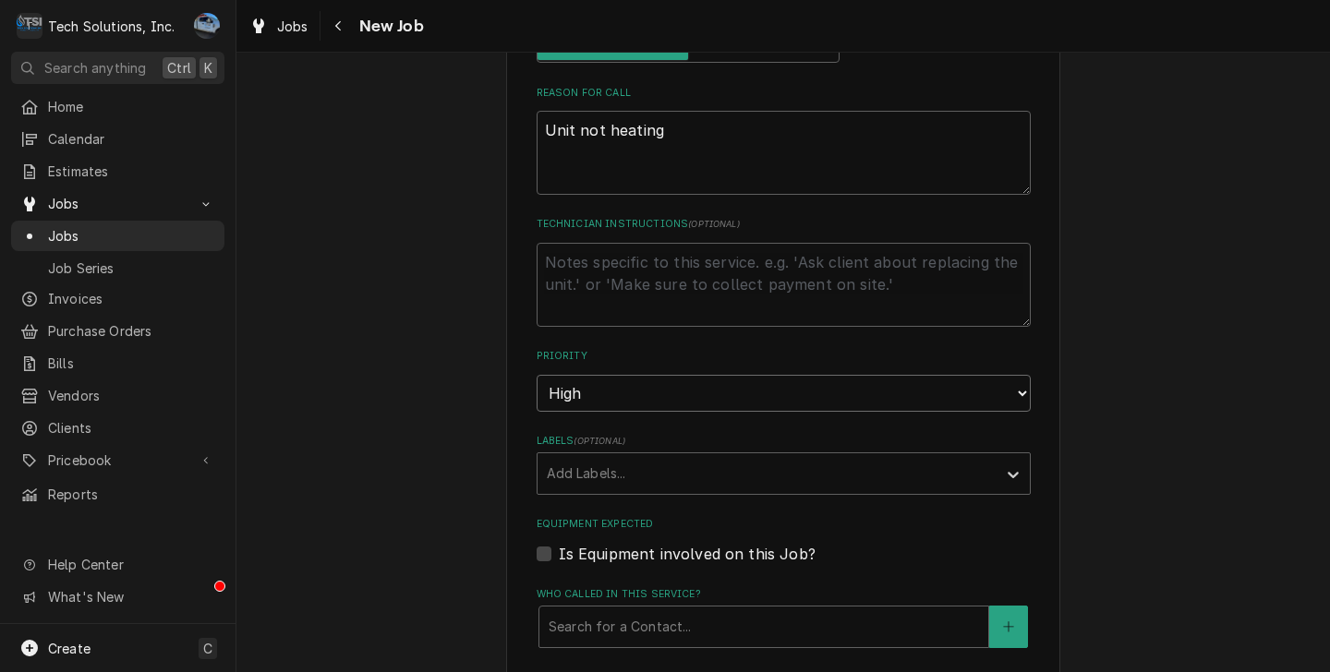
click at [651, 375] on select "No Priority Urgent High Medium Low" at bounding box center [783, 393] width 494 height 37
select select "1"
click at [536, 375] on select "No Priority Urgent High Medium Low" at bounding box center [783, 393] width 494 height 37
type textarea "x"
click at [593, 375] on select "No Priority Urgent High Medium Low" at bounding box center [783, 393] width 494 height 37
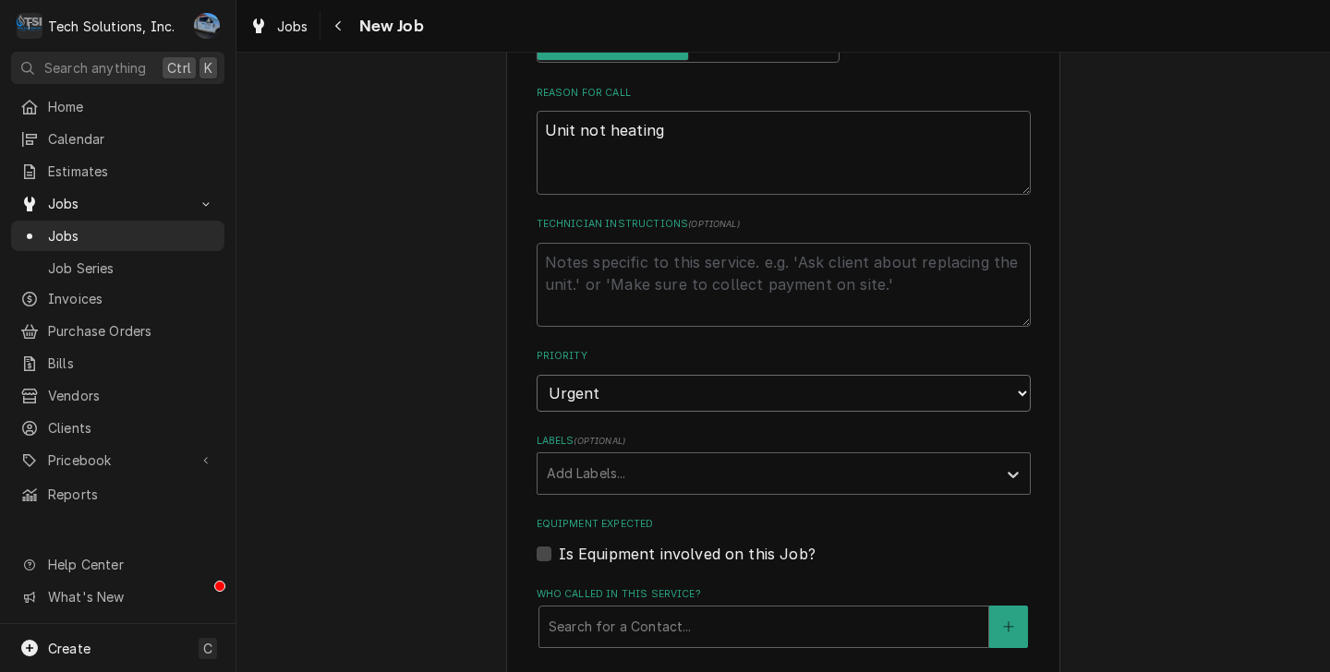
select select "0"
click at [536, 375] on select "No Priority Urgent High Medium Low" at bounding box center [783, 393] width 494 height 37
drag, startPoint x: 593, startPoint y: 373, endPoint x: 589, endPoint y: 391, distance: 17.9
click at [593, 375] on select "No Priority Urgent High Medium Low" at bounding box center [783, 393] width 494 height 37
type textarea "x"
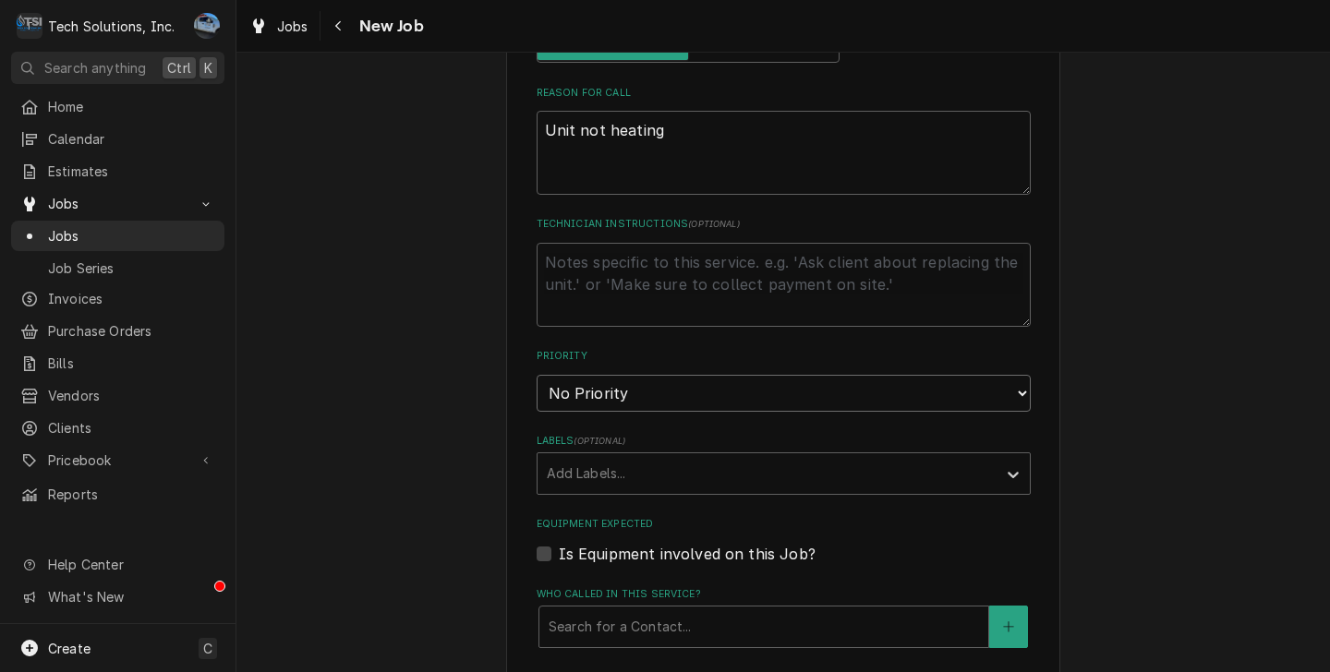
select select "1"
click at [536, 375] on select "No Priority Urgent High Medium Low" at bounding box center [783, 393] width 494 height 37
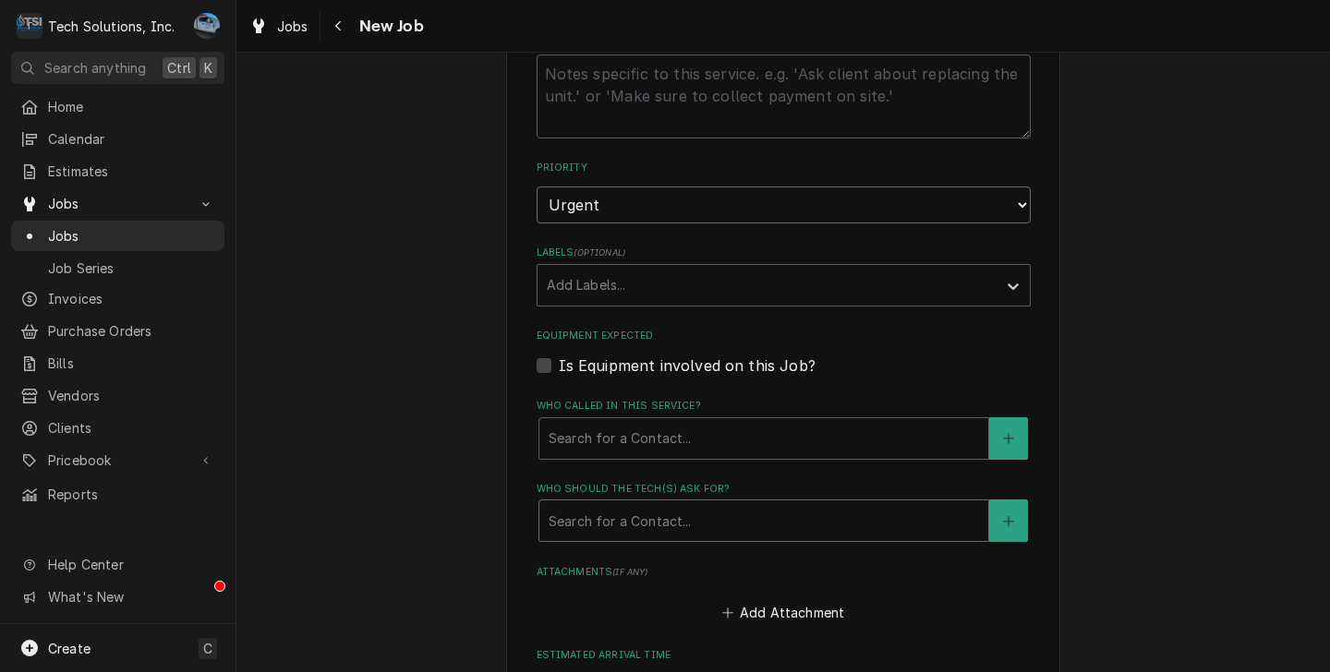
scroll to position [1334, 0]
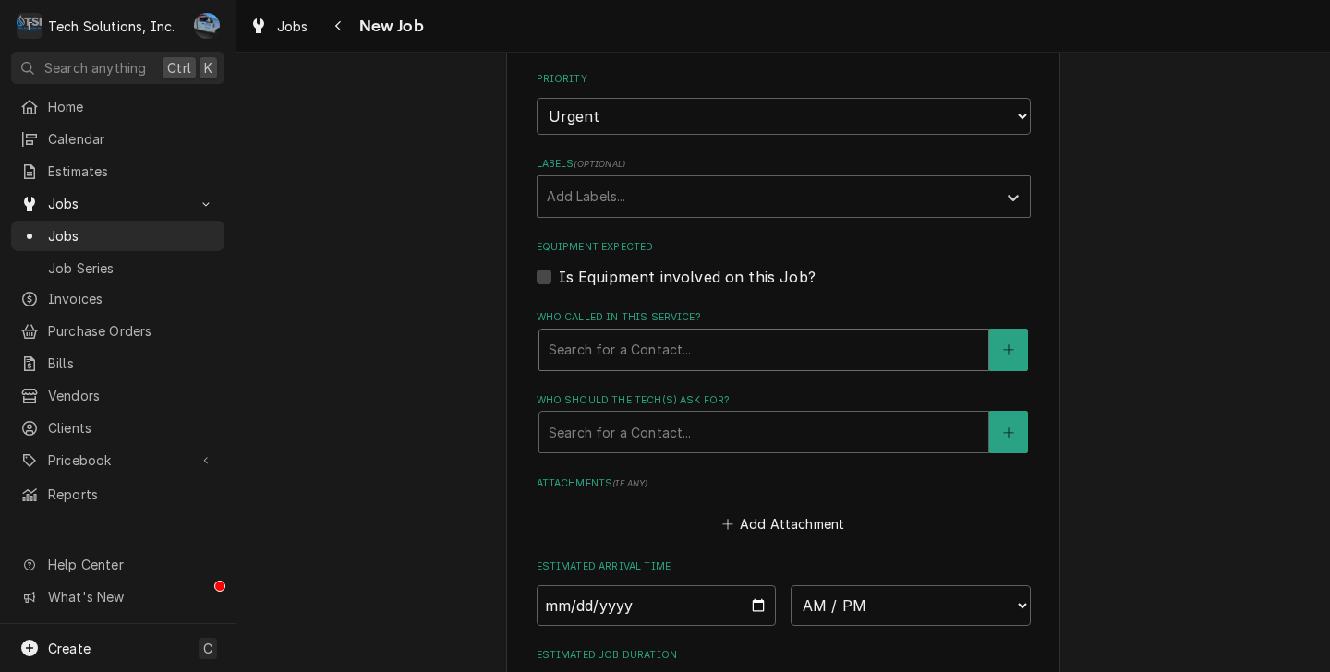
click at [620, 338] on div "Who called in this service?" at bounding box center [763, 349] width 430 height 33
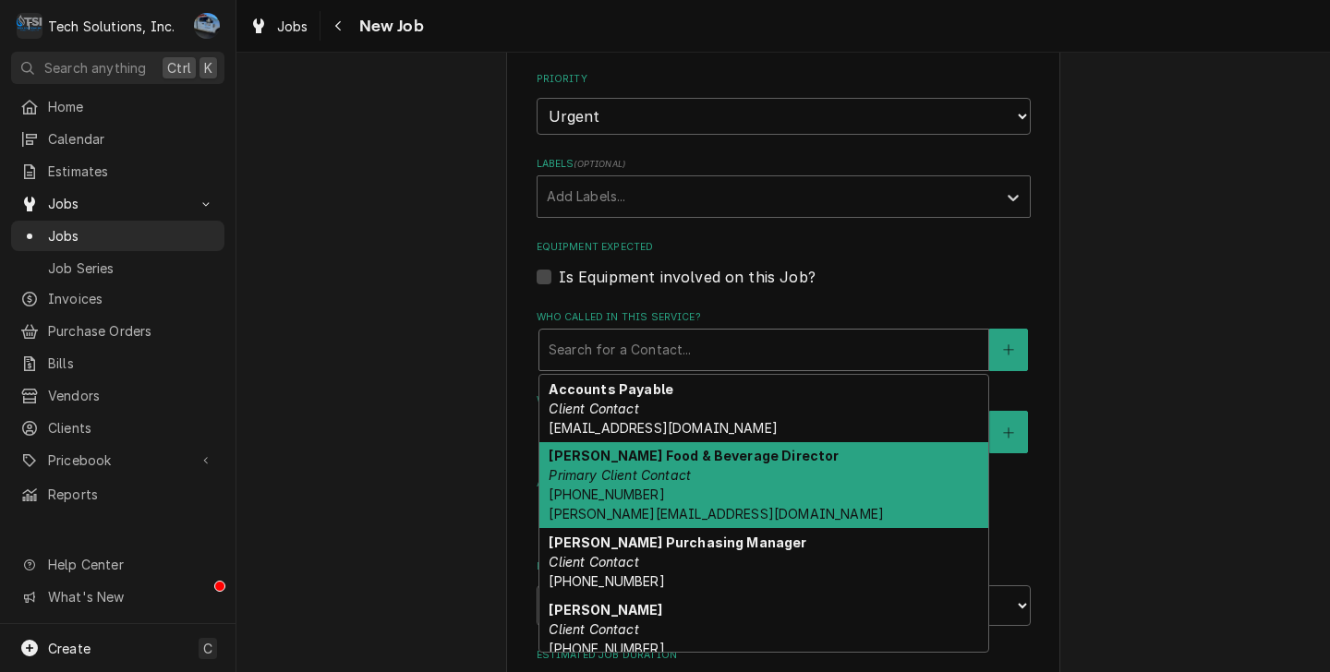
click at [825, 448] on div "Brian Campbell Food & Beverage Director Primary Client Contact (304) 640-7082 C…" at bounding box center [763, 485] width 449 height 87
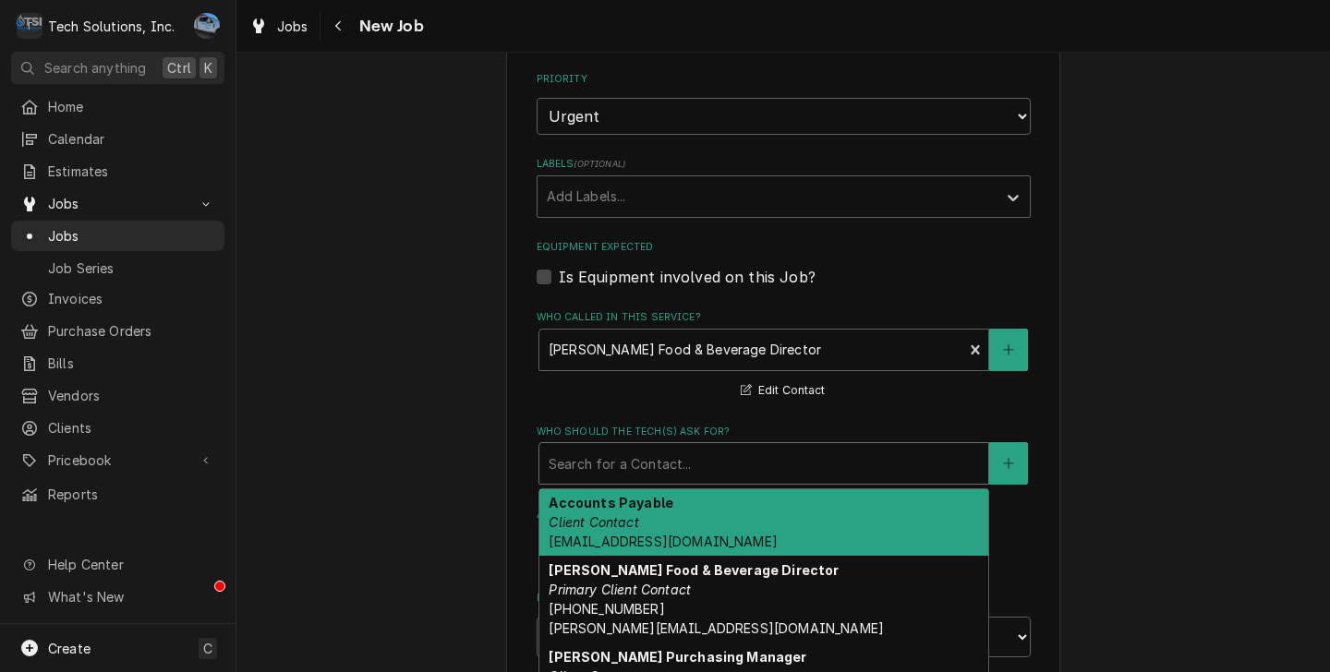
click at [771, 447] on div "Who should the tech(s) ask for?" at bounding box center [763, 463] width 430 height 33
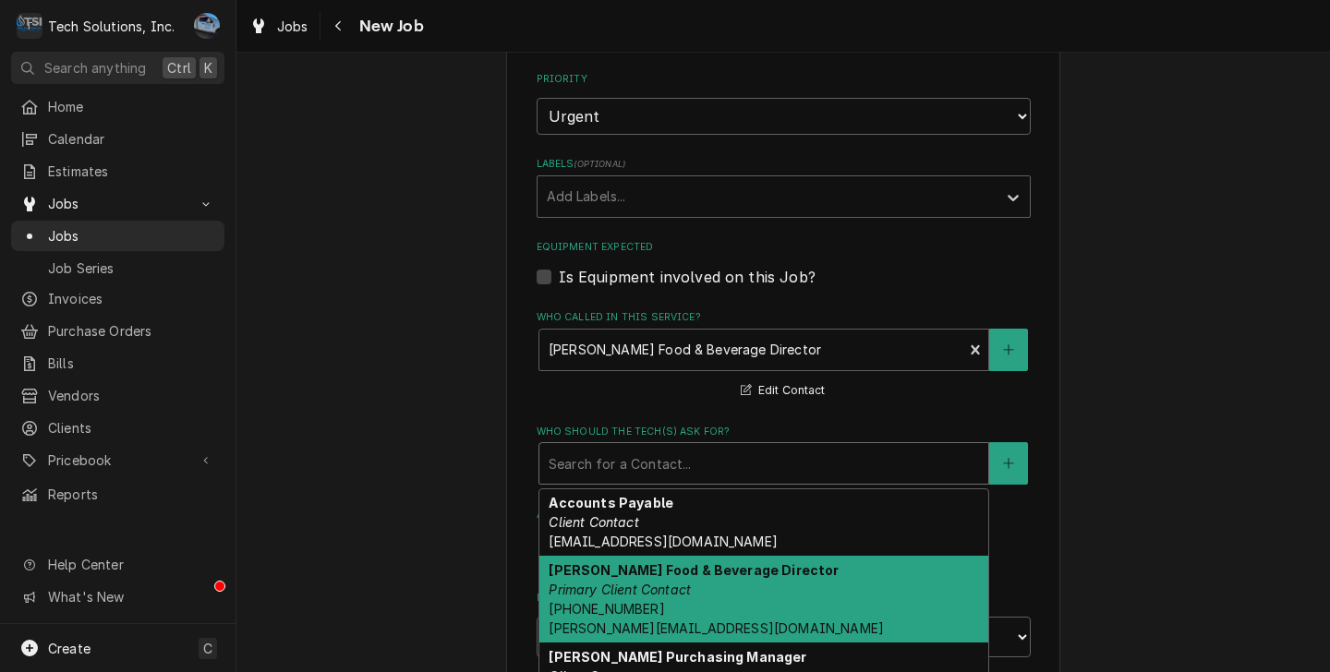
click at [728, 575] on div "Brian Campbell Food & Beverage Director Primary Client Contact (304) 640-7082 C…" at bounding box center [763, 599] width 449 height 87
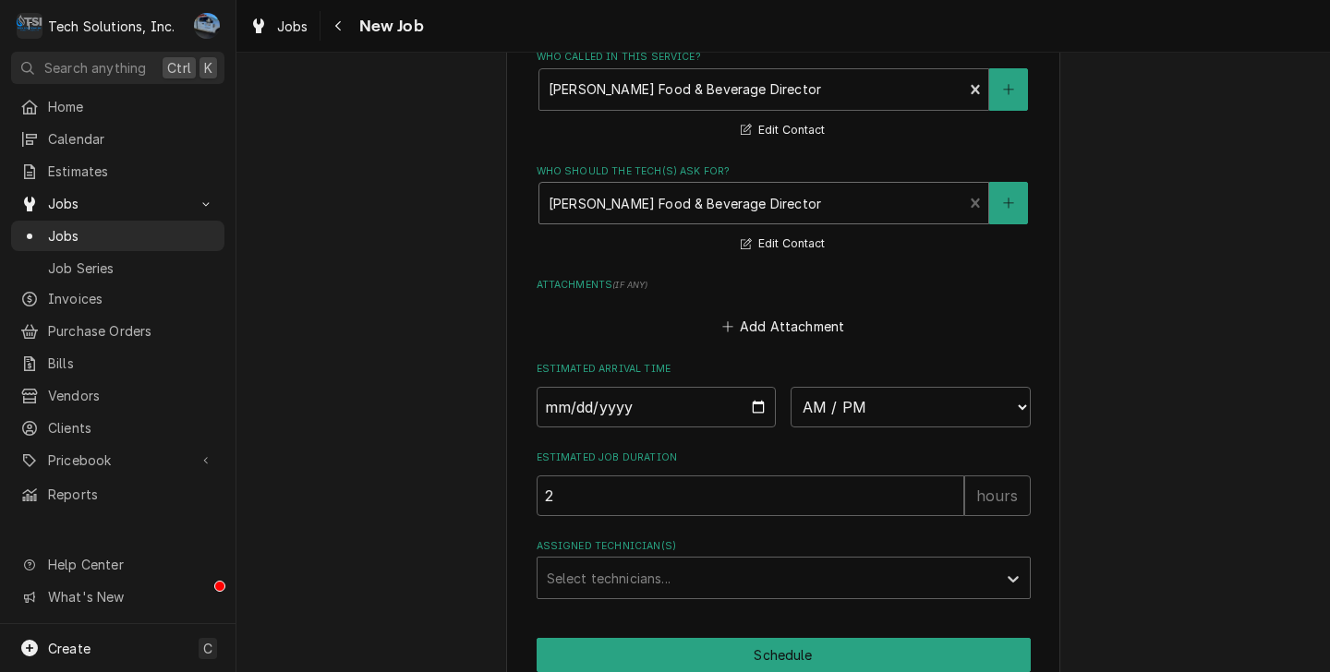
scroll to position [1611, 0]
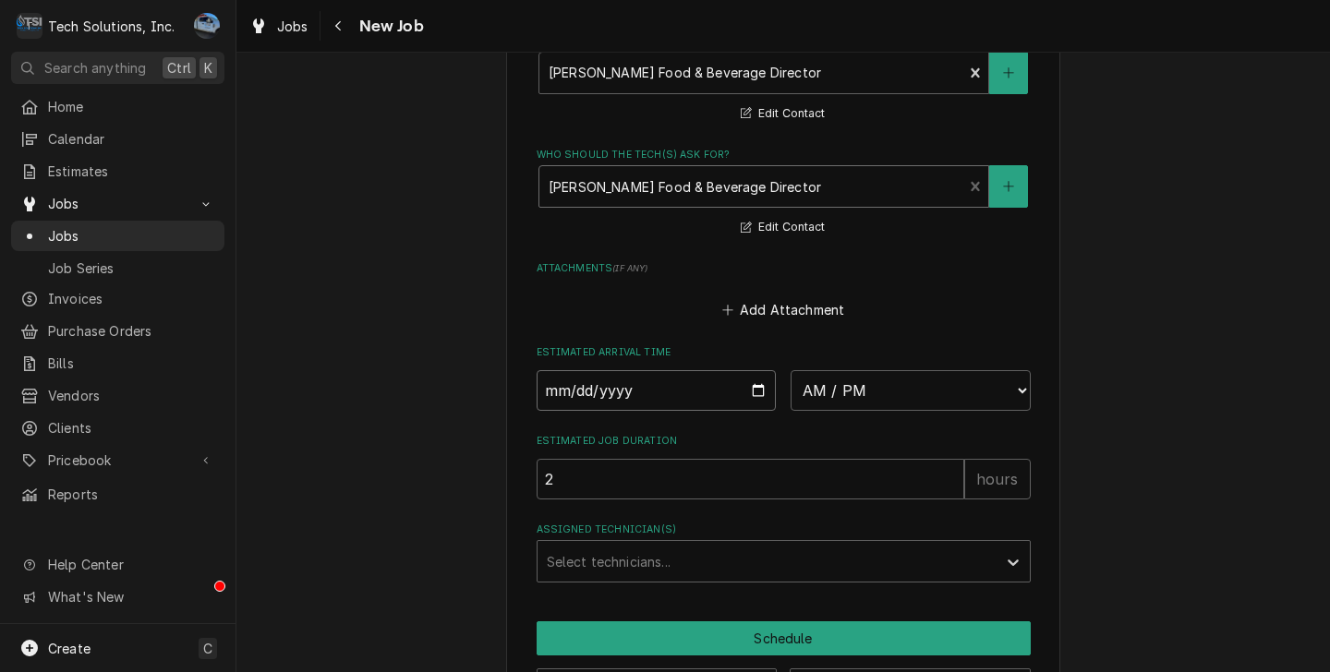
click at [748, 379] on input "Date" at bounding box center [656, 390] width 240 height 41
type textarea "x"
type input "2025-08-18"
type textarea "x"
click at [827, 373] on select "AM / PM 6:00 AM 6:15 AM 6:30 AM 6:45 AM 7:00 AM 7:15 AM 7:30 AM 7:45 AM 8:00 AM…" at bounding box center [910, 390] width 240 height 41
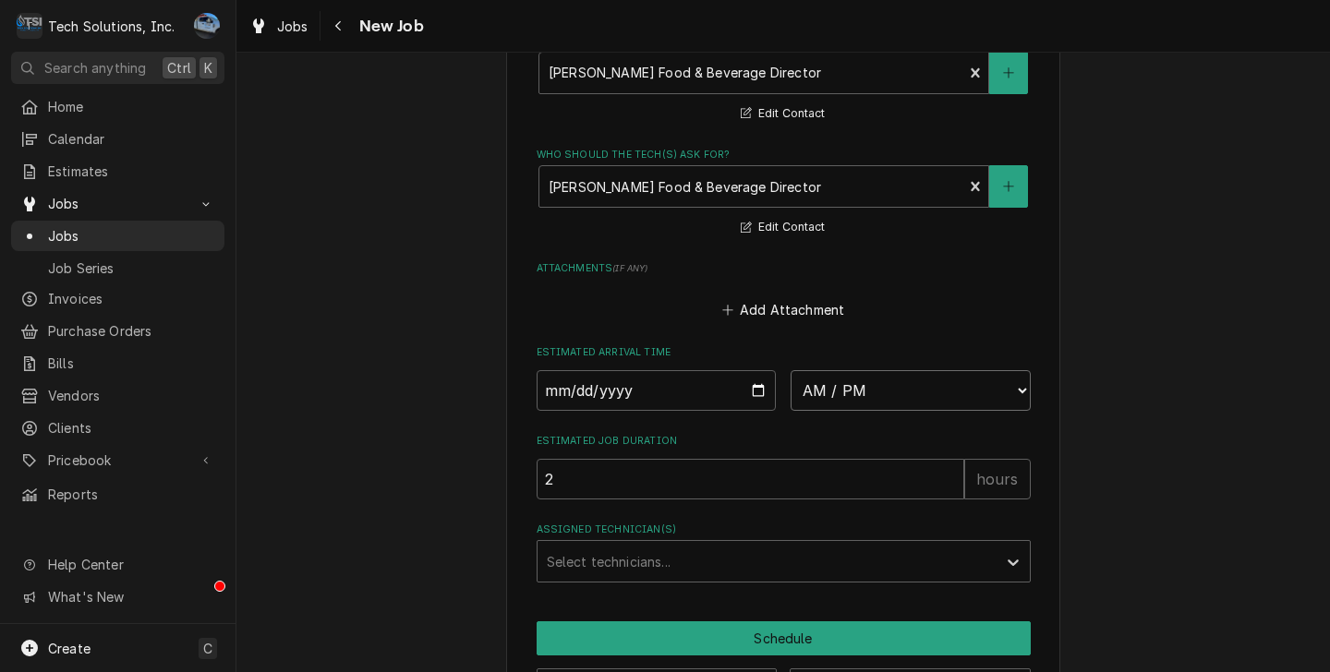
select select "16:30:00"
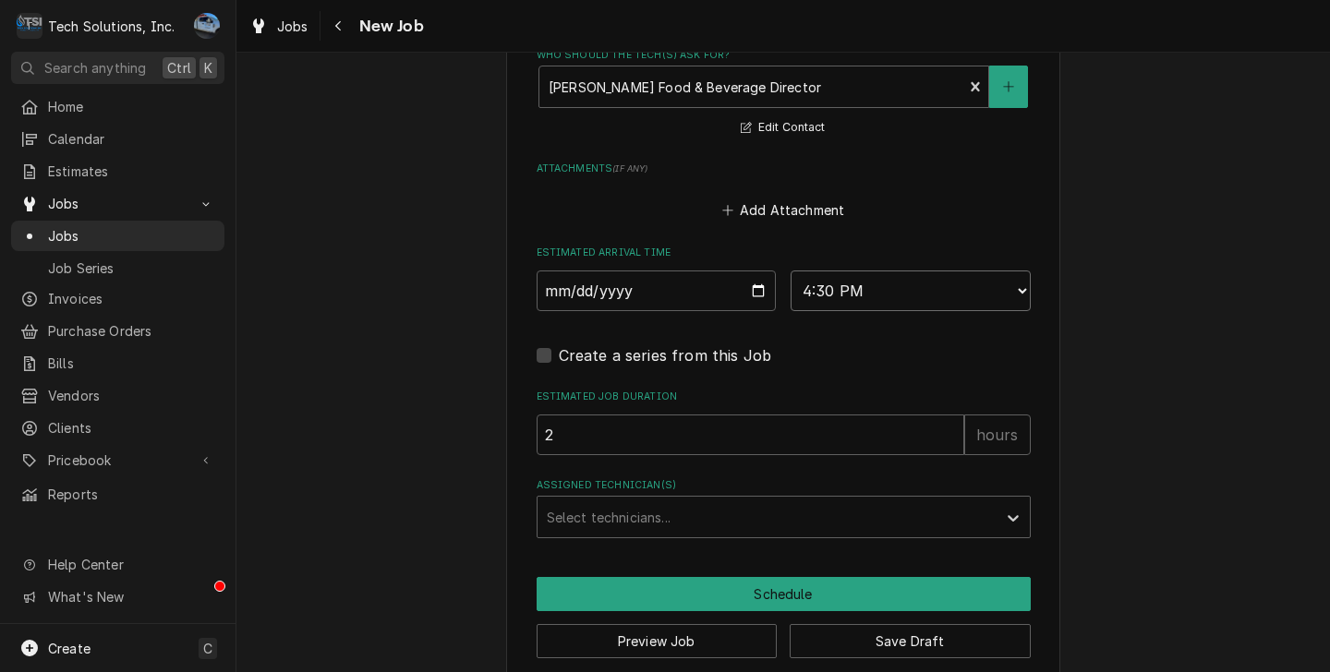
scroll to position [1724, 0]
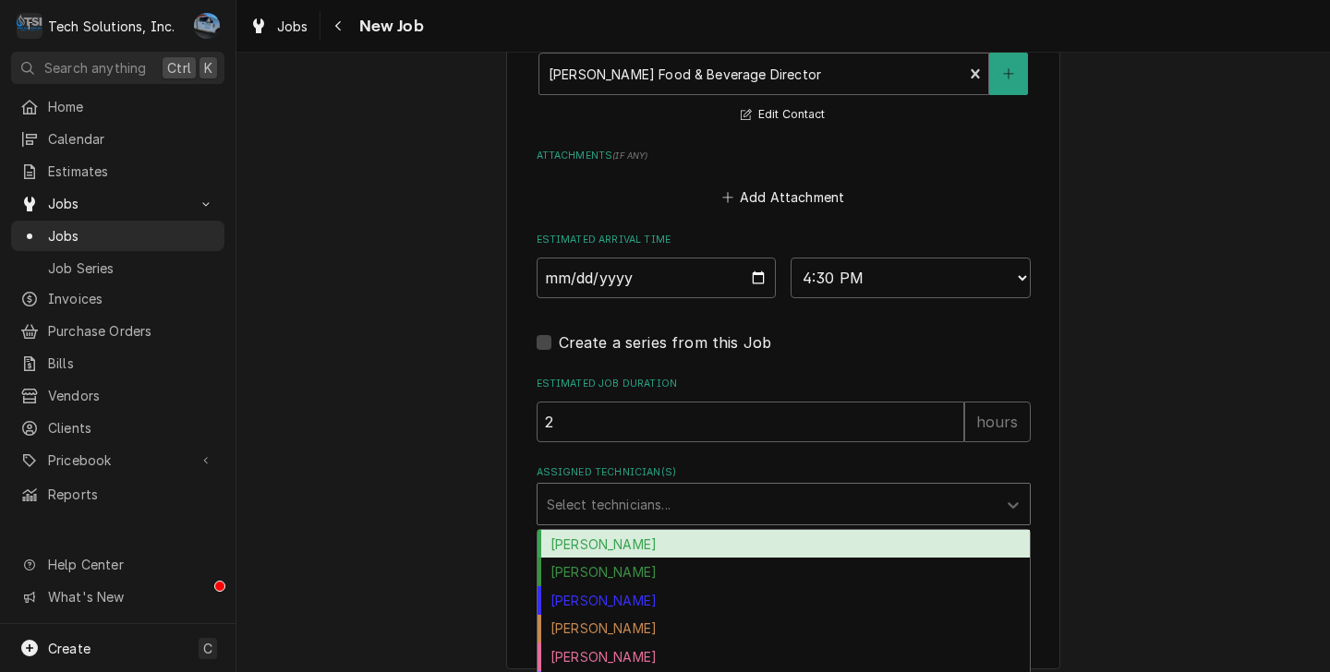
click at [799, 494] on div "Assigned Technician(s)" at bounding box center [767, 503] width 440 height 33
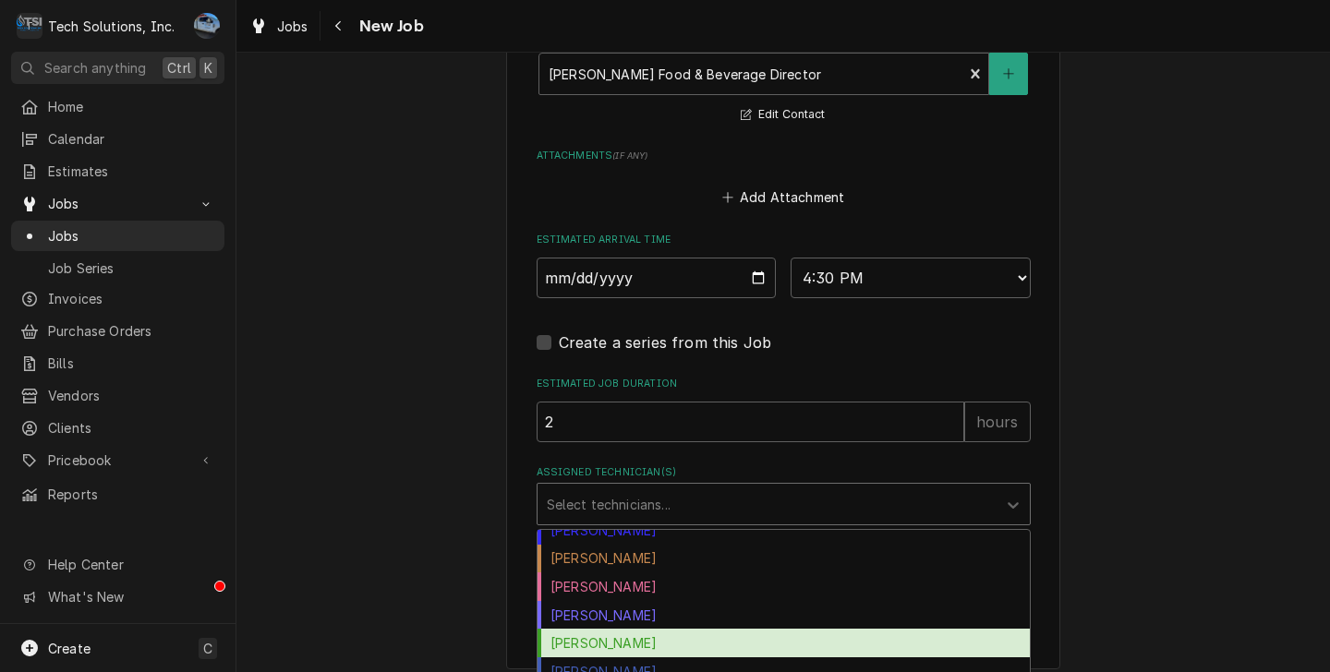
click at [783, 629] on div "Otis Tooley" at bounding box center [783, 643] width 492 height 29
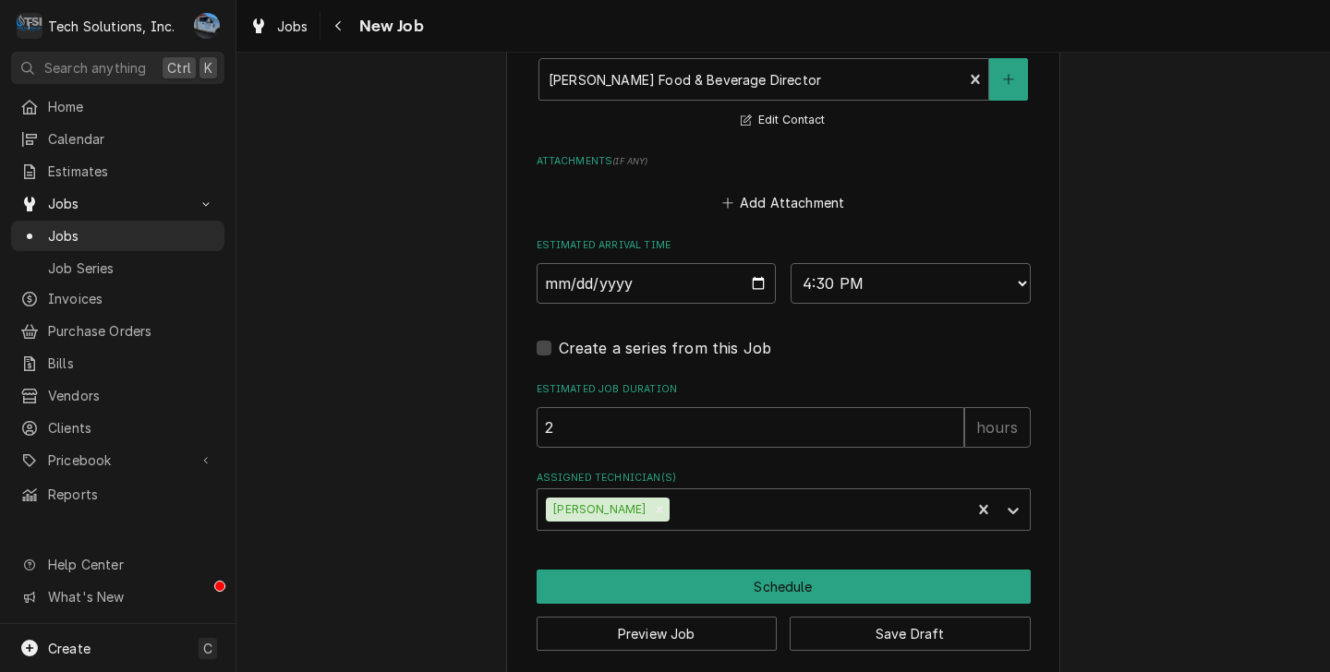
scroll to position [1724, 0]
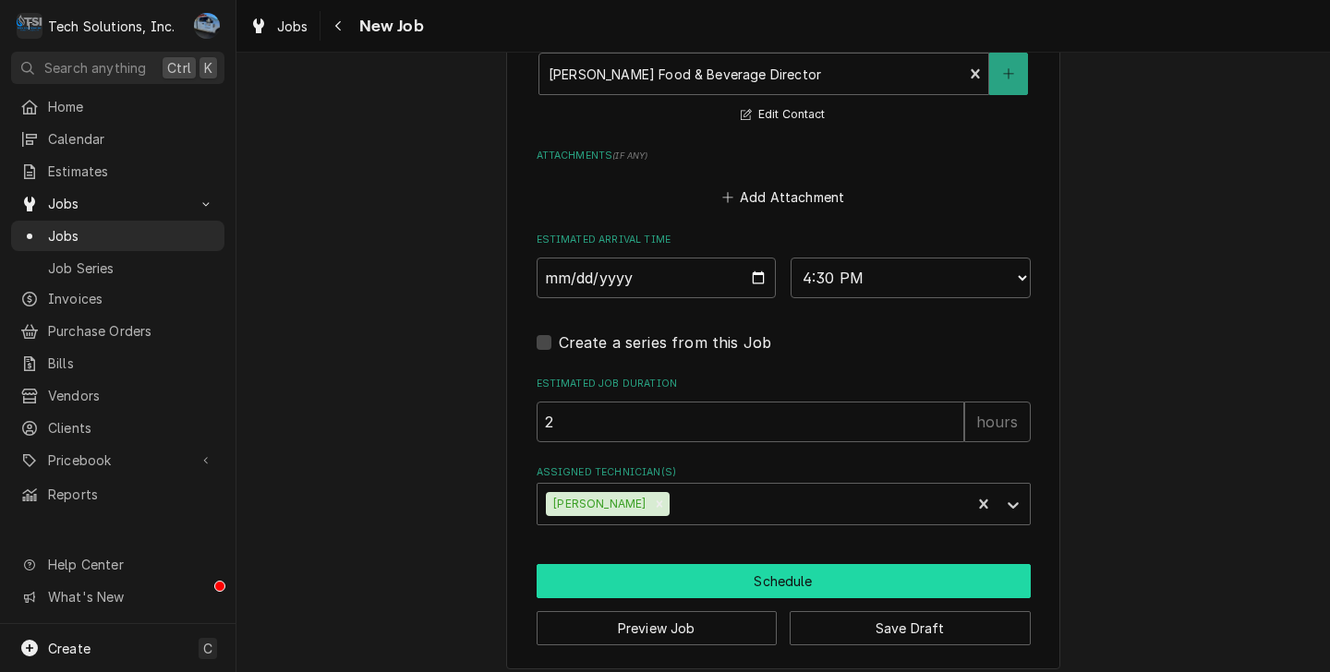
click at [744, 565] on button "Schedule" at bounding box center [783, 581] width 494 height 34
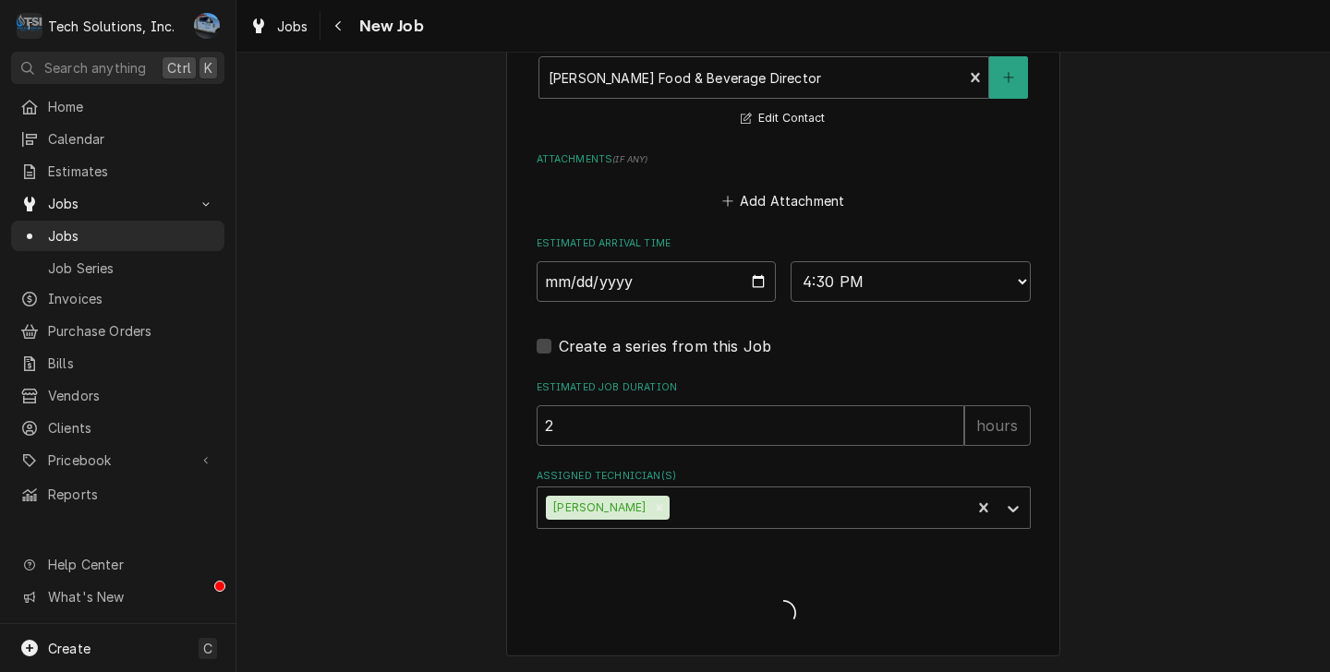
scroll to position [1705, 0]
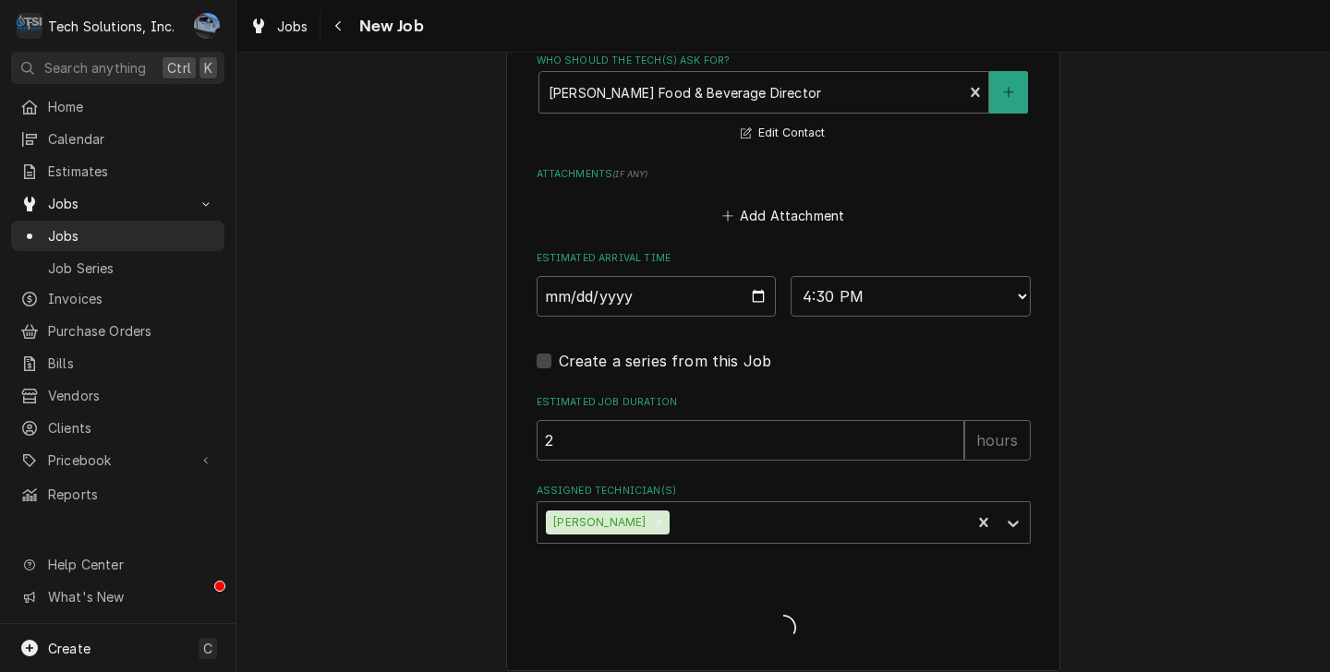
type textarea "x"
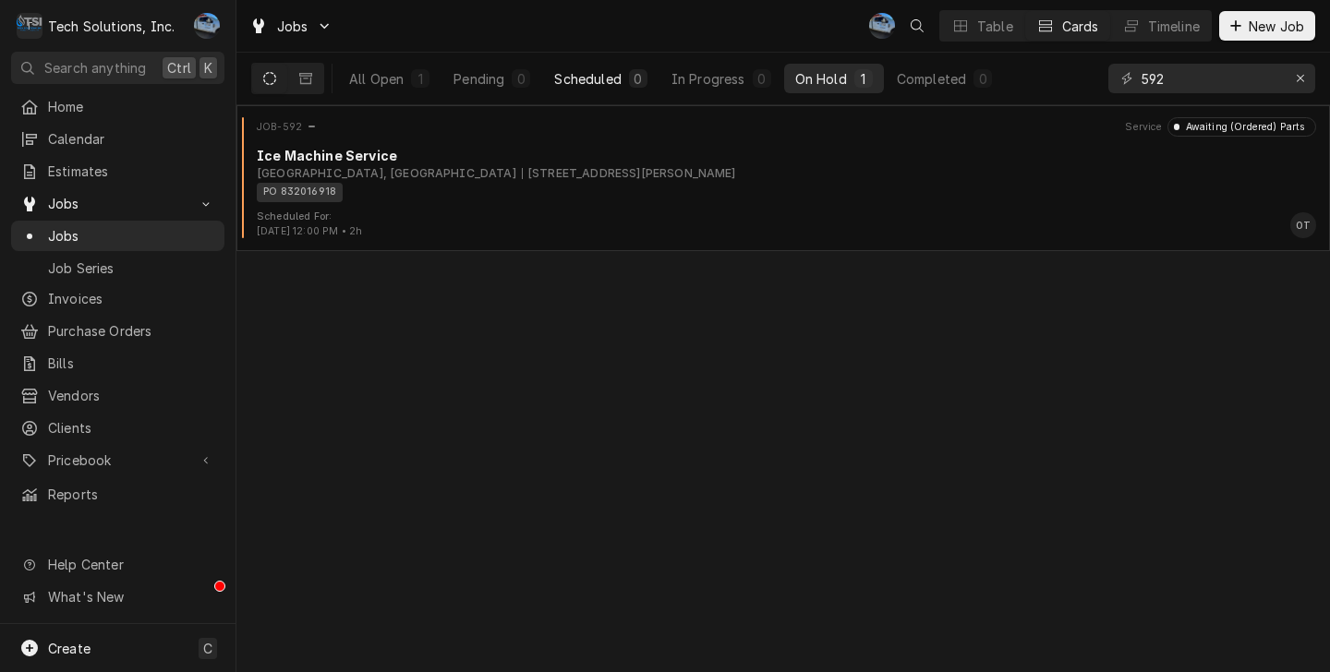
click at [613, 69] on div "Scheduled" at bounding box center [587, 78] width 66 height 19
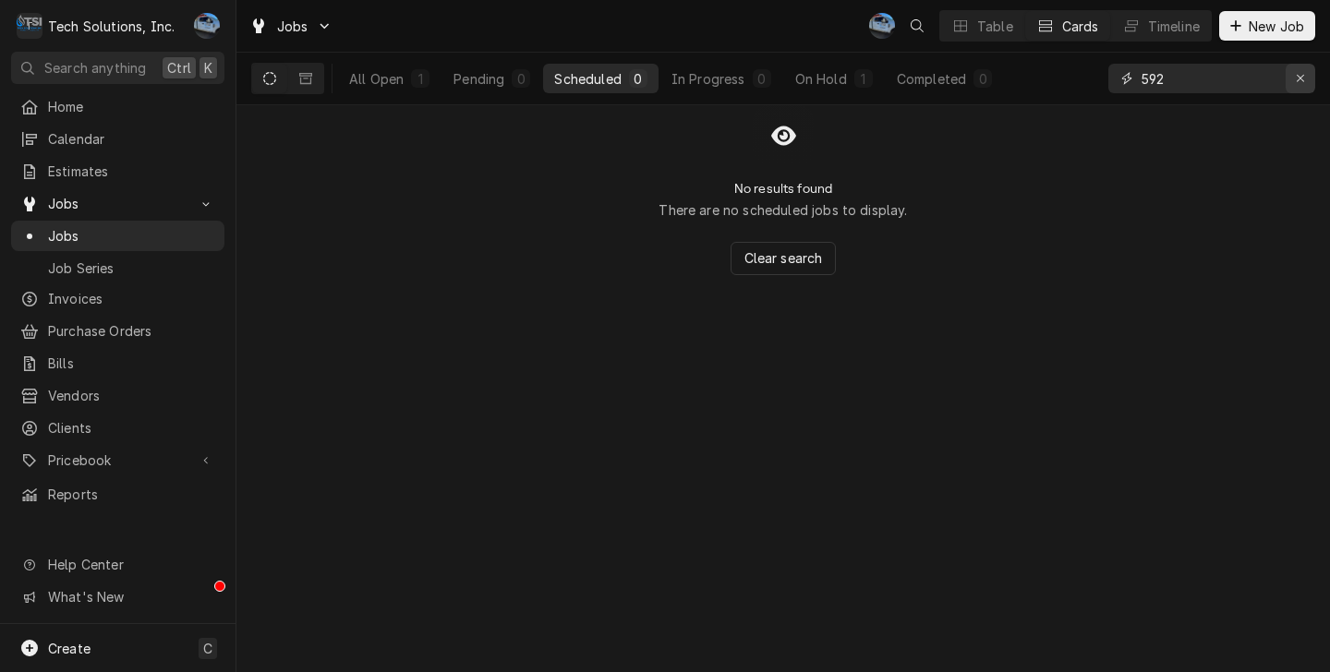
click at [1306, 78] on div "Erase input" at bounding box center [1300, 78] width 18 height 18
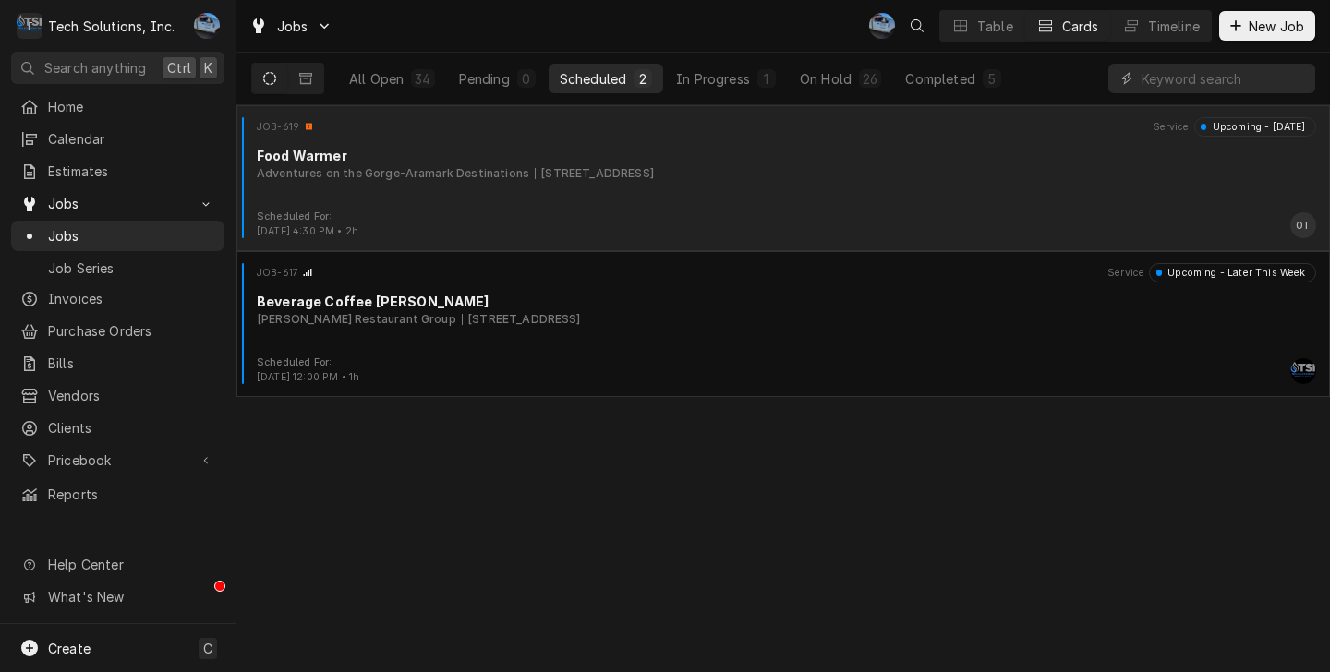
click at [806, 200] on div "JOB-619 Service Upcoming - [DATE] Food Warmer Adventures on the Gorge-Aramark D…" at bounding box center [783, 163] width 1078 height 92
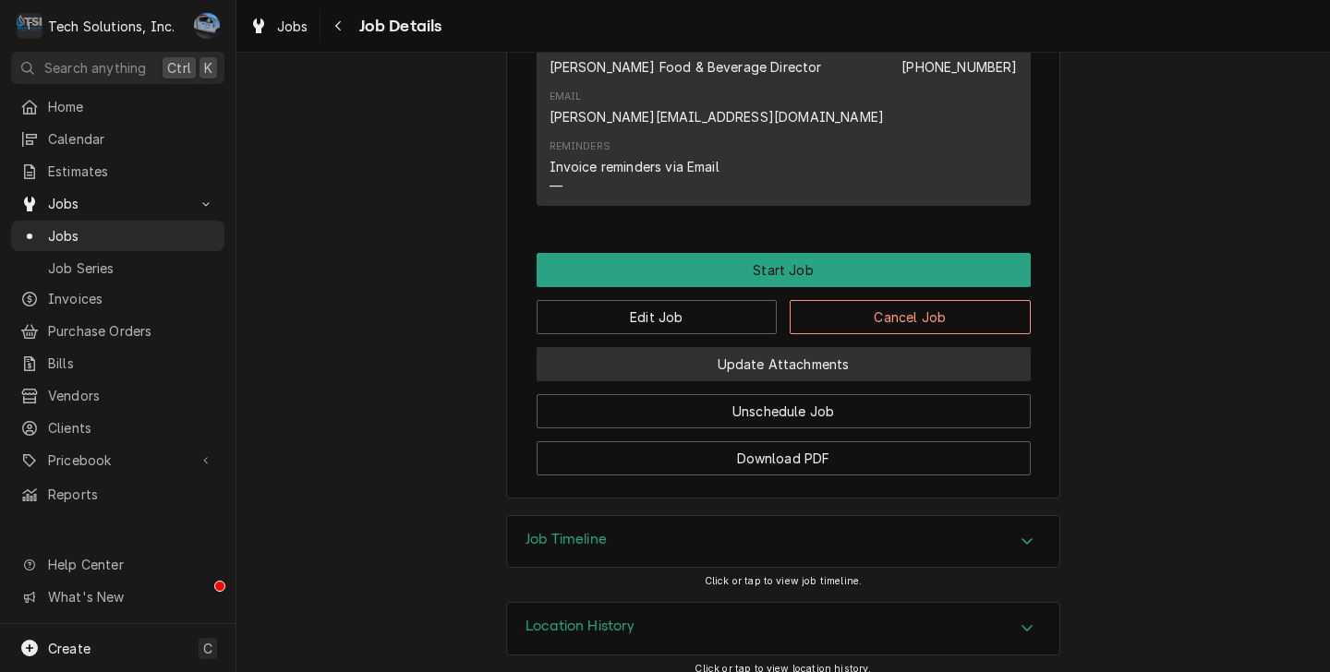
scroll to position [1599, 0]
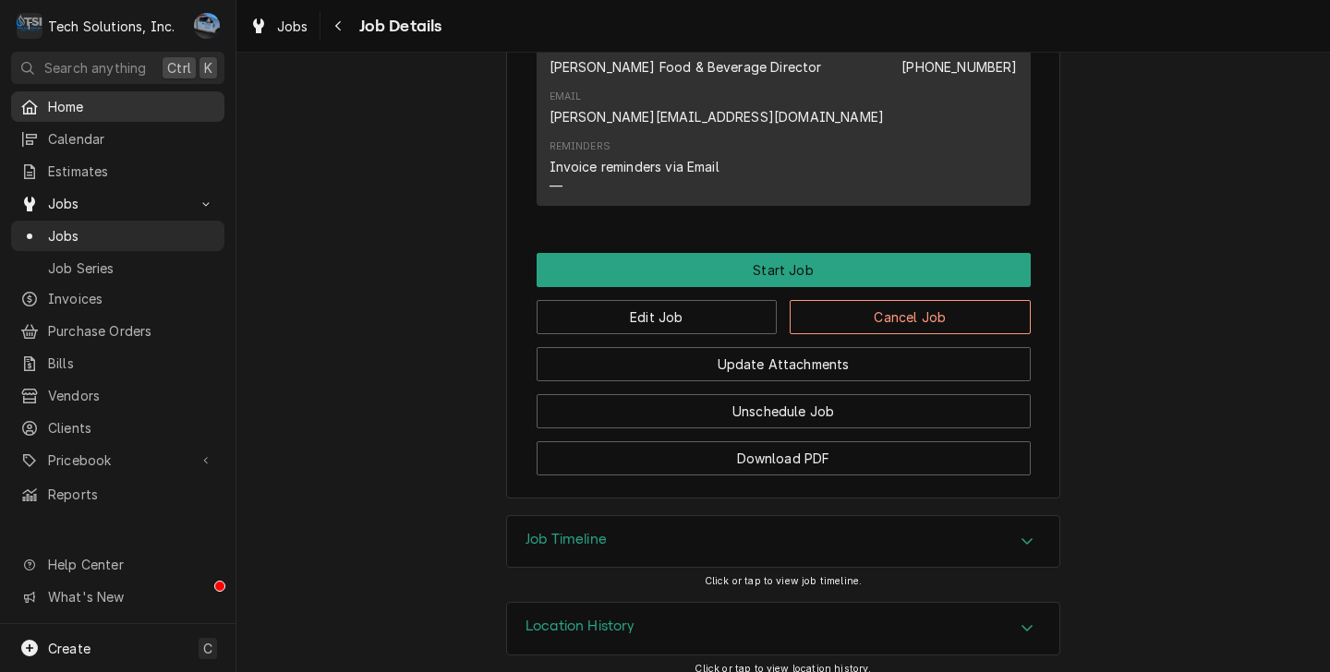
click at [102, 91] on link "Home" at bounding box center [117, 106] width 213 height 30
